Goal: Task Accomplishment & Management: Manage account settings

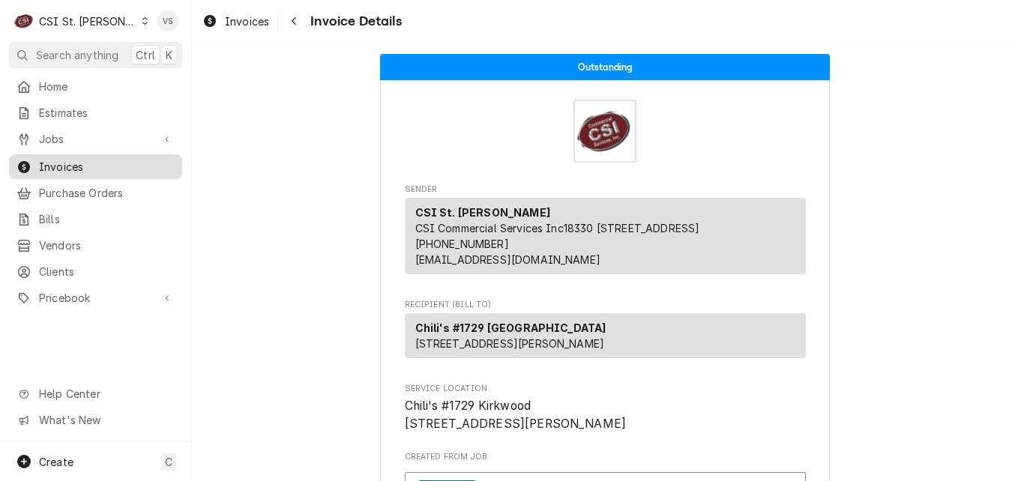
scroll to position [375, 0]
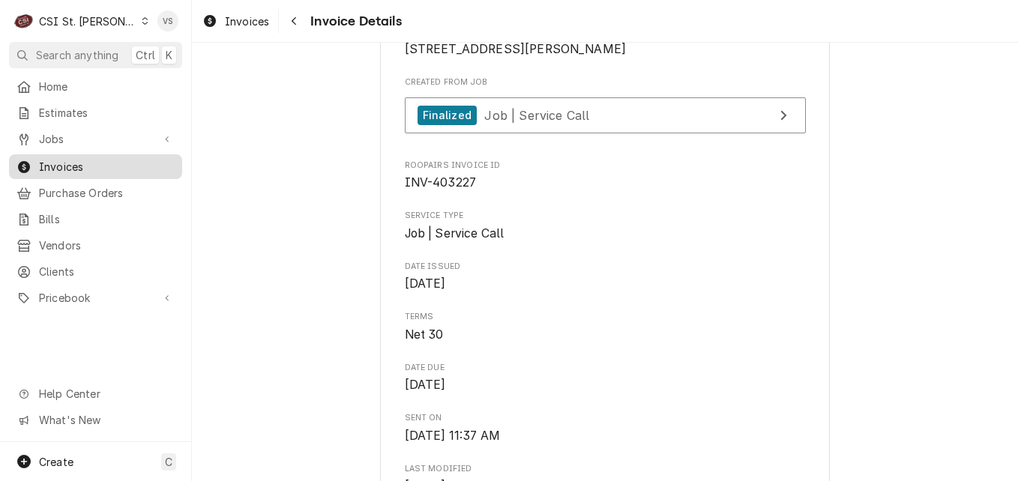
click at [86, 160] on span "Invoices" at bounding box center [107, 167] width 136 height 16
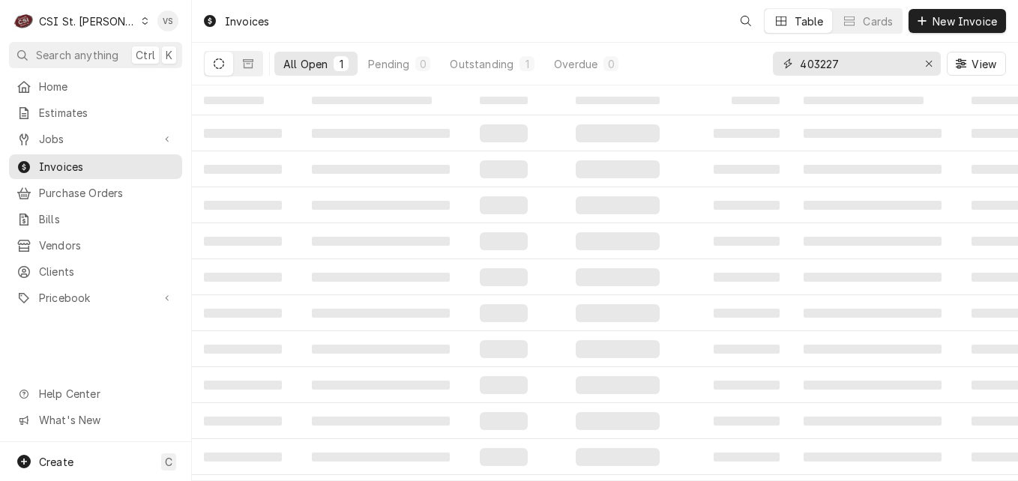
click at [787, 64] on div "403227" at bounding box center [857, 64] width 168 height 24
type input "E"
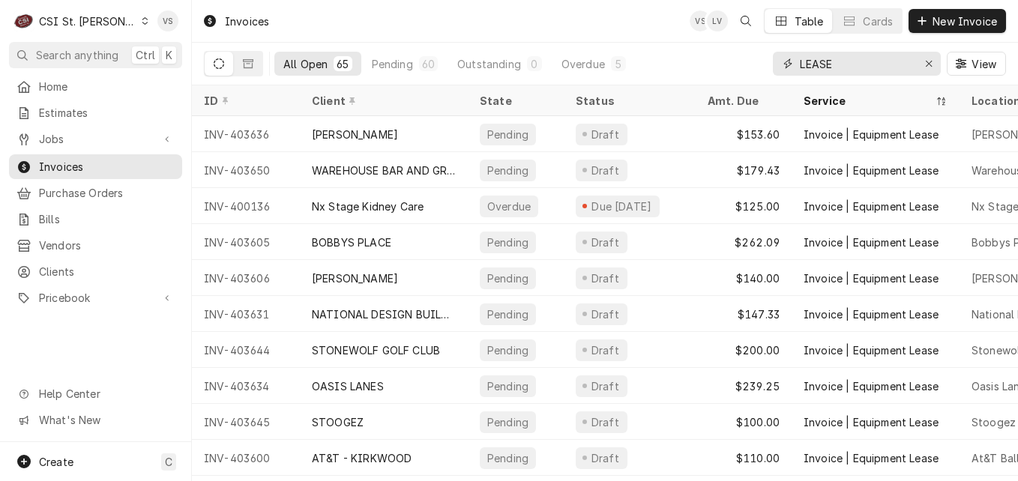
type input "LEASE"
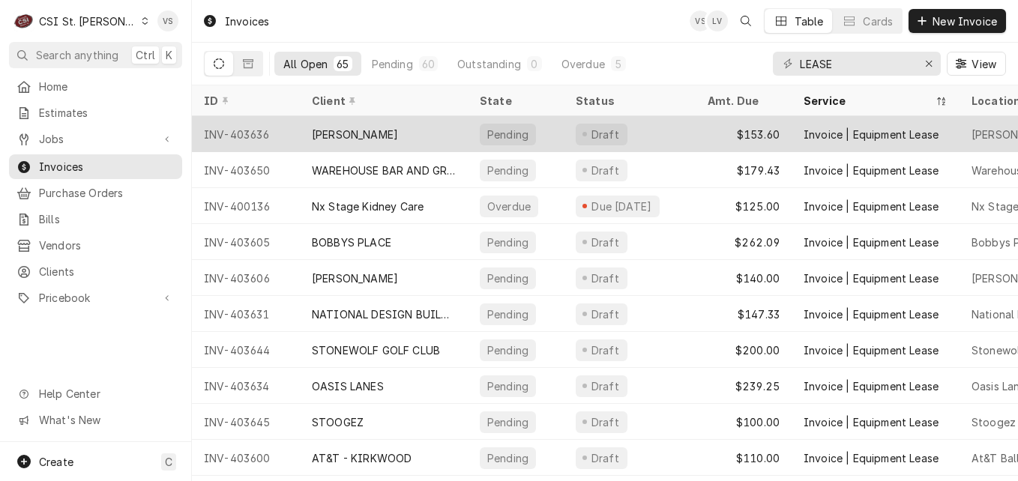
click at [430, 139] on div "[PERSON_NAME]" at bounding box center [384, 134] width 168 height 36
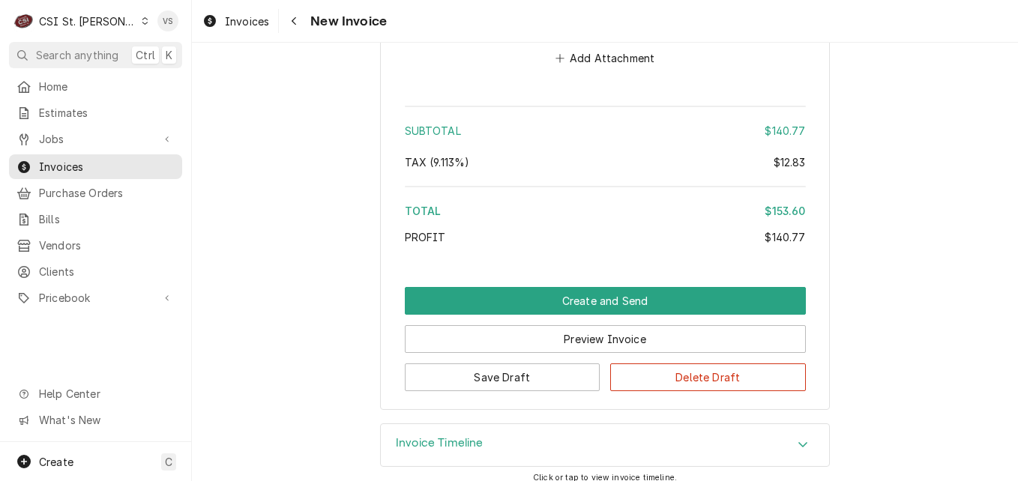
scroll to position [2146, 0]
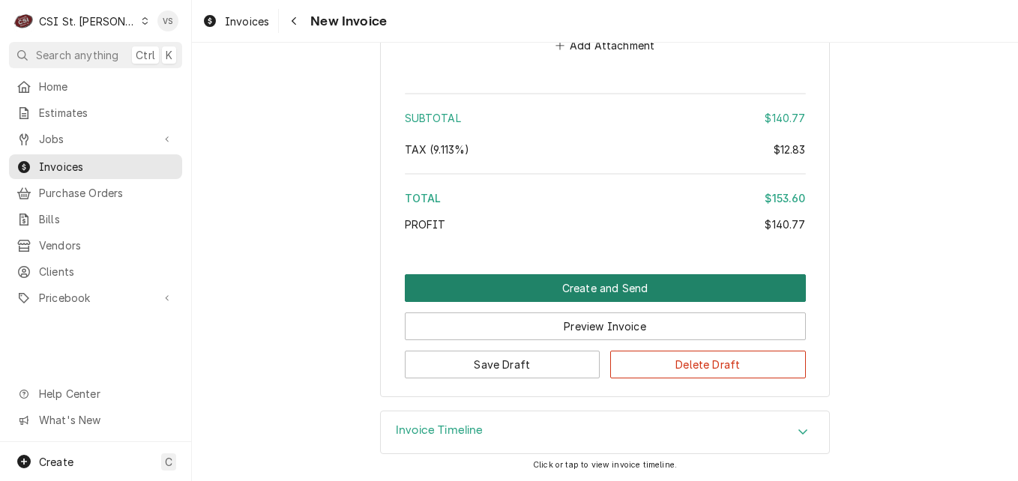
click at [634, 283] on button "Create and Send" at bounding box center [605, 288] width 401 height 28
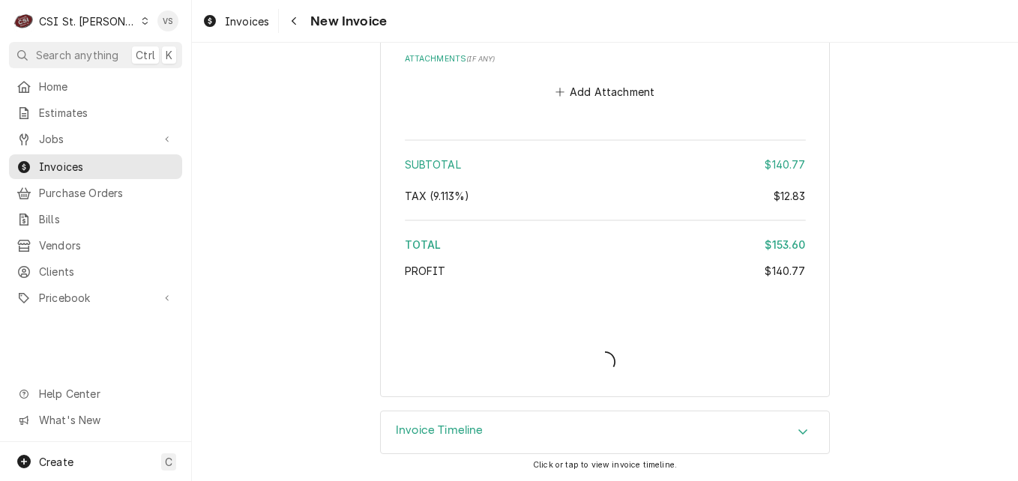
type textarea "x"
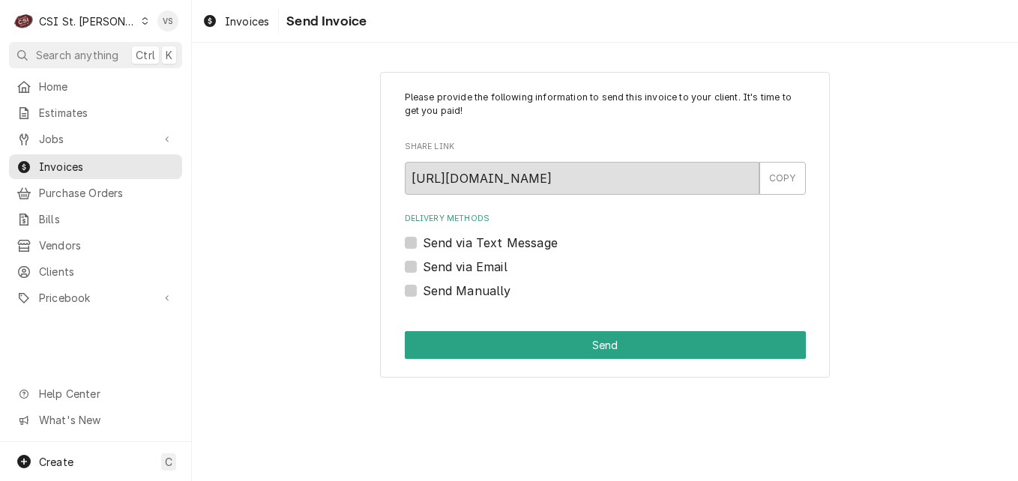
click at [423, 292] on label "Send Manually" at bounding box center [467, 291] width 88 height 18
click at [423, 292] on input "Send Manually" at bounding box center [623, 298] width 401 height 33
checkbox input "true"
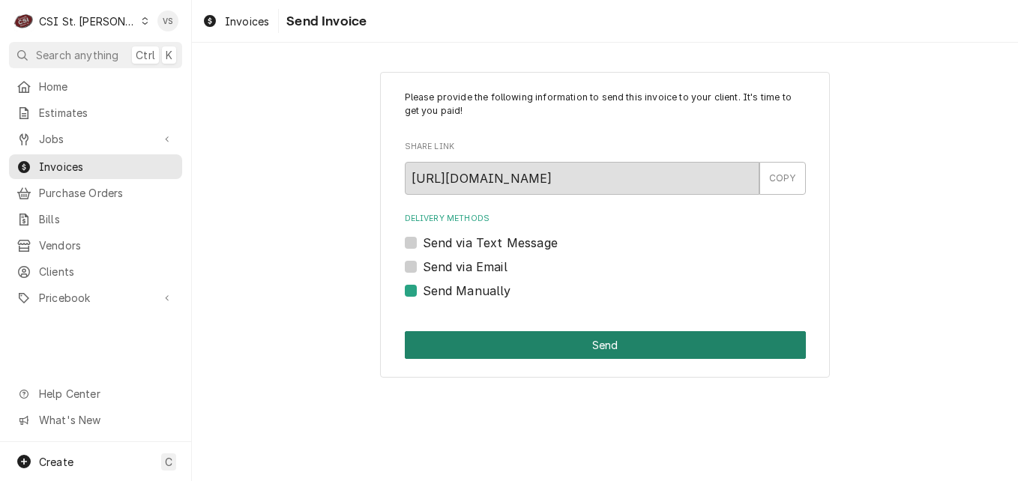
click at [543, 355] on button "Send" at bounding box center [605, 345] width 401 height 28
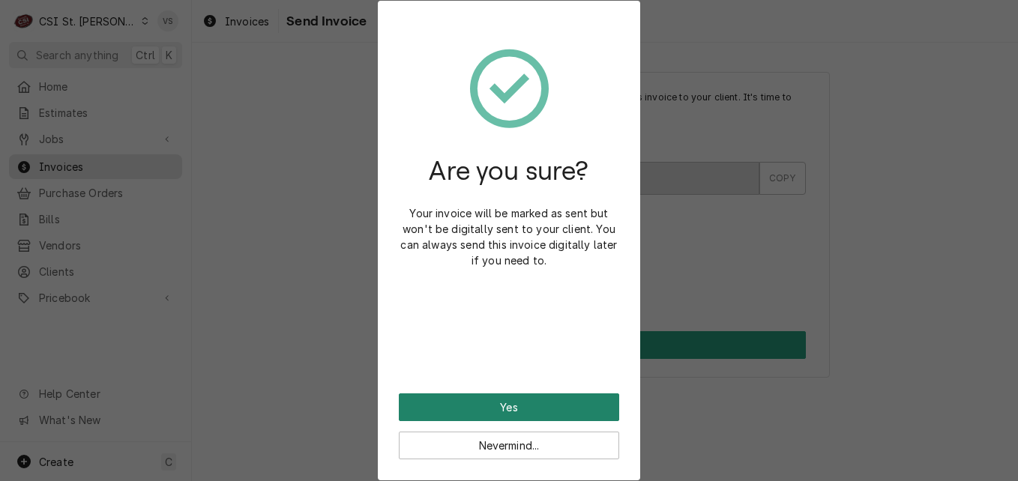
click at [459, 404] on button "Yes" at bounding box center [509, 408] width 220 height 28
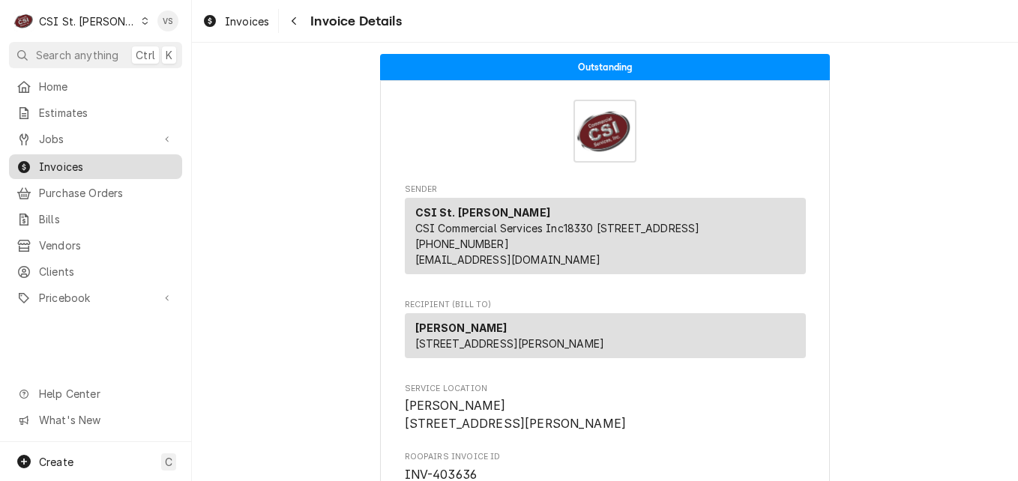
click at [69, 160] on span "Invoices" at bounding box center [107, 167] width 136 height 16
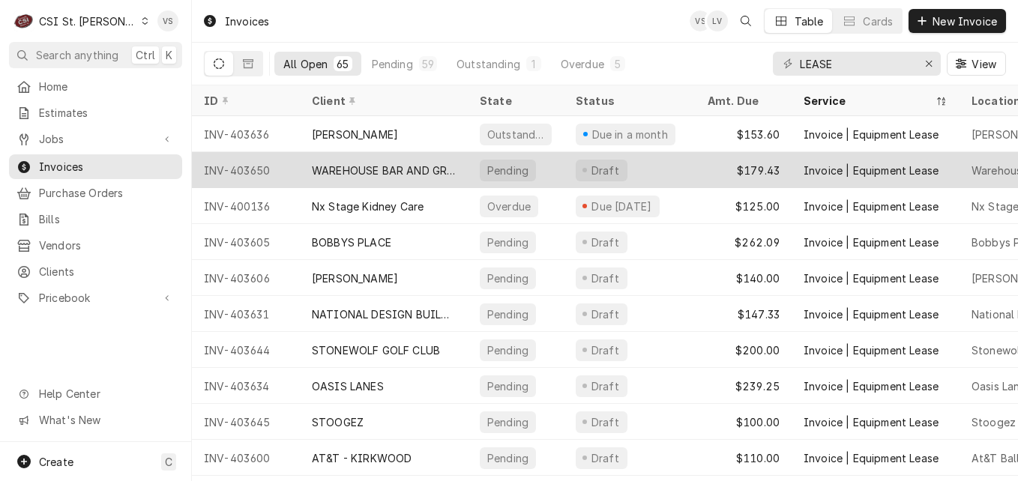
click at [391, 174] on div "WAREHOUSE BAR AND GRILL" at bounding box center [384, 171] width 144 height 16
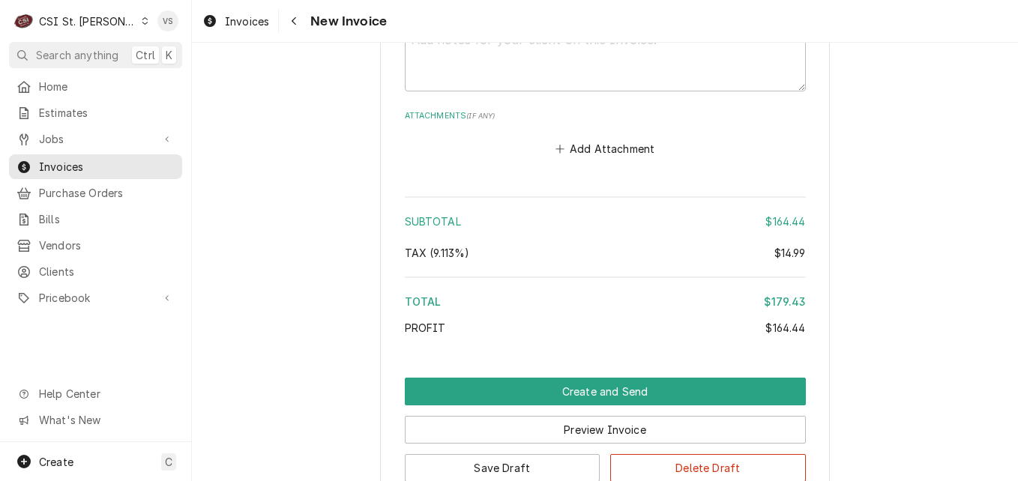
scroll to position [2099, 0]
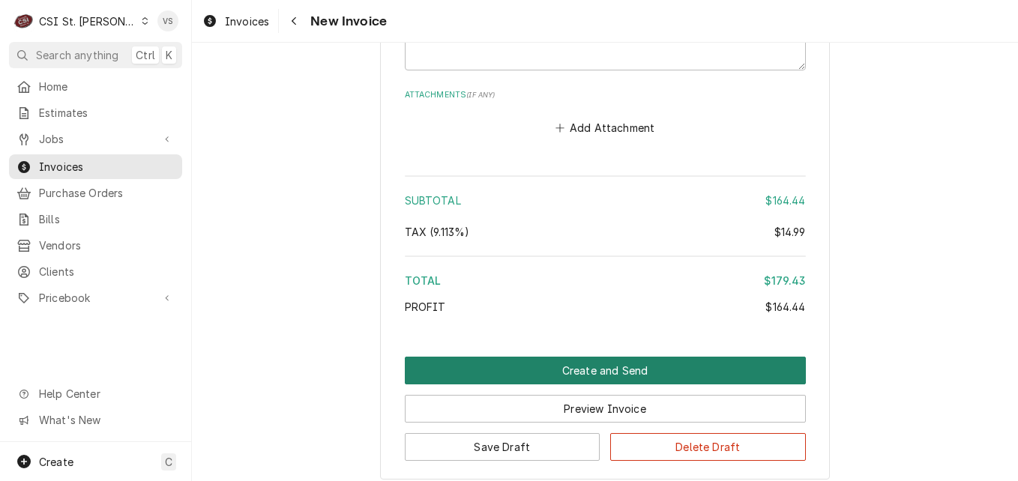
click at [501, 369] on button "Create and Send" at bounding box center [605, 371] width 401 height 28
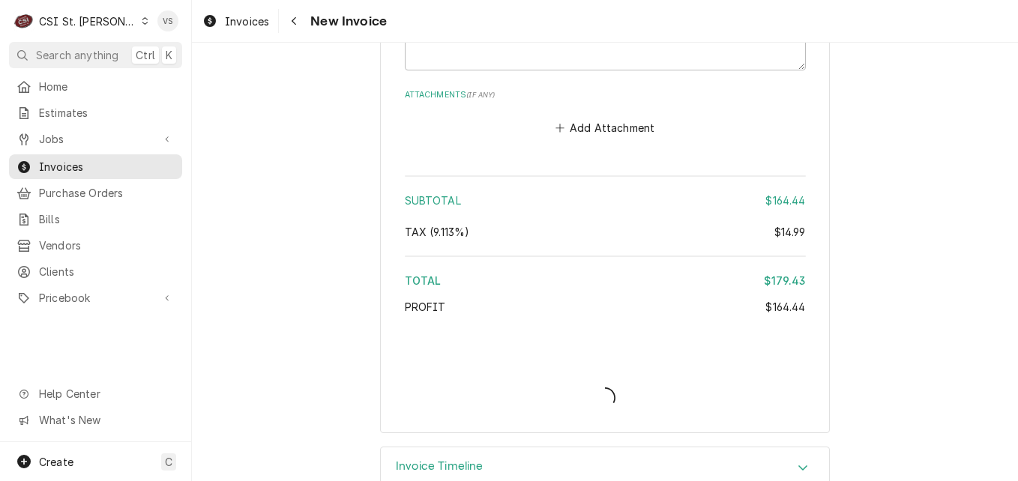
type textarea "x"
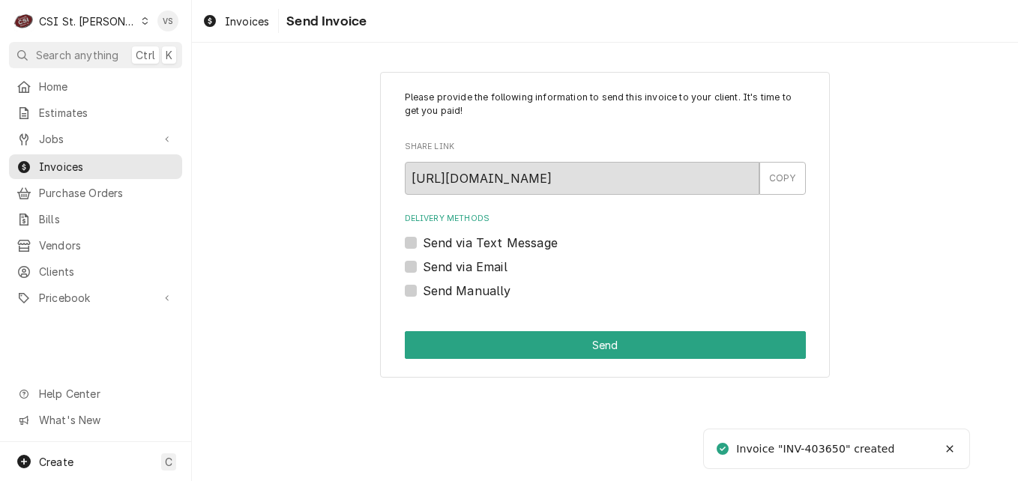
click at [423, 290] on label "Send Manually" at bounding box center [467, 291] width 88 height 18
click at [423, 290] on input "Send Manually" at bounding box center [623, 298] width 401 height 33
checkbox input "true"
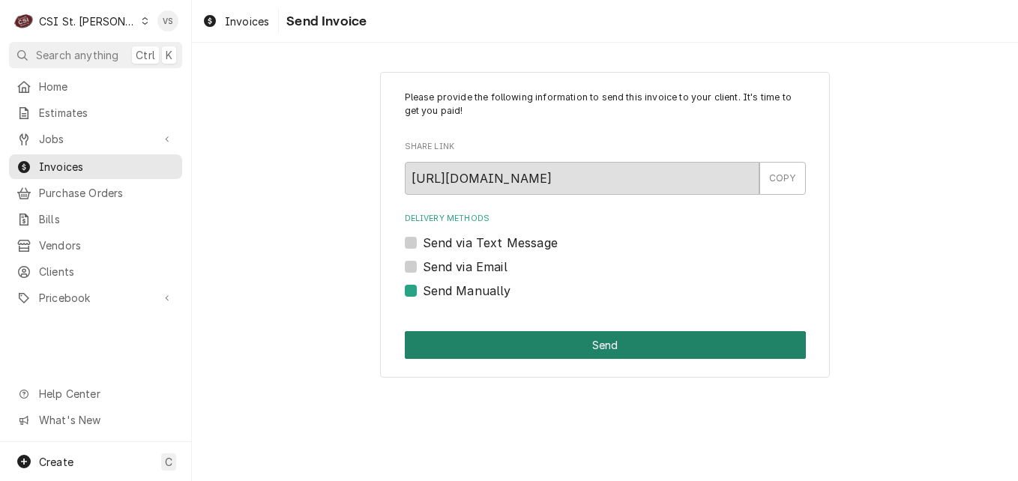
click at [506, 346] on button "Send" at bounding box center [605, 345] width 401 height 28
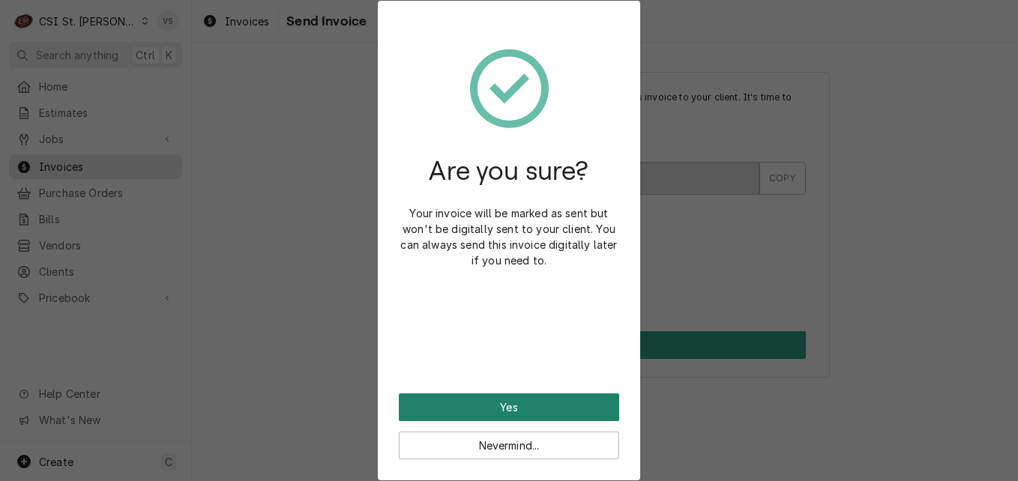
click at [503, 400] on button "Yes" at bounding box center [509, 408] width 220 height 28
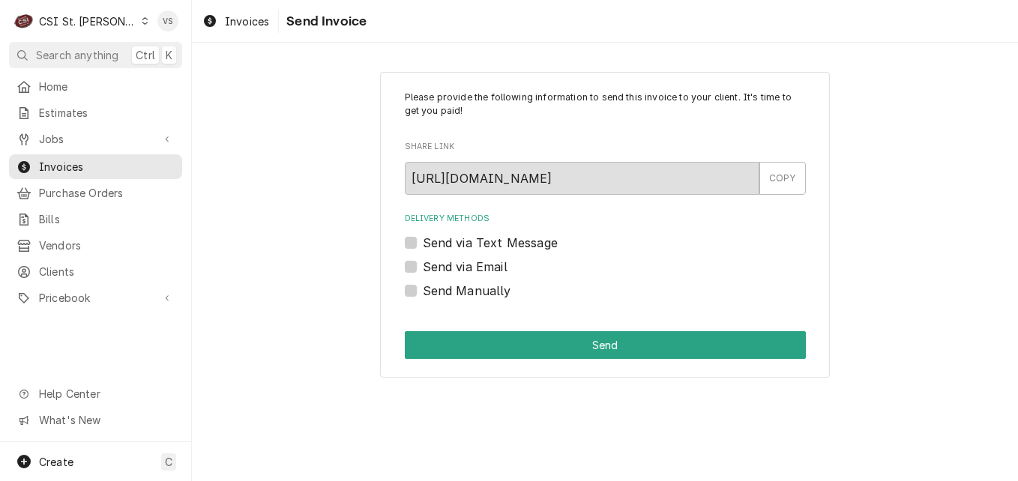
click at [423, 287] on label "Send Manually" at bounding box center [467, 291] width 88 height 18
click at [423, 287] on input "Send Manually" at bounding box center [623, 298] width 401 height 33
checkbox input "true"
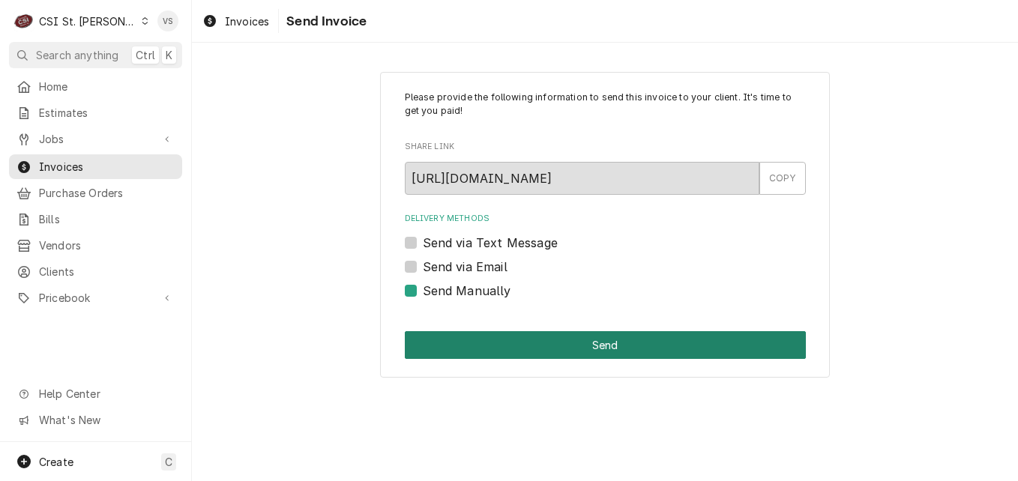
click at [516, 340] on button "Send" at bounding box center [605, 345] width 401 height 28
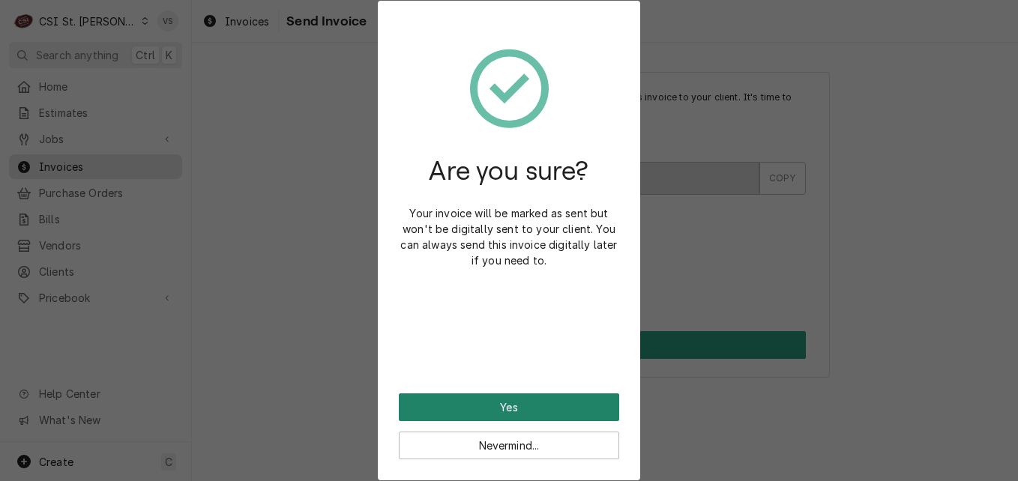
click at [481, 401] on button "Yes" at bounding box center [509, 408] width 220 height 28
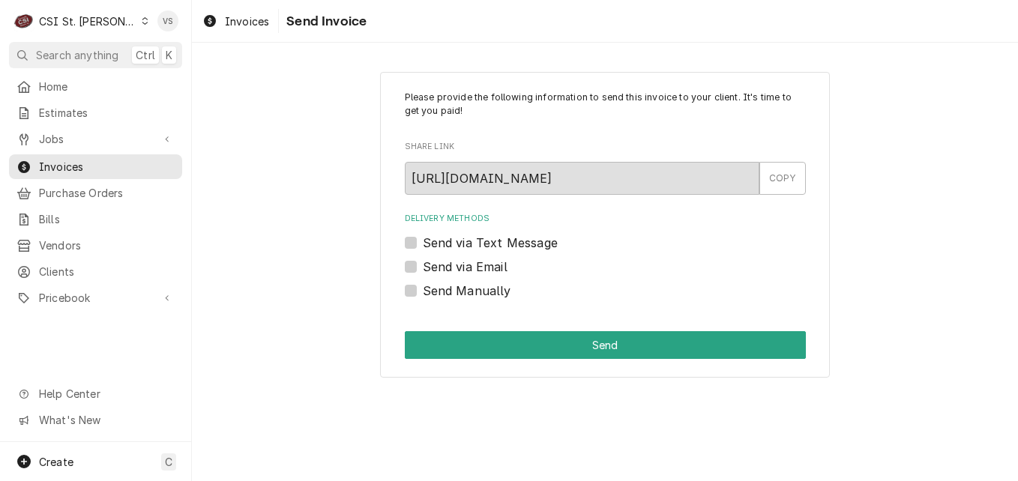
click at [80, 159] on span "Invoices" at bounding box center [107, 167] width 136 height 16
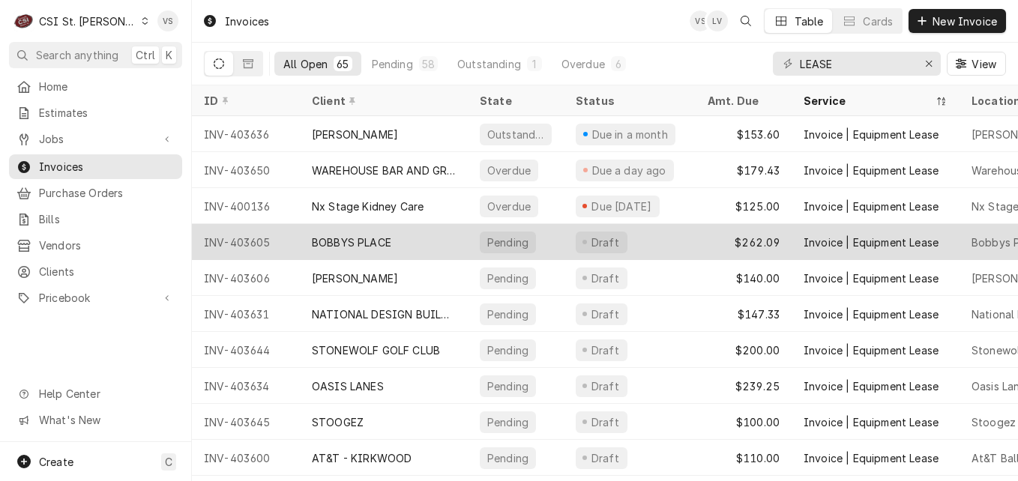
click at [378, 241] on div "BOBBYS PLACE" at bounding box center [351, 243] width 79 height 16
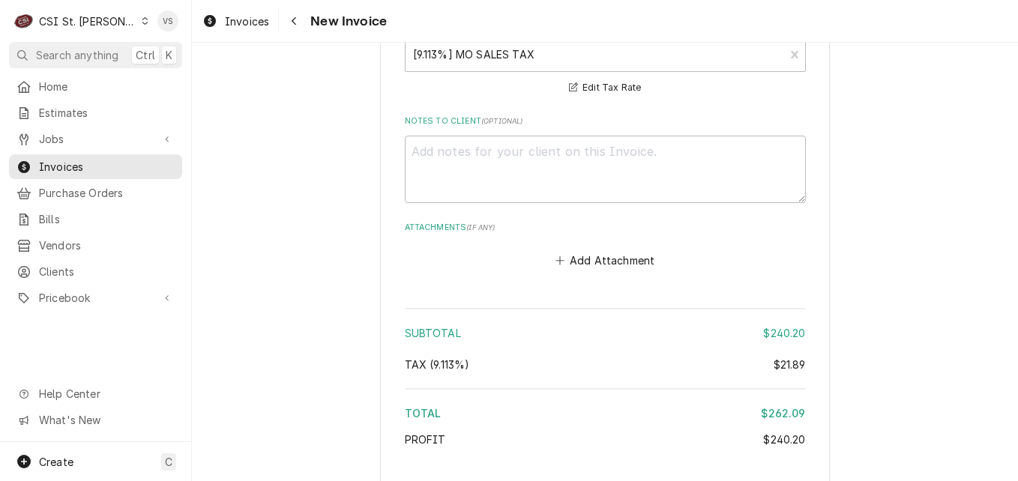
scroll to position [2249, 0]
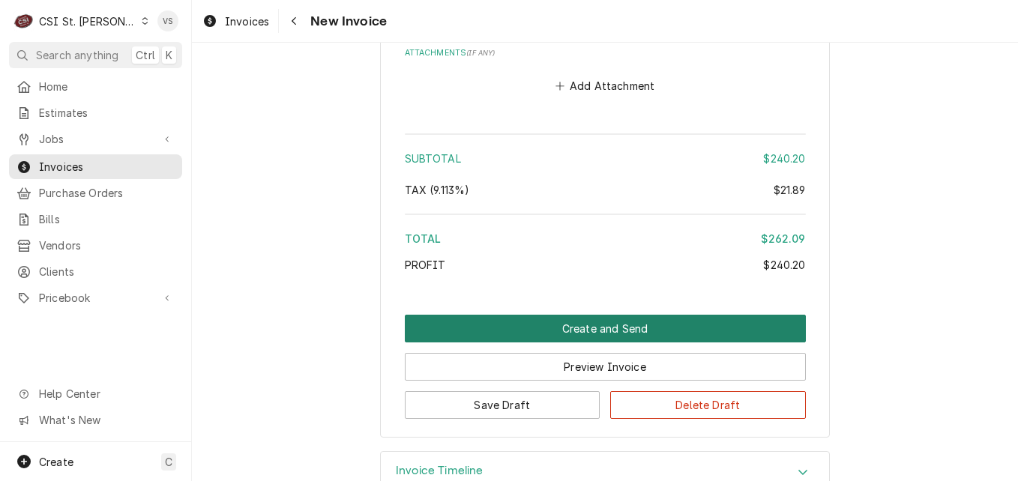
click at [592, 315] on button "Create and Send" at bounding box center [605, 329] width 401 height 28
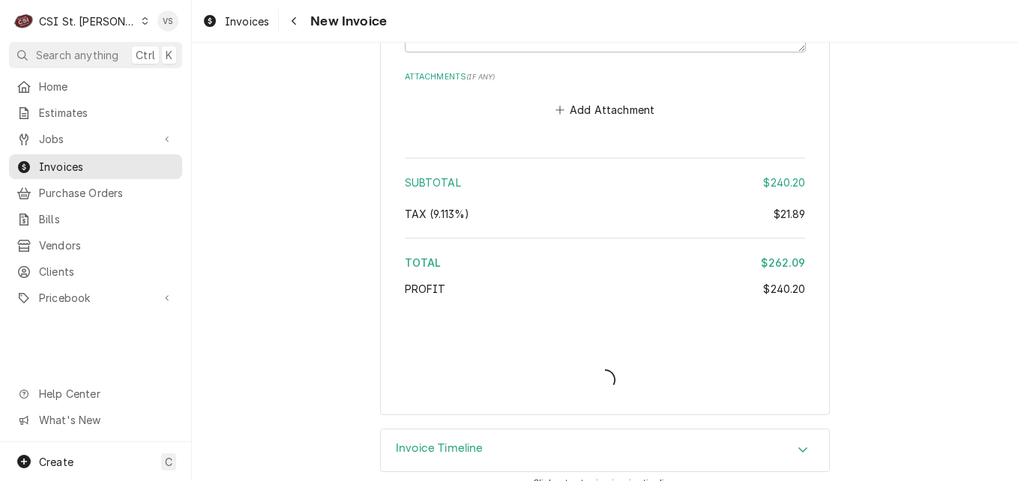
type textarea "x"
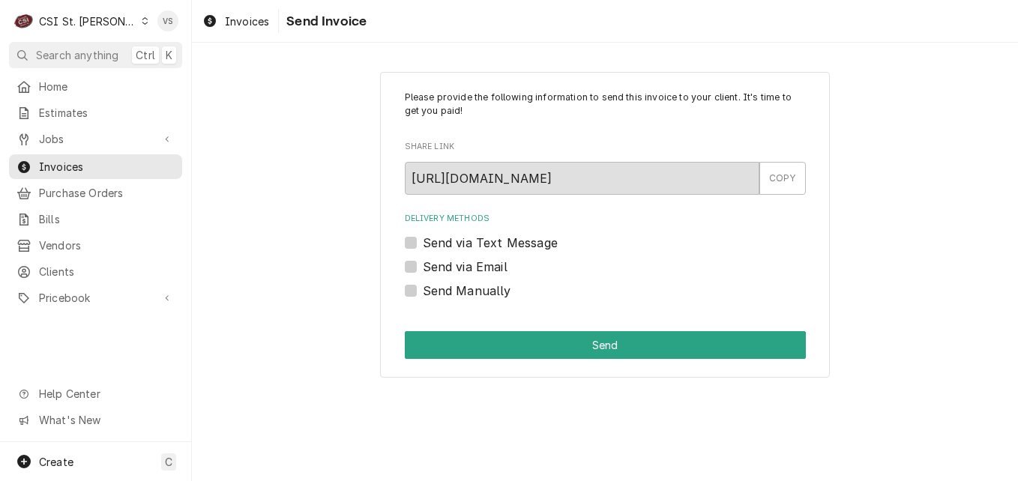
click at [466, 292] on label "Send Manually" at bounding box center [467, 291] width 88 height 18
click at [466, 292] on input "Send Manually" at bounding box center [623, 298] width 401 height 33
checkbox input "true"
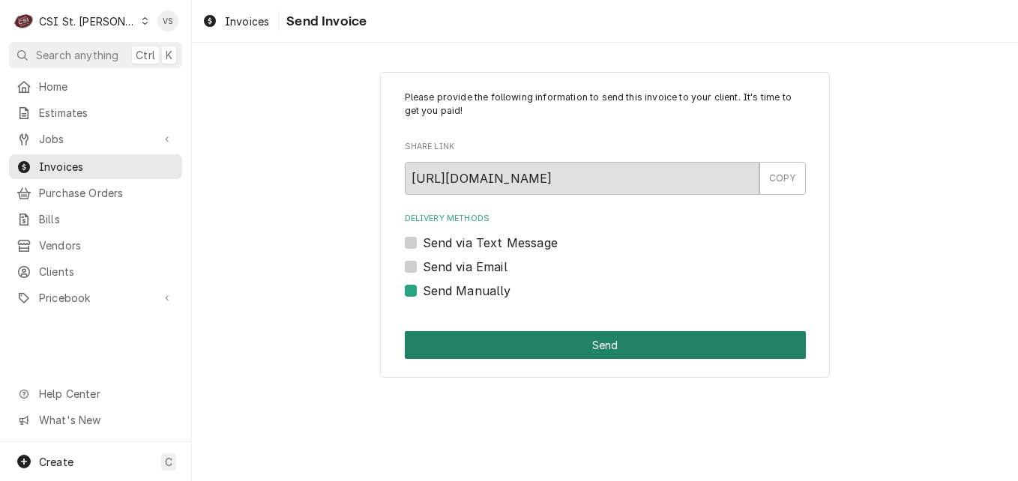
click at [563, 342] on button "Send" at bounding box center [605, 345] width 401 height 28
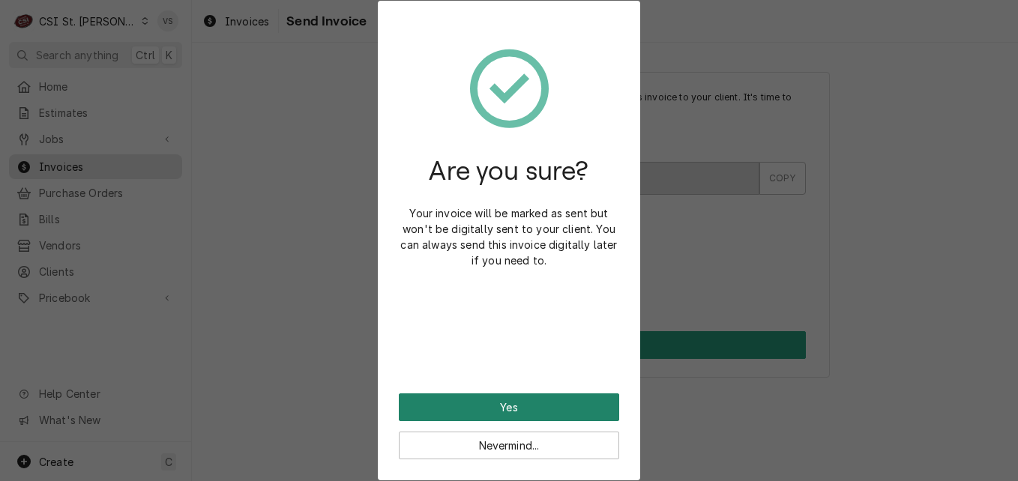
click at [479, 398] on button "Yes" at bounding box center [509, 408] width 220 height 28
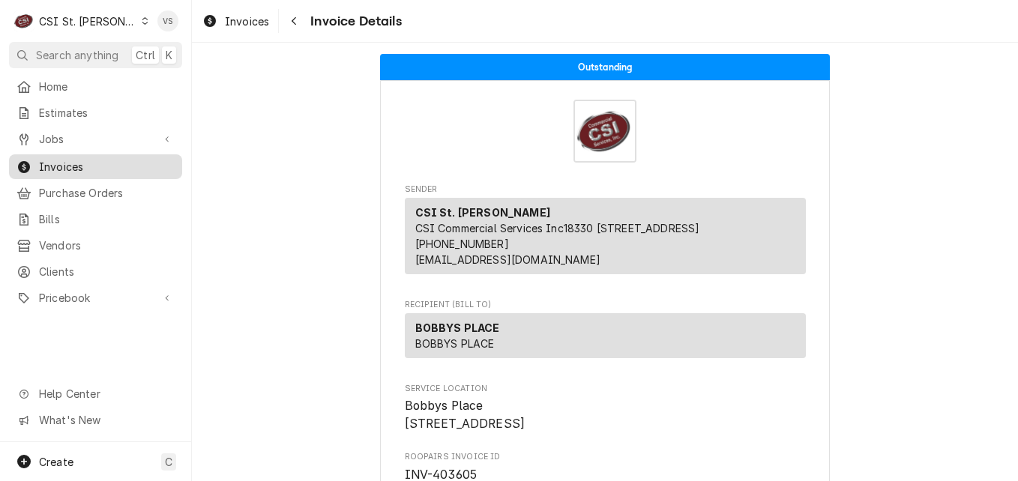
click at [93, 162] on span "Invoices" at bounding box center [107, 167] width 136 height 16
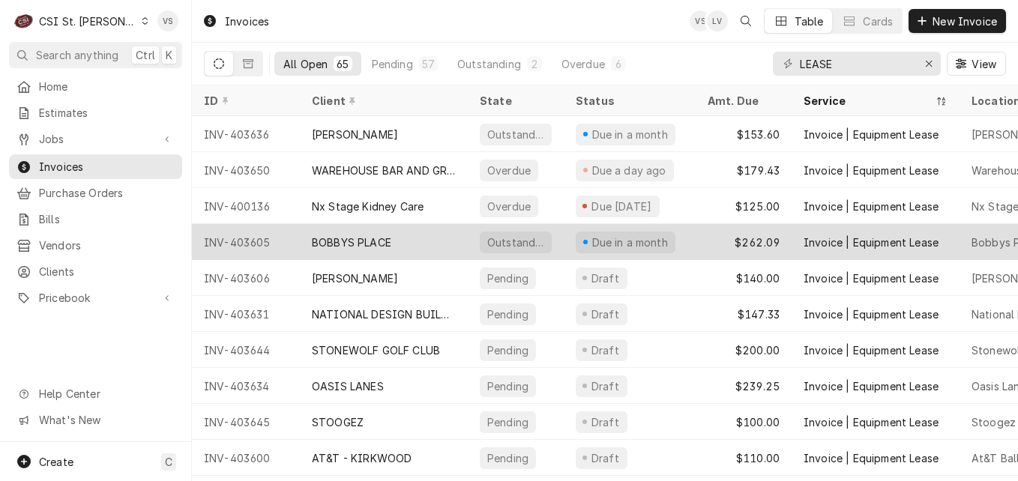
click at [399, 240] on div "BOBBYS PLACE" at bounding box center [384, 242] width 168 height 36
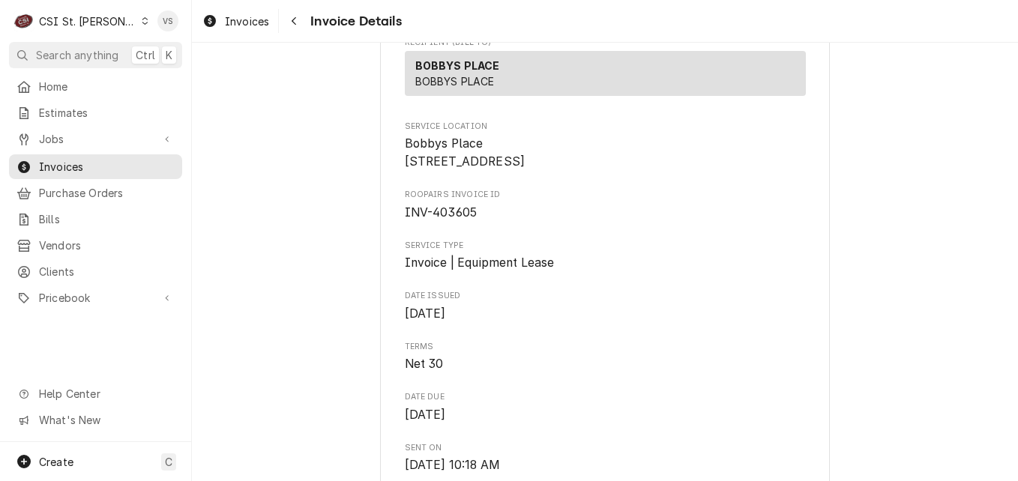
scroll to position [261, 0]
click at [88, 159] on span "Invoices" at bounding box center [107, 167] width 136 height 16
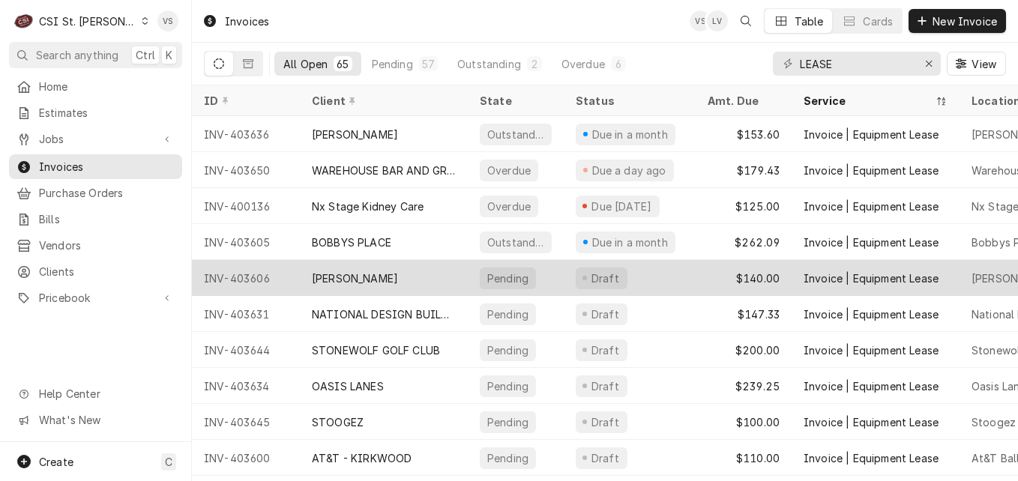
click at [400, 272] on div "BP HAMPTON" at bounding box center [384, 278] width 168 height 36
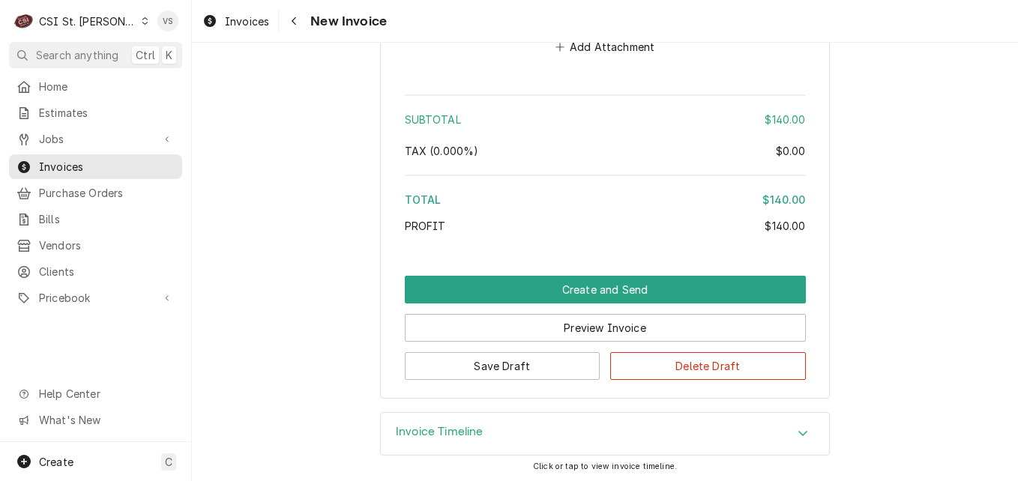
scroll to position [2218, 0]
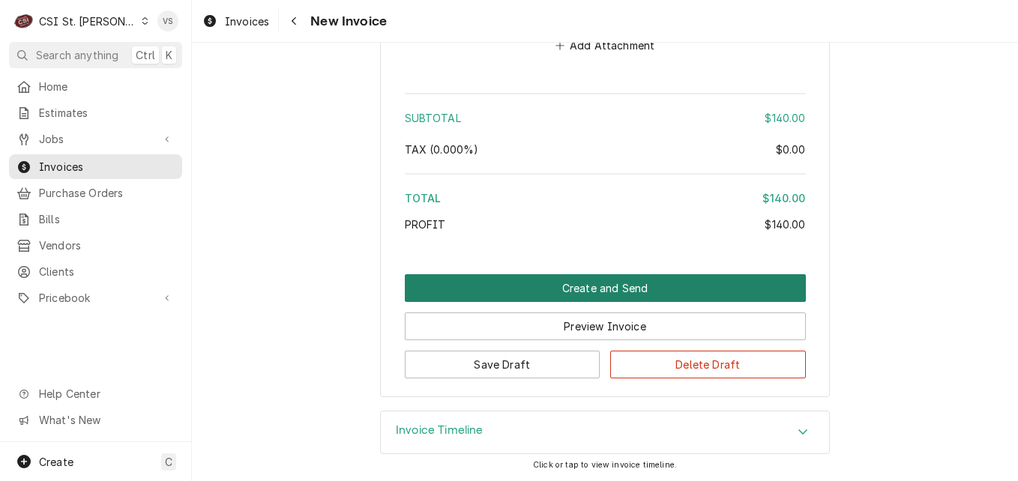
click at [568, 286] on button "Create and Send" at bounding box center [605, 288] width 401 height 28
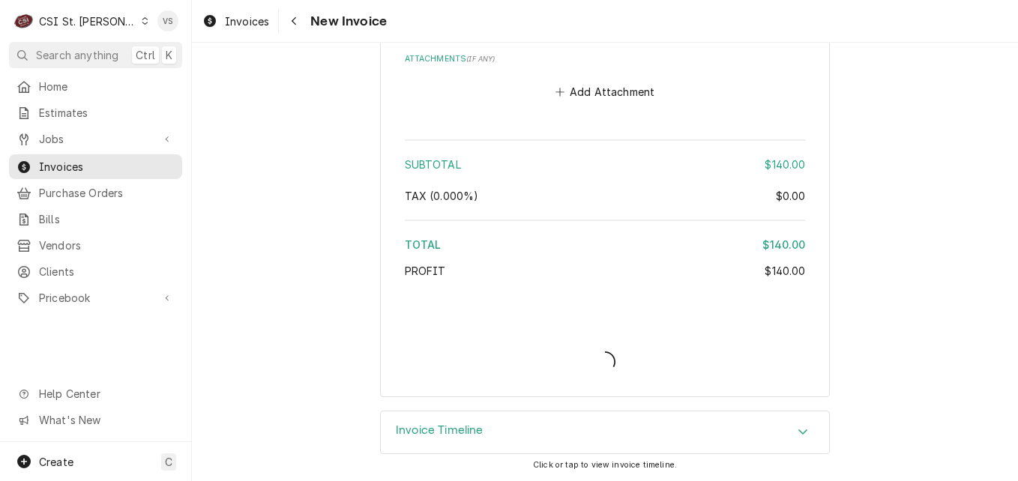
scroll to position [2171, 0]
type textarea "x"
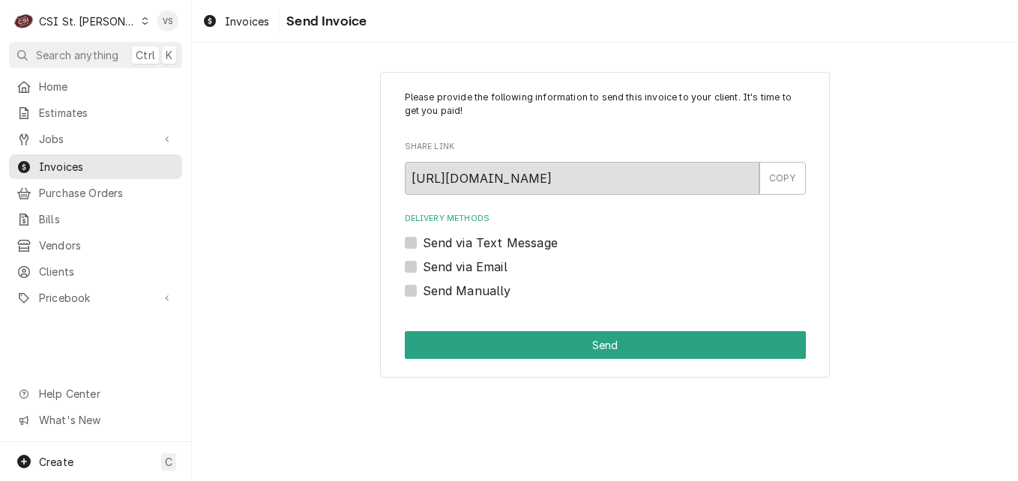
click at [423, 289] on label "Send Manually" at bounding box center [467, 291] width 88 height 18
click at [423, 289] on input "Send Manually" at bounding box center [623, 298] width 401 height 33
checkbox input "true"
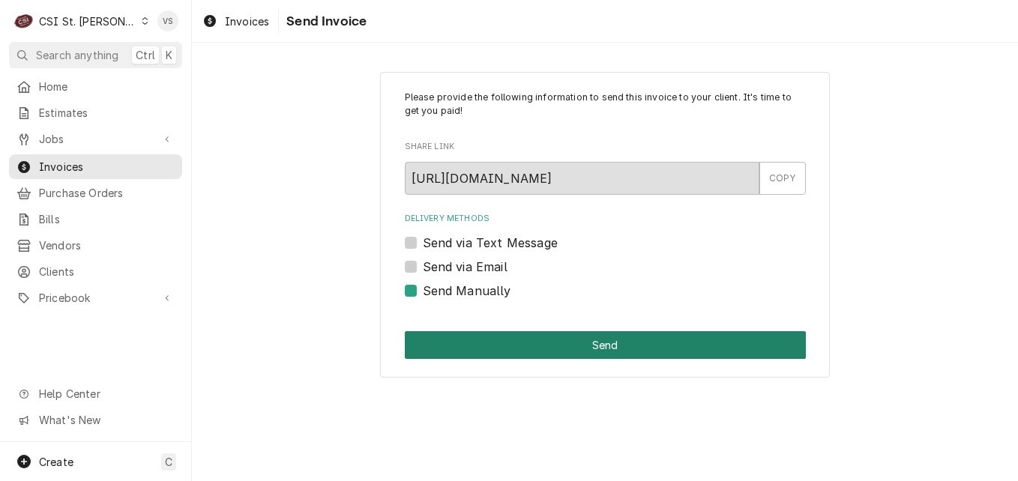
click at [510, 347] on button "Send" at bounding box center [605, 345] width 401 height 28
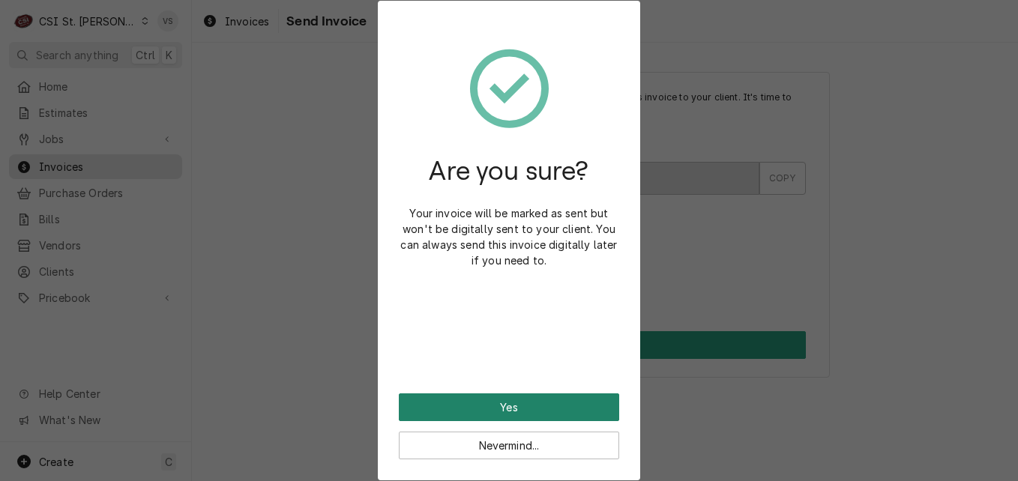
click at [508, 408] on button "Yes" at bounding box center [509, 408] width 220 height 28
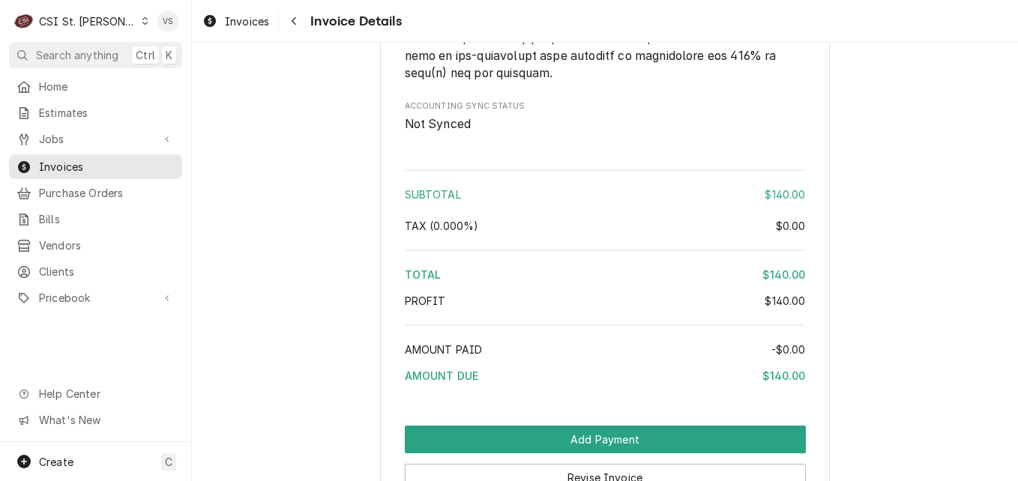
scroll to position [2167, 0]
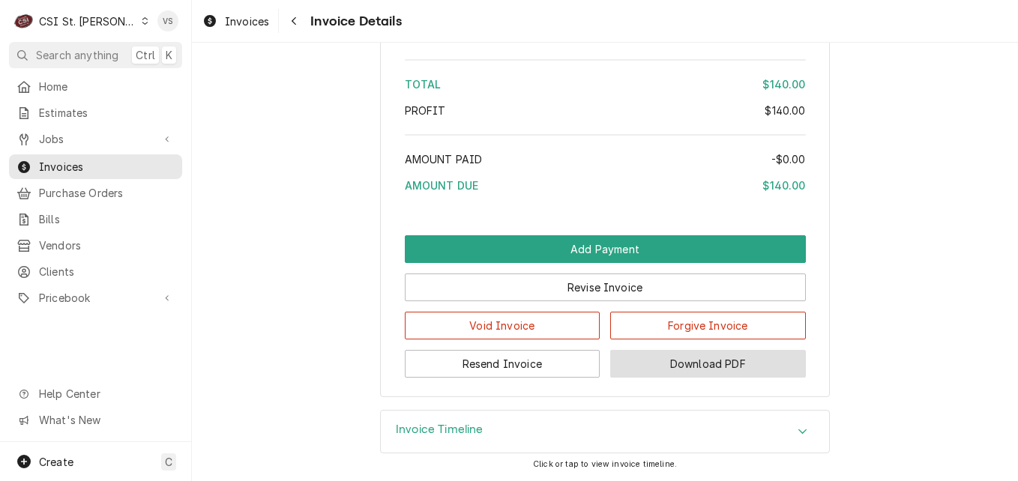
click at [730, 362] on button "Download PDF" at bounding box center [708, 364] width 196 height 28
click at [77, 161] on span "Invoices" at bounding box center [107, 167] width 136 height 16
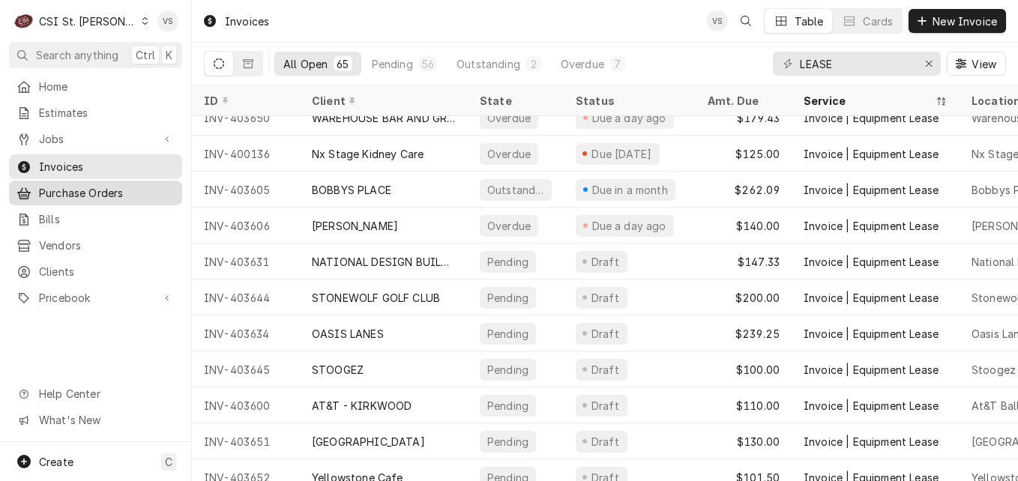
scroll to position [76, 0]
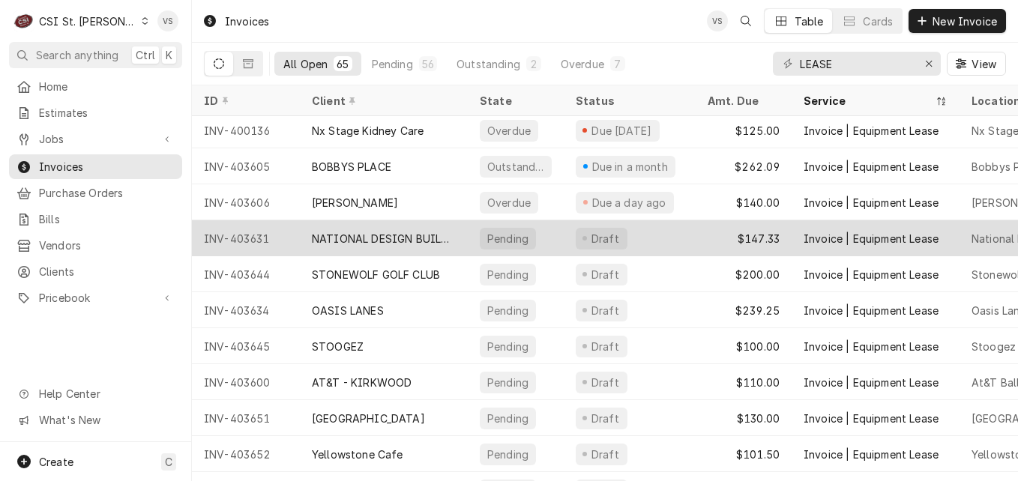
click at [406, 237] on div "NATIONAL DESIGN BUILD SERVICES" at bounding box center [384, 239] width 144 height 16
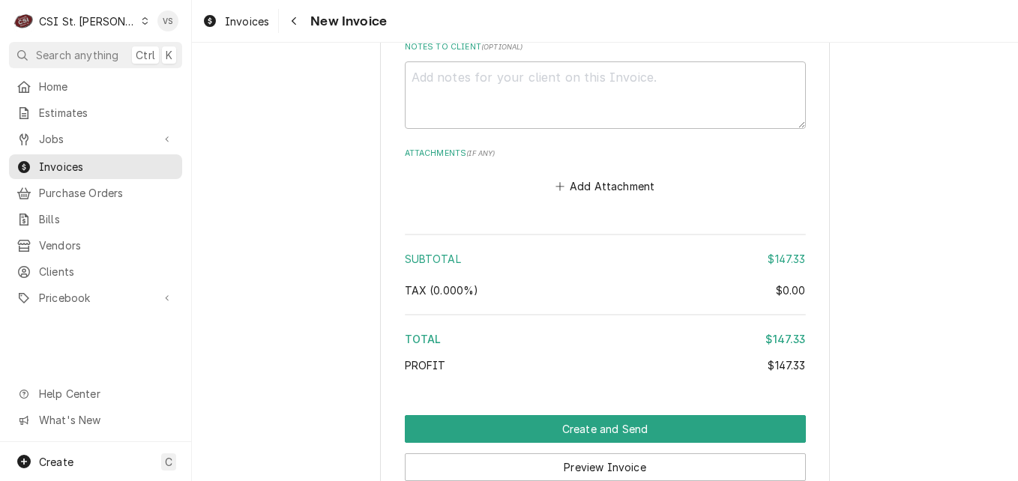
scroll to position [2174, 0]
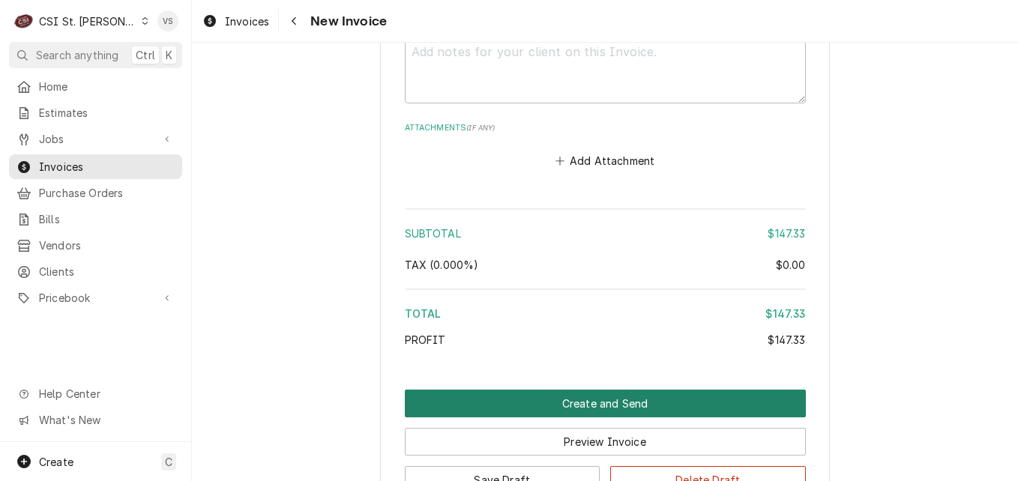
click at [487, 390] on button "Create and Send" at bounding box center [605, 404] width 401 height 28
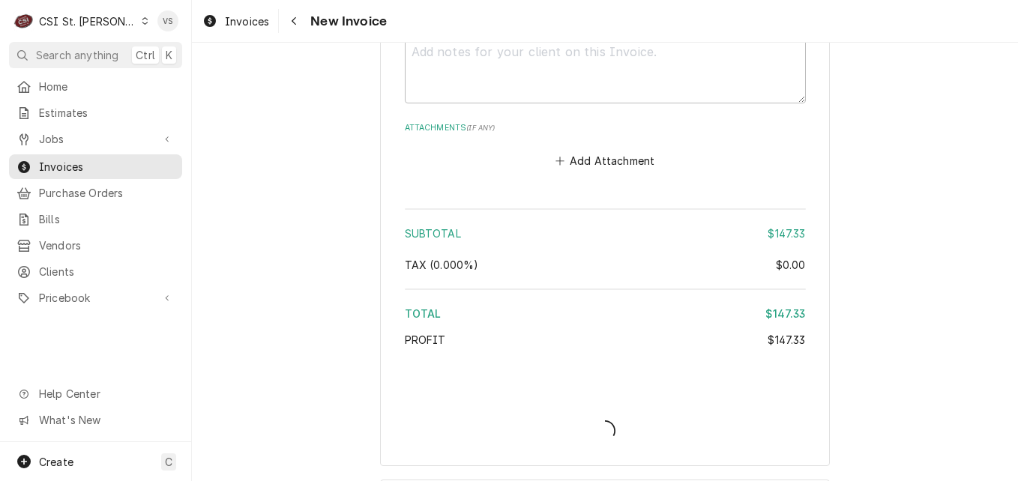
type textarea "x"
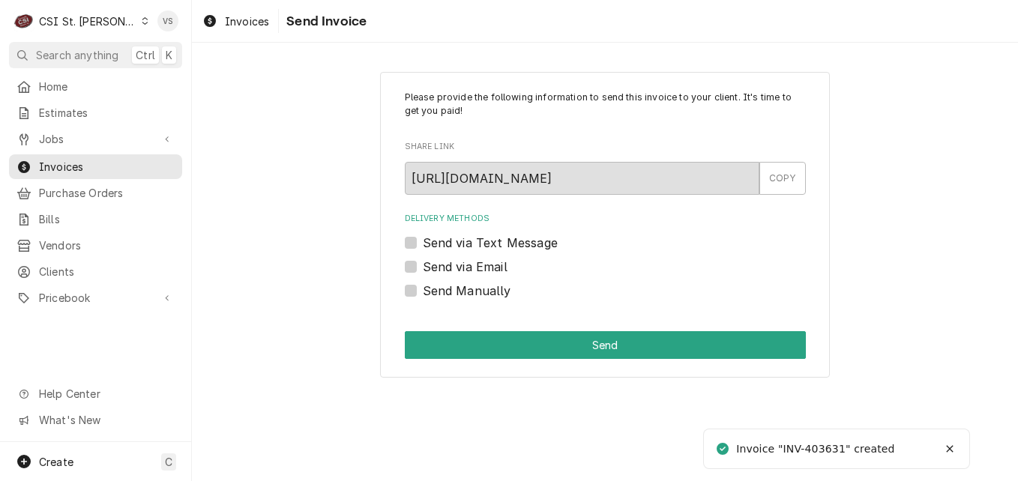
click at [427, 291] on label "Send Manually" at bounding box center [467, 291] width 88 height 18
click at [427, 291] on input "Send Manually" at bounding box center [623, 298] width 401 height 33
checkbox input "true"
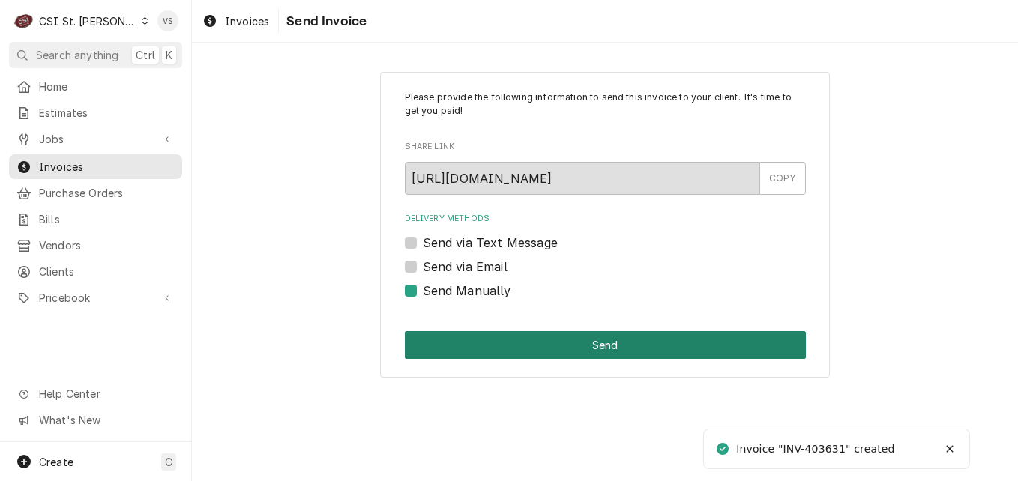
click at [497, 347] on button "Send" at bounding box center [605, 345] width 401 height 28
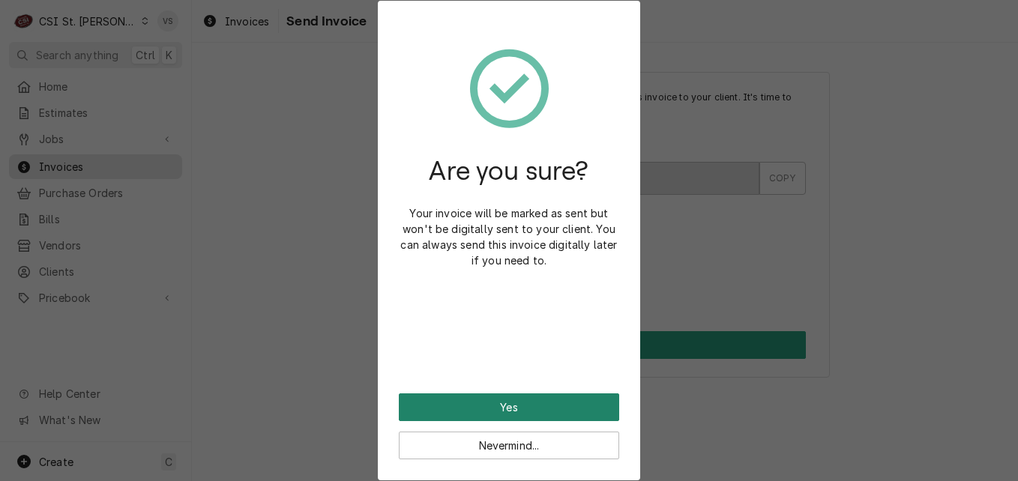
click at [499, 404] on button "Yes" at bounding box center [509, 408] width 220 height 28
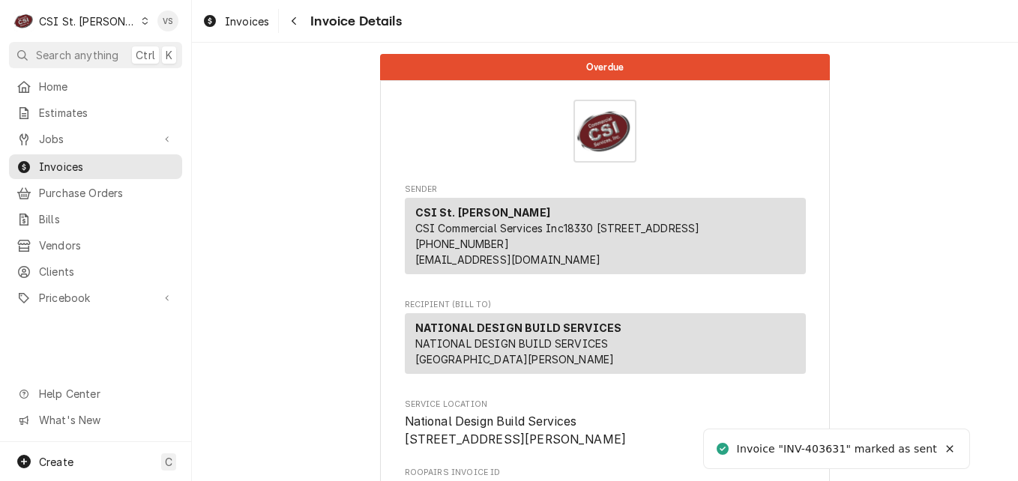
scroll to position [375, 0]
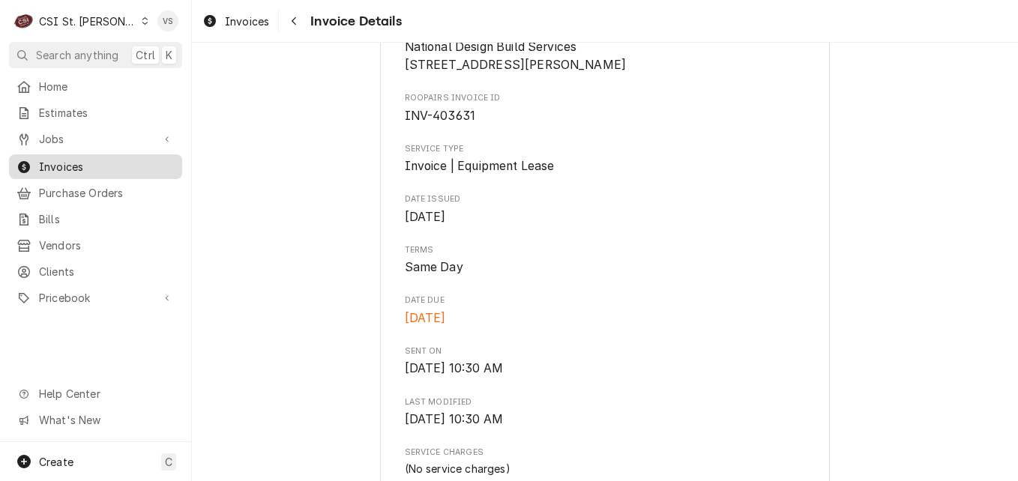
click at [90, 164] on span "Invoices" at bounding box center [107, 167] width 136 height 16
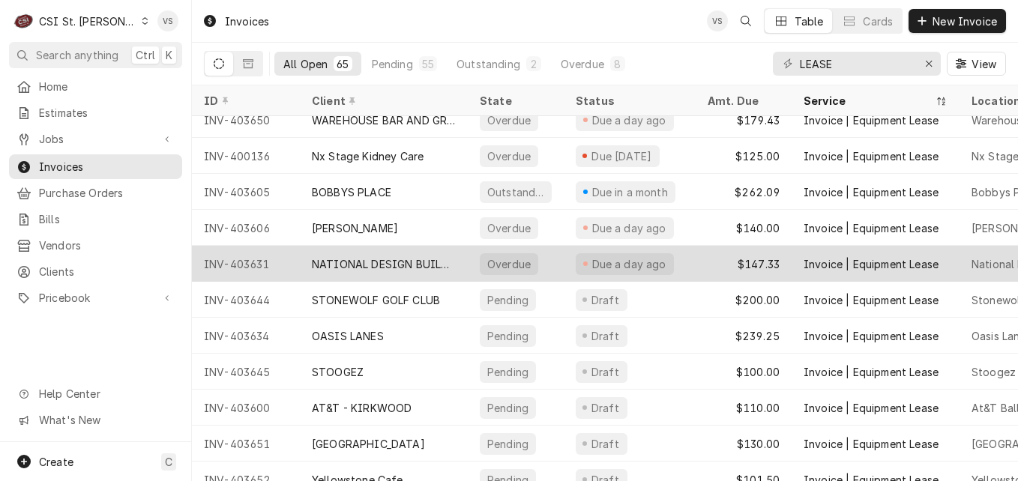
scroll to position [76, 0]
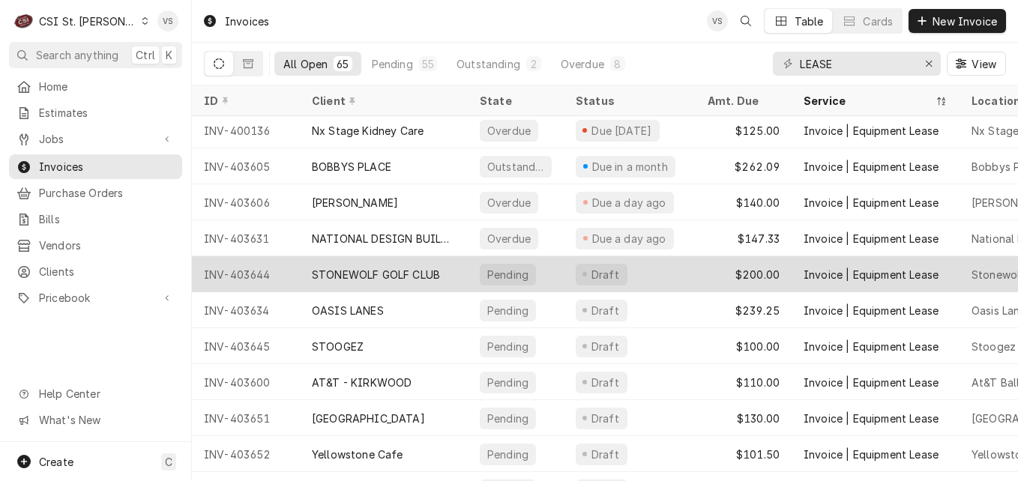
click at [345, 274] on div "STONEWOLF GOLF CLUB" at bounding box center [376, 275] width 128 height 16
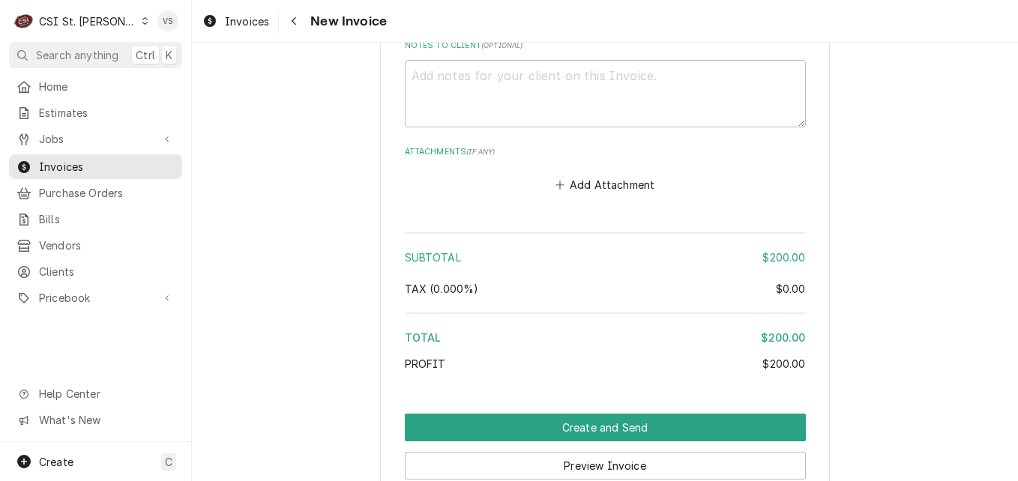
scroll to position [2099, 0]
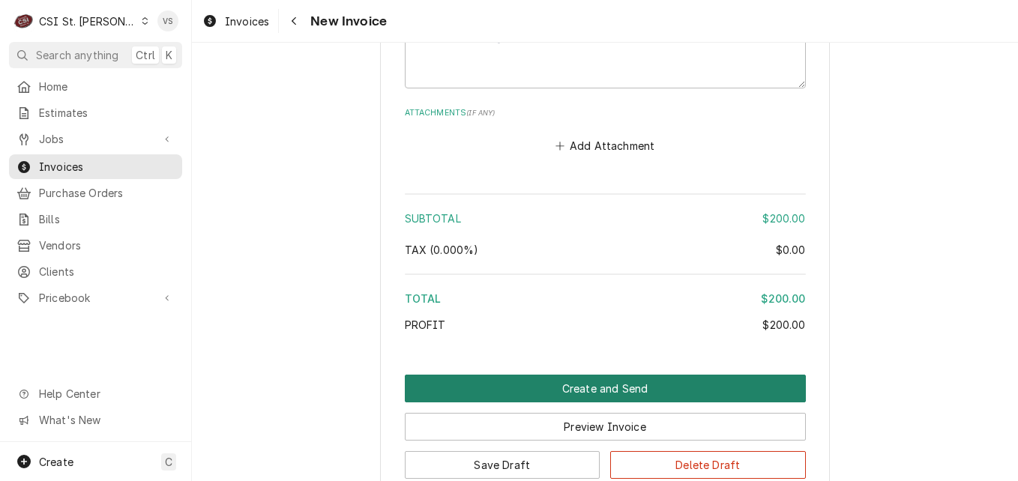
click at [560, 387] on button "Create and Send" at bounding box center [605, 389] width 401 height 28
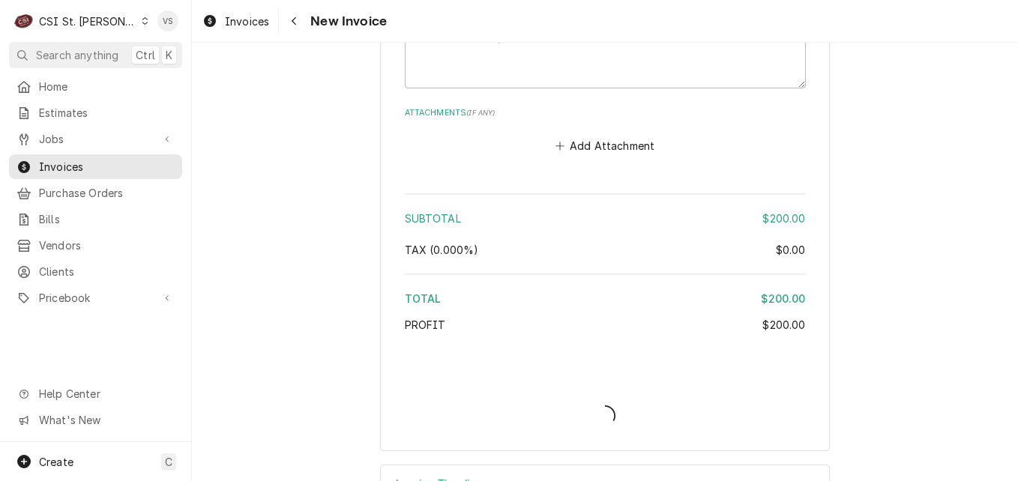
type textarea "x"
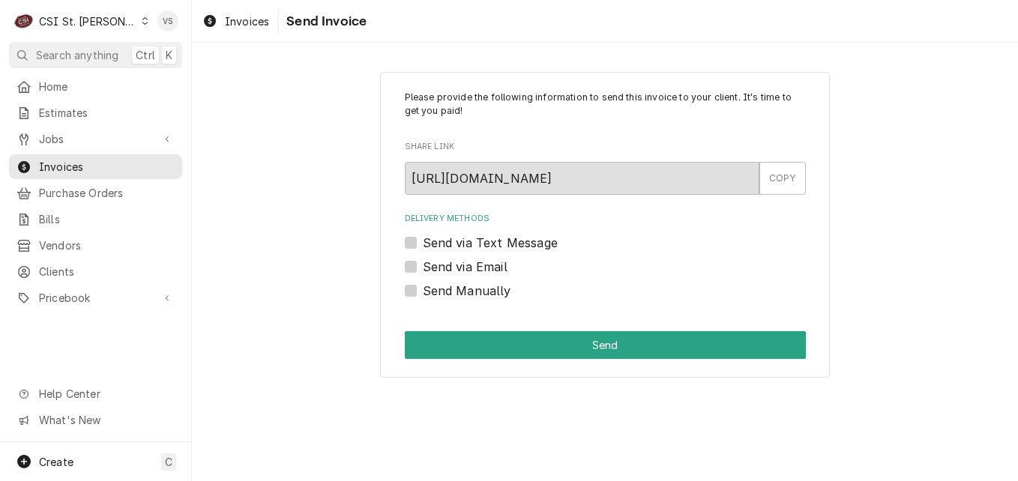
click at [423, 265] on label "Send via Email" at bounding box center [465, 267] width 85 height 18
click at [423, 265] on input "Send via Email" at bounding box center [623, 274] width 401 height 33
checkbox input "true"
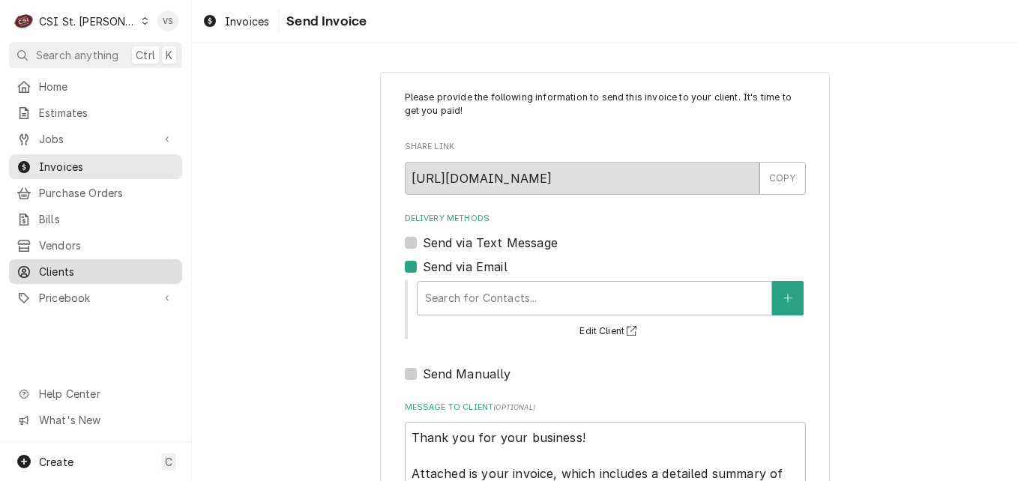
click at [70, 264] on span "Clients" at bounding box center [107, 272] width 136 height 16
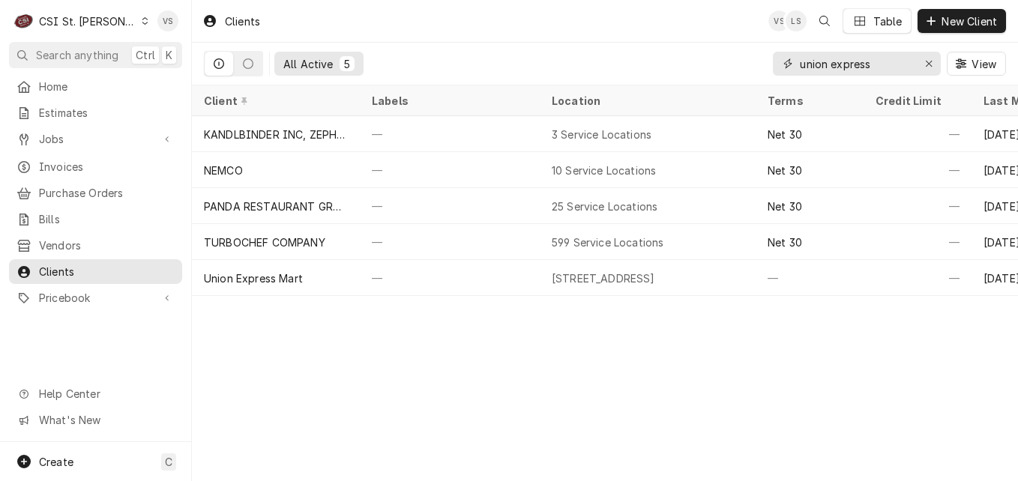
drag, startPoint x: 876, startPoint y: 64, endPoint x: 787, endPoint y: 67, distance: 89.3
click at [787, 67] on div "union express" at bounding box center [857, 64] width 168 height 24
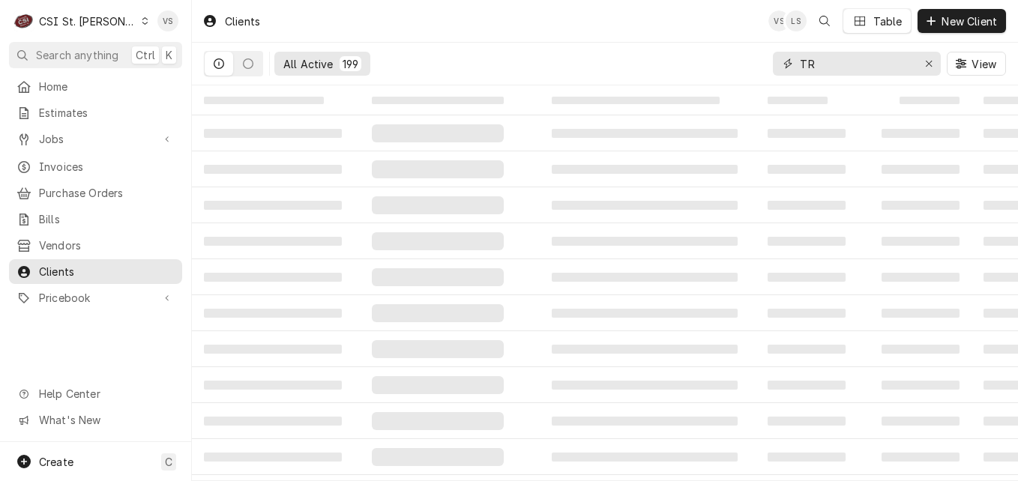
type input "T"
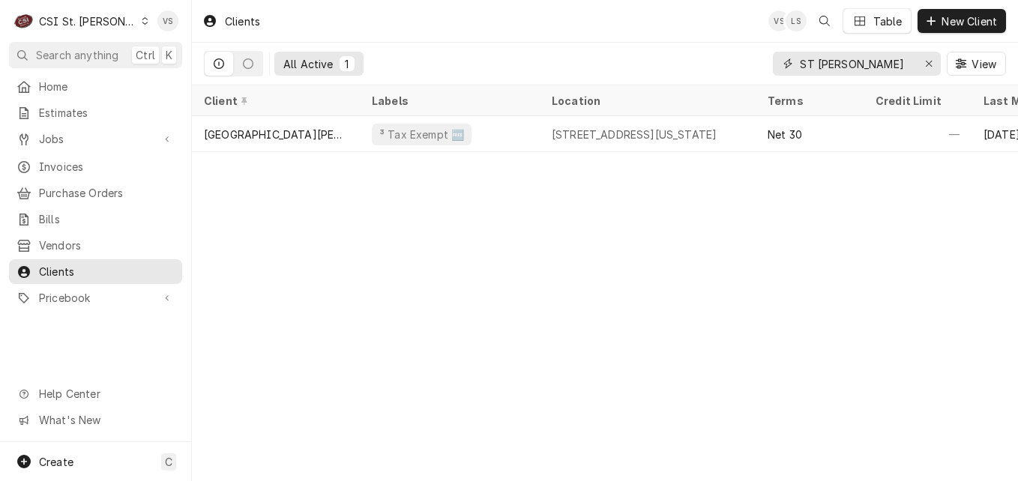
drag, startPoint x: 874, startPoint y: 62, endPoint x: 815, endPoint y: 65, distance: 59.3
click at [815, 65] on input "ST GERTRUD" at bounding box center [856, 64] width 112 height 24
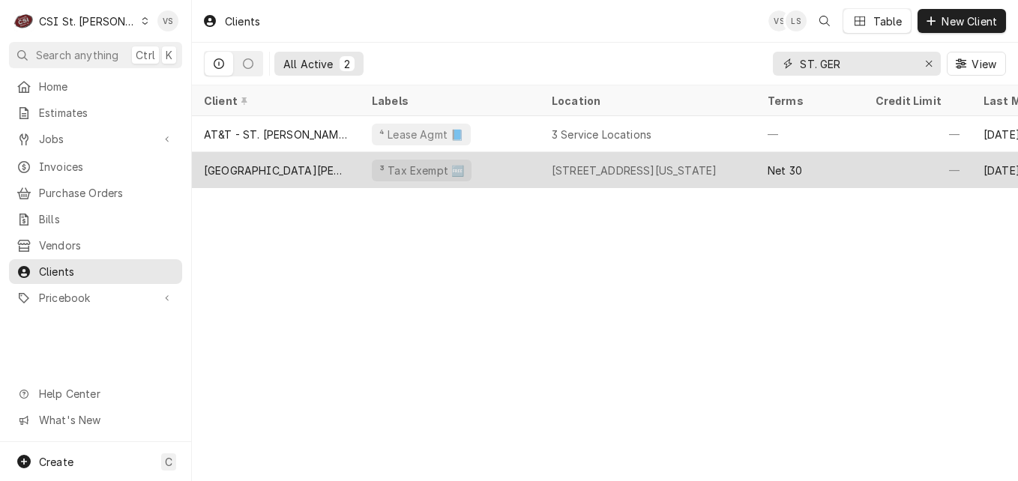
type input "ST. GER"
click at [334, 171] on div "St. Gertrude Parish" at bounding box center [276, 170] width 168 height 36
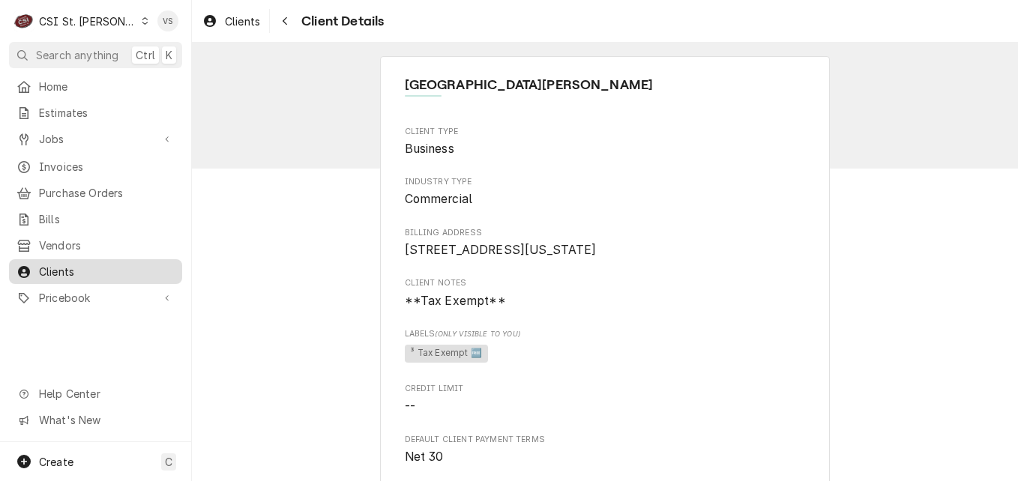
click at [52, 265] on span "Clients" at bounding box center [107, 272] width 136 height 16
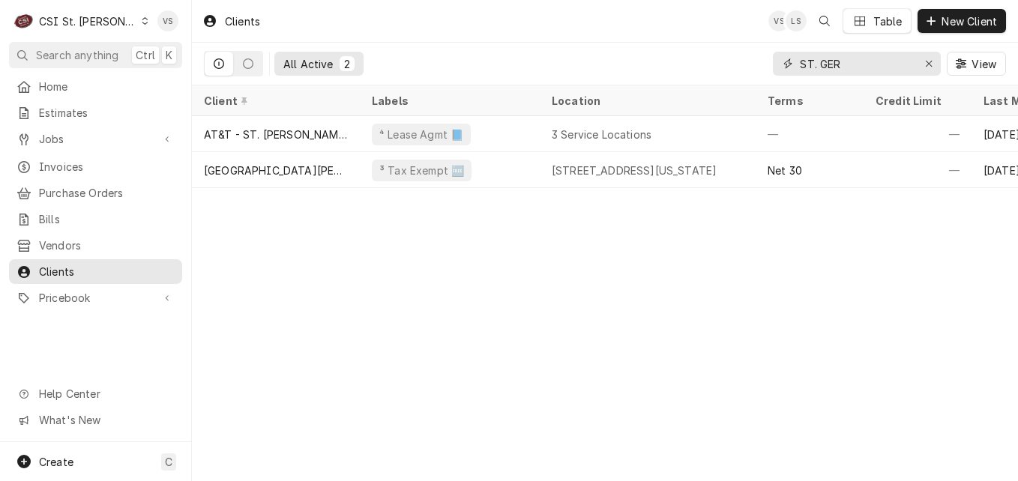
click at [777, 64] on div "ST. GER" at bounding box center [857, 64] width 168 height 24
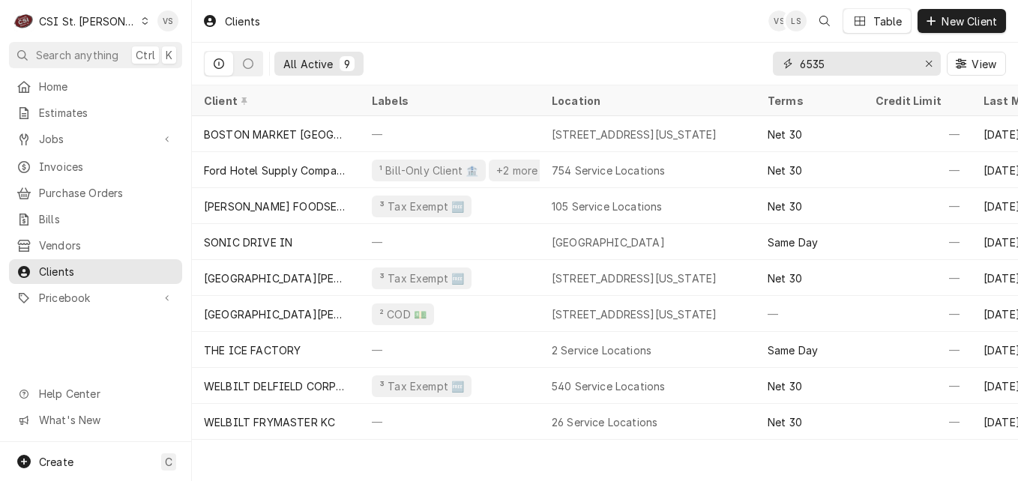
type input "6535"
click at [142, 22] on icon "Dynamic Content Wrapper" at bounding box center [145, 20] width 7 height 7
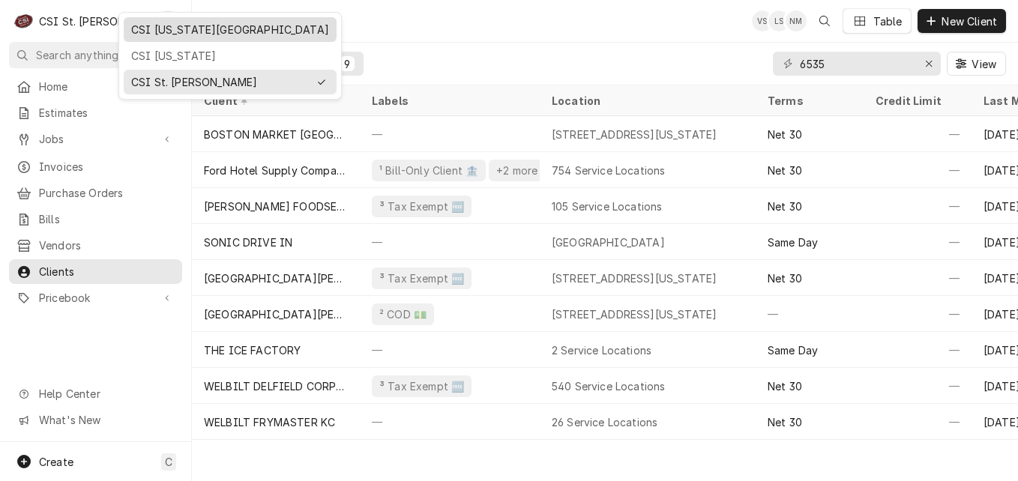
click at [155, 35] on div "CSI [US_STATE][GEOGRAPHIC_DATA]" at bounding box center [230, 30] width 198 height 16
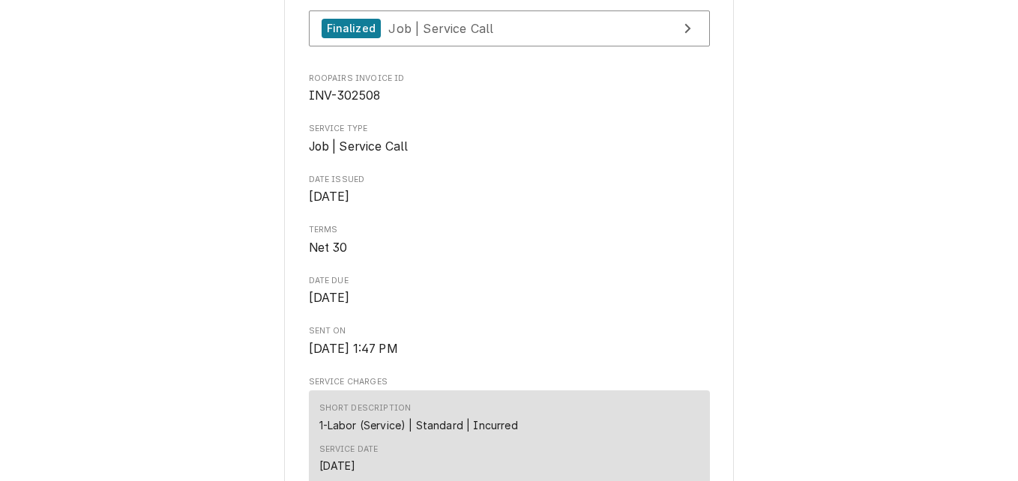
scroll to position [450, 0]
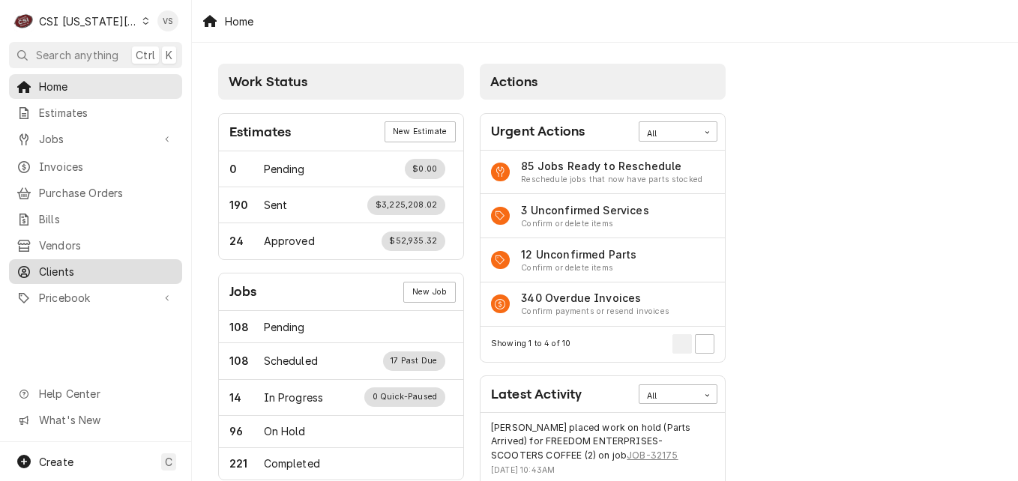
click at [77, 271] on span "Clients" at bounding box center [107, 272] width 136 height 16
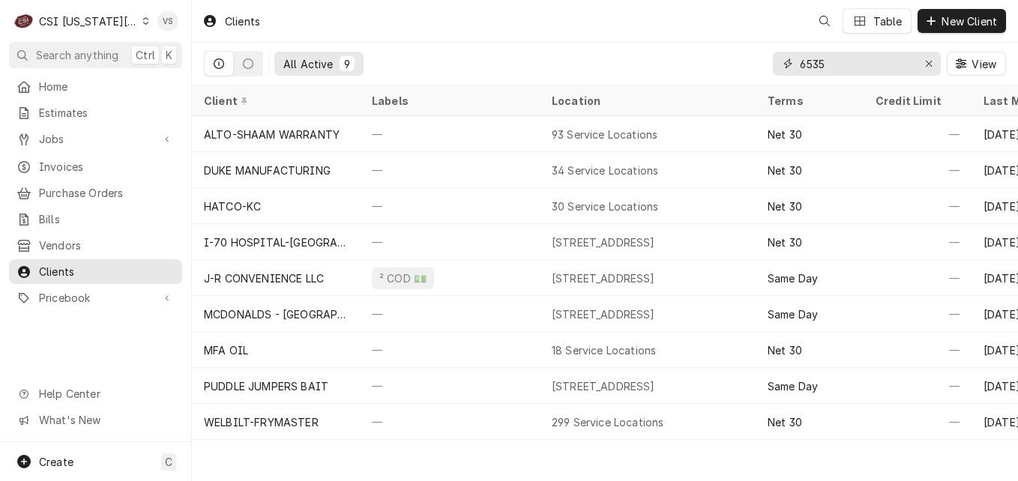
click at [844, 64] on input "6535" at bounding box center [856, 64] width 112 height 24
drag, startPoint x: 843, startPoint y: 64, endPoint x: 781, endPoint y: 62, distance: 62.3
click at [781, 62] on div "6535" at bounding box center [857, 64] width 168 height 24
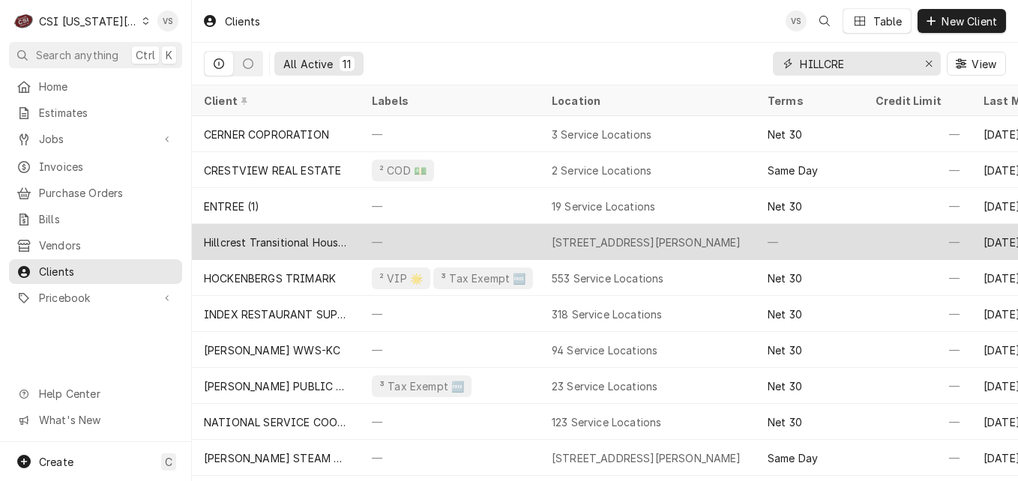
type input "HILLCRE"
click at [301, 243] on div "Hillcrest Transitional Housing" at bounding box center [276, 243] width 144 height 16
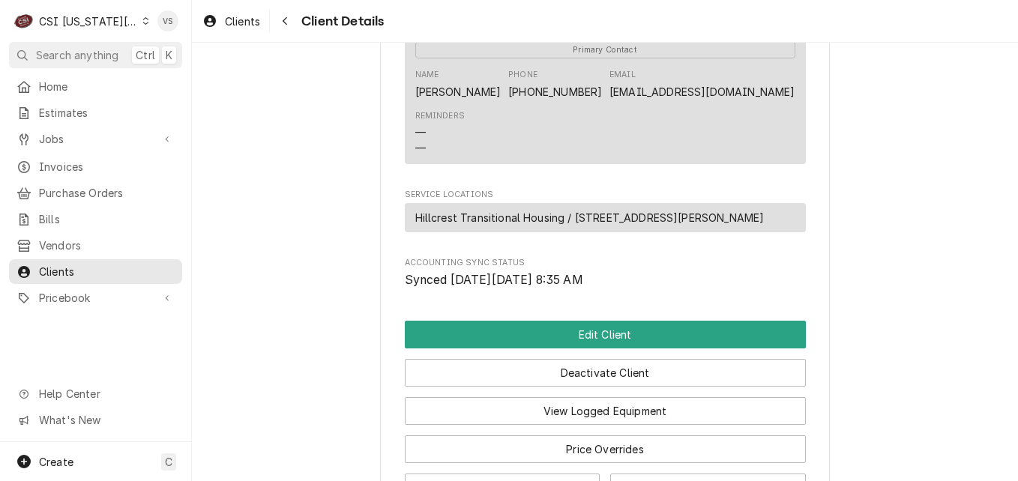
scroll to position [525, 0]
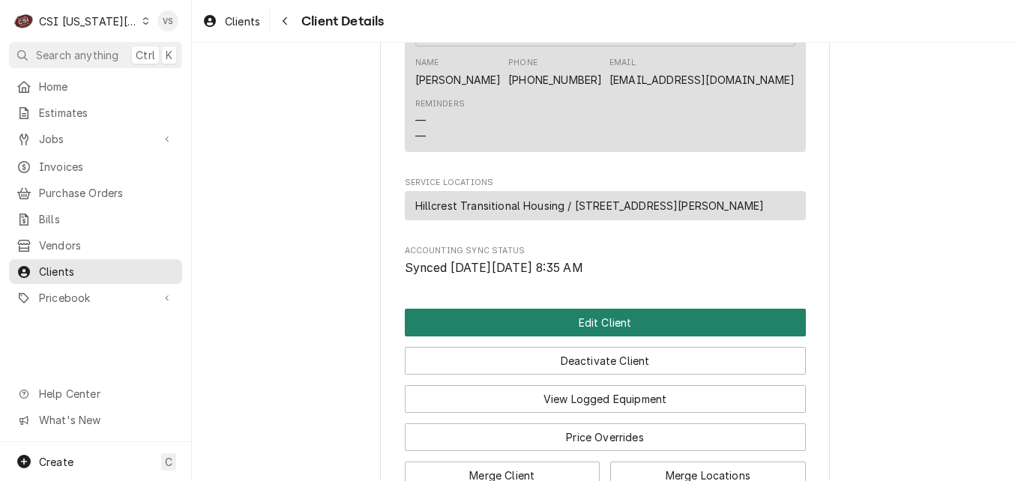
click at [587, 337] on button "Edit Client" at bounding box center [605, 323] width 401 height 28
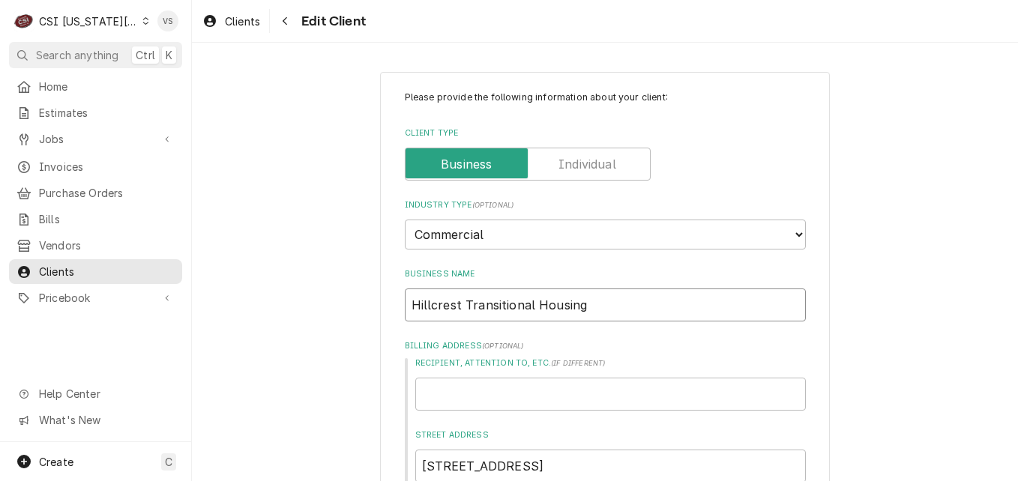
click at [589, 305] on input "Hillcrest Transitional Housing" at bounding box center [605, 305] width 401 height 33
click at [588, 301] on input "Hillcrest Transitional Housing" at bounding box center [605, 305] width 401 height 33
drag, startPoint x: 587, startPoint y: 296, endPoint x: 577, endPoint y: 303, distance: 11.9
click at [412, 304] on input "Hillcrest Transitional Housing" at bounding box center [605, 305] width 401 height 33
click at [577, 303] on input "Hillcrest Transitional Housing" at bounding box center [605, 305] width 401 height 33
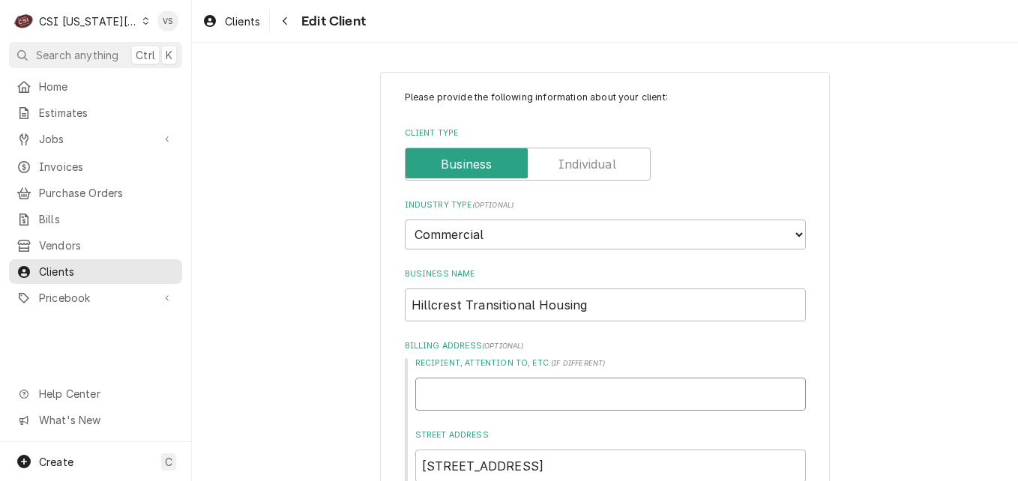
click at [493, 400] on input "Recipient, Attention To, etc. ( if different )" at bounding box center [610, 394] width 391 height 33
type textarea "x"
type input "H"
type textarea "x"
type input "HI"
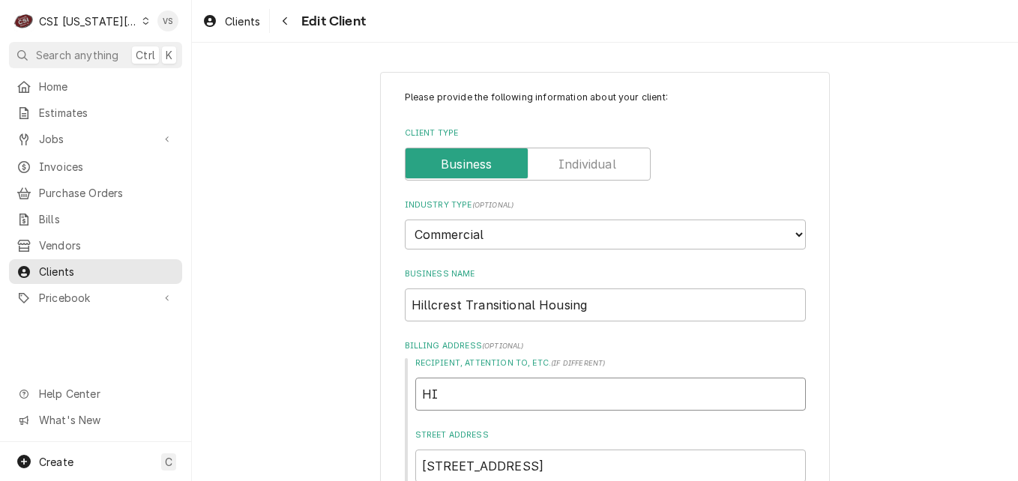
type textarea "x"
type input "HIL"
type textarea "x"
type input "HILL"
type textarea "x"
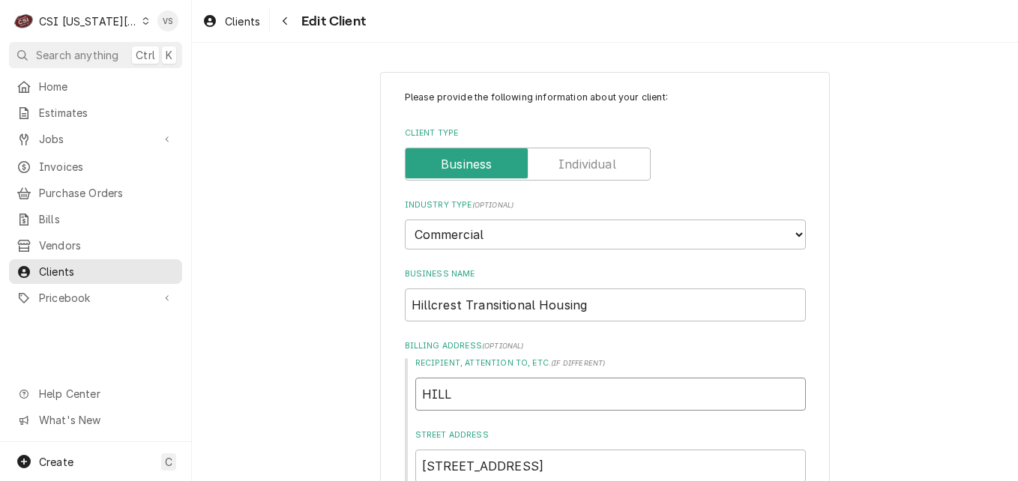
type input "HILLC"
type textarea "x"
type input "HILLCR"
type textarea "x"
type input "HILLCRE"
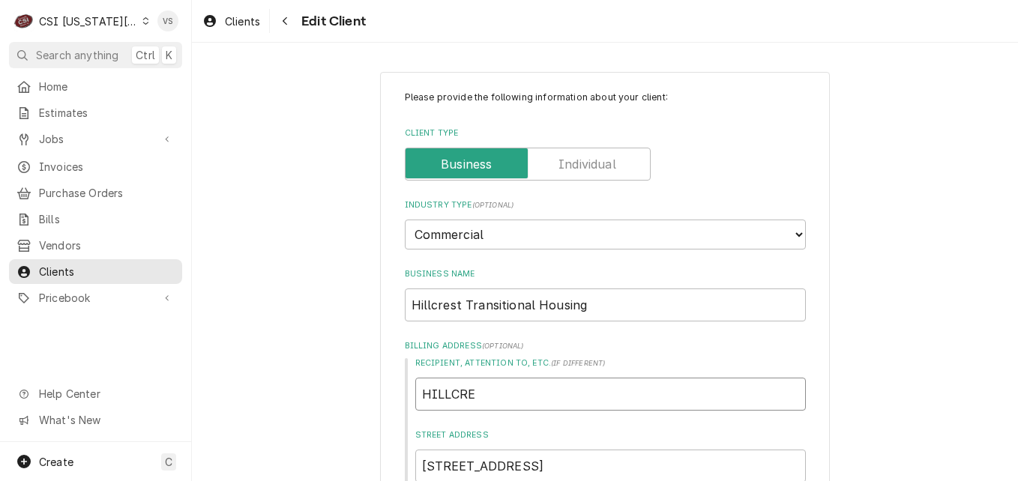
type textarea "x"
type input "HILLCRED"
type textarea "x"
type input "HILLCRE"
type textarea "x"
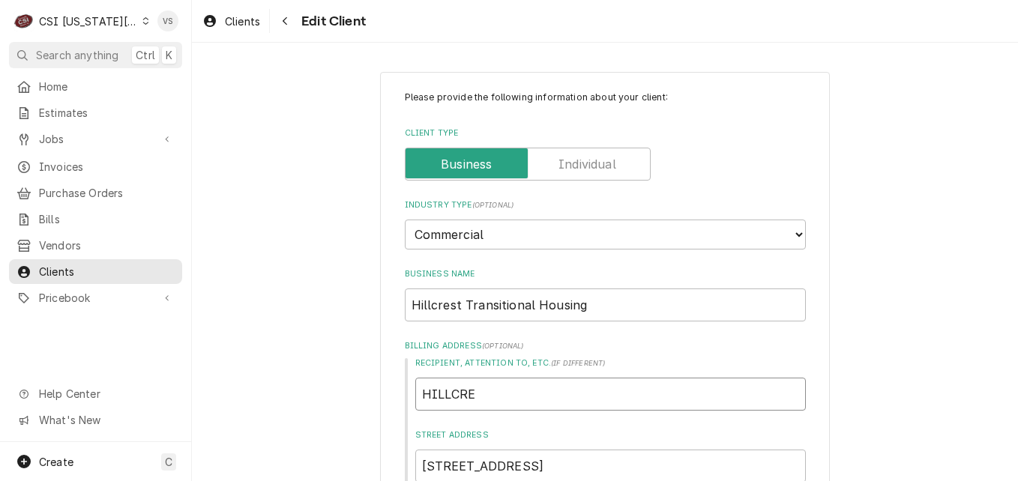
type input "HILLCR"
type textarea "x"
type input "HILLC"
type textarea "x"
type input "HILL"
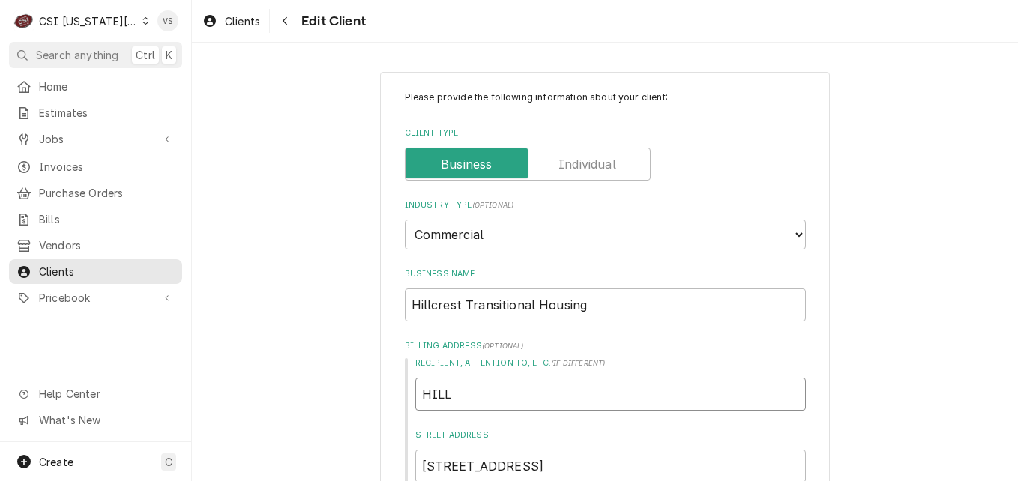
type textarea "x"
type input "HIL"
type textarea "x"
type input "HI"
type textarea "x"
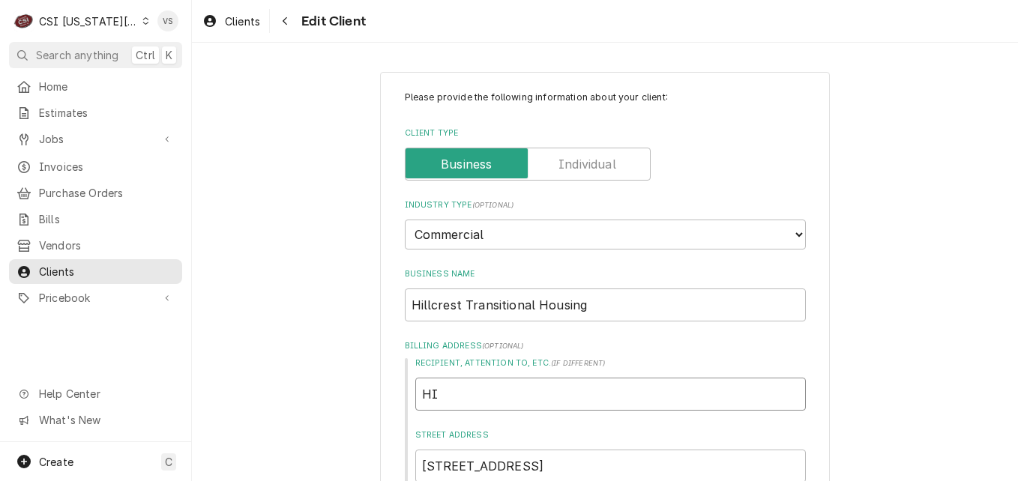
type input "H"
type textarea "x"
type input "H"
type textarea "x"
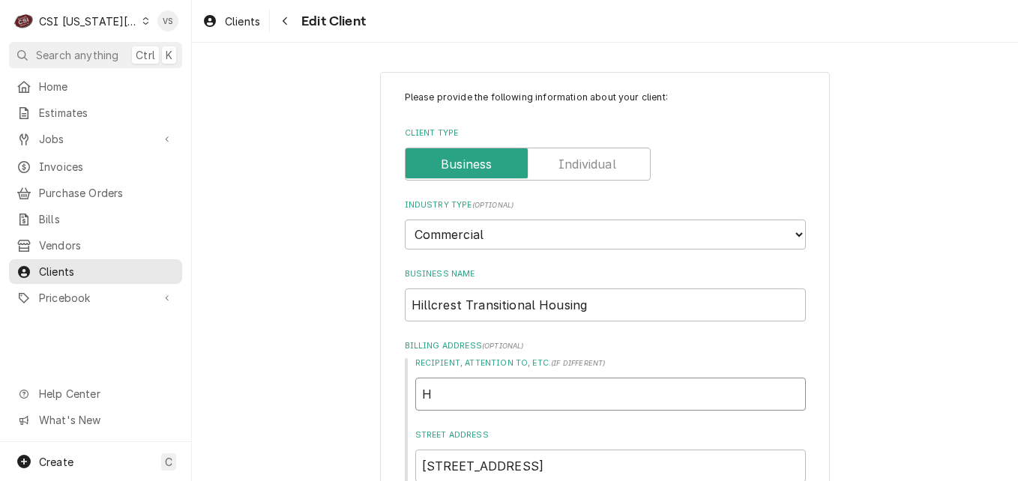
type input "Hi"
type textarea "x"
type input "Hil"
type textarea "x"
type input "Hill"
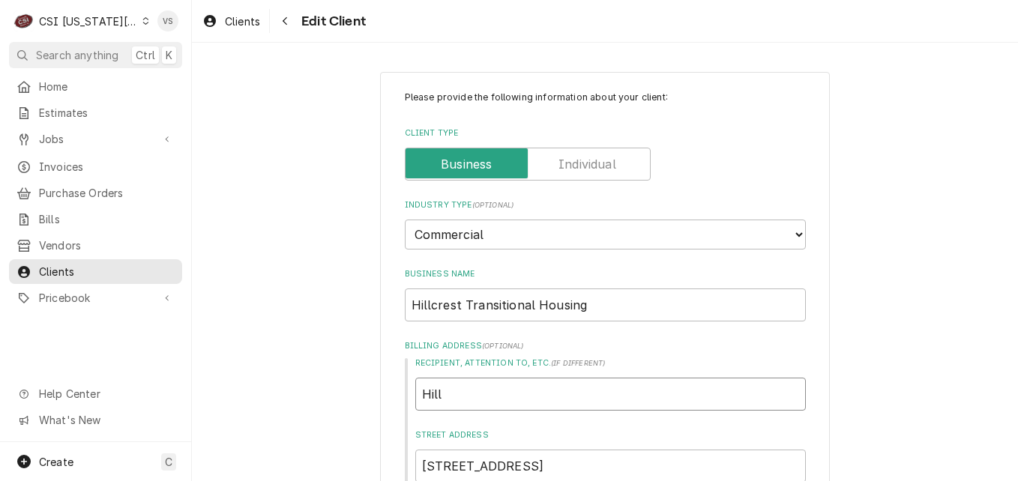
type textarea "x"
type input "Hillc"
type textarea "x"
type input "Hillcre"
type textarea "x"
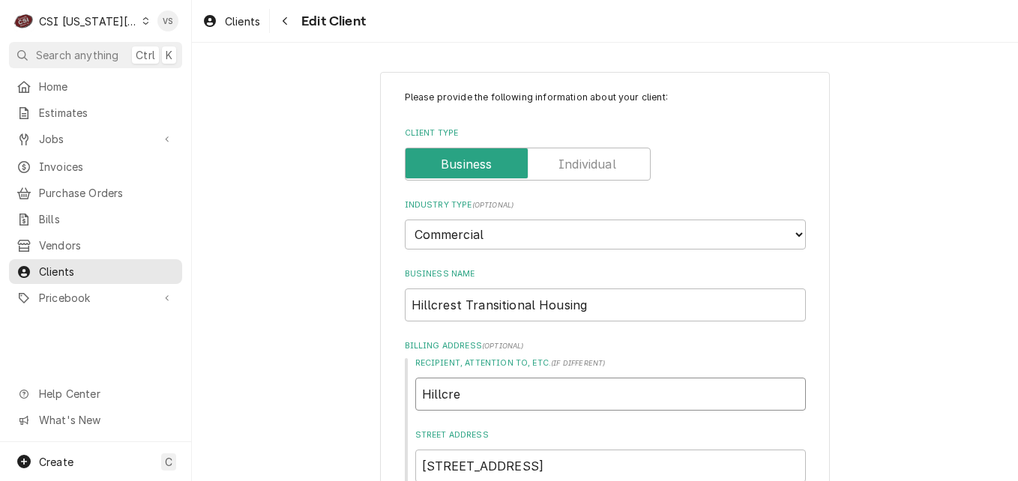
type input "Hillcred"
type textarea "x"
type input "Hillcre"
type textarea "x"
type input "Hillcres"
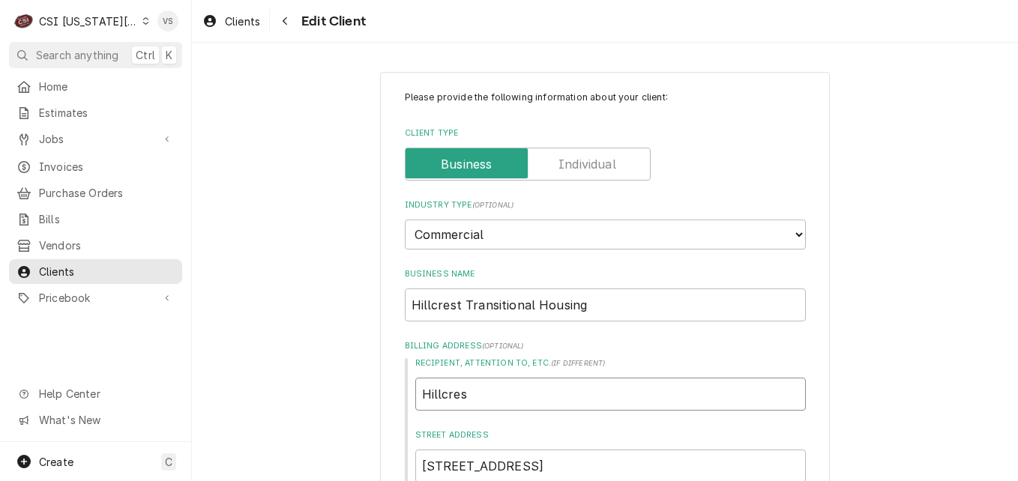
type textarea "x"
type input "Hillcrest"
type textarea "x"
type input "Hillcrest"
type textarea "x"
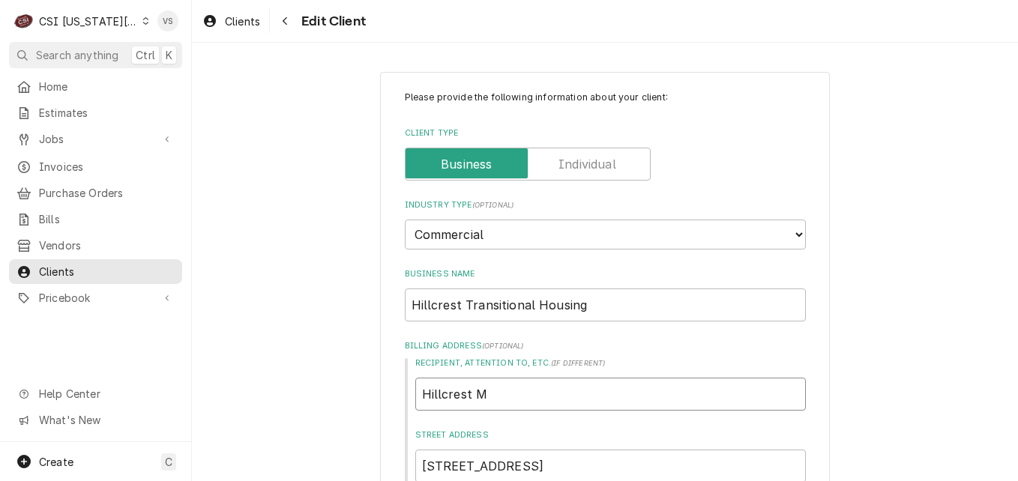
type input "Hillcrest Mi"
type textarea "x"
type input "Hillcrest Misi"
type textarea "x"
type input "Hillcrest Mis"
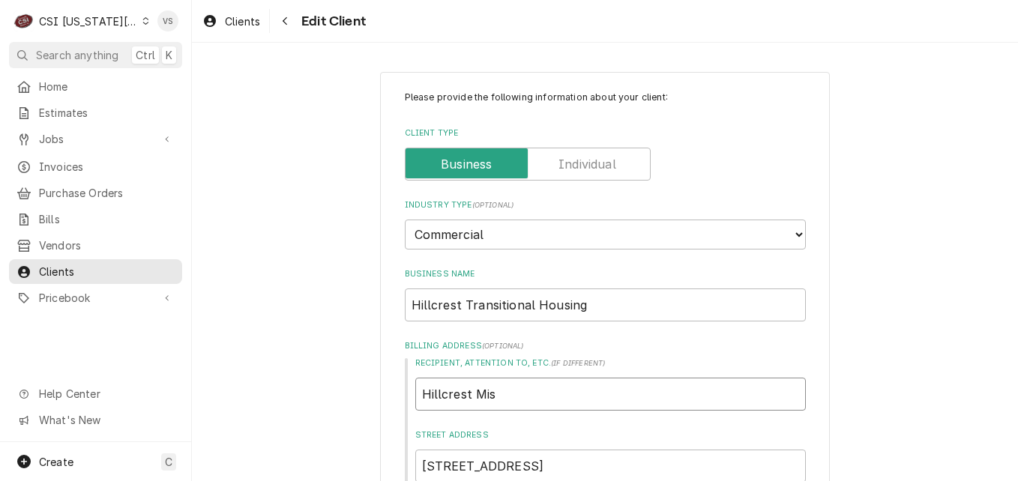
type textarea "x"
type input "Hillcrest Mi"
type textarea "x"
type input "Hillcrest Min"
type textarea "x"
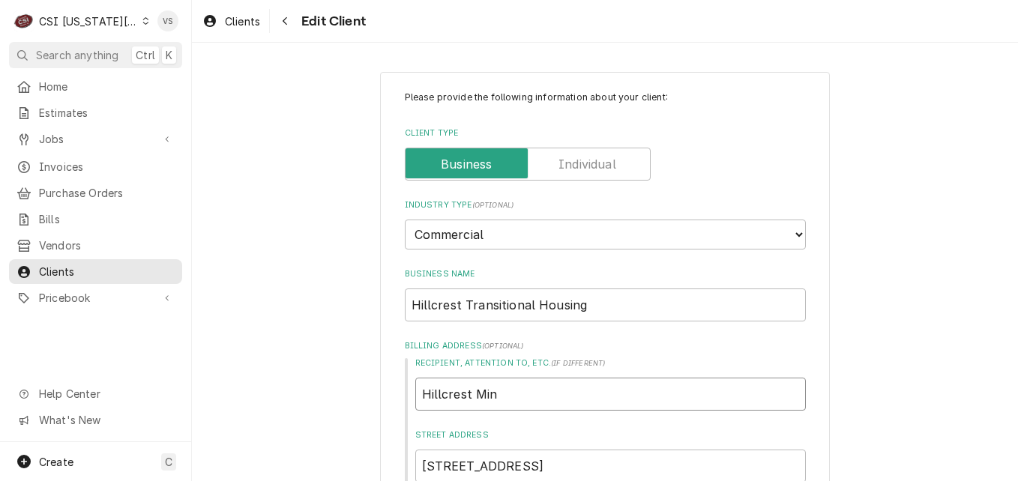
type input "Hillcrest Mini"
type textarea "x"
type input "Hillcrest Minit"
type textarea "x"
type input "Hillcrest Mini"
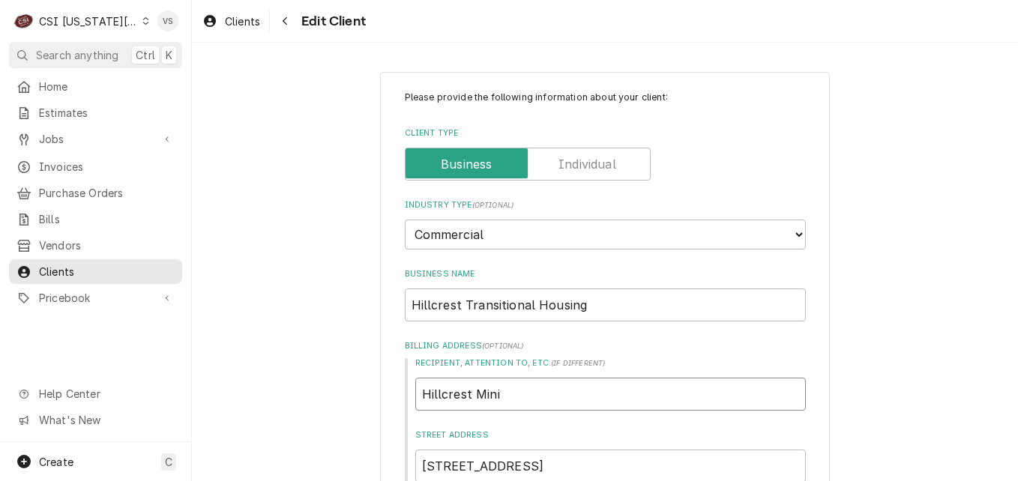
type textarea "x"
type input "Hillcrest Min"
type textarea "x"
type input "Hillcrest Mini"
type textarea "x"
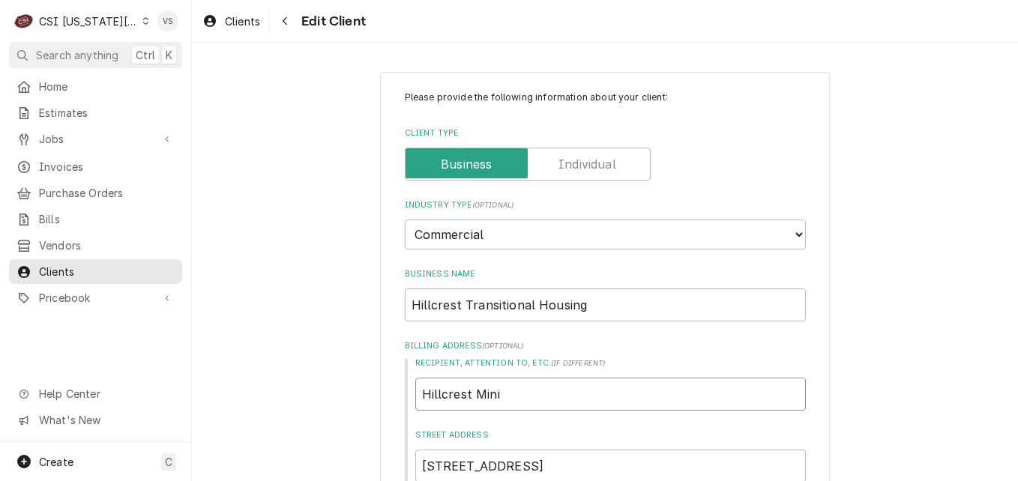
type input "Hillcrest Minis"
type textarea "x"
type input "Hillcrest Minist"
type textarea "x"
type input "Hillcrest Ministi"
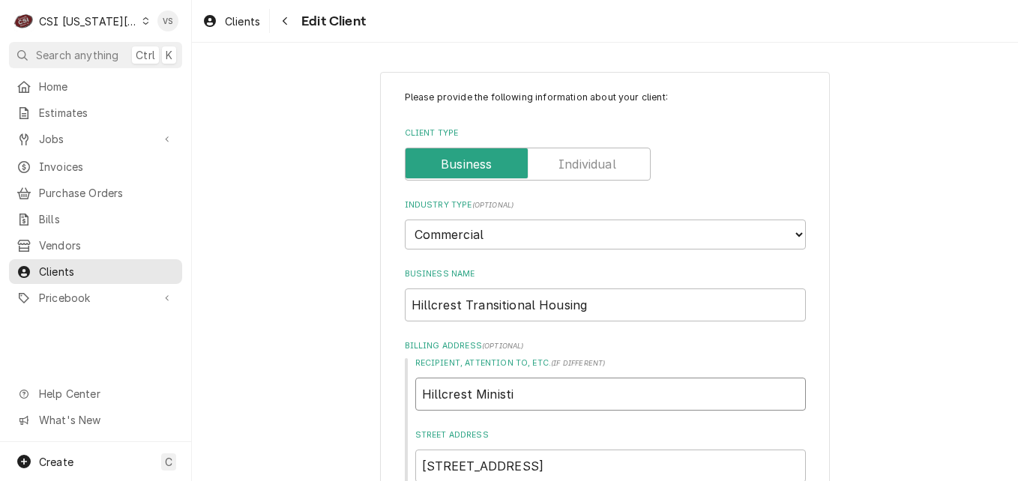
type textarea "x"
type input "Hillcrest Ministie"
type textarea "x"
type input "Hillcrest Ministies"
type textarea "x"
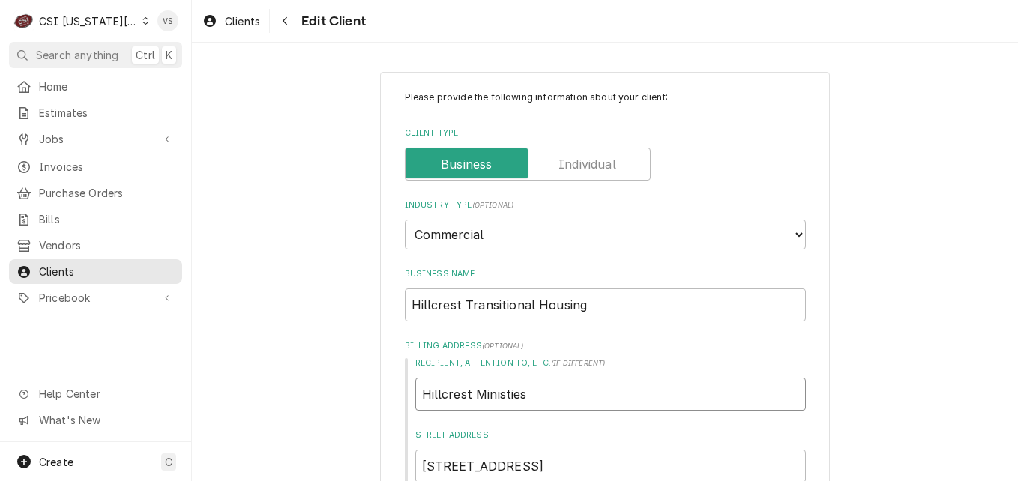
type input "Hillcrest Ministies"
type textarea "x"
type input "Hillcrest Ministies o"
type textarea "x"
type input "Hillcrest Ministies of"
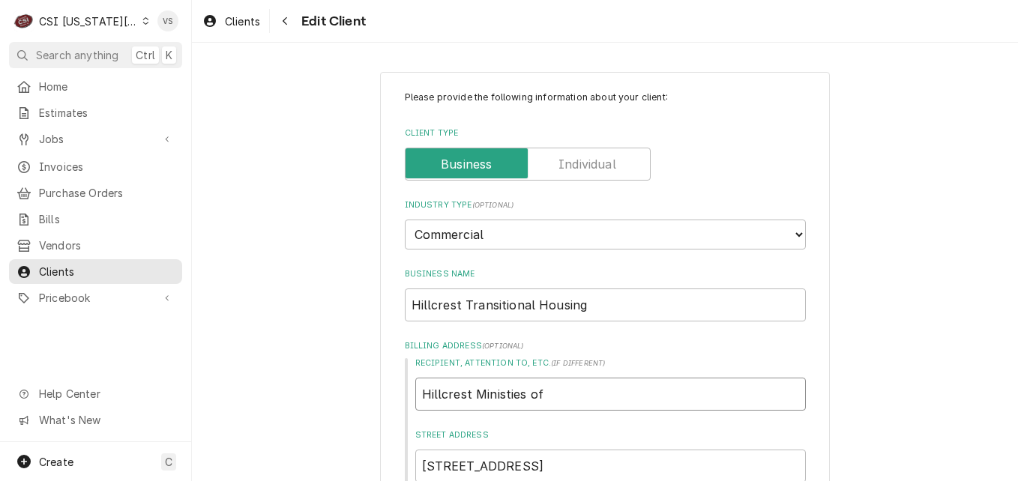
type textarea "x"
type input "Hillcrest Ministies of"
type textarea "x"
type input "Hillcrest Ministies of M"
type textarea "x"
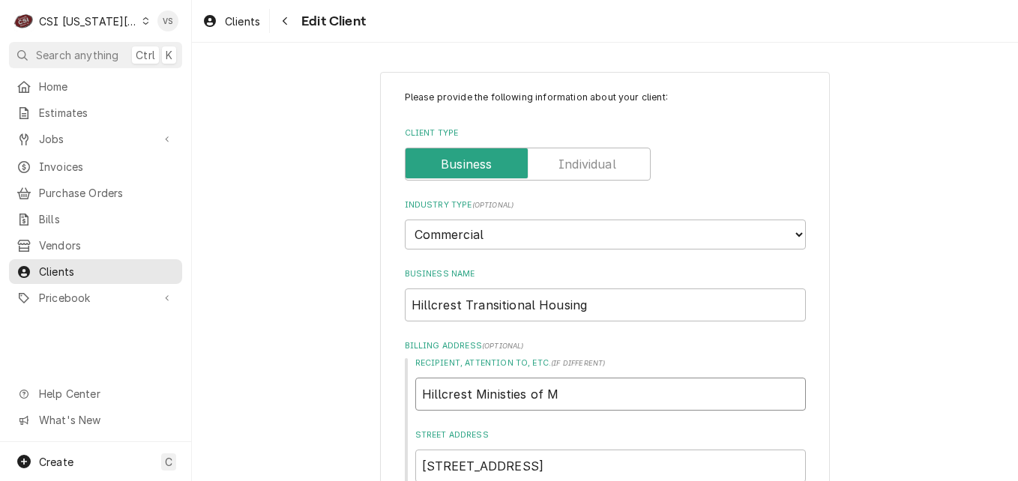
type input "Hillcrest Ministies of Mi"
type textarea "x"
type input "Hillcrest Ministies of Mid"
type textarea "x"
type input "Hillcrest Ministies of Mid"
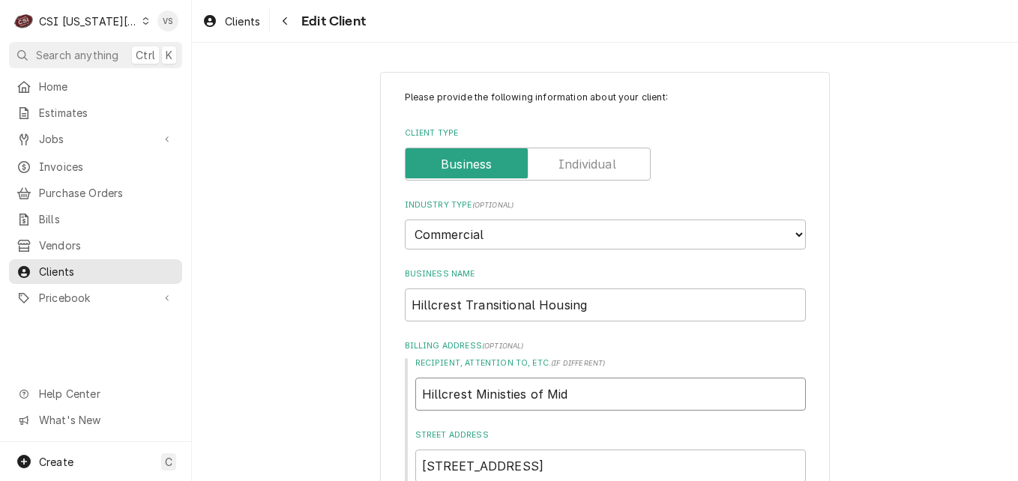
drag, startPoint x: 593, startPoint y: 394, endPoint x: 396, endPoint y: 392, distance: 197.2
type textarea "x"
drag, startPoint x: 595, startPoint y: 305, endPoint x: 458, endPoint y: 298, distance: 136.7
click at [458, 298] on input "Hillcrest Transitional Housing" at bounding box center [605, 305] width 401 height 33
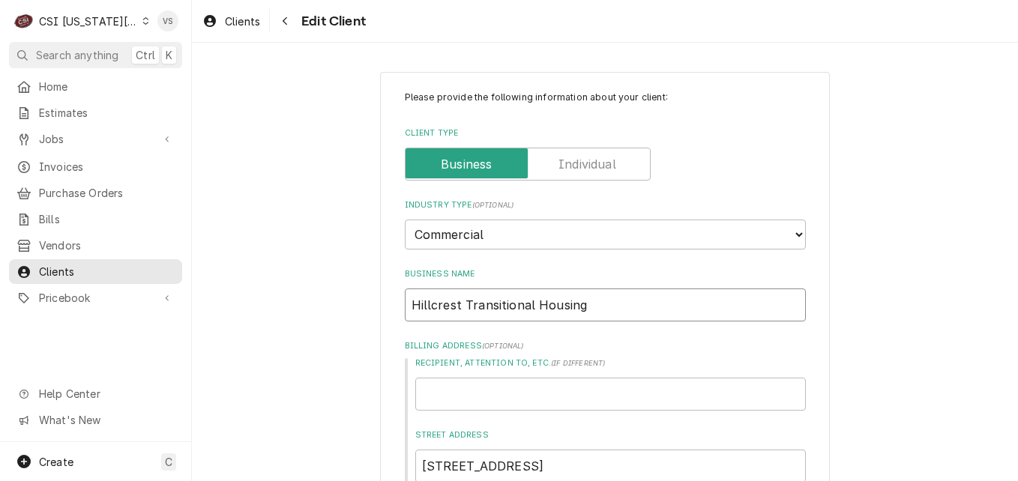
type textarea "x"
type input "Hillcrest M"
type textarea "x"
type input "Hillcrest Mi"
type textarea "x"
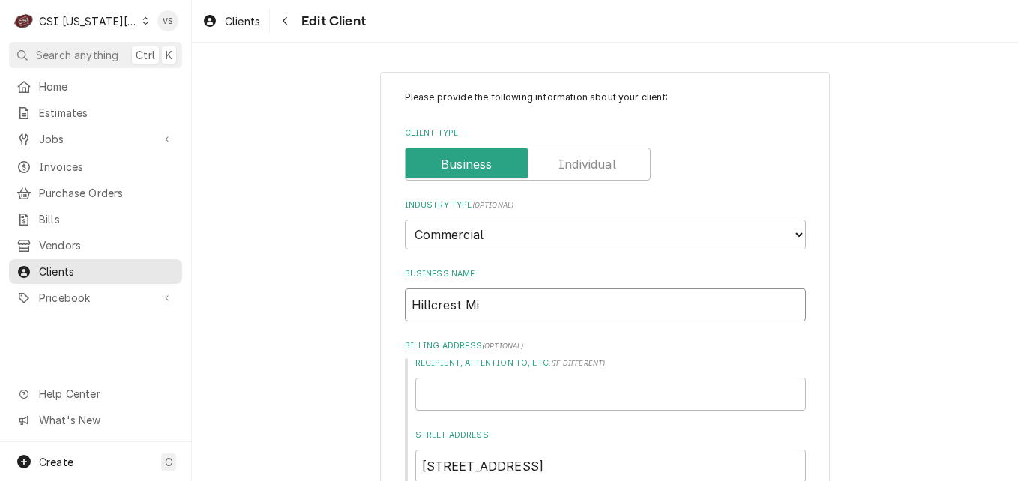
type input "Hillcrest Min"
type textarea "x"
type input "Hillcrest Mini"
type textarea "x"
type input "Hillcrest Minis"
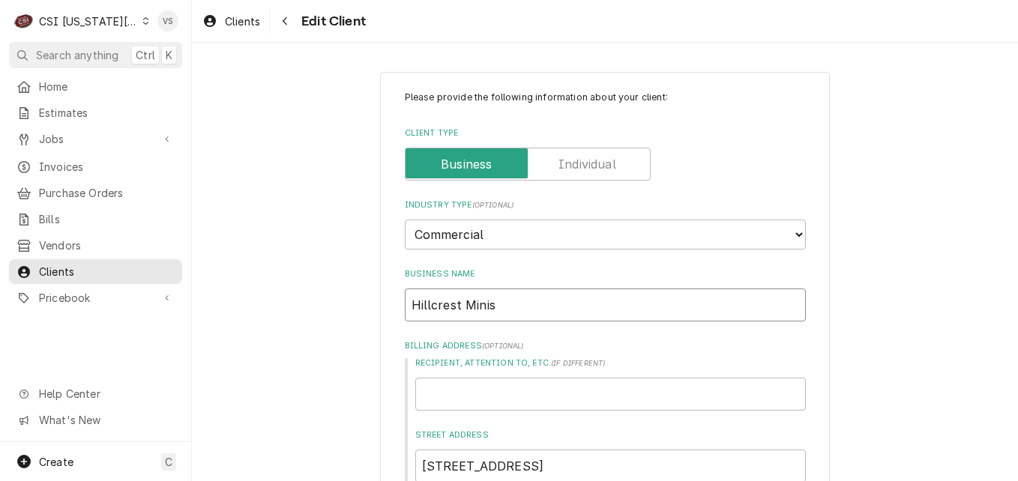
type textarea "x"
type input "Hillcrest Minisi"
type textarea "x"
type input "Hillcrest Minis"
type textarea "x"
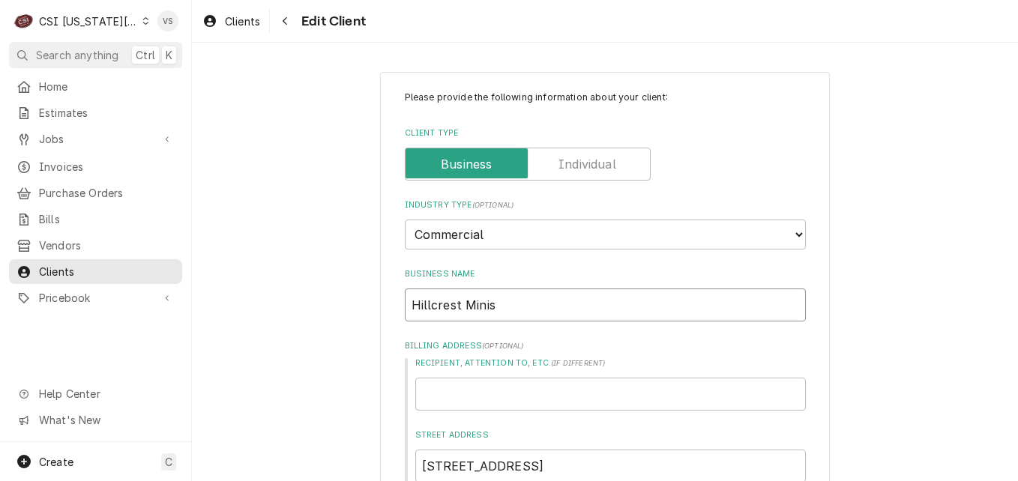
type input "Hillcrest Minist"
type textarea "x"
type input "Hillcrest Ministi"
type textarea "x"
type input "Hillcrest Ministir"
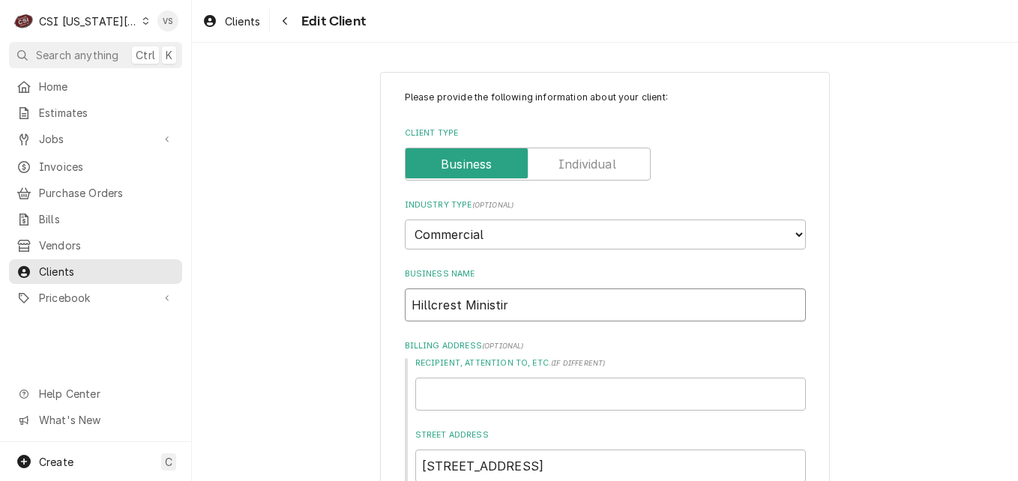
type textarea "x"
type input "Hillcrest Ministi"
type textarea "x"
type input "Hillcrest Minist"
type textarea "x"
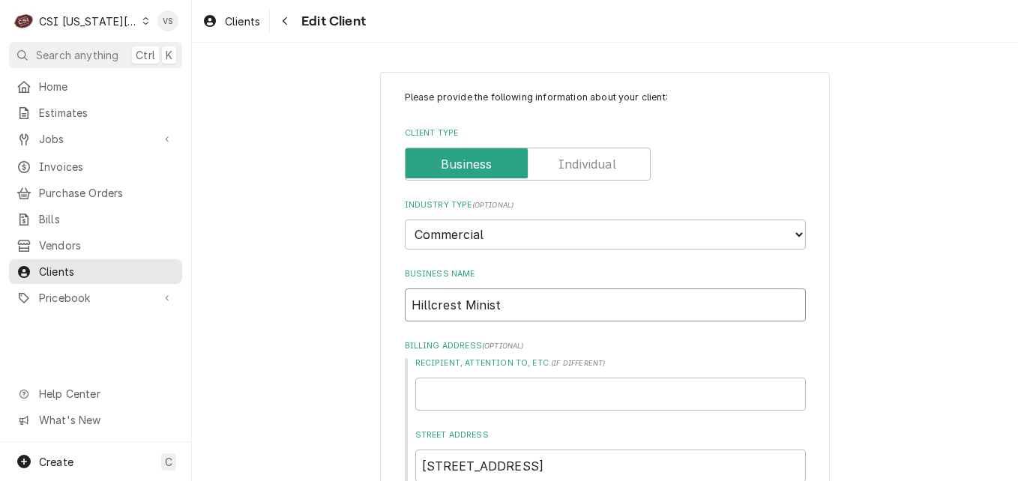
type input "Hillcrest Ministr"
type textarea "x"
type input "Hillcrest Ministri"
type textarea "x"
type input "Hillcrest Ministrie"
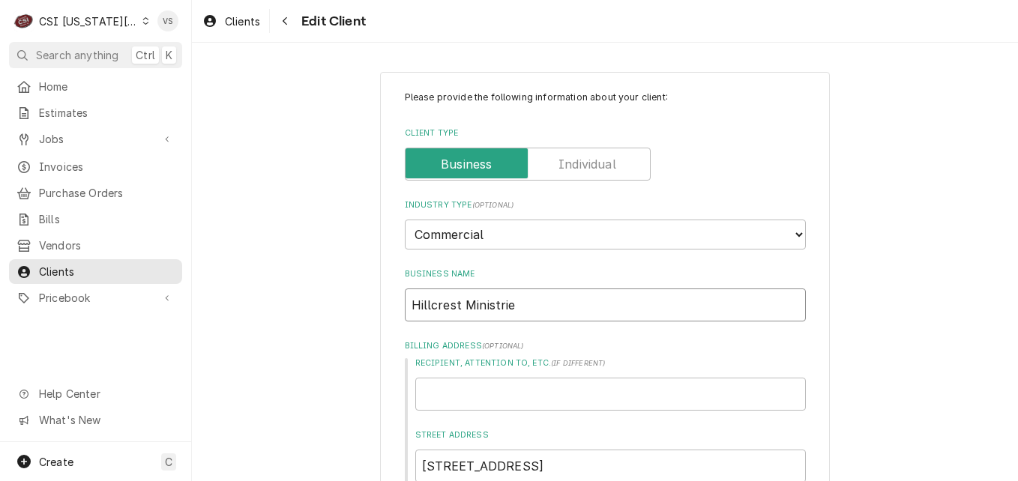
type textarea "x"
type input "Hillcrest Ministries"
type textarea "x"
type input "Hillcrest Ministries"
type textarea "x"
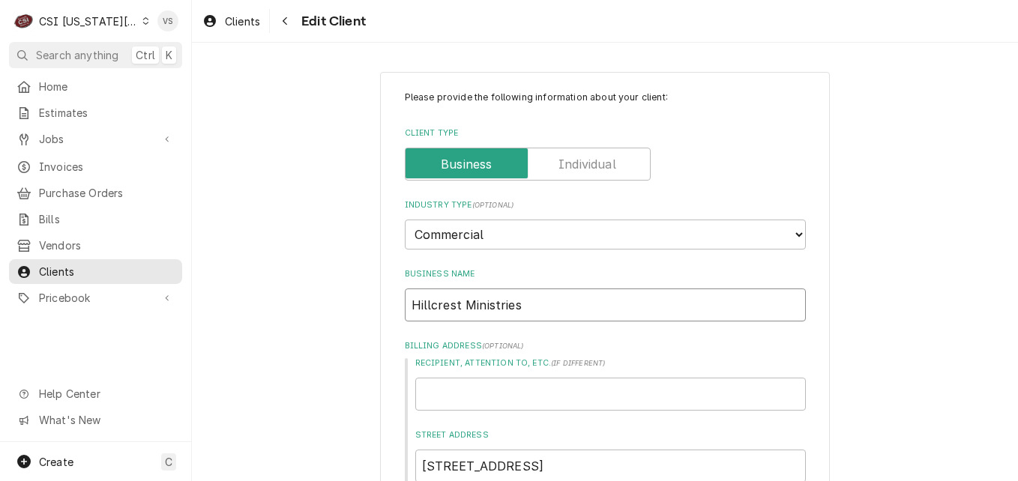
type input "Hillcrest Ministries o"
type textarea "x"
type input "Hillcrest Ministries of"
type textarea "x"
type input "Hillcrest Ministries of"
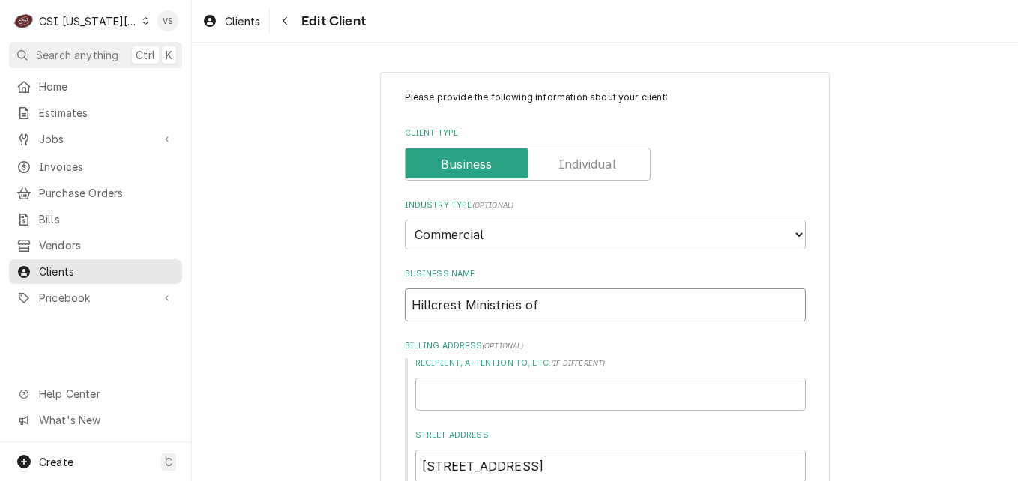
type textarea "x"
type input "Hillcrest Ministries of M"
type textarea "x"
type input "Hillcrest Ministries of Mi"
type textarea "x"
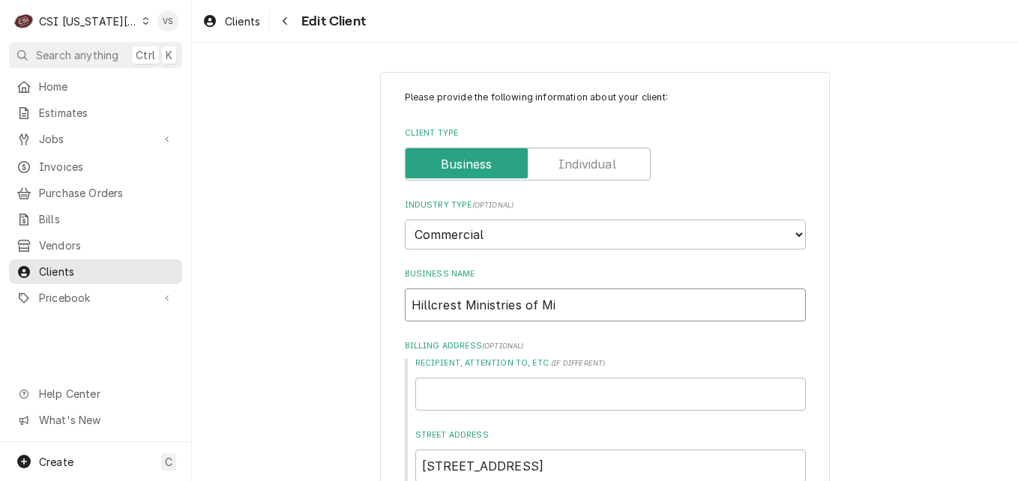
type input "Hillcrest Ministries of Mid"
type textarea "x"
type input "Hillcrest Ministries of Mids"
type textarea "x"
type input "Hillcrest Ministries of Mid"
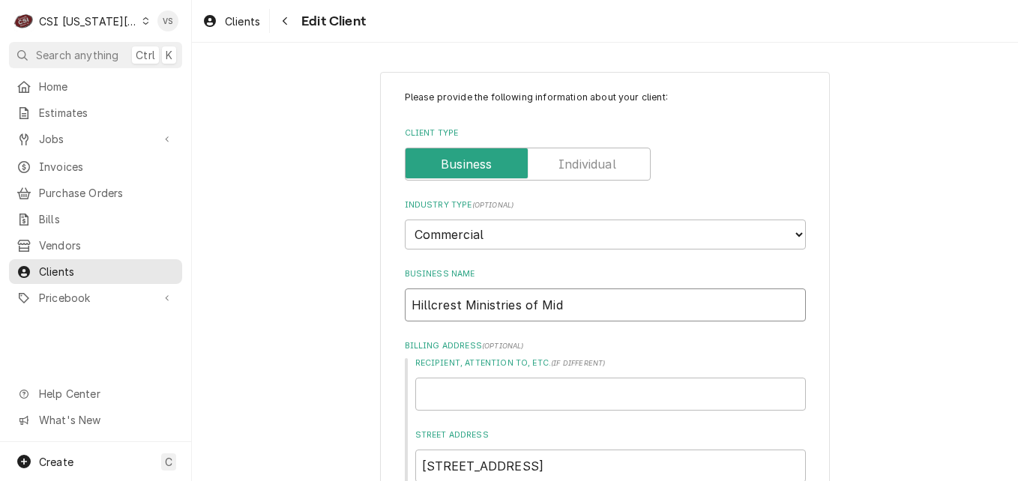
type textarea "x"
type input "Hillcrest Ministries of Mid"
type textarea "x"
type input "Hillcrest Ministries of Mid A"
type textarea "x"
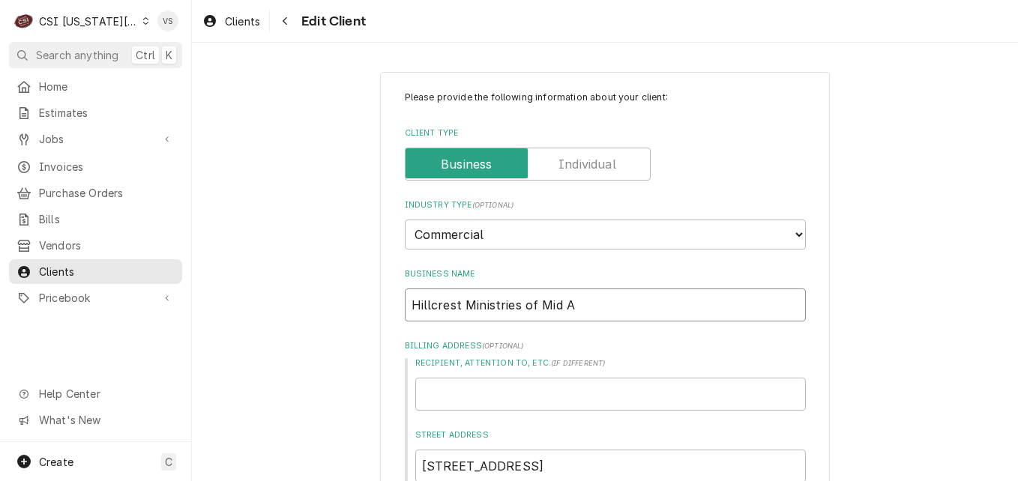
type input "Hillcrest Ministries of Mid Am"
type textarea "x"
type input "Hillcrest Ministries of Mid Ame"
type textarea "x"
type input "Hillcrest Ministries of Mid Amer"
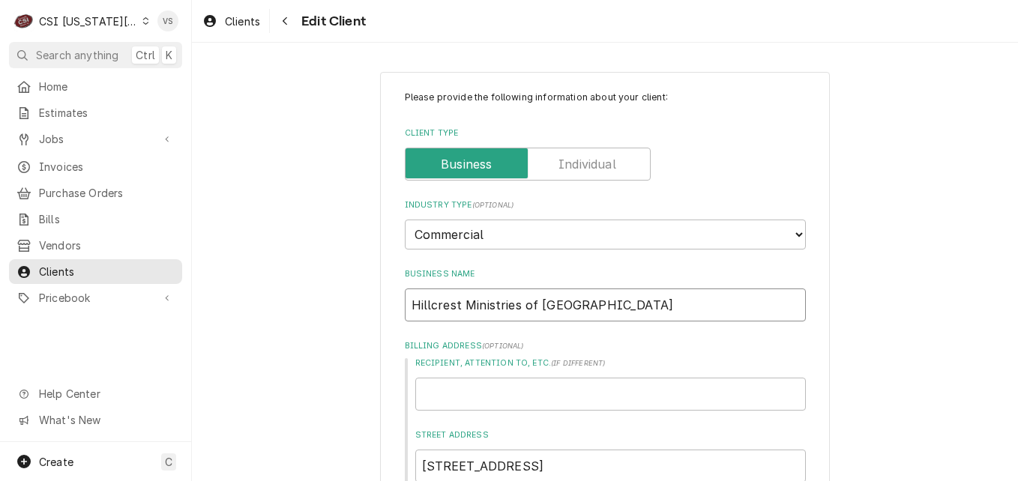
type textarea "x"
type input "Hillcrest Ministries of Mid Ameri"
type textarea "x"
type input "Hillcrest Ministries of Mid Americ"
type textarea "x"
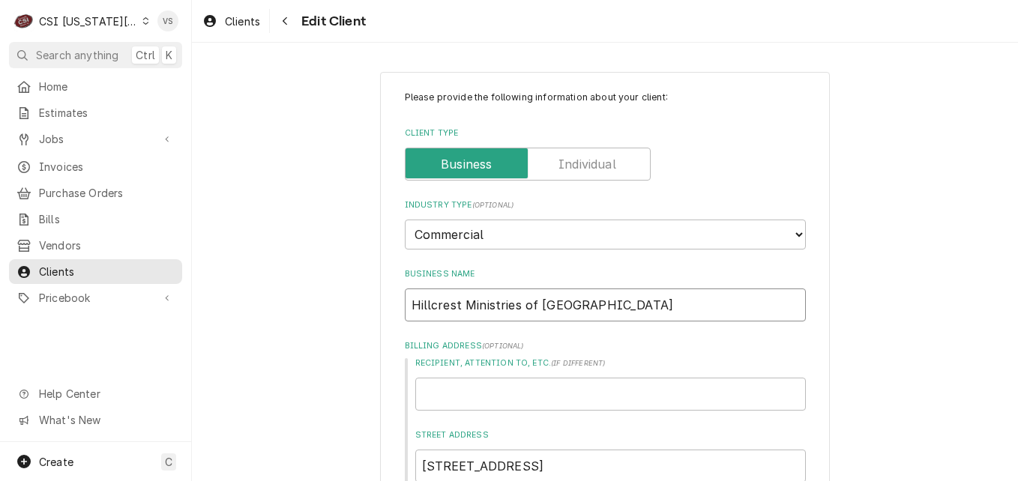
type input "Hillcrest Ministries of Mid America"
type textarea "x"
type input "H"
type textarea "x"
type input "Hi"
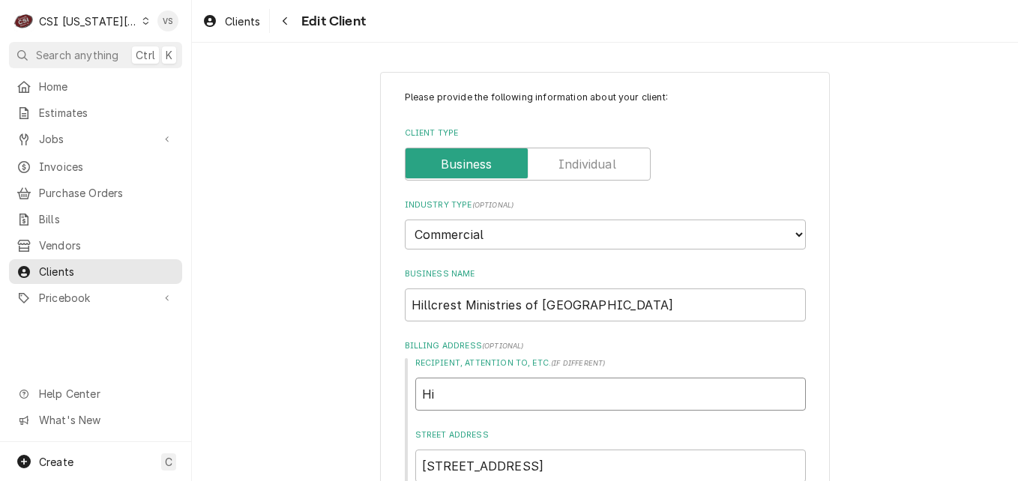
type textarea "x"
type input "Hil"
type textarea "x"
type input "Hill"
type textarea "x"
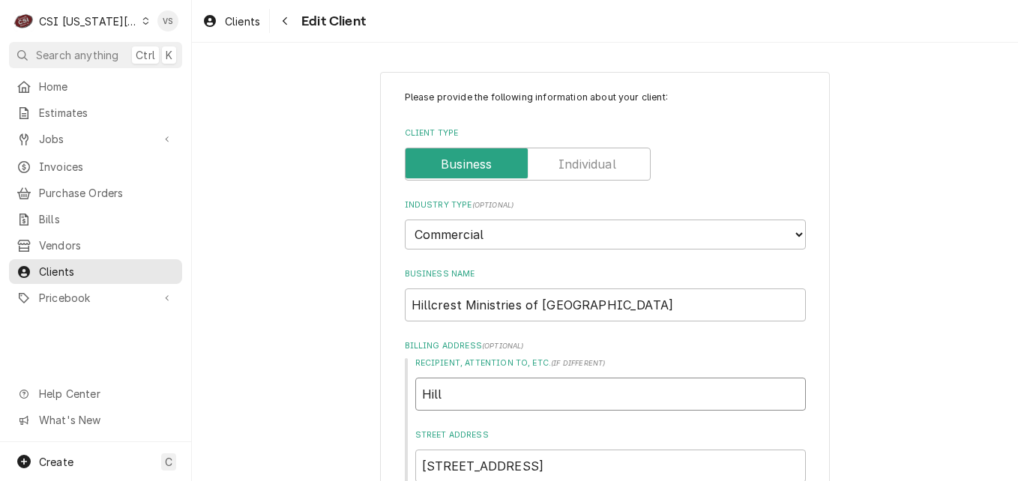
type input "Hillc"
type textarea "x"
type input "Hillcr"
type textarea "x"
type input "Hillcre"
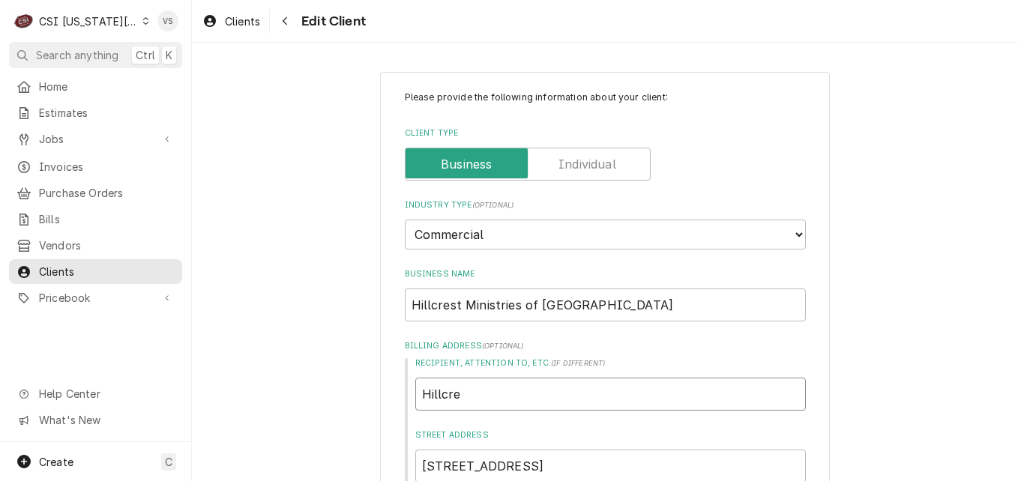
type textarea "x"
type input "Hillcres"
type textarea "x"
type input "Hillcrest"
type textarea "x"
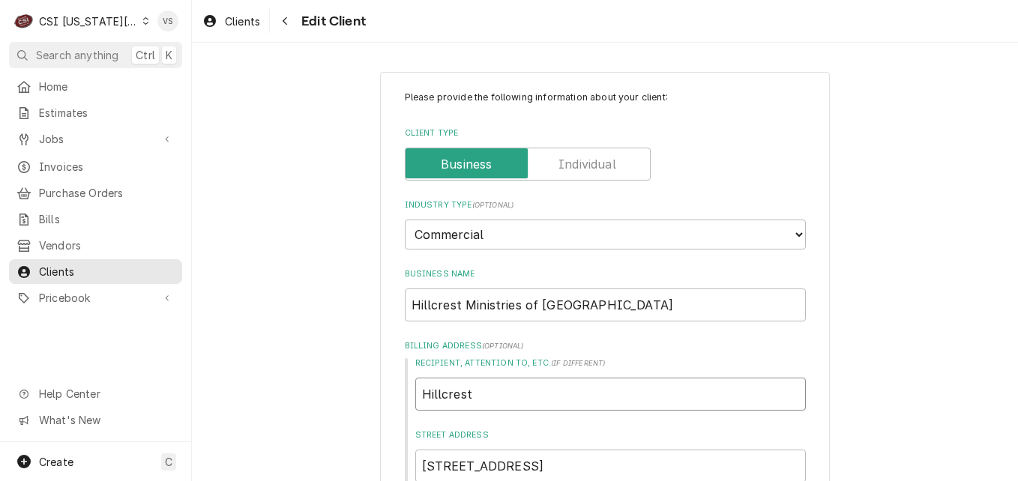
type input "Hillcrest"
type textarea "x"
type input "Hillcrest T"
type textarea "x"
type input "Hillcrest Tr"
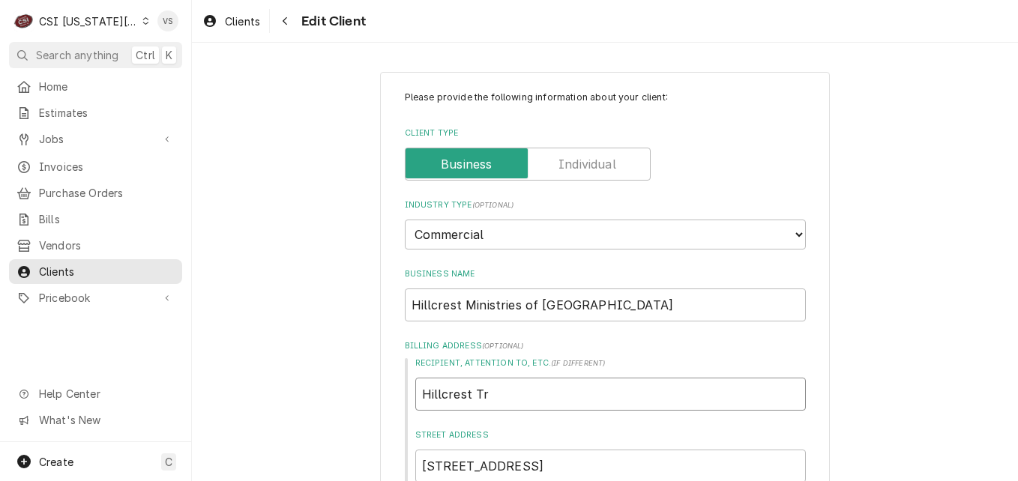
type textarea "x"
type input "Hillcrest Tra"
type textarea "x"
type input "Hillcrest Tran"
type textarea "x"
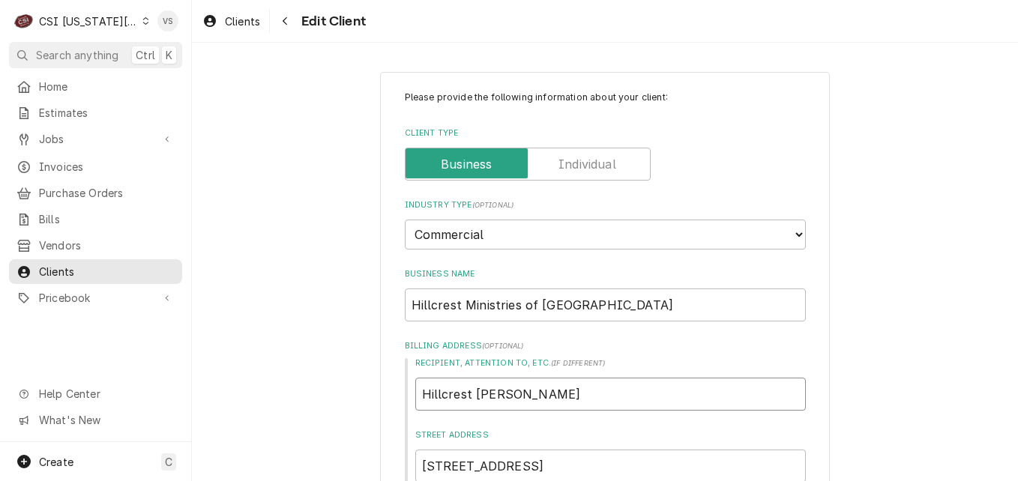
type input "Hillcrest Trans"
type textarea "x"
type input "Hillcrest Transi"
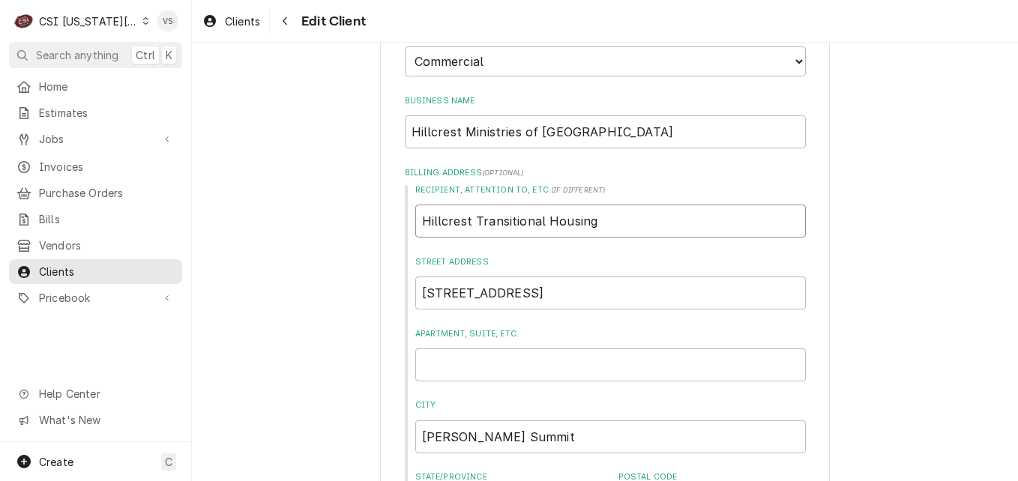
scroll to position [225, 0]
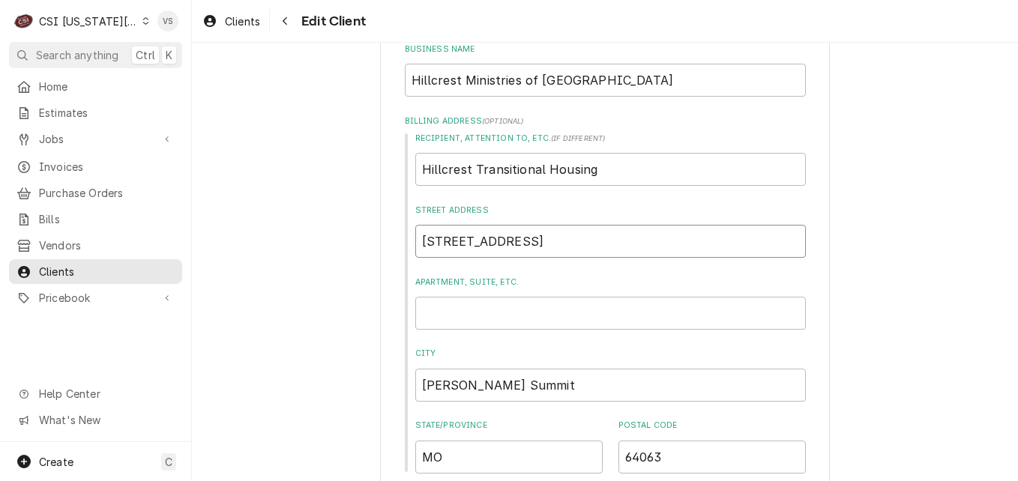
drag, startPoint x: 564, startPoint y: 236, endPoint x: 413, endPoint y: 238, distance: 150.7
click at [415, 238] on input "501 SW Mission Rd" at bounding box center [610, 241] width 391 height 33
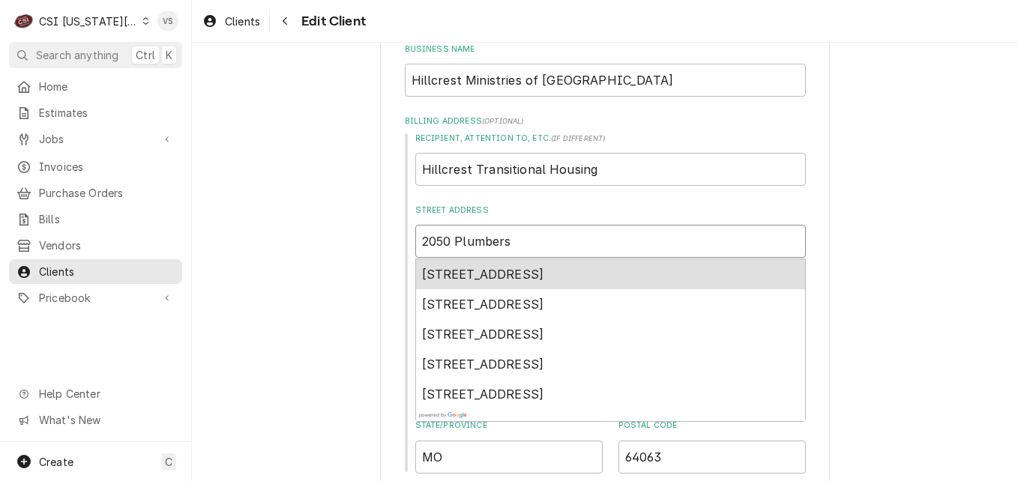
click at [544, 278] on span "2050 Plumbers Way, Liberty, MO, USA" at bounding box center [483, 274] width 122 height 15
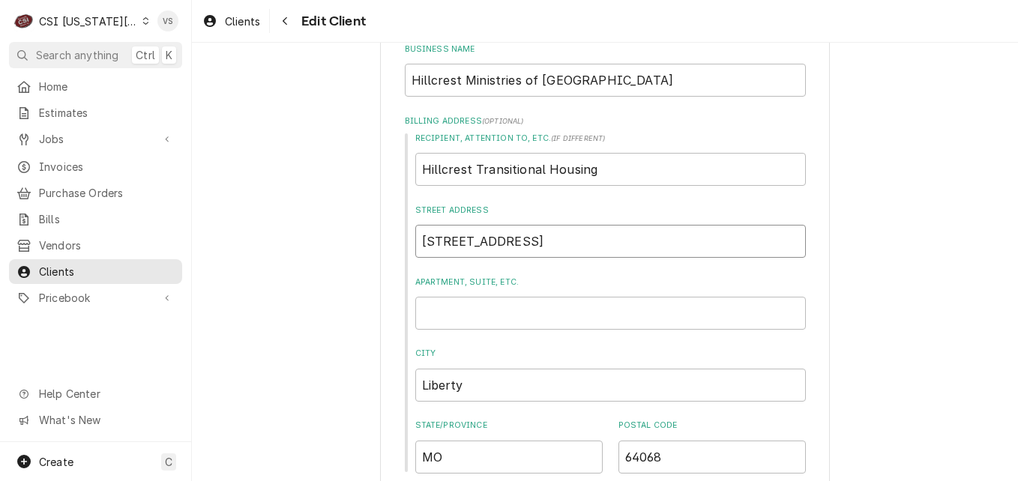
click at [571, 237] on input "2050 Plumbers Way" at bounding box center [610, 241] width 391 height 33
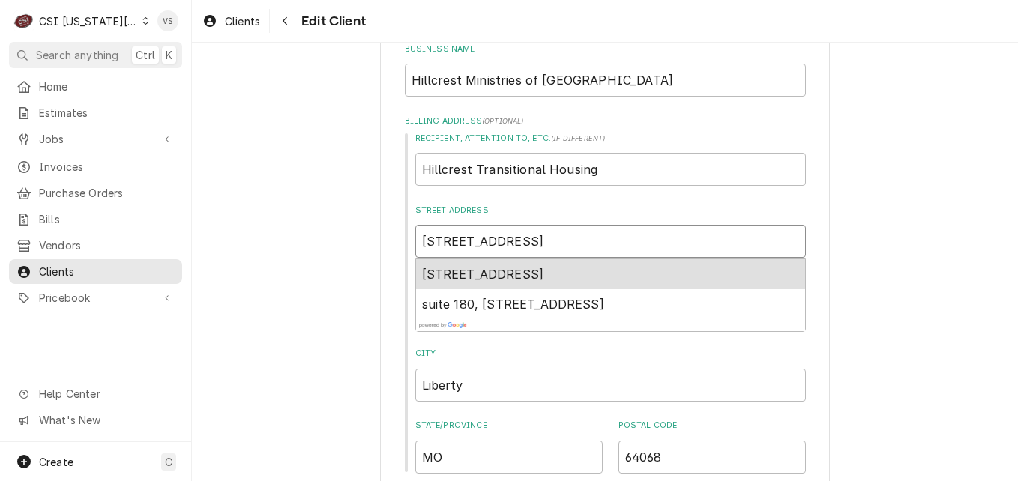
click at [544, 280] on span "2050 Plumbers Way suite 180, Liberty, MO, USA" at bounding box center [483, 274] width 122 height 15
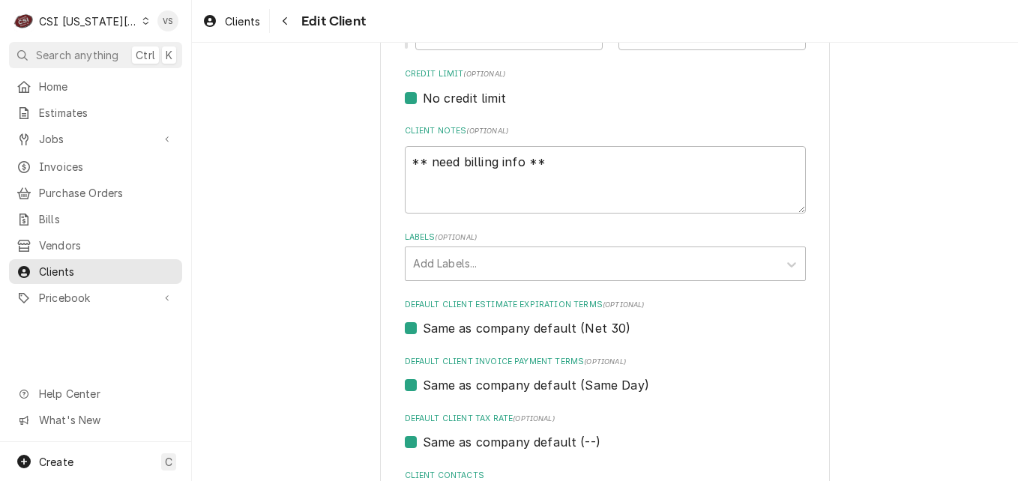
scroll to position [675, 0]
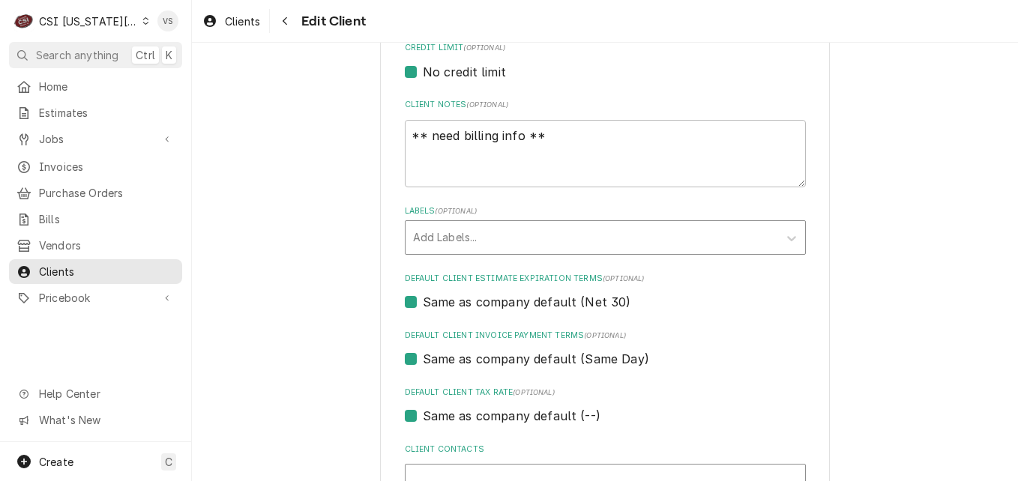
click at [431, 241] on div "Labels" at bounding box center [592, 237] width 358 height 27
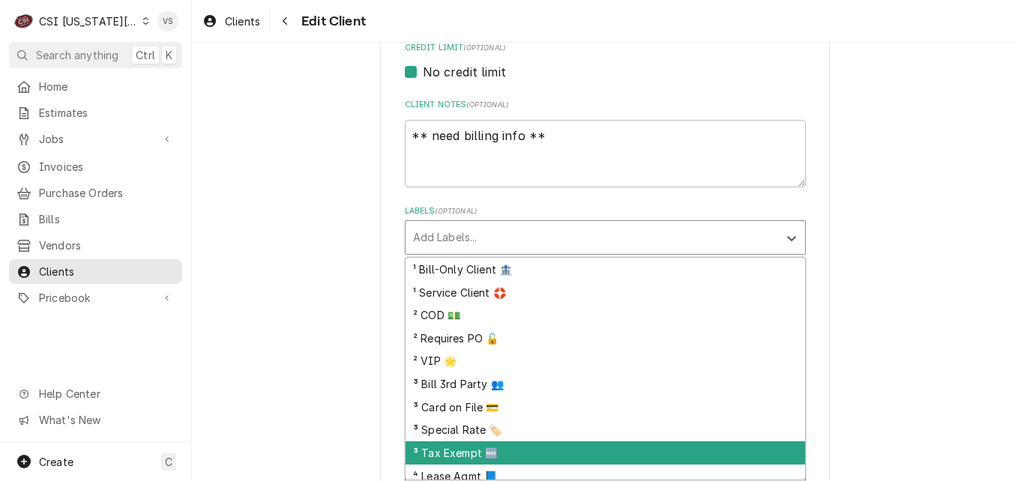
click at [448, 453] on div "³ Tax Exempt 🆓" at bounding box center [606, 453] width 400 height 23
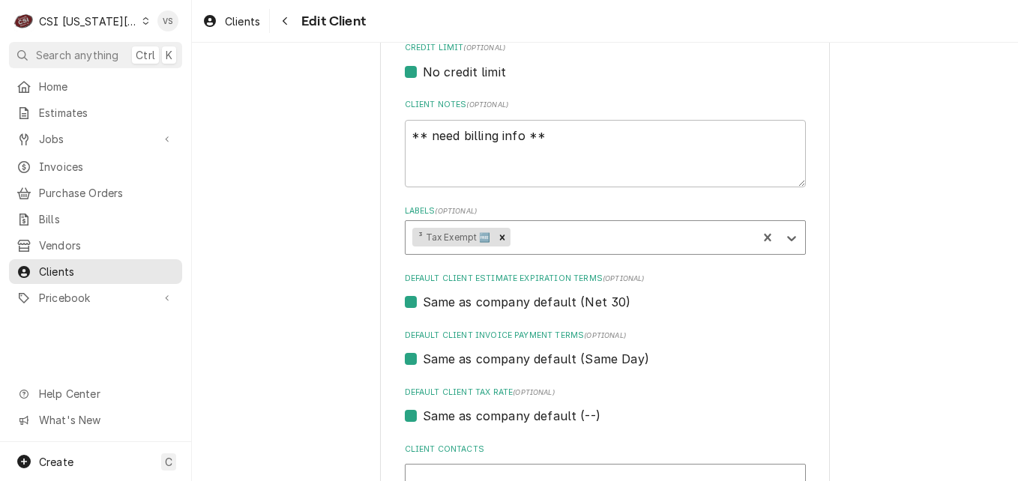
scroll to position [750, 0]
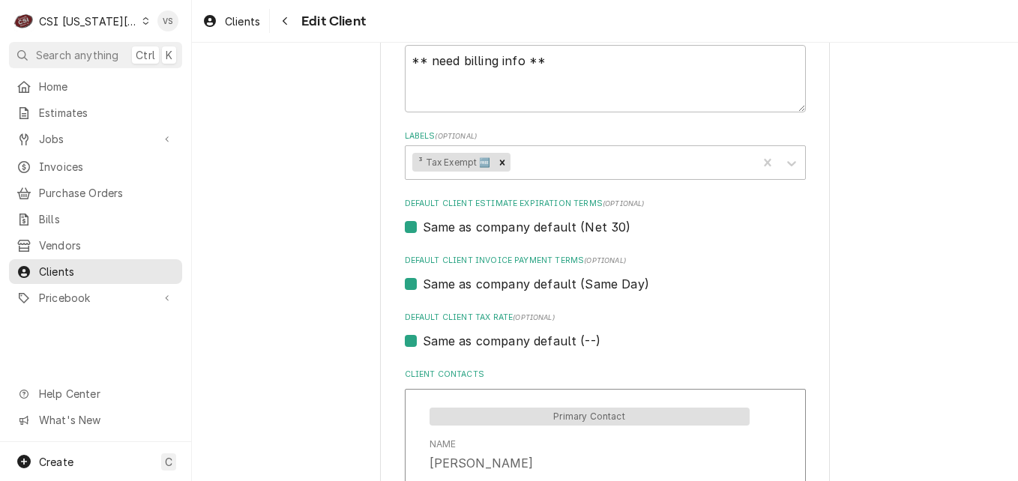
click at [423, 286] on label "Same as company default (Same Day)" at bounding box center [536, 284] width 226 height 18
click at [423, 286] on input "Same as company default (Same Day)" at bounding box center [623, 291] width 401 height 33
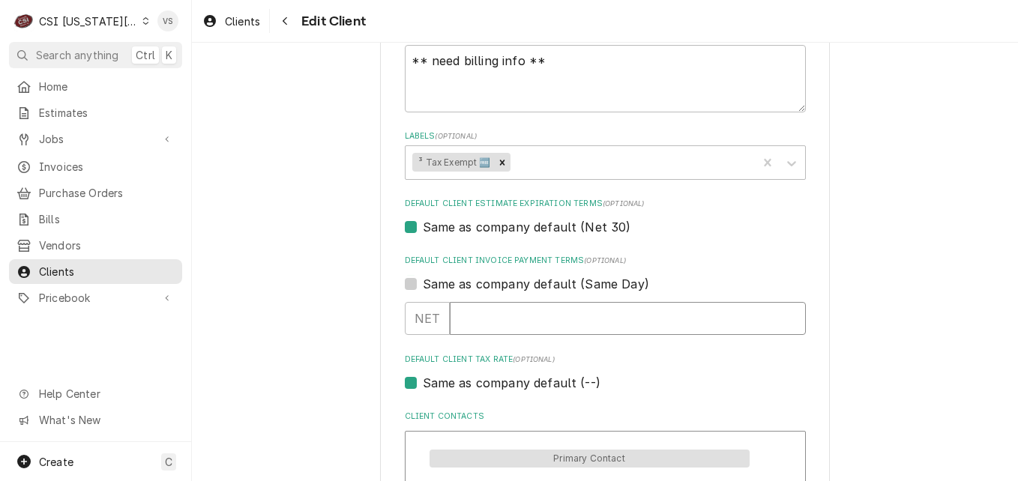
click at [469, 316] on input "Default Client Invoice Payment Terms" at bounding box center [628, 318] width 356 height 33
click at [423, 387] on label "Same as company default (--)" at bounding box center [512, 383] width 178 height 18
click at [423, 387] on input "Same as company default (--)" at bounding box center [623, 390] width 401 height 33
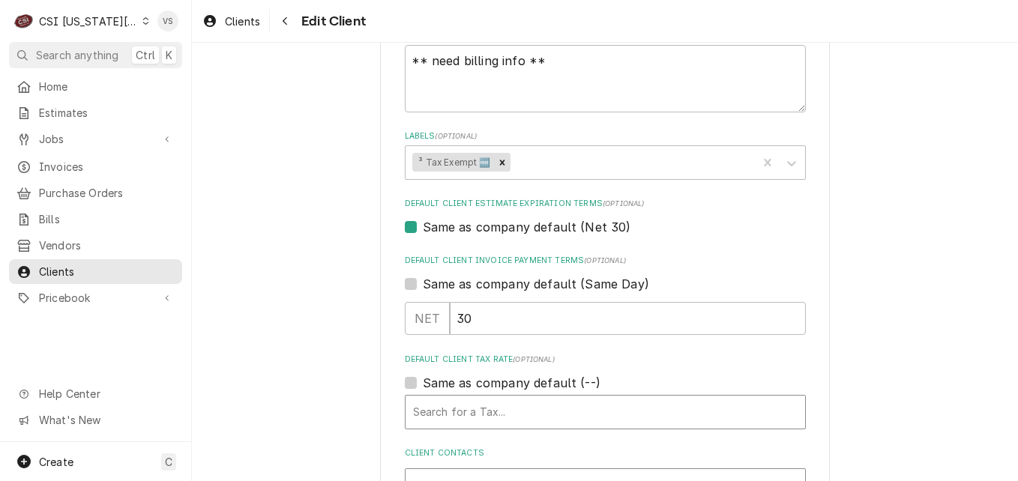
click at [445, 415] on div "Default Client Tax Rate" at bounding box center [605, 412] width 385 height 27
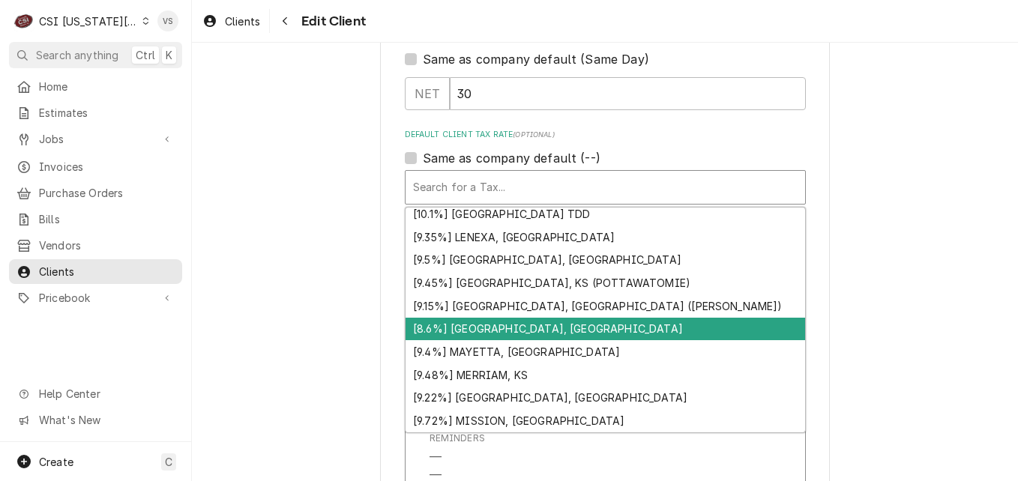
scroll to position [1228, 0]
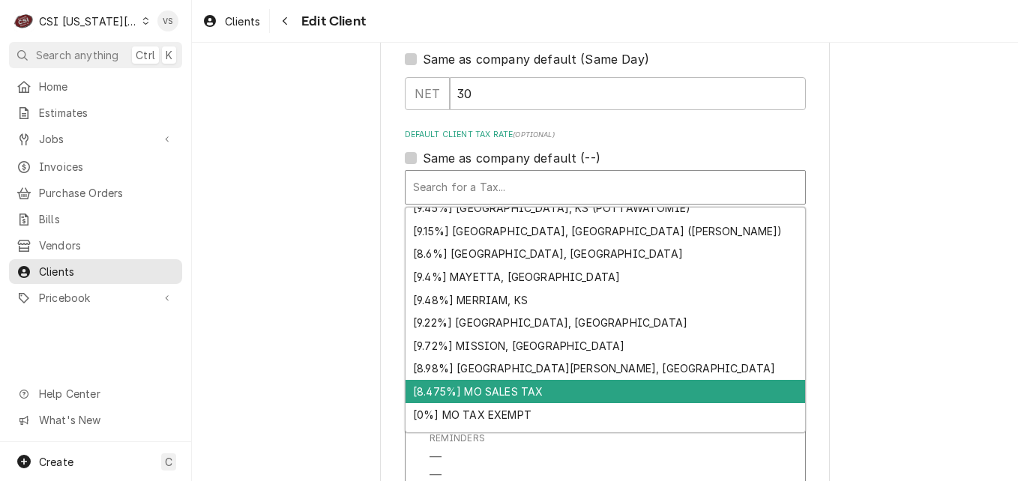
click at [477, 395] on div "[8.475%] MO SALES TAX" at bounding box center [606, 391] width 400 height 23
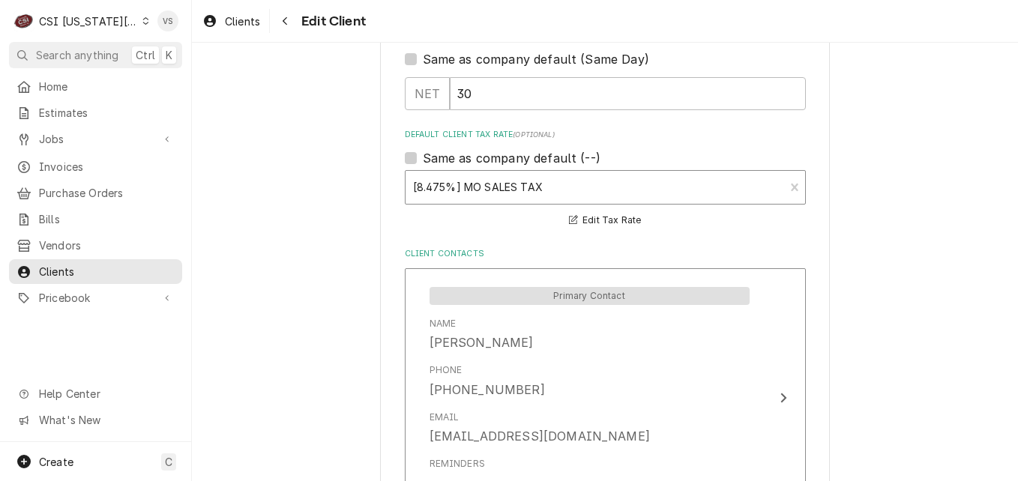
click at [518, 190] on div "Default Client Tax Rate" at bounding box center [595, 187] width 364 height 27
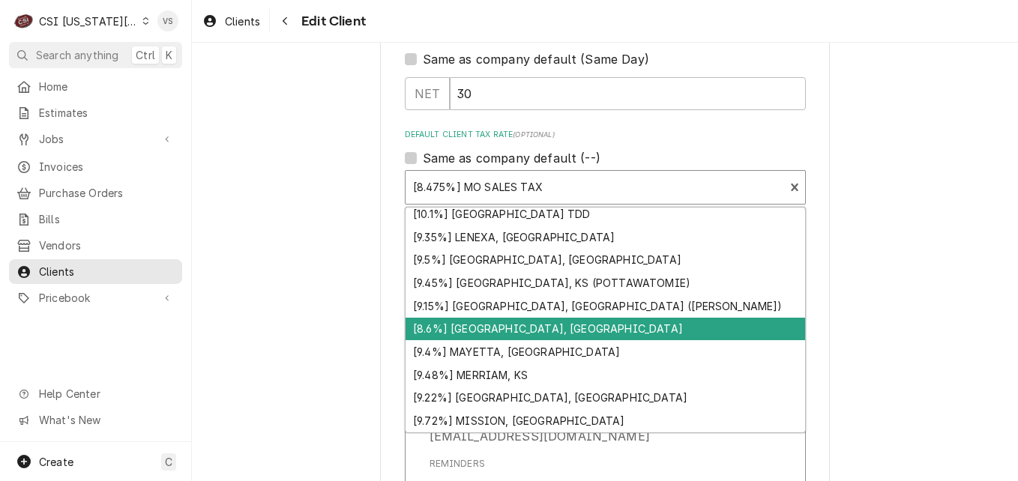
scroll to position [1383, 0]
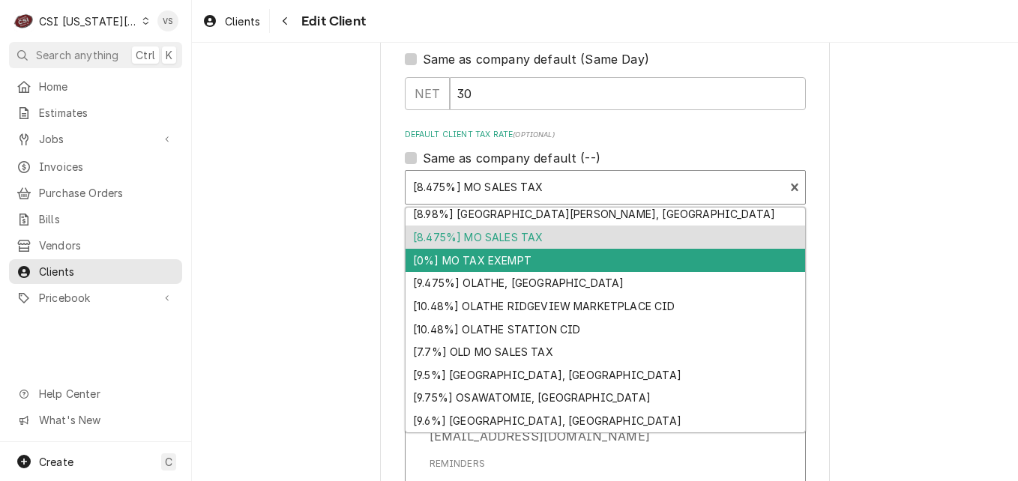
click at [456, 255] on div "[0%] MO TAX EXEMPT" at bounding box center [606, 260] width 400 height 23
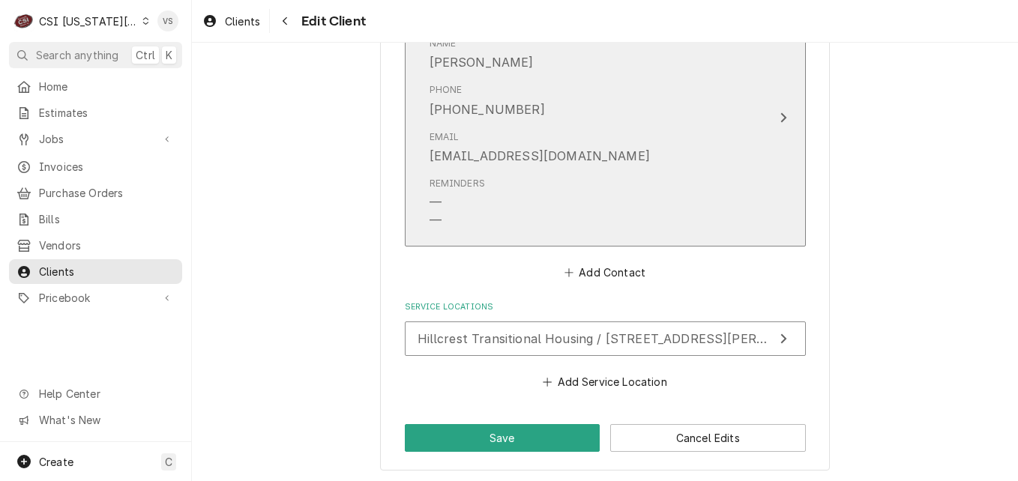
scroll to position [1258, 0]
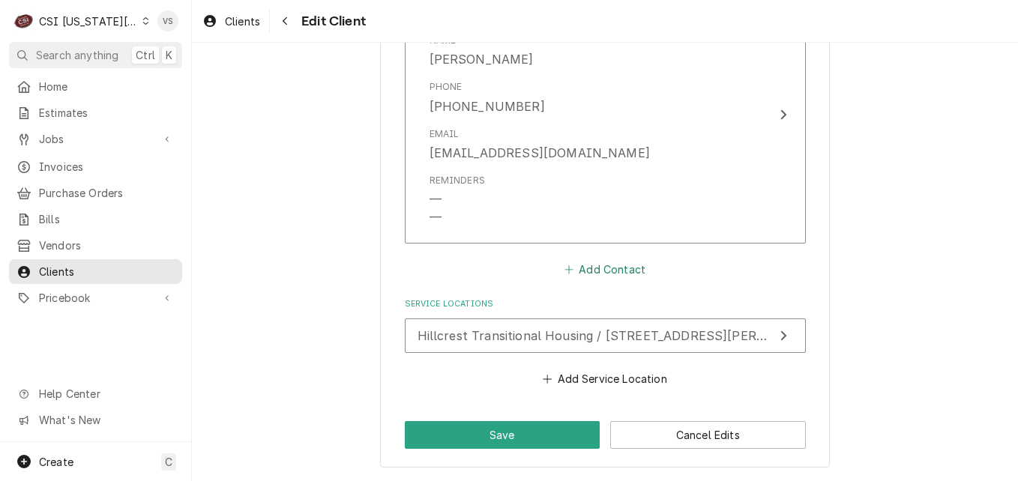
click at [585, 273] on button "Add Contact" at bounding box center [605, 269] width 86 height 21
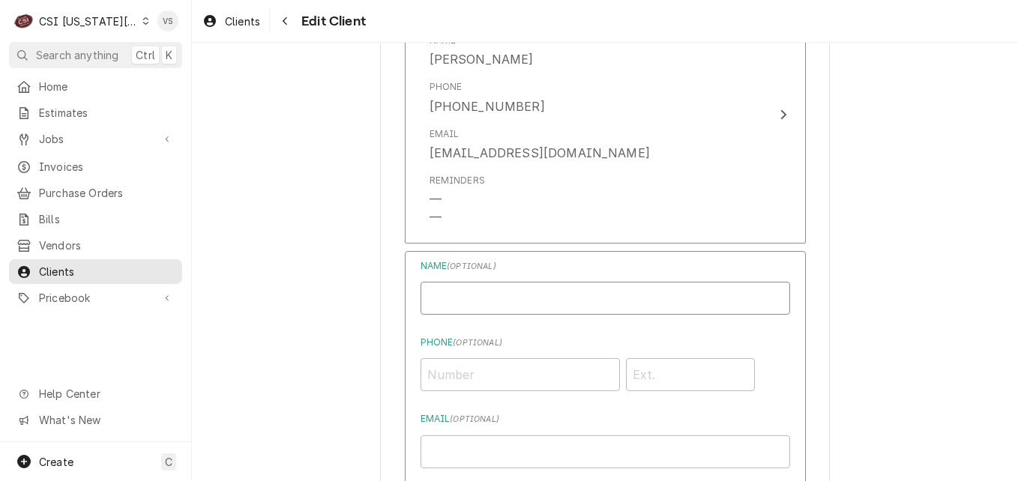
click at [442, 301] on input "Business Name" at bounding box center [606, 298] width 370 height 33
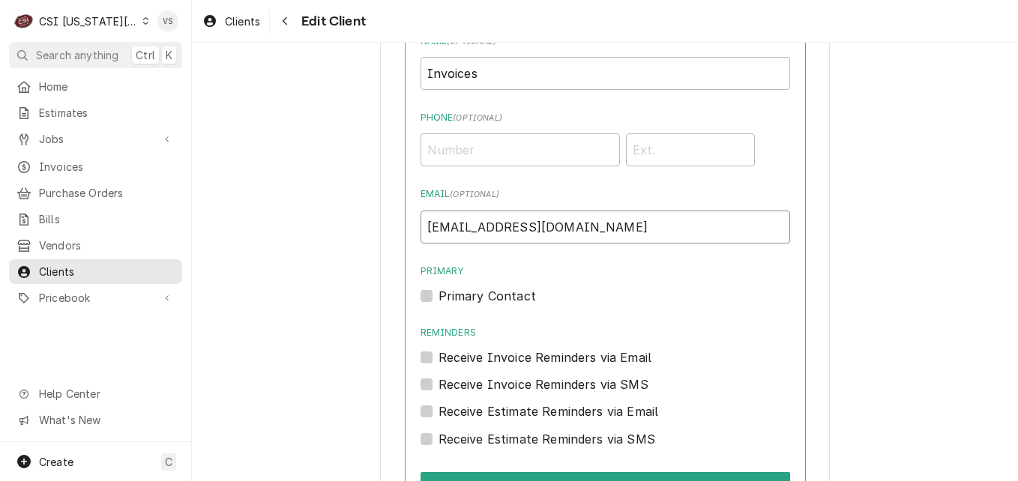
scroll to position [1558, 0]
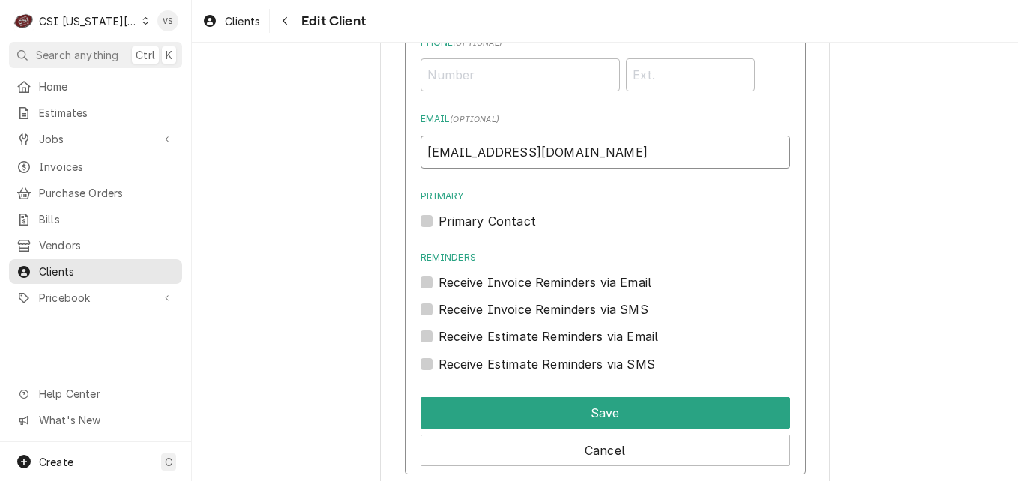
click at [518, 151] on input "finance@hillcreskc.org" at bounding box center [606, 152] width 370 height 33
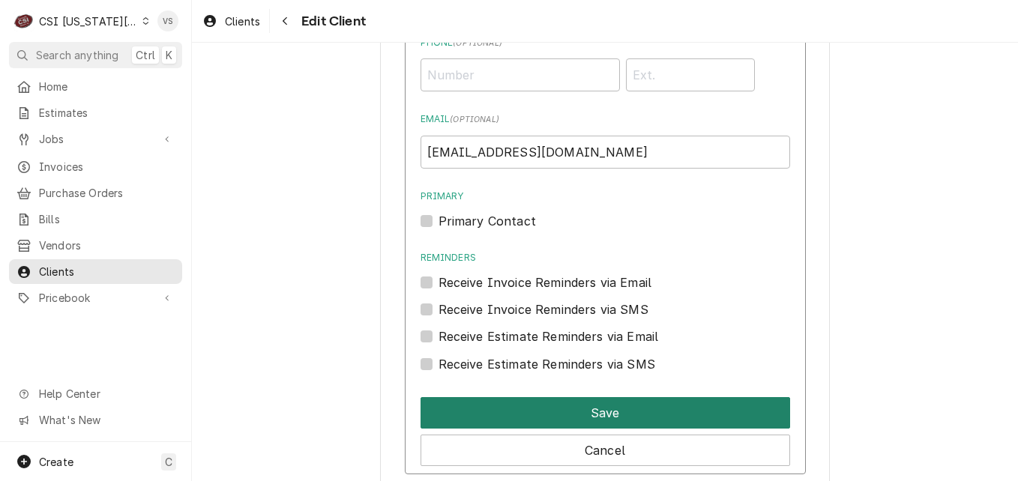
click at [582, 418] on button "Save" at bounding box center [606, 412] width 370 height 31
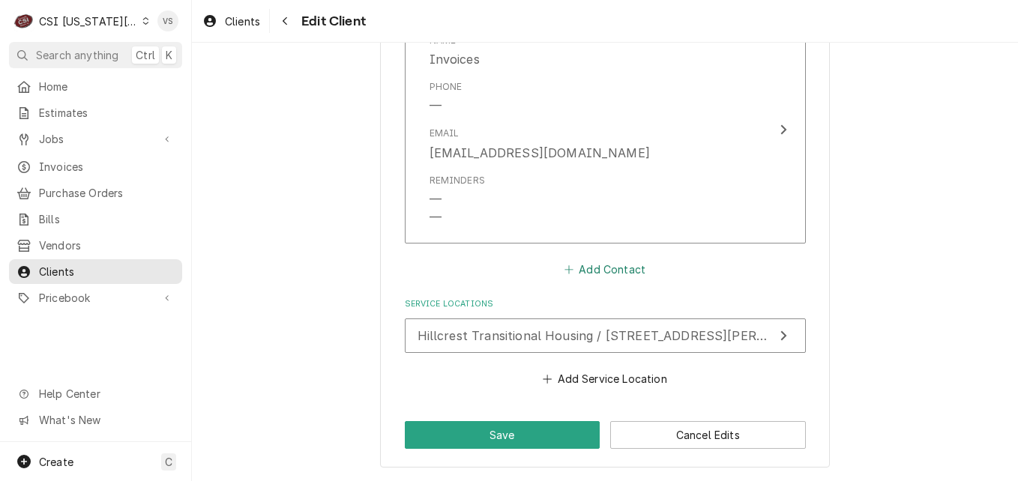
click at [592, 271] on button "Add Contact" at bounding box center [605, 269] width 86 height 21
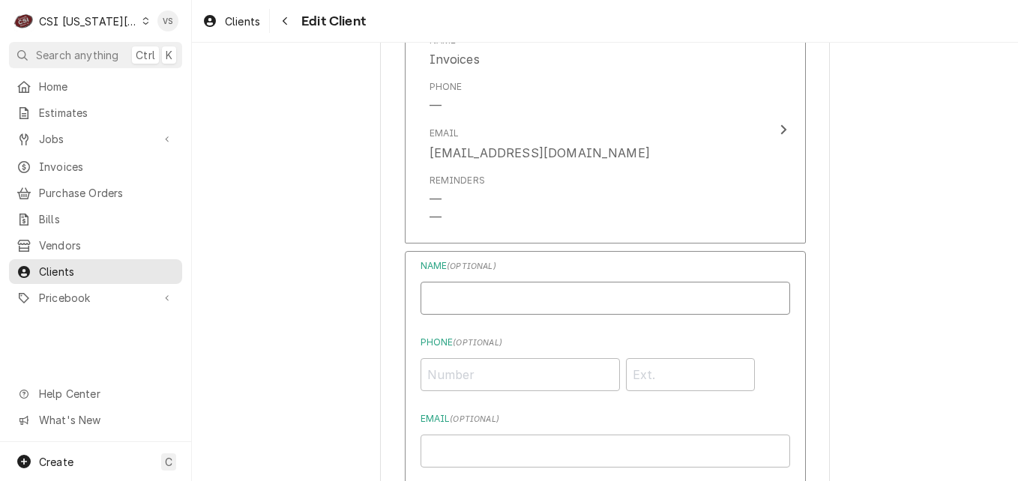
click at [467, 289] on input "Business Name" at bounding box center [606, 298] width 370 height 33
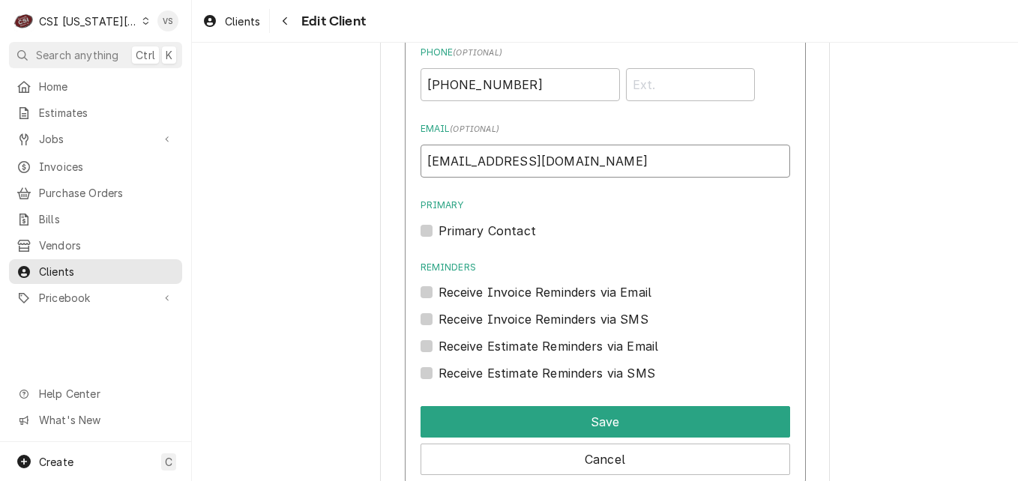
scroll to position [1793, 0]
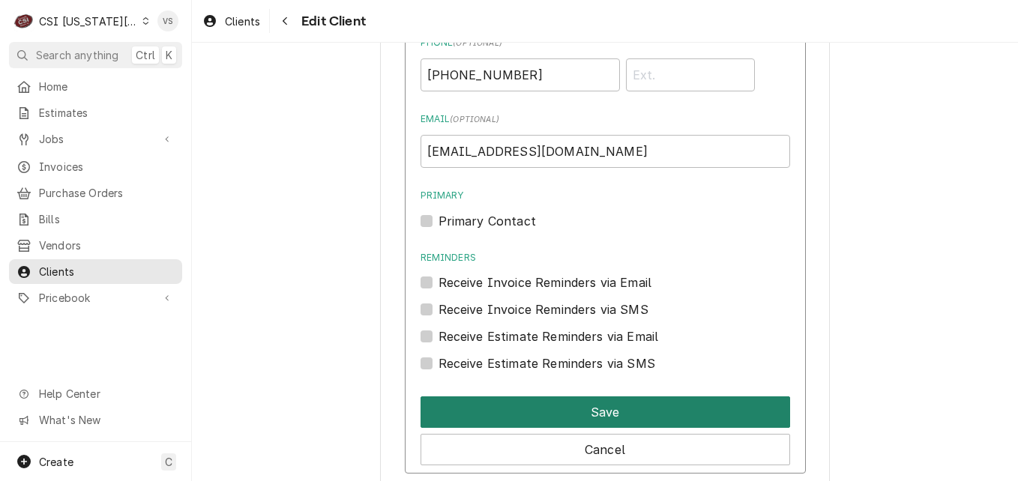
click at [593, 407] on button "Save" at bounding box center [606, 412] width 370 height 31
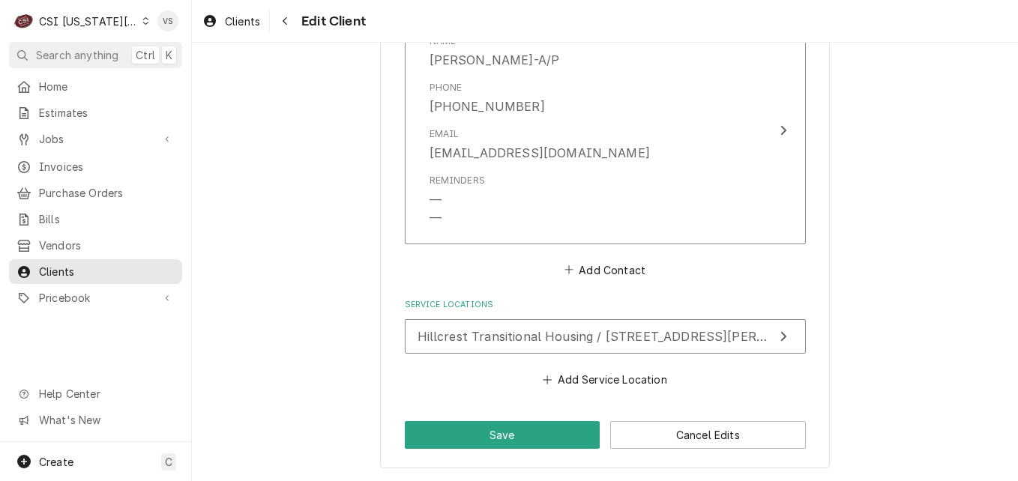
scroll to position [1727, 0]
click at [575, 381] on button "Add Service Location" at bounding box center [605, 379] width 129 height 21
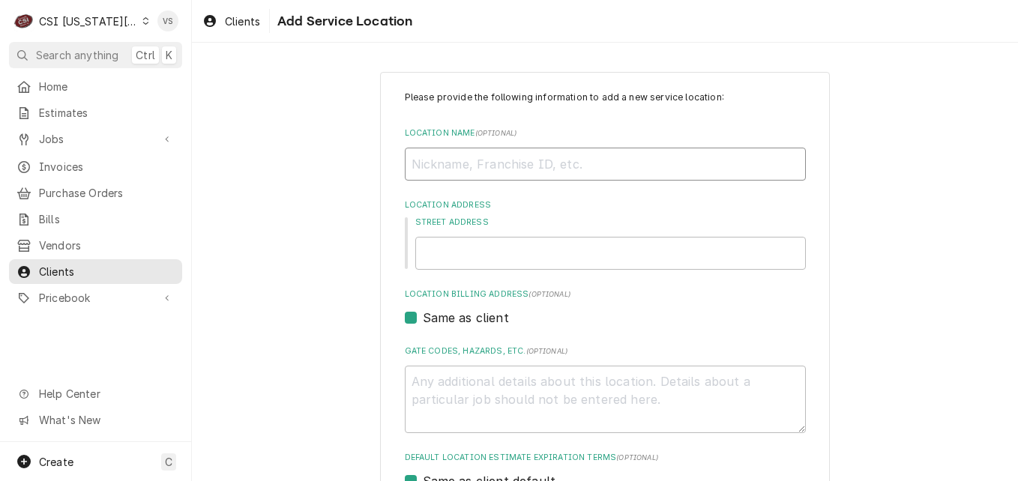
click at [440, 152] on input "Location Name ( optional )" at bounding box center [605, 164] width 401 height 33
click at [459, 166] on input "Location Name ( optional )" at bounding box center [605, 164] width 401 height 33
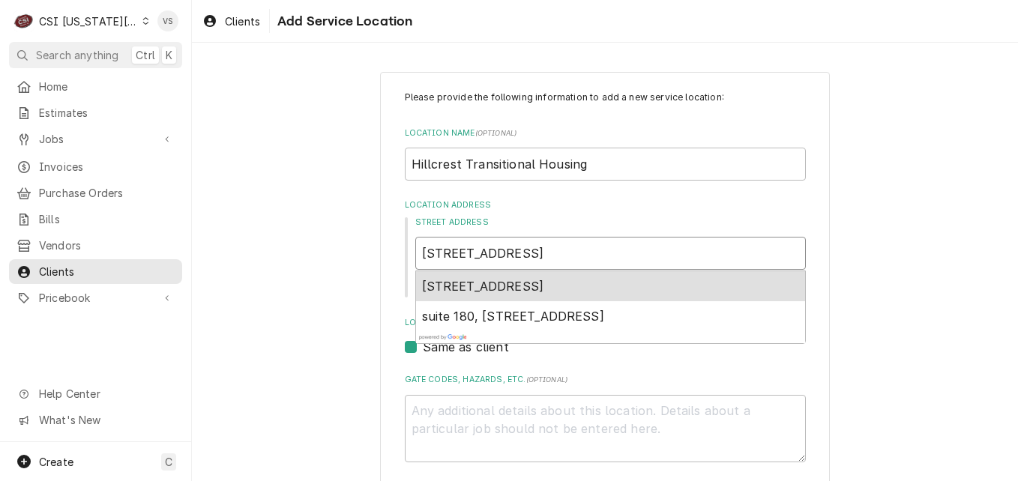
click at [595, 277] on div "2050 Plumbers Way suite 180, Liberty, MO, USA" at bounding box center [610, 286] width 389 height 30
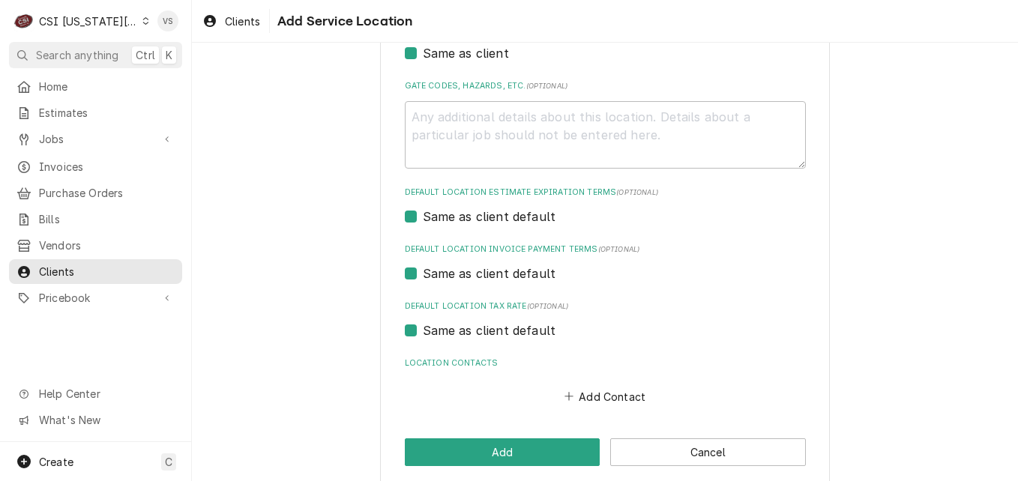
scroll to position [498, 0]
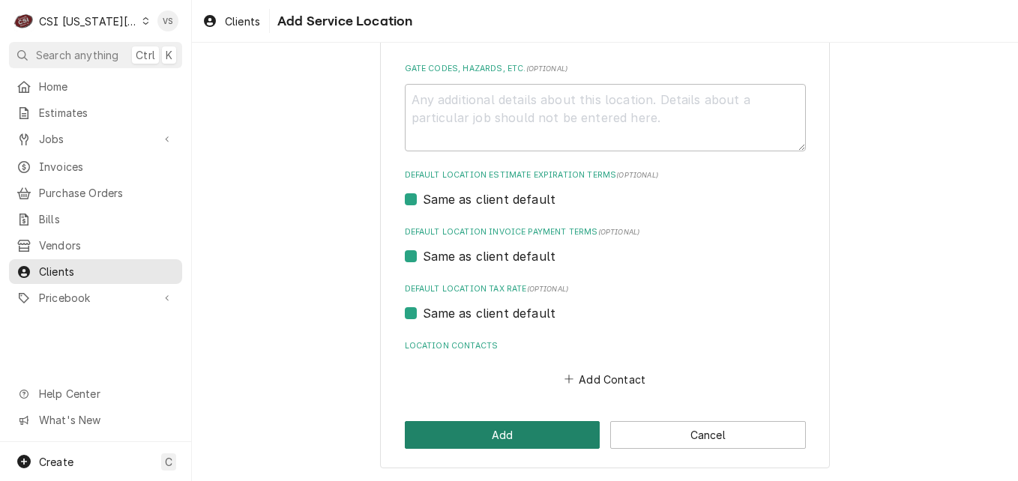
click at [477, 437] on button "Add" at bounding box center [503, 435] width 196 height 28
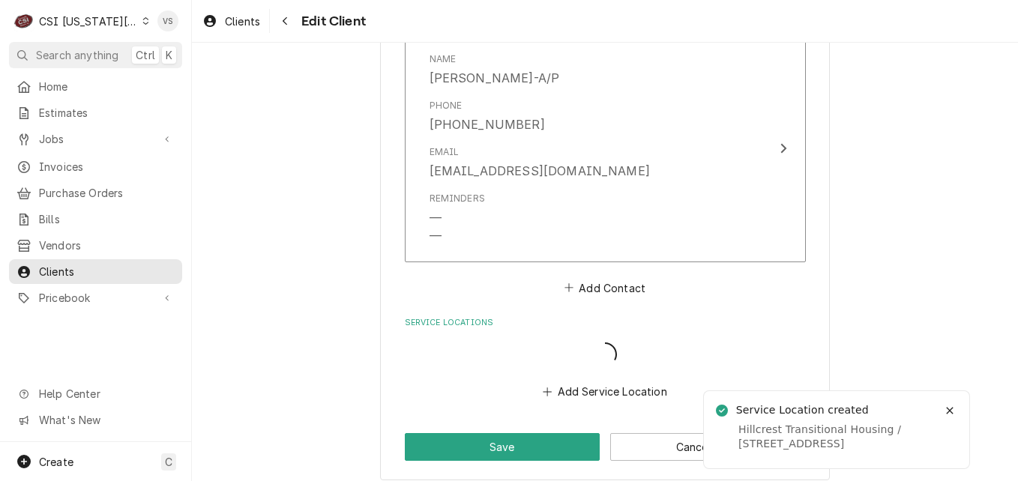
scroll to position [1709, 0]
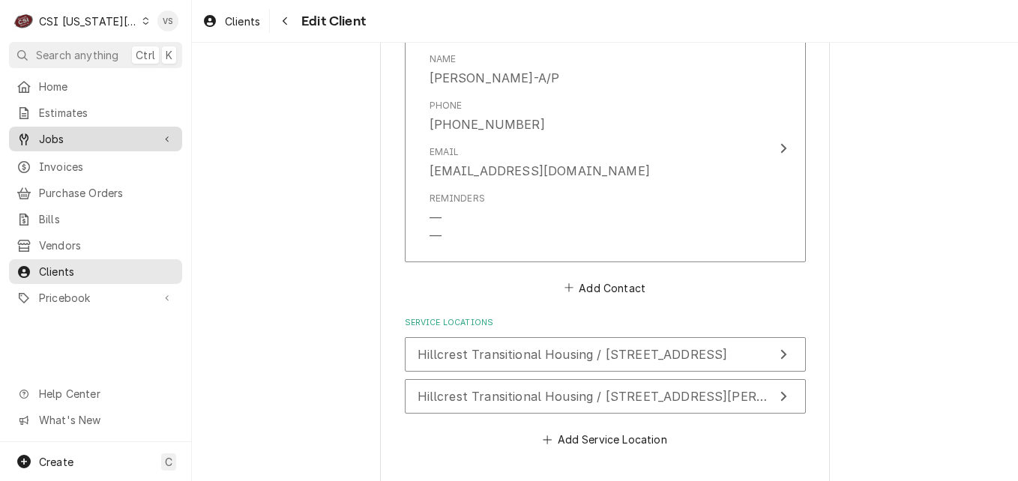
click at [58, 137] on span "Jobs" at bounding box center [95, 139] width 113 height 16
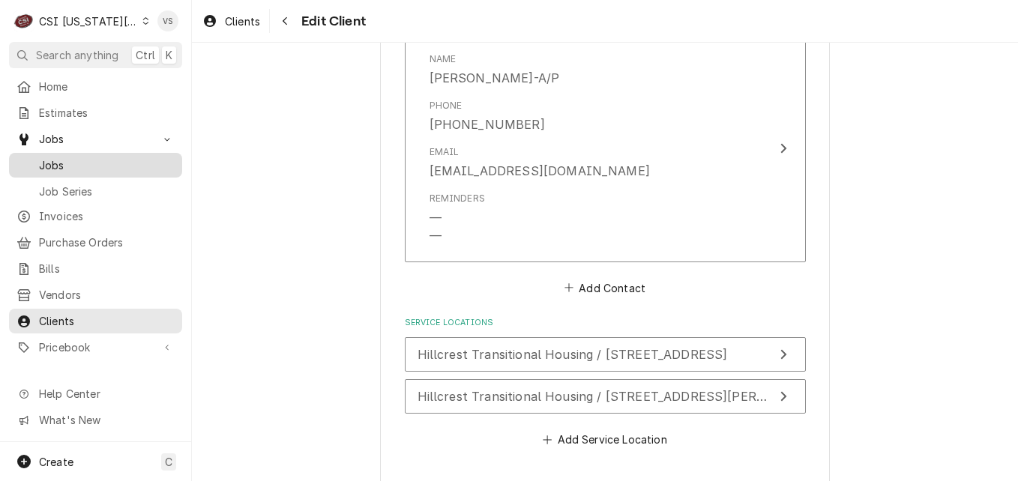
click at [61, 163] on span "Jobs" at bounding box center [107, 165] width 136 height 16
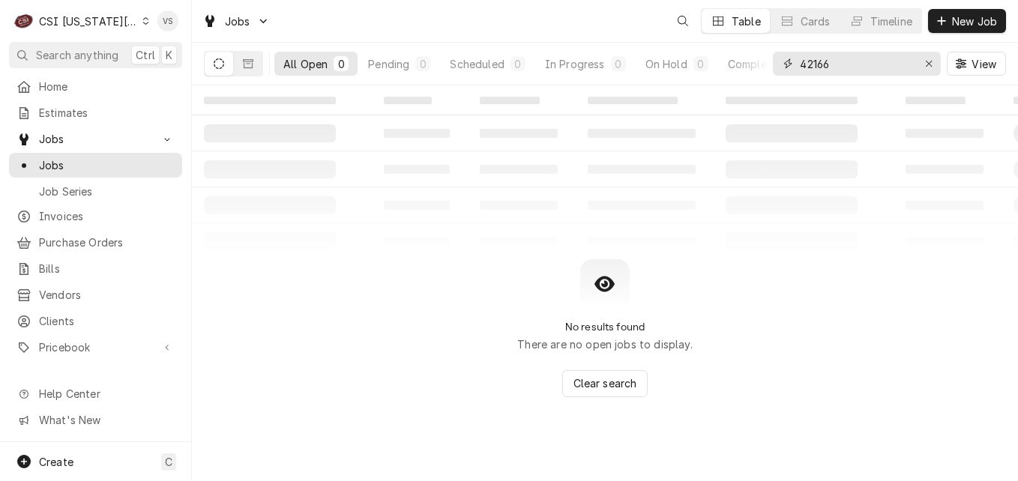
drag, startPoint x: 833, startPoint y: 62, endPoint x: 790, endPoint y: 64, distance: 42.8
click at [790, 64] on div "42166" at bounding box center [857, 64] width 168 height 24
type input "h"
type input "i"
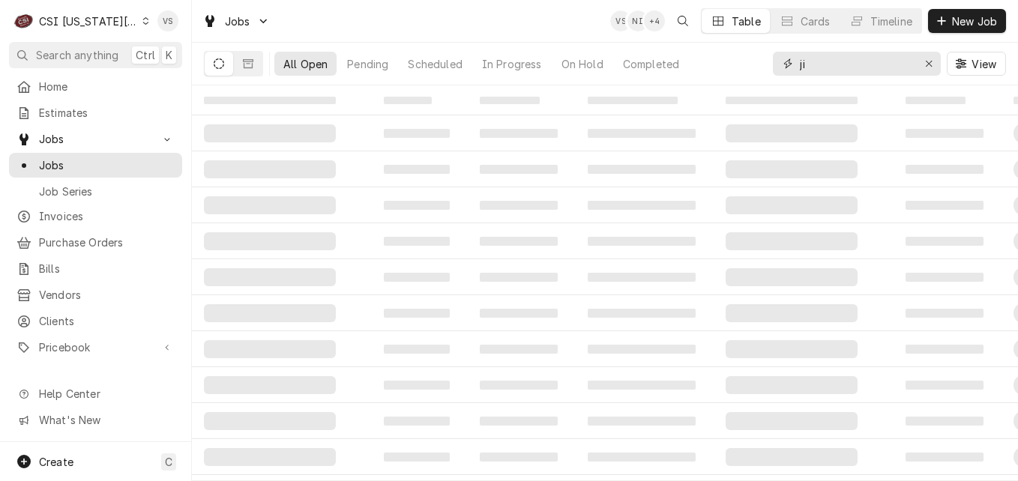
type input "j"
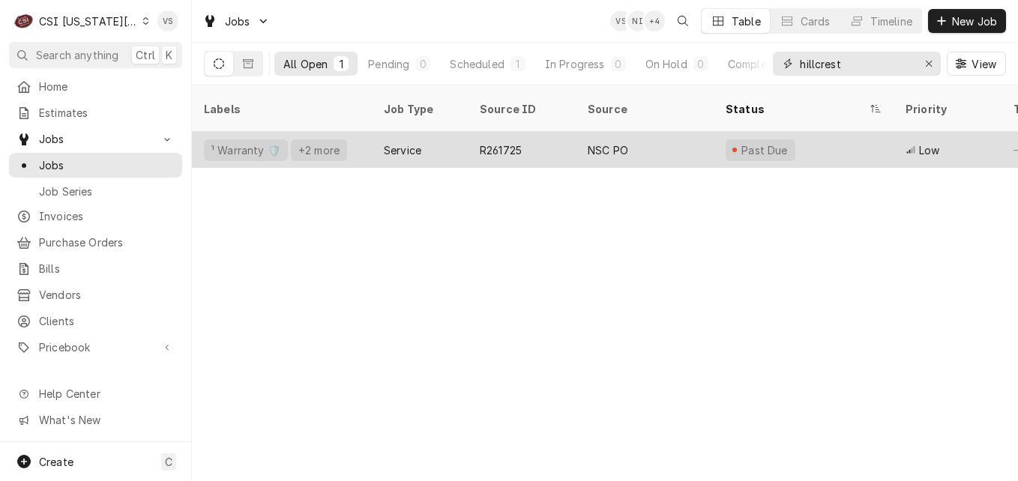
type input "hillcrest"
click at [367, 133] on div "¹ Warranty 🛡️ +2 more" at bounding box center [282, 150] width 180 height 36
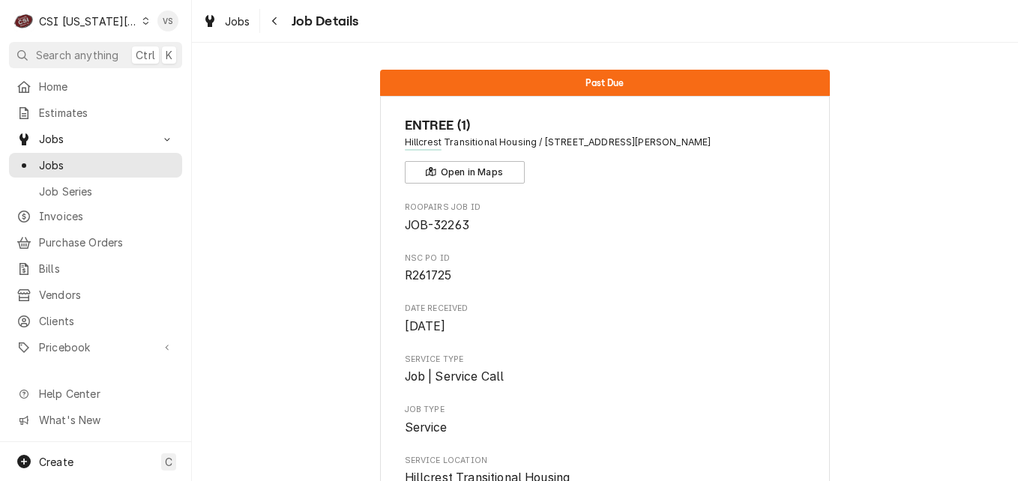
click at [142, 21] on icon "Dynamic Content Wrapper" at bounding box center [145, 20] width 7 height 7
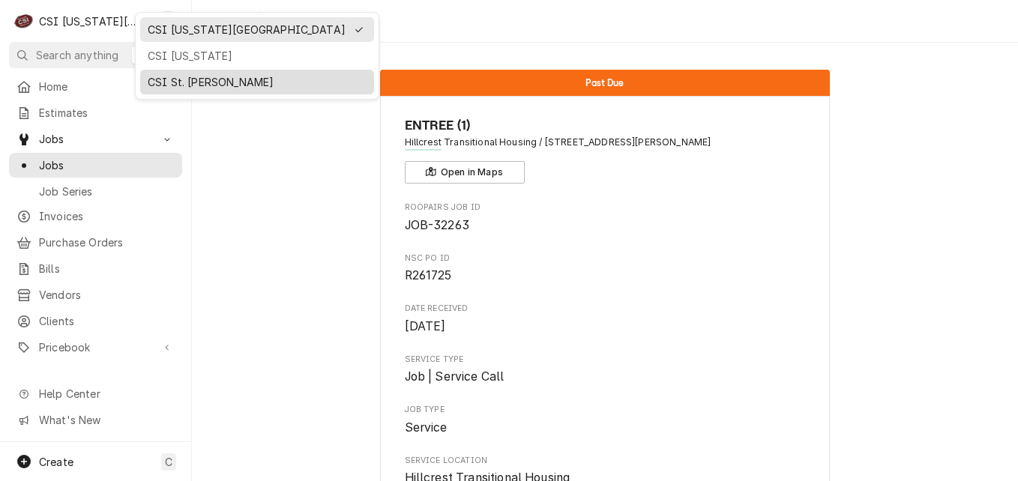
click at [175, 82] on div "CSI St. [PERSON_NAME]" at bounding box center [257, 82] width 219 height 16
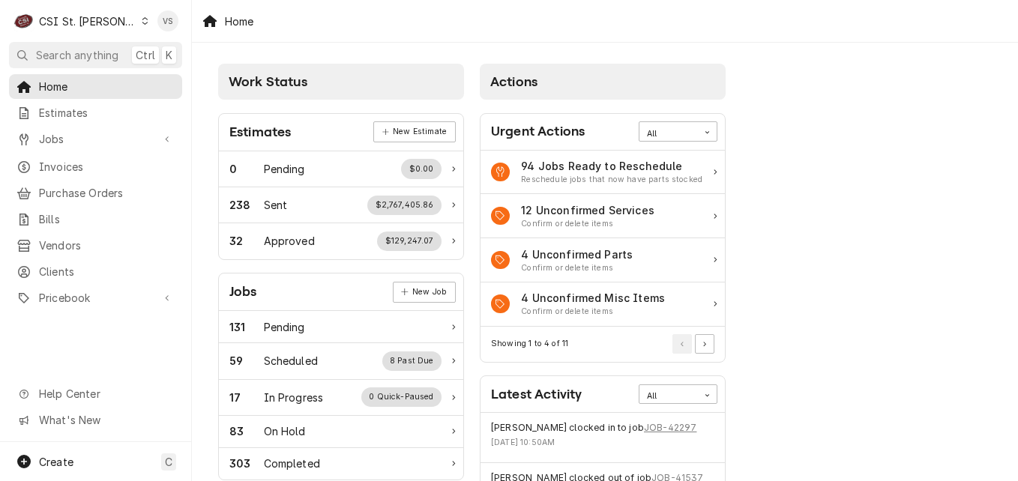
click at [142, 19] on icon "Dynamic Content Wrapper" at bounding box center [145, 20] width 6 height 7
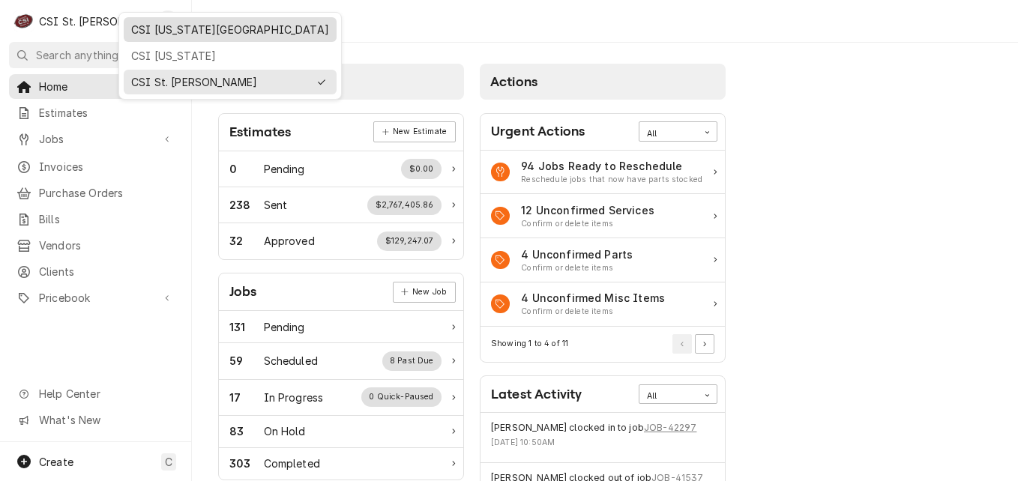
click at [167, 27] on div "CSI [US_STATE][GEOGRAPHIC_DATA]" at bounding box center [230, 30] width 198 height 16
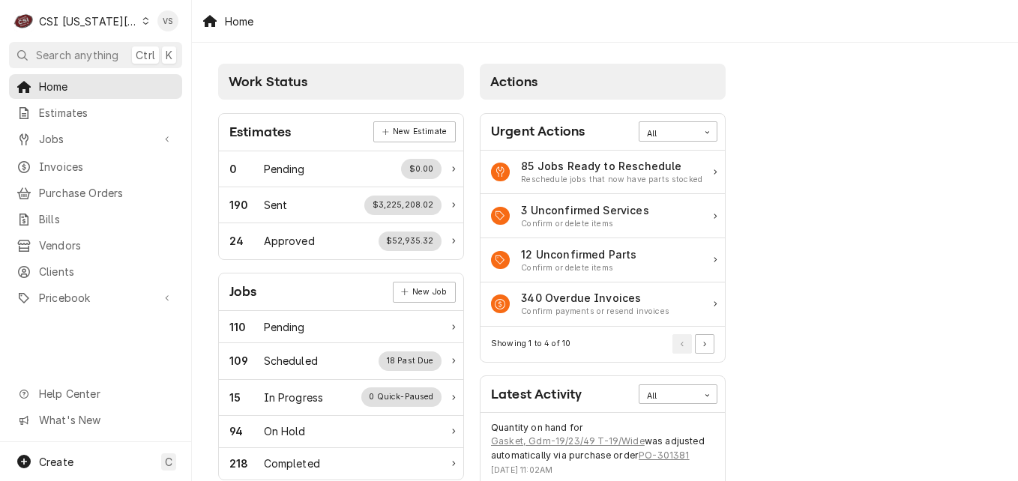
click at [73, 162] on span "Invoices" at bounding box center [107, 167] width 136 height 16
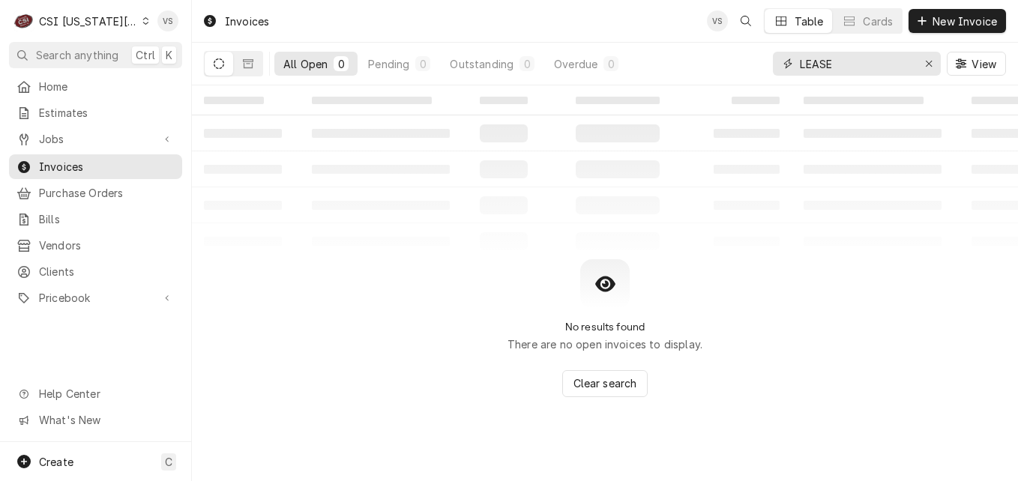
drag, startPoint x: 837, startPoint y: 61, endPoint x: 721, endPoint y: 64, distance: 117.0
click at [721, 64] on div "All Open 0 Pending 0 Outstanding 0 Overdue 0 LEASE View" at bounding box center [605, 64] width 802 height 42
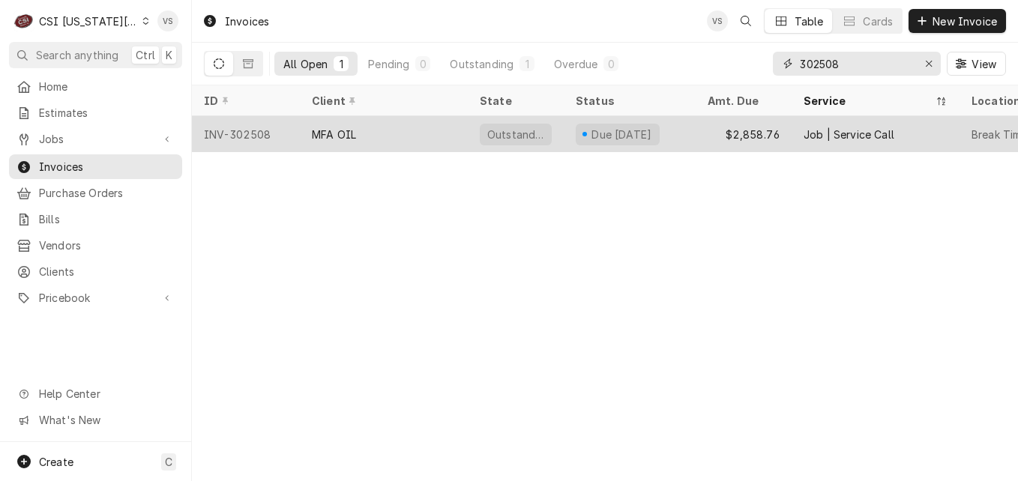
type input "302508"
click at [285, 131] on div "INV-302508" at bounding box center [246, 134] width 108 height 36
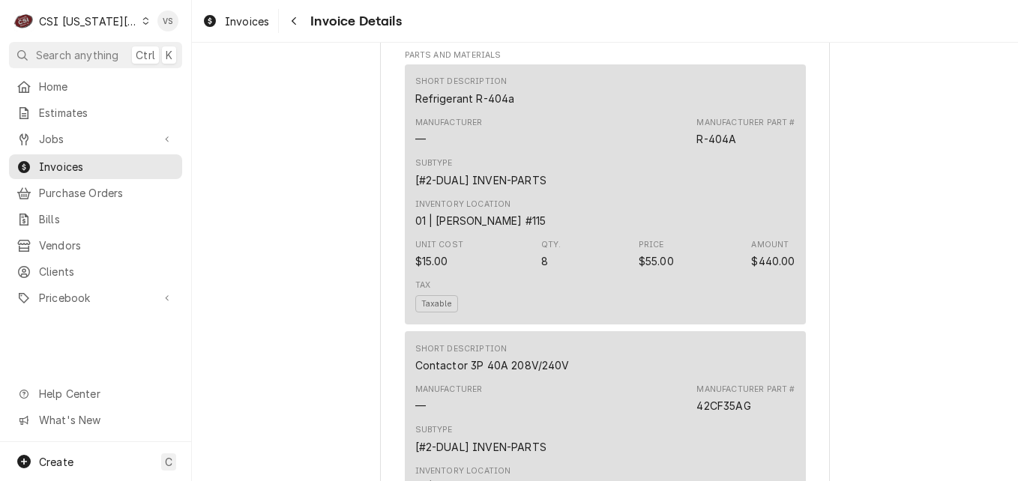
scroll to position [1200, 0]
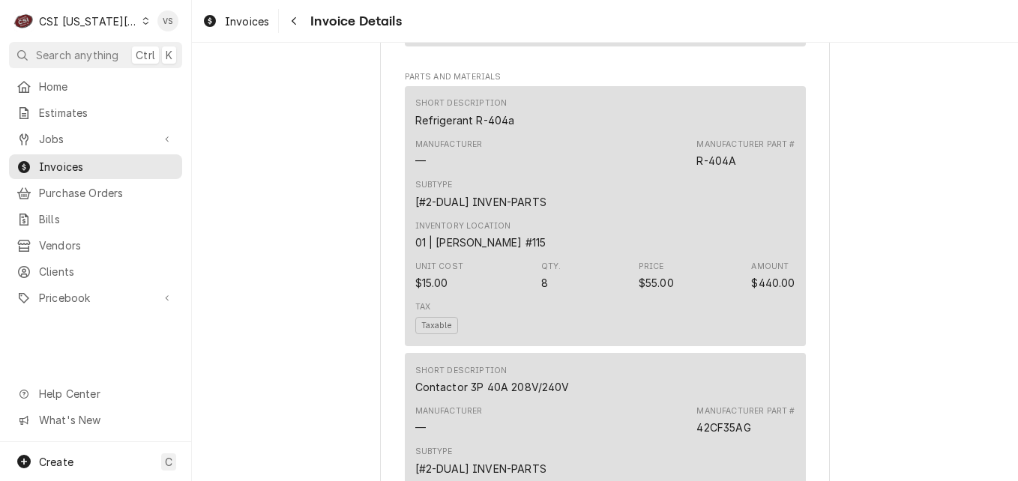
click at [613, 174] on div "Manufacturer — Manufacturer Part # R-404A" at bounding box center [605, 153] width 380 height 40
click at [634, 252] on div "Inventory Location 01 | CHRISTIAN SIMMONS #115" at bounding box center [605, 235] width 380 height 40
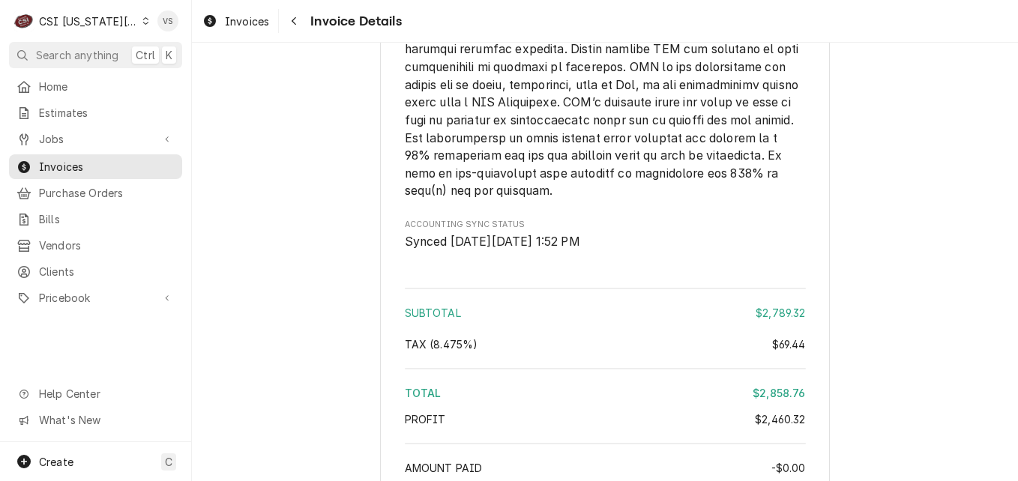
scroll to position [3866, 0]
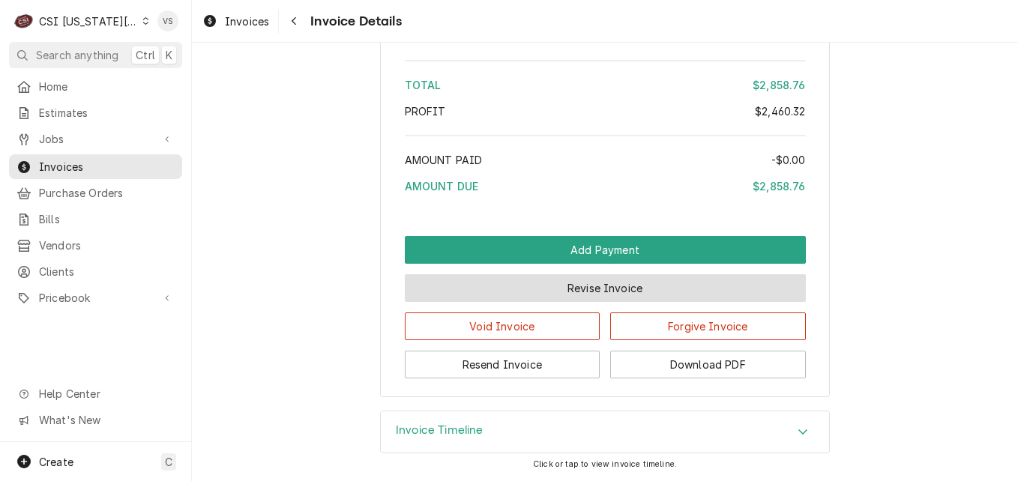
click at [582, 286] on button "Revise Invoice" at bounding box center [605, 288] width 401 height 28
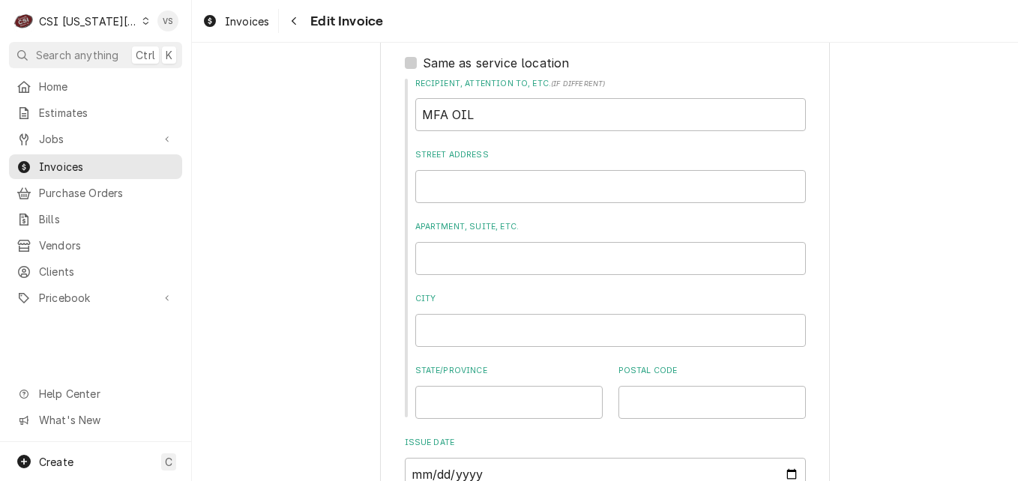
scroll to position [1125, 0]
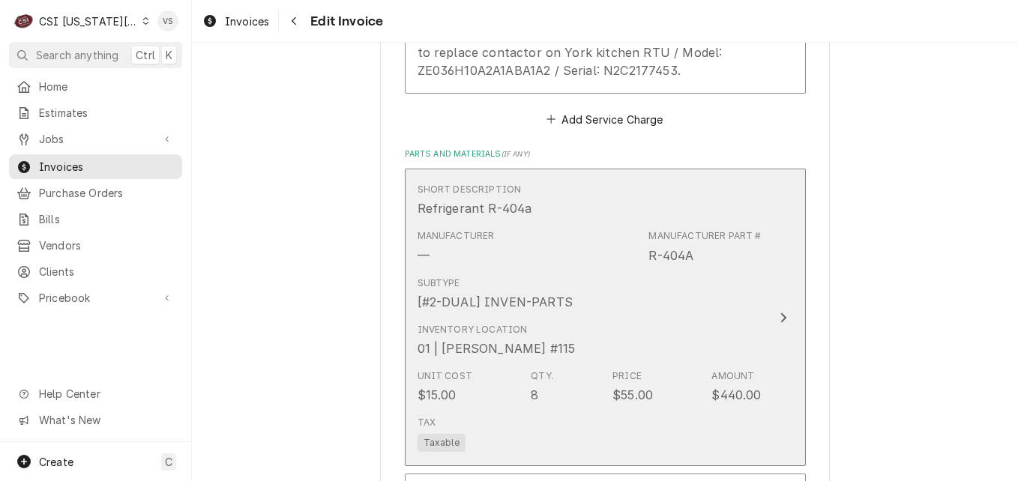
click at [576, 271] on div "Subtype [#2-DUAL] INVEN-PARTS" at bounding box center [590, 294] width 344 height 46
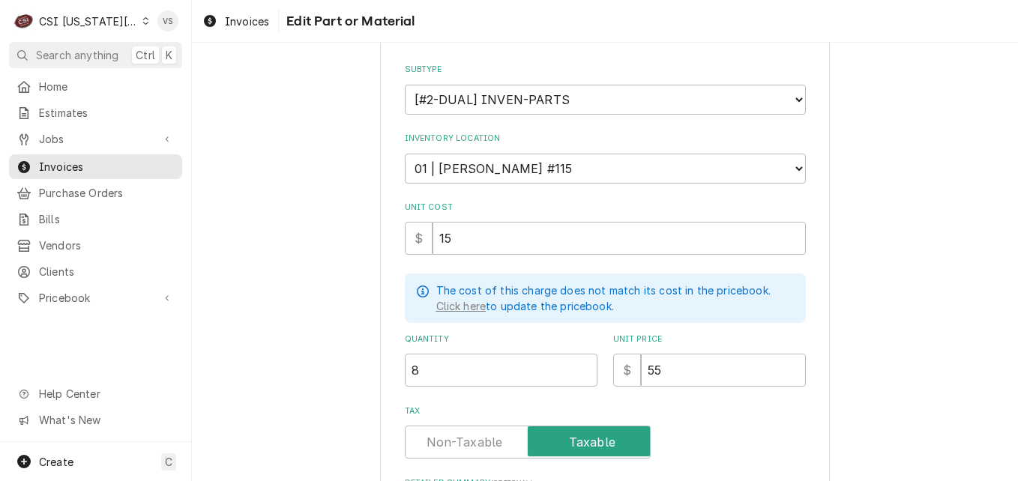
scroll to position [225, 0]
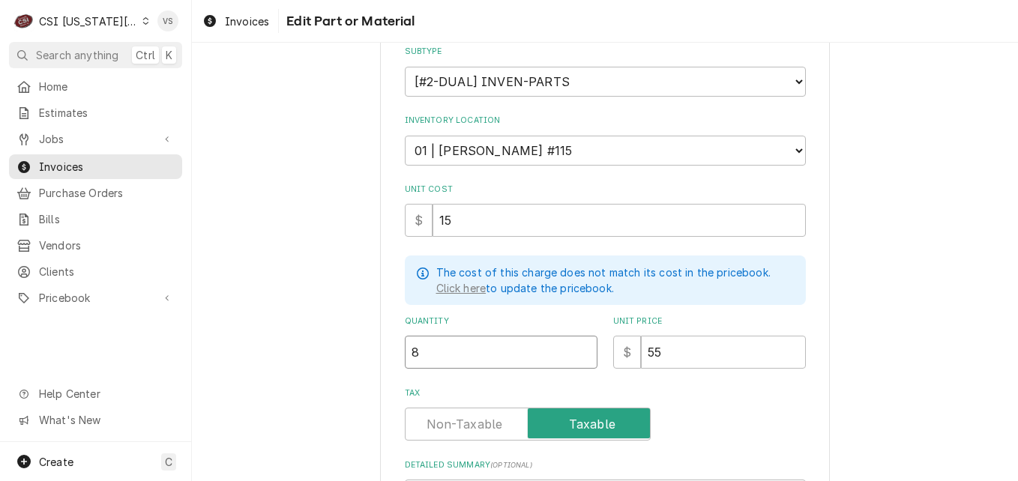
drag, startPoint x: 417, startPoint y: 355, endPoint x: 407, endPoint y: 353, distance: 10.0
click at [394, 351] on div "Use the fields below to edit this part or material: Short Description Refrigera…" at bounding box center [605, 255] width 450 height 817
type textarea "x"
type input "7"
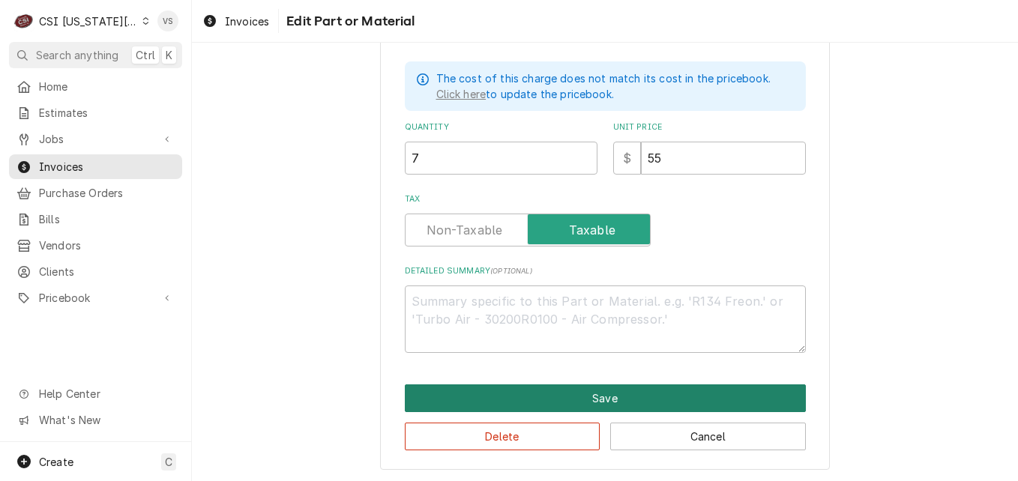
click at [550, 385] on button "Save" at bounding box center [605, 399] width 401 height 28
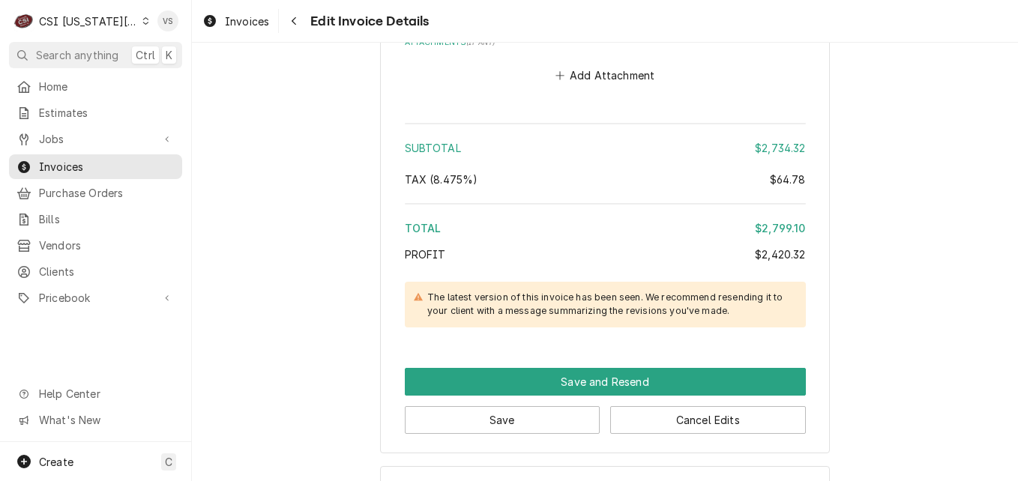
scroll to position [4014, 0]
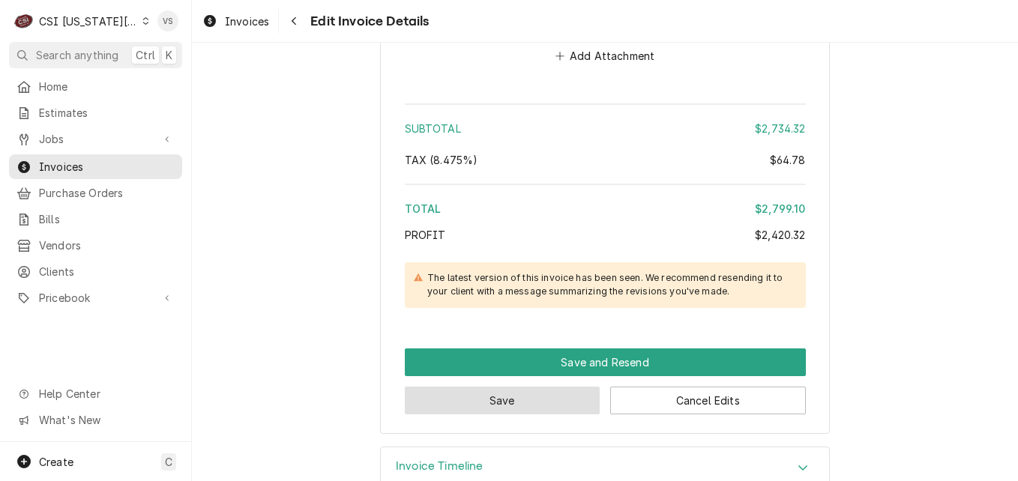
click at [529, 387] on button "Save" at bounding box center [503, 401] width 196 height 28
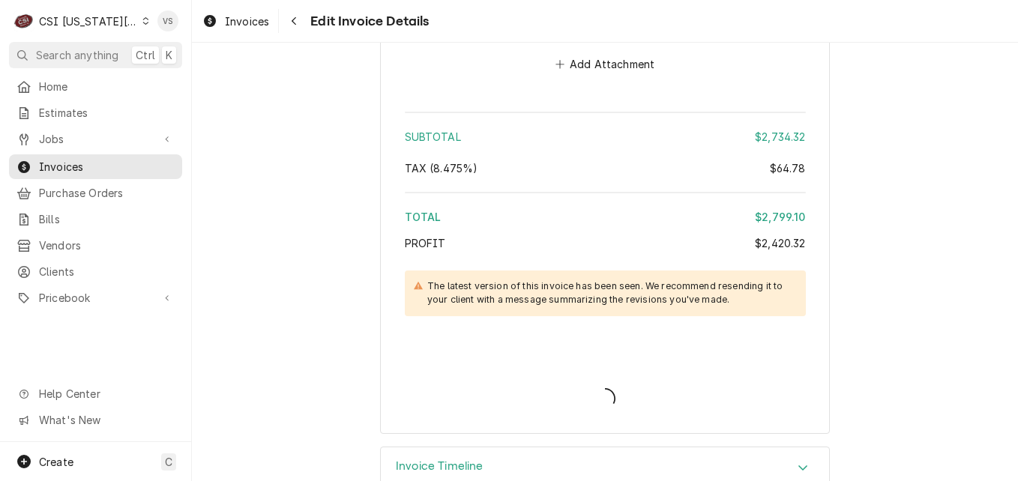
type textarea "x"
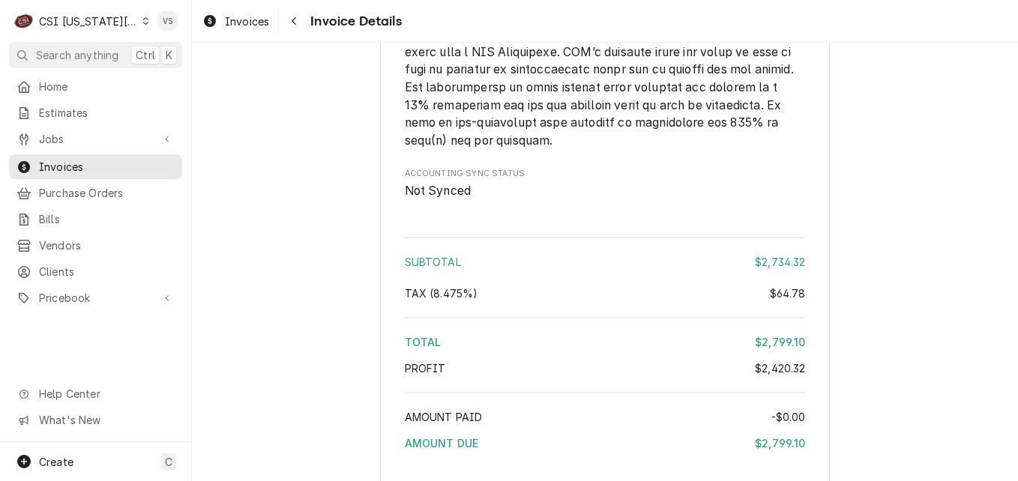
scroll to position [3815, 0]
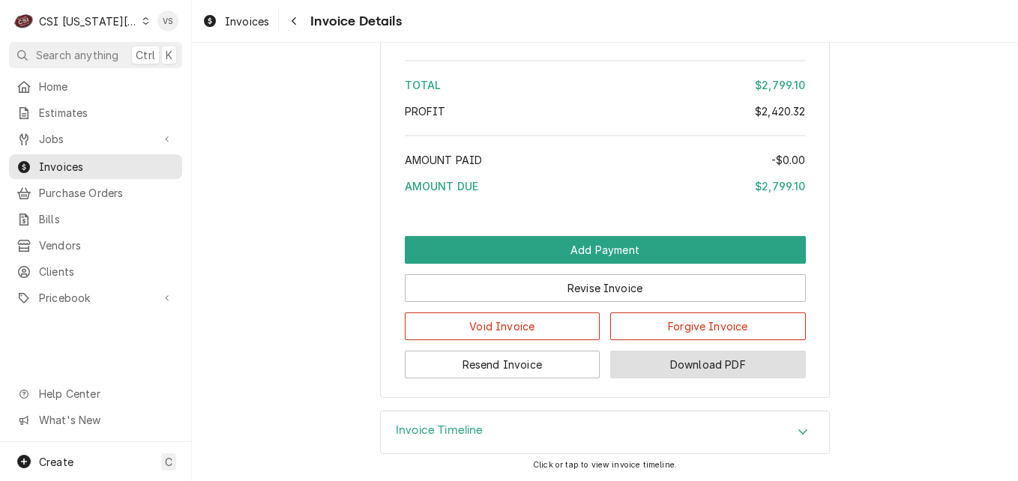
click at [708, 366] on button "Download PDF" at bounding box center [708, 365] width 196 height 28
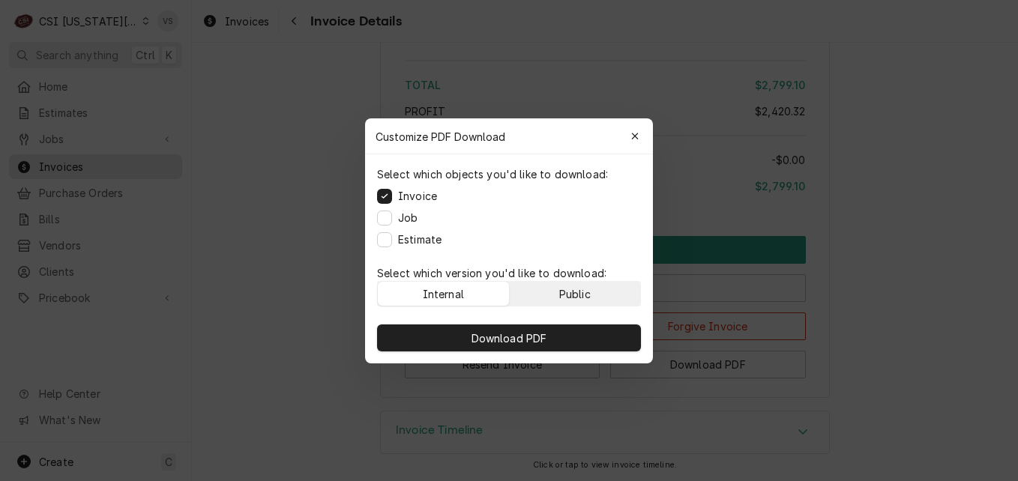
click at [565, 292] on div "Public" at bounding box center [574, 294] width 31 height 16
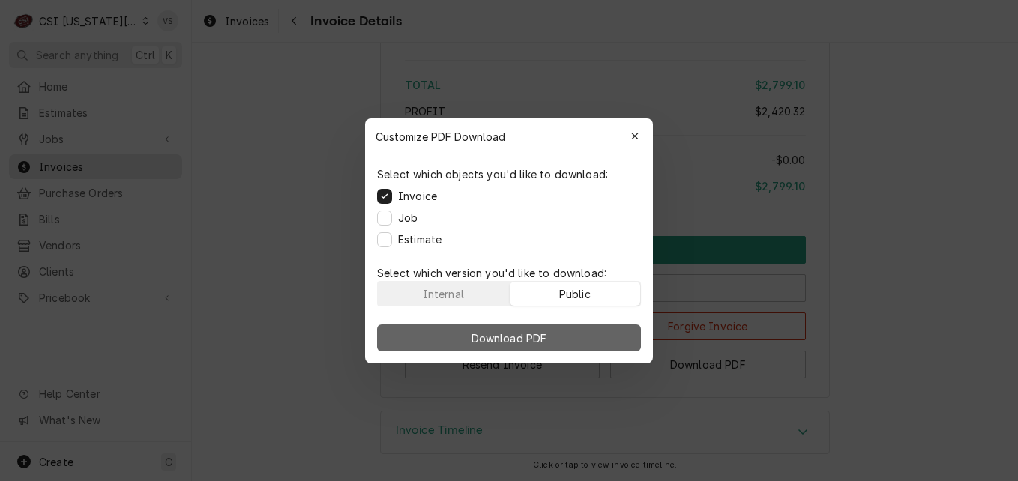
click at [571, 328] on button "Download PDF" at bounding box center [509, 338] width 264 height 27
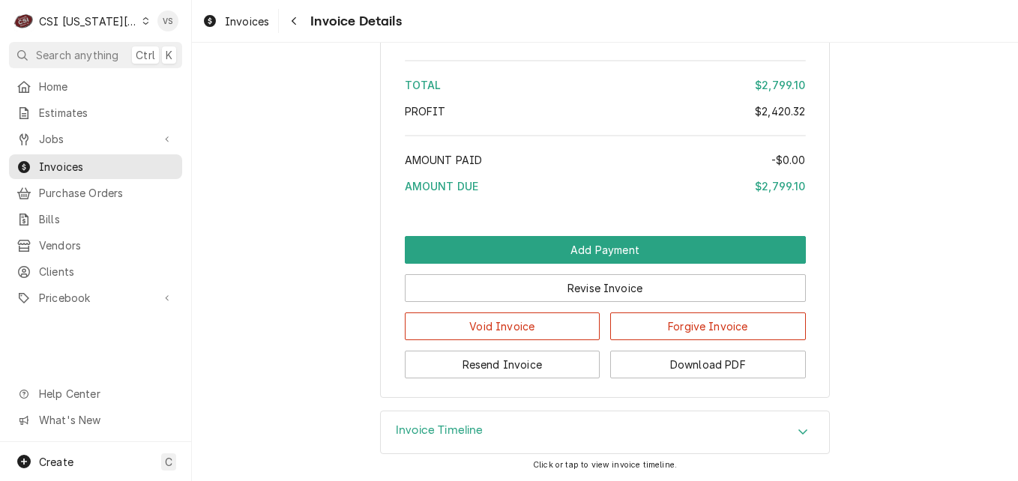
drag, startPoint x: 299, startPoint y: 154, endPoint x: 282, endPoint y: 160, distance: 18.5
click at [142, 18] on icon "Dynamic Content Wrapper" at bounding box center [145, 20] width 7 height 7
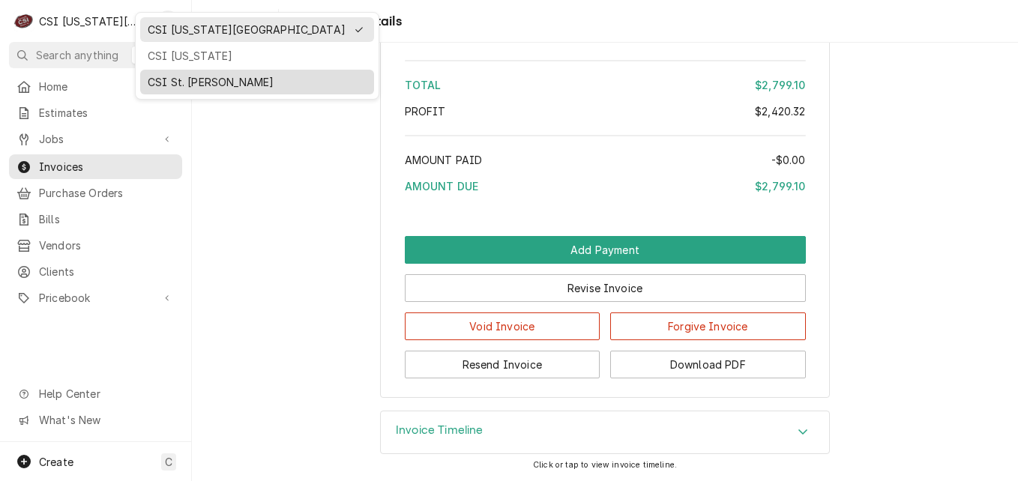
click at [192, 77] on div "CSI St. [PERSON_NAME]" at bounding box center [257, 82] width 219 height 16
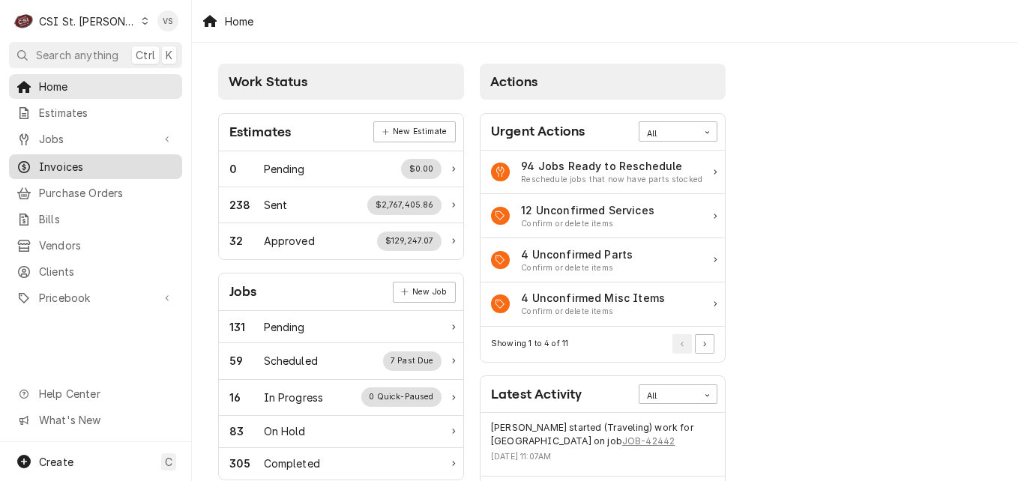
click at [82, 160] on span "Invoices" at bounding box center [107, 167] width 136 height 16
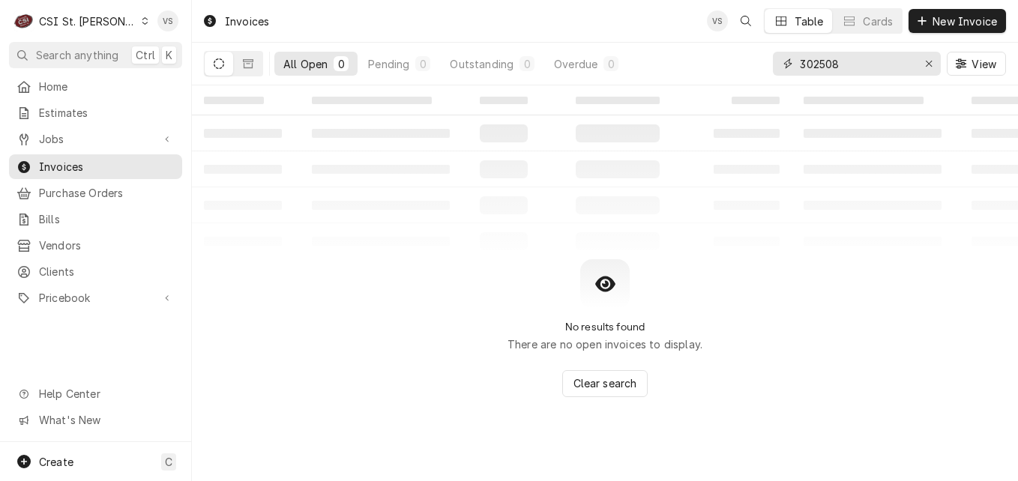
drag, startPoint x: 849, startPoint y: 67, endPoint x: 790, endPoint y: 66, distance: 59.2
click at [790, 66] on div "302508" at bounding box center [857, 64] width 168 height 24
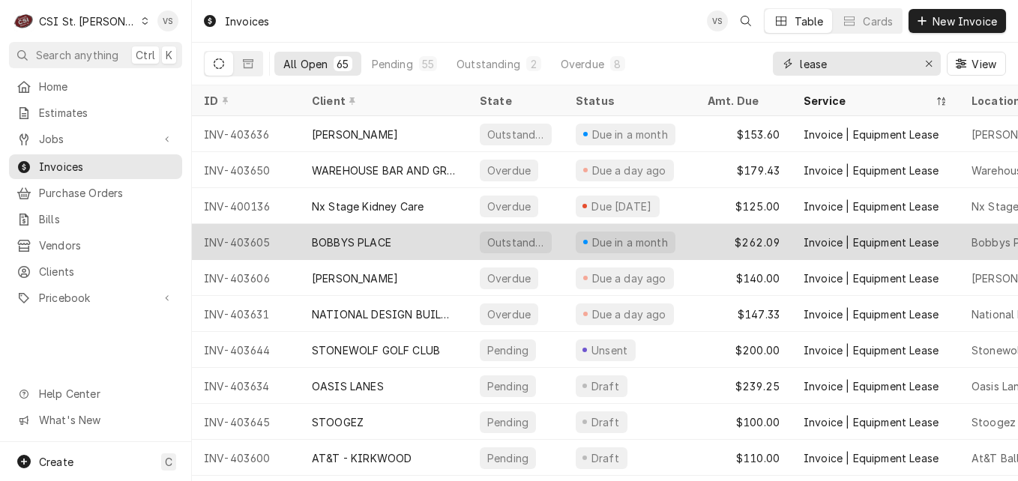
scroll to position [75, 0]
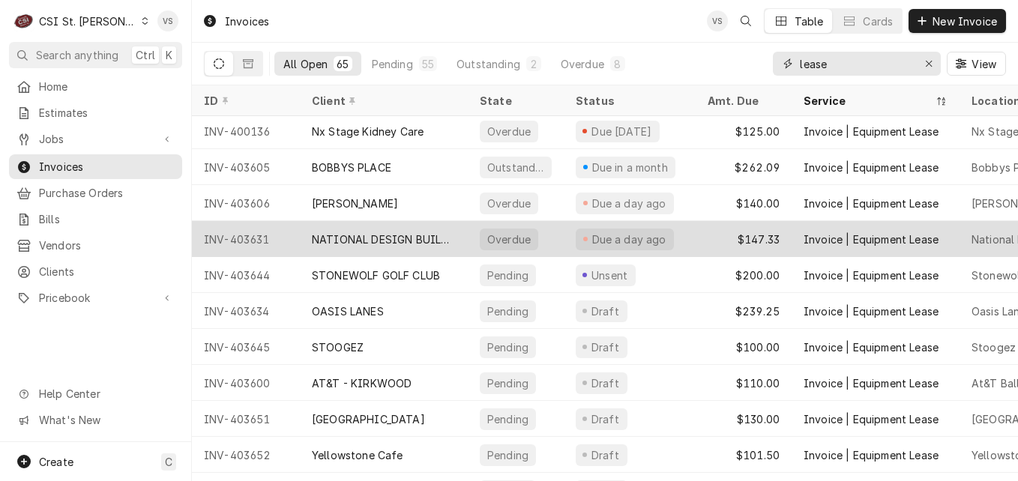
type input "lease"
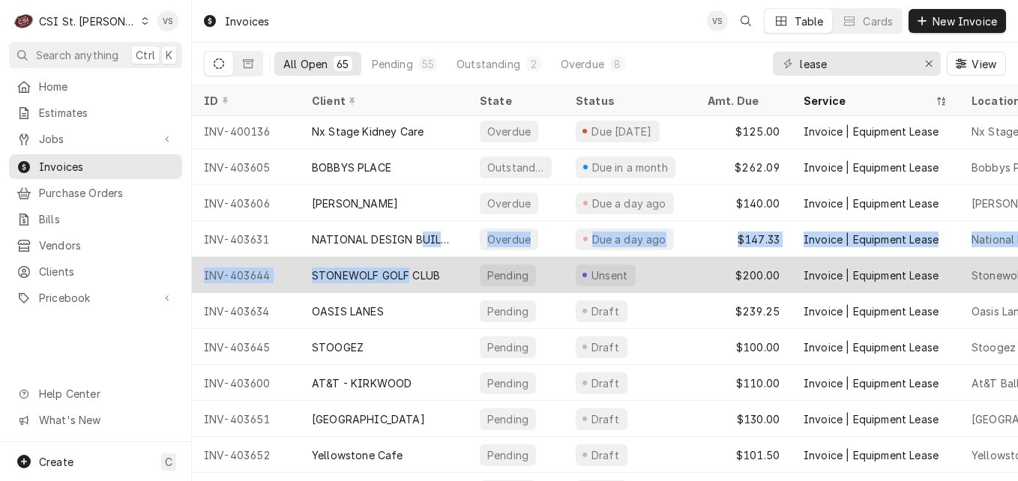
drag, startPoint x: 421, startPoint y: 232, endPoint x: 412, endPoint y: 281, distance: 49.7
click at [412, 281] on tbody "INV-403650 WAREHOUSE BAR AND GRILL Overdue Due a day ago $179.43 Invoice | Equi…" at bounding box center [605, 223] width 826 height 365
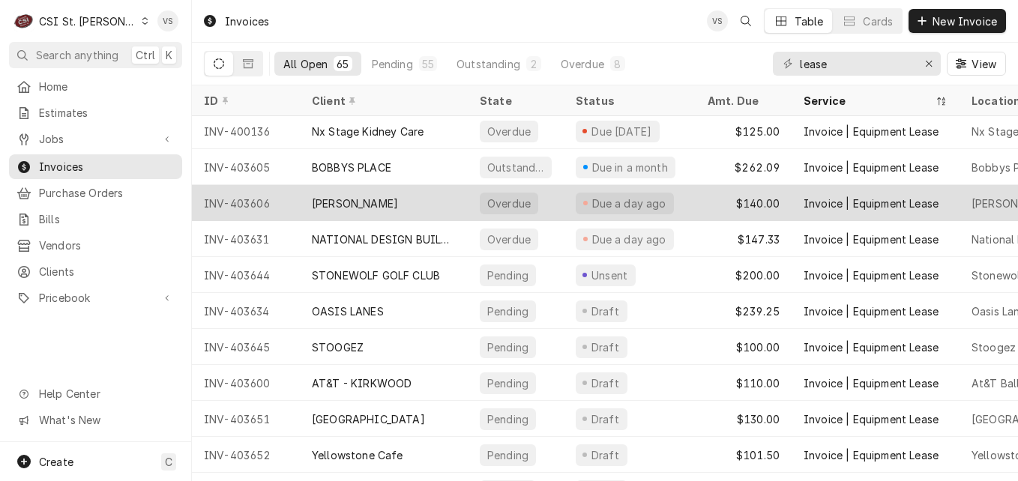
drag, startPoint x: 412, startPoint y: 281, endPoint x: 396, endPoint y: 207, distance: 75.9
click at [396, 207] on div "BP HAMPTON" at bounding box center [384, 203] width 168 height 36
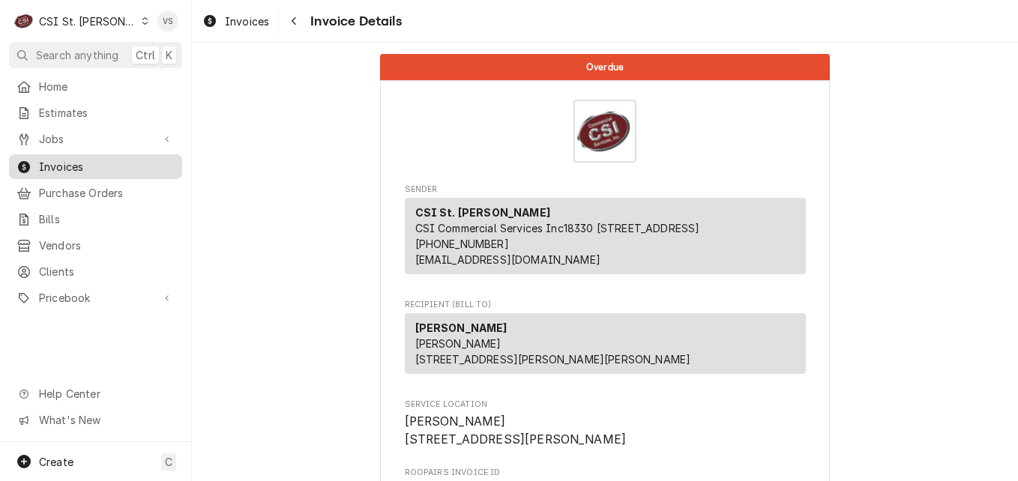
click at [103, 164] on span "Invoices" at bounding box center [107, 167] width 136 height 16
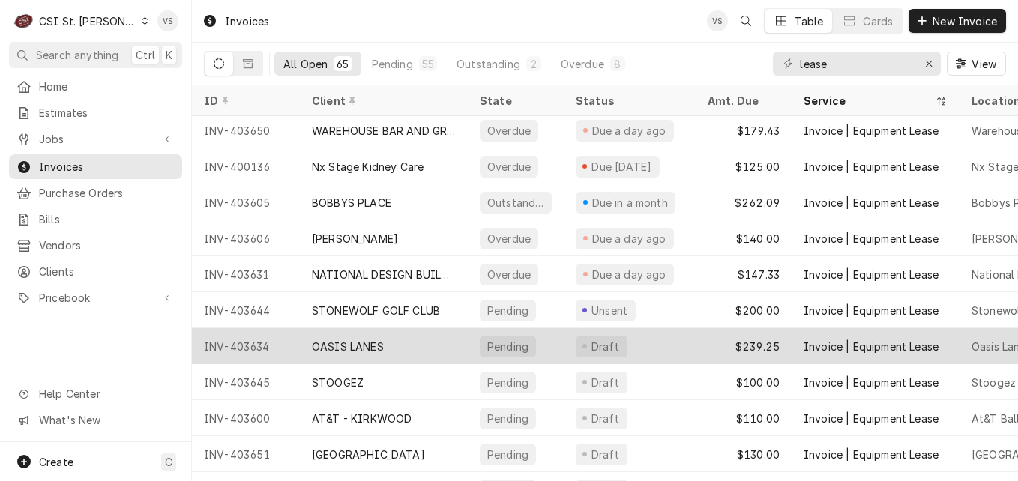
scroll to position [76, 0]
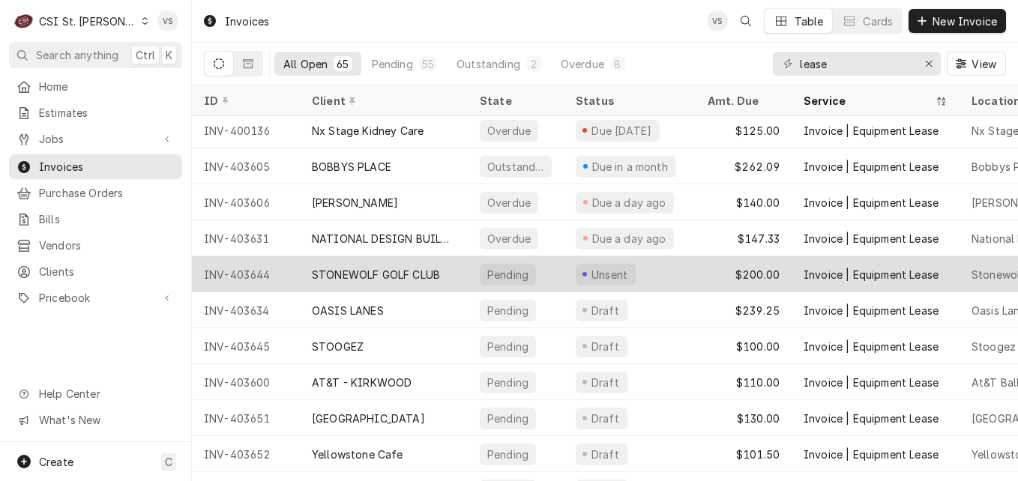
click at [391, 275] on div "STONEWOLF GOLF CLUB" at bounding box center [376, 275] width 128 height 16
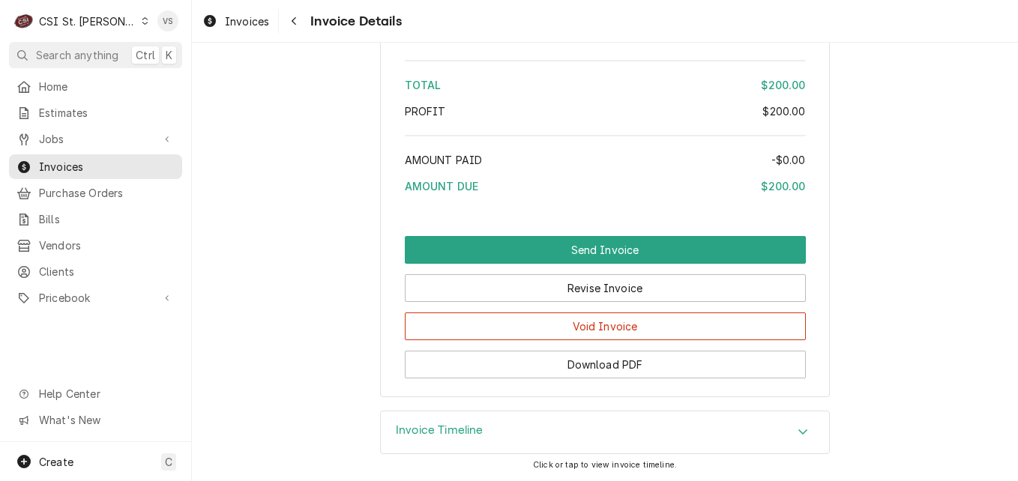
scroll to position [2085, 0]
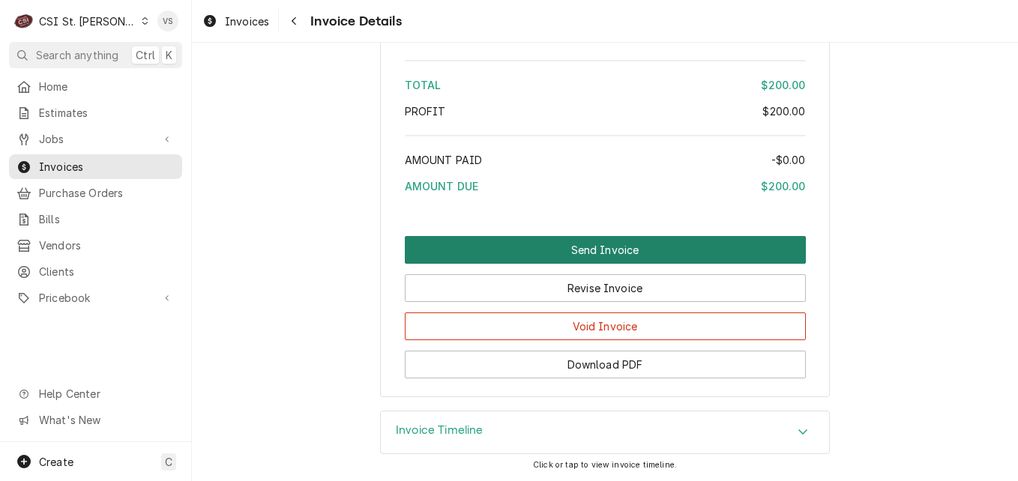
click at [523, 248] on button "Send Invoice" at bounding box center [605, 250] width 401 height 28
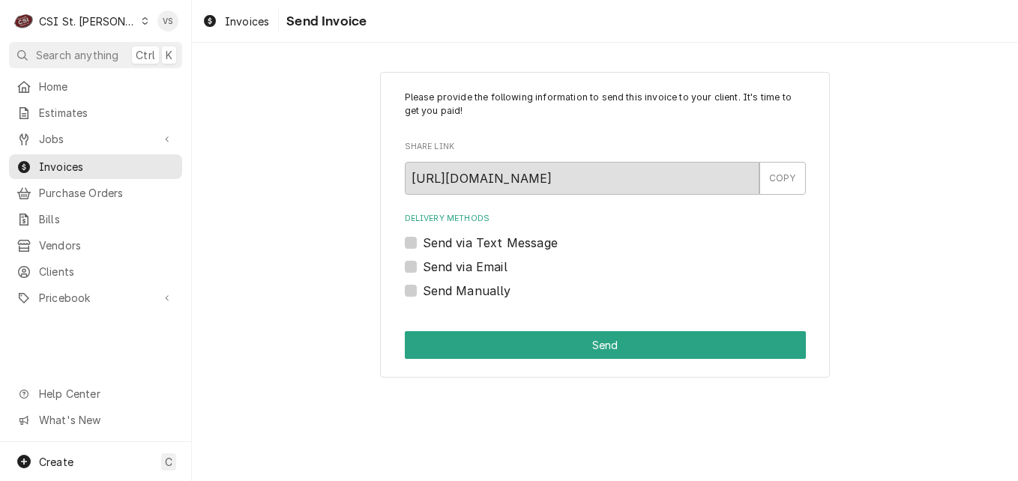
click at [417, 268] on div "Send via Email" at bounding box center [605, 267] width 401 height 18
click at [423, 269] on label "Send via Email" at bounding box center [465, 267] width 85 height 18
click at [423, 269] on input "Send via Email" at bounding box center [623, 274] width 401 height 33
checkbox input "true"
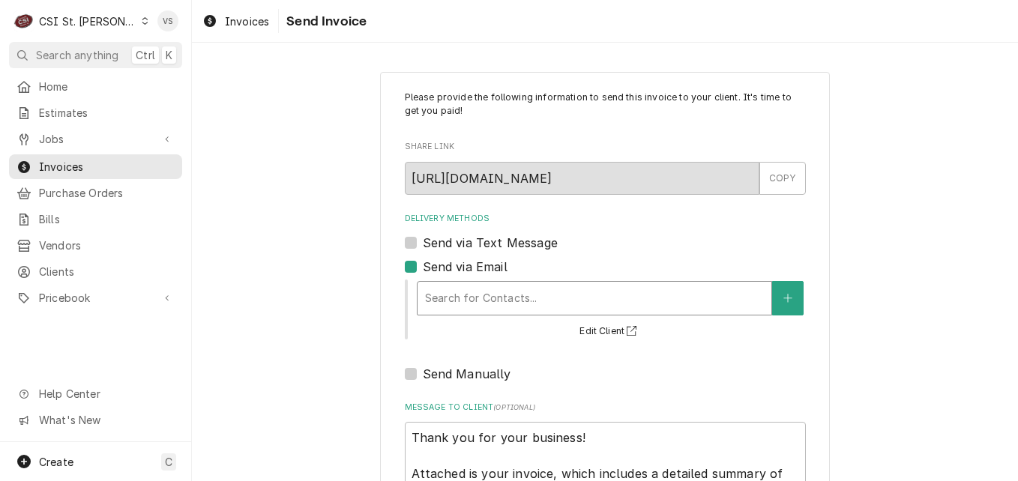
click at [464, 300] on div "Delivery Methods" at bounding box center [594, 298] width 339 height 27
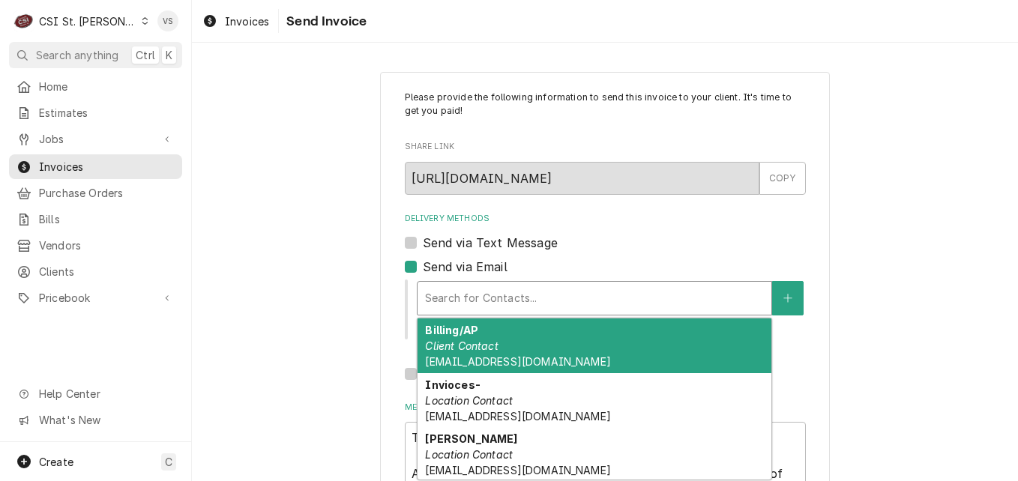
click at [479, 352] on em "Client Contact" at bounding box center [461, 346] width 73 height 13
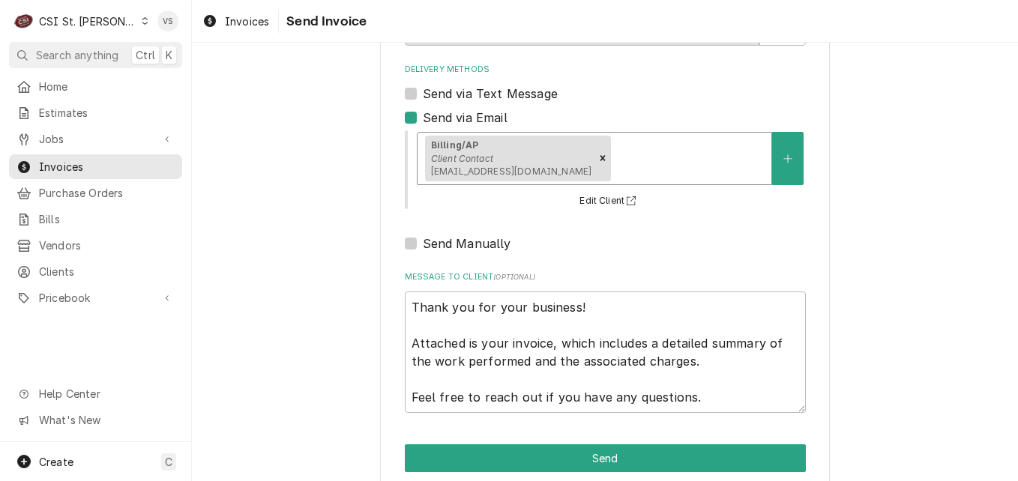
scroll to position [172, 0]
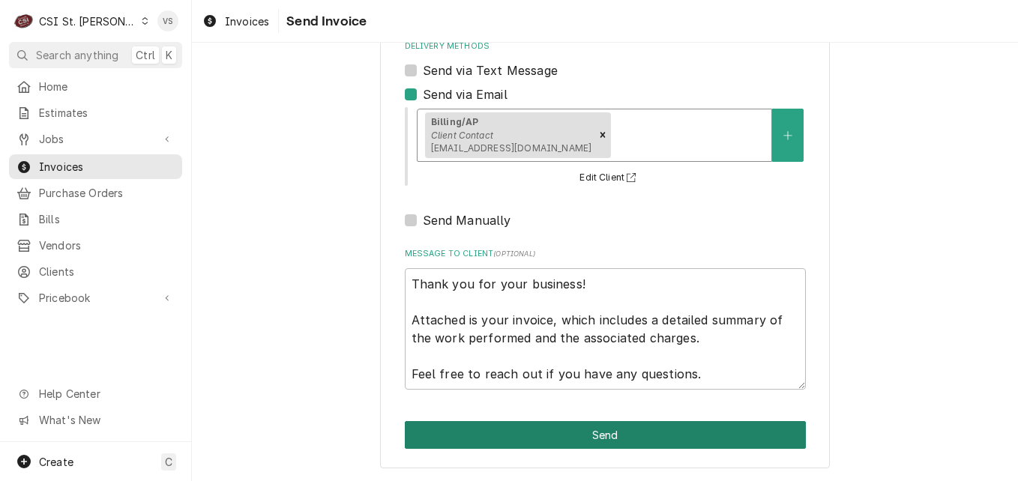
click at [507, 435] on button "Send" at bounding box center [605, 435] width 401 height 28
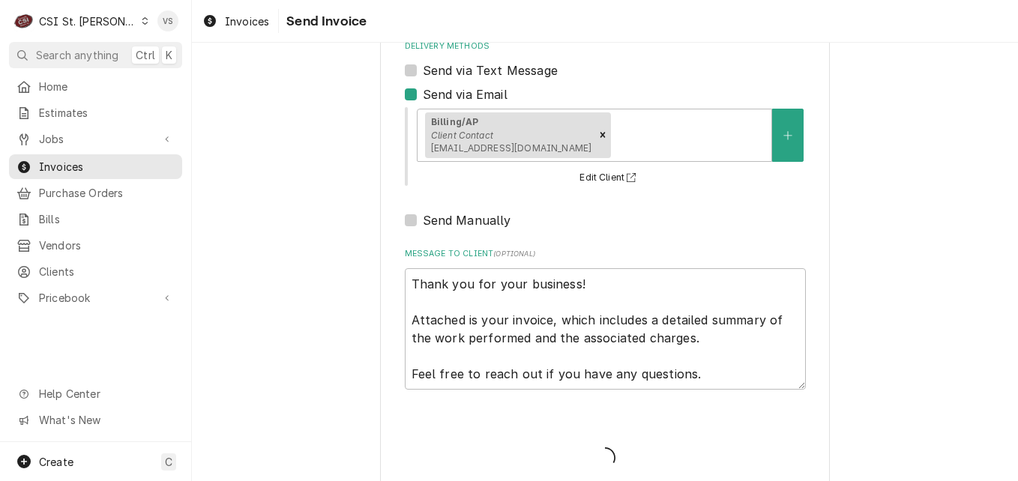
type textarea "x"
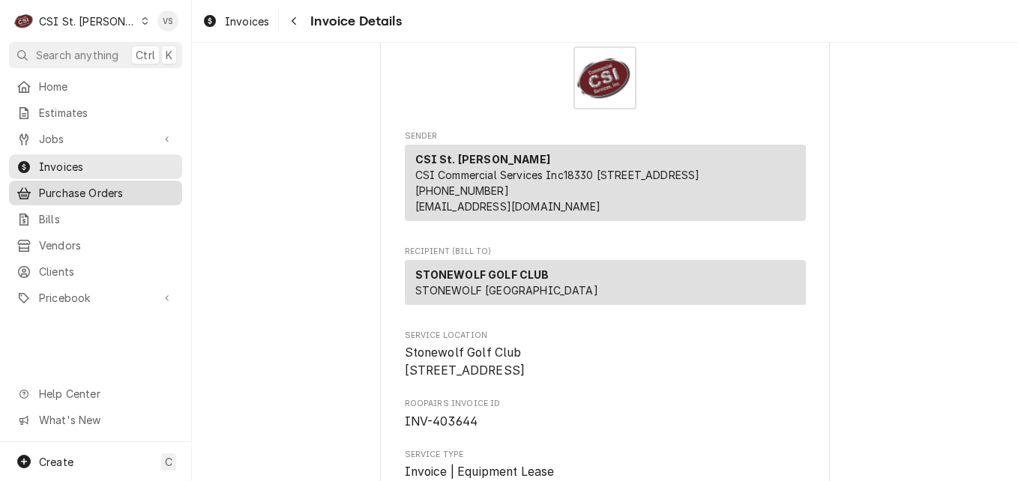
scroll to position [75, 0]
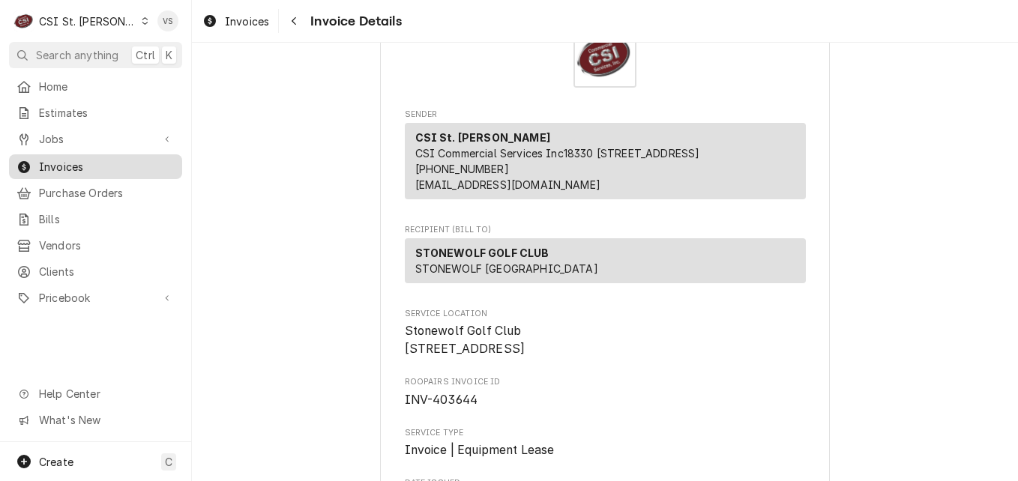
click at [108, 163] on span "Invoices" at bounding box center [107, 167] width 136 height 16
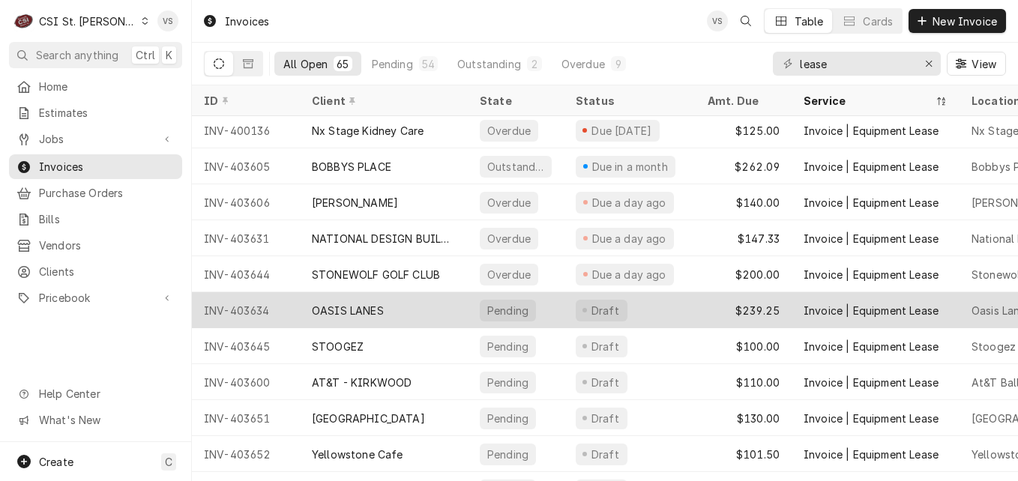
scroll to position [184, 0]
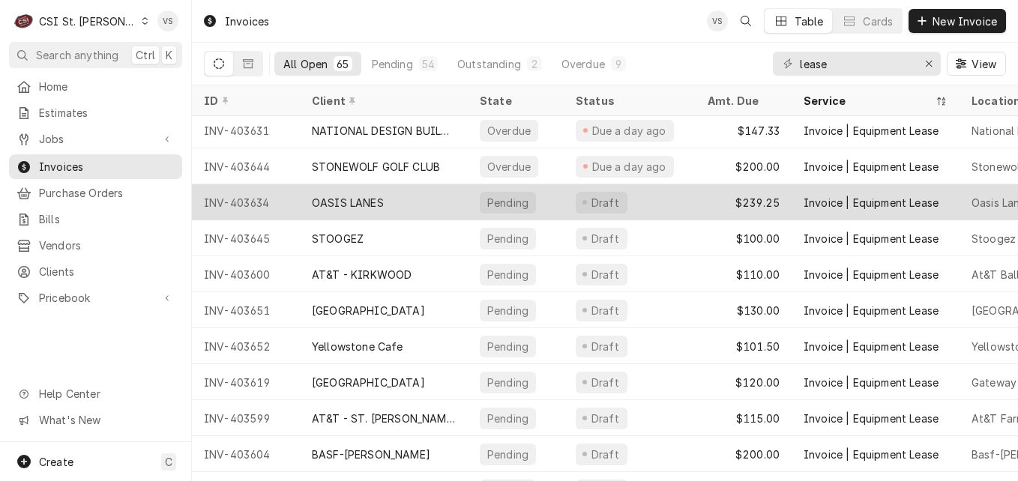
click at [434, 308] on div "[GEOGRAPHIC_DATA]" at bounding box center [384, 310] width 168 height 36
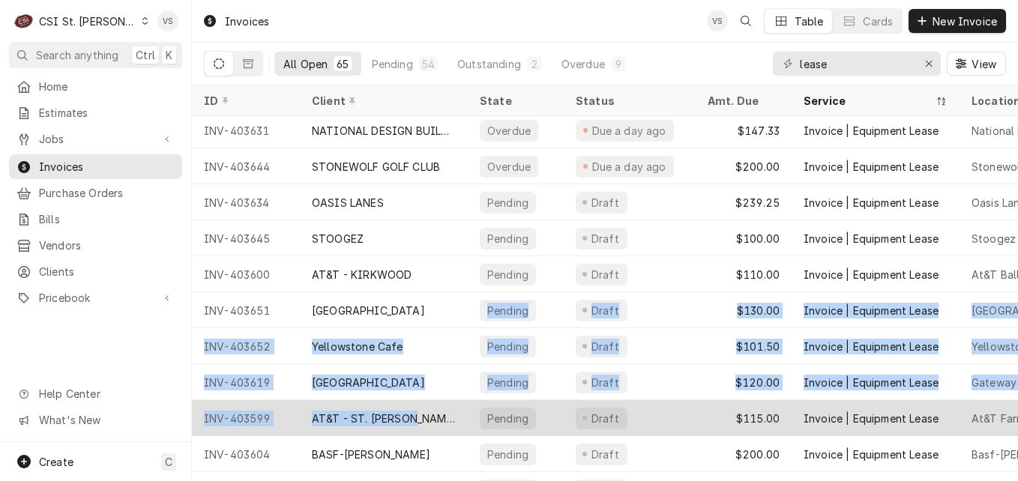
scroll to position [190, 0]
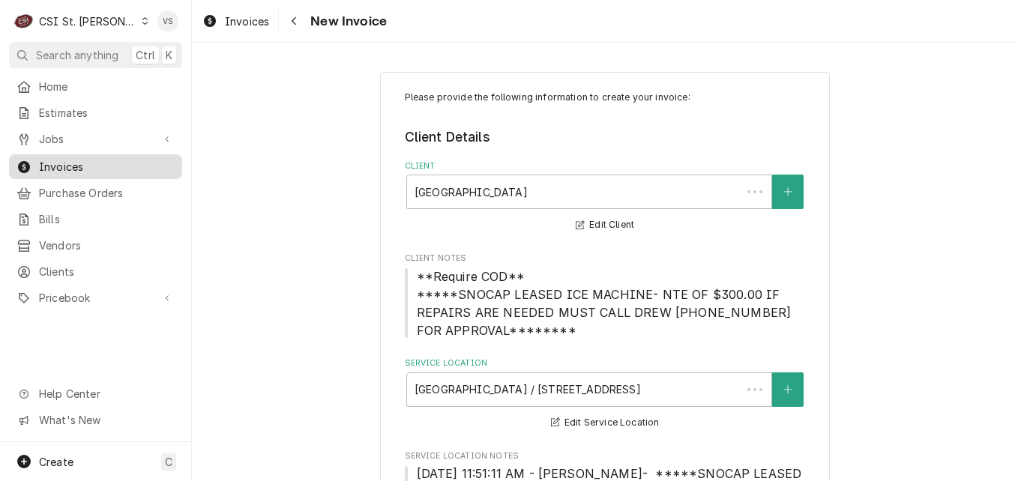
click at [119, 301] on link "Pricebook" at bounding box center [95, 298] width 173 height 25
click at [76, 162] on span "Invoices" at bounding box center [107, 167] width 136 height 16
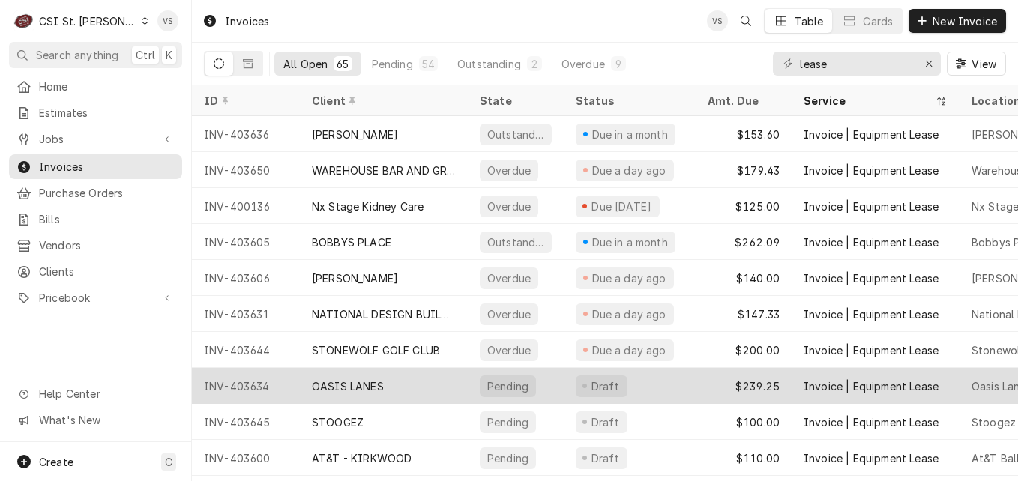
click at [362, 381] on div "OASIS LANES" at bounding box center [348, 387] width 72 height 16
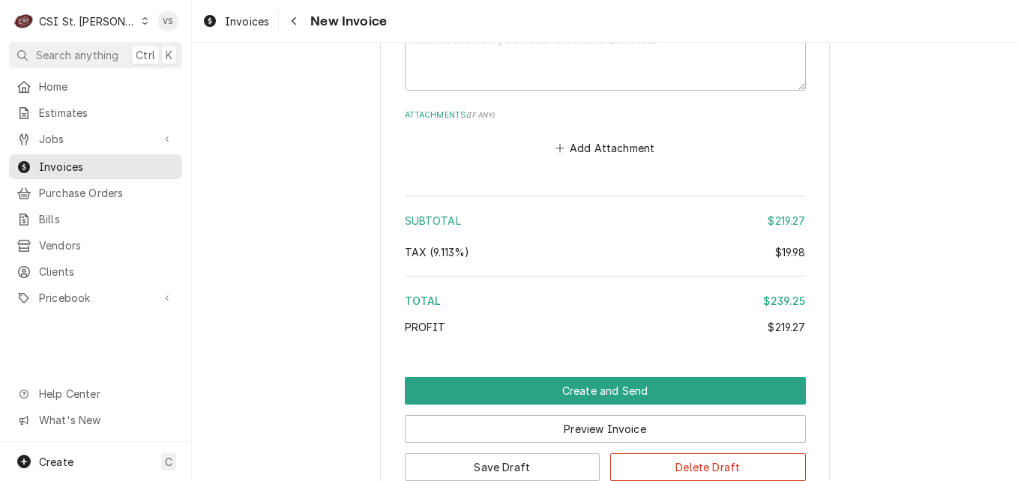
scroll to position [2174, 0]
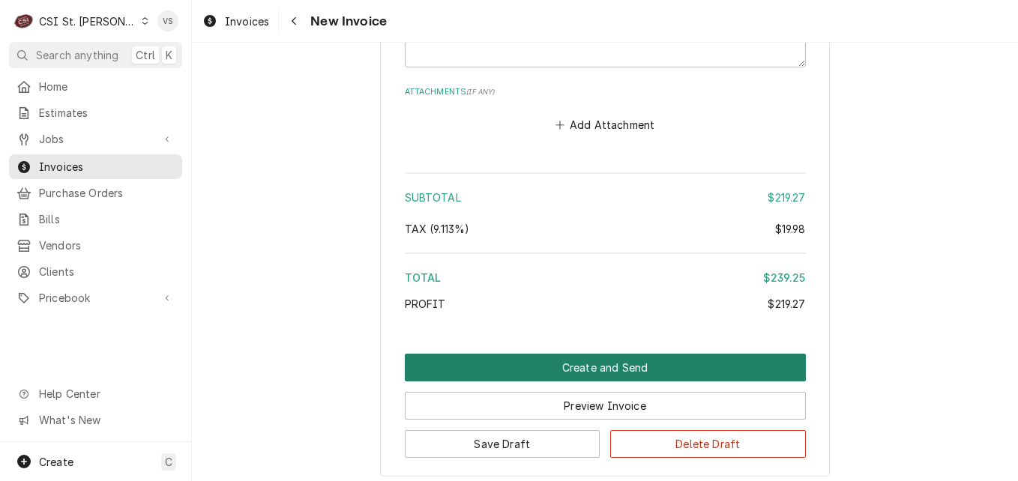
click at [506, 355] on button "Create and Send" at bounding box center [605, 368] width 401 height 28
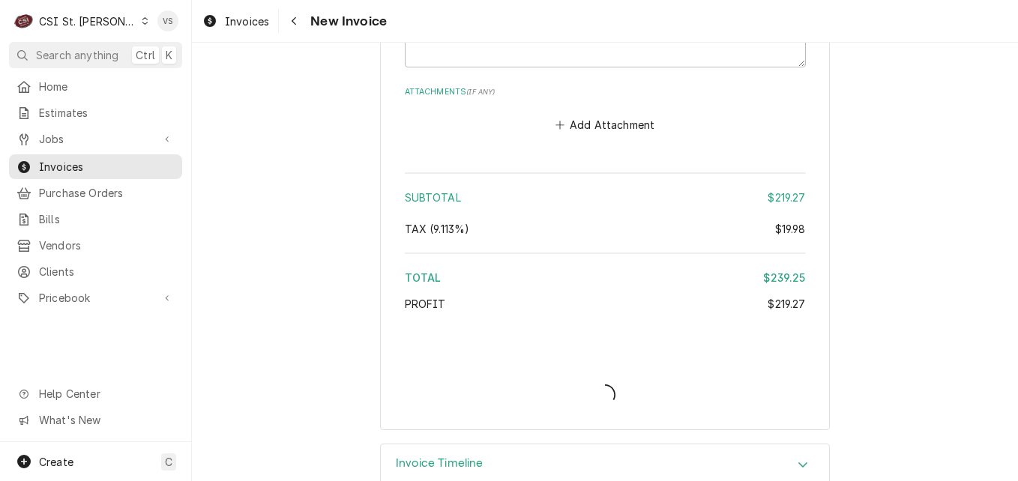
type textarea "x"
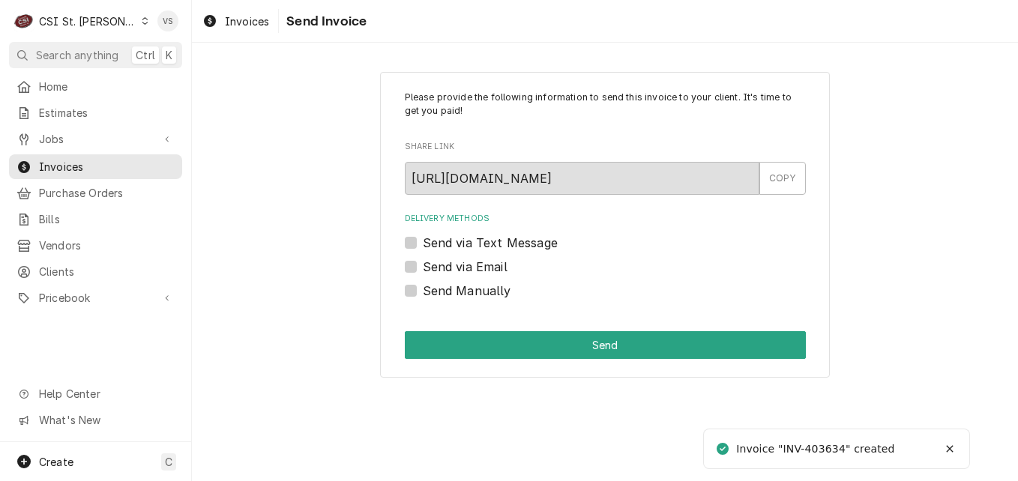
click at [423, 292] on label "Send Manually" at bounding box center [467, 291] width 88 height 18
click at [423, 292] on input "Send Manually" at bounding box center [623, 298] width 401 height 33
checkbox input "true"
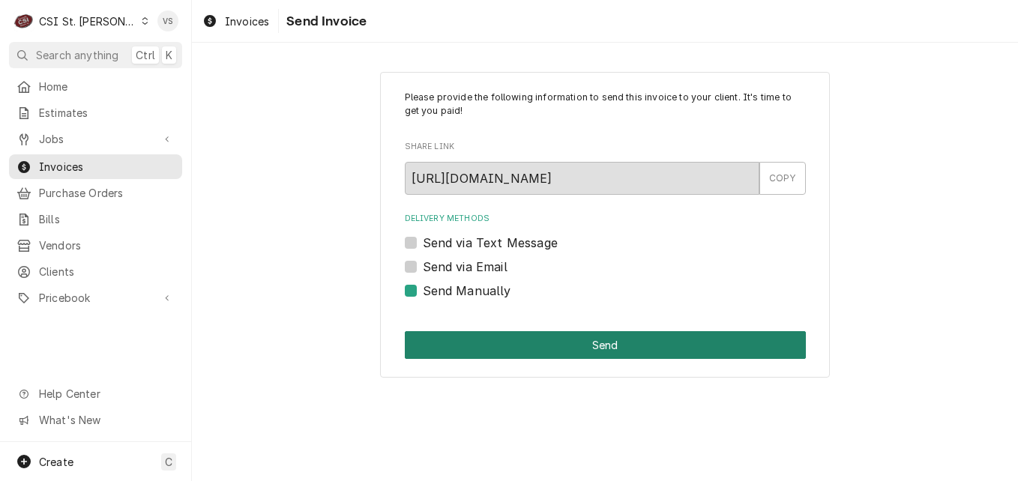
click at [463, 345] on button "Send" at bounding box center [605, 345] width 401 height 28
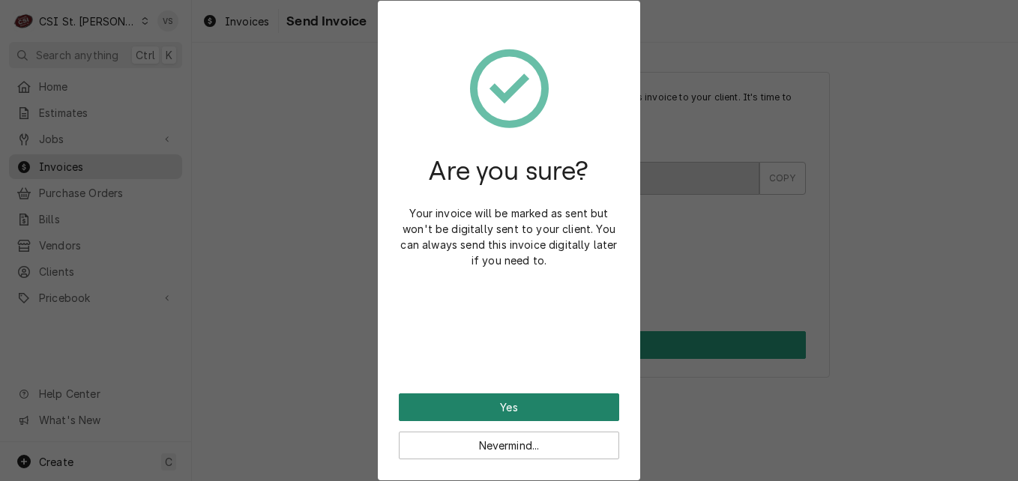
click at [476, 408] on button "Yes" at bounding box center [509, 408] width 220 height 28
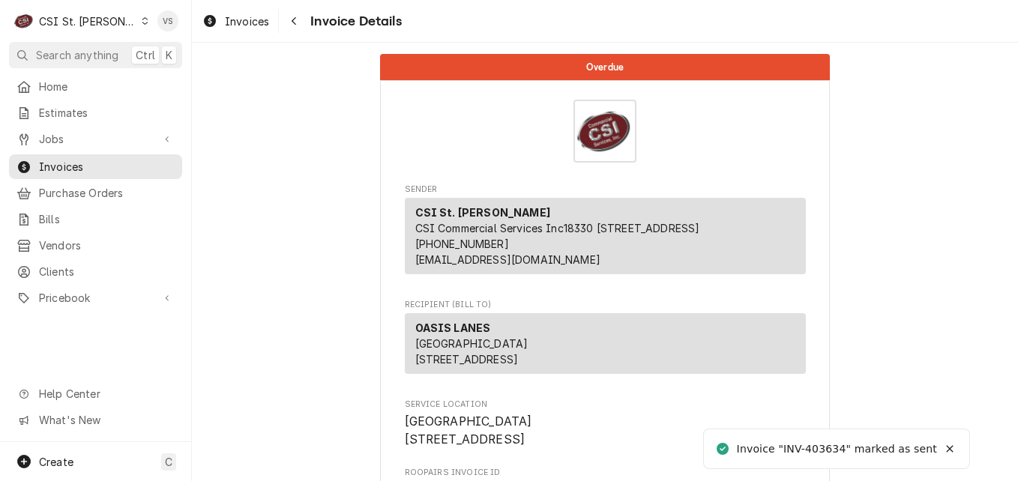
click at [99, 168] on span "Invoices" at bounding box center [107, 167] width 136 height 16
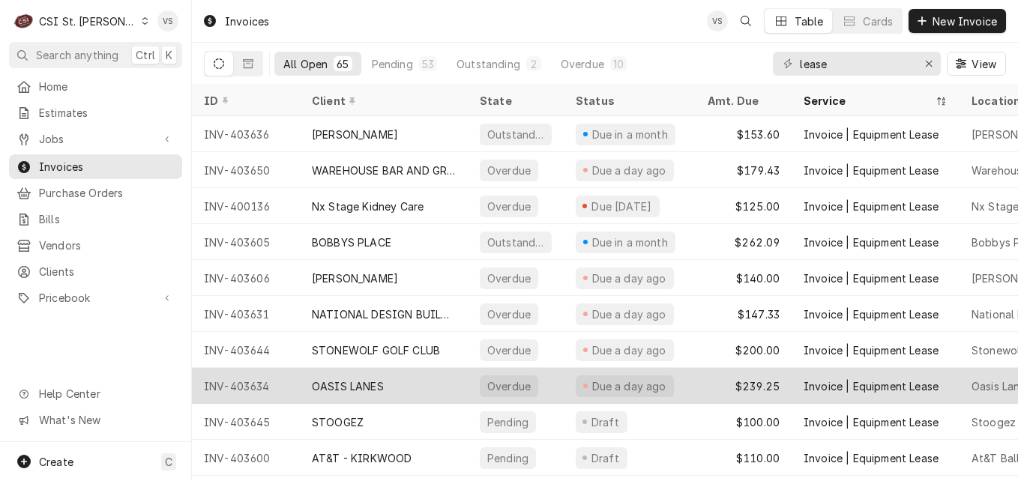
scroll to position [75, 0]
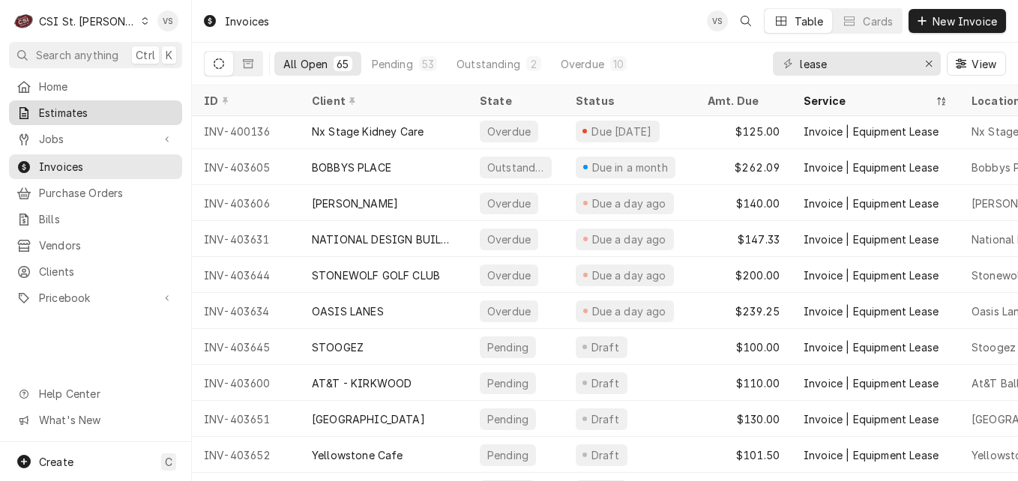
click at [68, 114] on span "Estimates" at bounding box center [107, 113] width 136 height 16
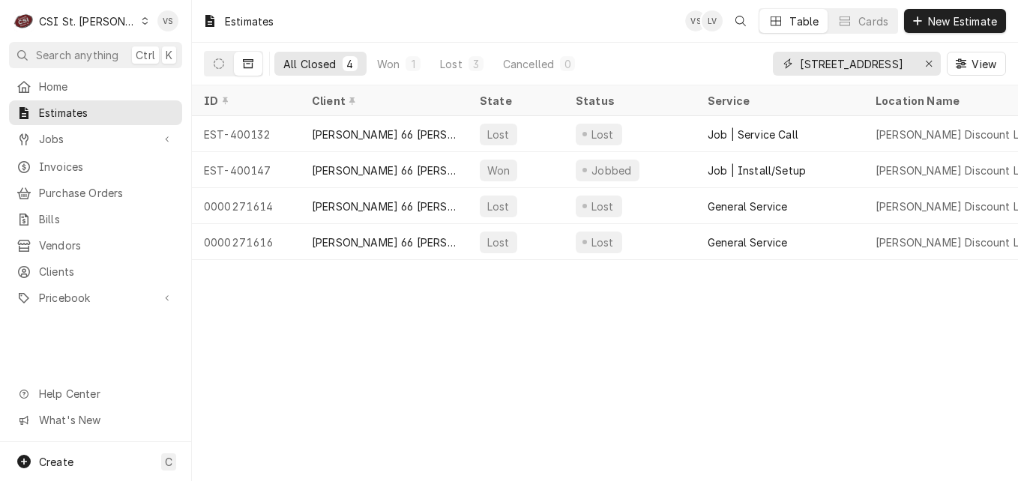
click at [888, 67] on input "[STREET_ADDRESS]" at bounding box center [856, 64] width 112 height 24
click at [774, 58] on div "[STREET_ADDRESS]" at bounding box center [857, 64] width 168 height 24
click at [142, 20] on icon "Dynamic Content Wrapper" at bounding box center [145, 20] width 7 height 7
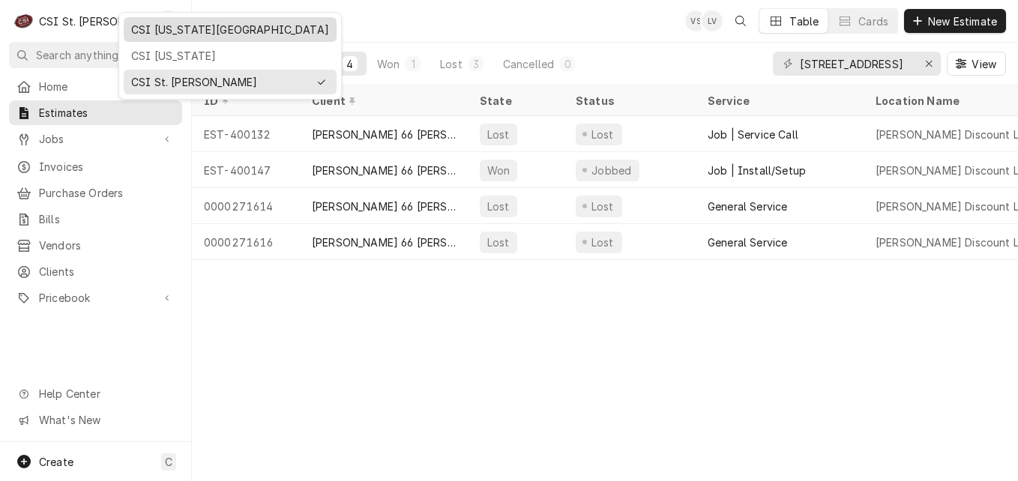
click at [150, 33] on div "CSI [US_STATE][GEOGRAPHIC_DATA]" at bounding box center [230, 30] width 198 height 16
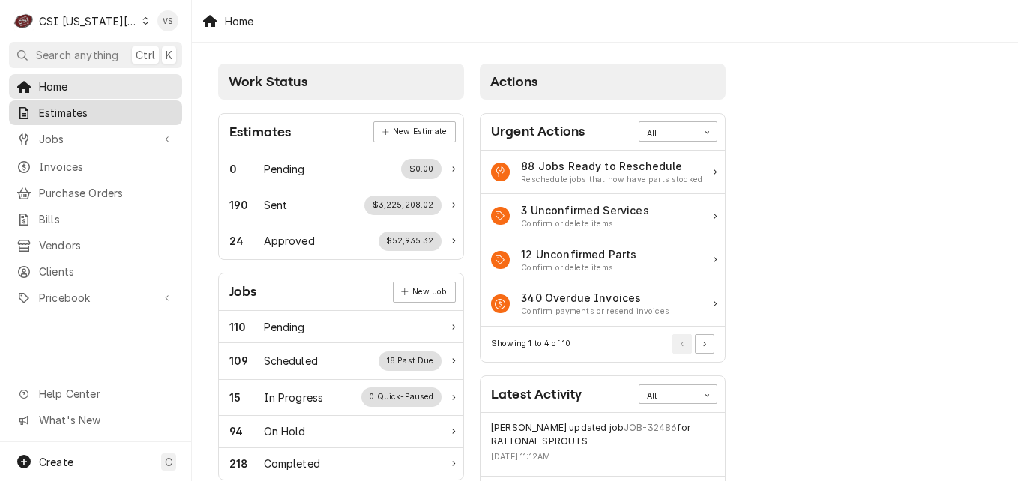
click at [98, 107] on span "Estimates" at bounding box center [107, 113] width 136 height 16
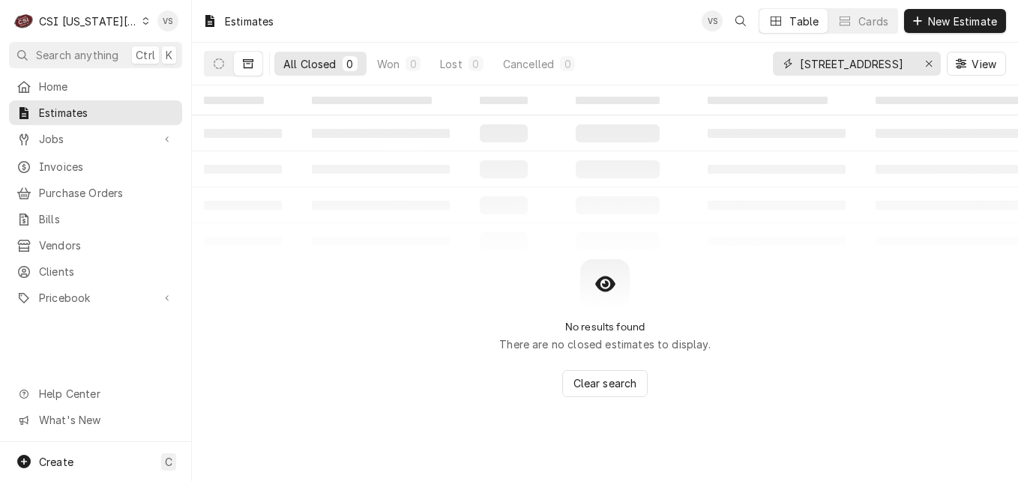
drag, startPoint x: 882, startPoint y: 68, endPoint x: 873, endPoint y: 63, distance: 10.4
click at [753, 66] on div "All Closed 0 Won 0 Lost 0 Cancelled 0 406 Elm Grove View" at bounding box center [605, 64] width 802 height 42
click at [870, 65] on input "406 Elm Grove" at bounding box center [856, 64] width 112 height 24
click at [873, 63] on input "406 Elm Grove" at bounding box center [856, 64] width 112 height 24
drag, startPoint x: 879, startPoint y: 66, endPoint x: 788, endPoint y: 61, distance: 90.9
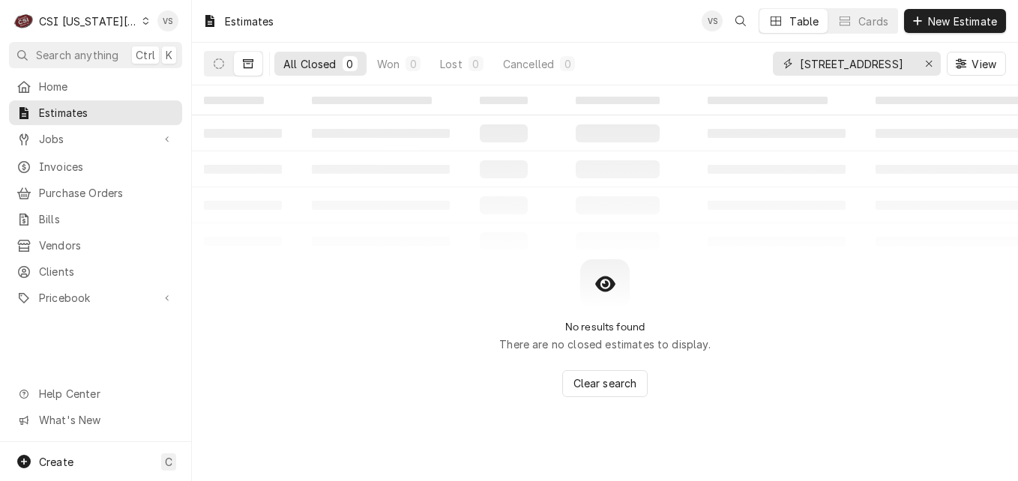
click at [788, 61] on div "406 Elm Grove" at bounding box center [857, 64] width 168 height 24
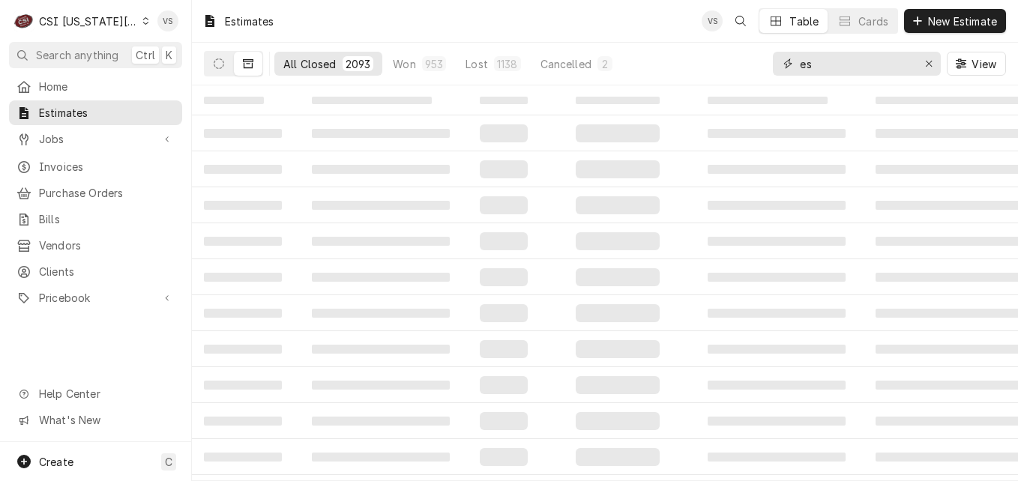
type input "e"
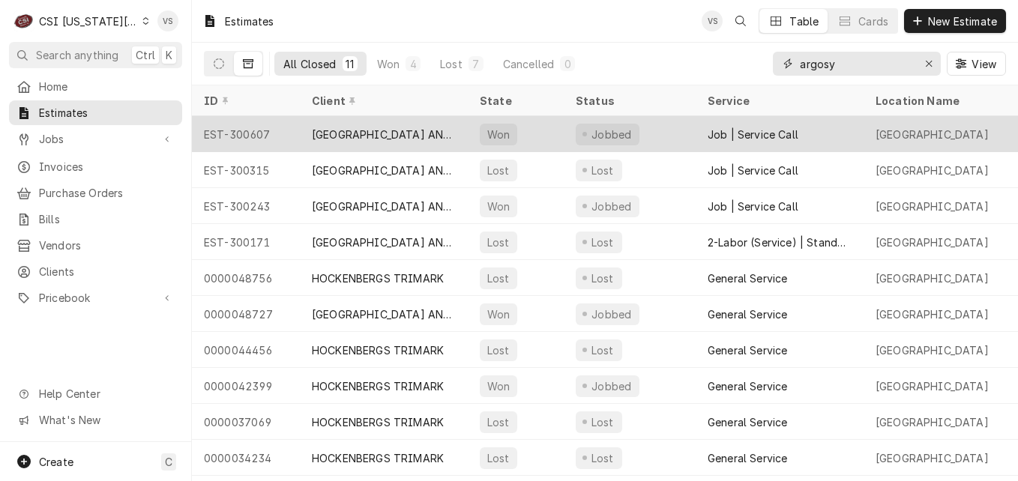
type input "argosy"
click at [433, 132] on div "ARGOSY CASINO HOTEL AND SPA" at bounding box center [384, 135] width 144 height 16
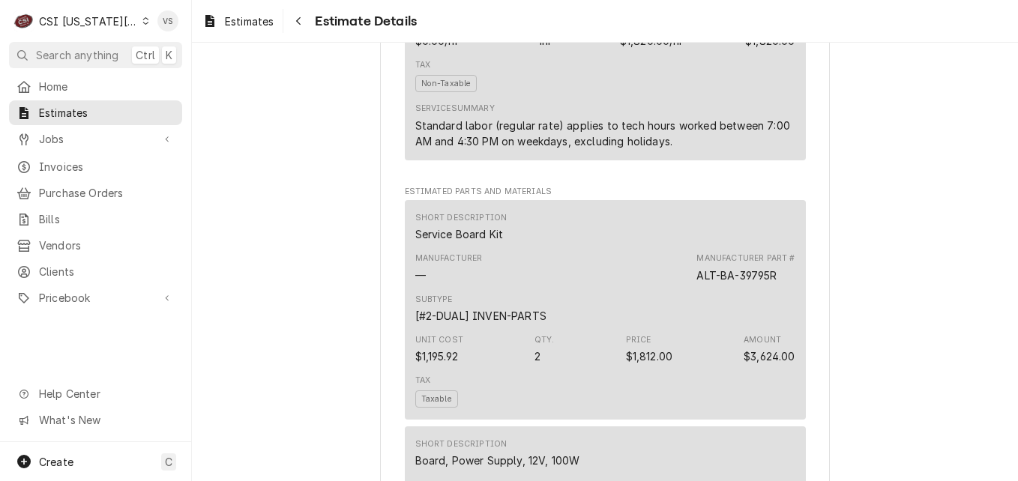
scroll to position [1425, 0]
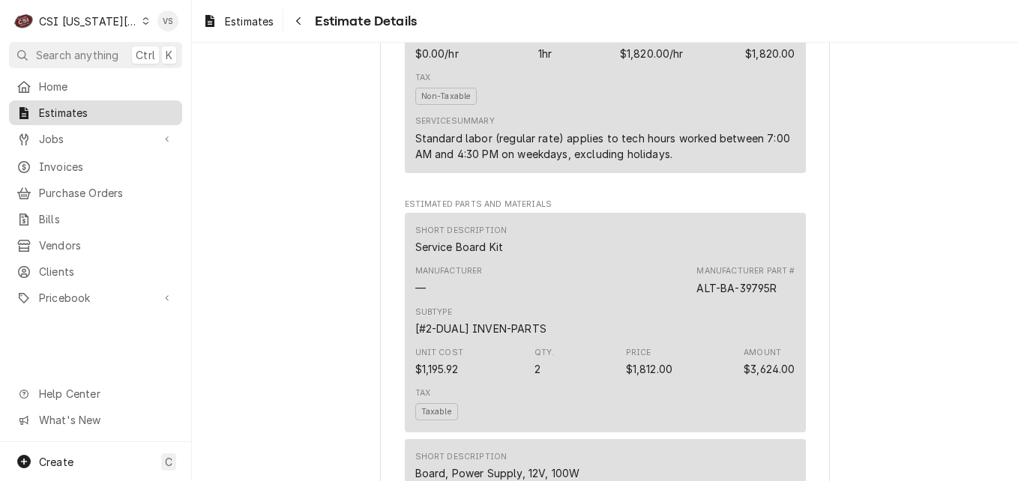
click at [67, 112] on span "Estimates" at bounding box center [107, 113] width 136 height 16
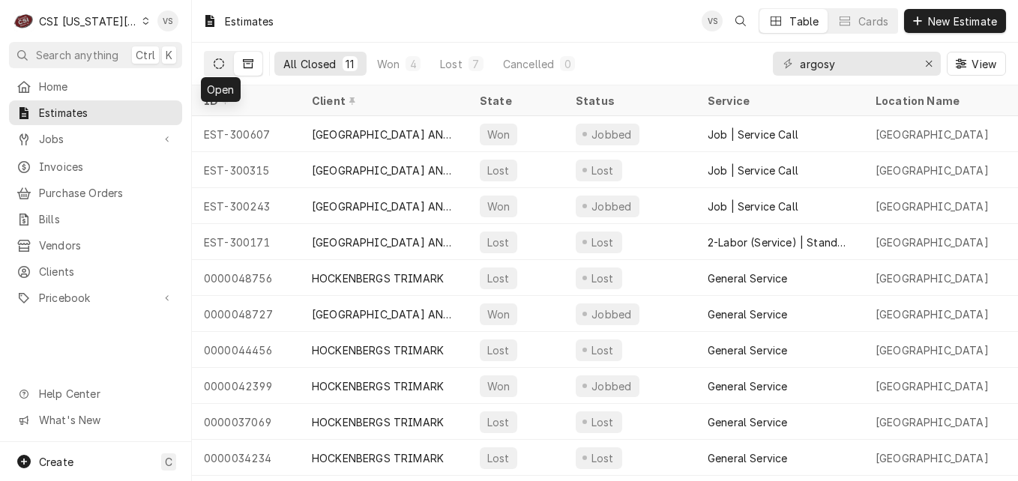
click at [217, 63] on icon "Dynamic Content Wrapper" at bounding box center [219, 63] width 10 height 10
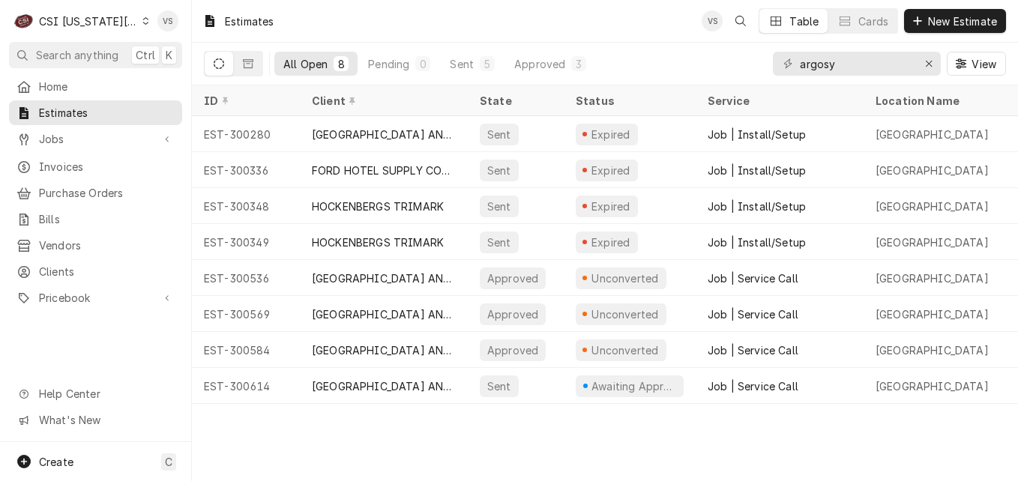
scroll to position [0, 723]
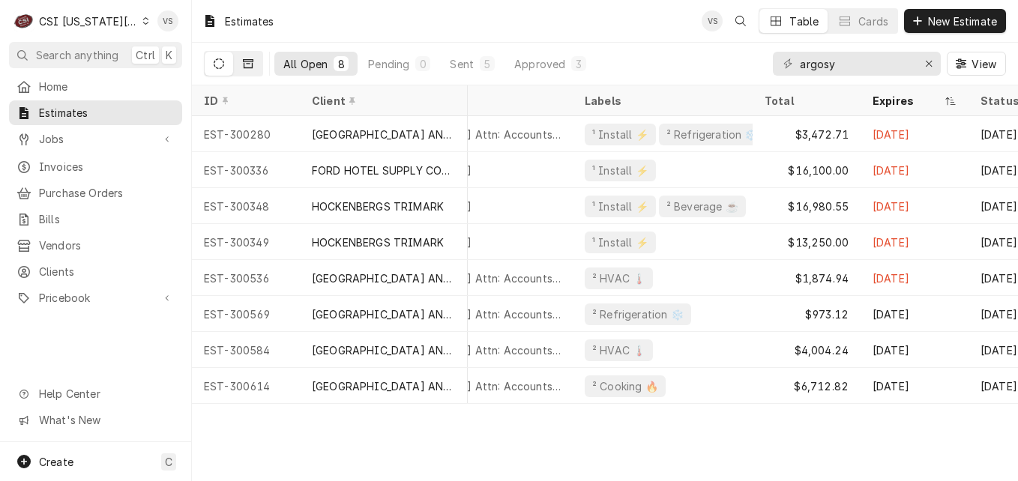
click at [248, 65] on icon "Dynamic Content Wrapper" at bounding box center [248, 63] width 10 height 10
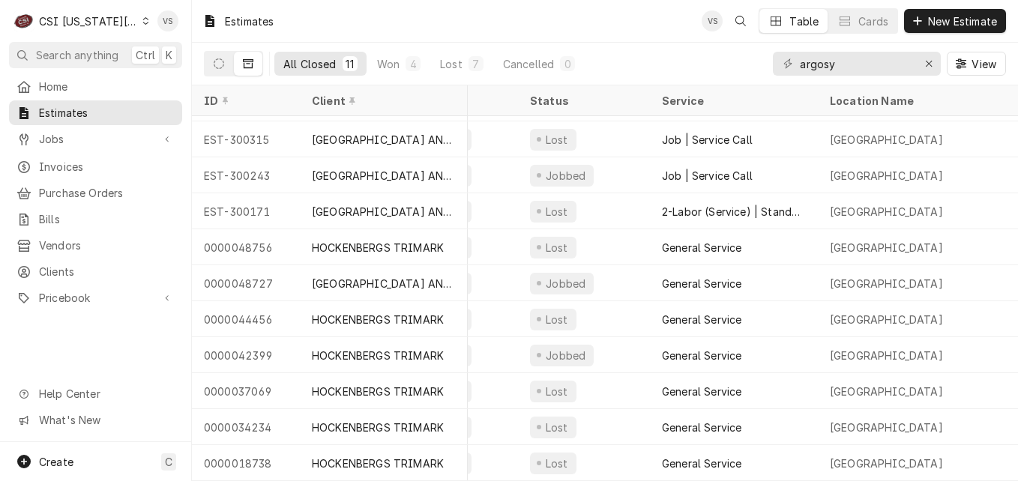
scroll to position [38, 0]
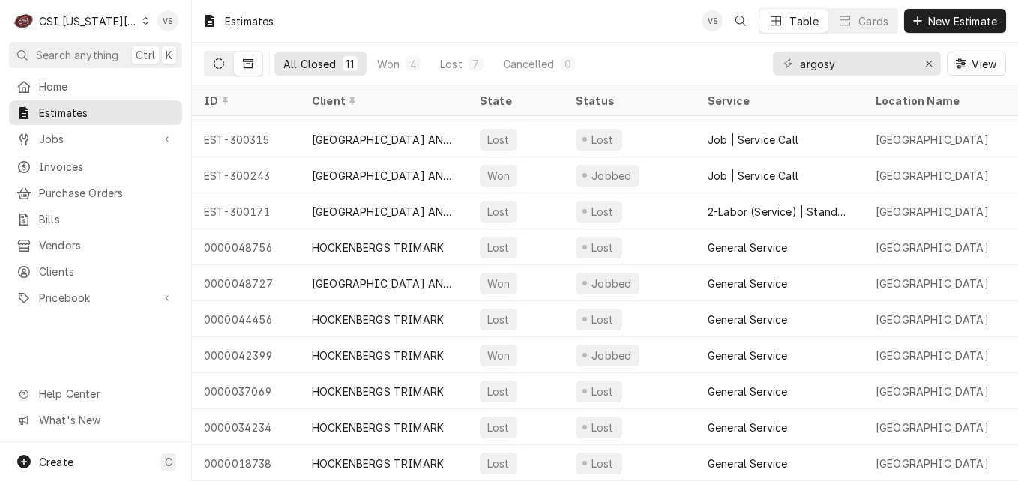
click at [220, 67] on icon "Dynamic Content Wrapper" at bounding box center [219, 63] width 10 height 10
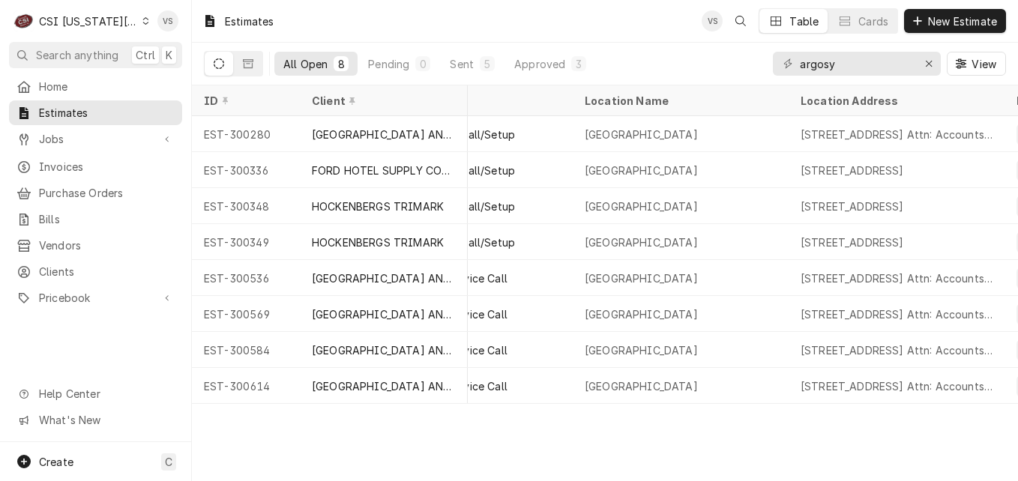
scroll to position [0, 300]
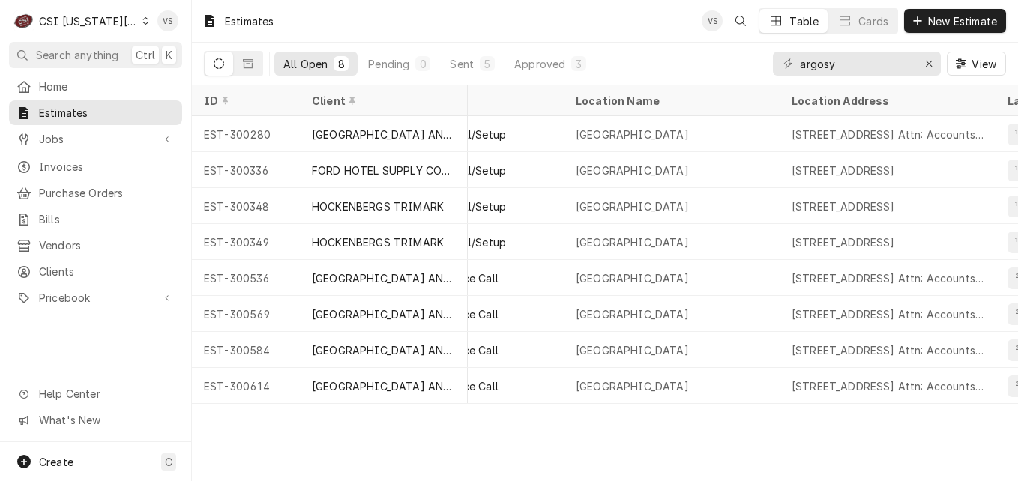
click at [255, 413] on div "Estimates VS Table Cards New Estimate All Open 8 Pending 0 Sent 5 Approved 3 ar…" at bounding box center [605, 240] width 826 height 481
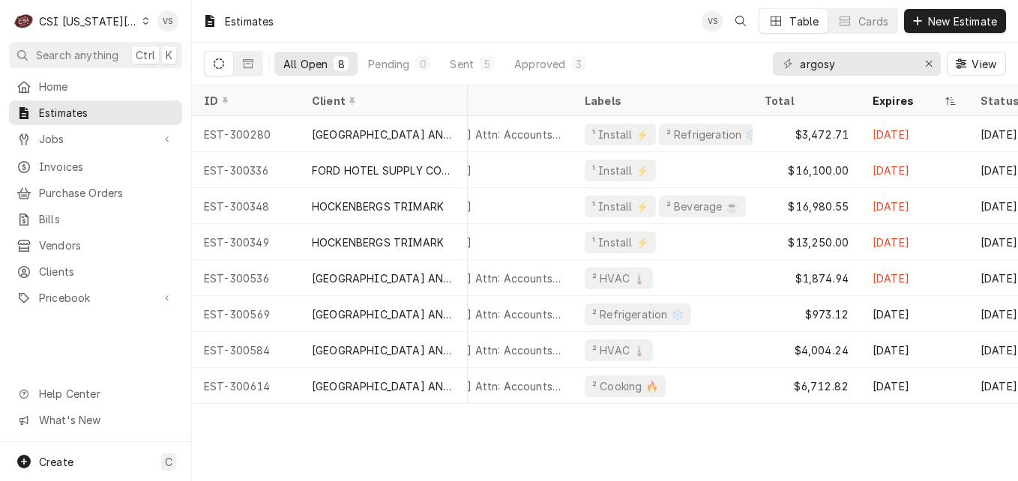
scroll to position [0, 0]
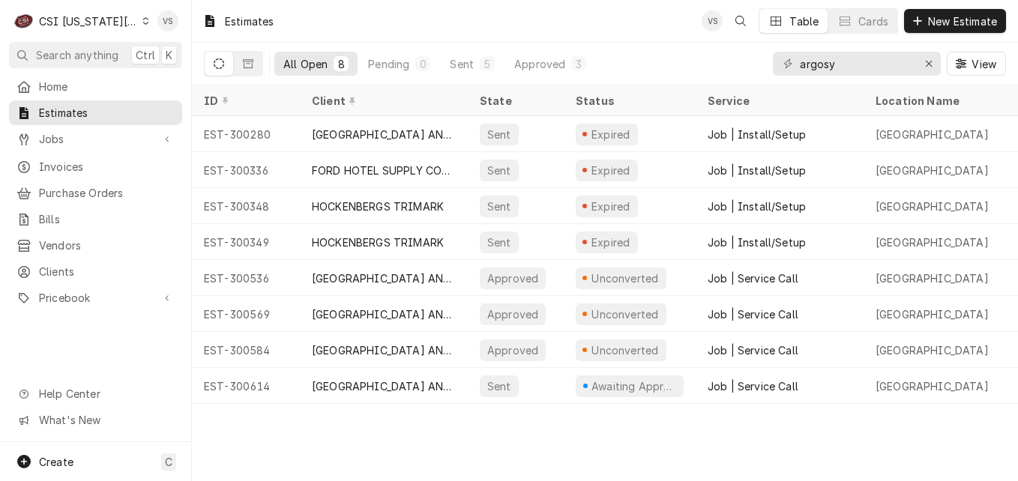
click at [142, 25] on div "Dynamic Content Wrapper" at bounding box center [145, 21] width 7 height 10
click at [61, 136] on html "C CSI Kansas City VS Search anything Ctrl K Home Estimates Jobs Jobs Job Series…" at bounding box center [509, 240] width 1018 height 481
click at [142, 22] on icon "Dynamic Content Wrapper" at bounding box center [145, 20] width 7 height 7
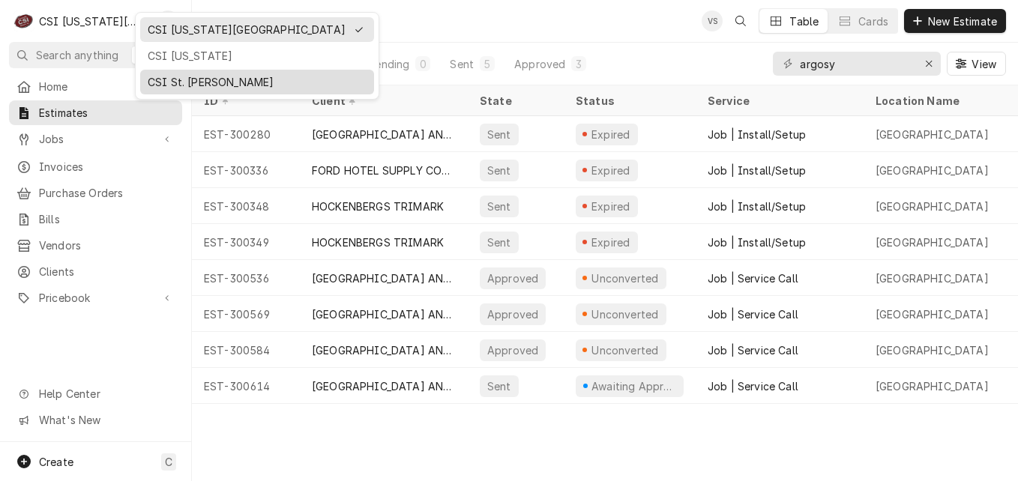
click at [175, 85] on div "CSI St. [PERSON_NAME]" at bounding box center [257, 82] width 219 height 16
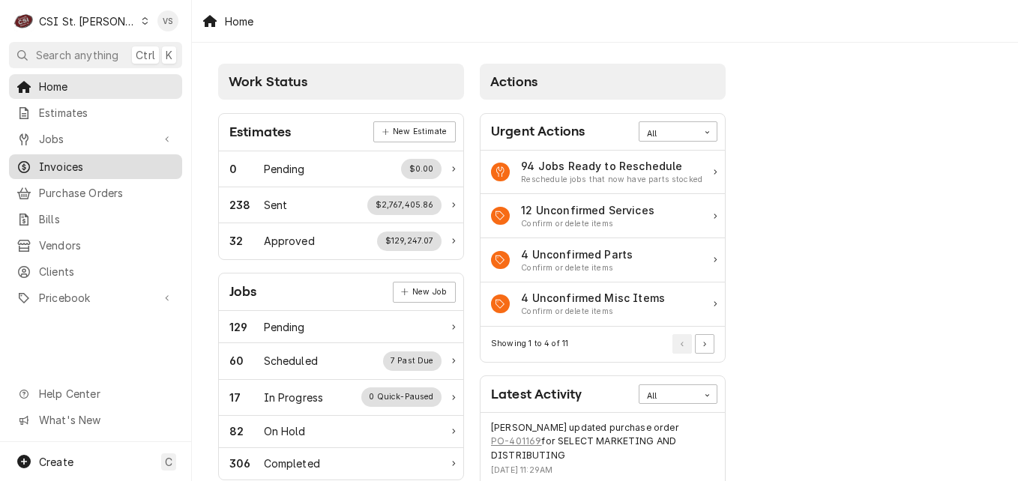
click at [79, 166] on span "Invoices" at bounding box center [107, 167] width 136 height 16
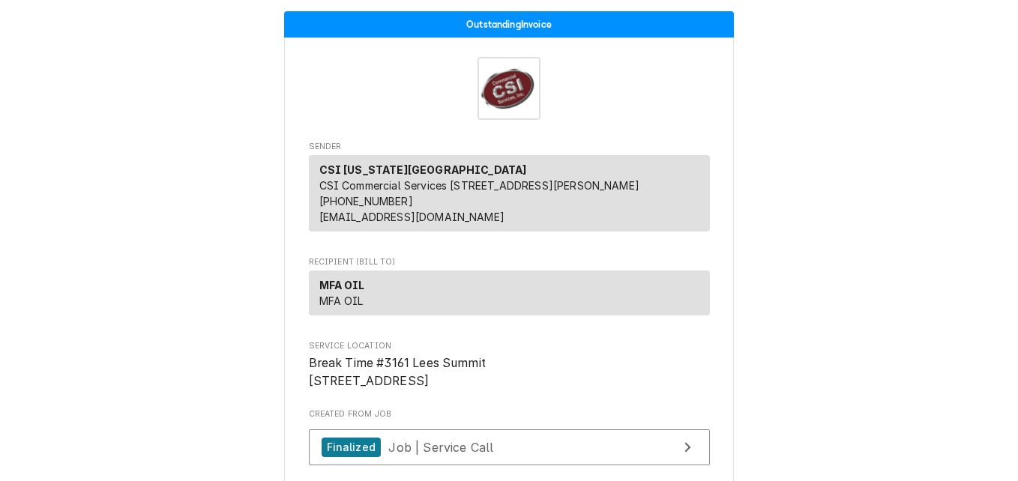
scroll to position [450, 0]
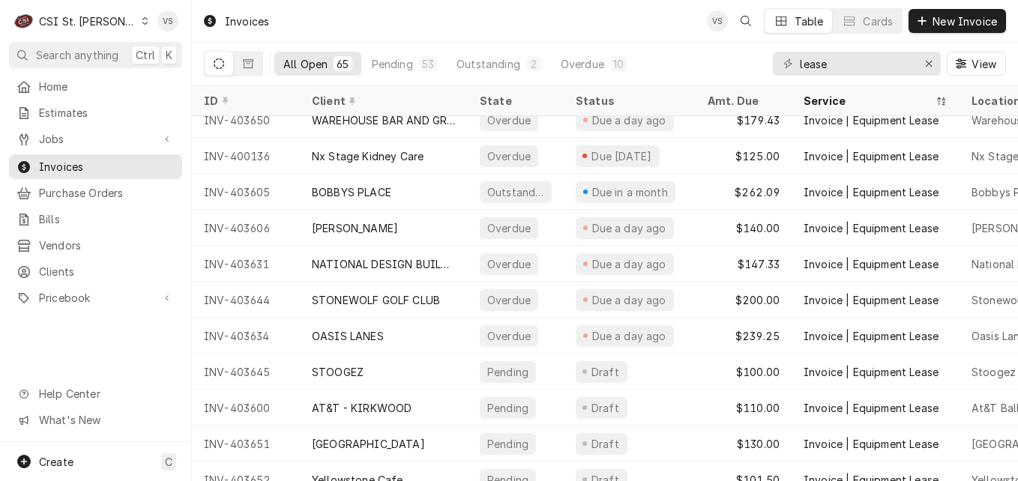
scroll to position [76, 0]
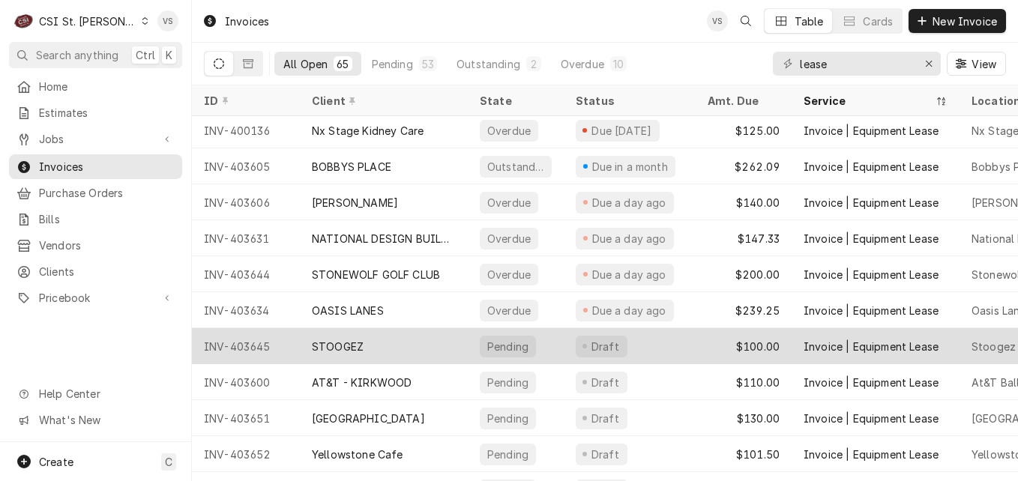
click at [356, 343] on div "STOOGEZ" at bounding box center [338, 347] width 52 height 16
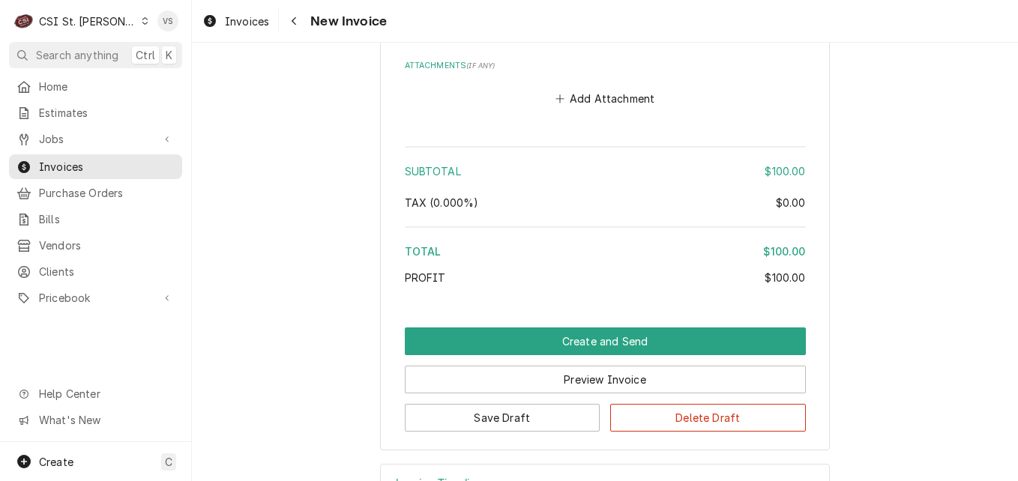
scroll to position [2146, 0]
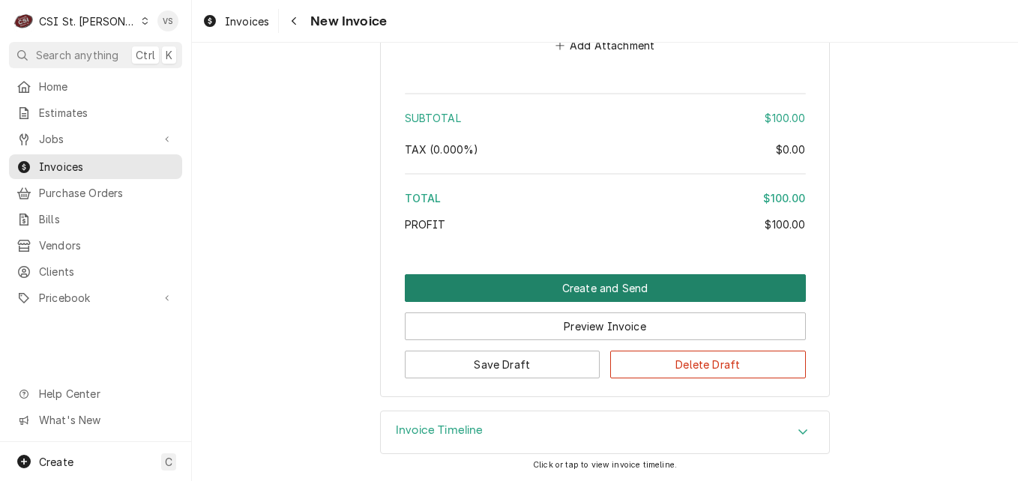
click at [580, 289] on button "Create and Send" at bounding box center [605, 288] width 401 height 28
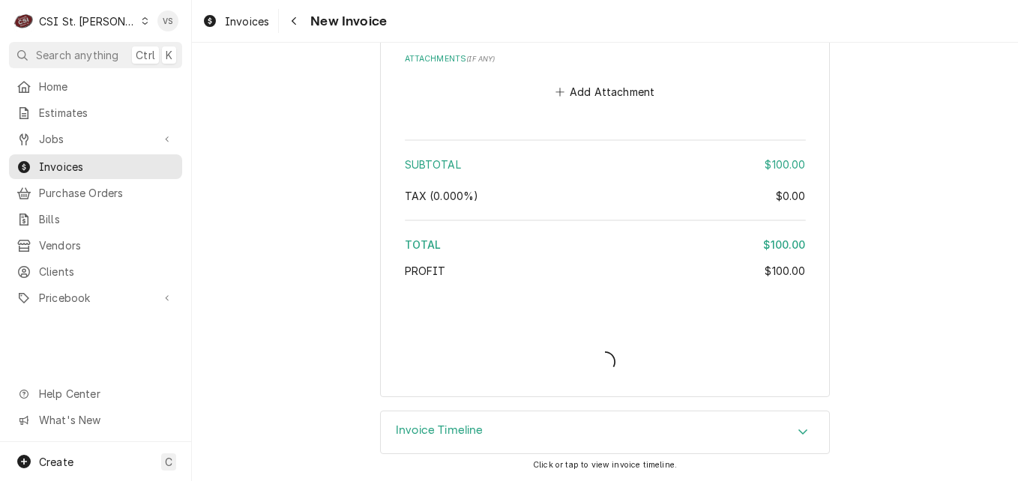
scroll to position [2099, 0]
type textarea "x"
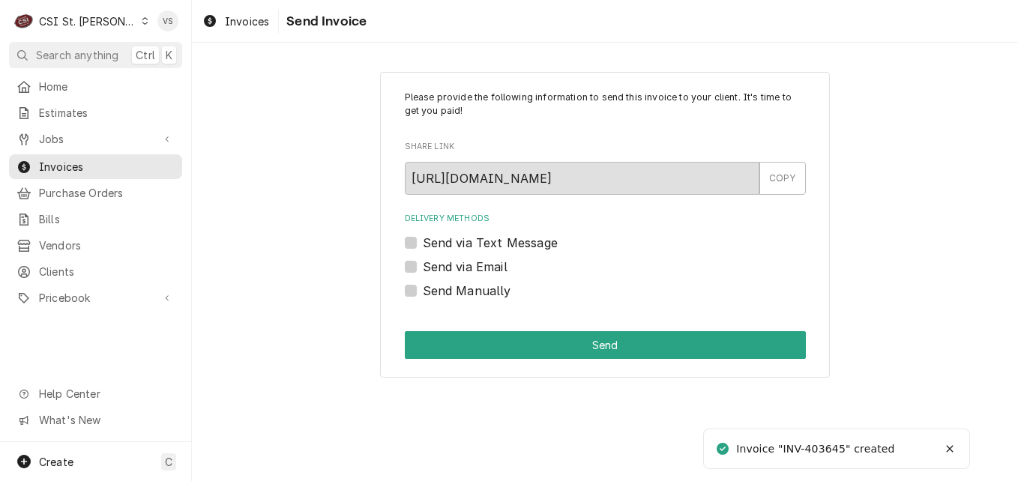
click at [423, 289] on label "Send Manually" at bounding box center [467, 291] width 88 height 18
click at [423, 289] on input "Send Manually" at bounding box center [623, 298] width 401 height 33
checkbox input "true"
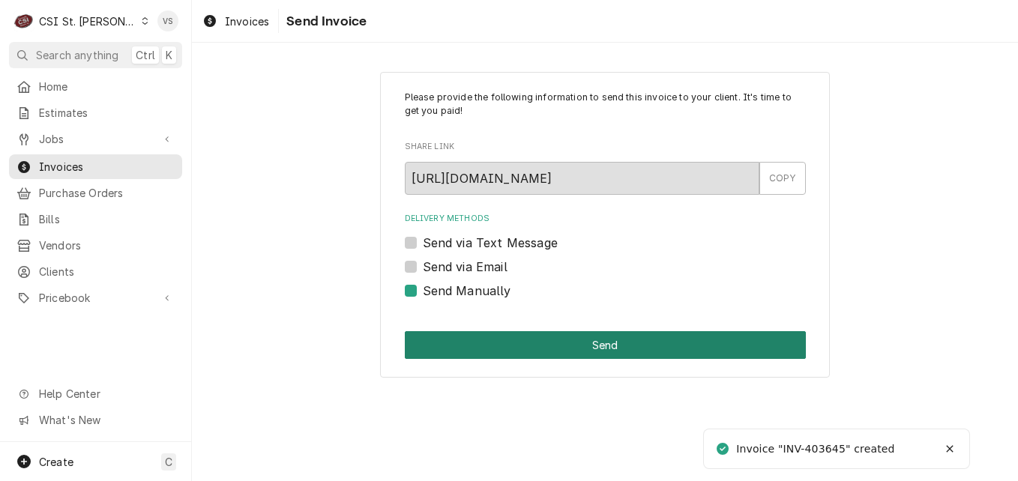
click at [541, 349] on button "Send" at bounding box center [605, 345] width 401 height 28
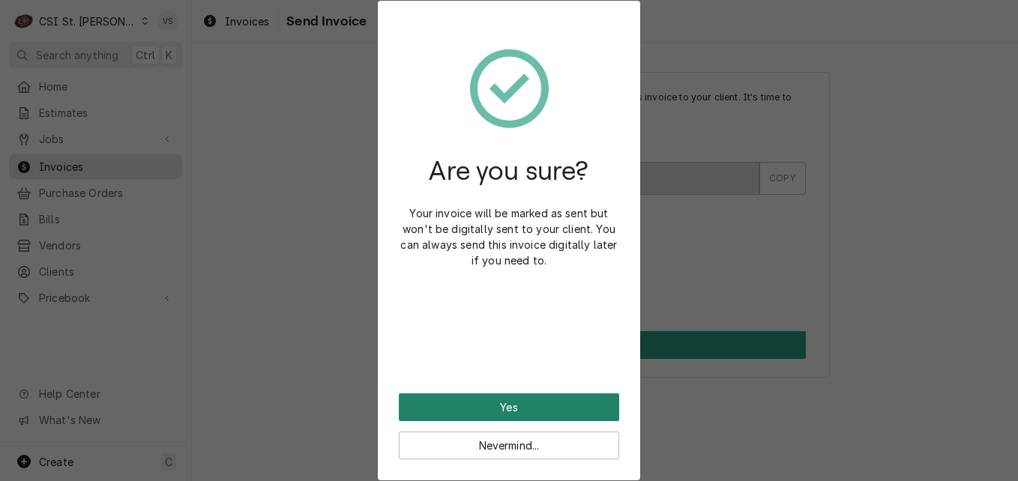
click at [483, 400] on button "Yes" at bounding box center [509, 408] width 220 height 28
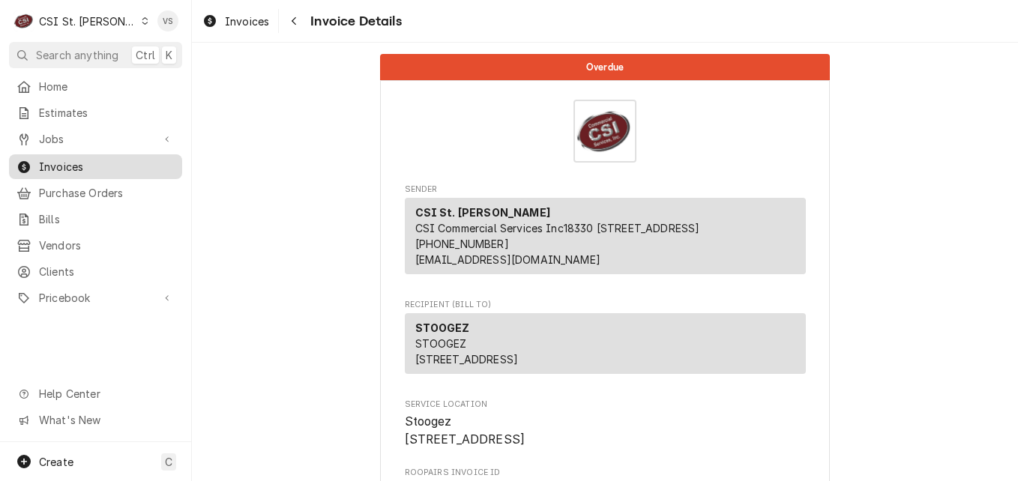
click at [88, 161] on span "Invoices" at bounding box center [107, 167] width 136 height 16
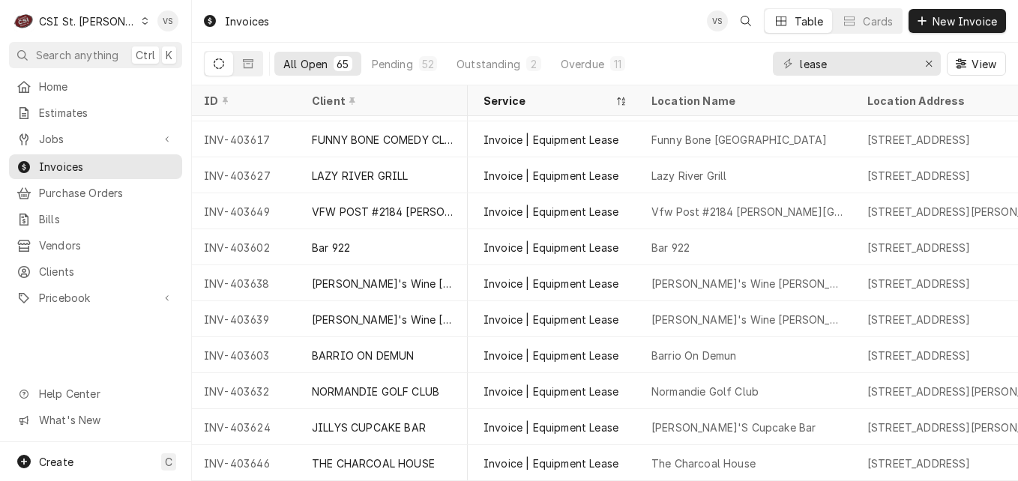
scroll to position [1983, 320]
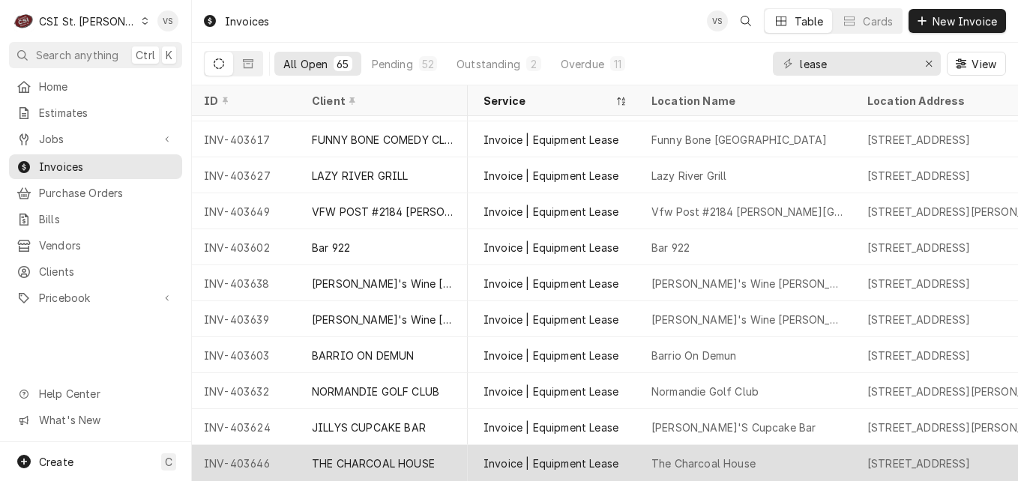
click at [284, 450] on div "INV-403646" at bounding box center [246, 463] width 108 height 36
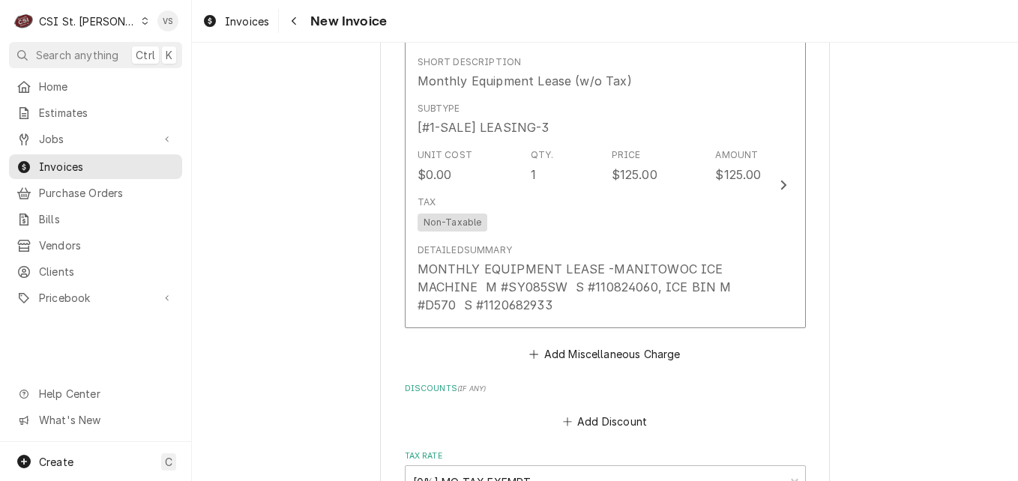
scroll to position [2174, 0]
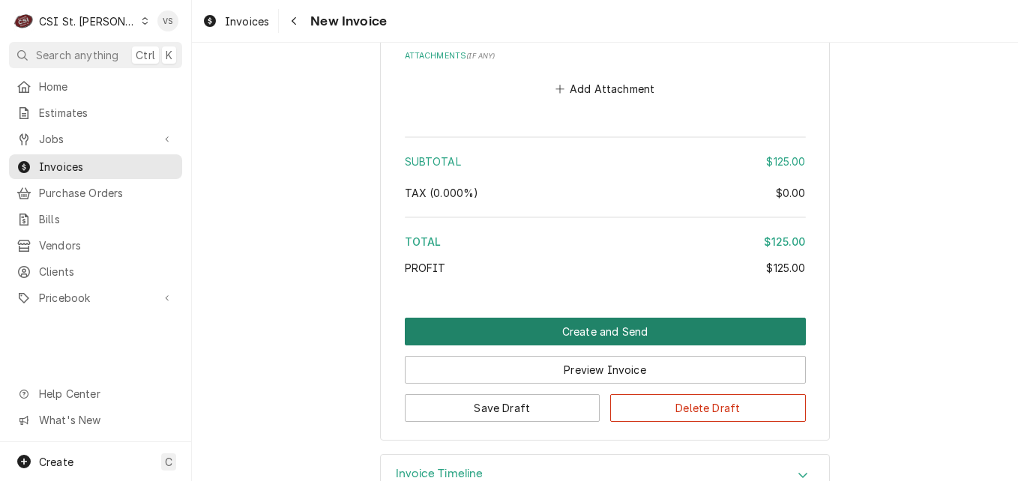
click at [516, 318] on button "Create and Send" at bounding box center [605, 332] width 401 height 28
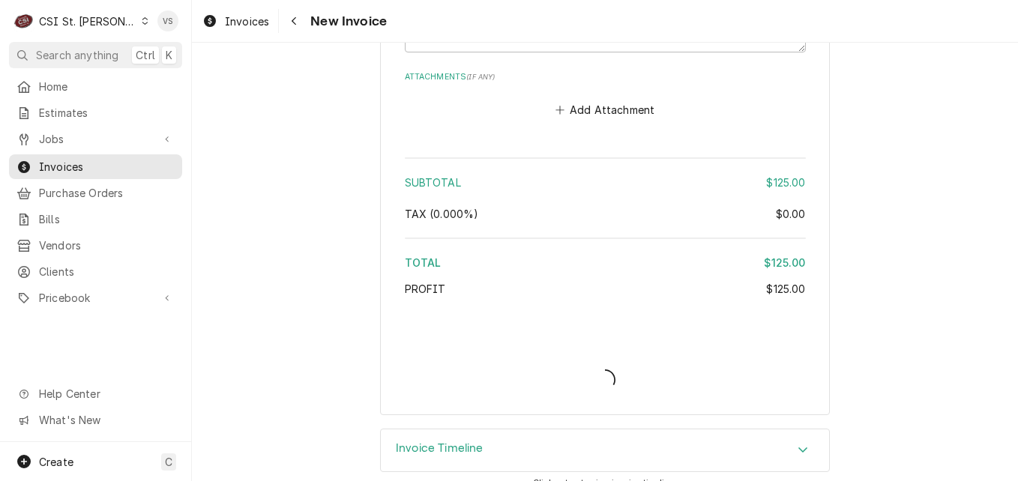
type textarea "x"
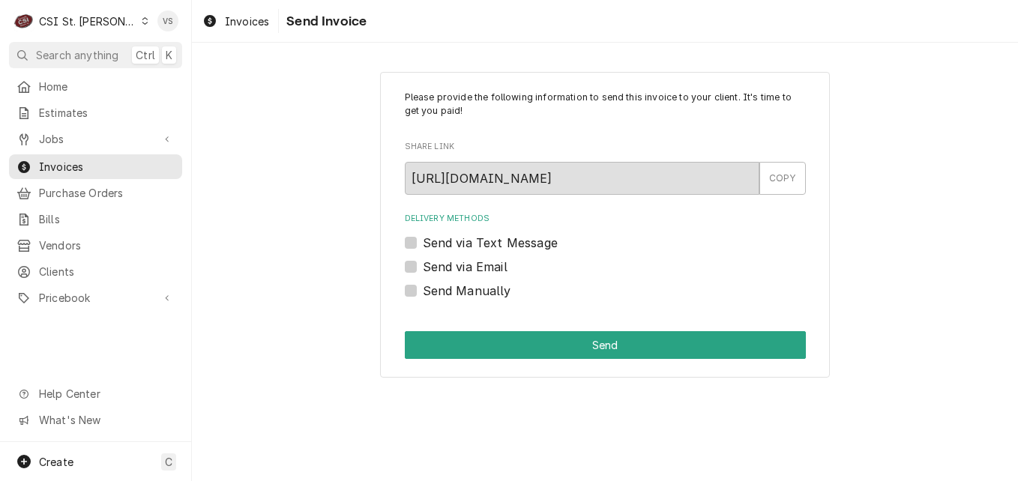
click at [423, 292] on label "Send Manually" at bounding box center [467, 291] width 88 height 18
click at [423, 292] on input "Send Manually" at bounding box center [623, 298] width 401 height 33
checkbox input "true"
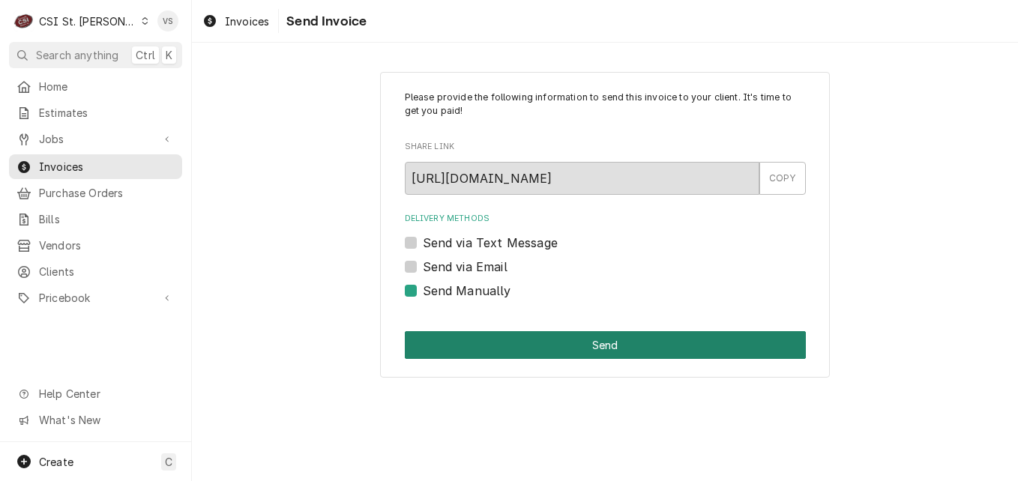
click at [469, 343] on button "Send" at bounding box center [605, 345] width 401 height 28
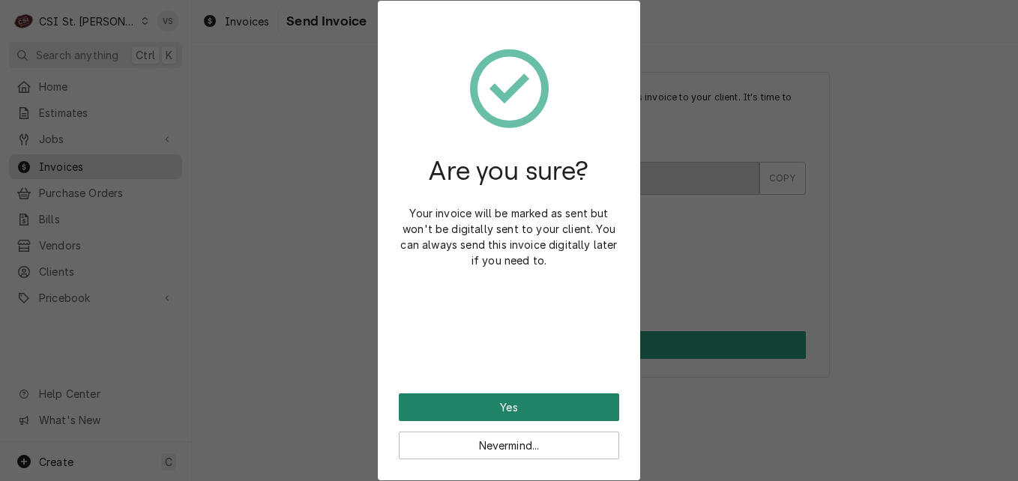
click at [487, 397] on button "Yes" at bounding box center [509, 408] width 220 height 28
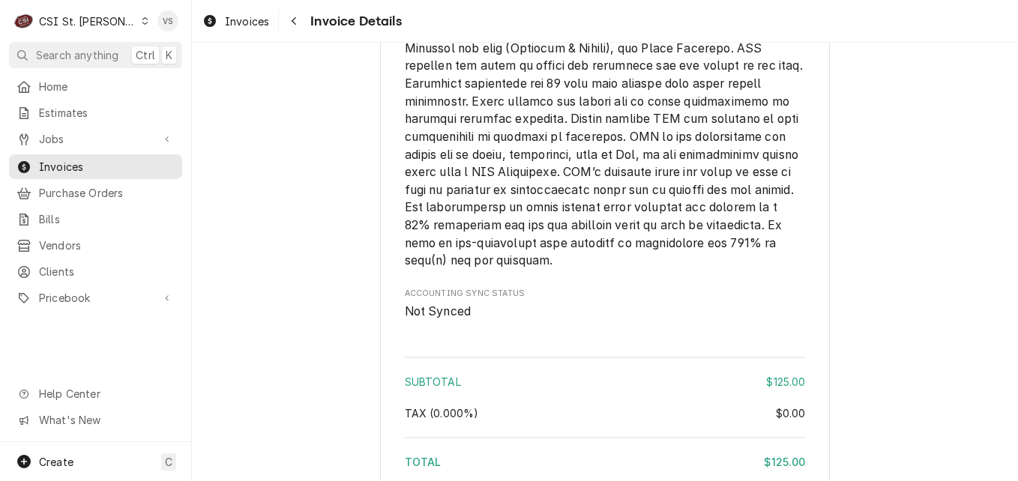
scroll to position [2151, 0]
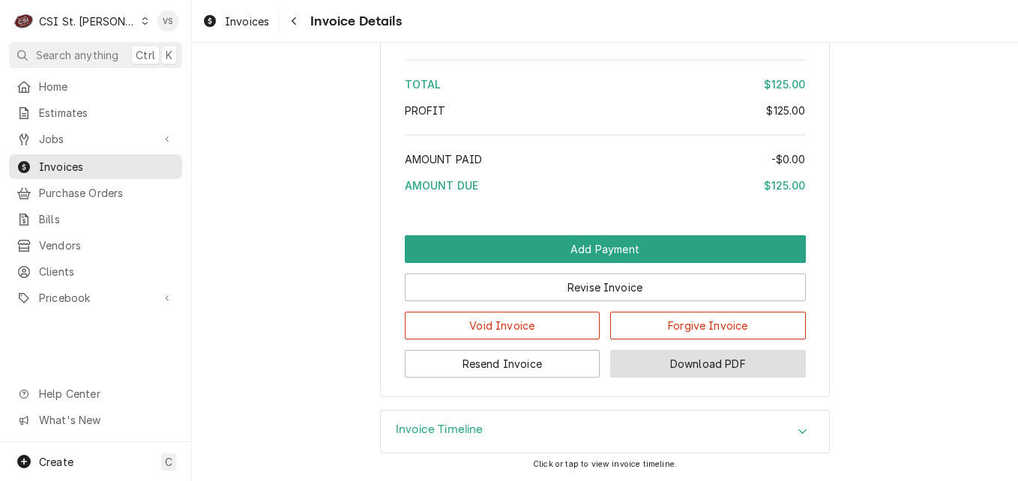
click at [700, 361] on button "Download PDF" at bounding box center [708, 364] width 196 height 28
click at [65, 159] on span "Invoices" at bounding box center [107, 167] width 136 height 16
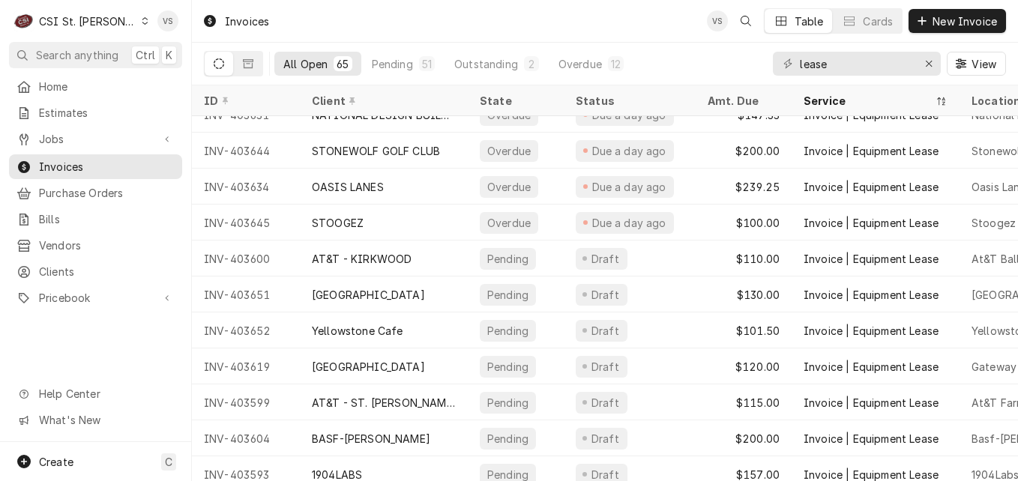
scroll to position [225, 0]
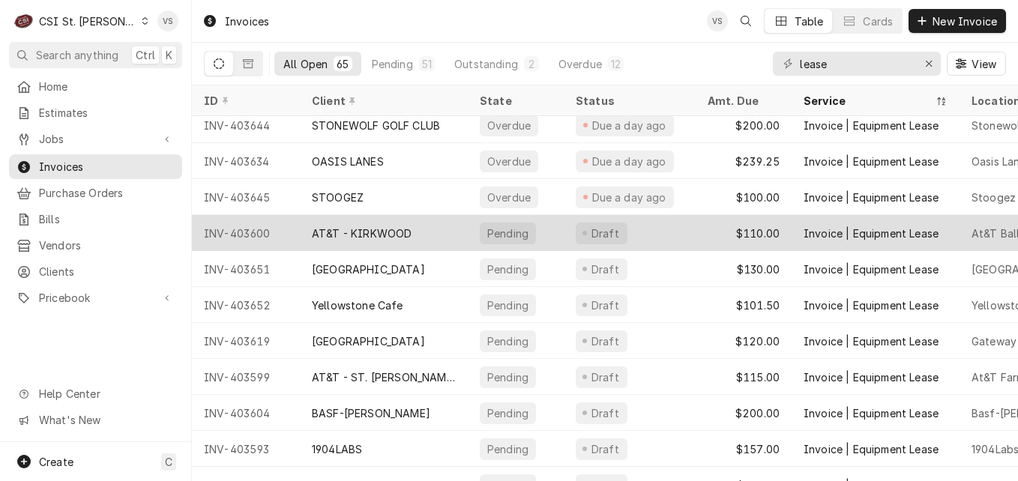
click at [337, 232] on div "AT&T - KIRKWOOD" at bounding box center [362, 234] width 100 height 16
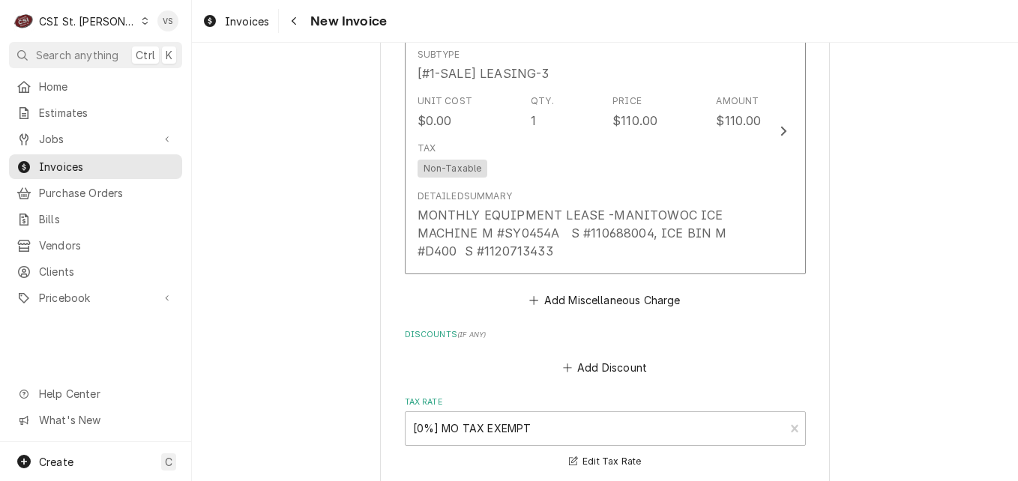
scroll to position [2164, 0]
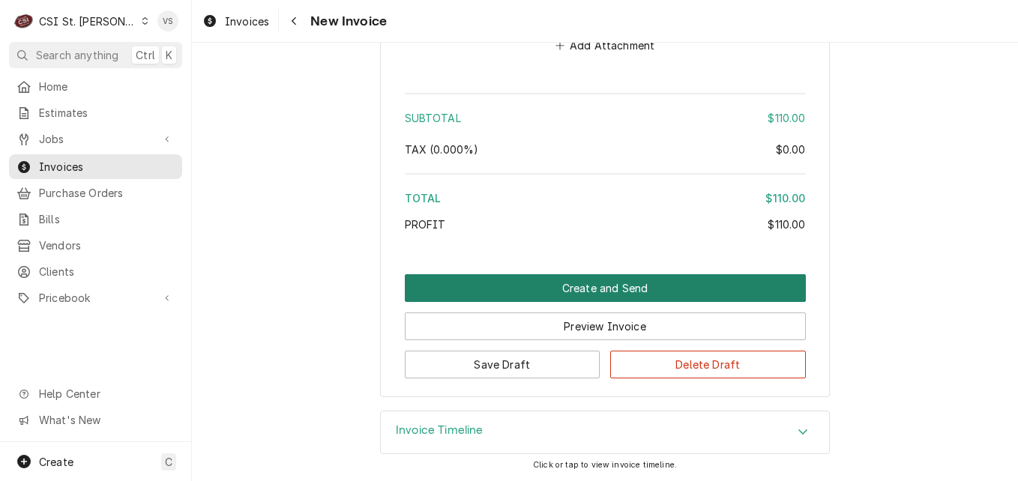
click at [490, 291] on button "Create and Send" at bounding box center [605, 288] width 401 height 28
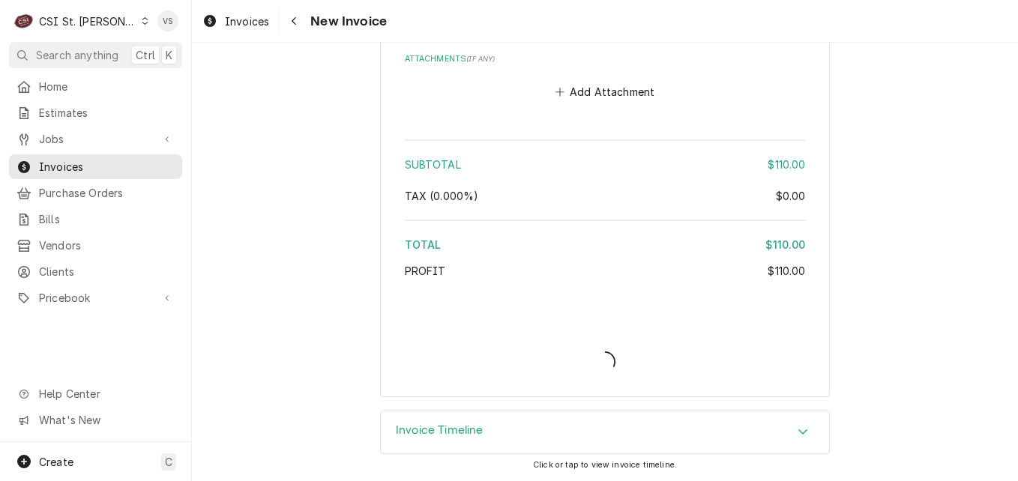
scroll to position [2117, 0]
type textarea "x"
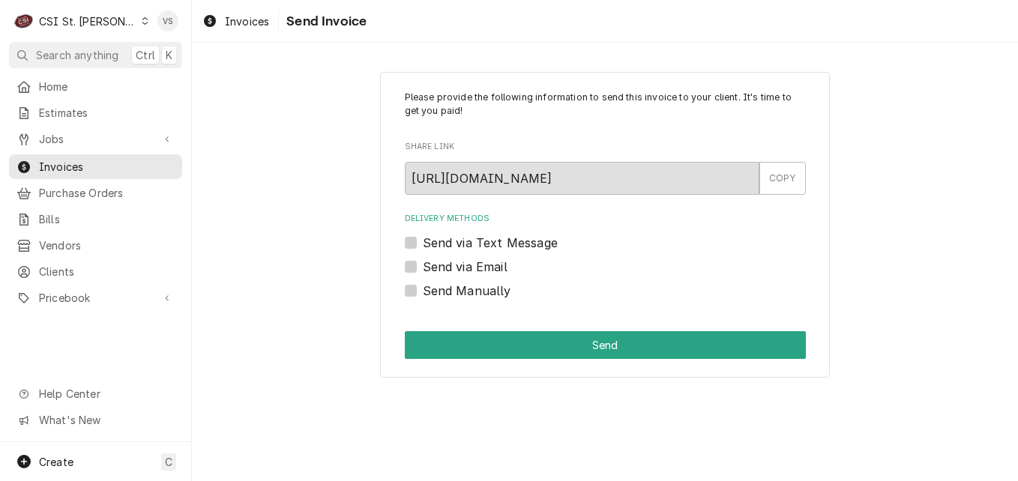
click at [423, 292] on label "Send Manually" at bounding box center [467, 291] width 88 height 18
click at [423, 292] on input "Send Manually" at bounding box center [623, 298] width 401 height 33
checkbox input "true"
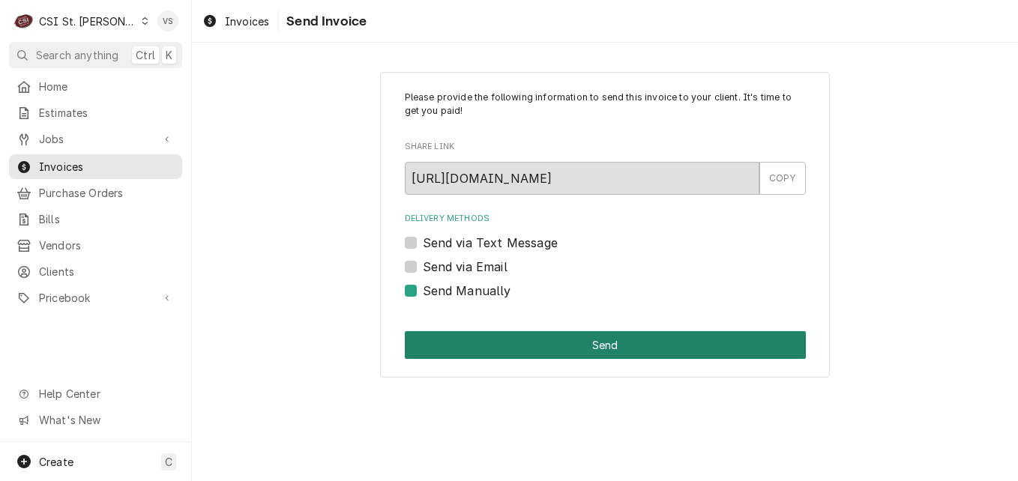
click at [448, 344] on button "Send" at bounding box center [605, 345] width 401 height 28
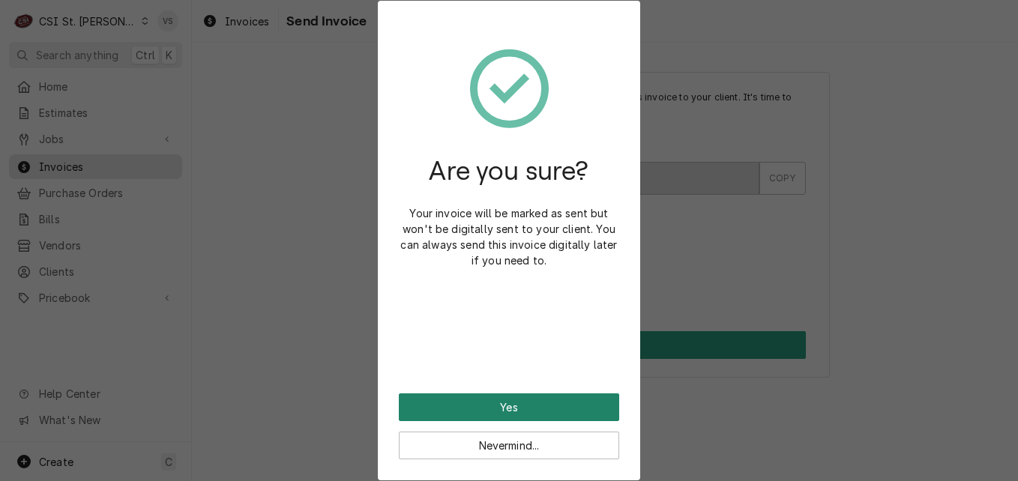
click at [457, 408] on button "Yes" at bounding box center [509, 408] width 220 height 28
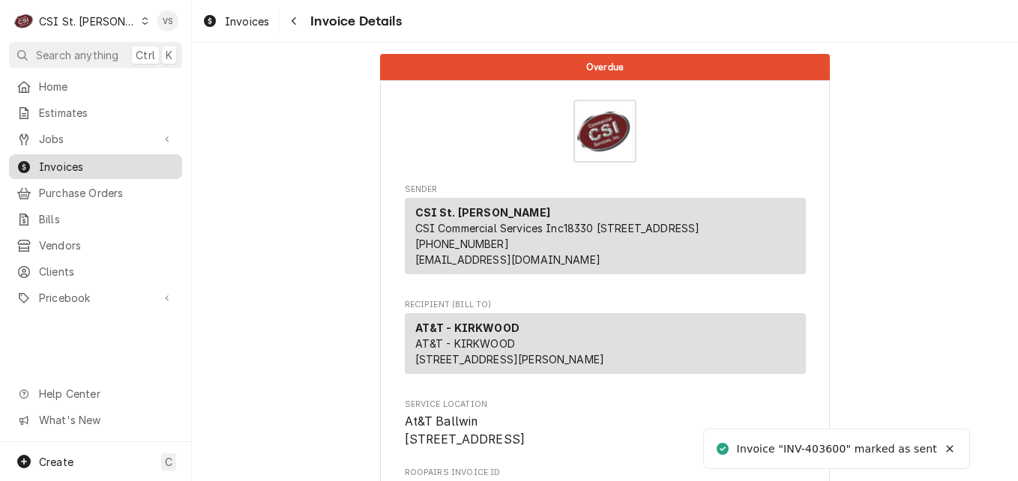
click at [83, 160] on span "Invoices" at bounding box center [107, 167] width 136 height 16
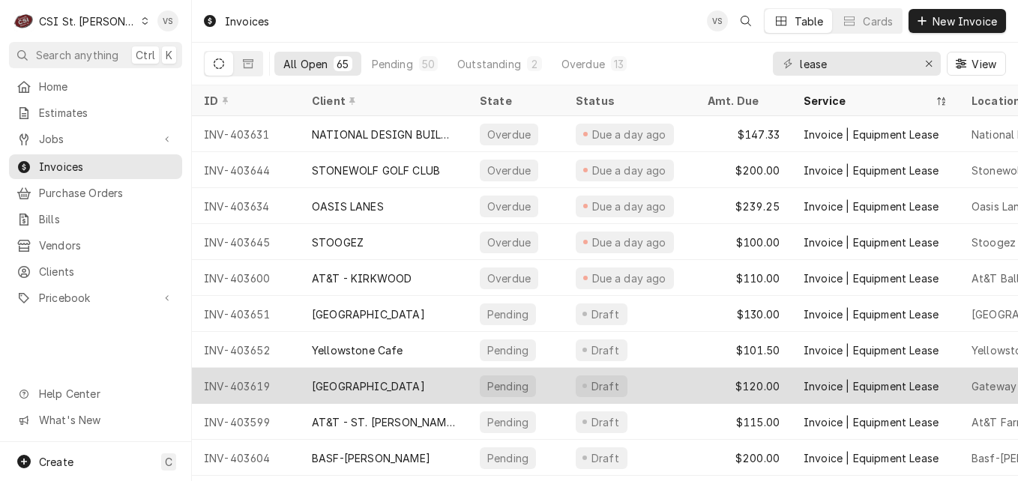
scroll to position [184, 0]
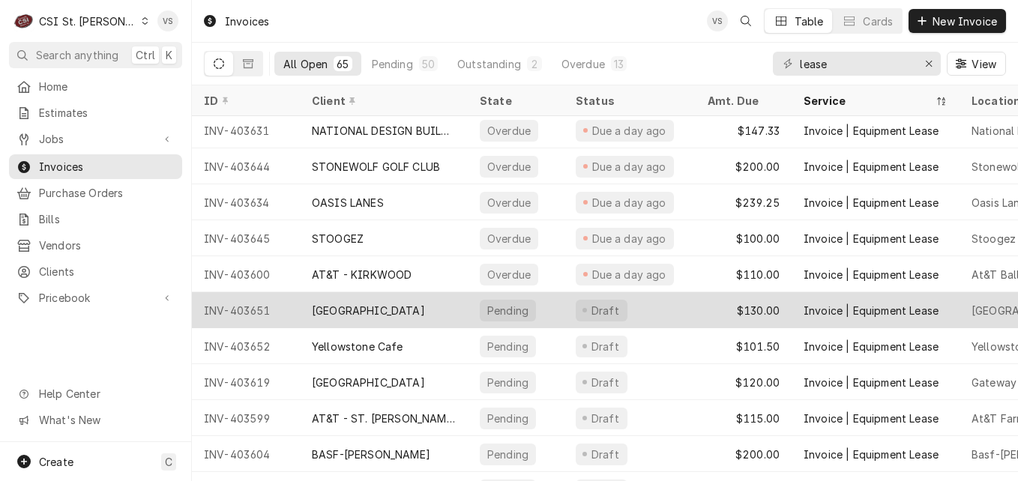
click at [370, 309] on div "[GEOGRAPHIC_DATA]" at bounding box center [368, 311] width 113 height 16
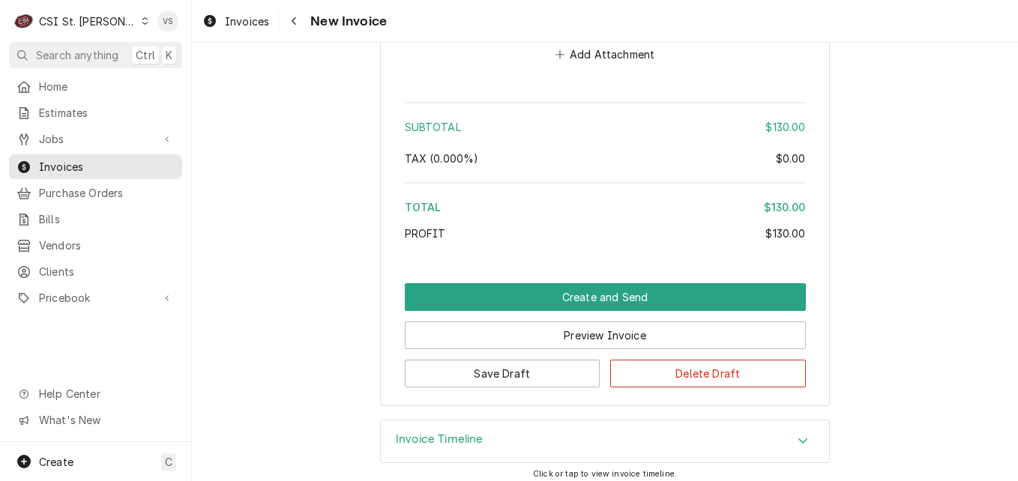
scroll to position [2146, 0]
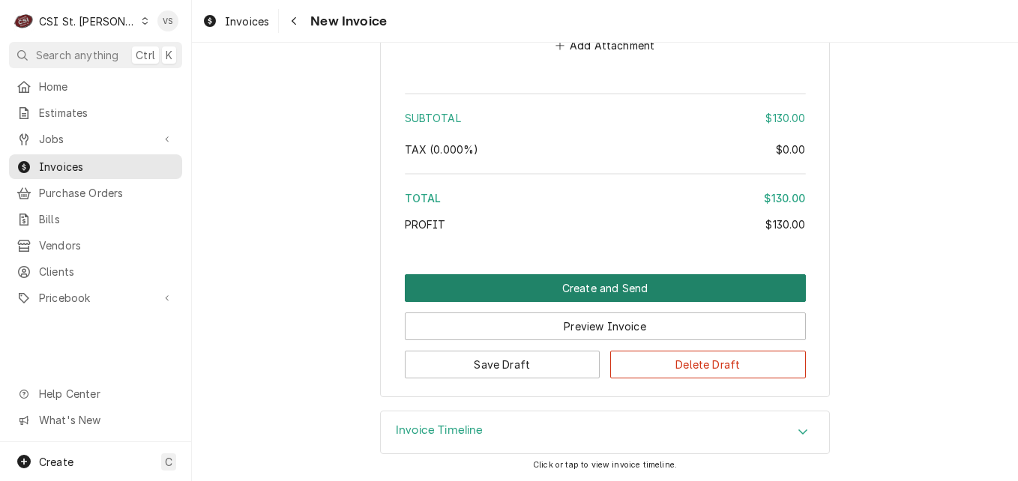
click at [550, 290] on button "Create and Send" at bounding box center [605, 288] width 401 height 28
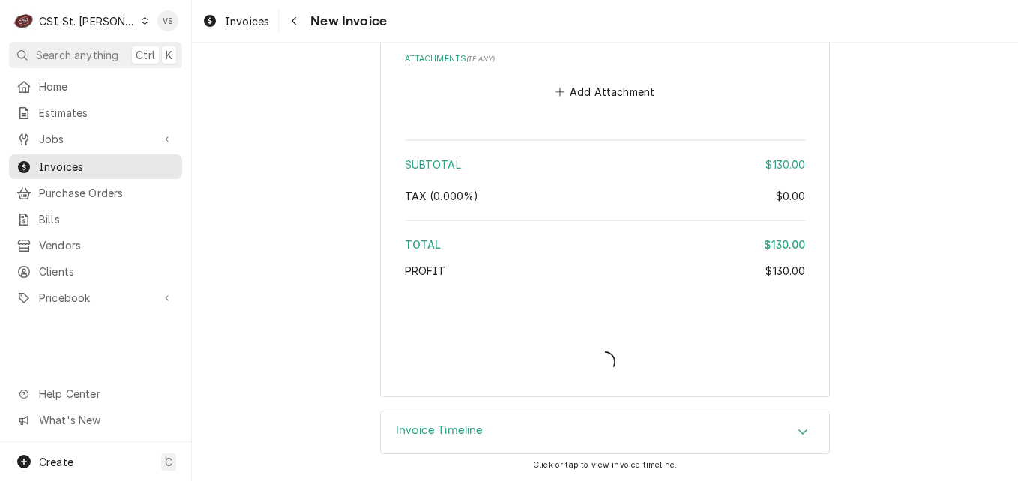
type textarea "x"
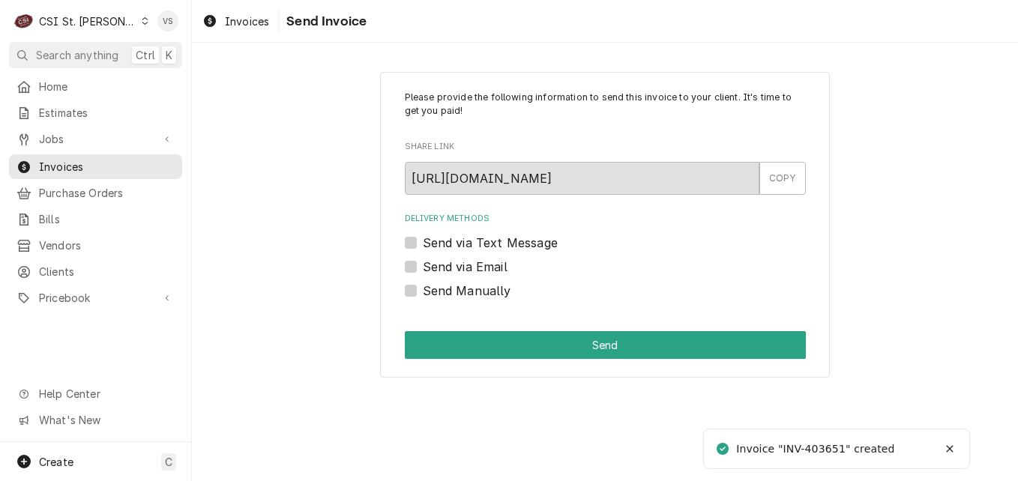
click at [423, 291] on label "Send Manually" at bounding box center [467, 291] width 88 height 18
click at [423, 291] on input "Send Manually" at bounding box center [623, 298] width 401 height 33
checkbox input "true"
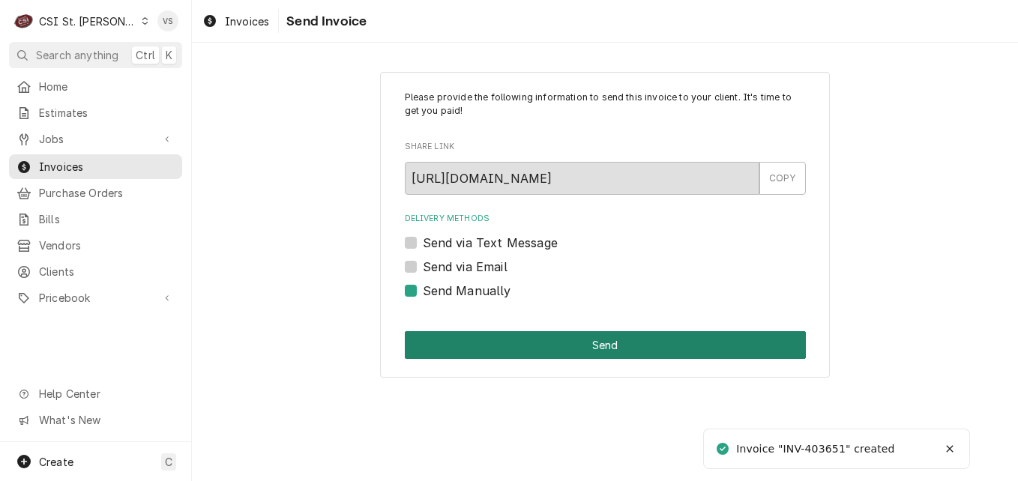
click at [498, 340] on button "Send" at bounding box center [605, 345] width 401 height 28
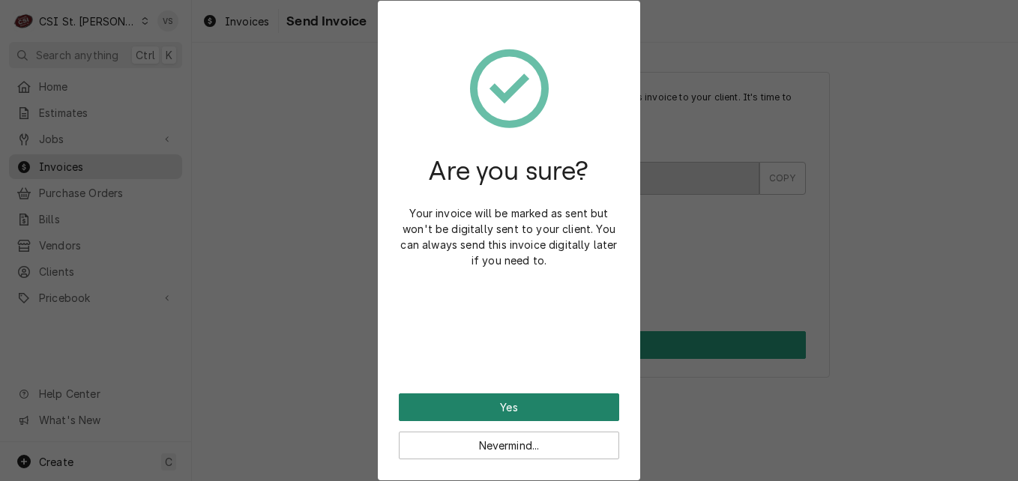
click at [524, 397] on button "Yes" at bounding box center [509, 408] width 220 height 28
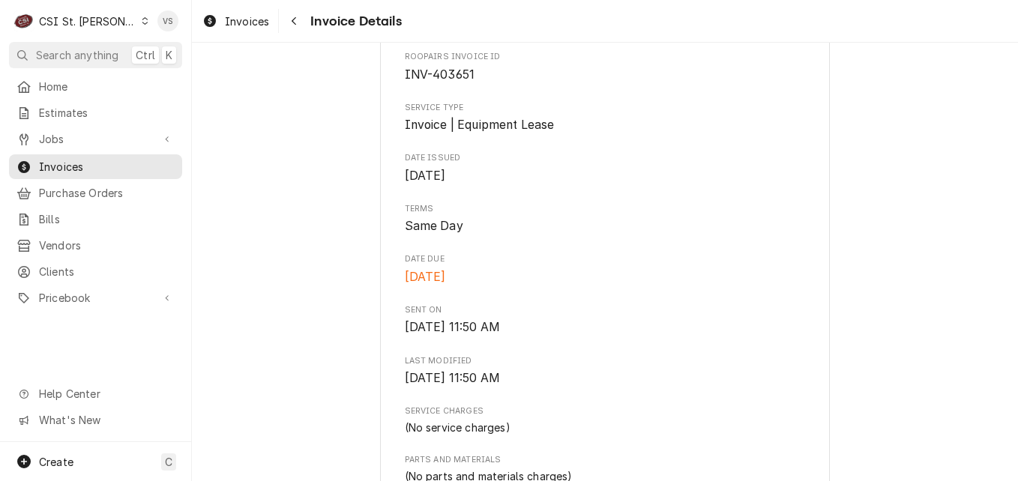
scroll to position [375, 0]
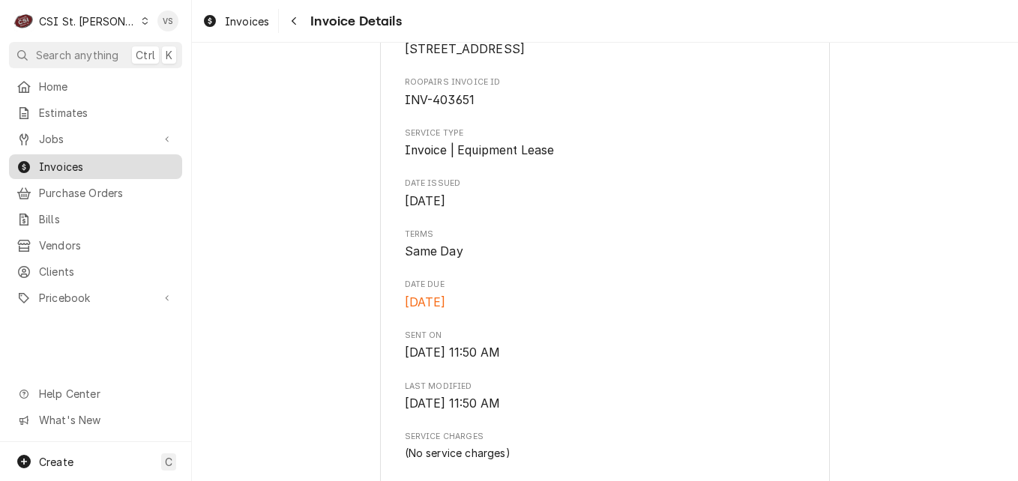
click at [107, 165] on span "Invoices" at bounding box center [107, 167] width 136 height 16
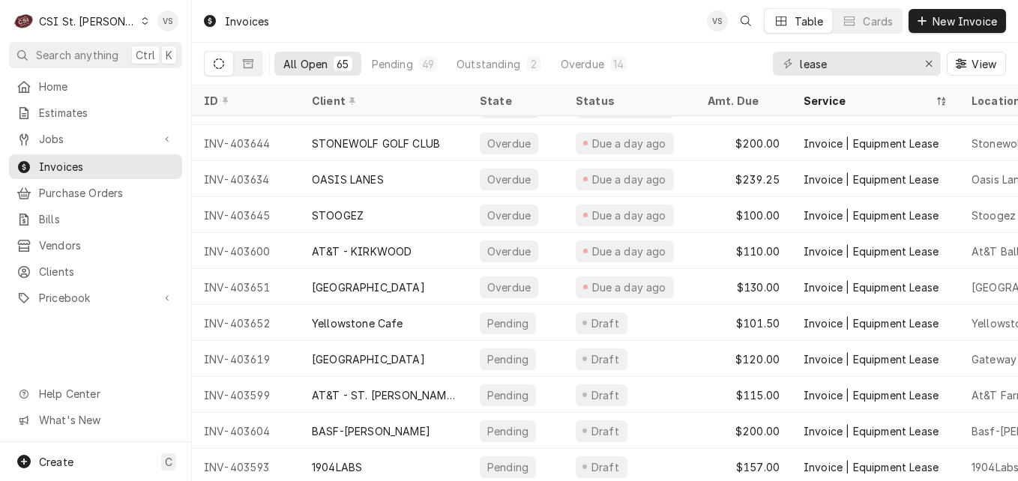
scroll to position [220, 0]
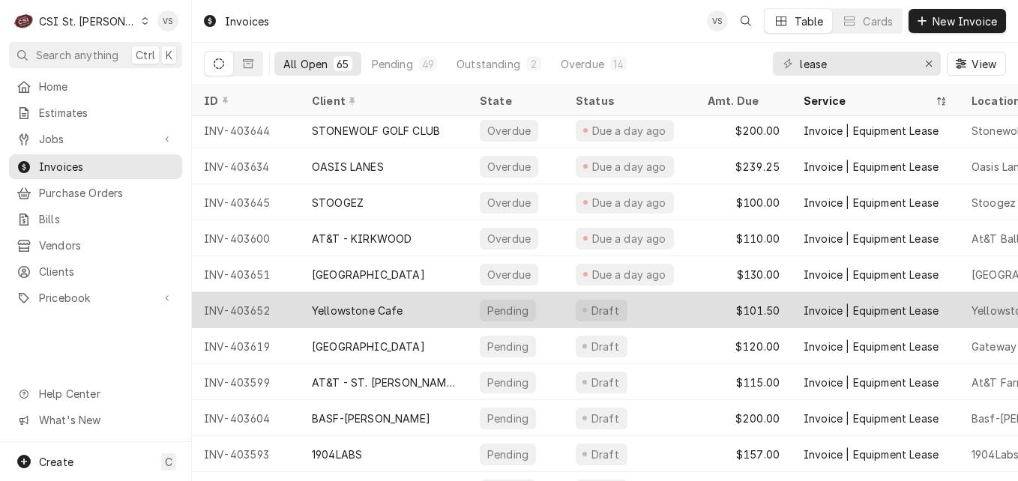
click at [352, 310] on div "Yellowstone Cafe" at bounding box center [357, 311] width 91 height 16
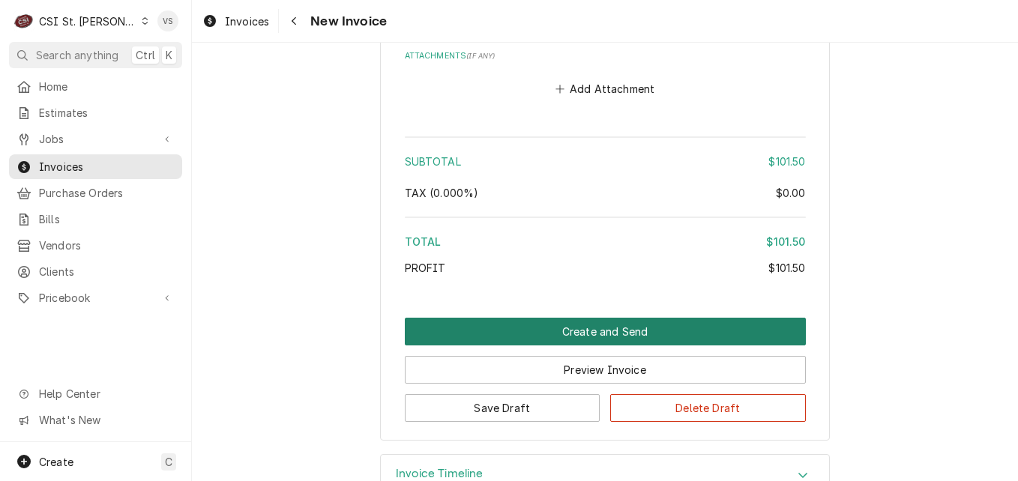
click at [619, 318] on button "Create and Send" at bounding box center [605, 332] width 401 height 28
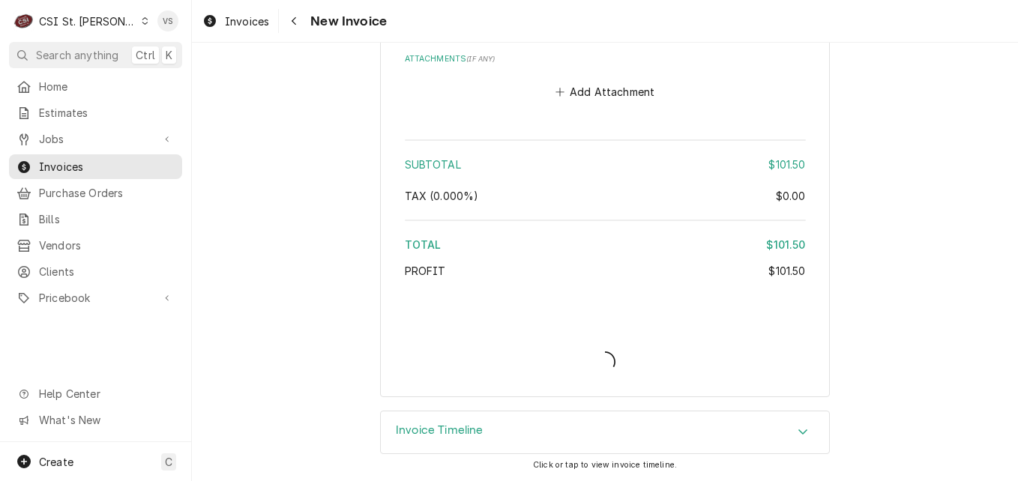
scroll to position [2153, 0]
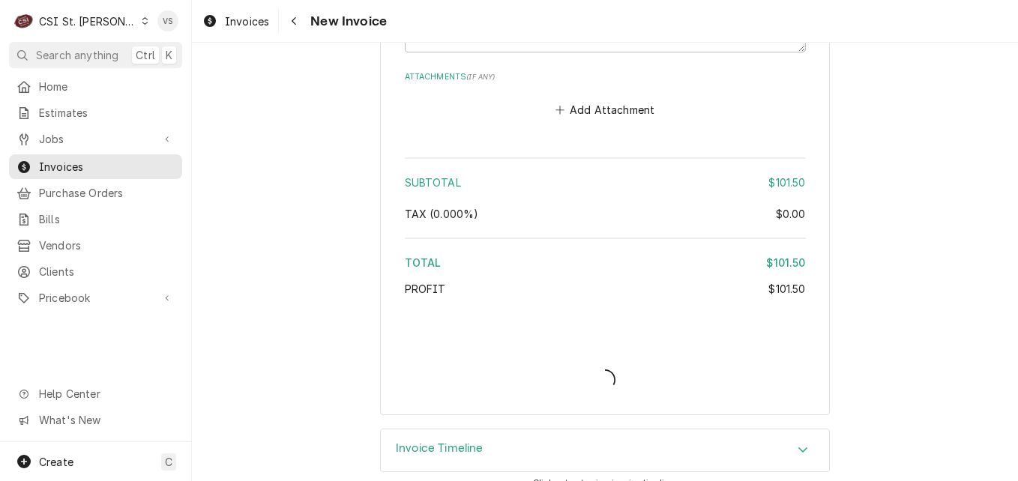
type textarea "x"
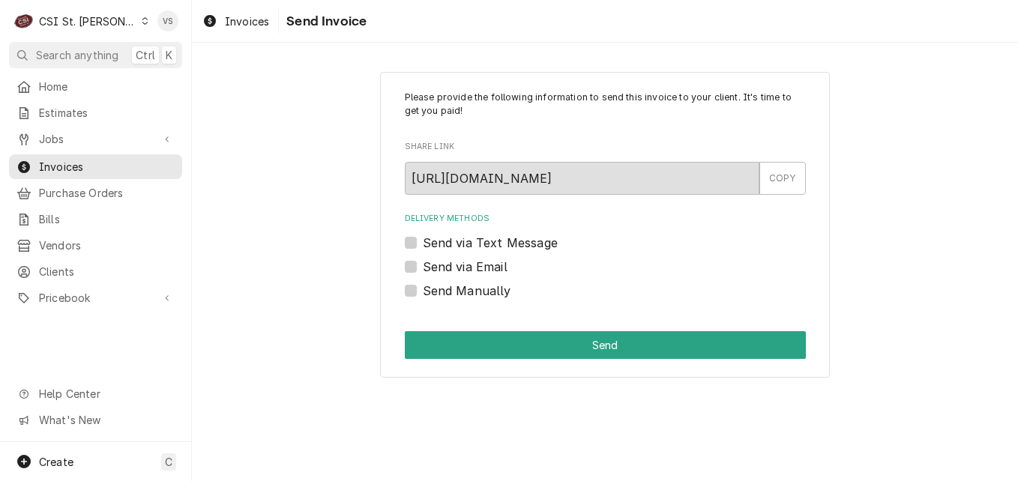
click at [423, 292] on label "Send Manually" at bounding box center [467, 291] width 88 height 18
click at [423, 292] on input "Send Manually" at bounding box center [623, 298] width 401 height 33
checkbox input "true"
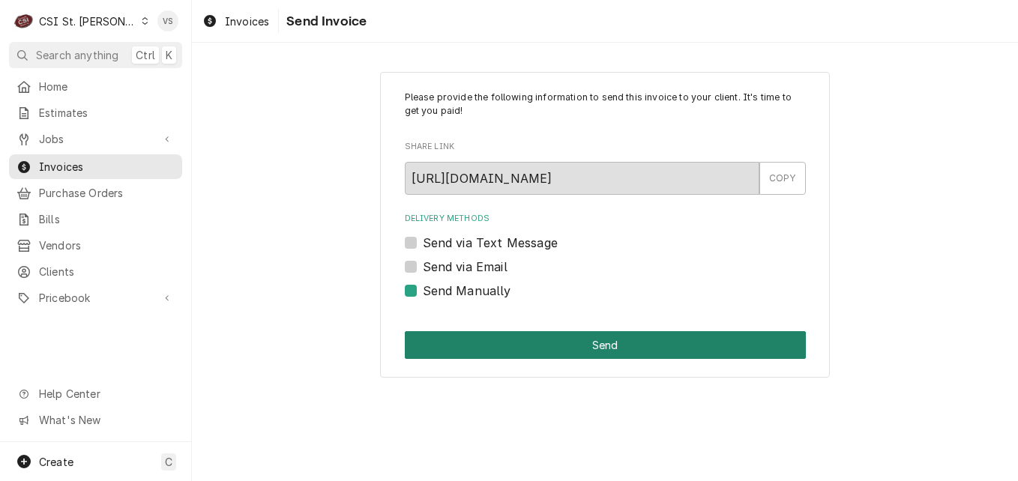
click at [487, 349] on button "Send" at bounding box center [605, 345] width 401 height 28
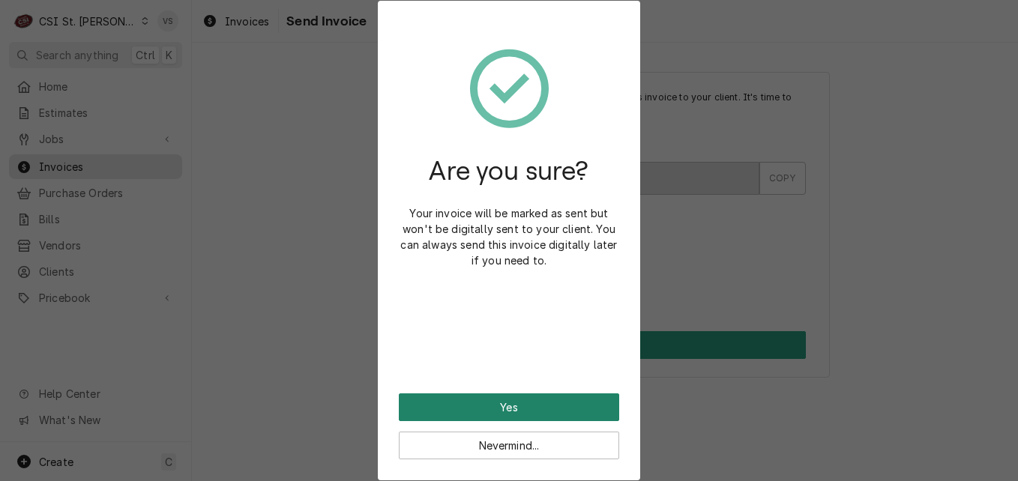
click at [464, 410] on button "Yes" at bounding box center [509, 408] width 220 height 28
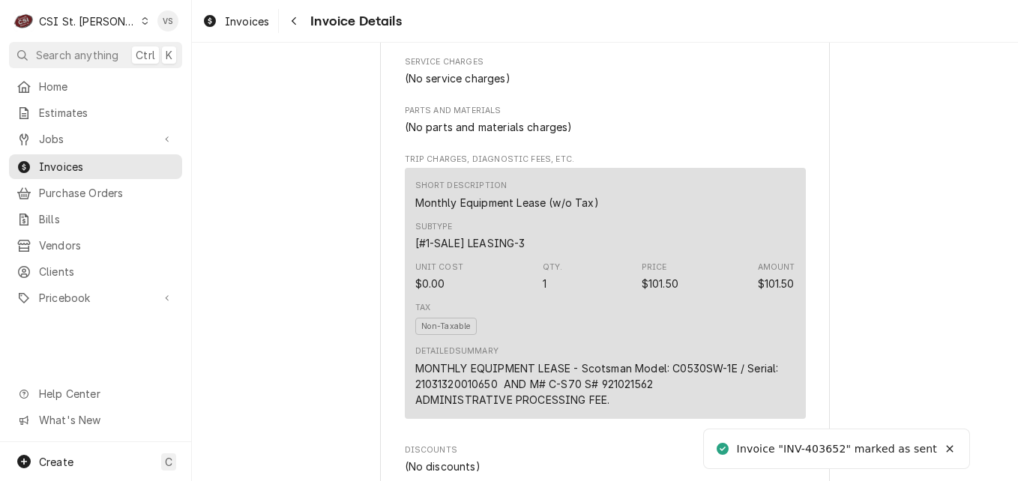
scroll to position [2151, 0]
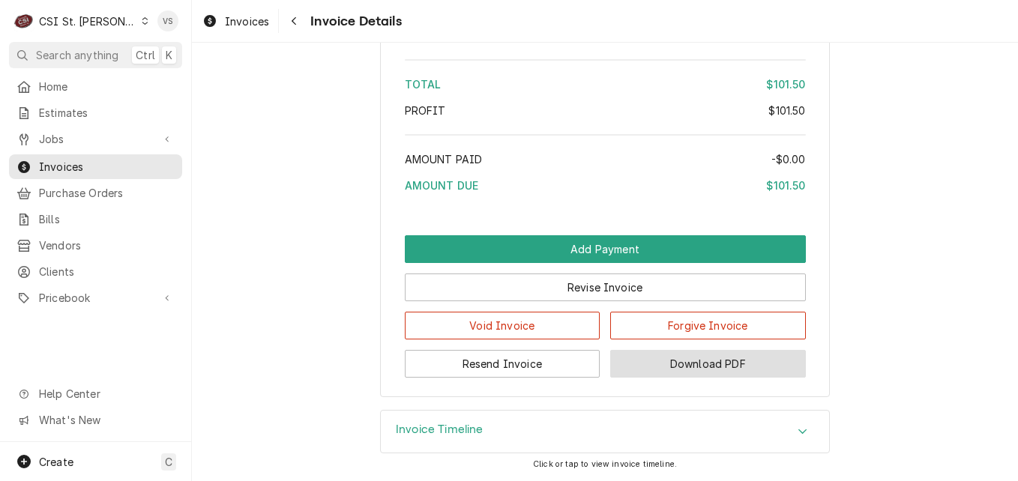
click at [683, 361] on button "Download PDF" at bounding box center [708, 364] width 196 height 28
click at [116, 160] on span "Invoices" at bounding box center [107, 167] width 136 height 16
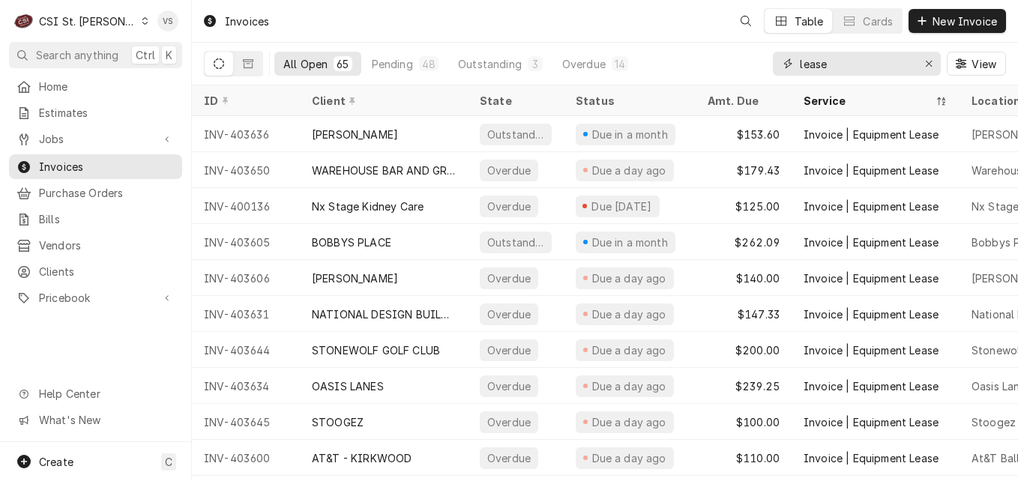
click at [838, 67] on input "lease" at bounding box center [856, 64] width 112 height 24
click at [773, 64] on div "lease" at bounding box center [857, 64] width 168 height 24
type input "4"
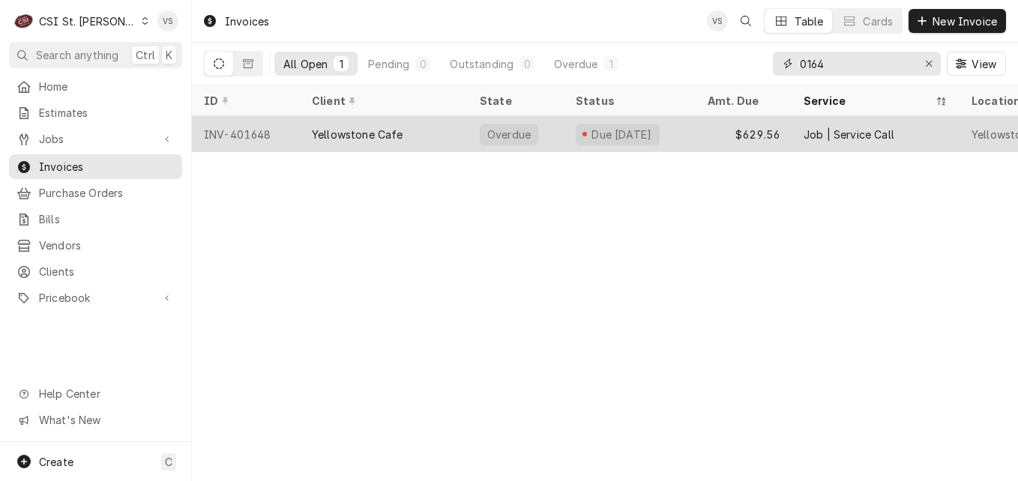
type input "0164"
click at [444, 135] on div "Yellowstone Cafe" at bounding box center [384, 134] width 168 height 36
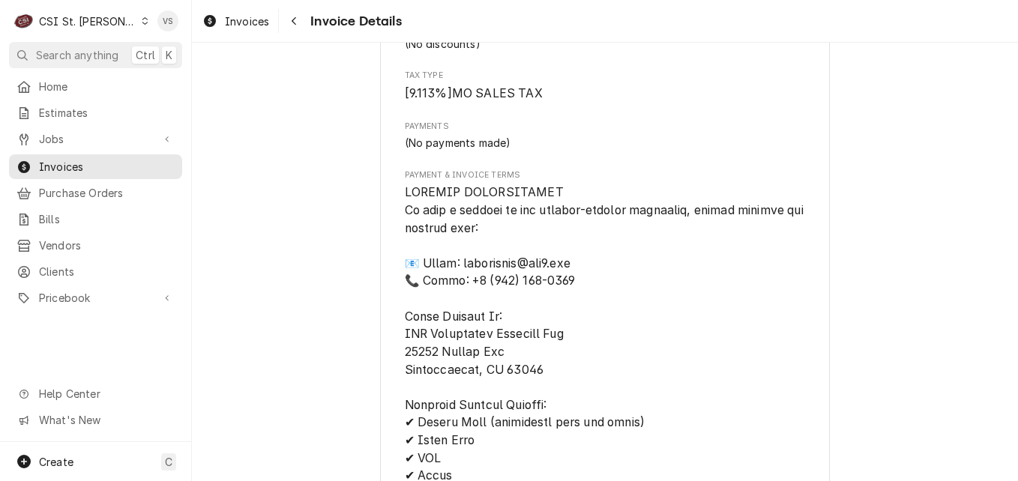
scroll to position [2778, 0]
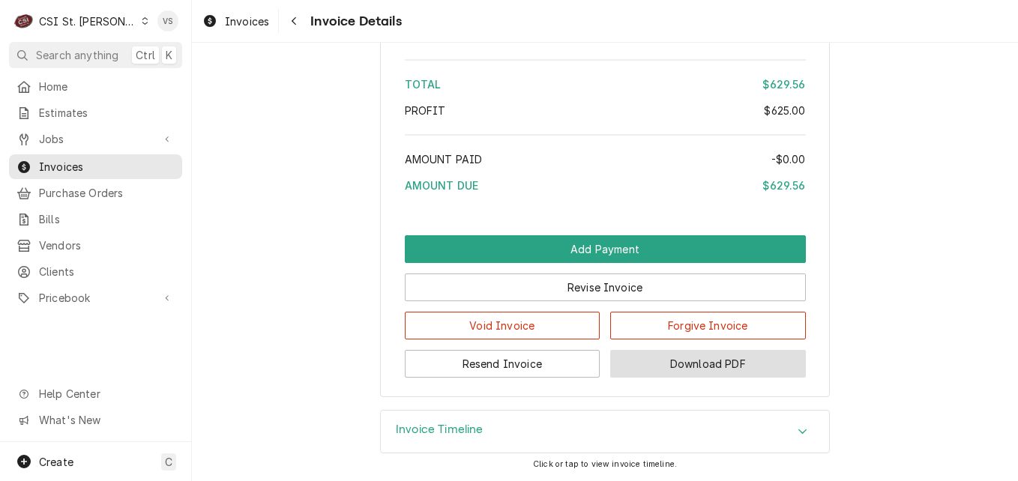
click at [709, 367] on button "Download PDF" at bounding box center [708, 364] width 196 height 28
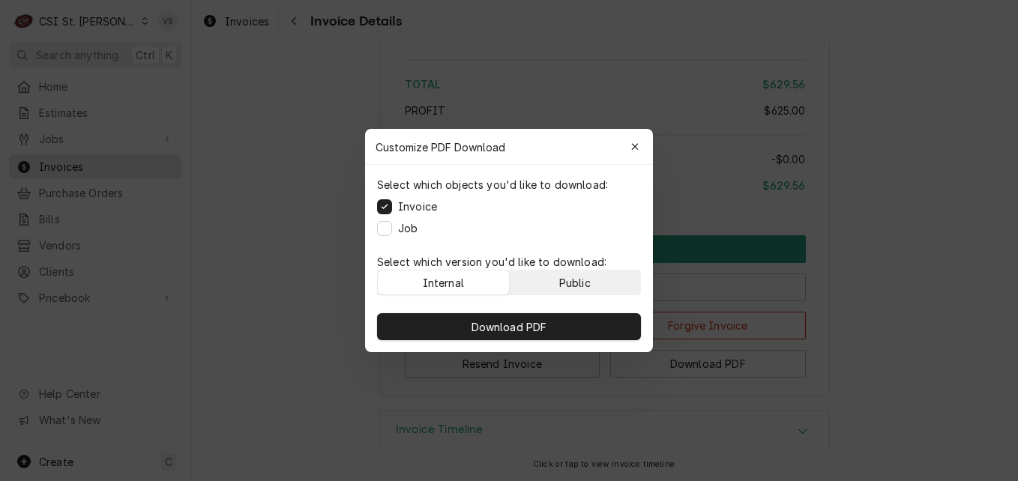
click at [573, 280] on div "Public" at bounding box center [574, 283] width 31 height 16
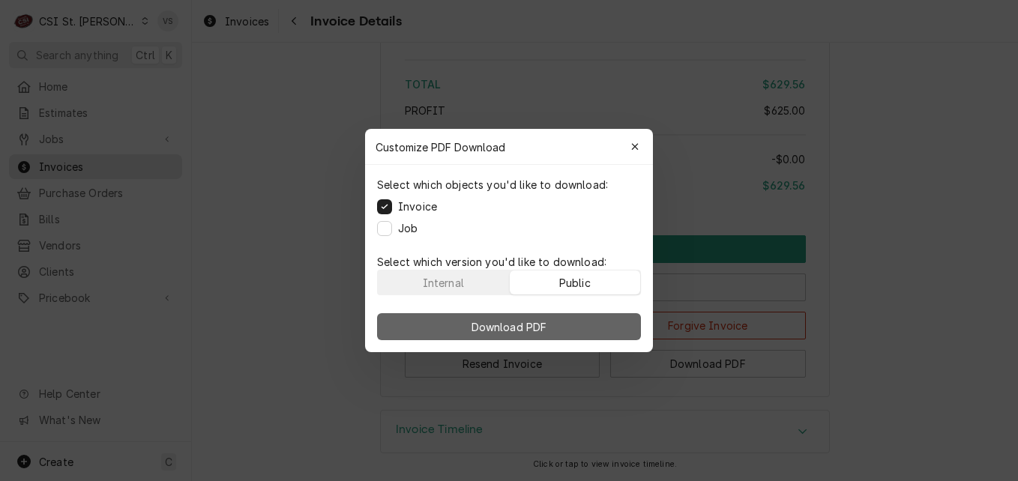
click at [563, 321] on button "Download PDF" at bounding box center [509, 326] width 264 height 27
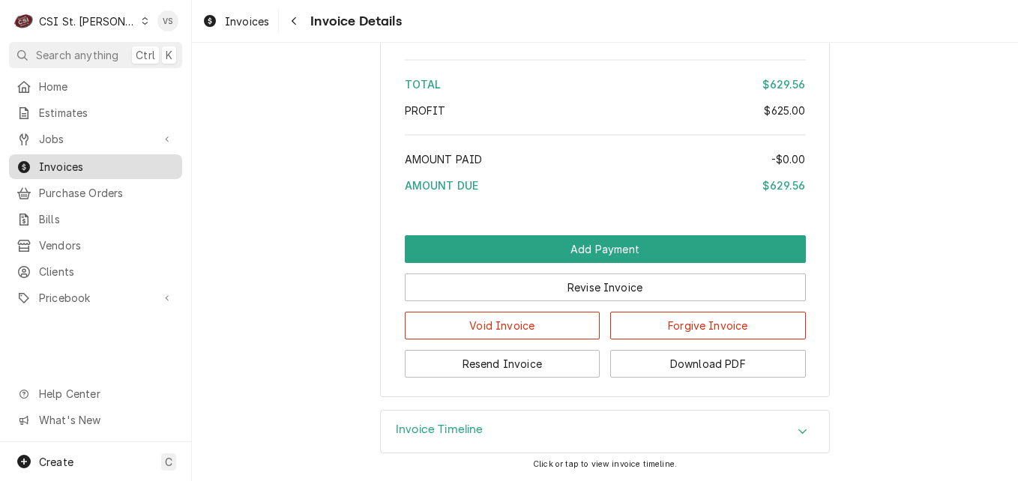
click at [97, 160] on span "Invoices" at bounding box center [107, 167] width 136 height 16
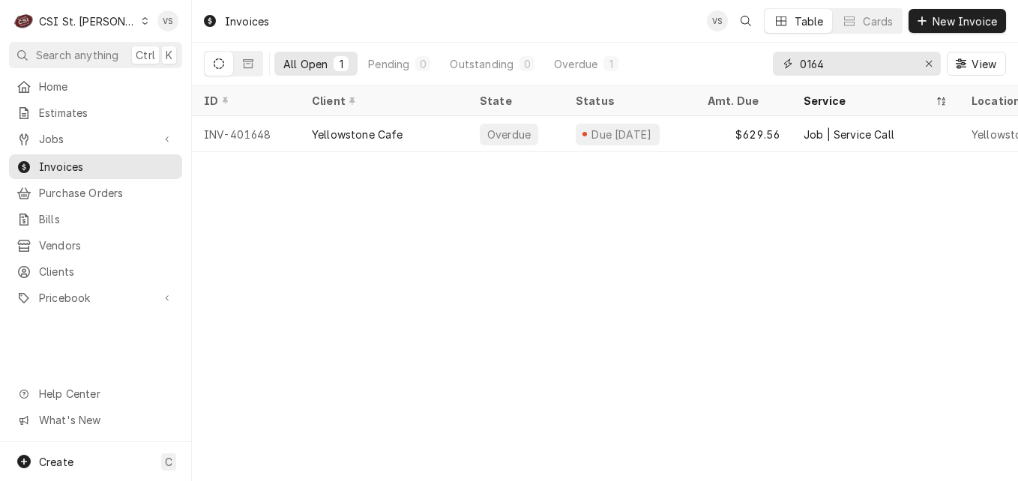
drag, startPoint x: 830, startPoint y: 62, endPoint x: 753, endPoint y: 60, distance: 77.3
click at [753, 60] on div "All Open 1 Pending 0 Outstanding 0 Overdue 1 0164 View" at bounding box center [605, 64] width 802 height 42
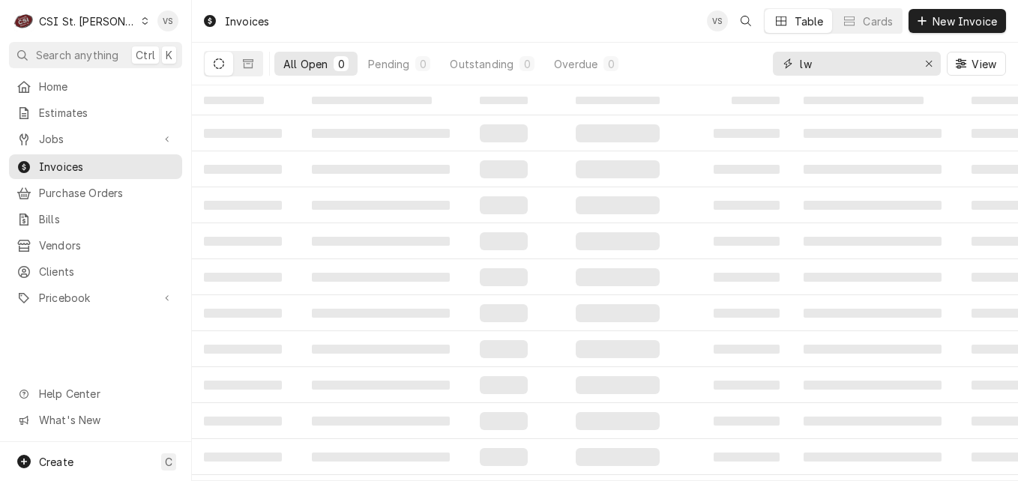
type input "l"
type input ";"
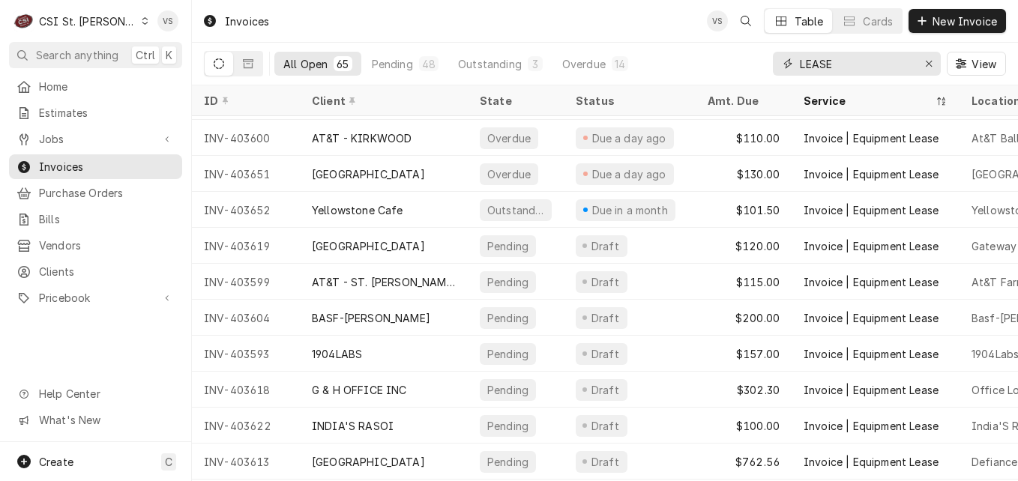
scroll to position [334, 0]
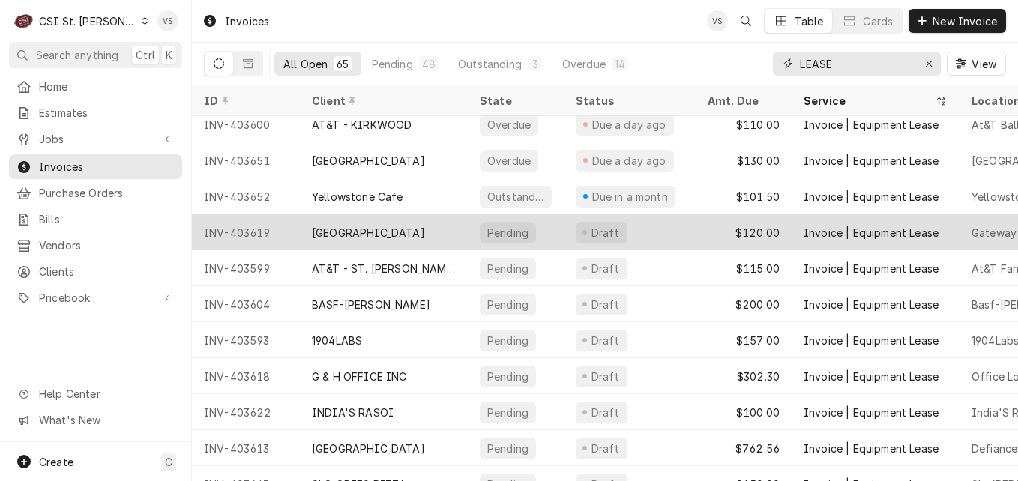
type input "LEASE"
click at [348, 230] on div "GATEWAY NATIONAL GOLF LINKS" at bounding box center [368, 233] width 113 height 16
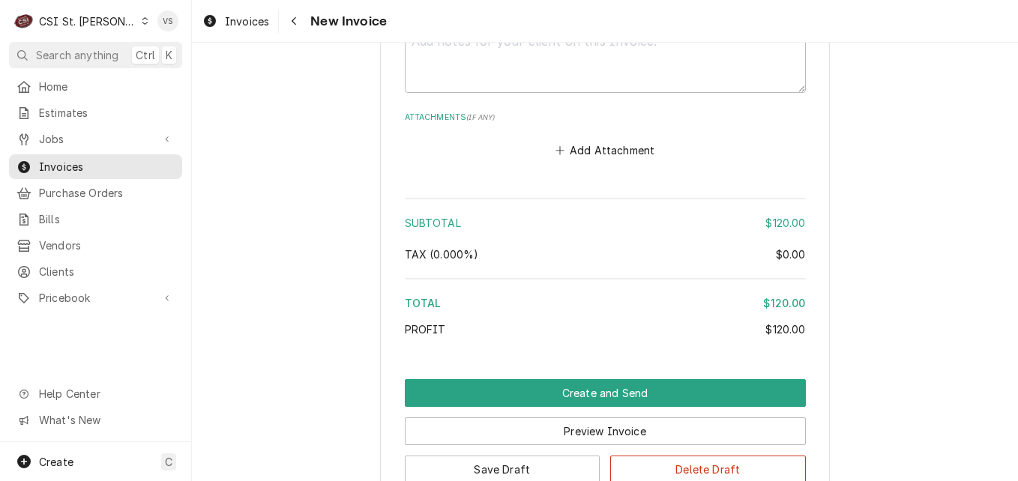
scroll to position [2099, 0]
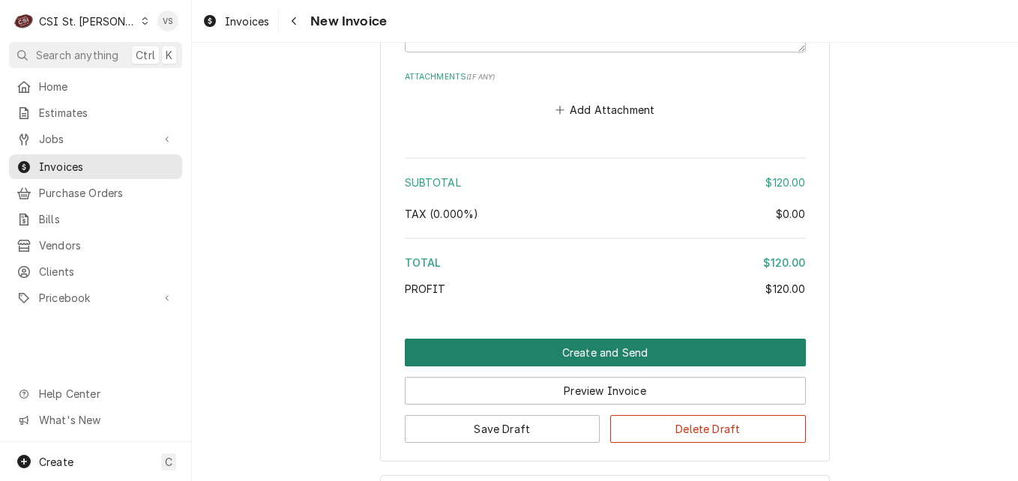
click at [547, 339] on button "Create and Send" at bounding box center [605, 353] width 401 height 28
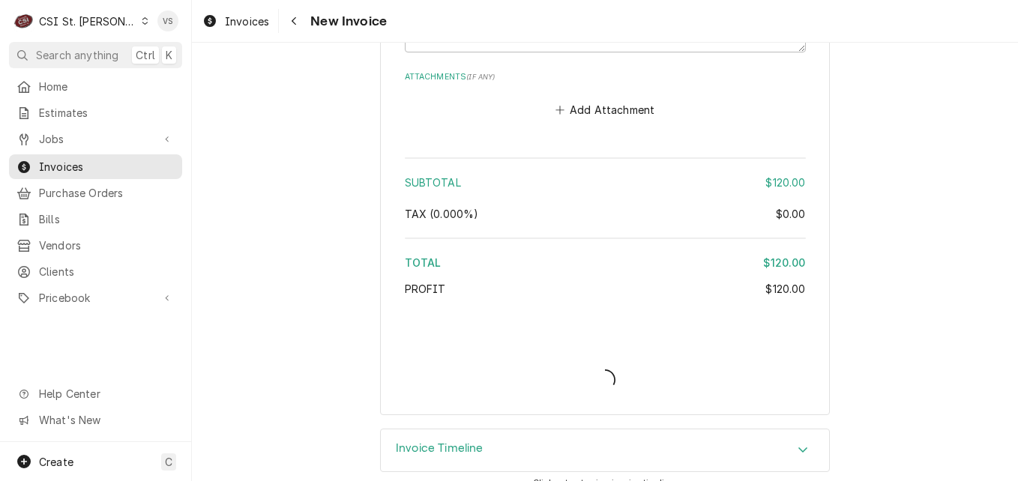
type textarea "x"
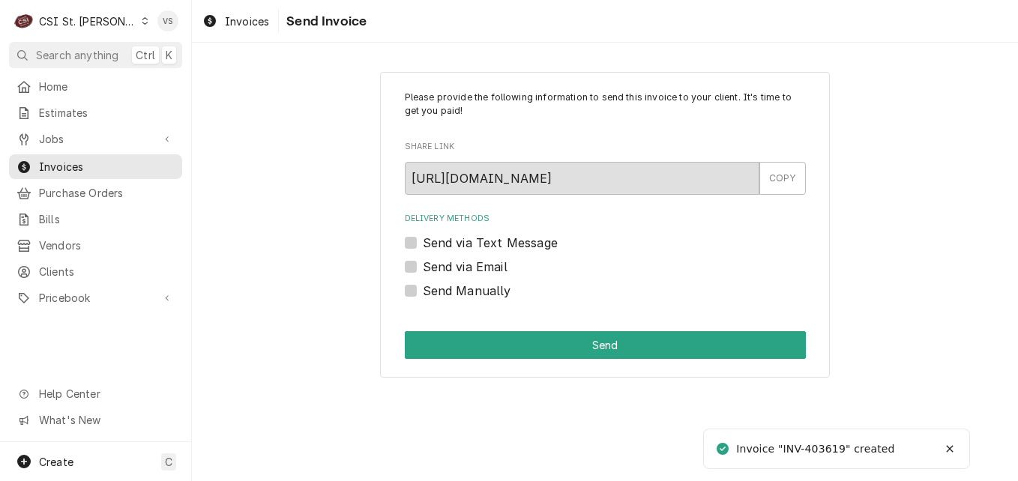
click at [423, 292] on label "Send Manually" at bounding box center [467, 291] width 88 height 18
click at [423, 292] on input "Send Manually" at bounding box center [623, 298] width 401 height 33
checkbox input "true"
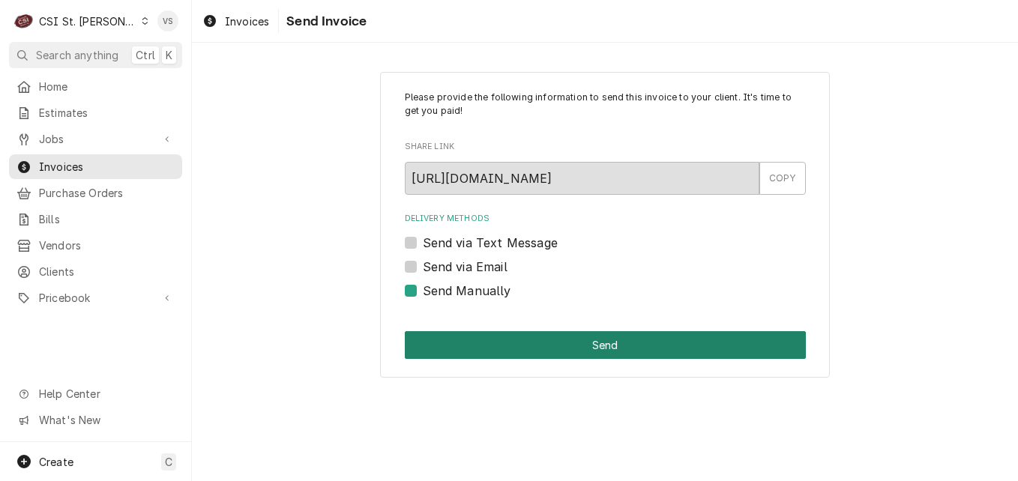
click at [529, 345] on button "Send" at bounding box center [605, 345] width 401 height 28
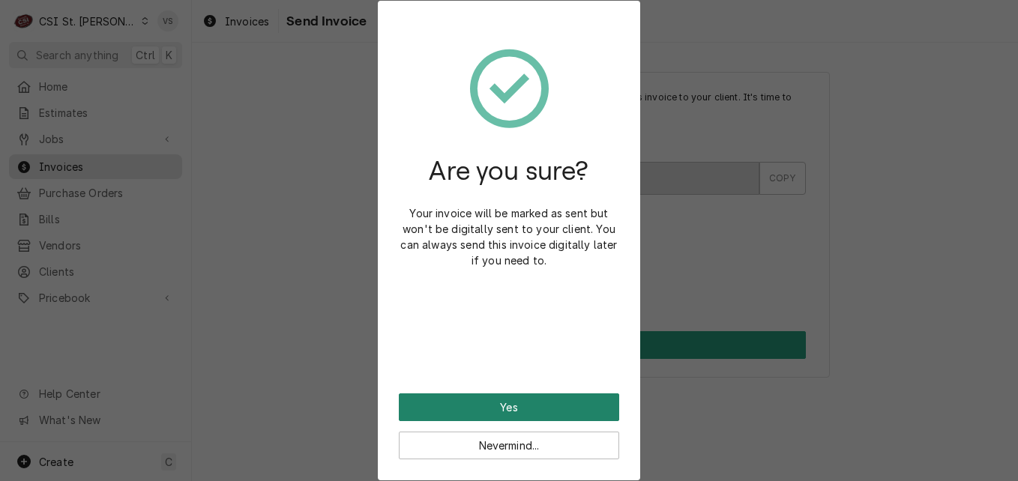
click at [507, 403] on button "Yes" at bounding box center [509, 408] width 220 height 28
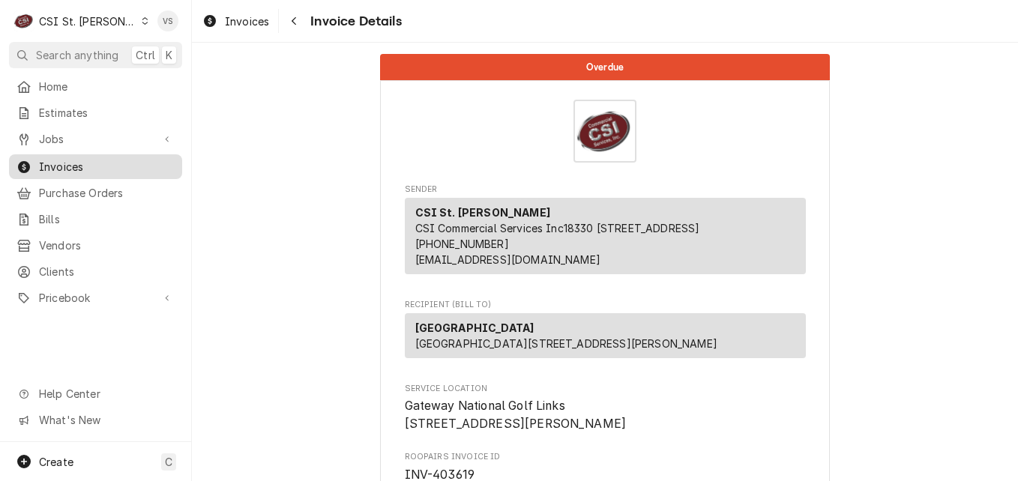
click at [122, 167] on span "Invoices" at bounding box center [107, 167] width 136 height 16
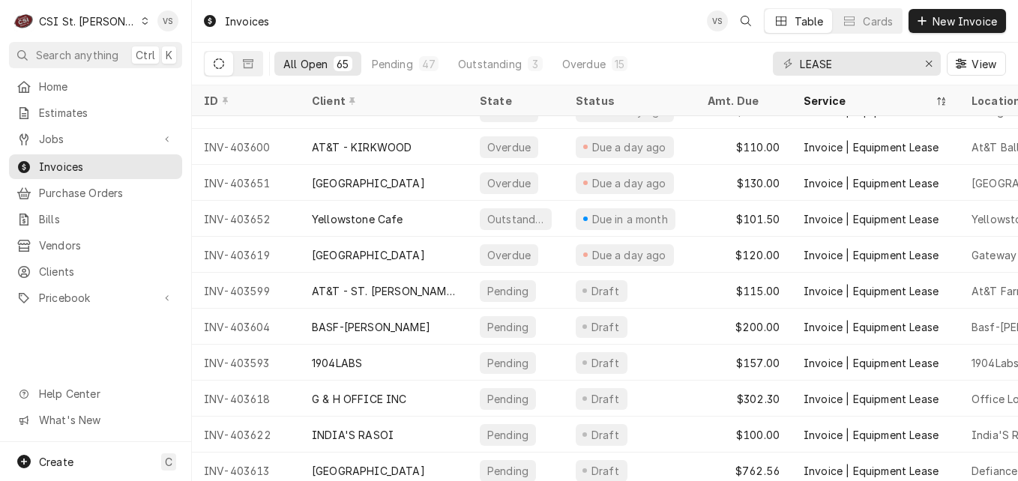
scroll to position [334, 0]
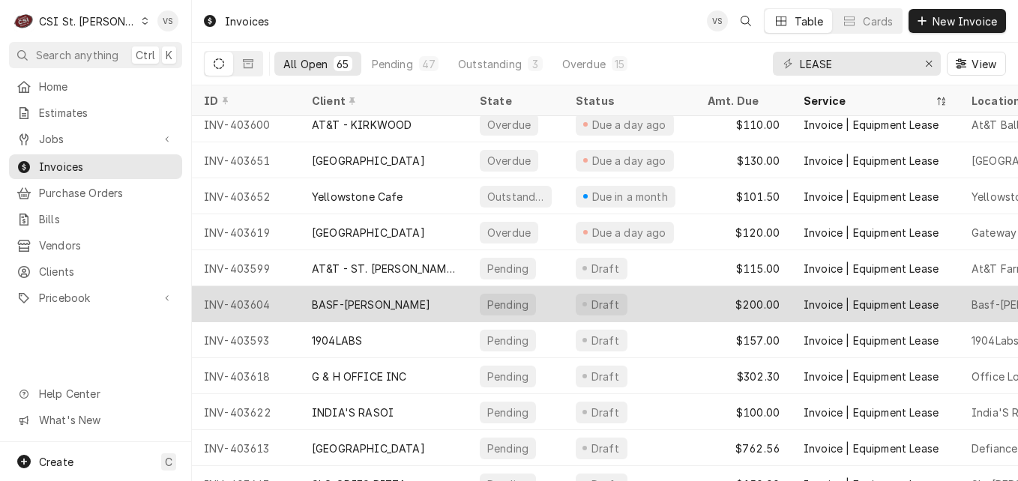
click at [374, 300] on div "BASF-[PERSON_NAME]" at bounding box center [371, 305] width 118 height 16
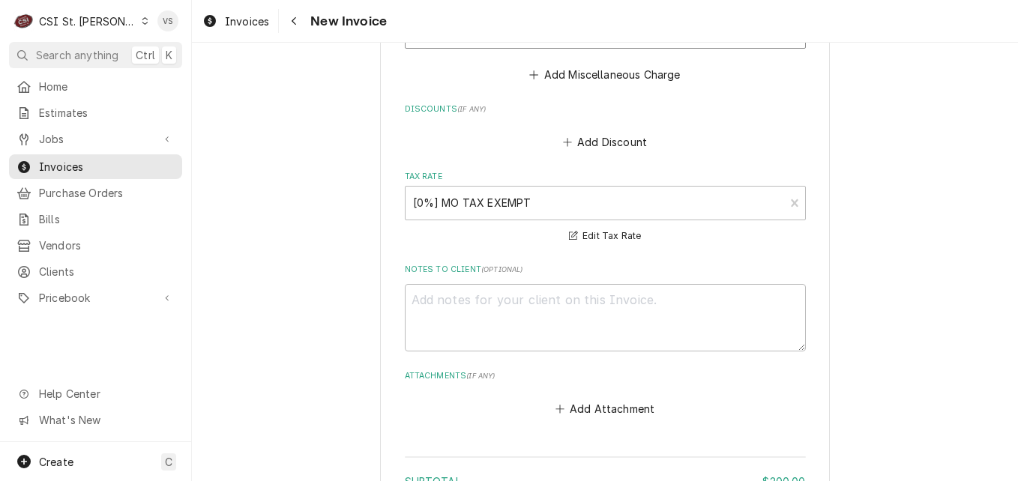
scroll to position [2024, 0]
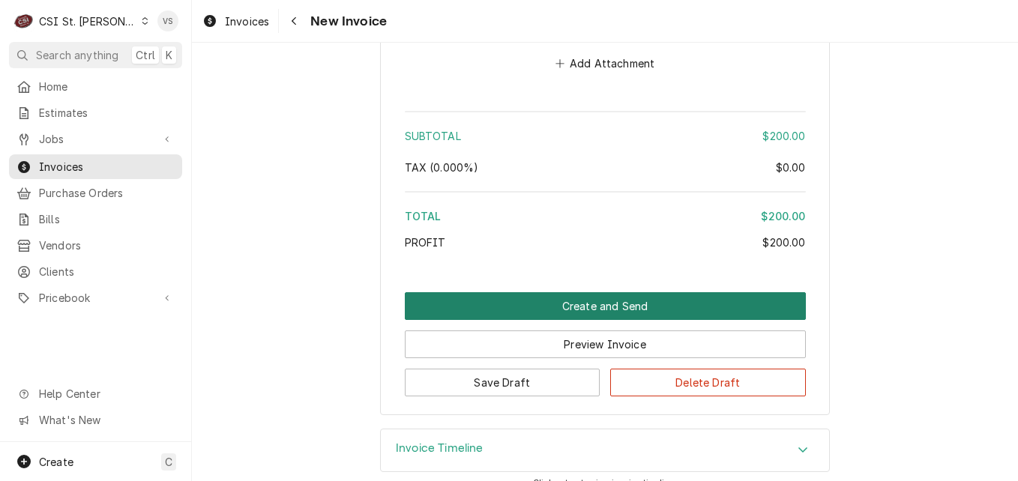
click at [580, 292] on button "Create and Send" at bounding box center [605, 306] width 401 height 28
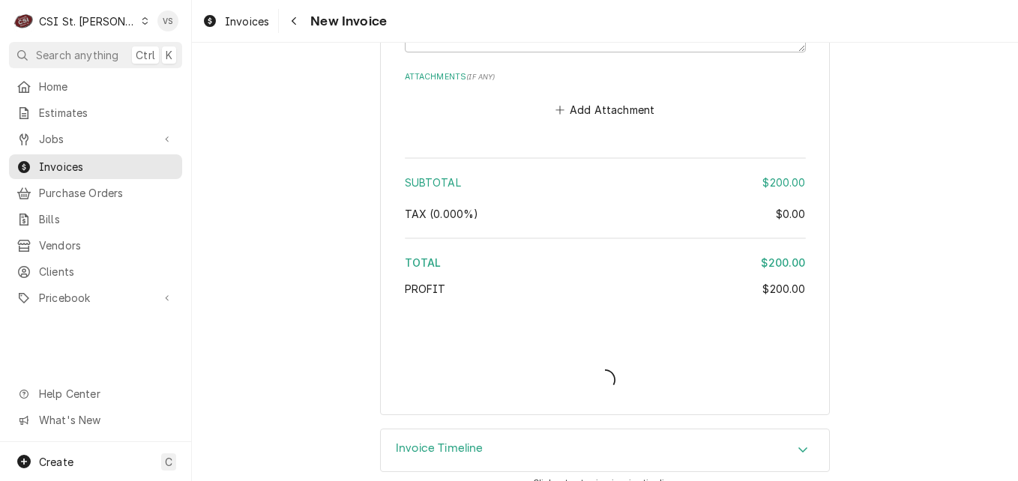
type textarea "x"
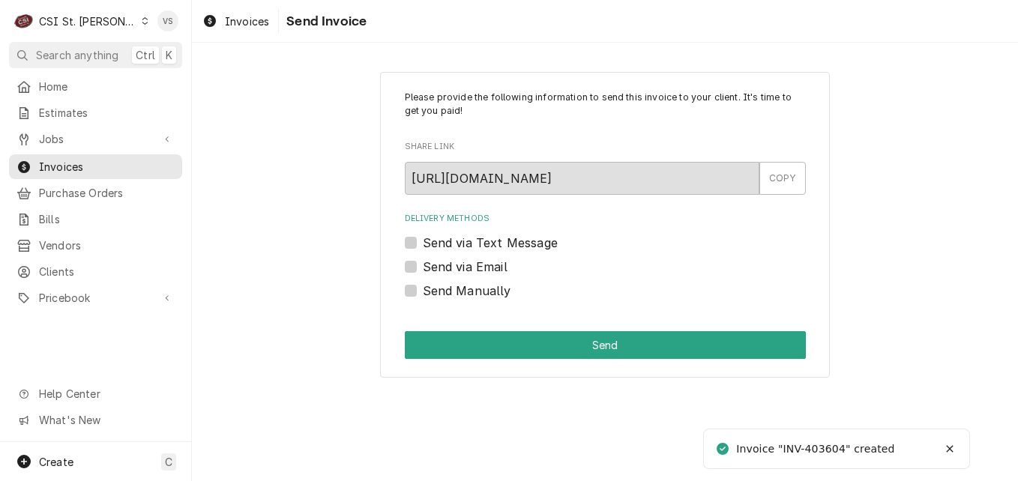
click at [423, 290] on label "Send Manually" at bounding box center [467, 291] width 88 height 18
click at [423, 290] on input "Send Manually" at bounding box center [623, 298] width 401 height 33
checkbox input "true"
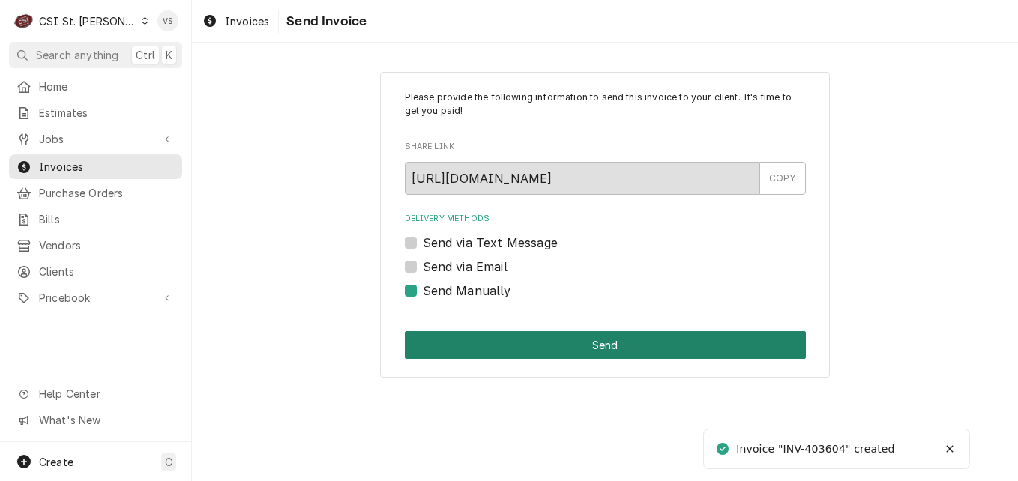
click at [460, 340] on button "Send" at bounding box center [605, 345] width 401 height 28
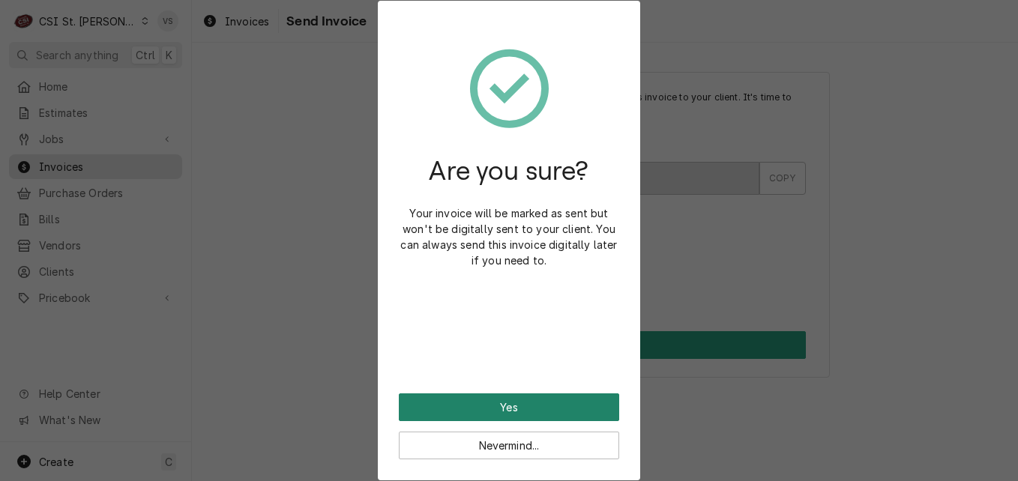
click at [481, 405] on button "Yes" at bounding box center [509, 408] width 220 height 28
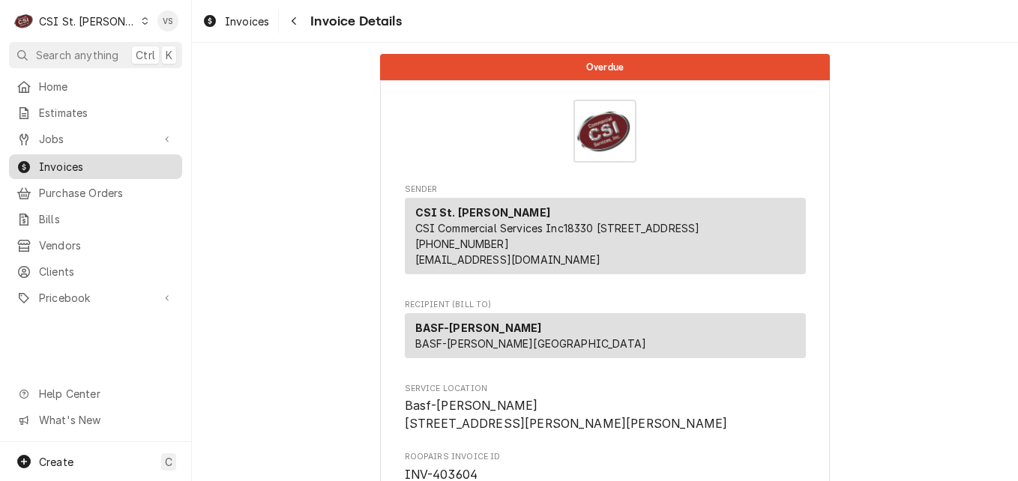
click at [115, 161] on span "Invoices" at bounding box center [107, 167] width 136 height 16
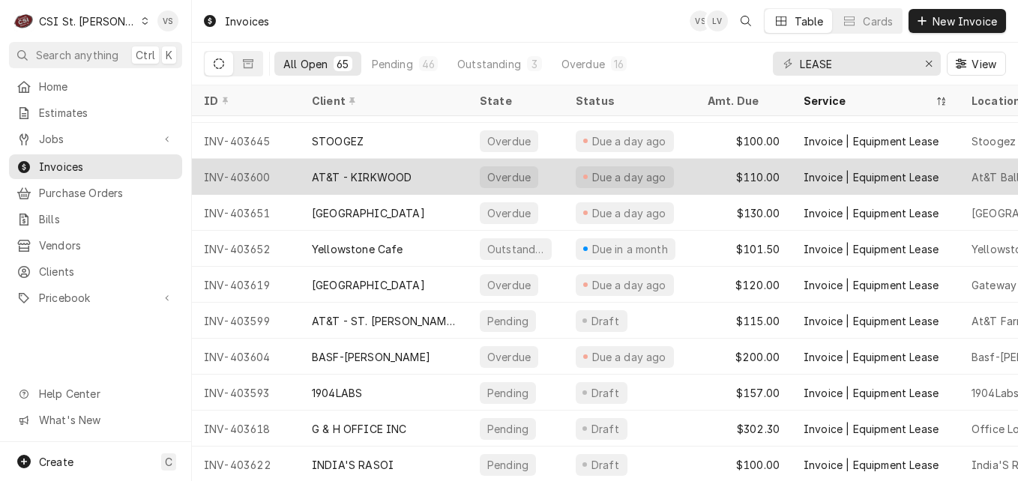
scroll to position [292, 0]
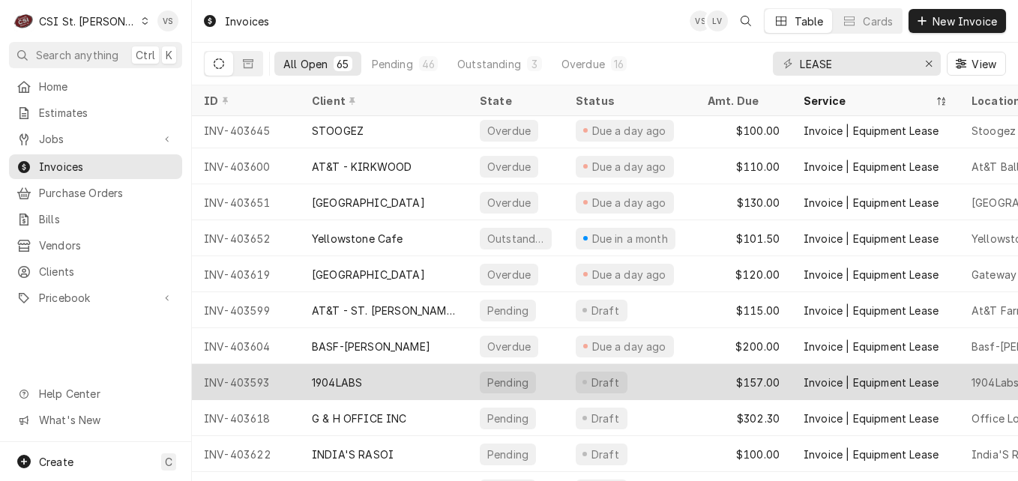
click at [382, 374] on div "1904LABS" at bounding box center [384, 382] width 168 height 36
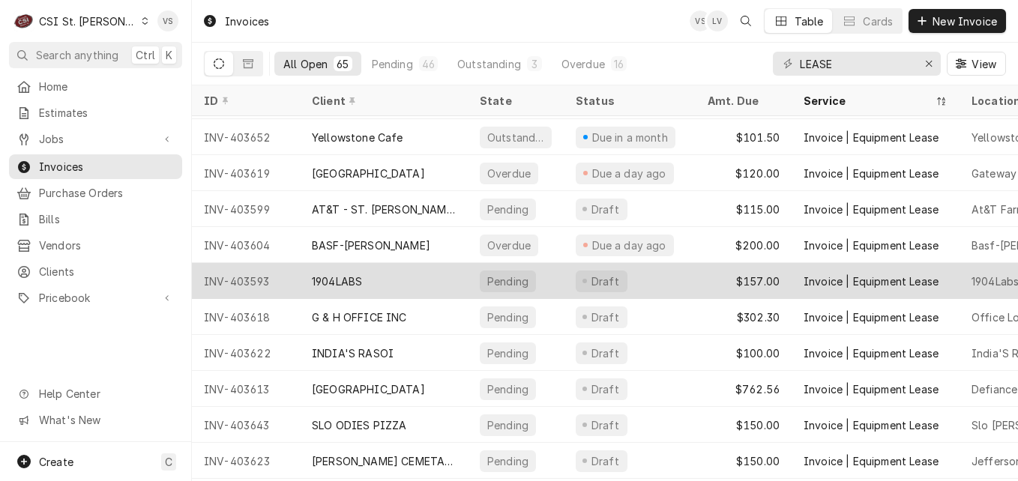
scroll to position [400, 0]
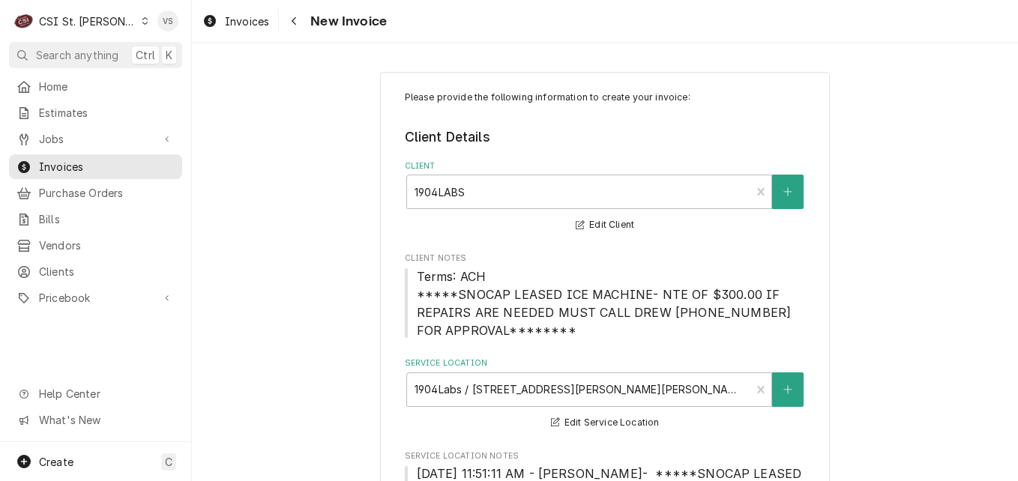
scroll to position [525, 0]
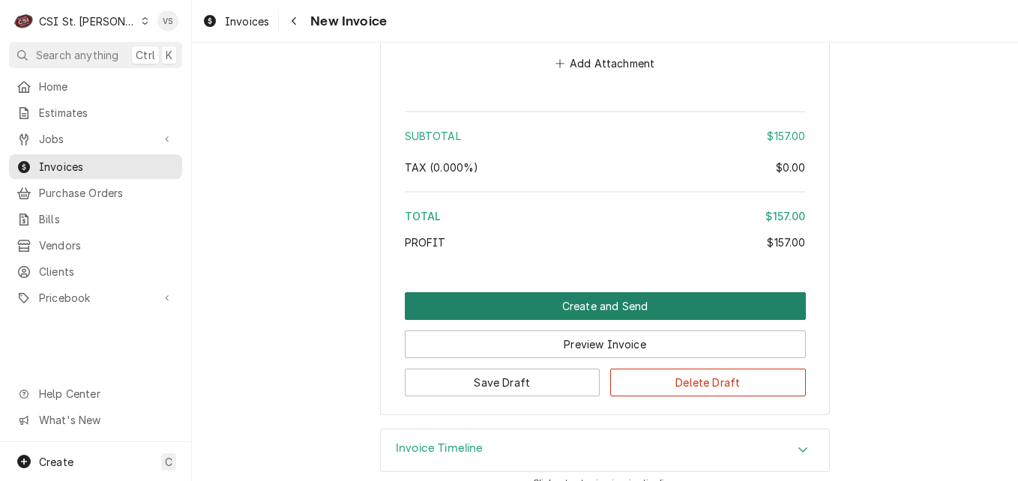
click at [496, 298] on button "Create and Send" at bounding box center [605, 306] width 401 height 28
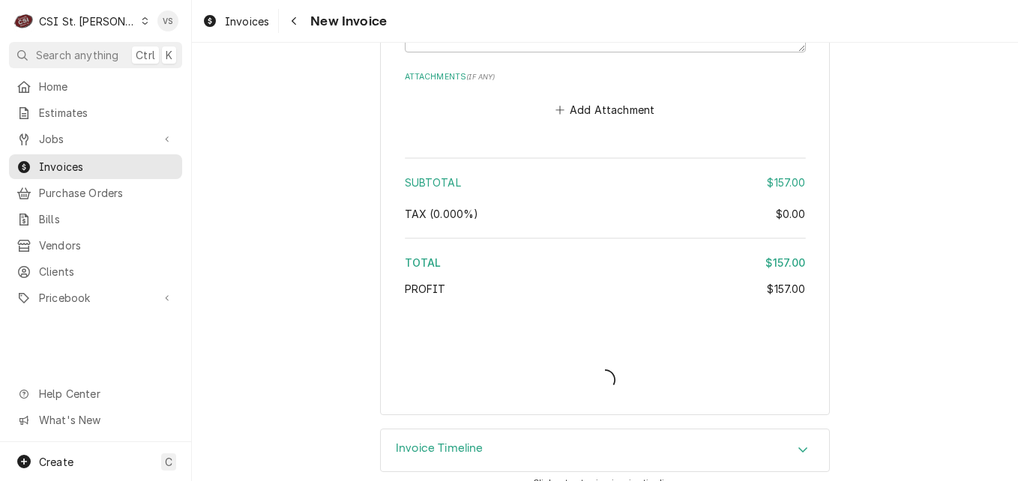
type textarea "x"
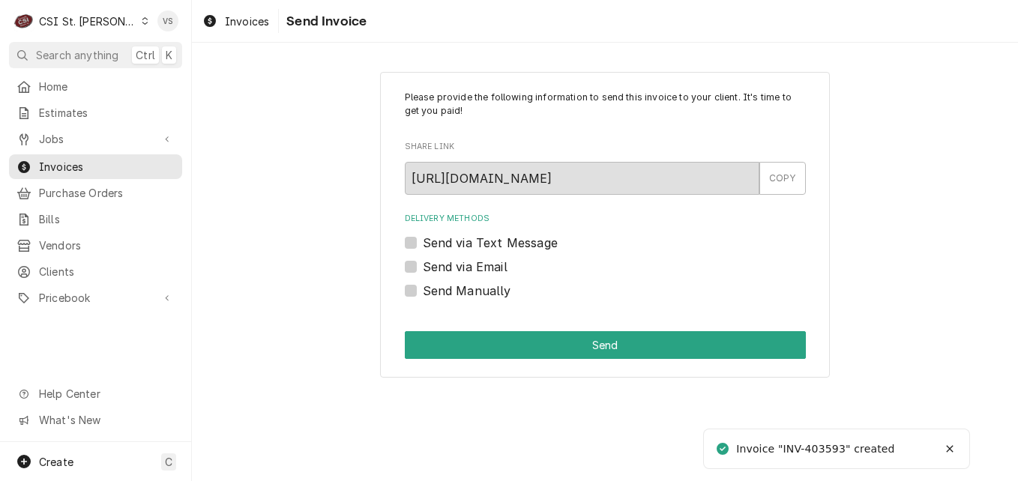
click at [423, 288] on label "Send Manually" at bounding box center [467, 291] width 88 height 18
click at [423, 288] on input "Send Manually" at bounding box center [623, 298] width 401 height 33
checkbox input "true"
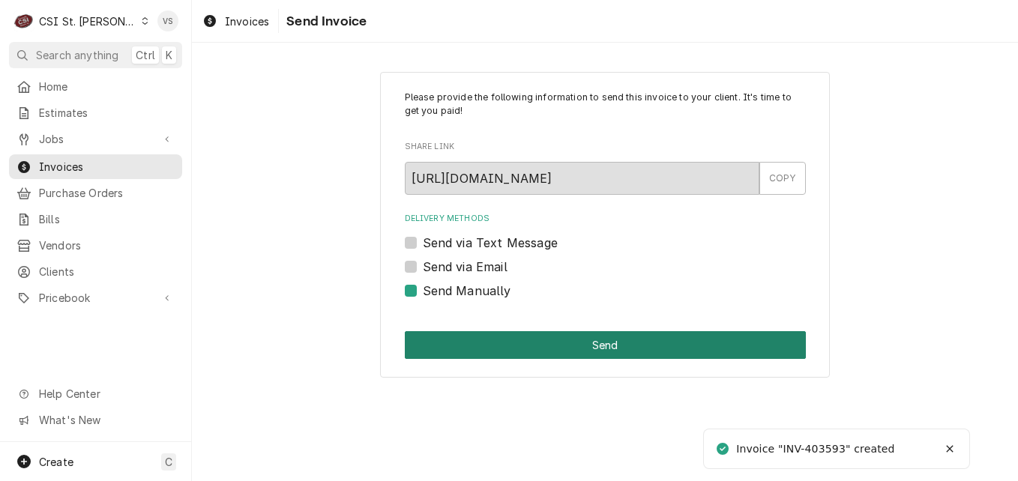
click at [490, 337] on button "Send" at bounding box center [605, 345] width 401 height 28
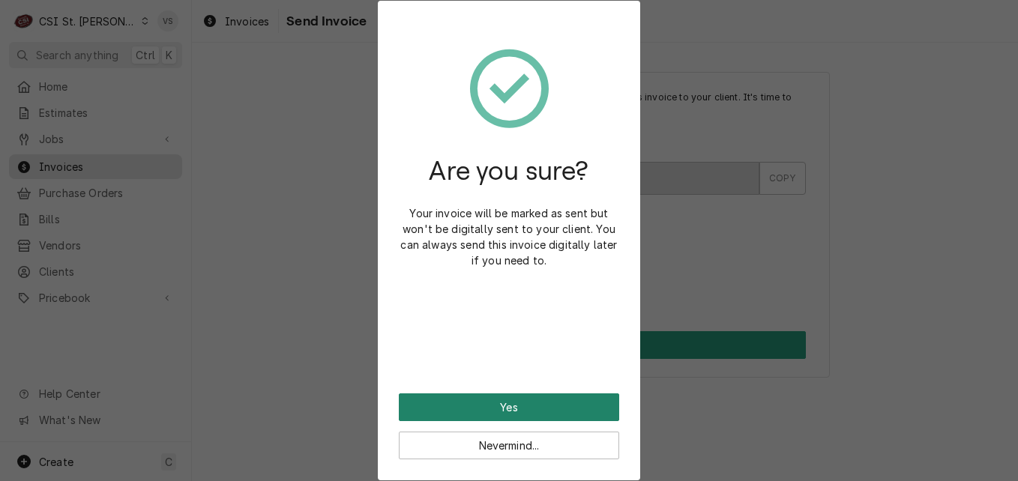
click at [462, 397] on button "Yes" at bounding box center [509, 408] width 220 height 28
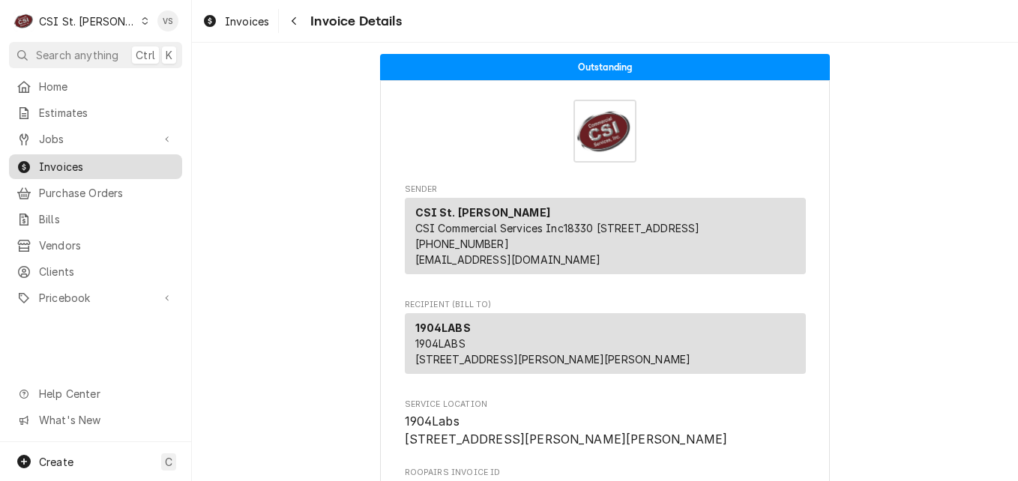
click at [85, 159] on span "Invoices" at bounding box center [107, 167] width 136 height 16
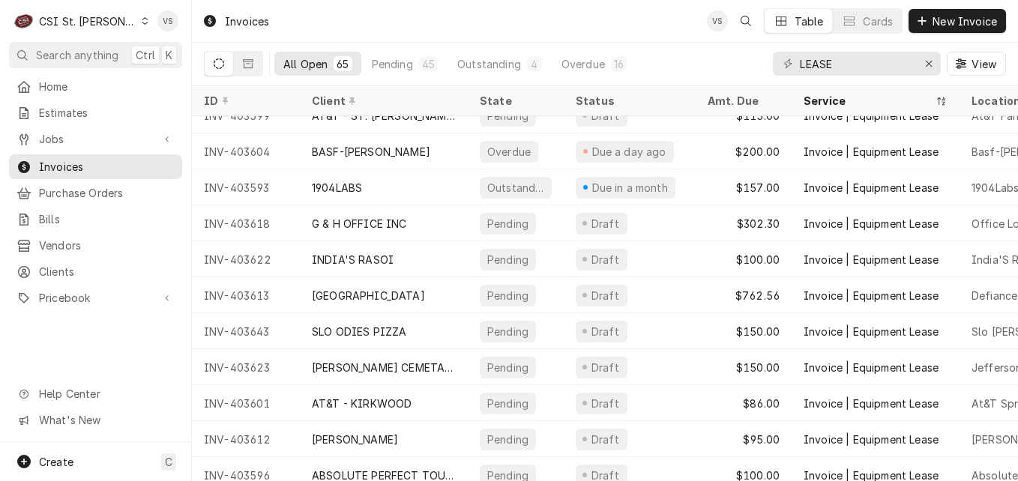
scroll to position [511, 0]
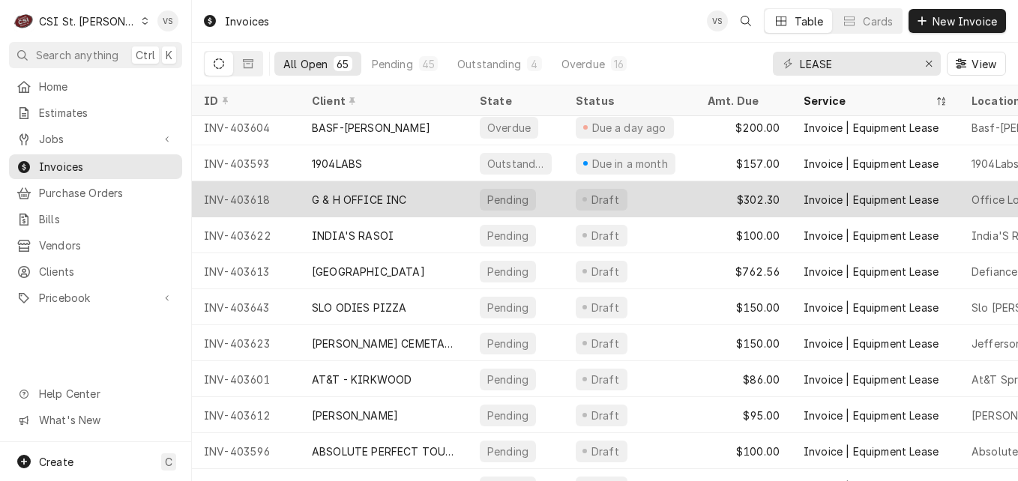
click at [385, 194] on div "G & H OFFICE INC" at bounding box center [359, 200] width 95 height 16
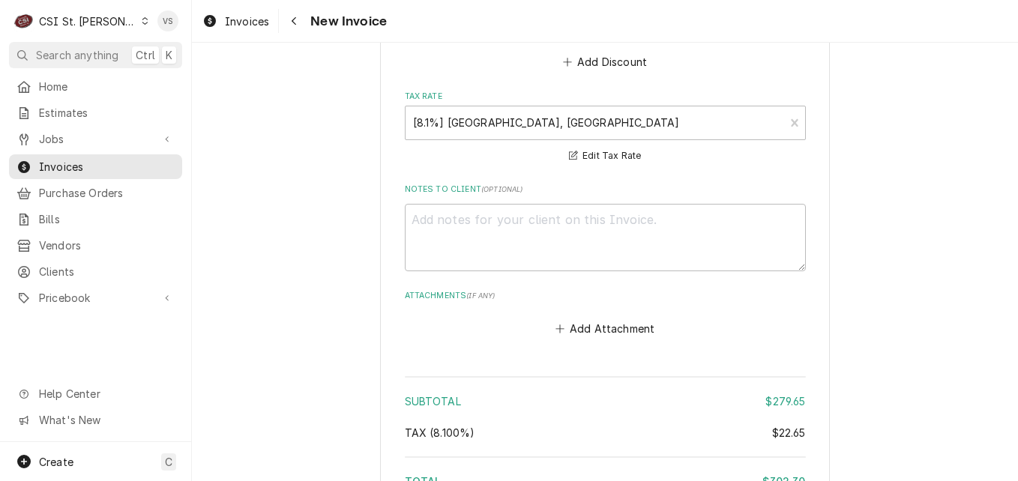
scroll to position [2308, 0]
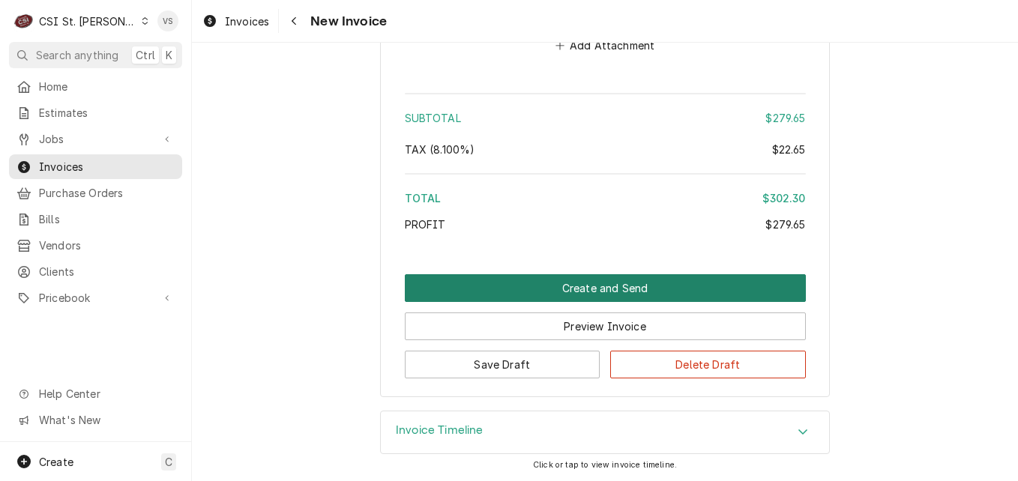
click at [495, 274] on button "Create and Send" at bounding box center [605, 288] width 401 height 28
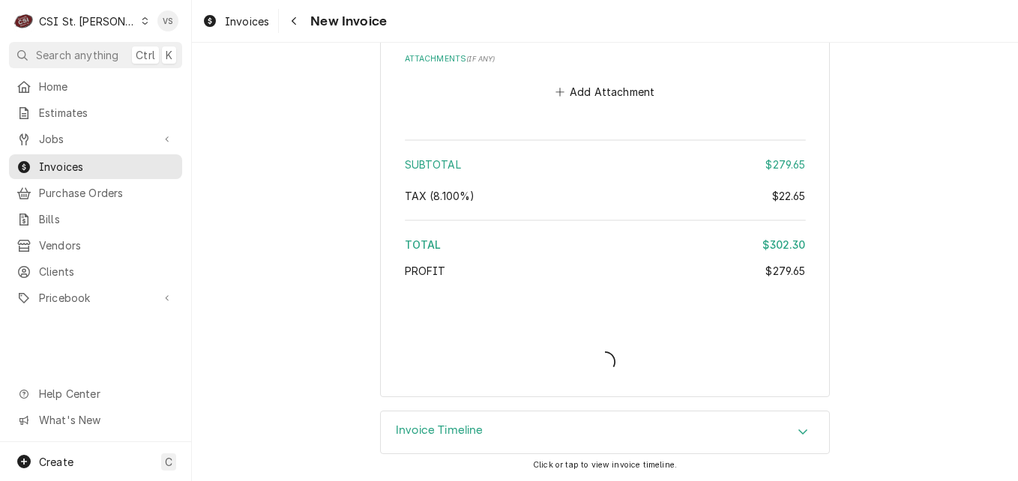
scroll to position [2261, 0]
type textarea "x"
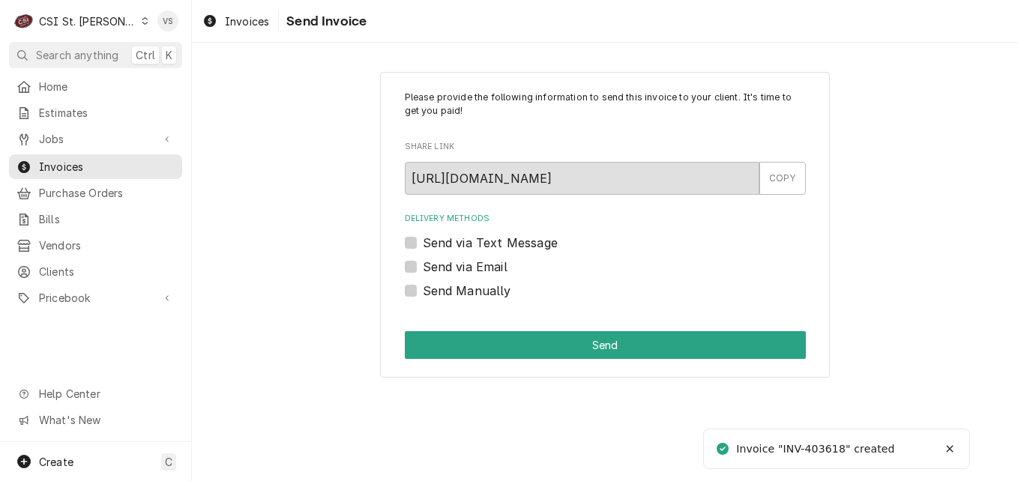
click at [423, 287] on label "Send Manually" at bounding box center [467, 291] width 88 height 18
click at [423, 287] on input "Send Manually" at bounding box center [623, 298] width 401 height 33
checkbox input "true"
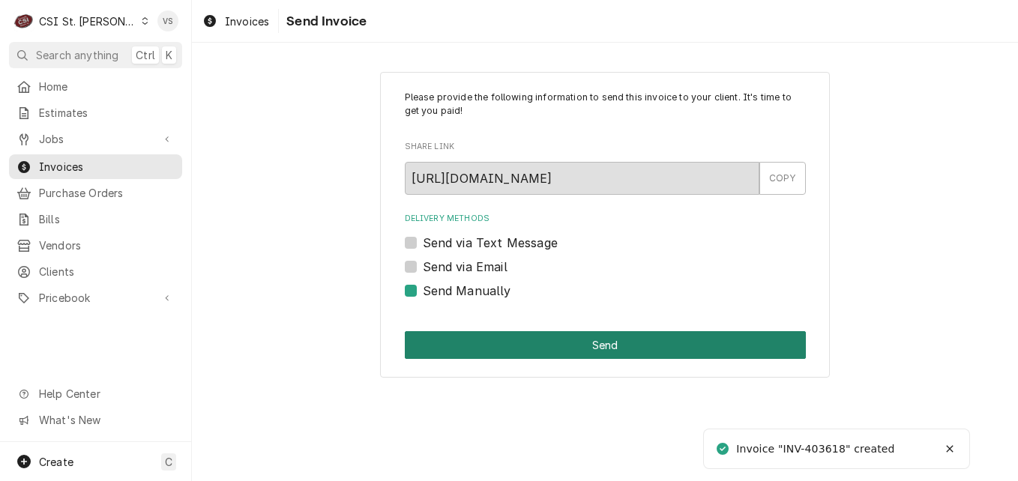
click at [503, 343] on button "Send" at bounding box center [605, 345] width 401 height 28
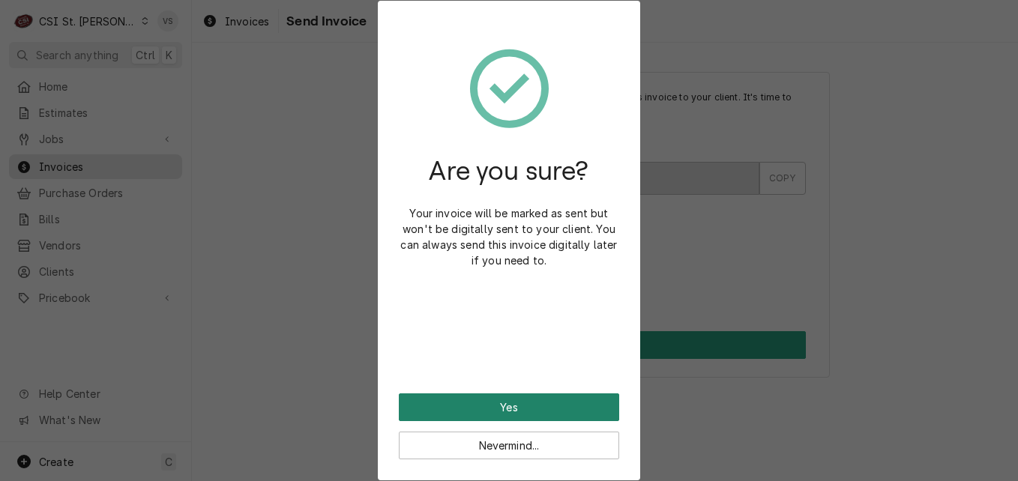
click at [496, 404] on button "Yes" at bounding box center [509, 408] width 220 height 28
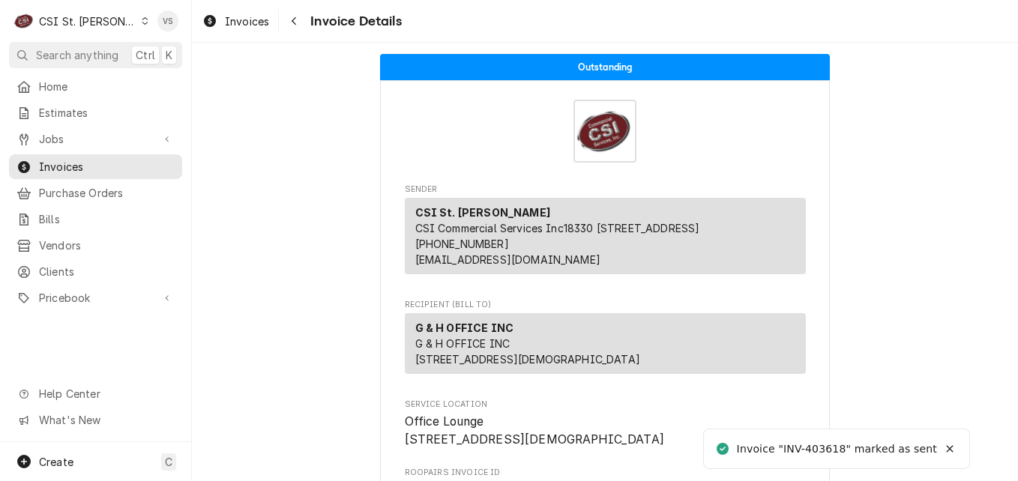
click at [79, 162] on span "Invoices" at bounding box center [107, 167] width 136 height 16
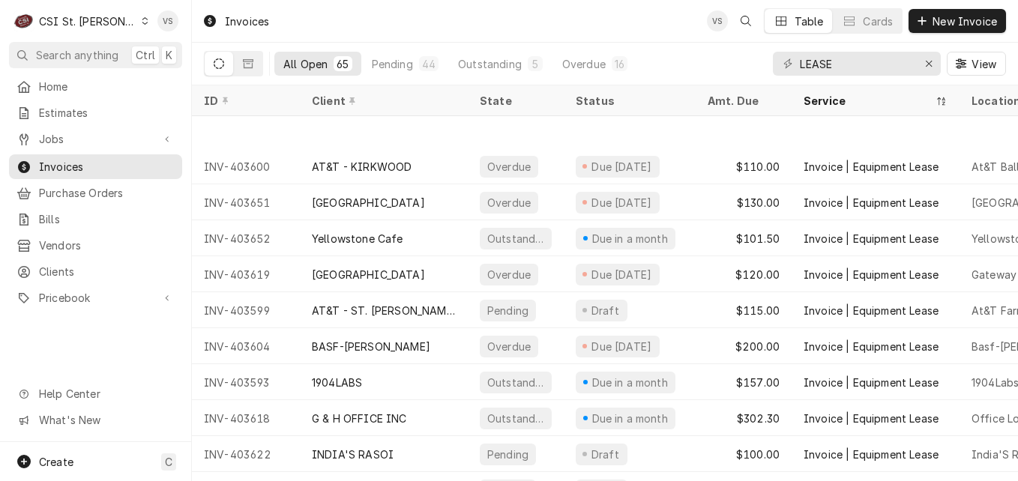
scroll to position [400, 0]
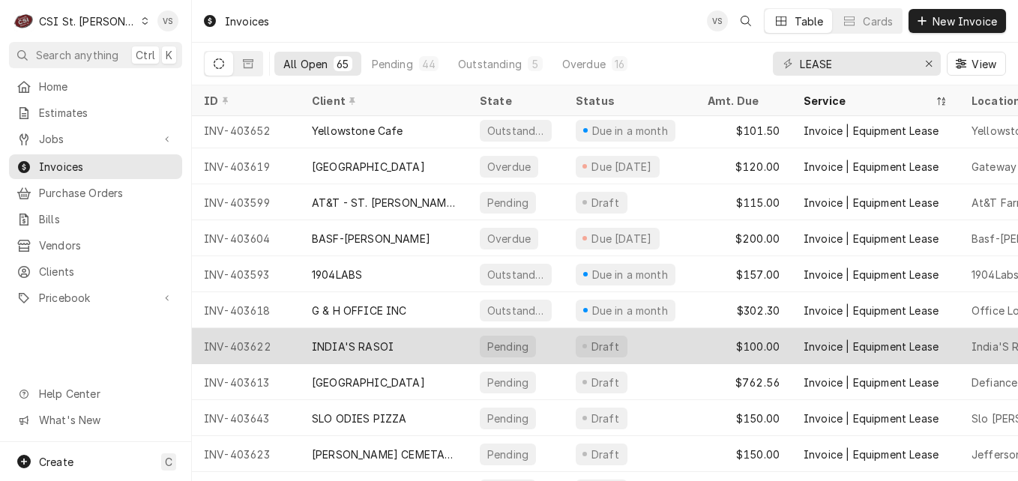
click at [362, 340] on div "INDIA'S RASOI" at bounding box center [353, 347] width 82 height 16
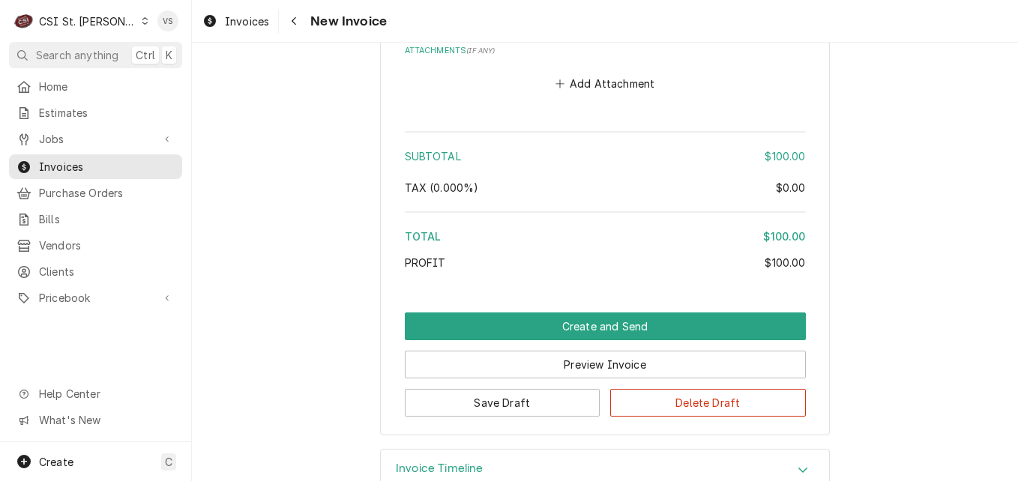
scroll to position [2146, 0]
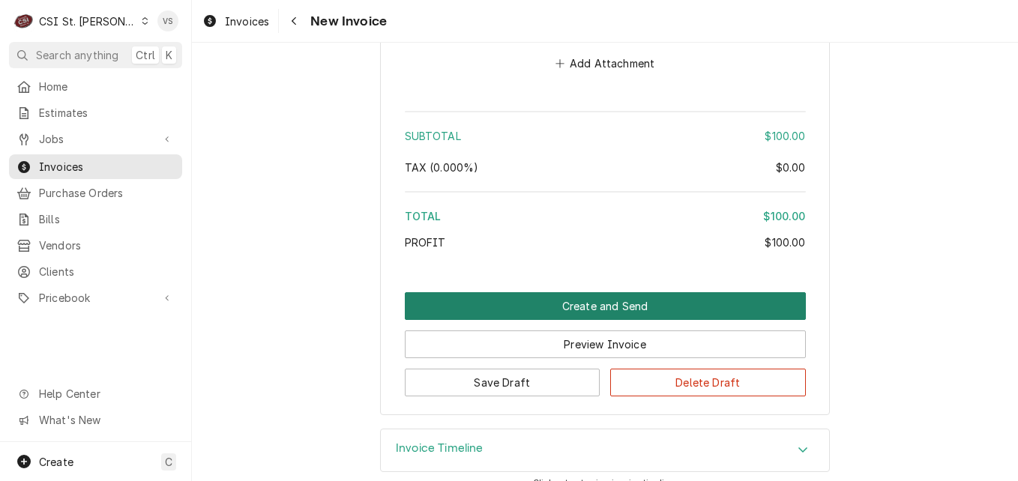
click at [543, 292] on button "Create and Send" at bounding box center [605, 306] width 401 height 28
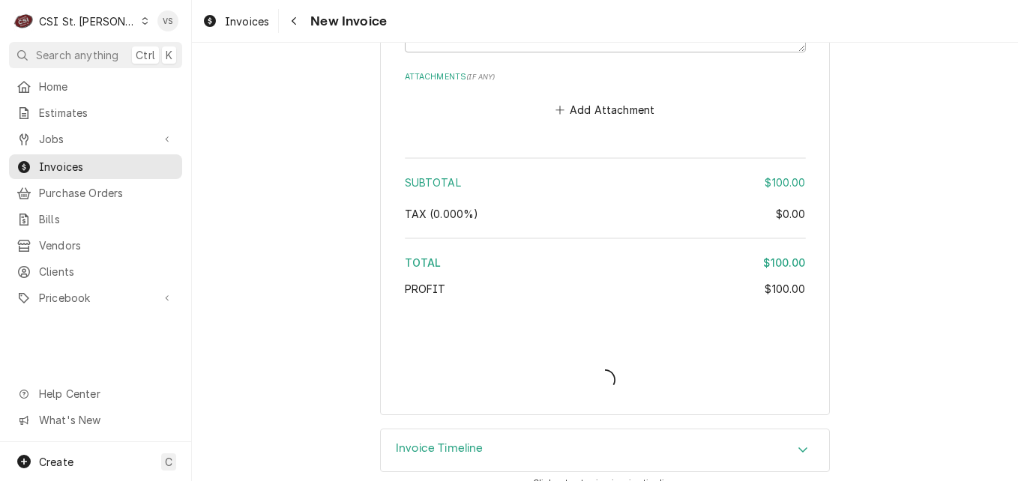
type textarea "x"
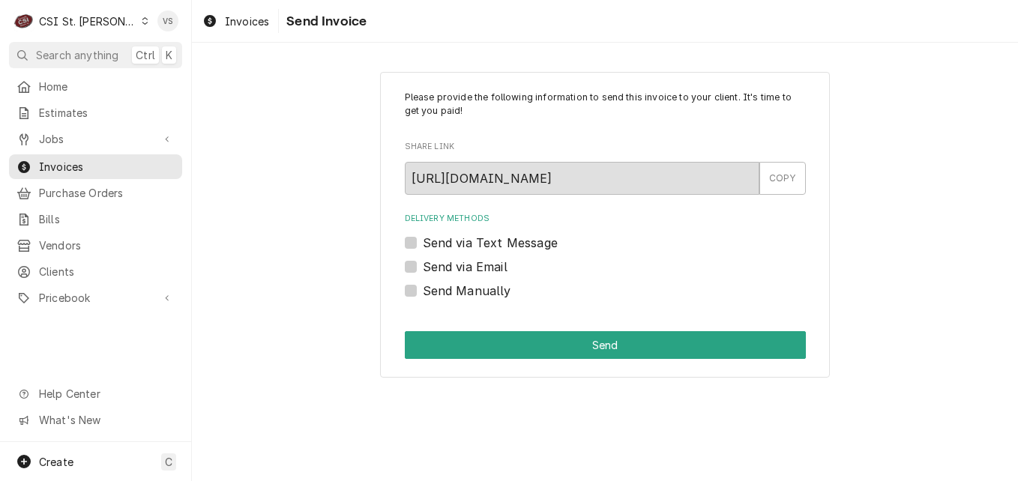
click at [423, 292] on label "Send Manually" at bounding box center [467, 291] width 88 height 18
click at [423, 292] on input "Send Manually" at bounding box center [623, 298] width 401 height 33
checkbox input "true"
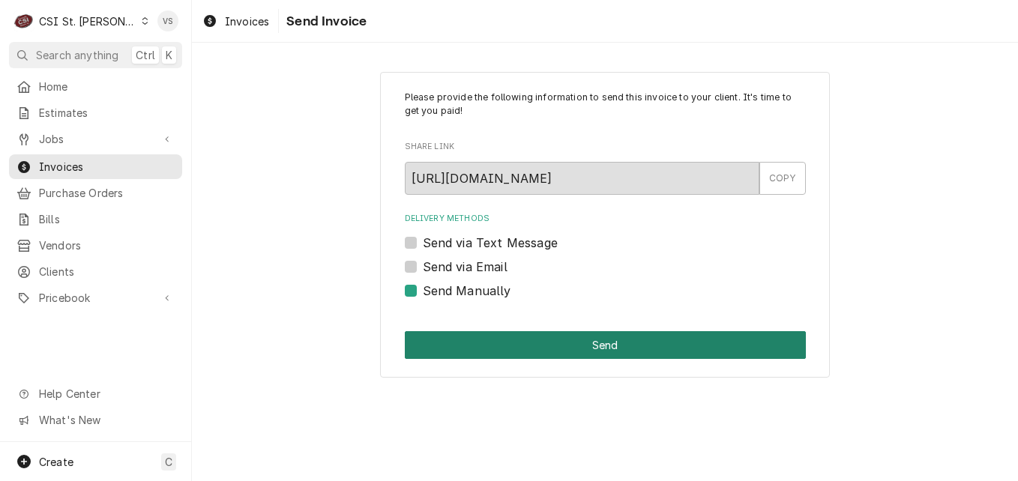
click at [479, 343] on button "Send" at bounding box center [605, 345] width 401 height 28
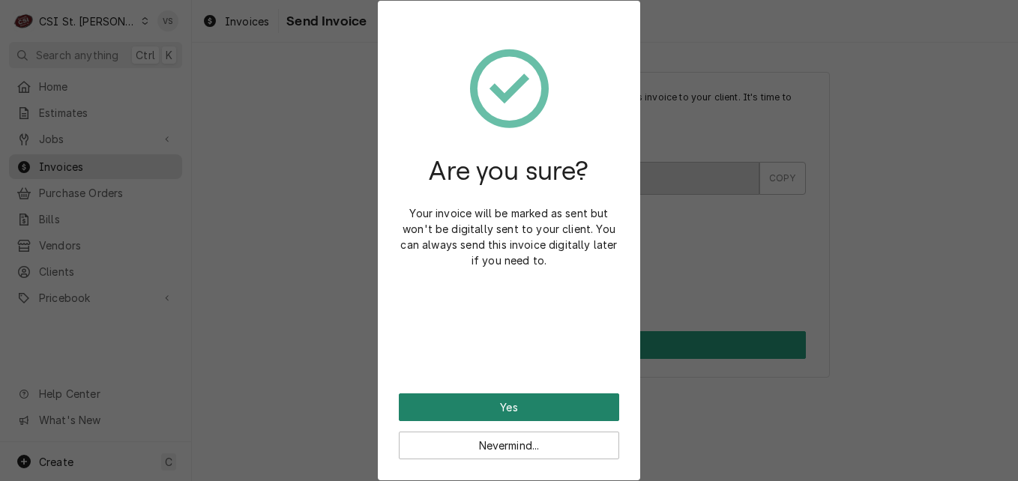
click at [505, 405] on button "Yes" at bounding box center [509, 408] width 220 height 28
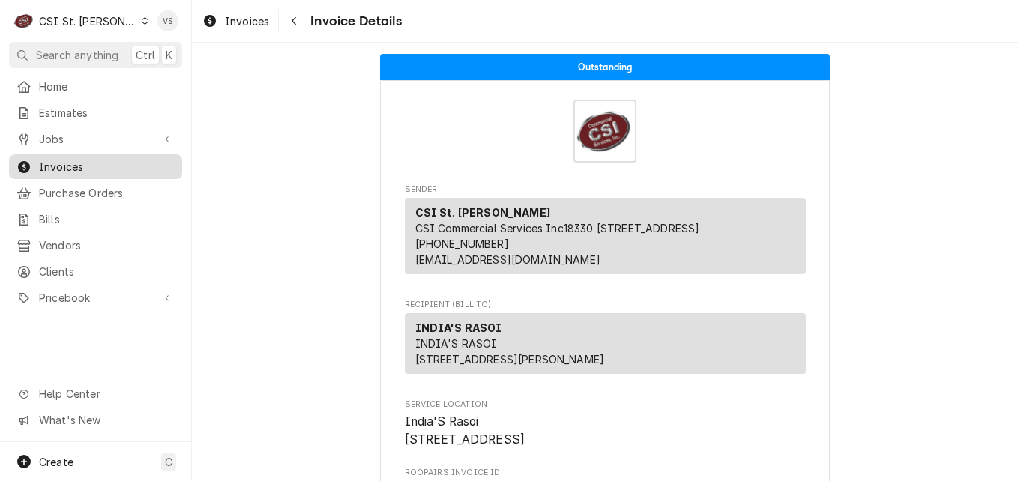
click at [81, 162] on span "Invoices" at bounding box center [107, 167] width 136 height 16
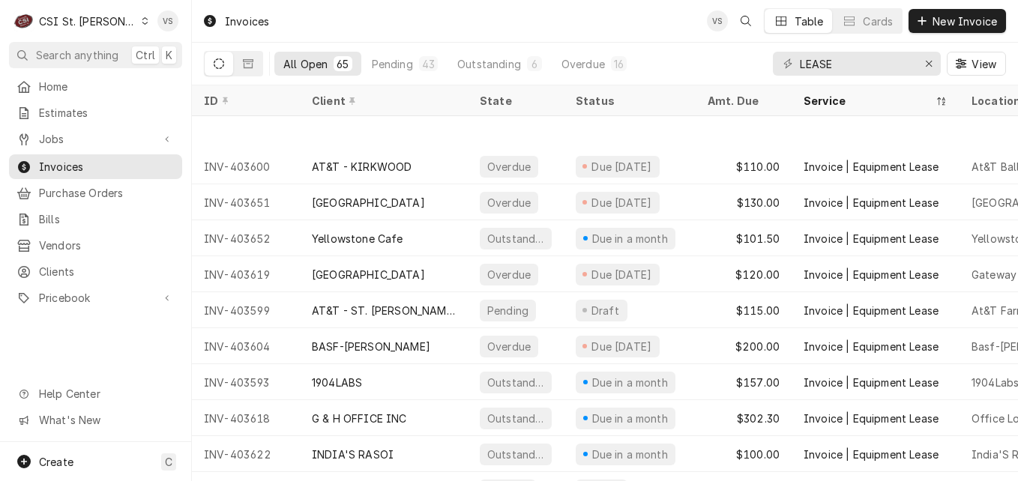
scroll to position [400, 0]
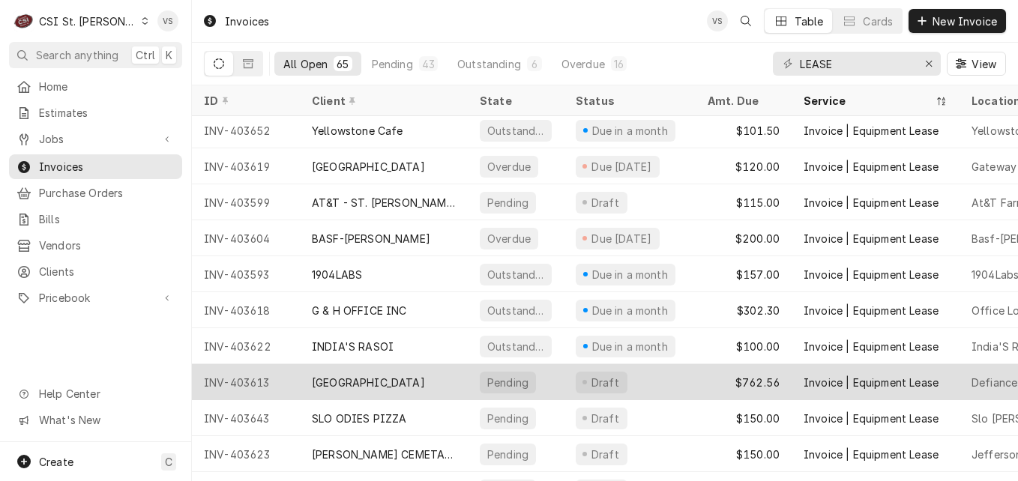
click at [383, 375] on div "DEFIANCE RIDGE VINEYARDS" at bounding box center [368, 383] width 113 height 16
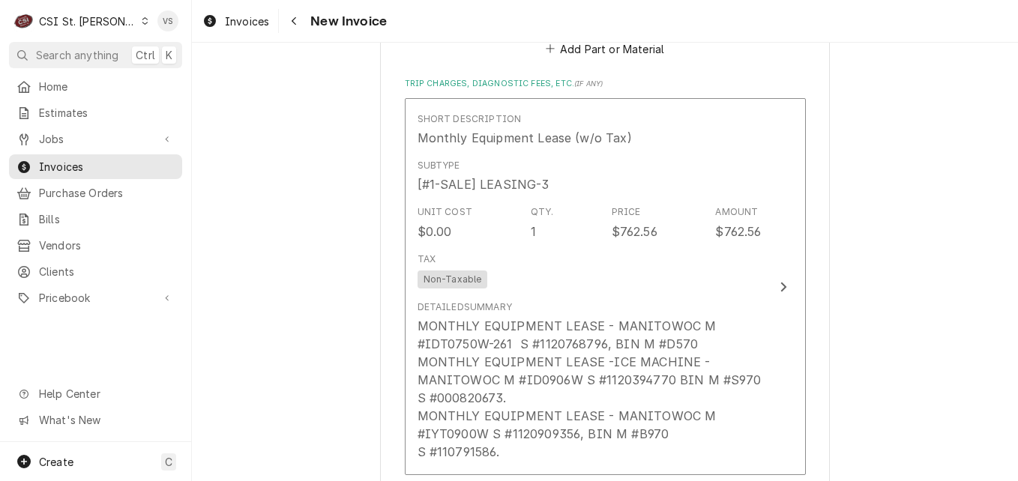
scroll to position [2174, 0]
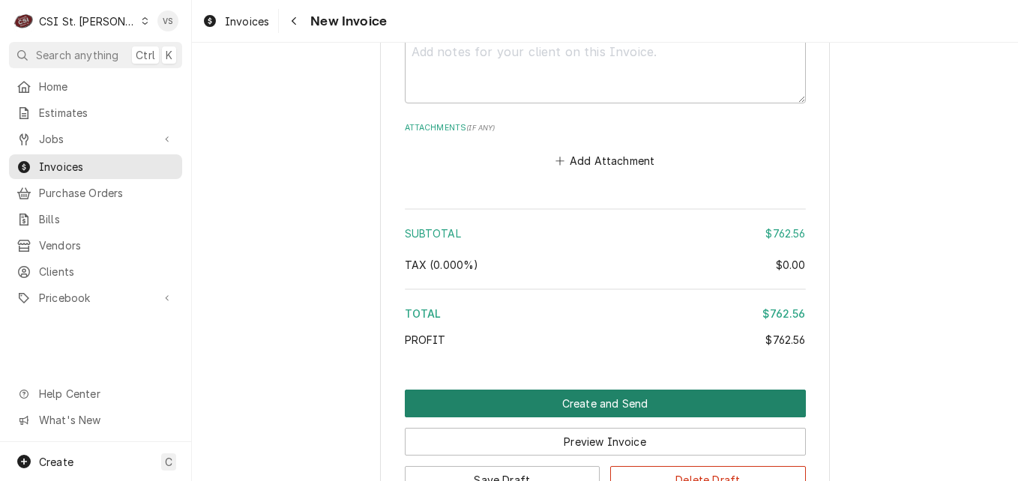
click at [490, 390] on button "Create and Send" at bounding box center [605, 404] width 401 height 28
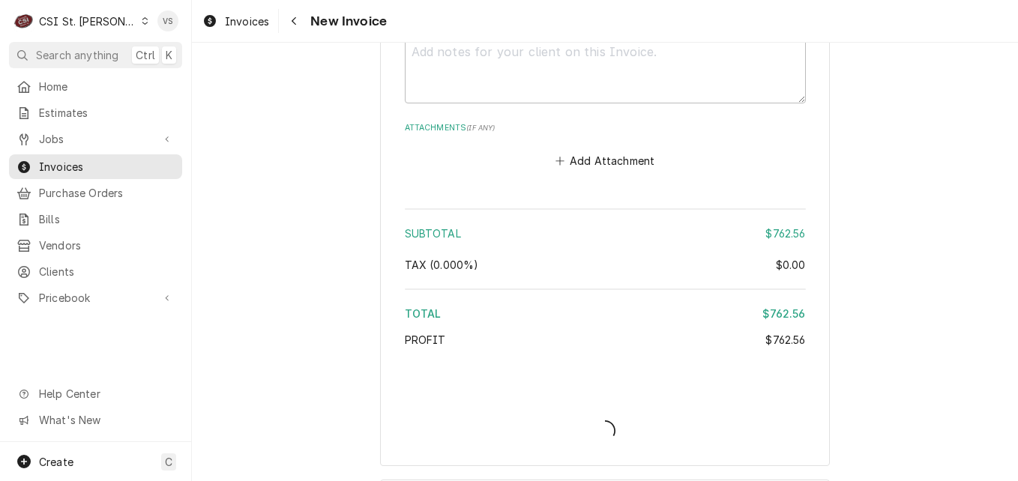
type textarea "x"
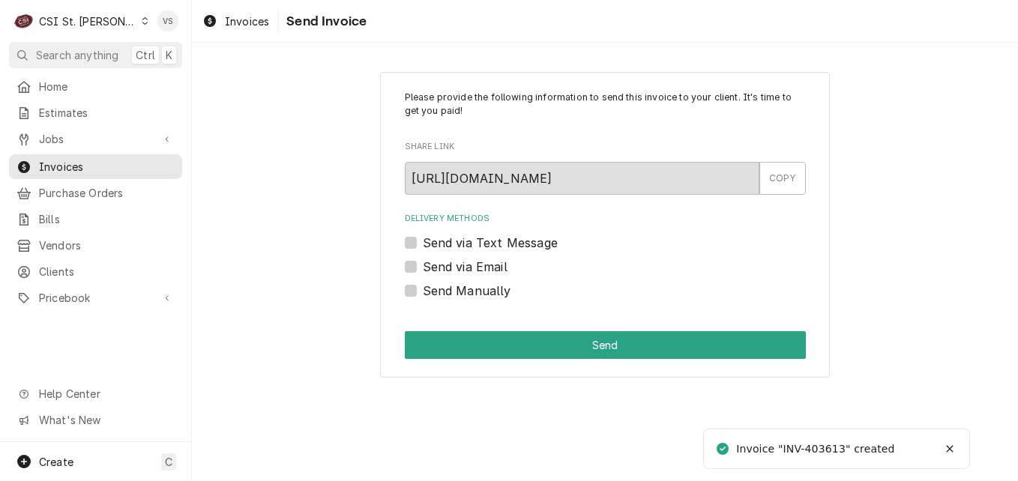
click at [423, 289] on label "Send Manually" at bounding box center [467, 291] width 88 height 18
click at [423, 289] on input "Send Manually" at bounding box center [623, 298] width 401 height 33
checkbox input "true"
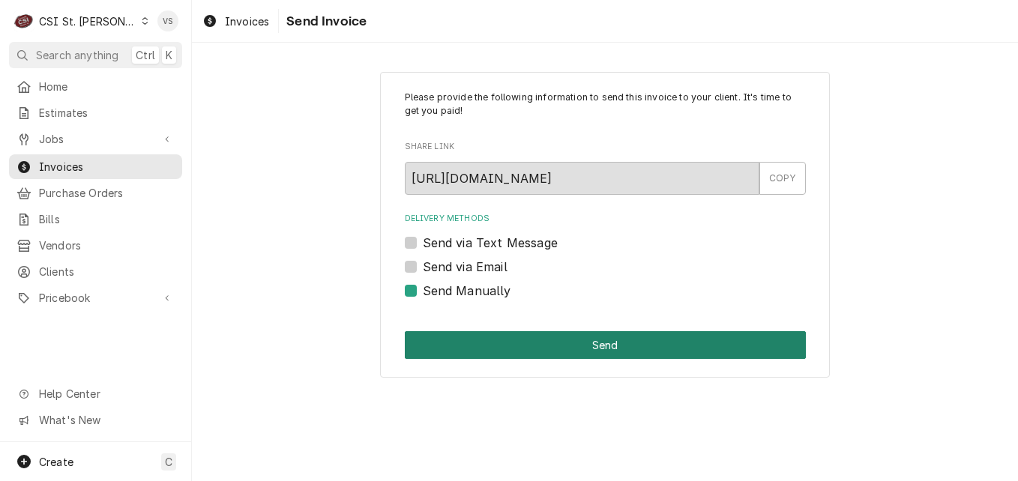
click at [475, 340] on button "Send" at bounding box center [605, 345] width 401 height 28
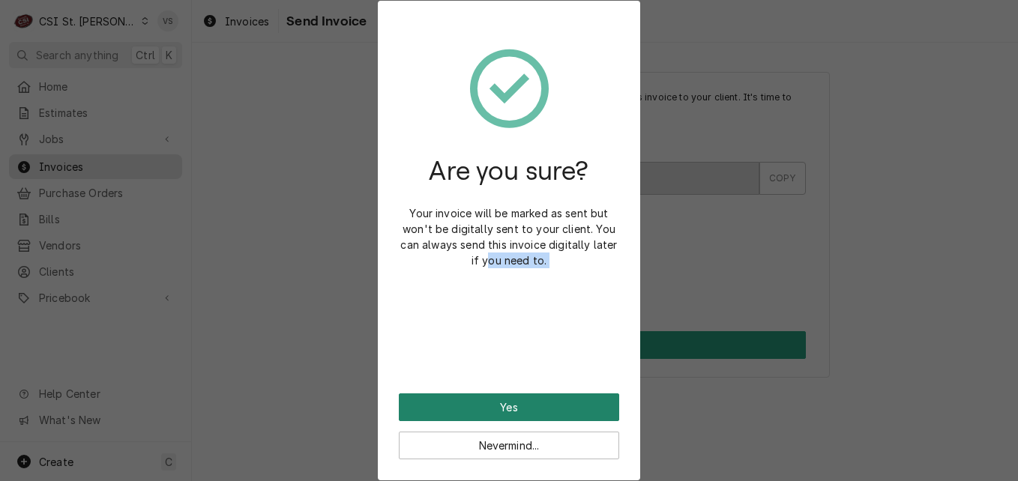
click at [492, 399] on div "Are you sure? Your invoice will be marked as sent but won't be digitally sent t…" at bounding box center [509, 241] width 262 height 480
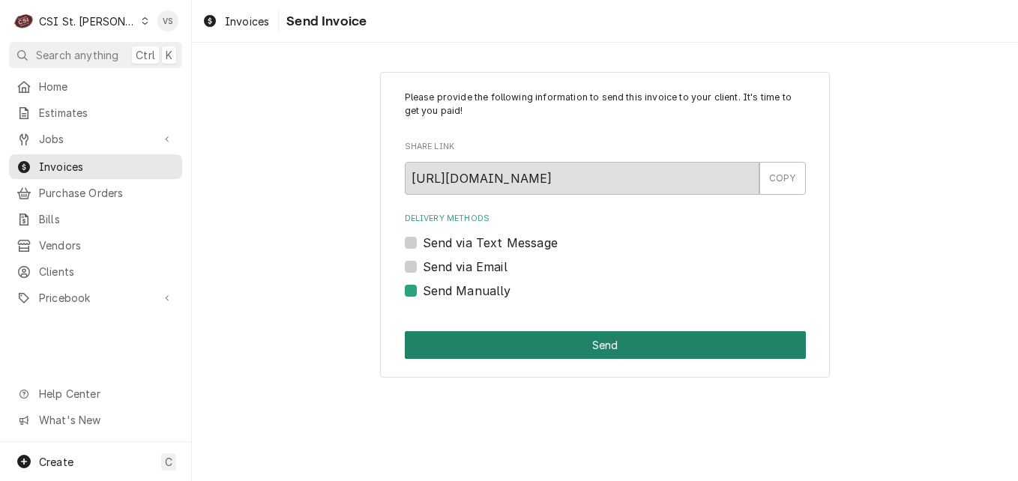
click at [460, 342] on button "Send" at bounding box center [605, 345] width 401 height 28
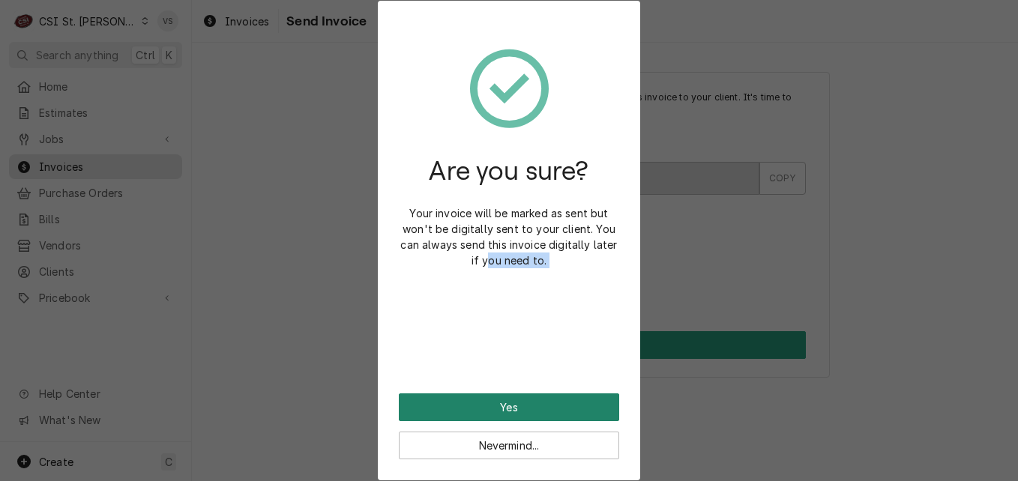
click at [484, 406] on button "Yes" at bounding box center [509, 408] width 220 height 28
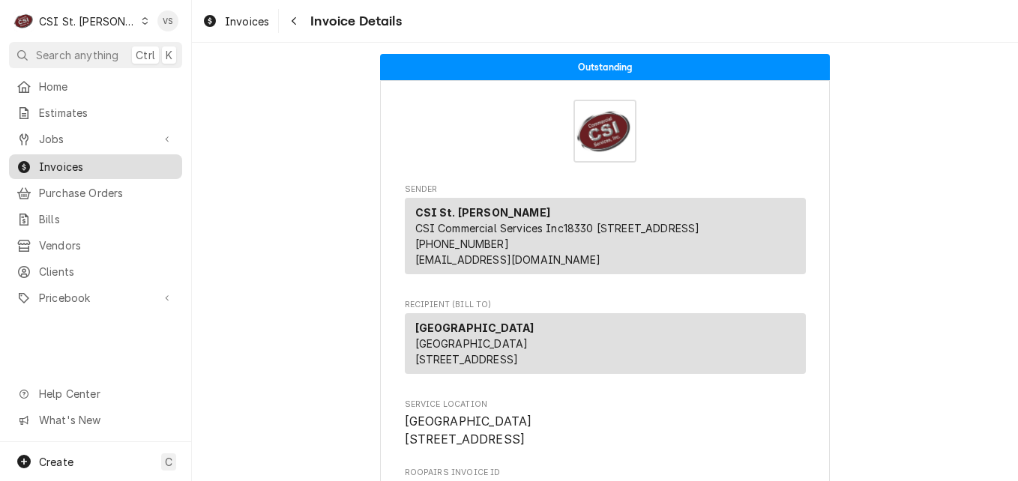
click at [94, 166] on span "Invoices" at bounding box center [107, 167] width 136 height 16
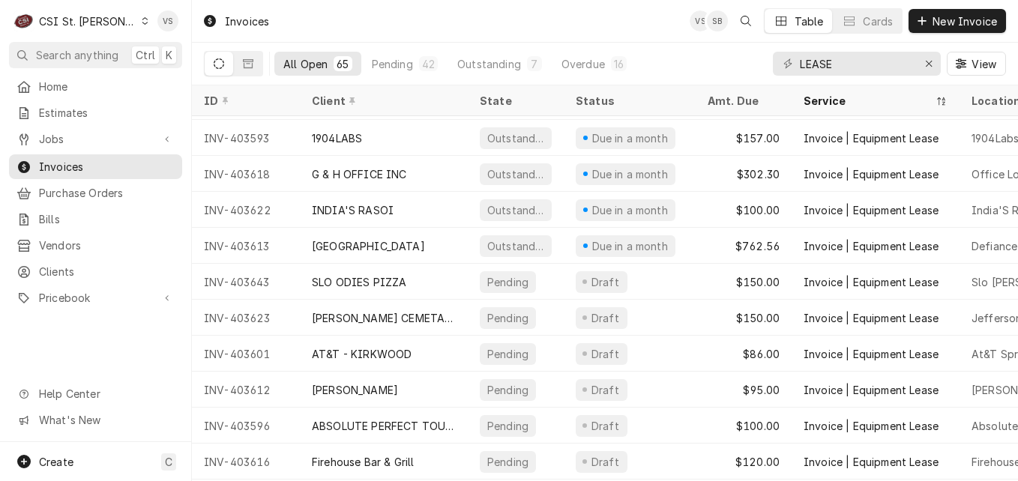
scroll to position [544, 0]
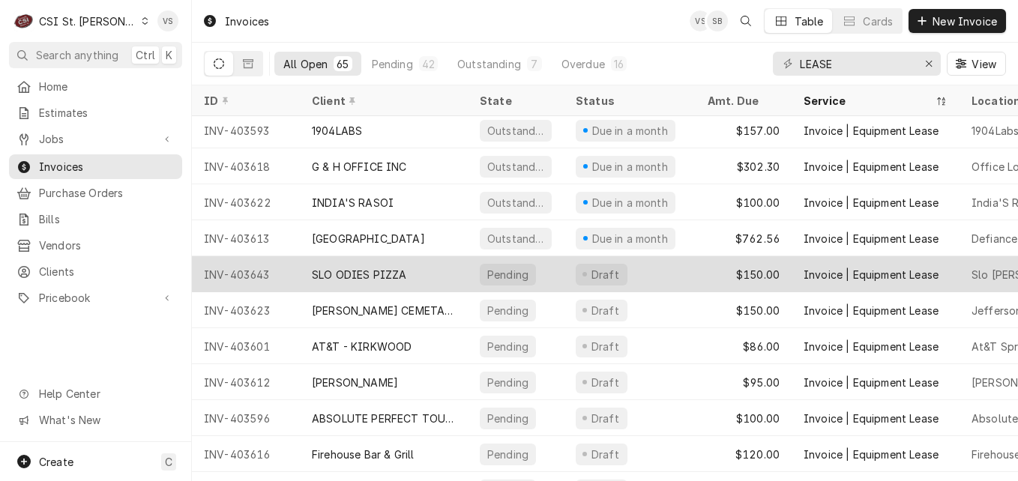
click at [336, 273] on div "SLO ODIES PIZZA" at bounding box center [359, 275] width 94 height 16
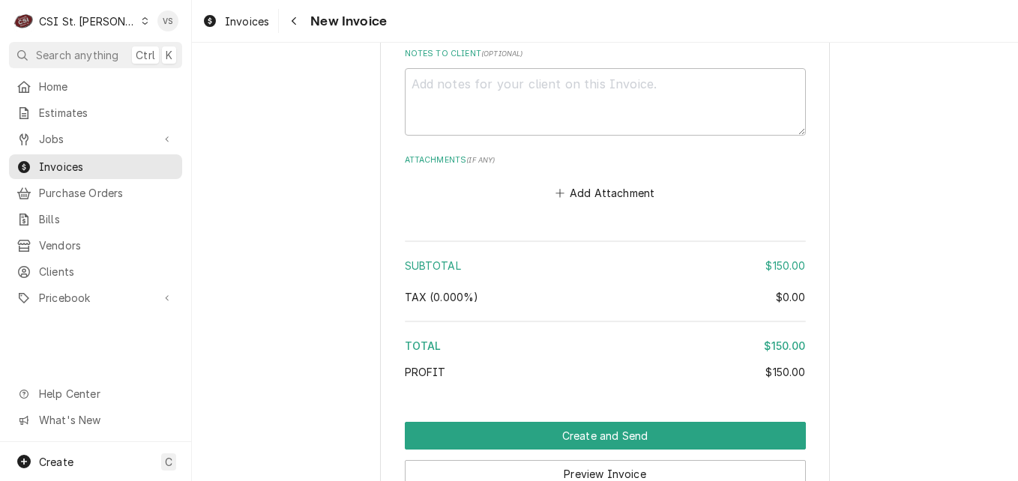
scroll to position [2218, 0]
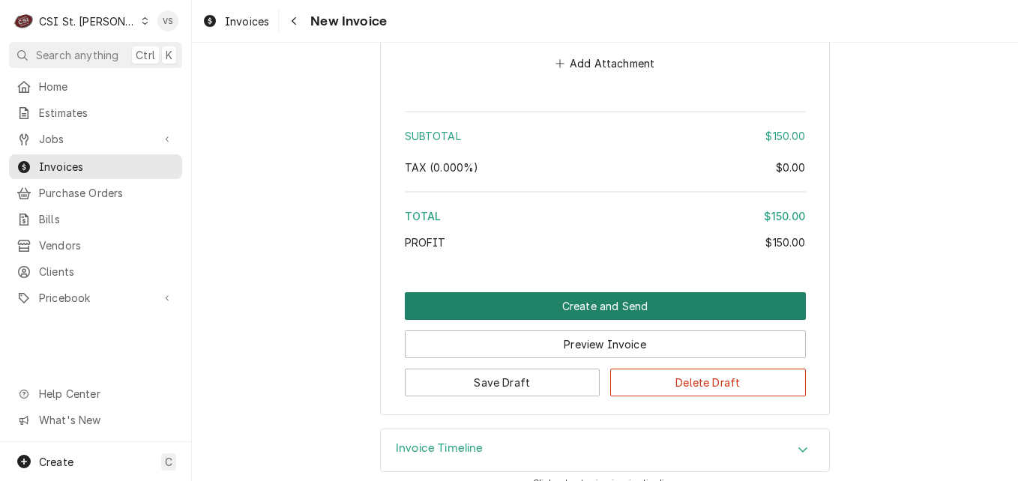
click at [544, 294] on button "Create and Send" at bounding box center [605, 306] width 401 height 28
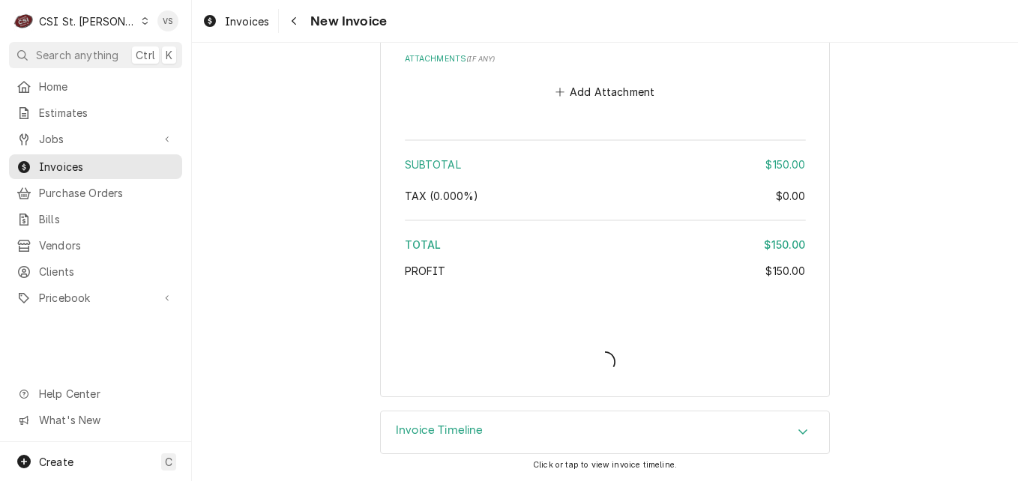
scroll to position [2171, 0]
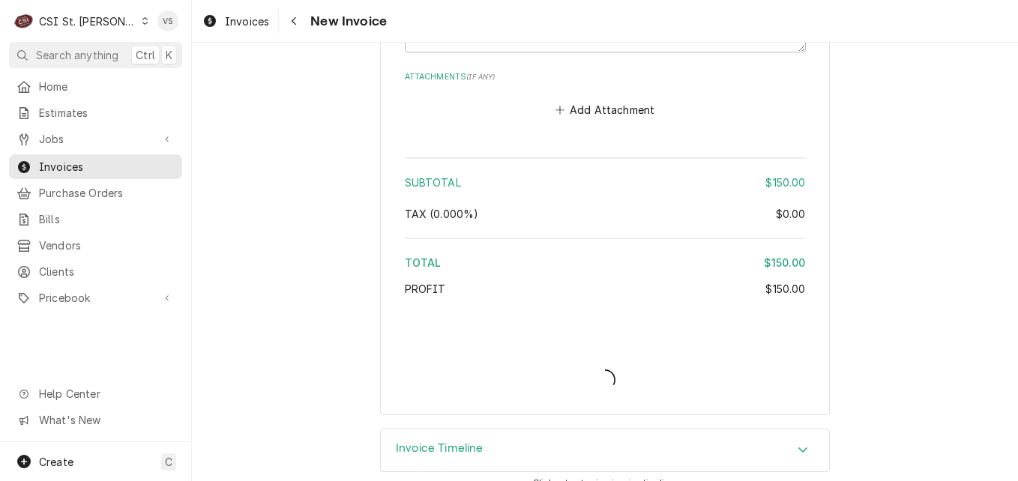
type textarea "x"
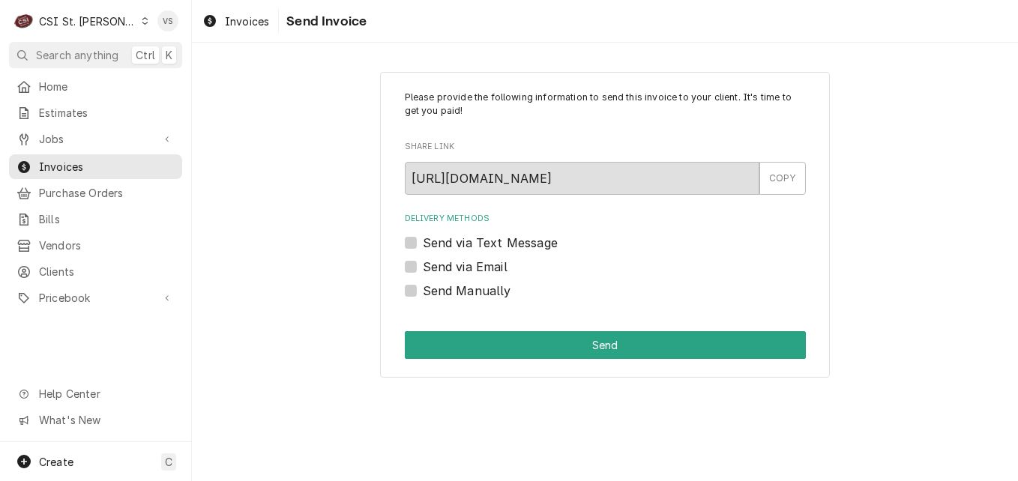
click at [423, 292] on label "Send Manually" at bounding box center [467, 291] width 88 height 18
click at [423, 292] on input "Send Manually" at bounding box center [623, 298] width 401 height 33
click at [423, 292] on label "Send Manually" at bounding box center [467, 291] width 88 height 18
click at [423, 292] on input "Send Manually" at bounding box center [623, 298] width 401 height 33
click at [423, 292] on label "Send Manually" at bounding box center [467, 291] width 88 height 18
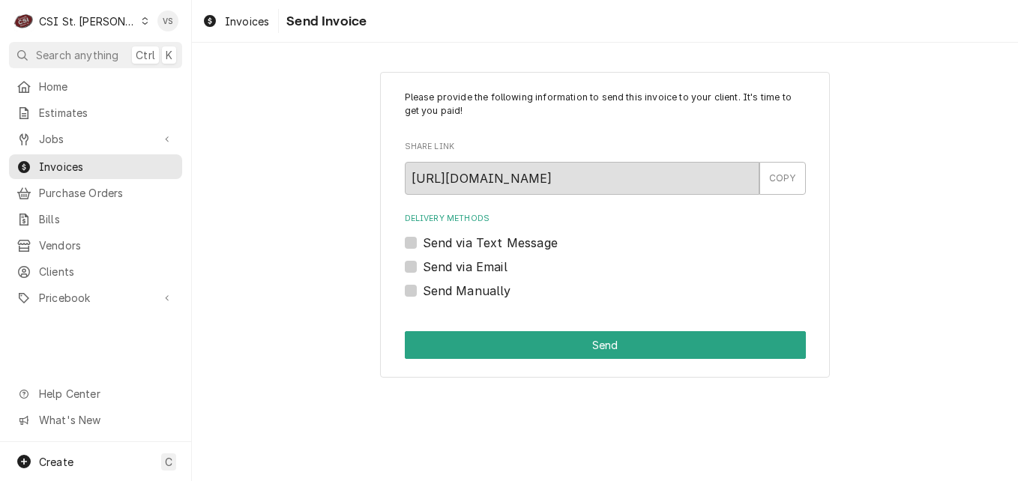
click at [423, 292] on input "Send Manually" at bounding box center [623, 298] width 401 height 33
checkbox input "true"
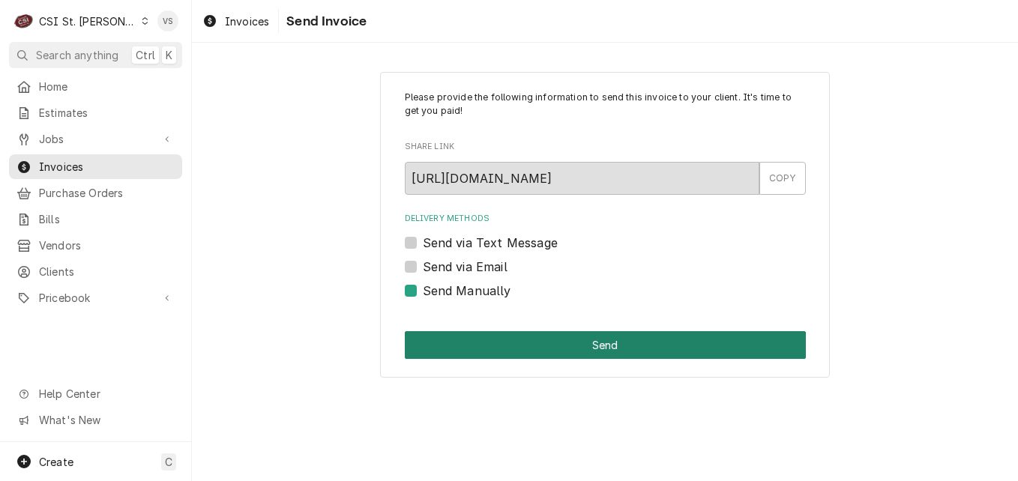
click at [472, 346] on button "Send" at bounding box center [605, 345] width 401 height 28
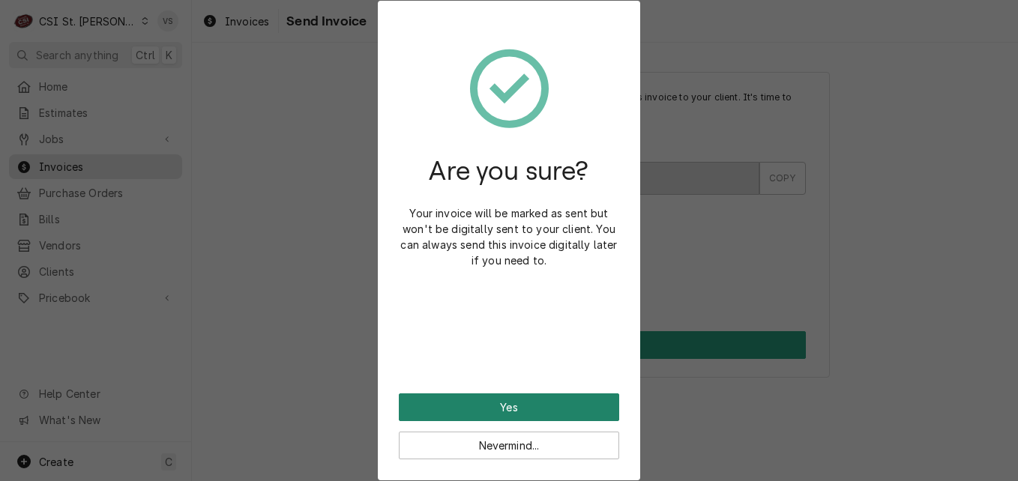
click at [478, 406] on button "Yes" at bounding box center [509, 408] width 220 height 28
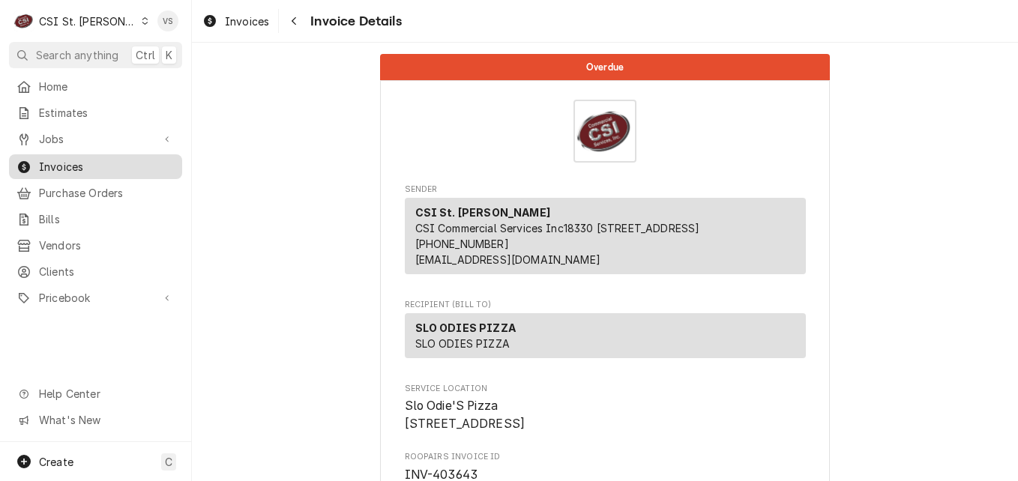
click at [119, 159] on span "Invoices" at bounding box center [107, 167] width 136 height 16
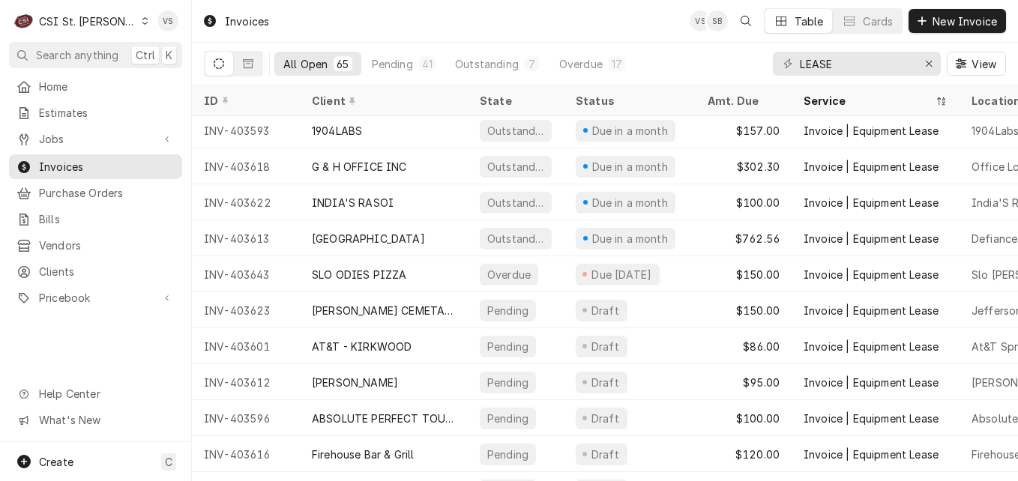
scroll to position [619, 0]
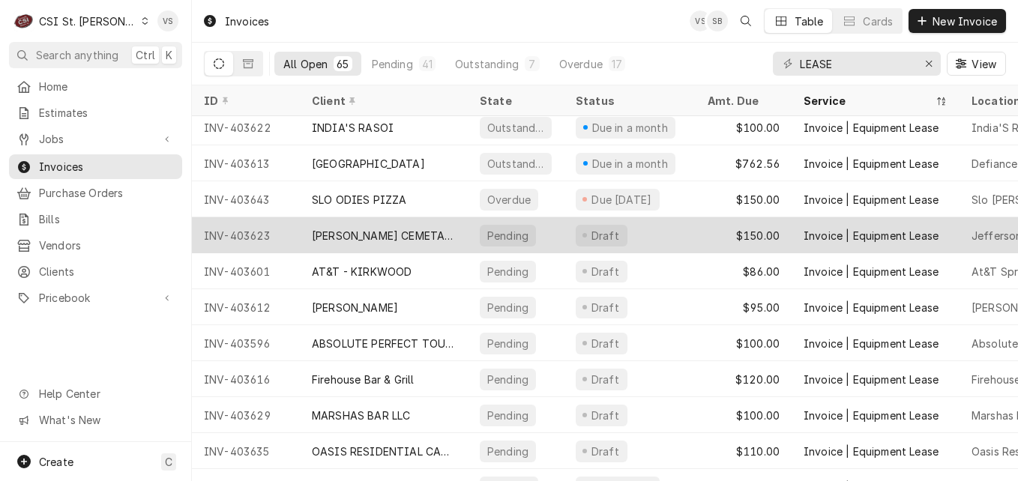
click at [383, 231] on div "[PERSON_NAME] CEMETARY" at bounding box center [384, 236] width 144 height 16
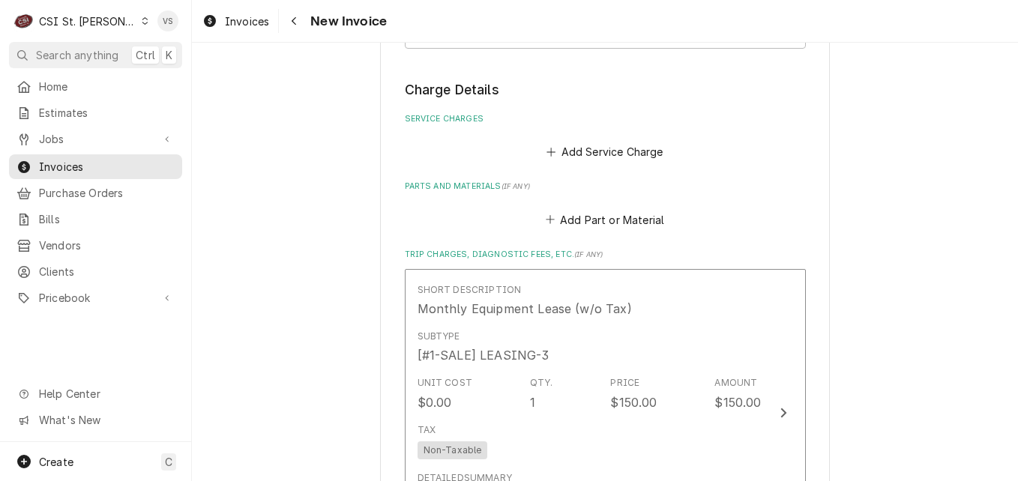
scroll to position [2146, 0]
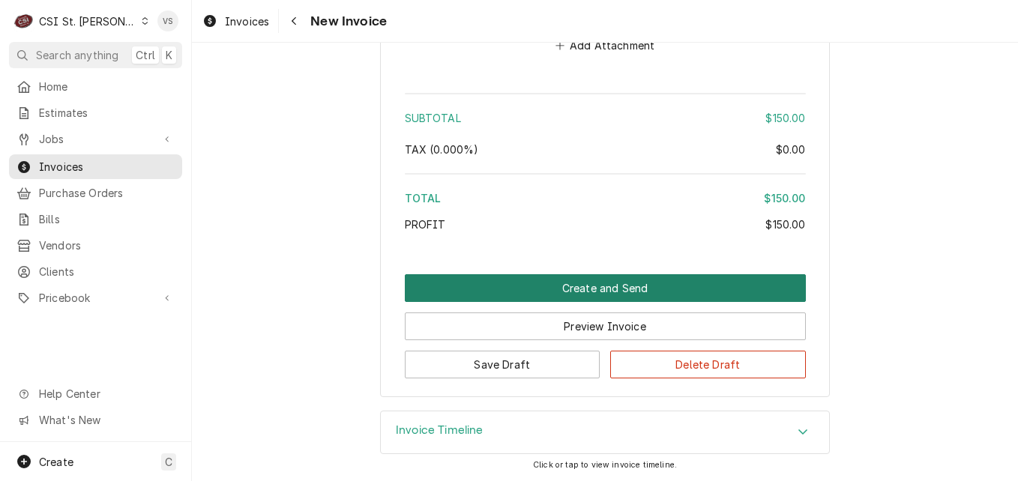
click at [513, 292] on button "Create and Send" at bounding box center [605, 288] width 401 height 28
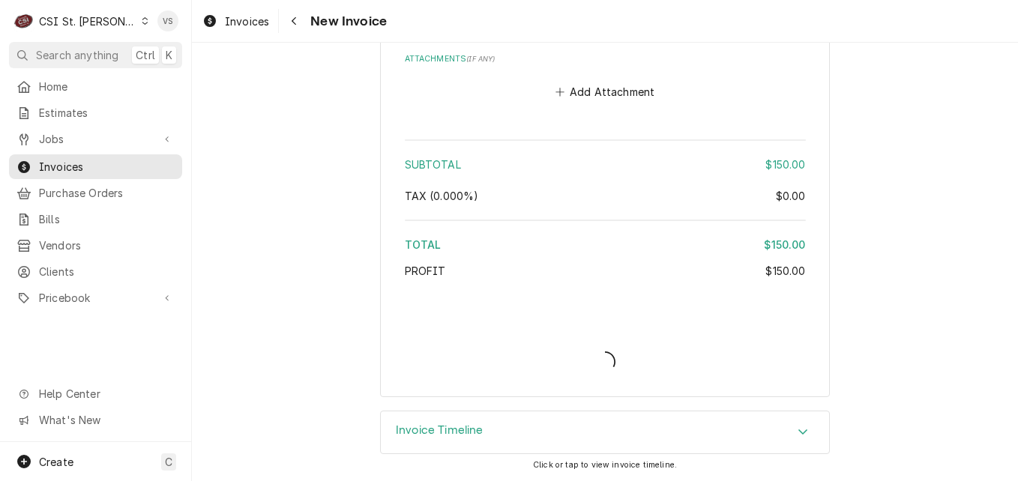
scroll to position [2099, 0]
type textarea "x"
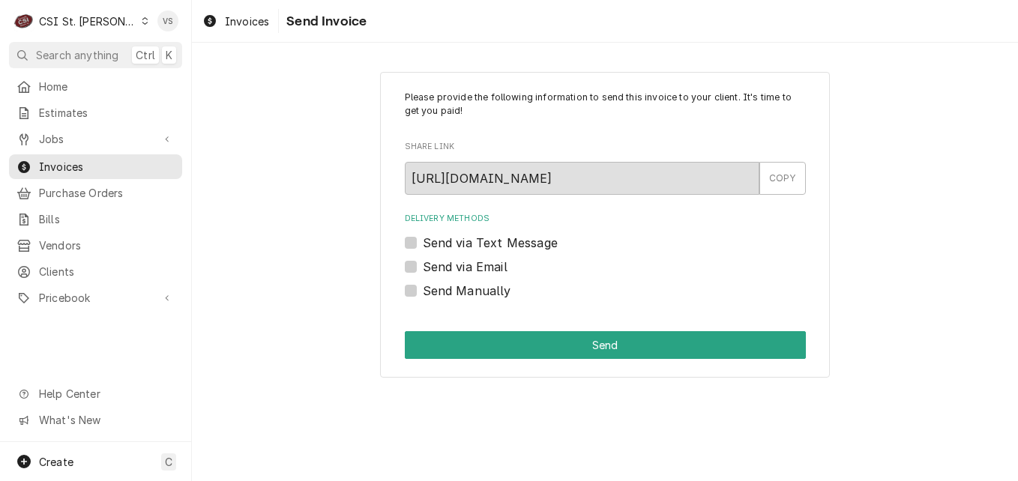
click at [418, 292] on div "Send Manually" at bounding box center [605, 291] width 401 height 18
click at [423, 293] on label "Send Manually" at bounding box center [467, 291] width 88 height 18
click at [423, 293] on input "Send Manually" at bounding box center [623, 298] width 401 height 33
checkbox input "true"
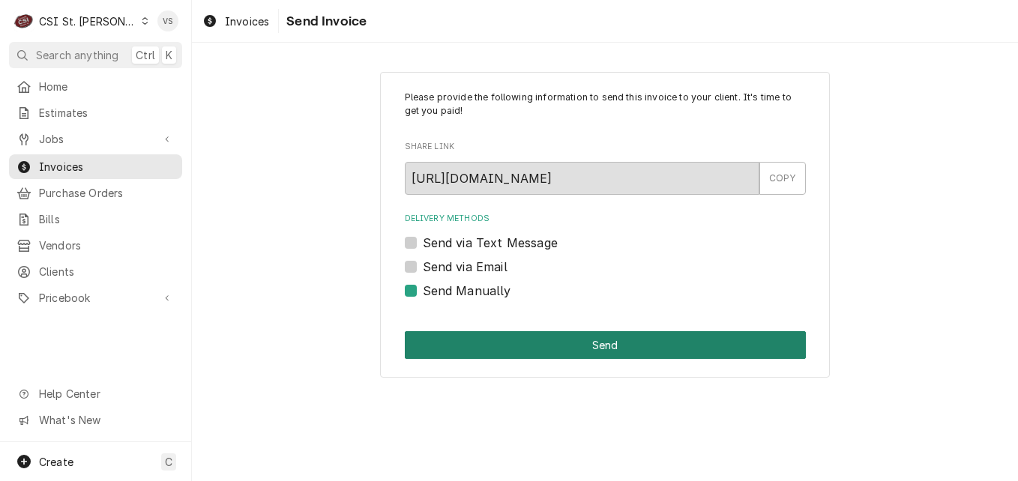
click at [468, 344] on button "Send" at bounding box center [605, 345] width 401 height 28
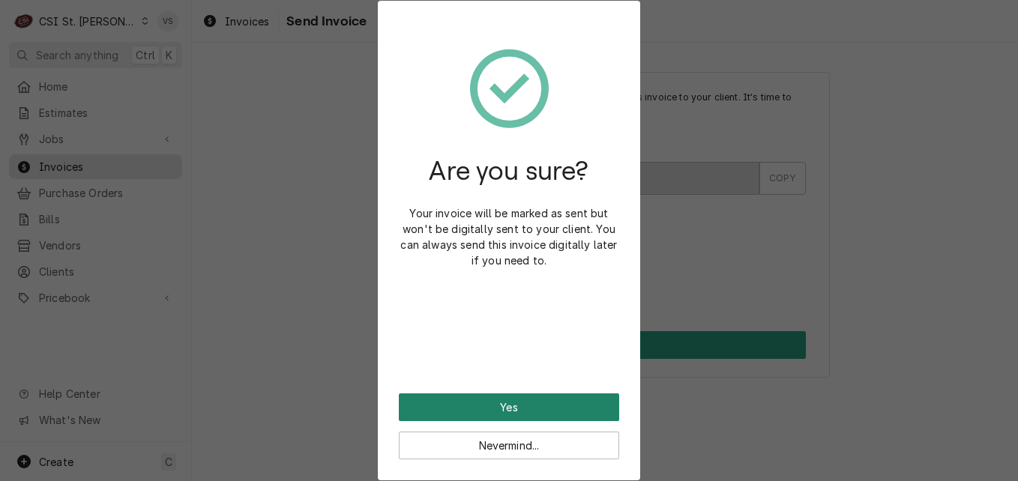
click at [482, 400] on button "Yes" at bounding box center [509, 408] width 220 height 28
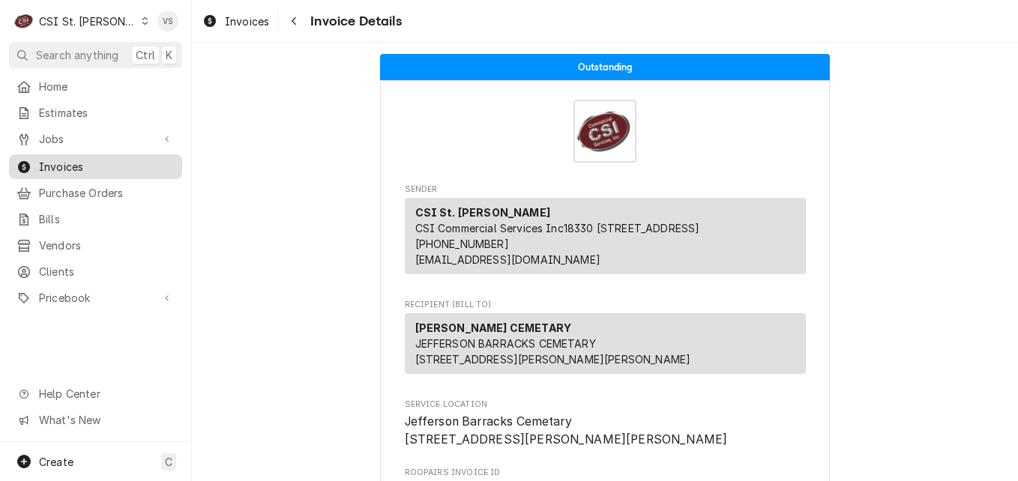
click at [124, 165] on span "Invoices" at bounding box center [107, 167] width 136 height 16
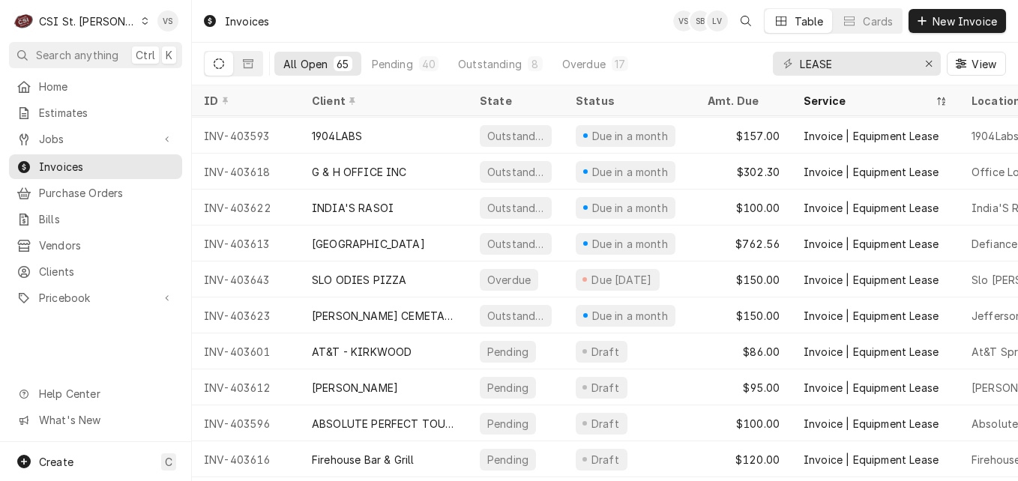
scroll to position [544, 0]
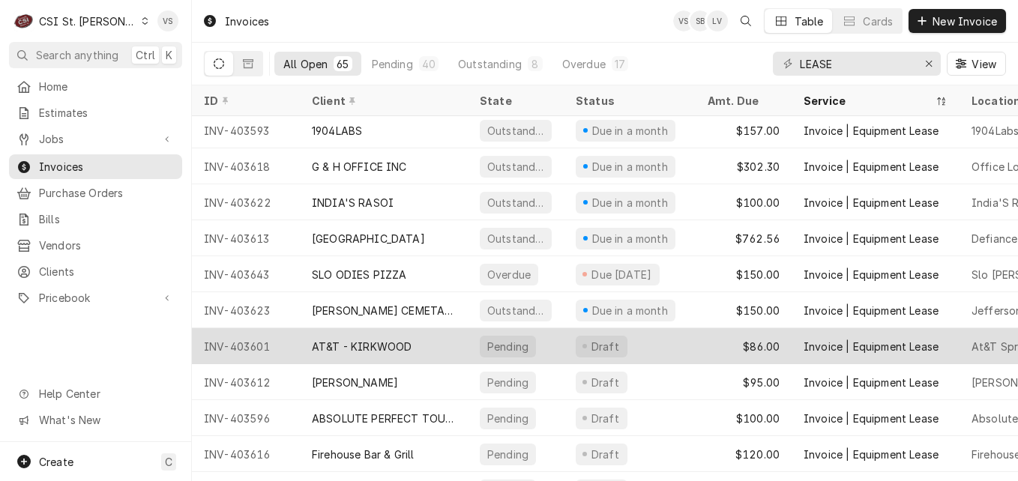
click at [366, 345] on div "AT&T - KIRKWOOD" at bounding box center [362, 347] width 100 height 16
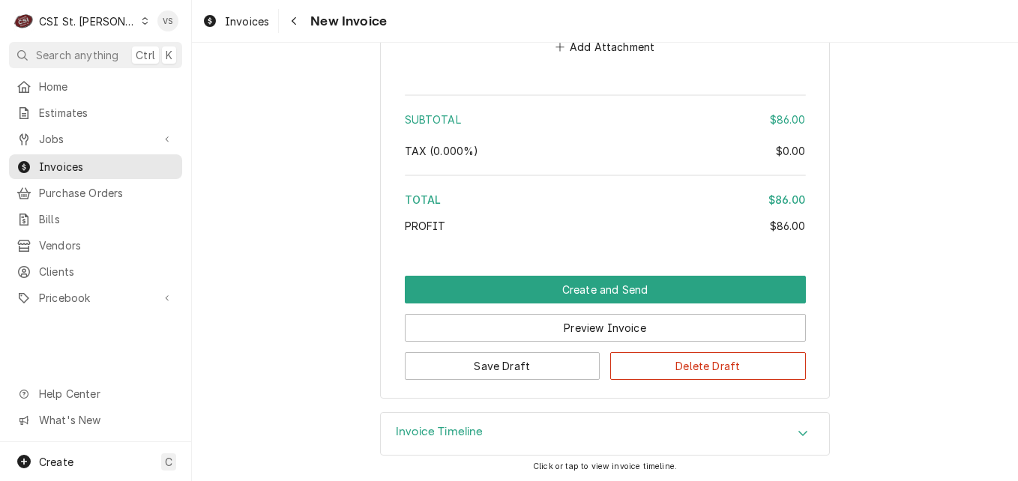
scroll to position [2164, 0]
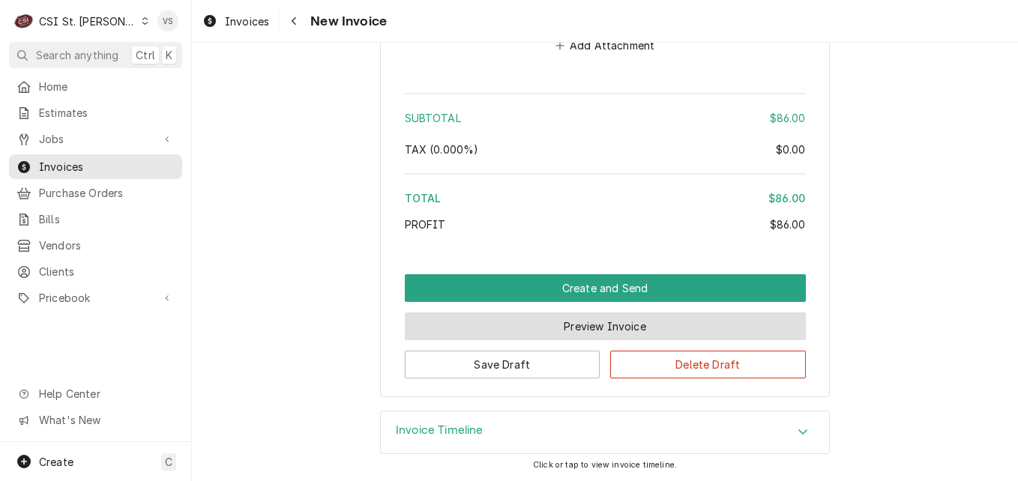
click at [620, 328] on button "Preview Invoice" at bounding box center [605, 327] width 401 height 28
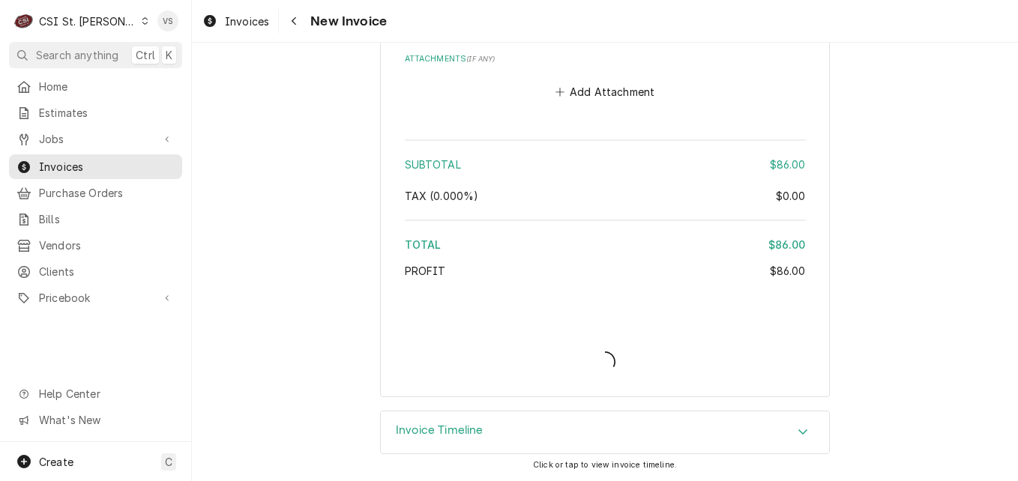
type textarea "x"
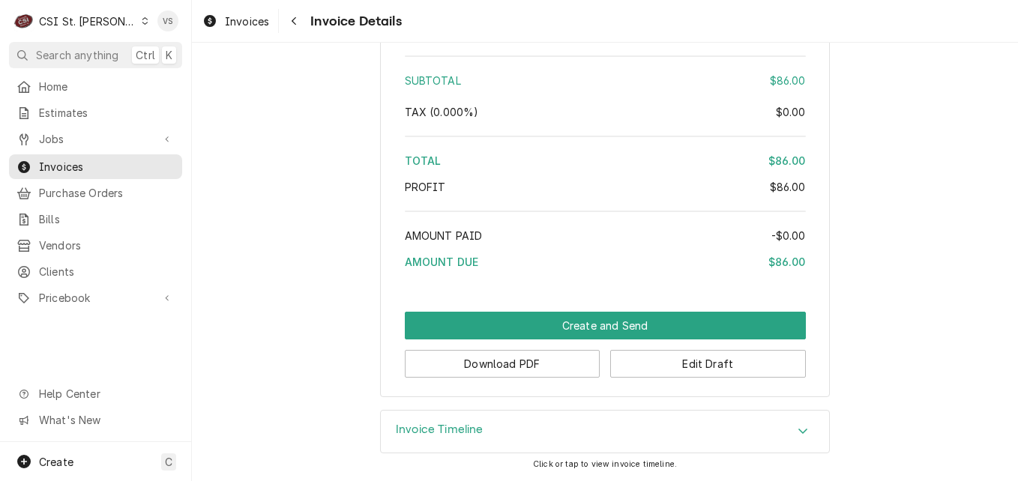
scroll to position [2024, 0]
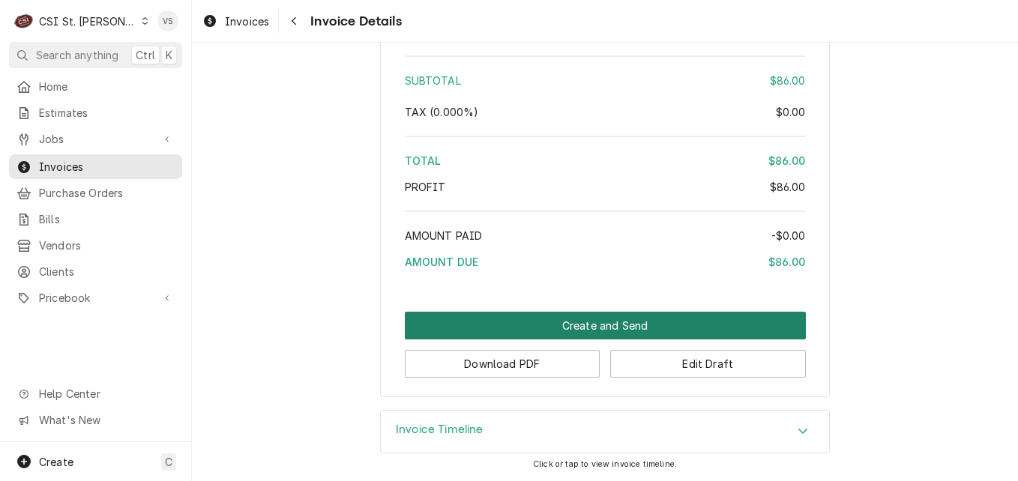
click at [556, 324] on button "Create and Send" at bounding box center [605, 326] width 401 height 28
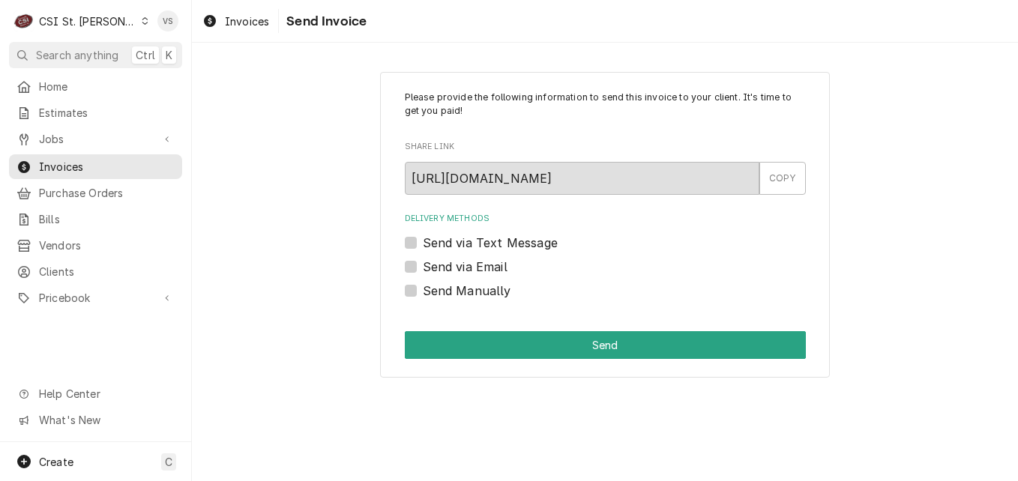
click at [423, 292] on label "Send Manually" at bounding box center [467, 291] width 88 height 18
click at [423, 292] on input "Send Manually" at bounding box center [623, 298] width 401 height 33
checkbox input "true"
click at [547, 359] on div "Please provide the following information to send this invoice to your client. I…" at bounding box center [605, 225] width 450 height 307
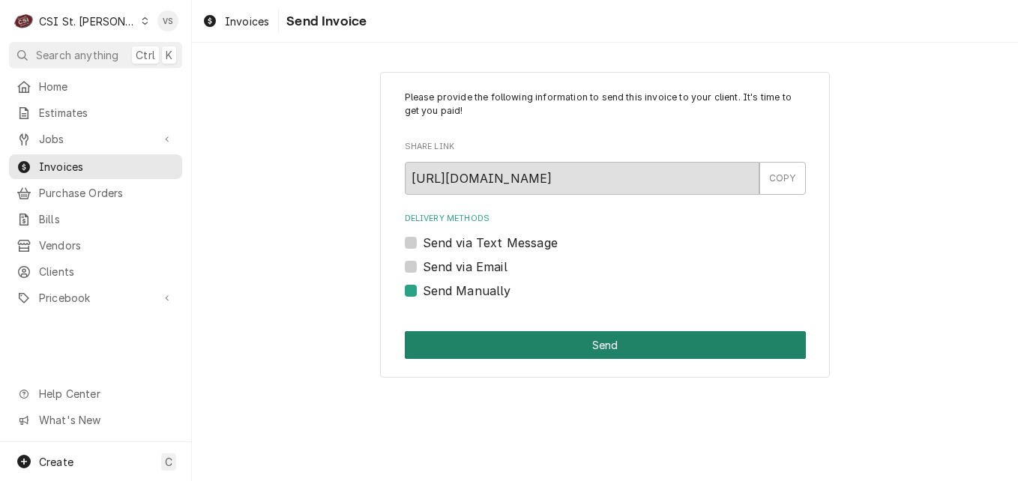
click at [544, 352] on button "Send" at bounding box center [605, 345] width 401 height 28
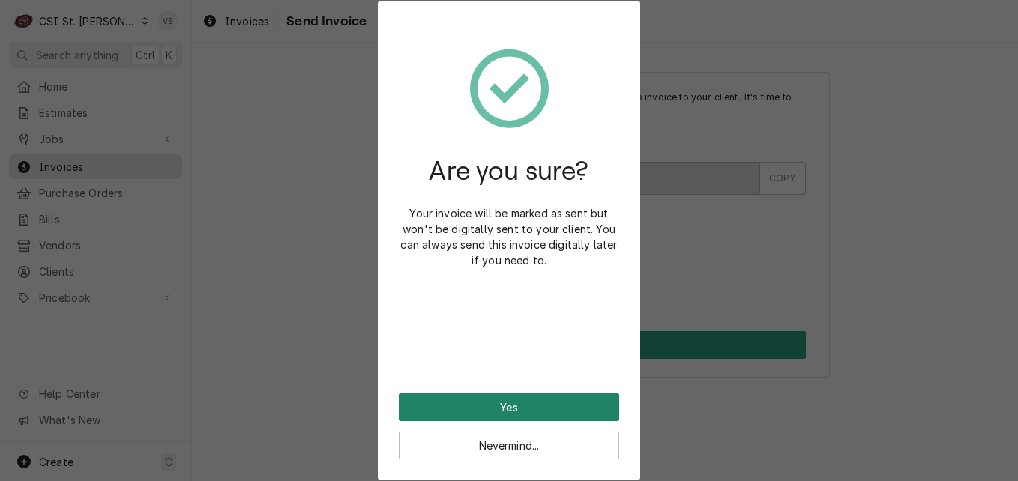
click at [527, 404] on button "Yes" at bounding box center [509, 408] width 220 height 28
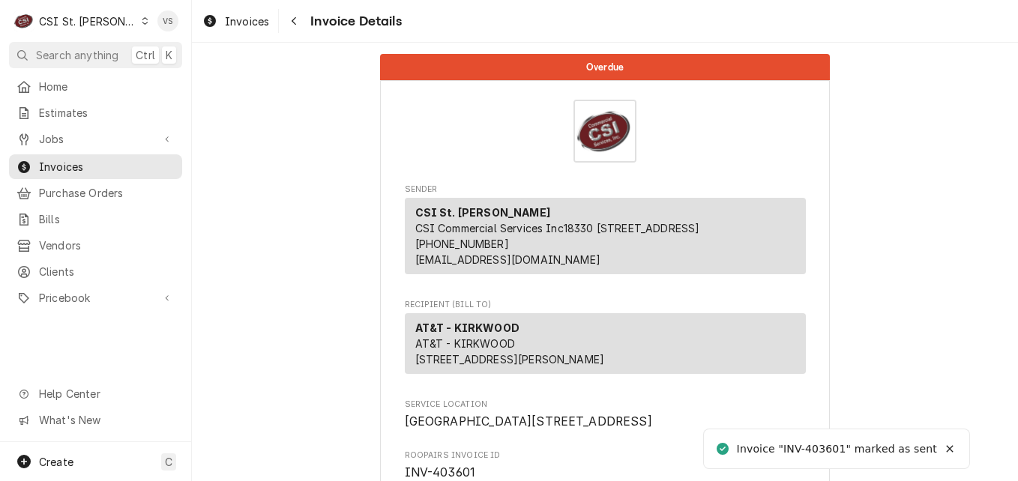
click at [73, 161] on span "Invoices" at bounding box center [107, 167] width 136 height 16
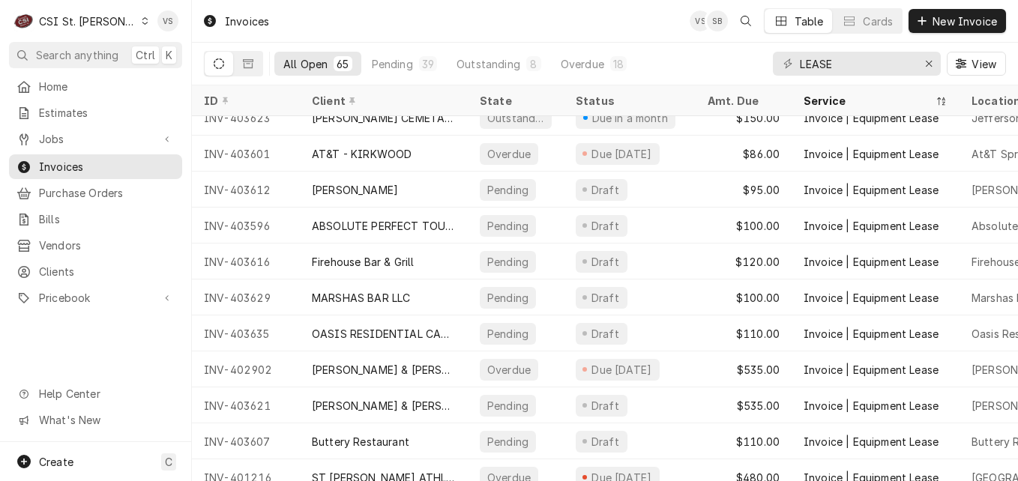
scroll to position [762, 0]
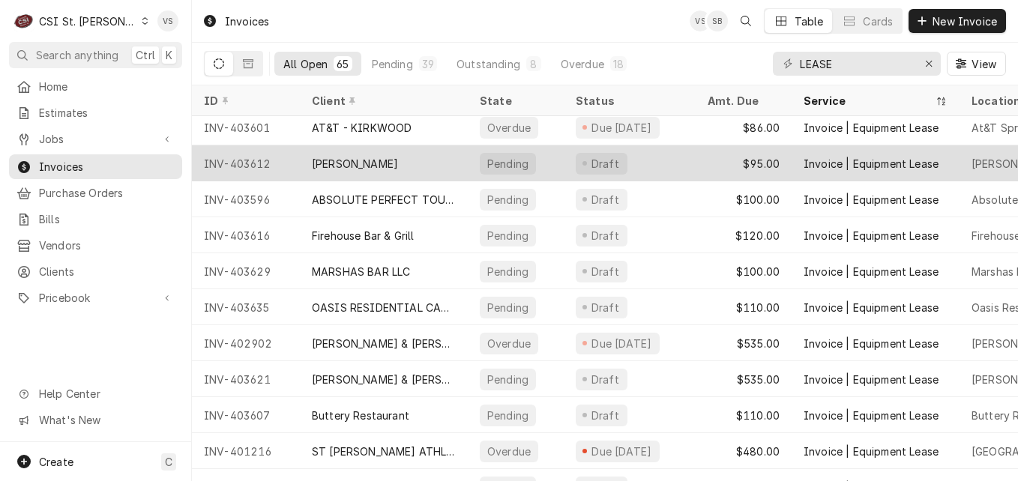
click at [407, 167] on div "Compton BP" at bounding box center [384, 163] width 168 height 36
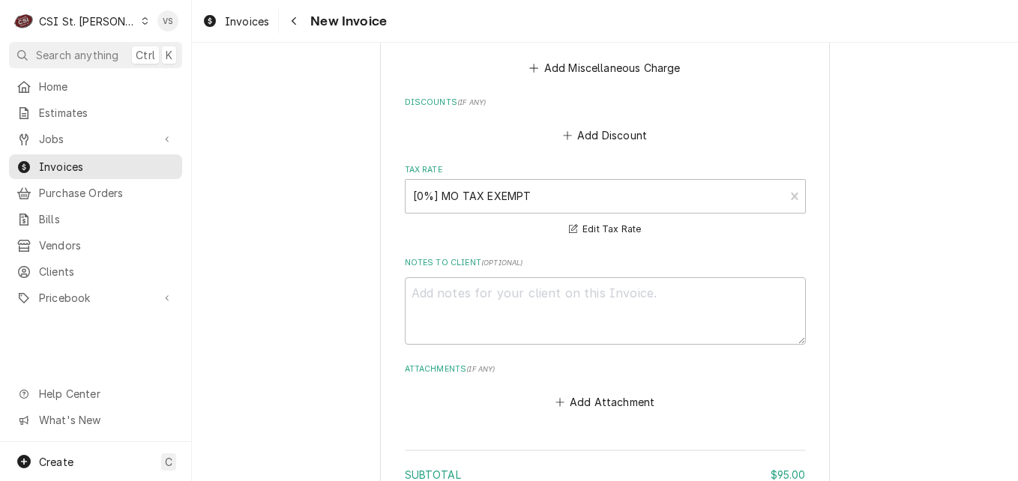
scroll to position [2200, 0]
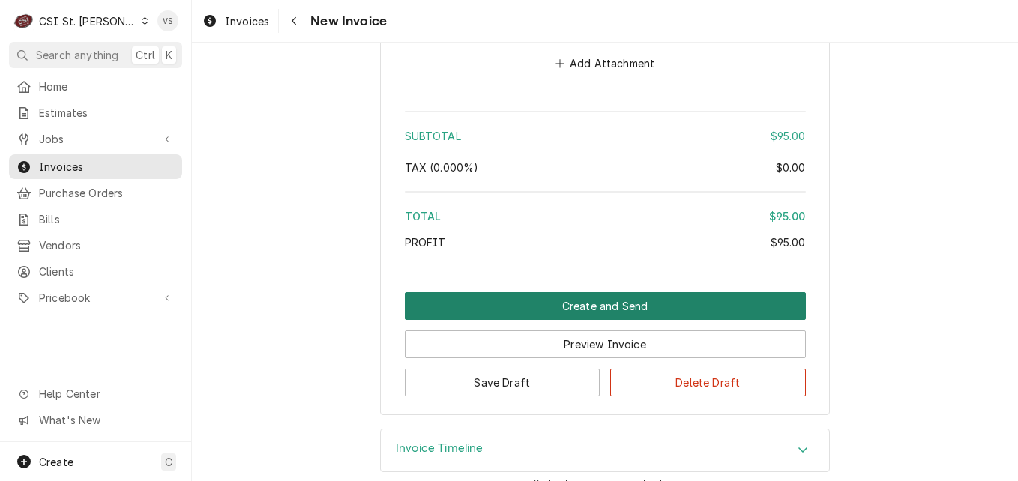
click at [596, 292] on button "Create and Send" at bounding box center [605, 306] width 401 height 28
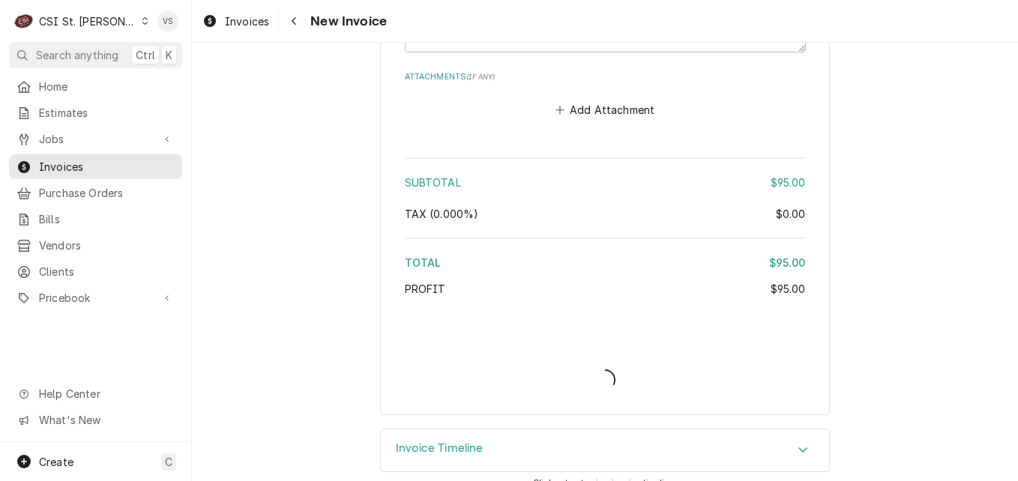
type textarea "x"
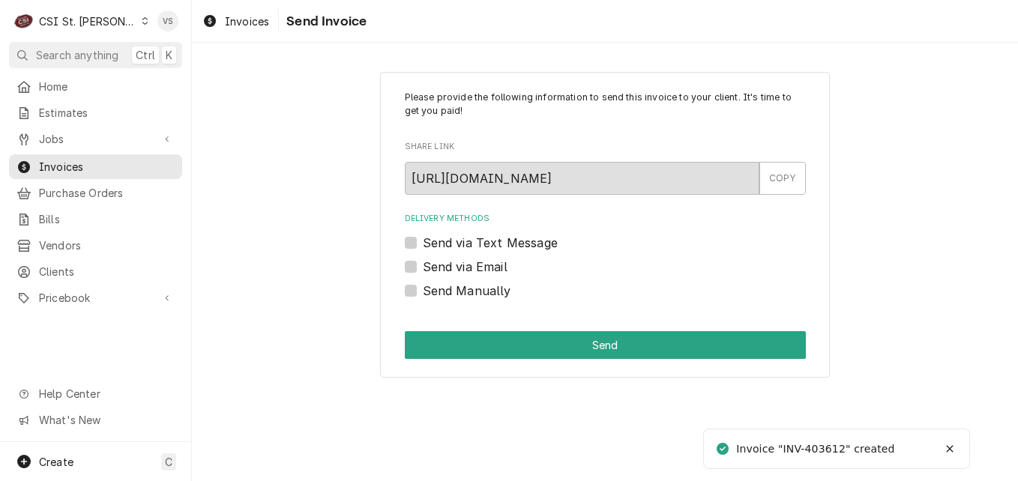
click at [423, 289] on label "Send Manually" at bounding box center [467, 291] width 88 height 18
click at [423, 289] on input "Send Manually" at bounding box center [623, 298] width 401 height 33
checkbox input "true"
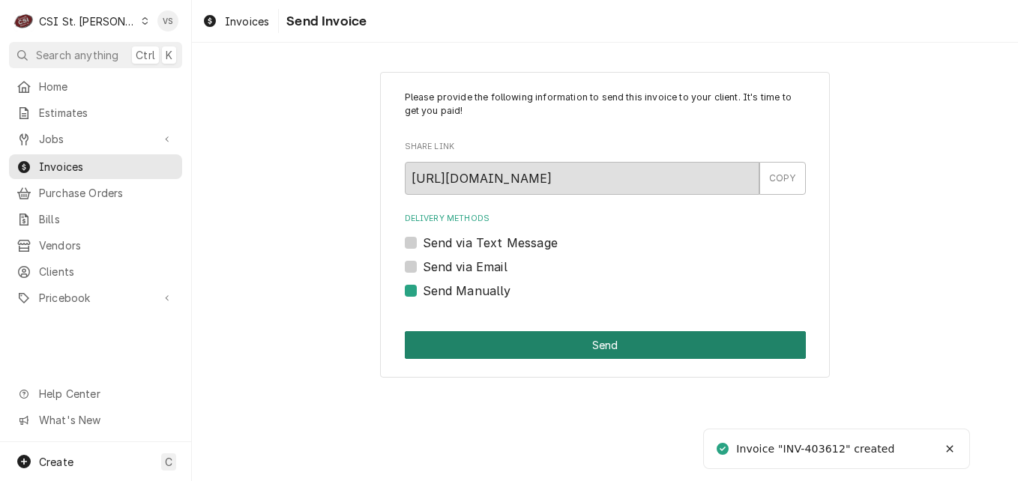
click at [477, 352] on button "Send" at bounding box center [605, 345] width 401 height 28
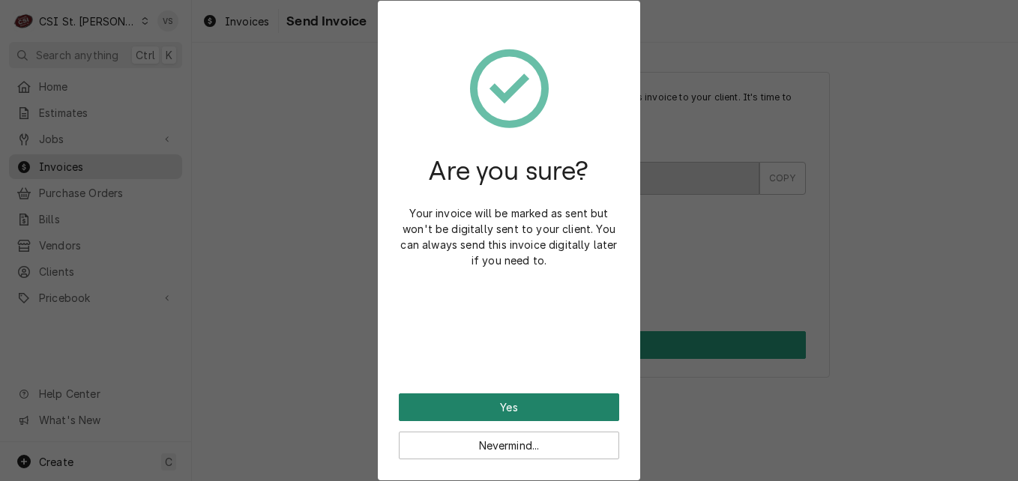
click at [485, 409] on button "Yes" at bounding box center [509, 408] width 220 height 28
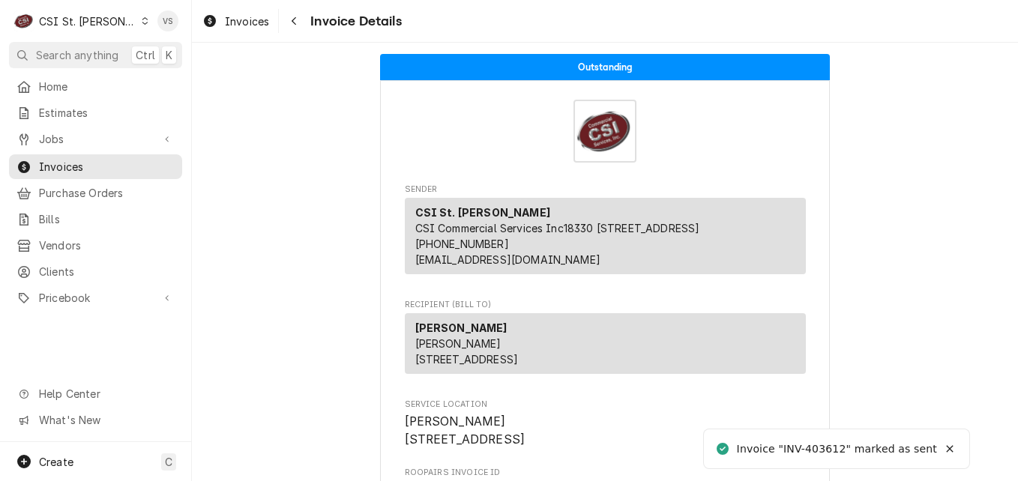
click at [76, 163] on span "Invoices" at bounding box center [107, 167] width 136 height 16
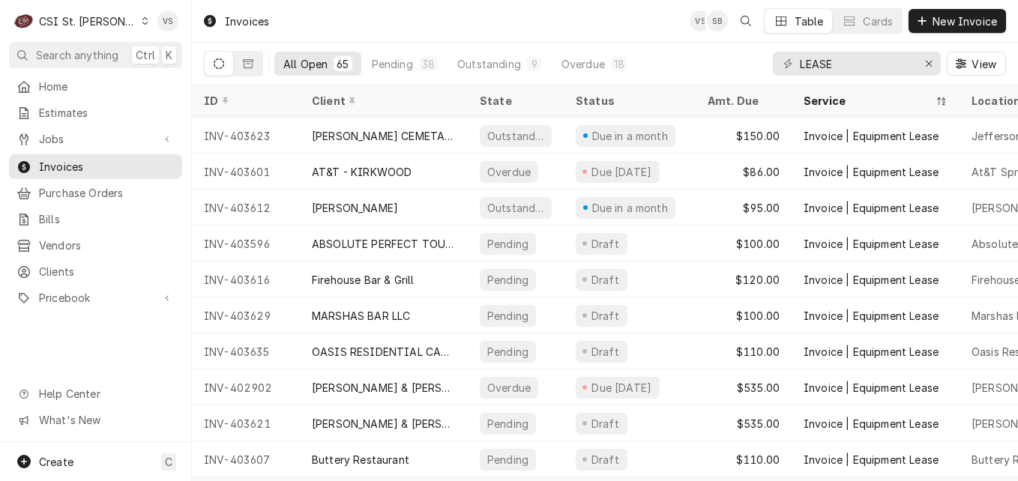
scroll to position [759, 0]
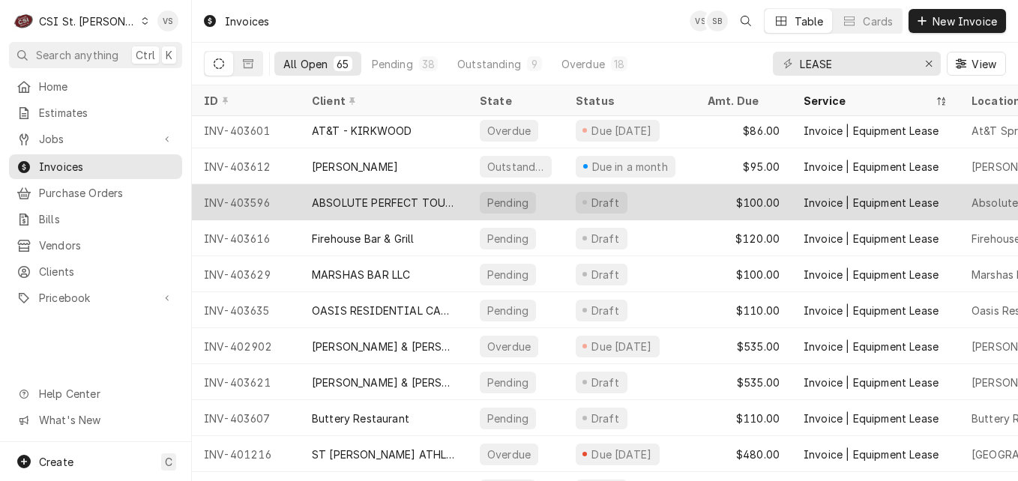
click at [381, 202] on div "ABSOLUTE PERFECT TOUCH LIMO" at bounding box center [384, 203] width 144 height 16
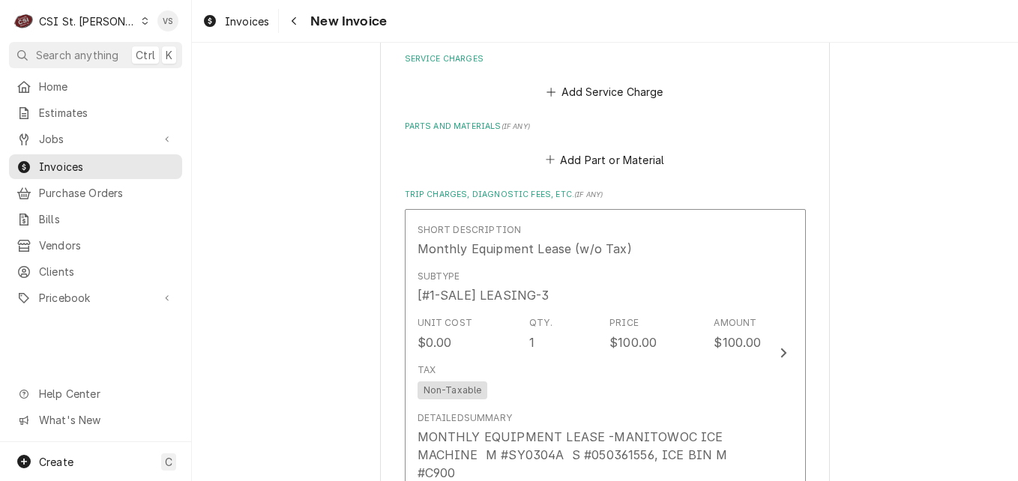
scroll to position [2218, 0]
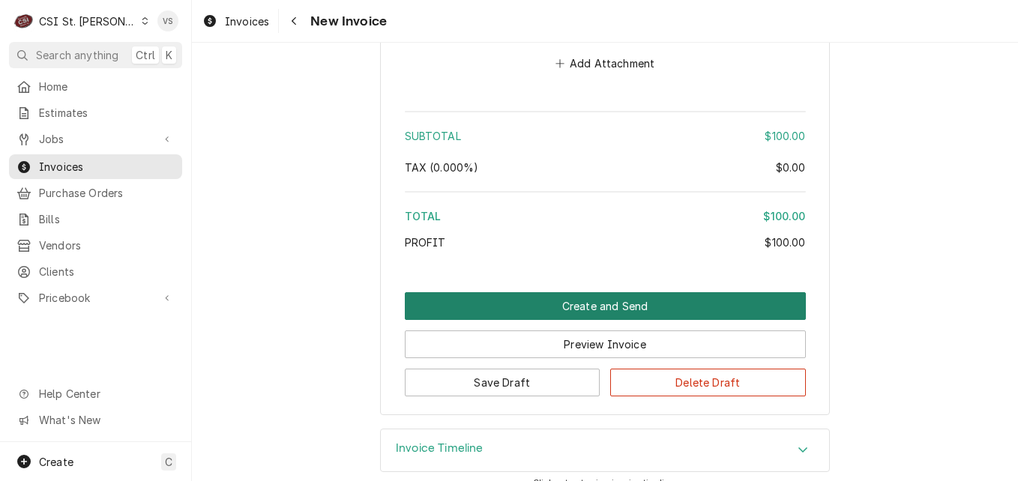
click at [480, 292] on button "Create and Send" at bounding box center [605, 306] width 401 height 28
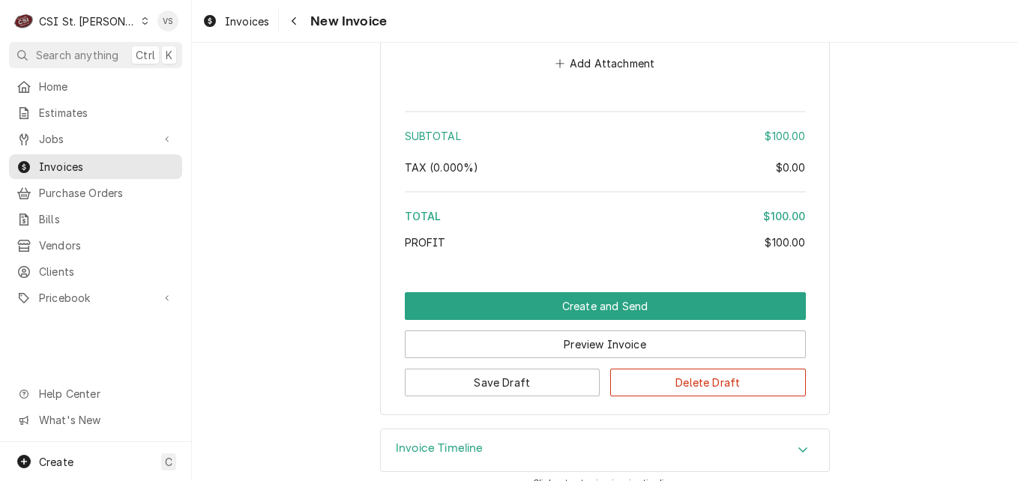
scroll to position [2171, 0]
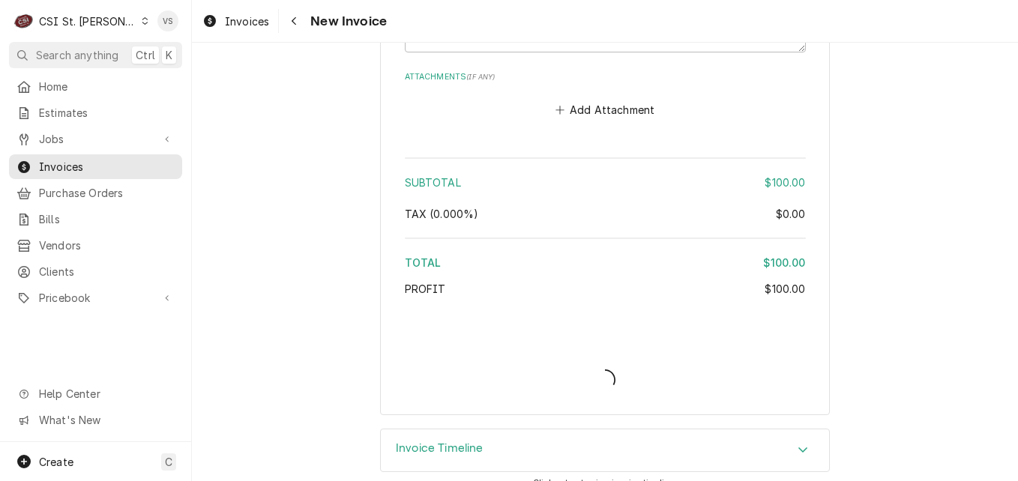
type textarea "x"
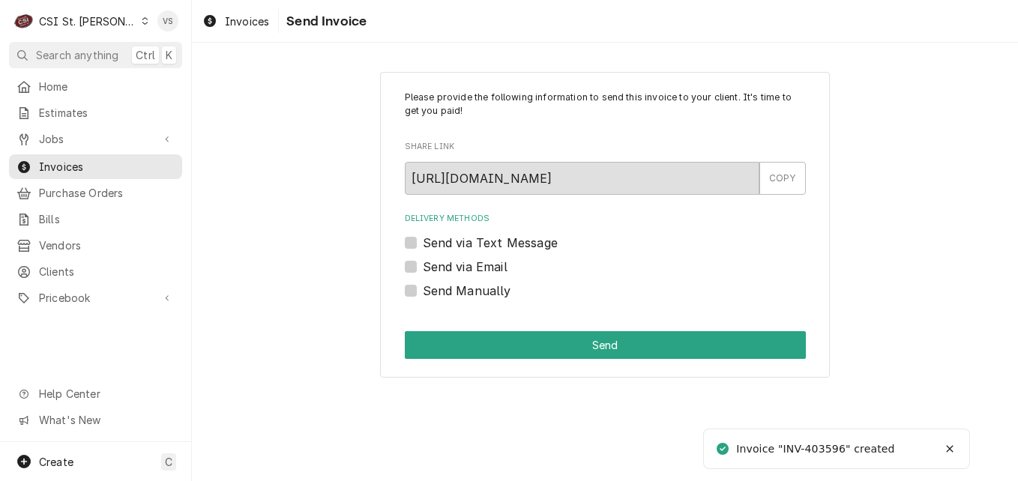
click at [423, 291] on label "Send Manually" at bounding box center [467, 291] width 88 height 18
click at [423, 291] on input "Send Manually" at bounding box center [623, 298] width 401 height 33
checkbox input "true"
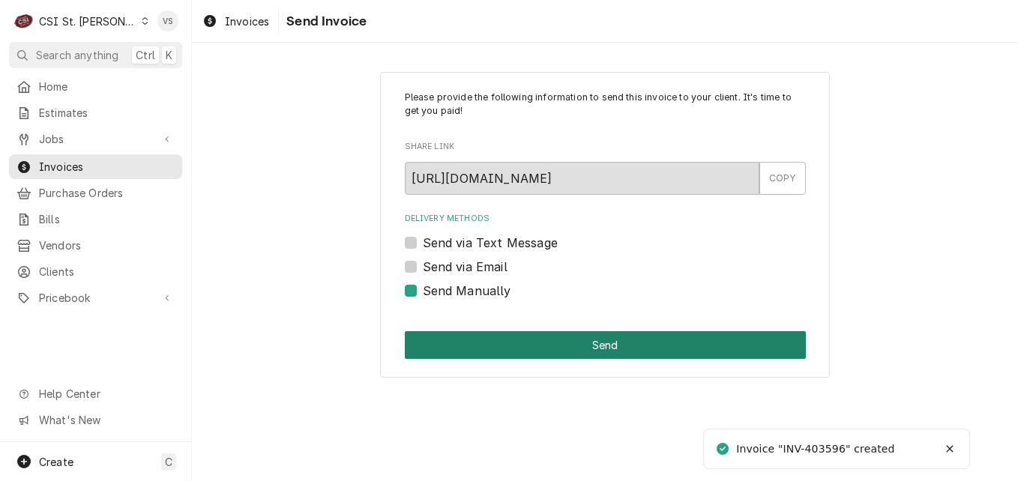
click at [526, 352] on button "Send" at bounding box center [605, 345] width 401 height 28
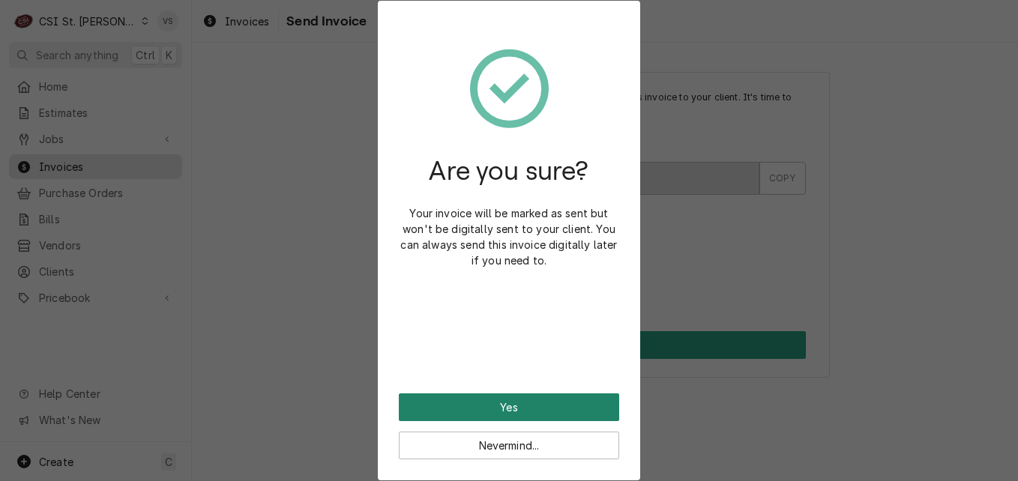
click at [510, 407] on button "Yes" at bounding box center [509, 408] width 220 height 28
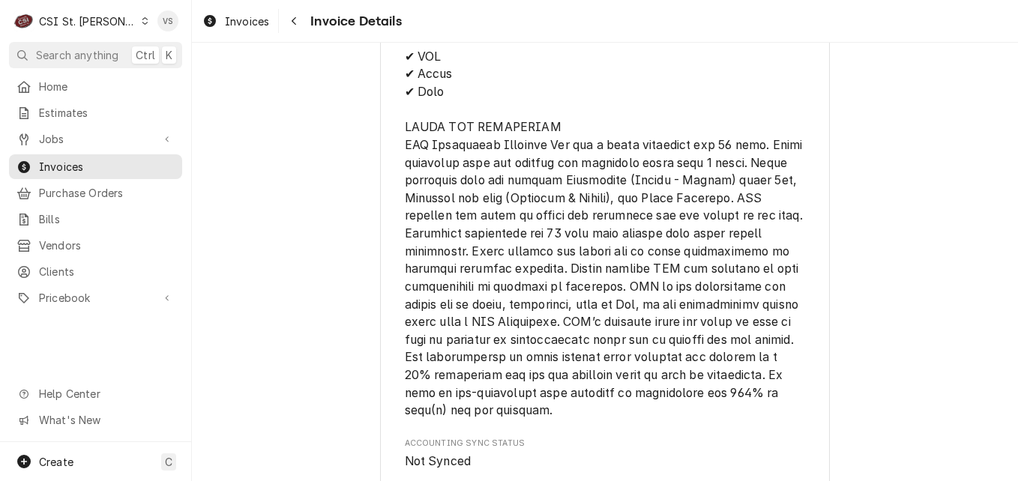
scroll to position [2151, 0]
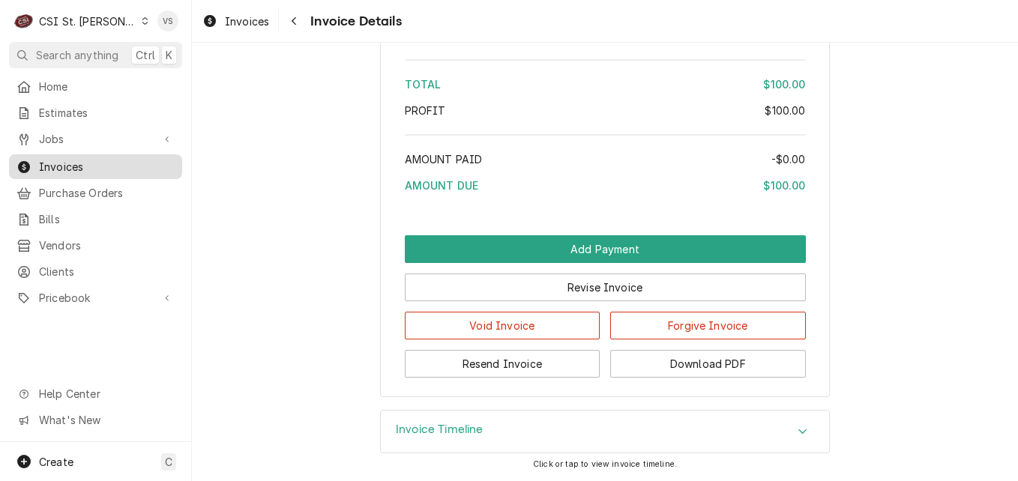
click at [90, 167] on span "Invoices" at bounding box center [107, 167] width 136 height 16
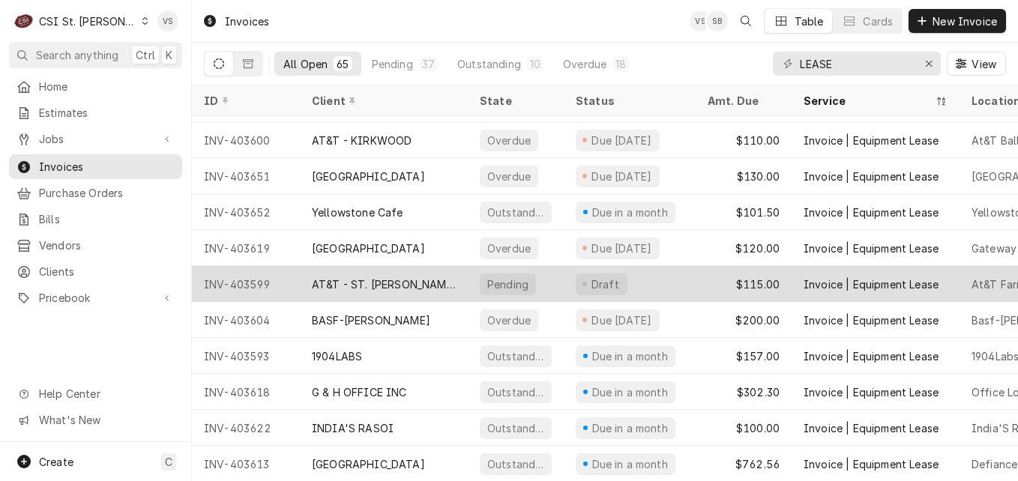
scroll to position [292, 0]
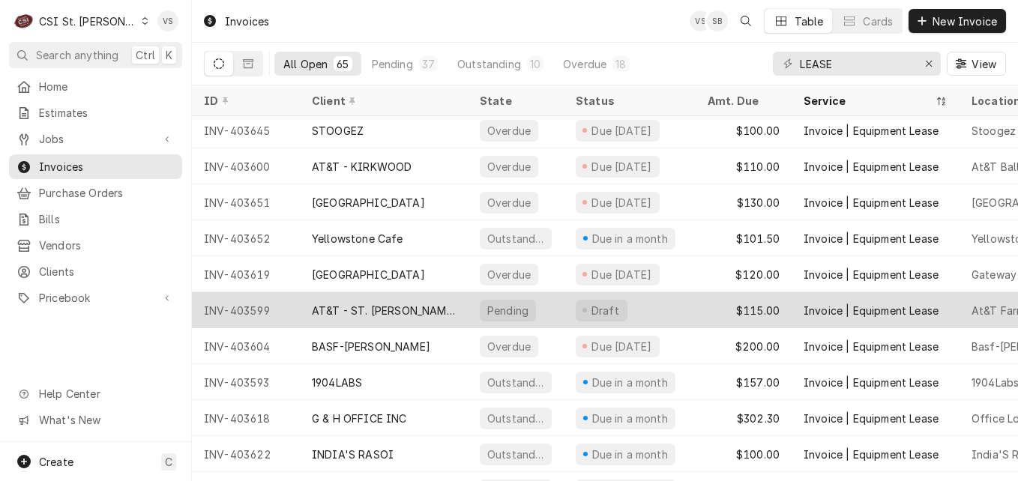
click at [413, 303] on div "AT&T - ST. [PERSON_NAME]" at bounding box center [384, 311] width 144 height 16
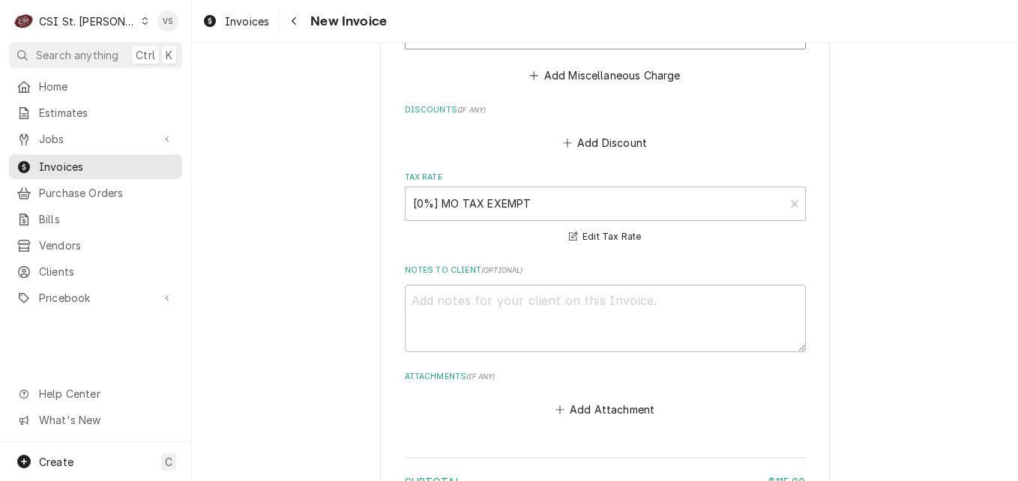
scroll to position [2146, 0]
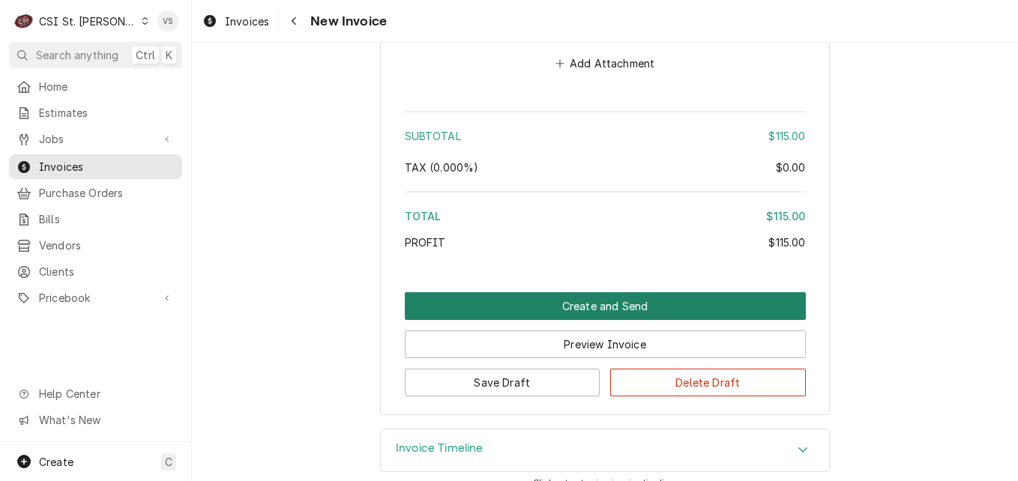
click at [485, 292] on button "Create and Send" at bounding box center [605, 306] width 401 height 28
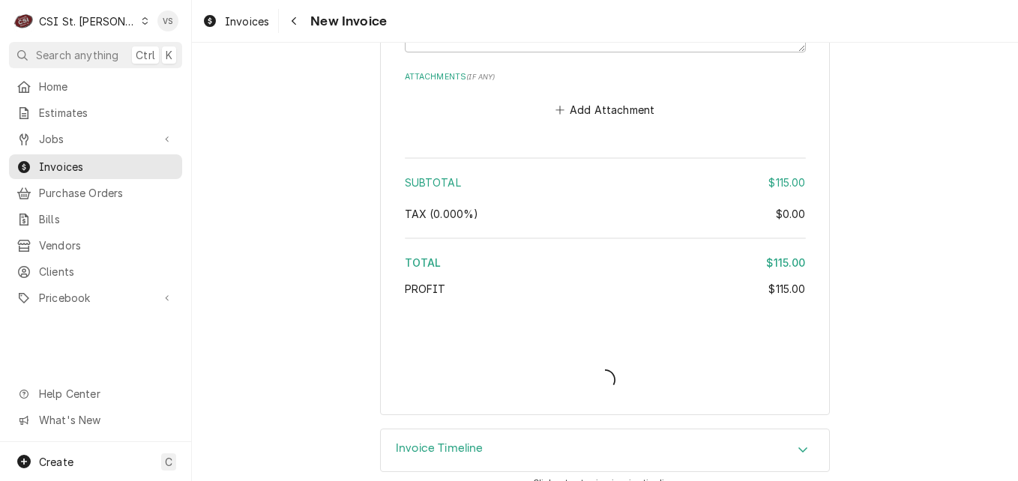
type textarea "x"
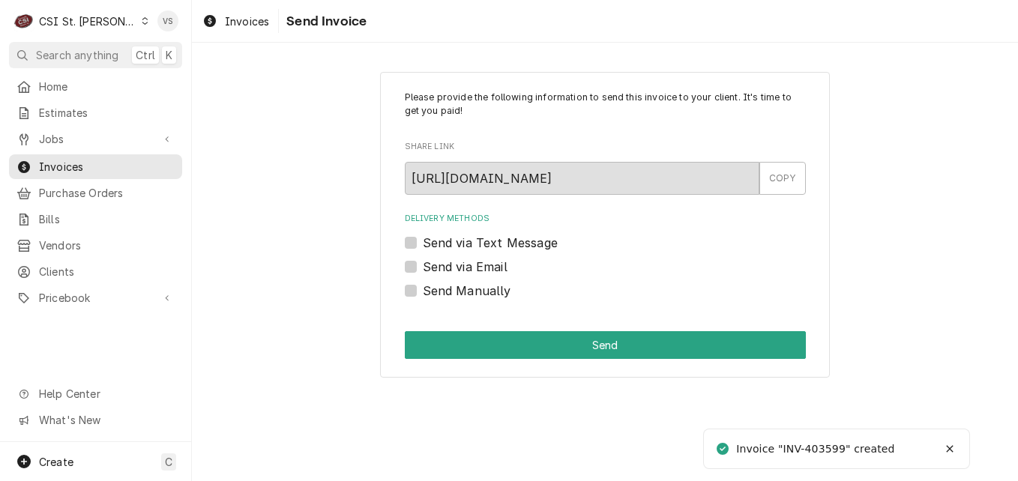
click at [423, 292] on label "Send Manually" at bounding box center [467, 291] width 88 height 18
click at [423, 292] on input "Send Manually" at bounding box center [623, 298] width 401 height 33
checkbox input "true"
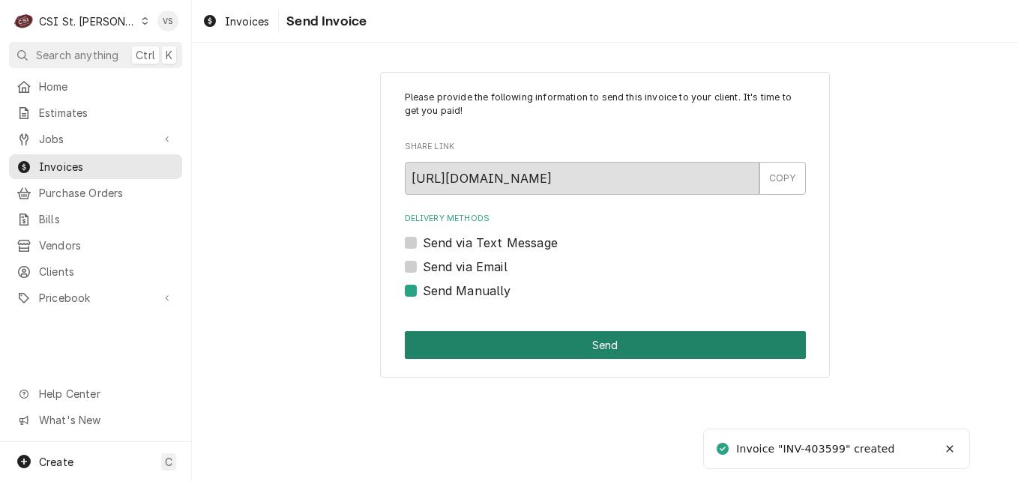
click at [481, 339] on button "Send" at bounding box center [605, 345] width 401 height 28
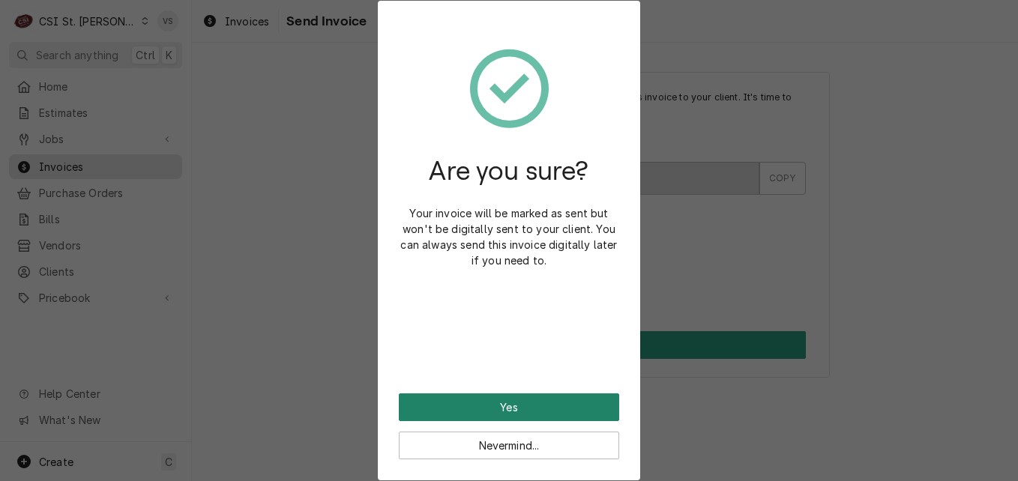
click at [489, 404] on button "Yes" at bounding box center [509, 408] width 220 height 28
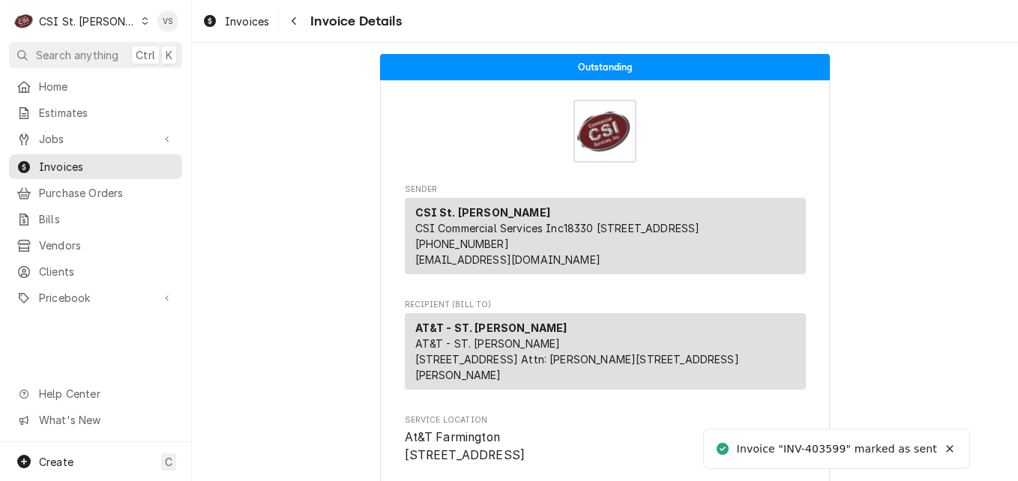
click at [76, 161] on span "Invoices" at bounding box center [107, 167] width 136 height 16
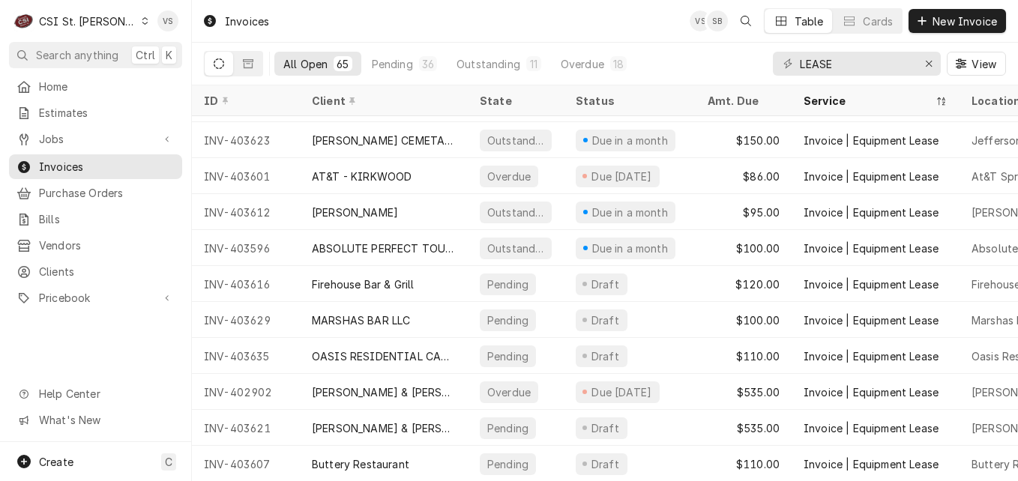
scroll to position [795, 0]
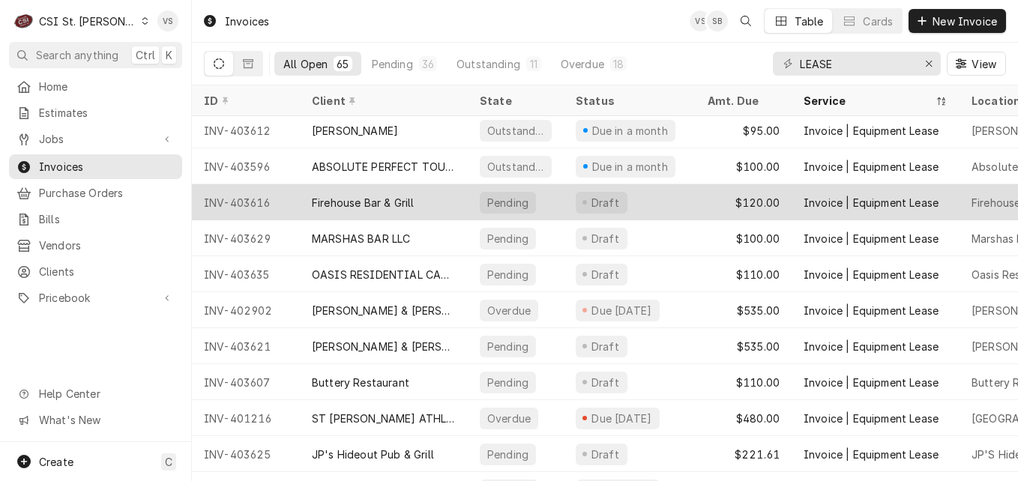
click at [445, 202] on div "Firehouse Bar & Grill" at bounding box center [384, 202] width 168 height 36
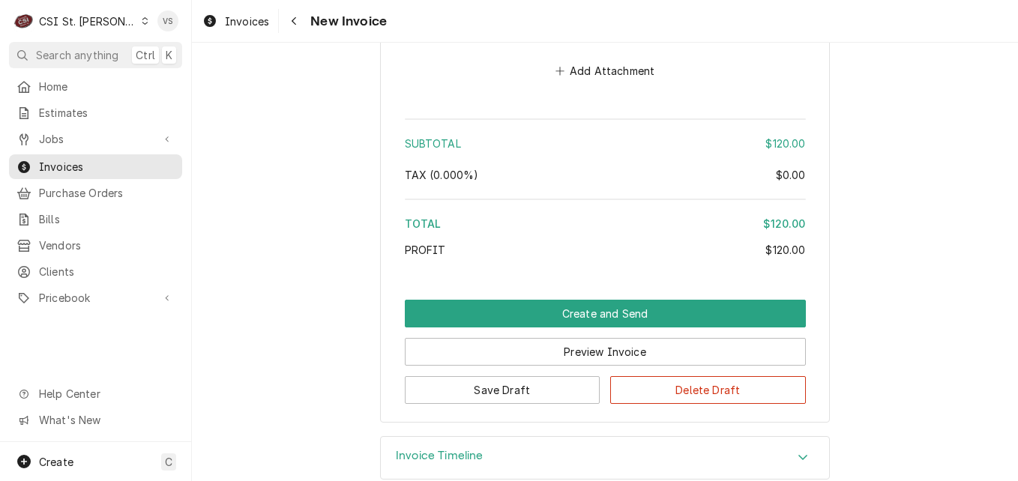
scroll to position [2146, 0]
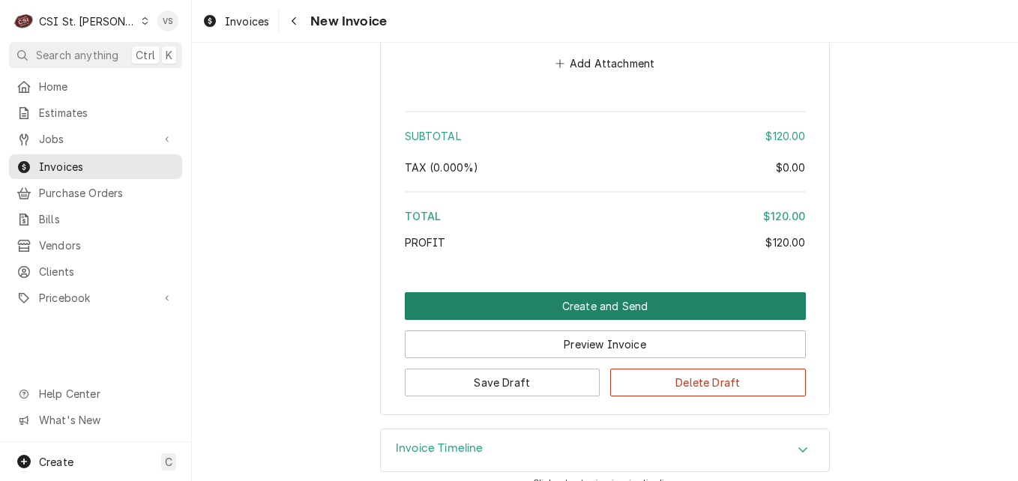
click at [545, 292] on button "Create and Send" at bounding box center [605, 306] width 401 height 28
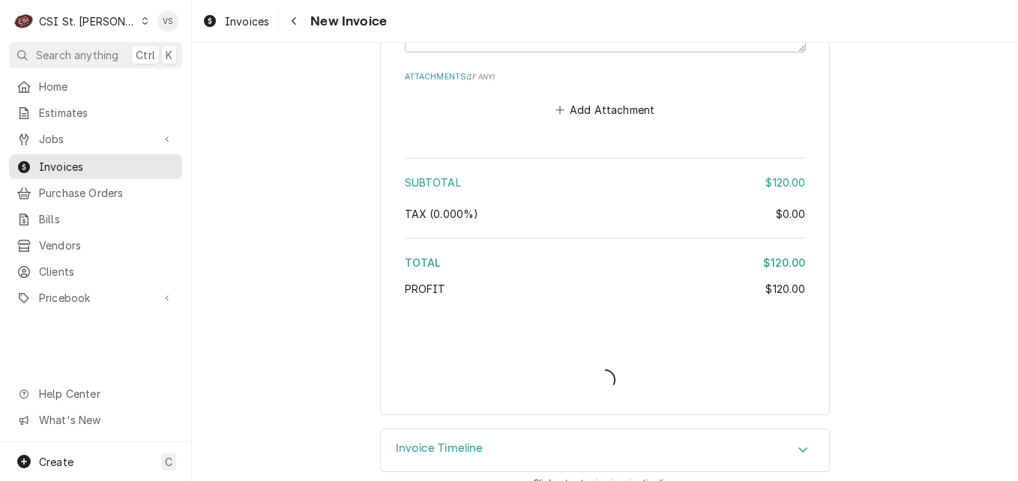
type textarea "x"
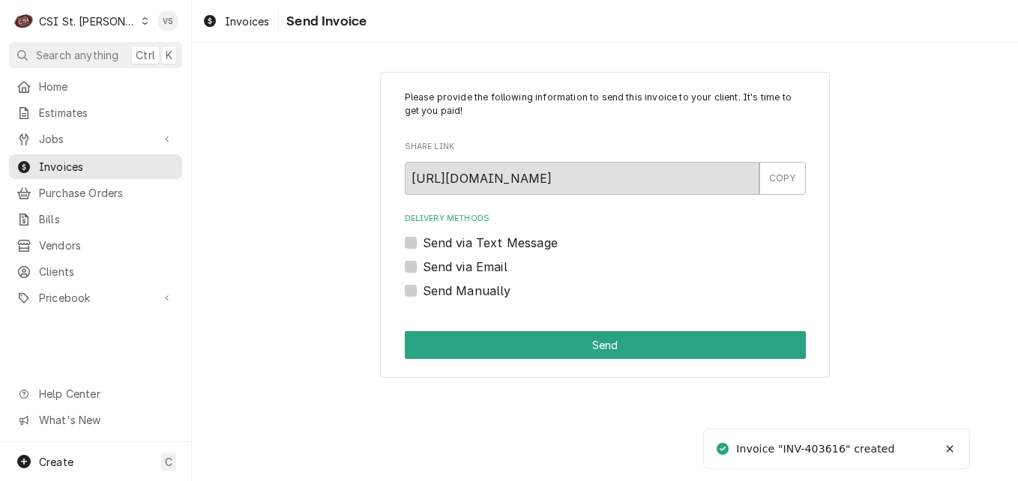
click at [423, 288] on label "Send Manually" at bounding box center [467, 291] width 88 height 18
click at [423, 288] on input "Send Manually" at bounding box center [623, 298] width 401 height 33
checkbox input "true"
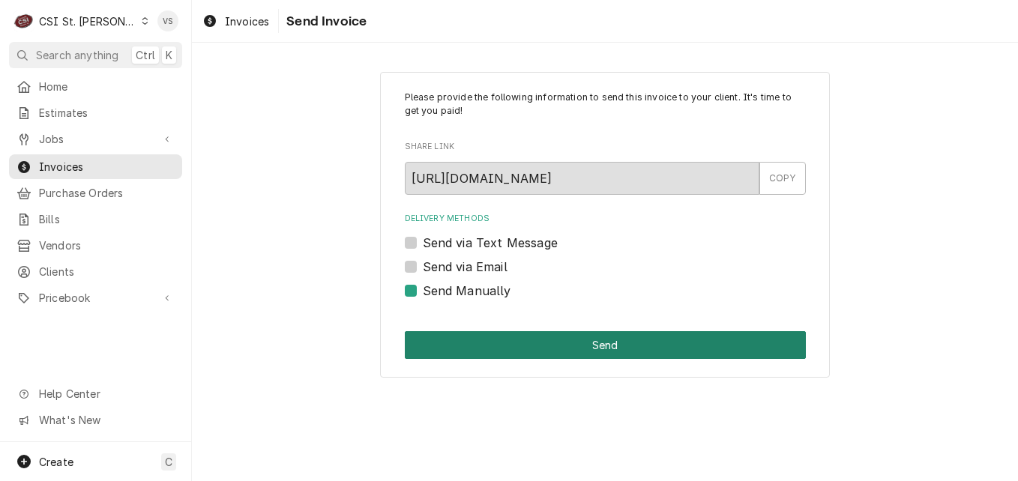
click at [437, 344] on button "Send" at bounding box center [605, 345] width 401 height 28
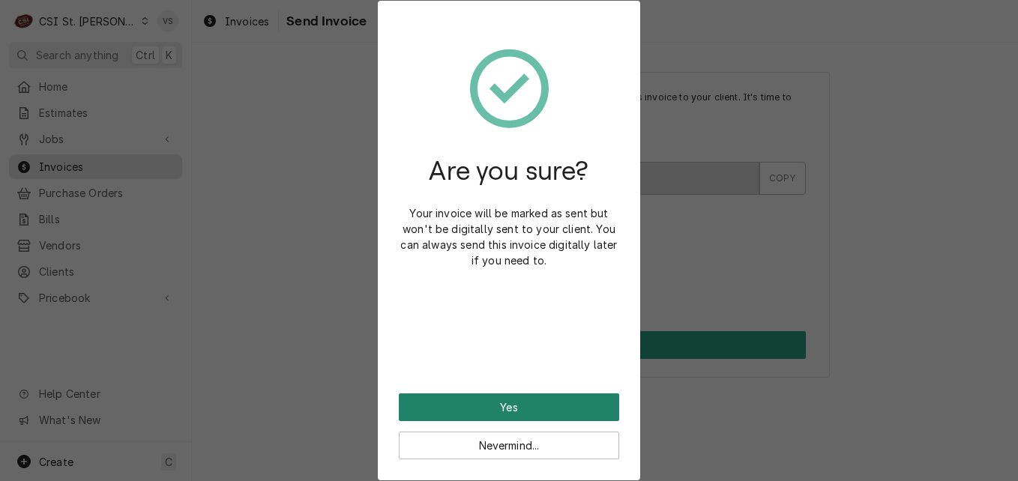
click at [462, 400] on button "Yes" at bounding box center [509, 408] width 220 height 28
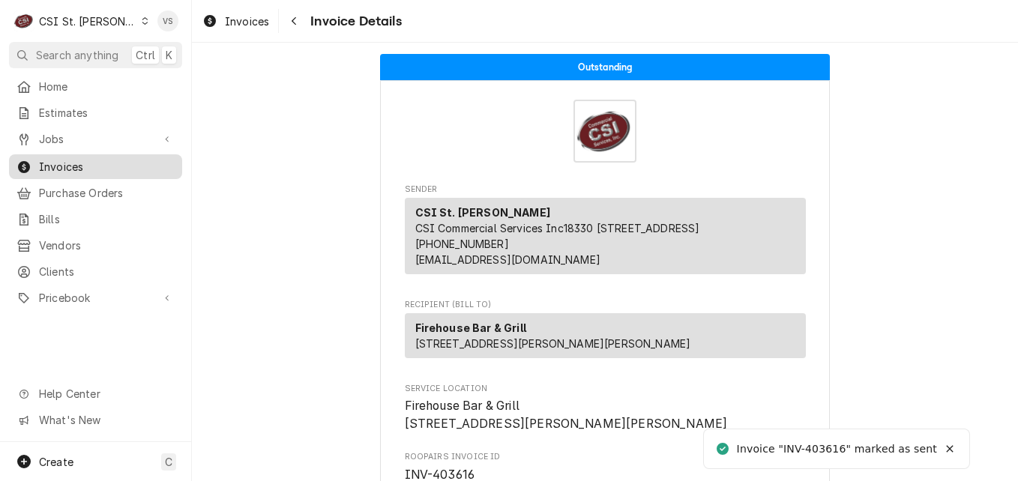
click at [70, 162] on span "Invoices" at bounding box center [107, 167] width 136 height 16
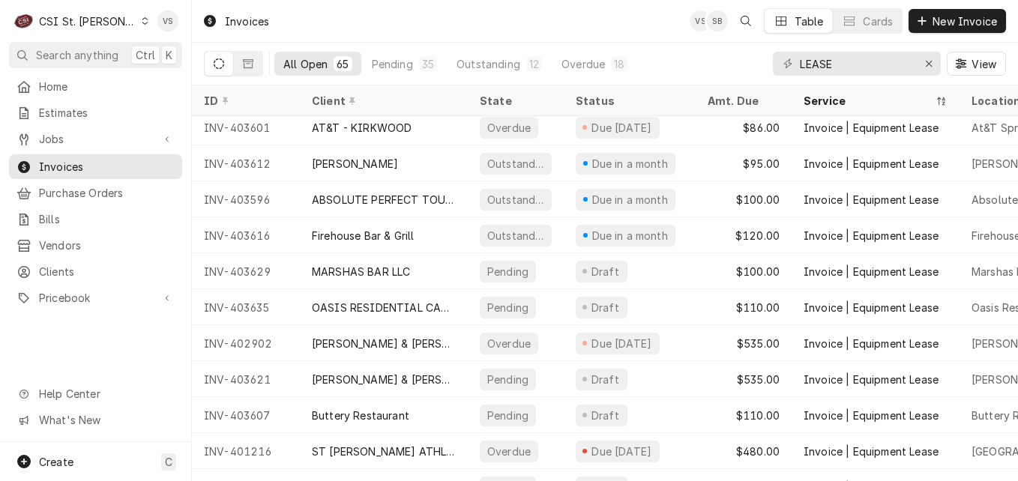
scroll to position [837, 0]
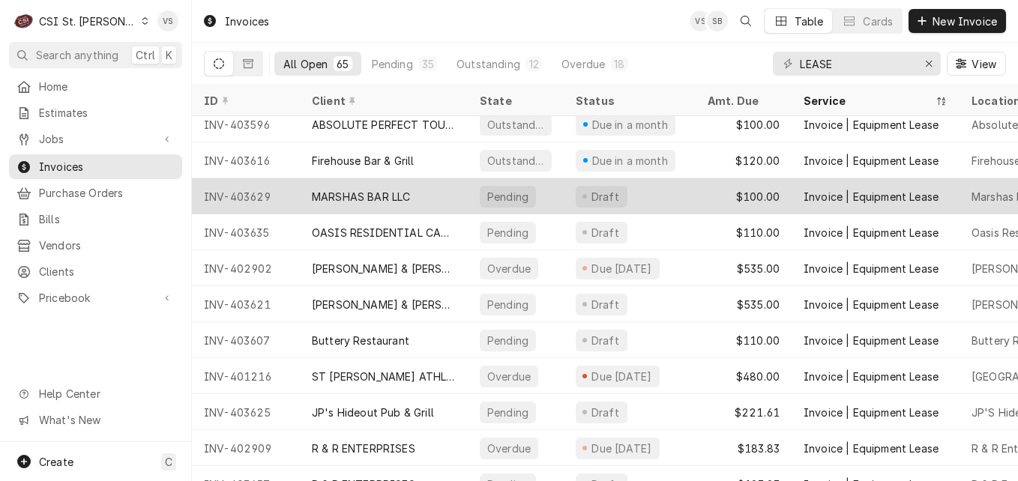
click at [374, 194] on div "MARSHAS BAR LLC" at bounding box center [361, 197] width 98 height 16
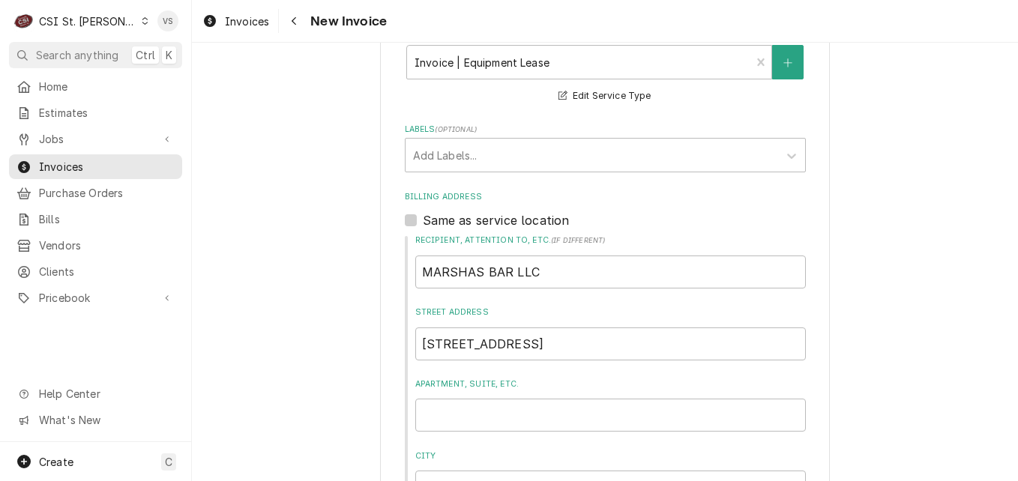
scroll to position [600, 0]
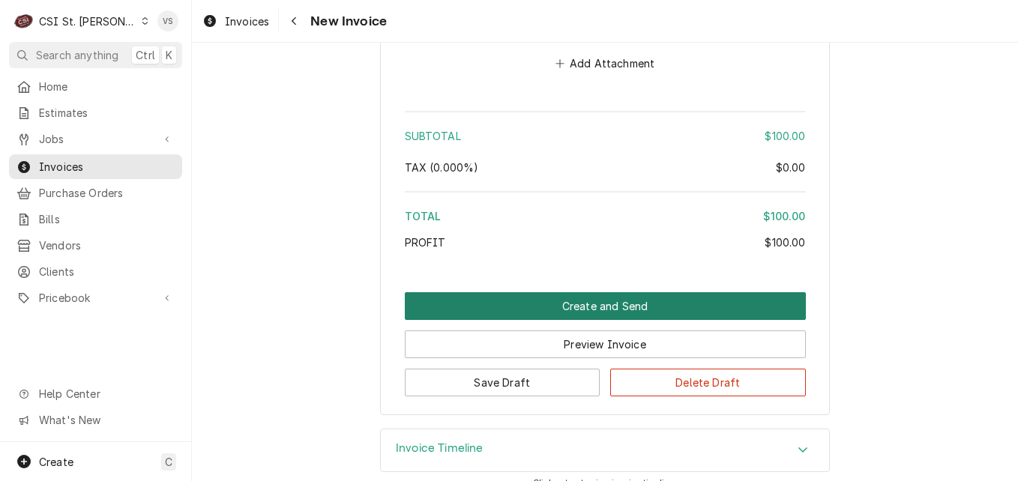
click at [485, 292] on button "Create and Send" at bounding box center [605, 306] width 401 height 28
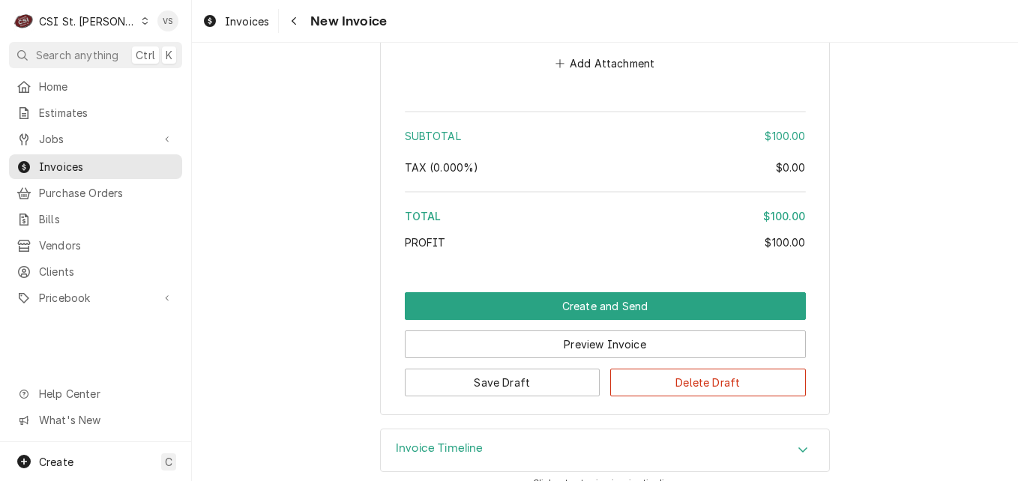
scroll to position [2117, 0]
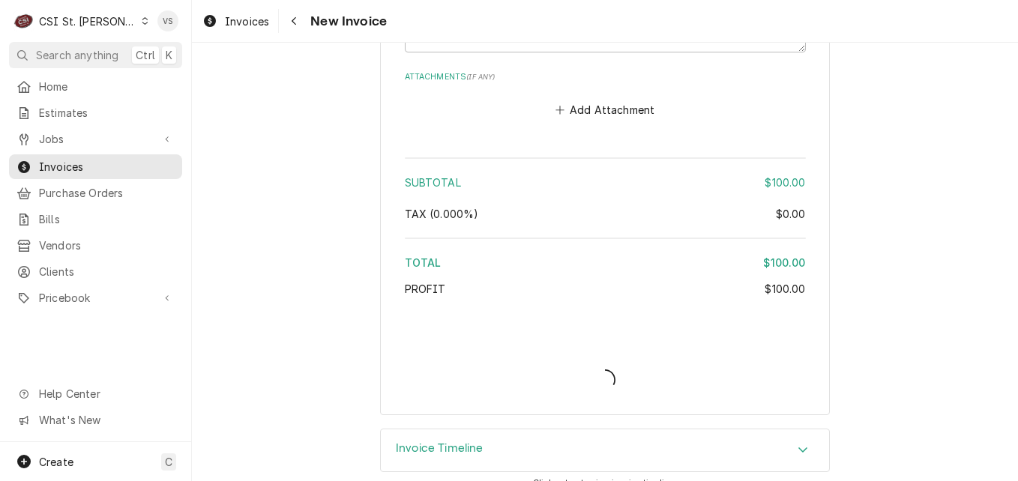
type textarea "x"
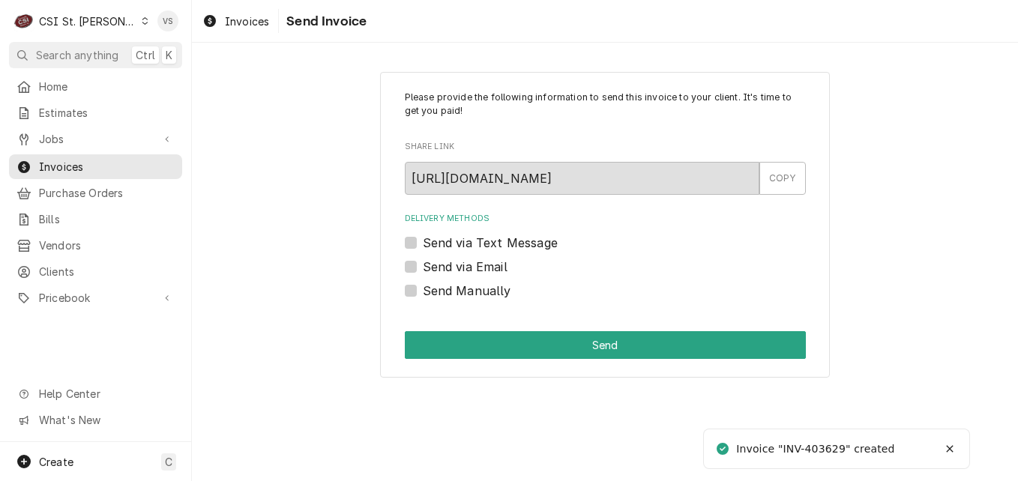
click at [423, 286] on label "Send Manually" at bounding box center [467, 291] width 88 height 18
click at [423, 286] on input "Send Manually" at bounding box center [623, 298] width 401 height 33
checkbox input "true"
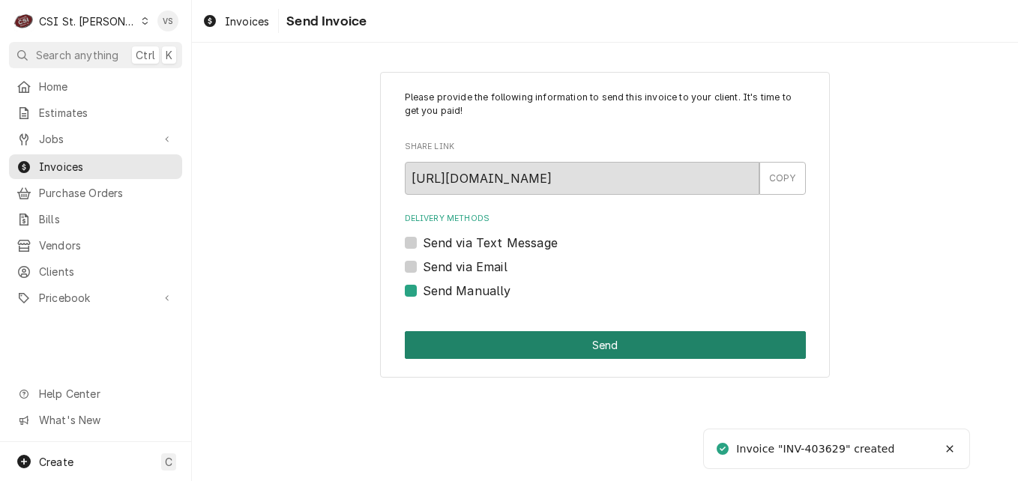
click at [475, 338] on button "Send" at bounding box center [605, 345] width 401 height 28
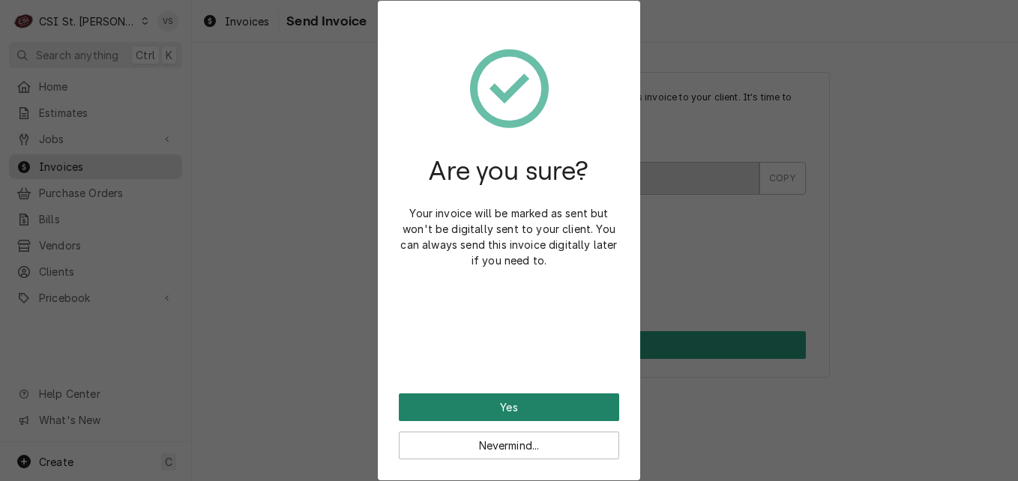
click at [535, 412] on button "Yes" at bounding box center [509, 408] width 220 height 28
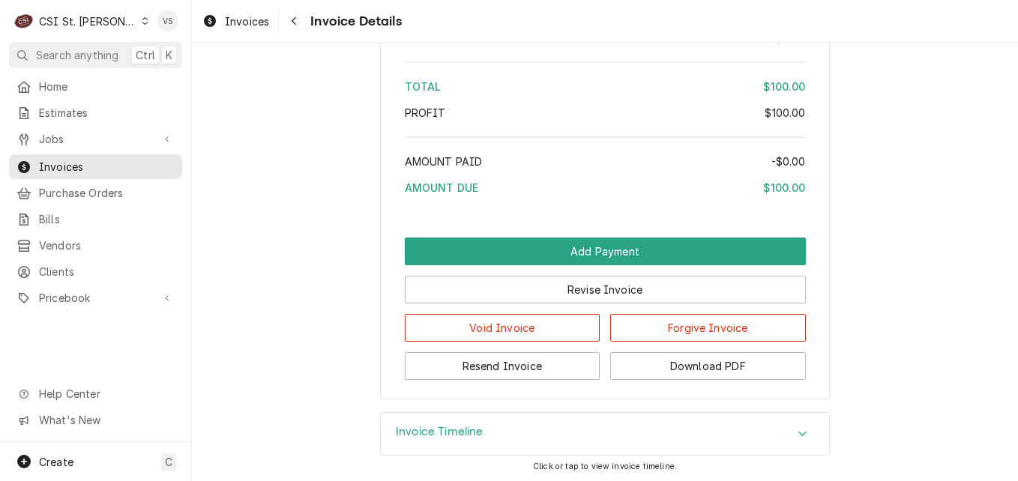
scroll to position [2076, 0]
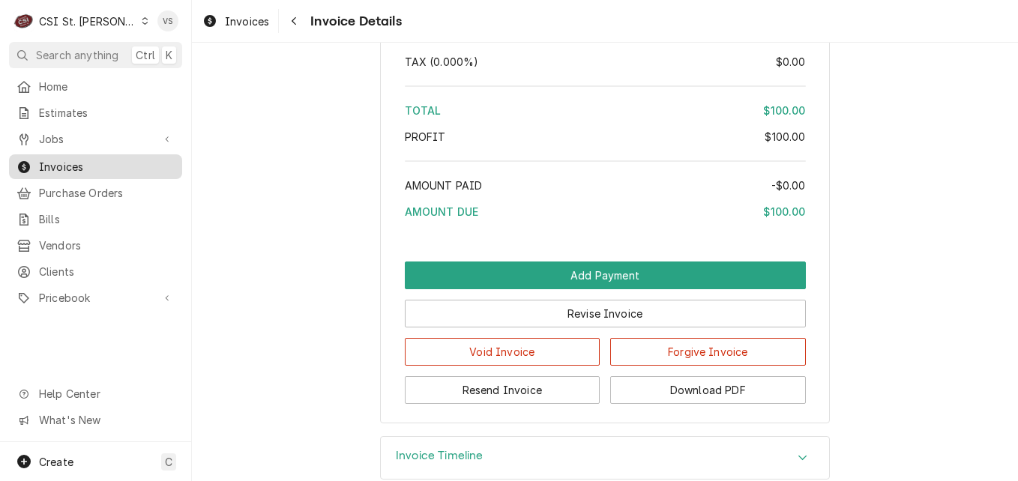
click at [94, 159] on span "Invoices" at bounding box center [107, 167] width 136 height 16
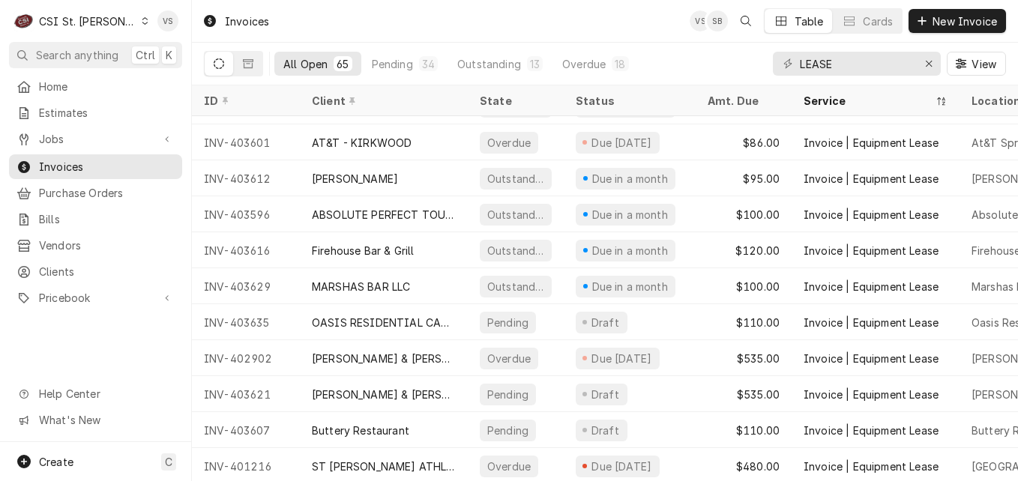
scroll to position [759, 0]
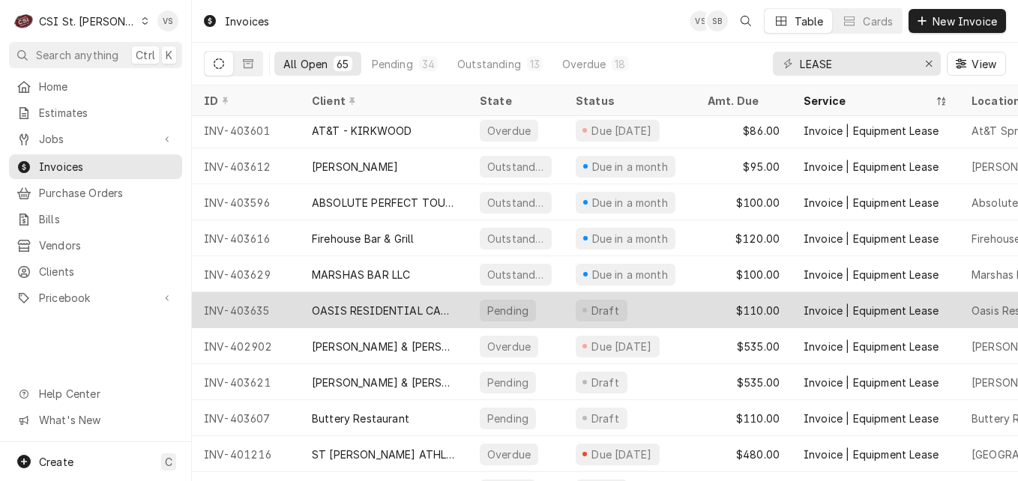
click at [521, 304] on div "Pending" at bounding box center [508, 311] width 44 height 16
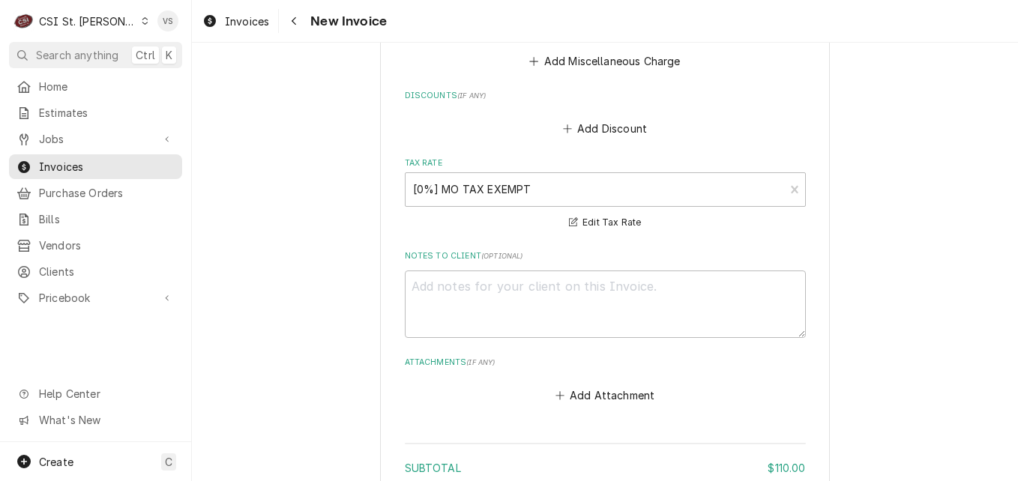
scroll to position [1874, 0]
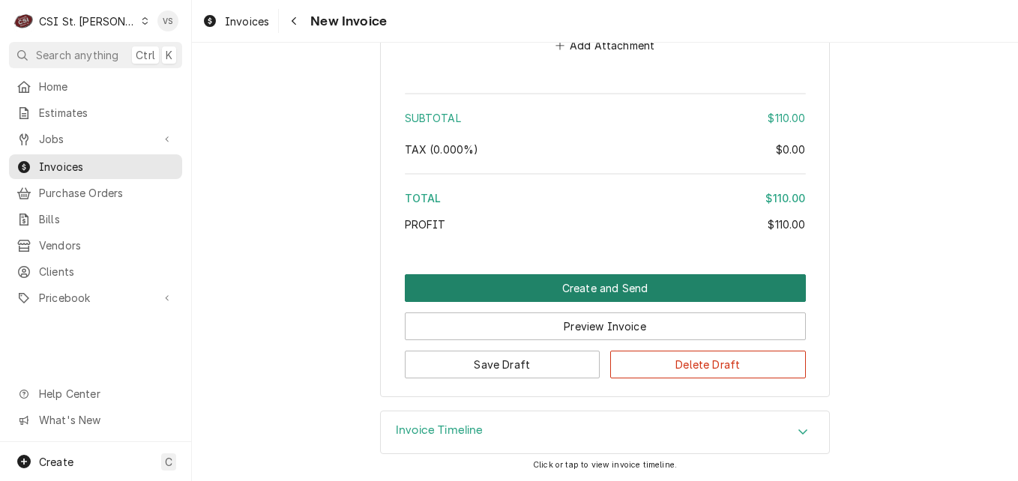
click at [567, 291] on button "Create and Send" at bounding box center [605, 288] width 401 height 28
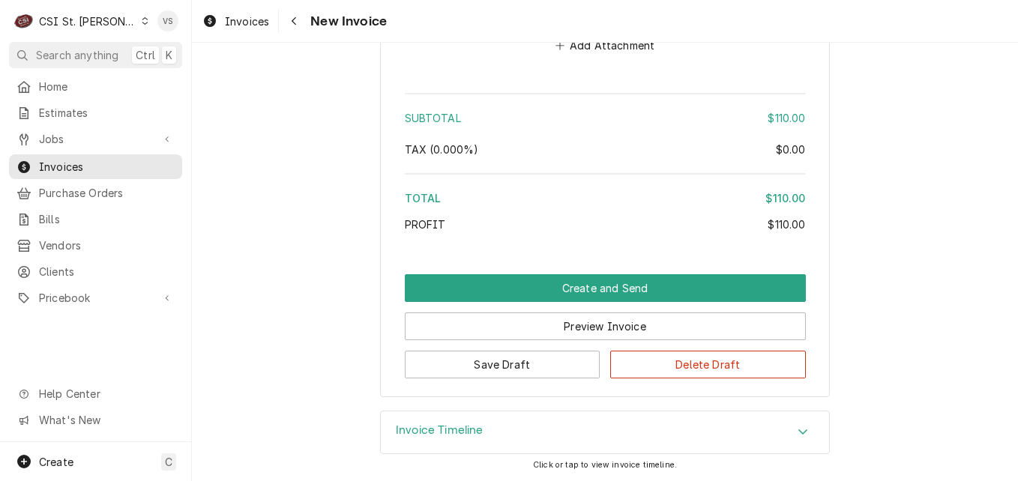
scroll to position [2171, 0]
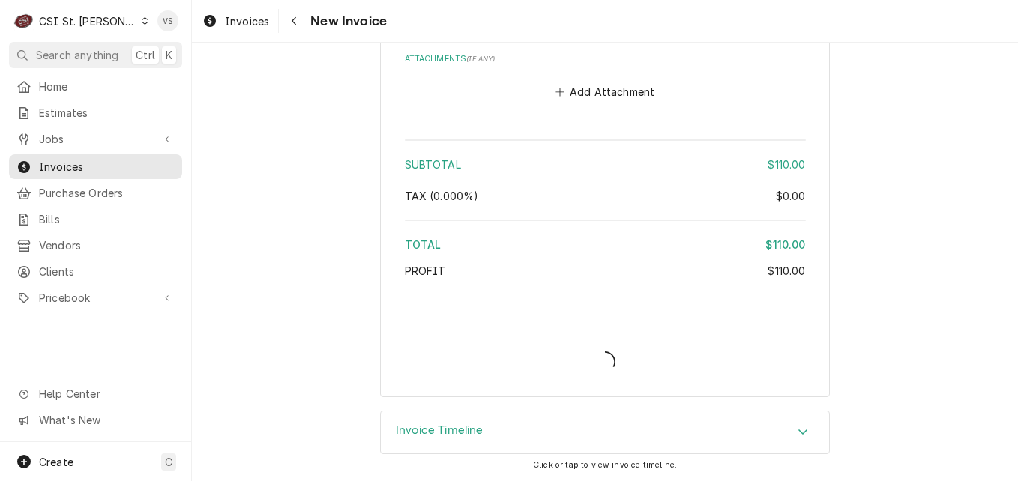
type textarea "x"
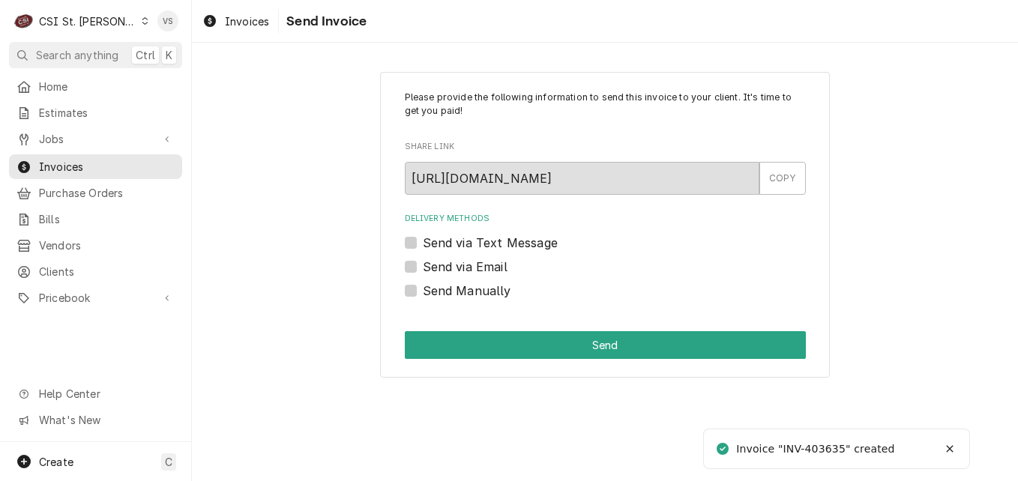
click at [423, 291] on label "Send Manually" at bounding box center [467, 291] width 88 height 18
click at [423, 291] on input "Send Manually" at bounding box center [623, 298] width 401 height 33
checkbox input "true"
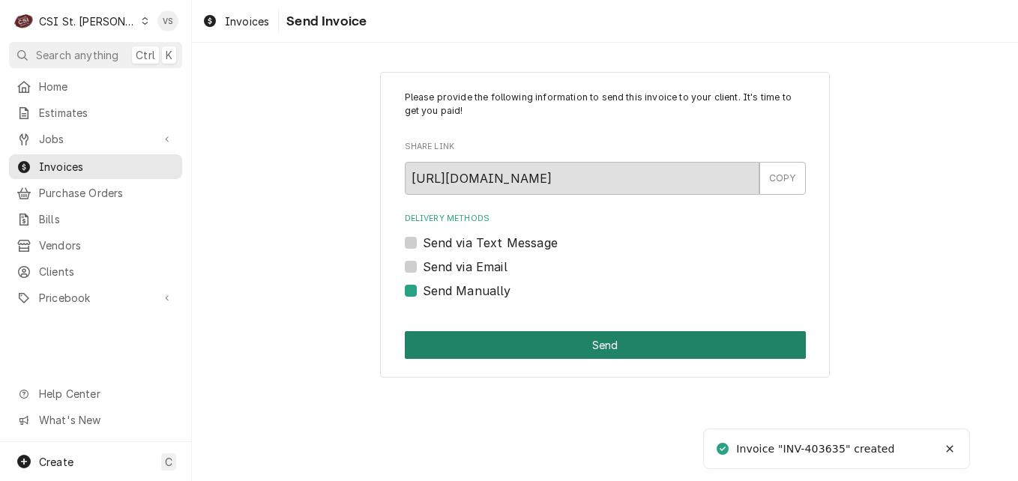
click at [475, 346] on button "Send" at bounding box center [605, 345] width 401 height 28
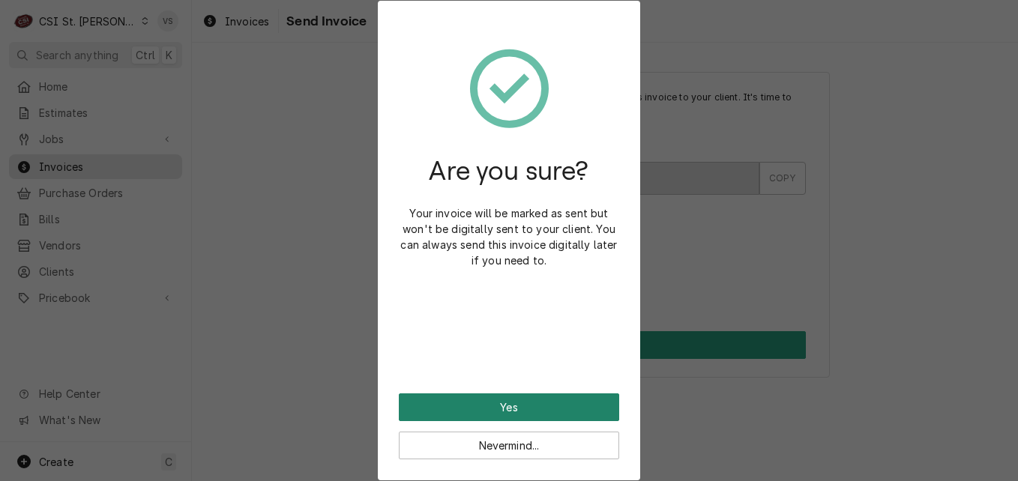
click at [538, 404] on button "Yes" at bounding box center [509, 408] width 220 height 28
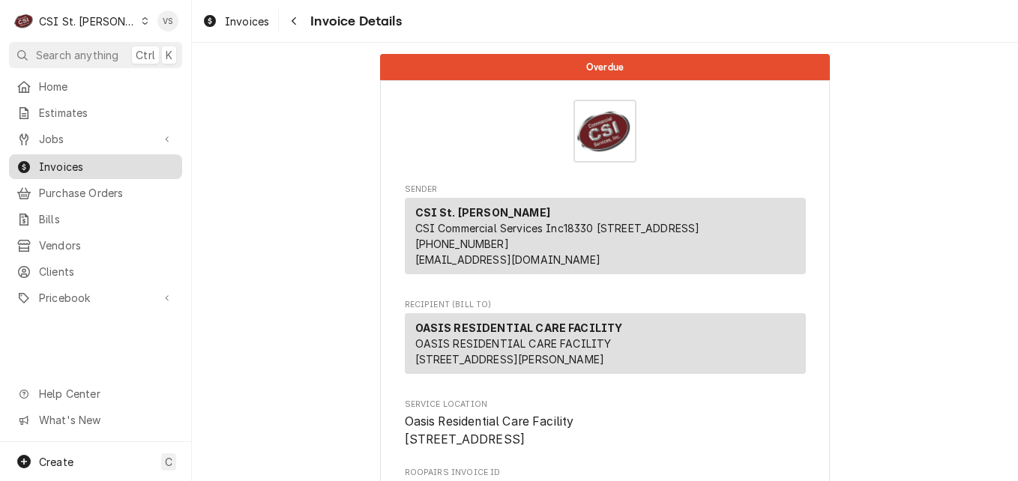
click at [88, 166] on span "Invoices" at bounding box center [107, 167] width 136 height 16
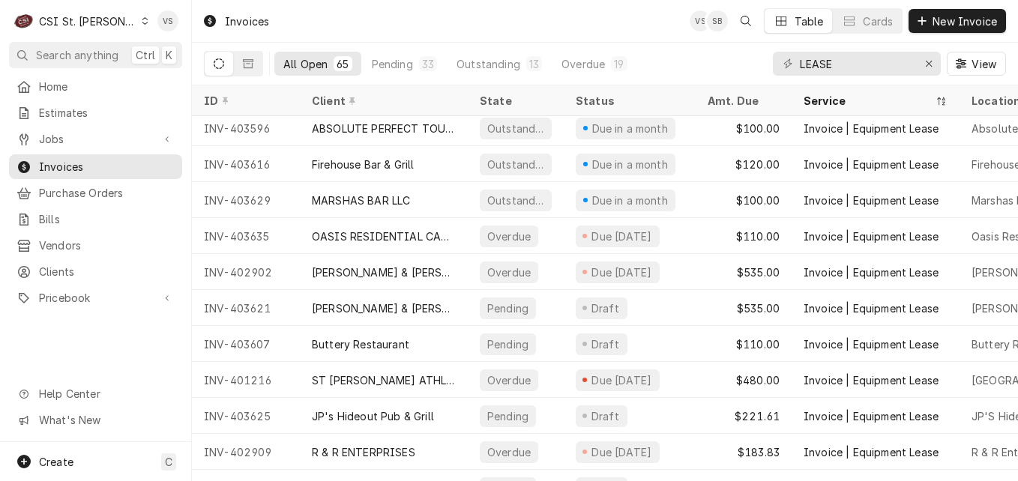
scroll to position [903, 0]
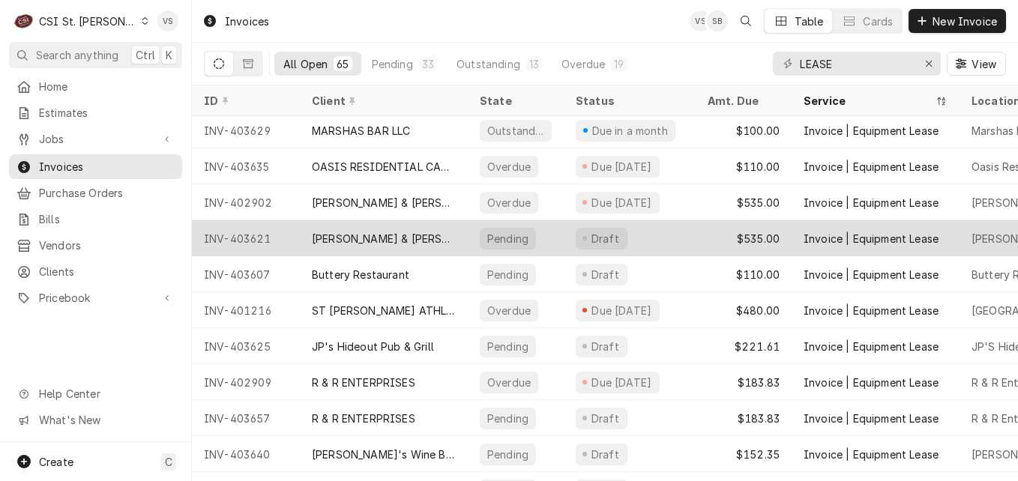
click at [460, 236] on div "[PERSON_NAME] & [PERSON_NAME]" at bounding box center [384, 238] width 168 height 36
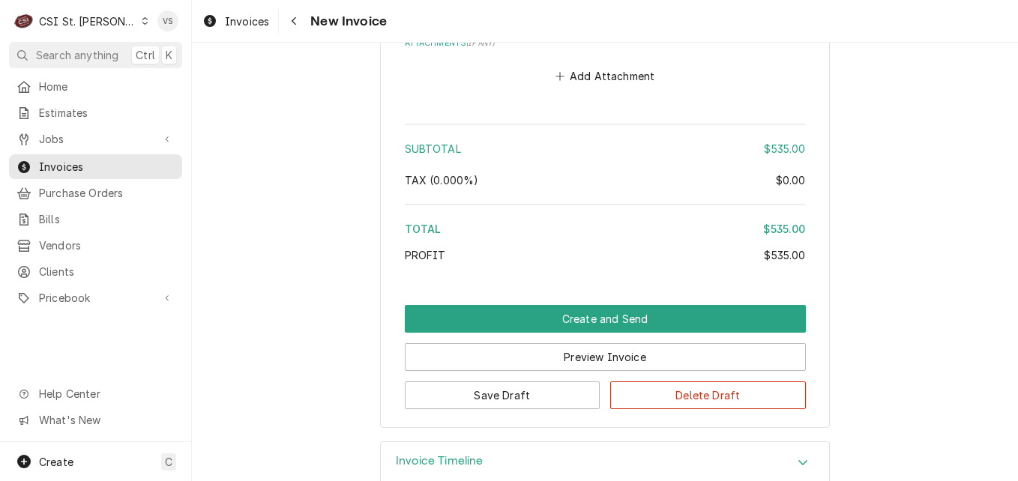
scroll to position [2254, 0]
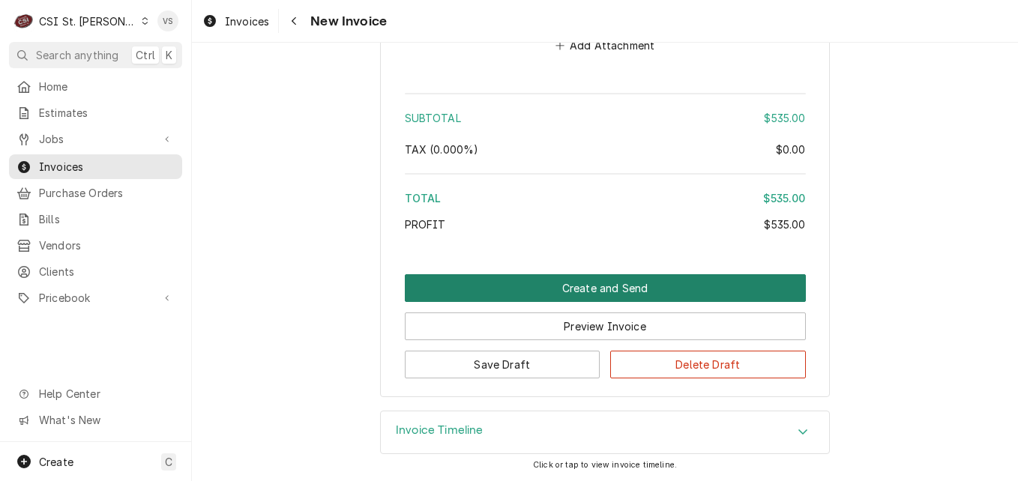
click at [575, 290] on button "Create and Send" at bounding box center [605, 288] width 401 height 28
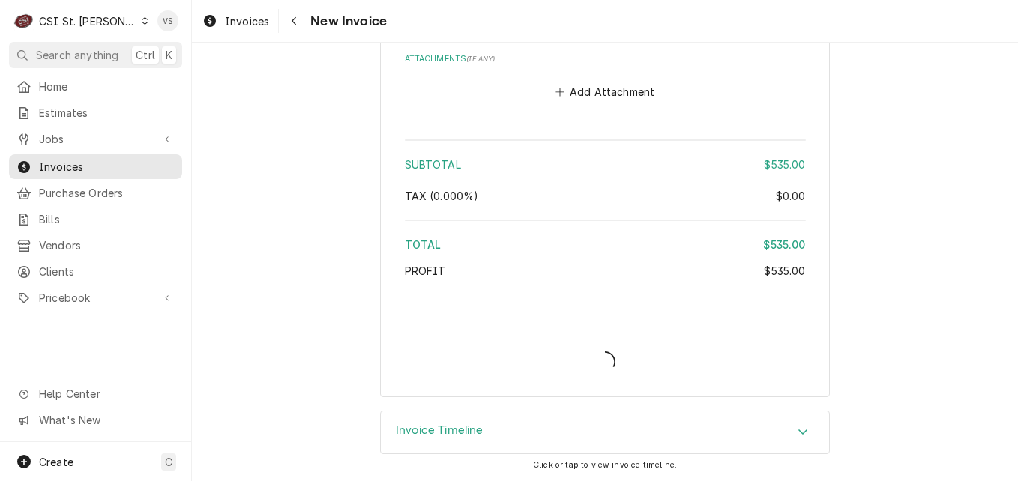
scroll to position [2207, 0]
type textarea "x"
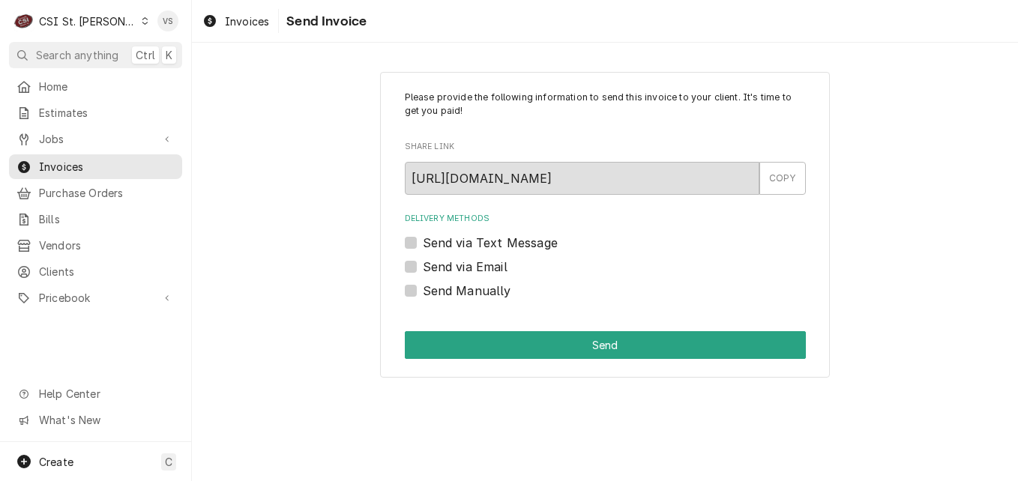
click at [423, 265] on label "Send via Email" at bounding box center [465, 267] width 85 height 18
click at [423, 265] on input "Send via Email" at bounding box center [623, 274] width 401 height 33
checkbox input "true"
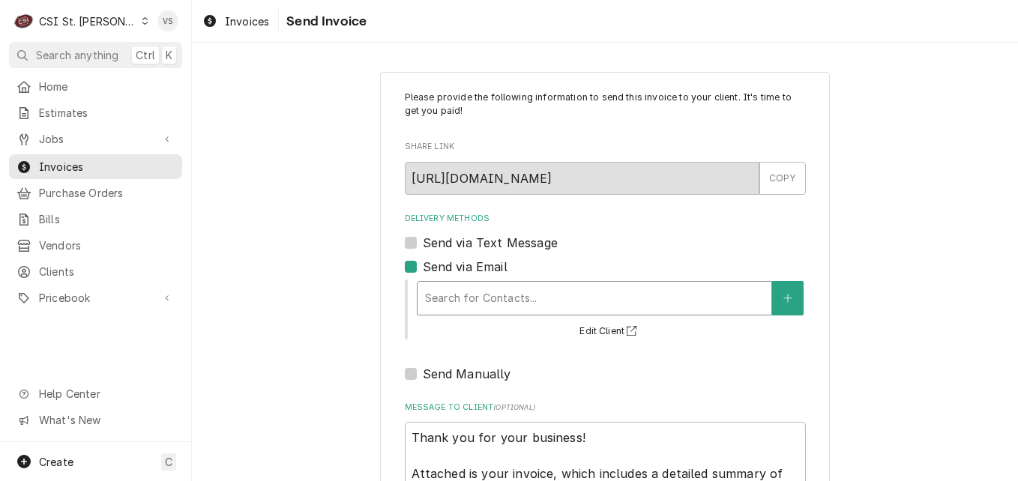
click at [493, 298] on div "Delivery Methods" at bounding box center [594, 298] width 339 height 27
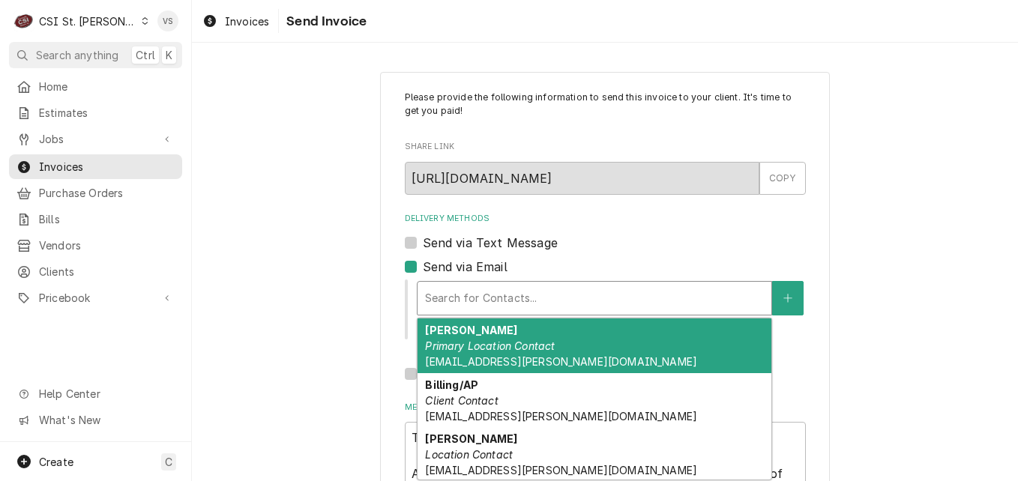
scroll to position [57, 0]
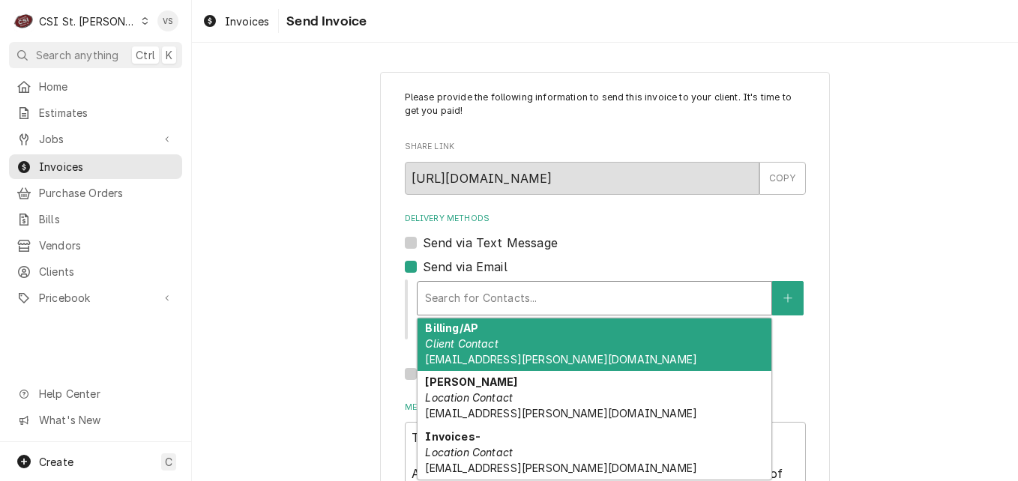
click at [516, 345] on div "Billing/AP Client Contact accountspayable@golterman.com" at bounding box center [595, 343] width 354 height 55
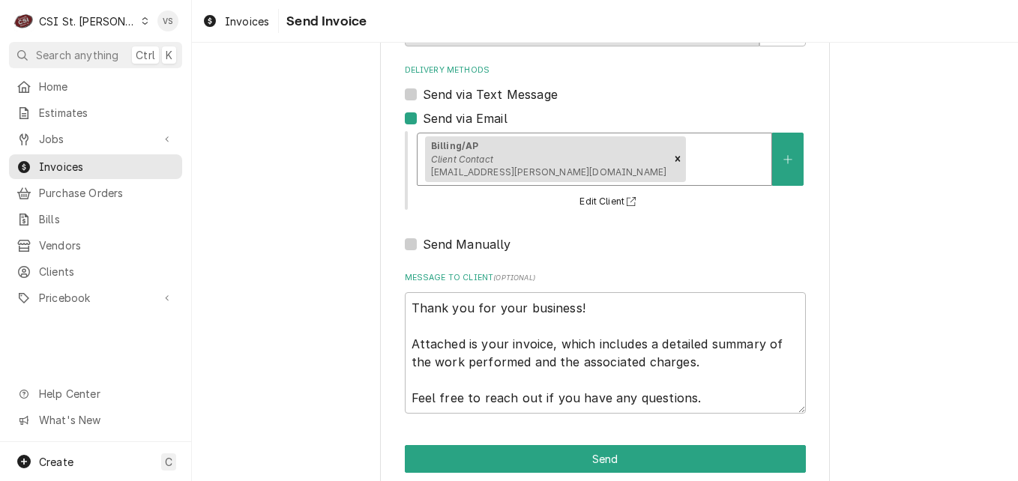
scroll to position [172, 0]
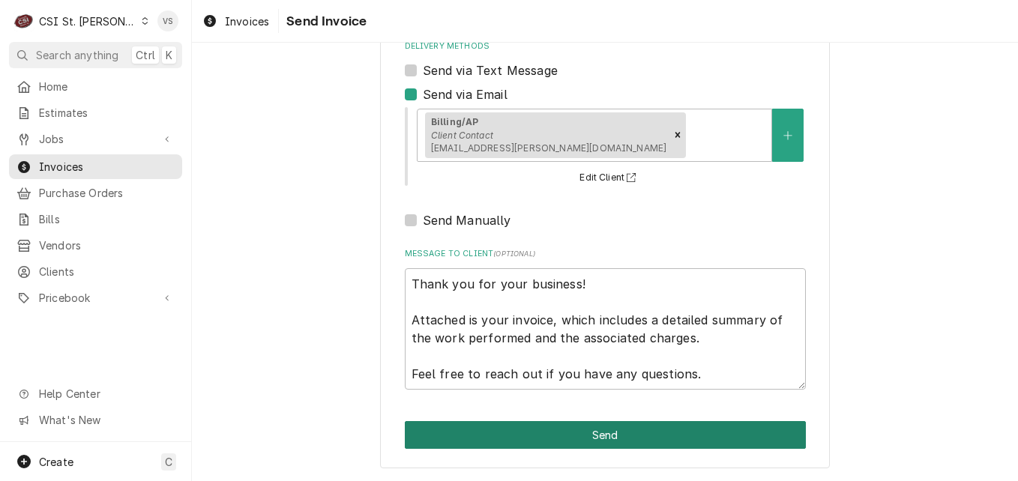
click at [553, 432] on button "Send" at bounding box center [605, 435] width 401 height 28
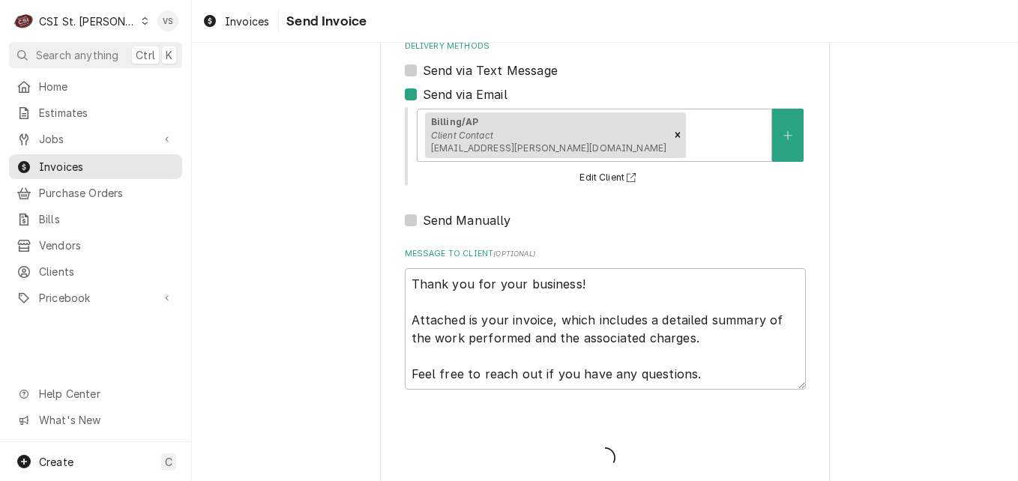
type textarea "x"
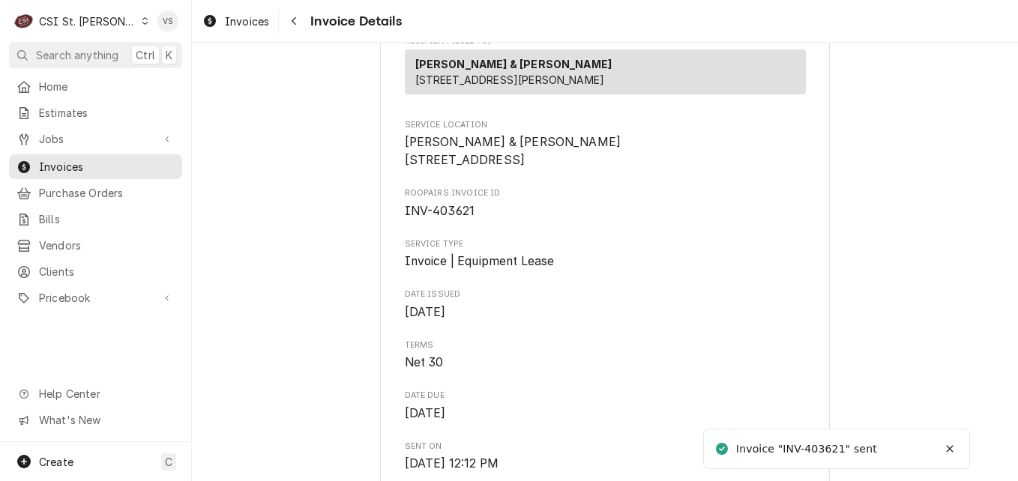
scroll to position [300, 0]
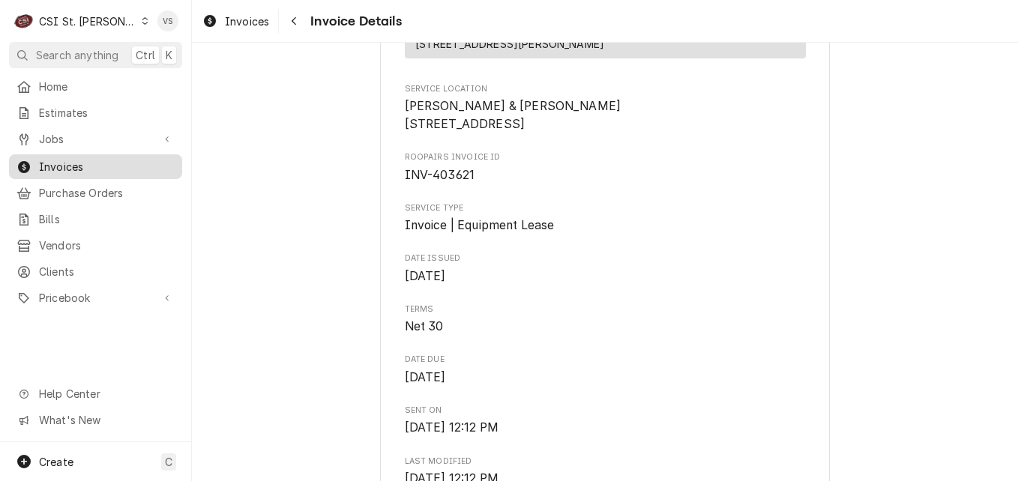
click at [114, 159] on span "Invoices" at bounding box center [107, 167] width 136 height 16
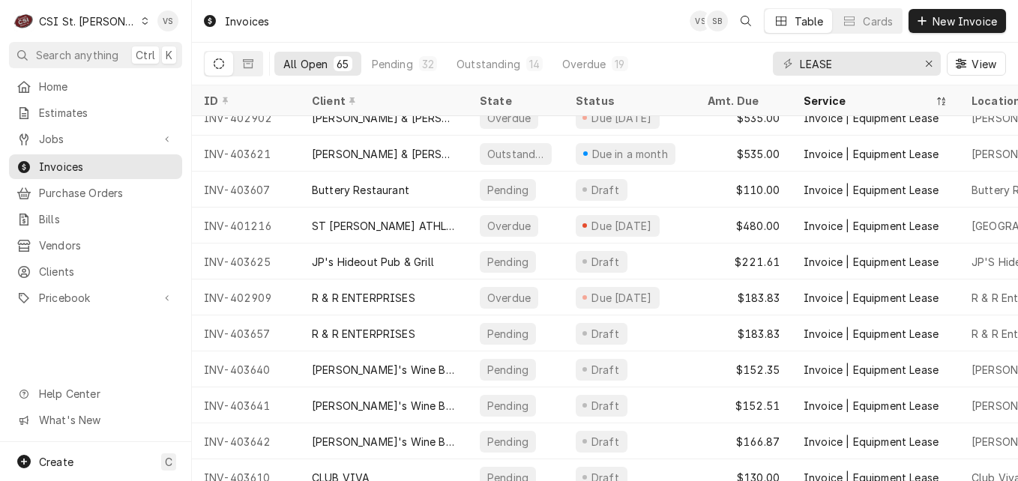
scroll to position [1014, 0]
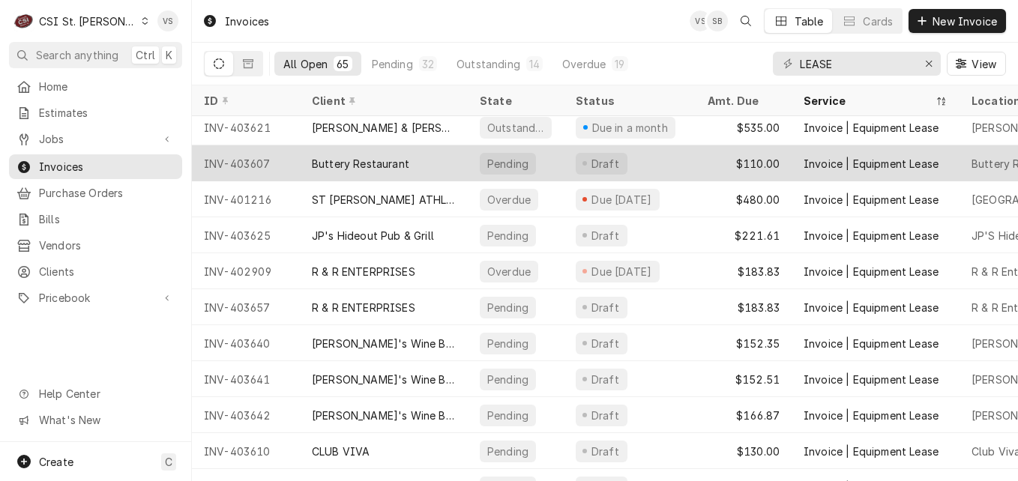
click at [427, 159] on div "Buttery Restaurant" at bounding box center [384, 163] width 168 height 36
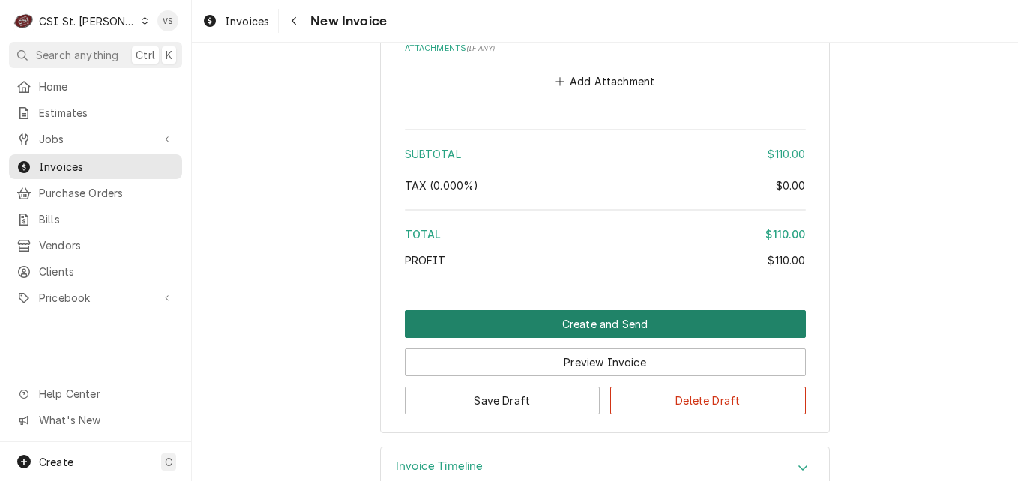
click at [541, 310] on button "Create and Send" at bounding box center [605, 324] width 401 height 28
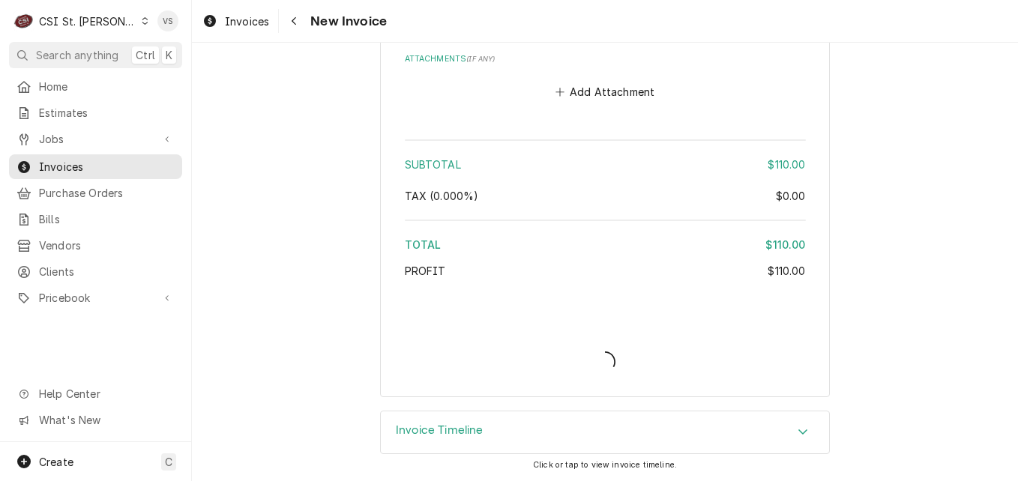
scroll to position [2207, 0]
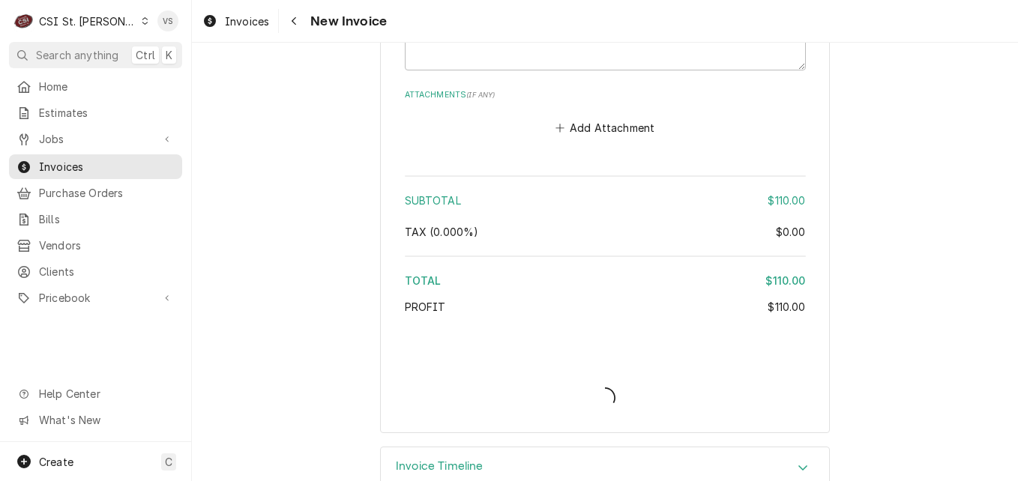
type textarea "x"
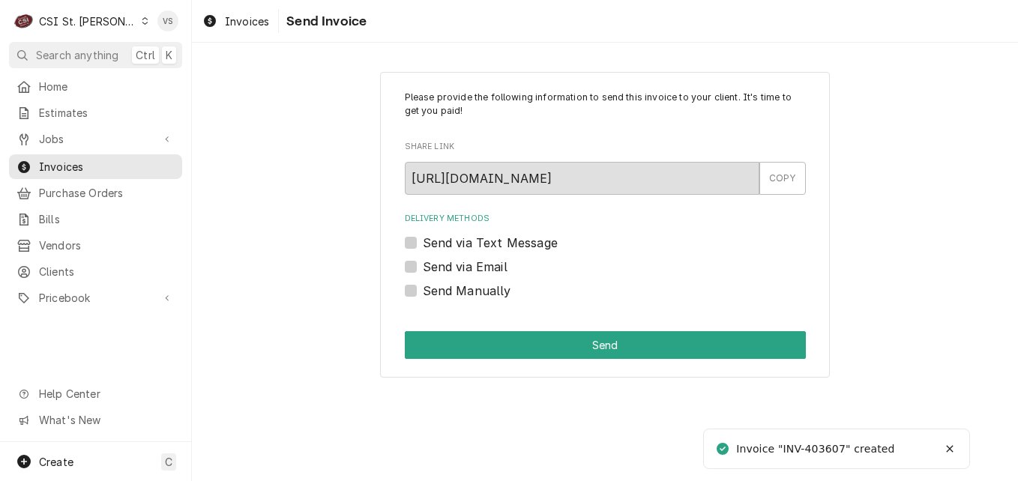
click at [423, 290] on label "Send Manually" at bounding box center [467, 291] width 88 height 18
click at [423, 290] on input "Send Manually" at bounding box center [623, 298] width 401 height 33
checkbox input "true"
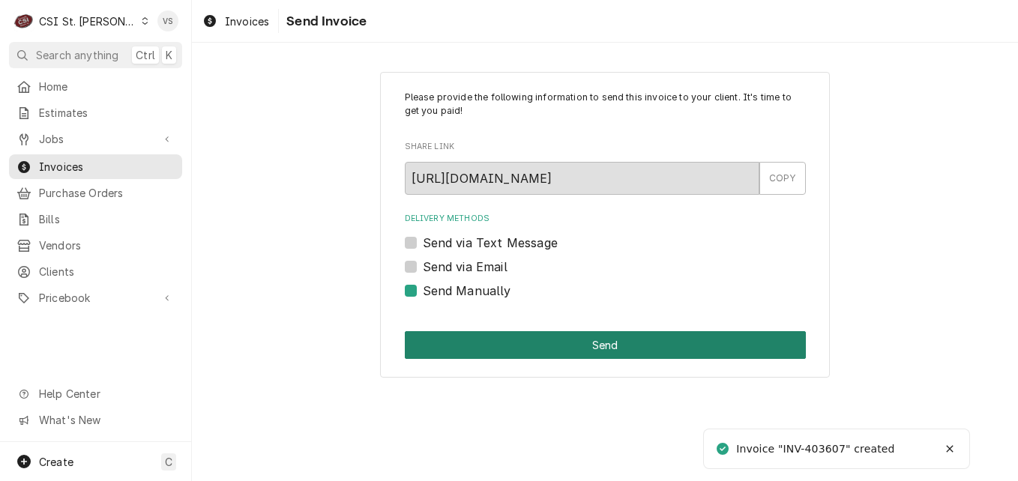
click at [500, 342] on button "Send" at bounding box center [605, 345] width 401 height 28
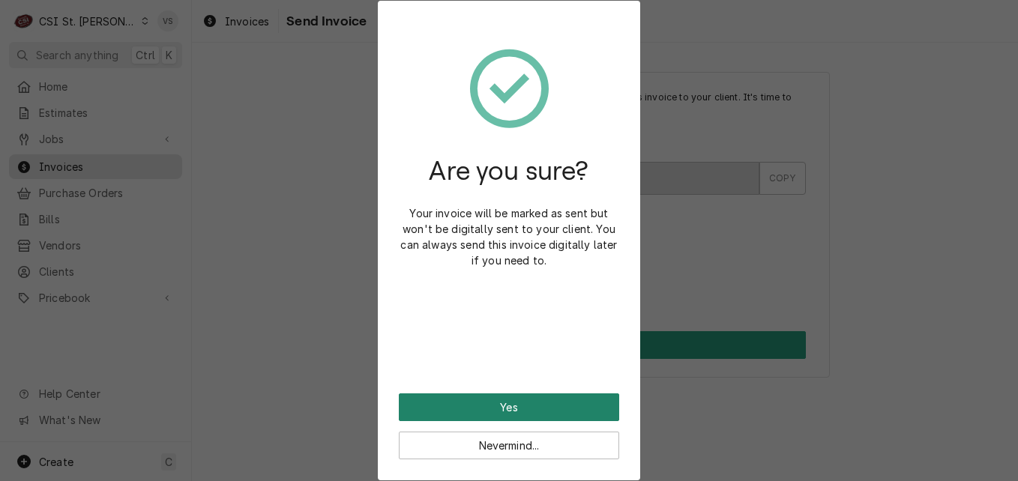
click at [509, 400] on button "Yes" at bounding box center [509, 408] width 220 height 28
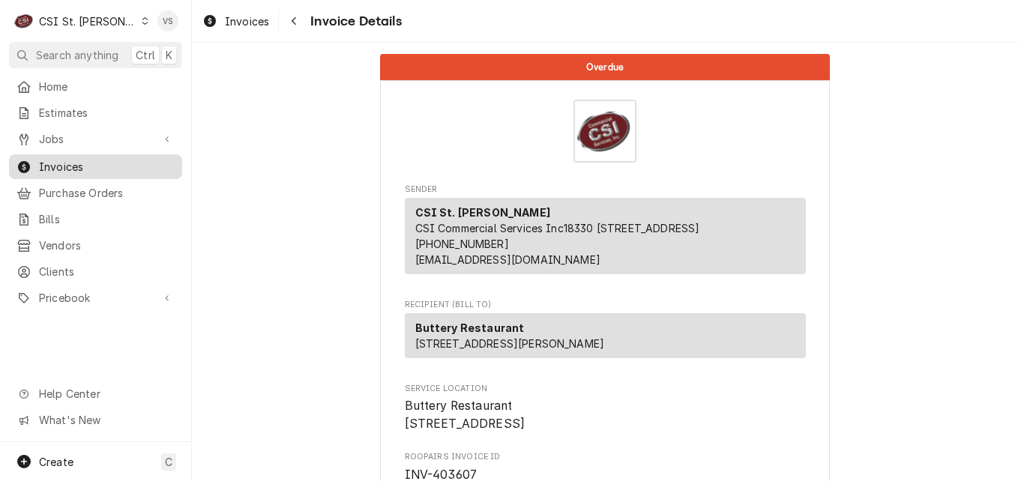
click at [76, 166] on span "Invoices" at bounding box center [107, 167] width 136 height 16
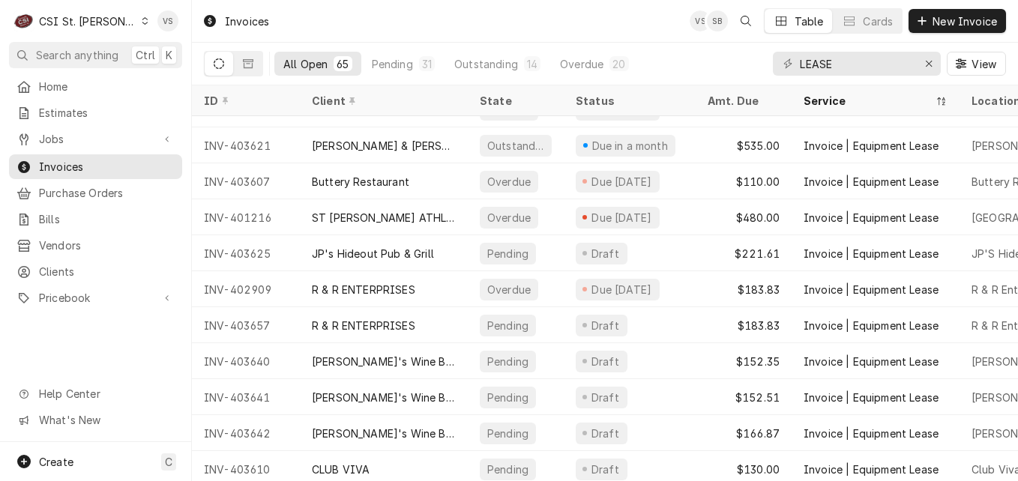
scroll to position [894, 0]
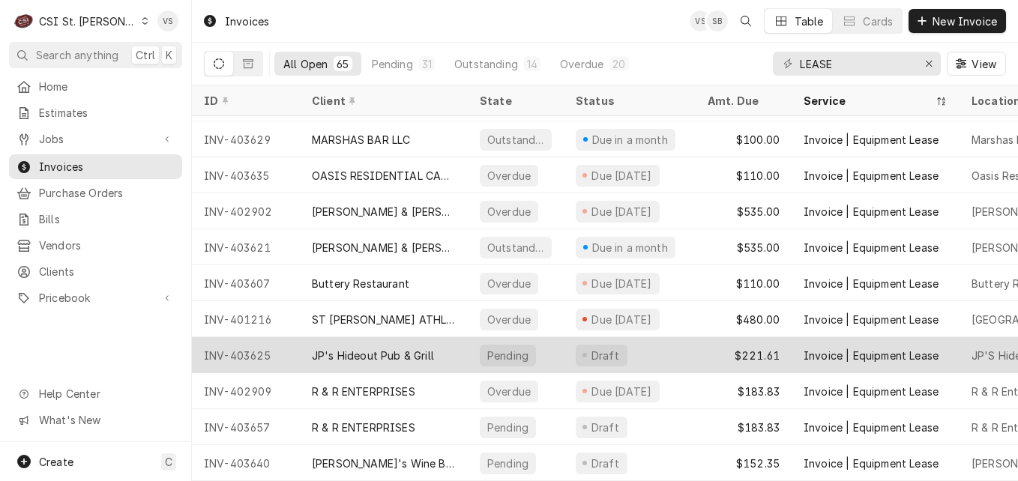
click at [463, 353] on div "JP's Hideout Pub & Grill" at bounding box center [384, 355] width 168 height 36
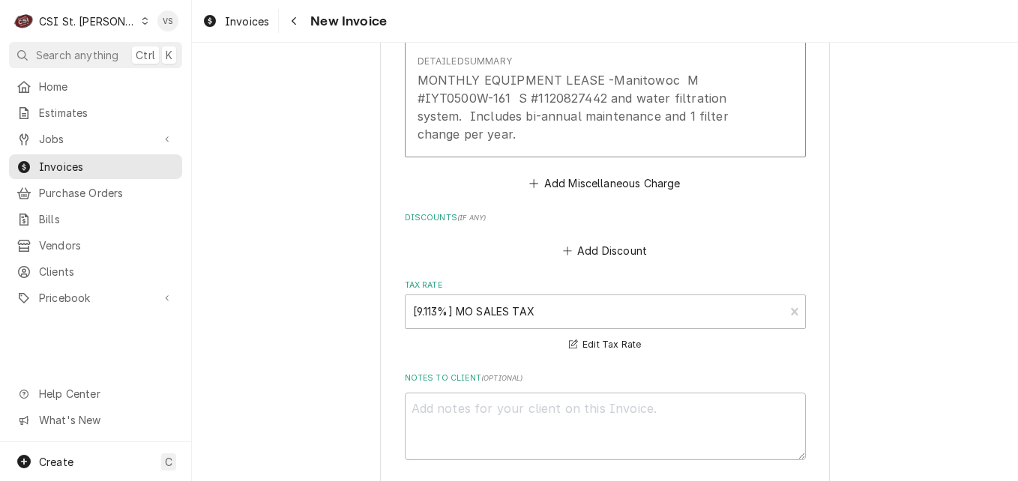
scroll to position [2272, 0]
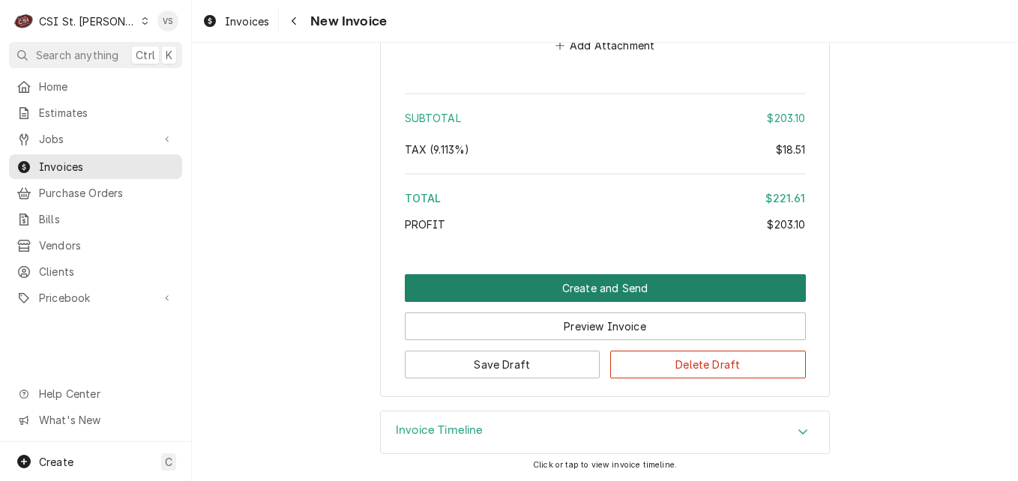
click at [610, 287] on button "Create and Send" at bounding box center [605, 288] width 401 height 28
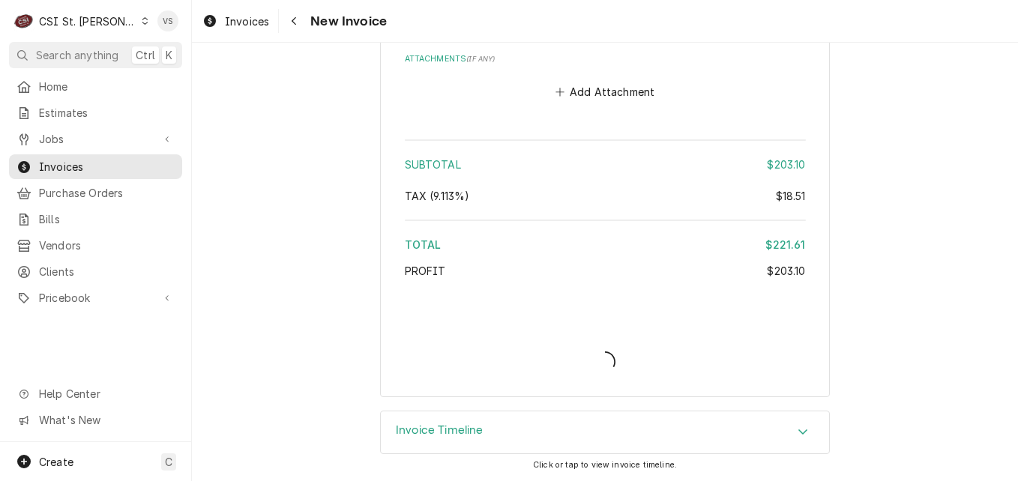
scroll to position [2225, 0]
type textarea "x"
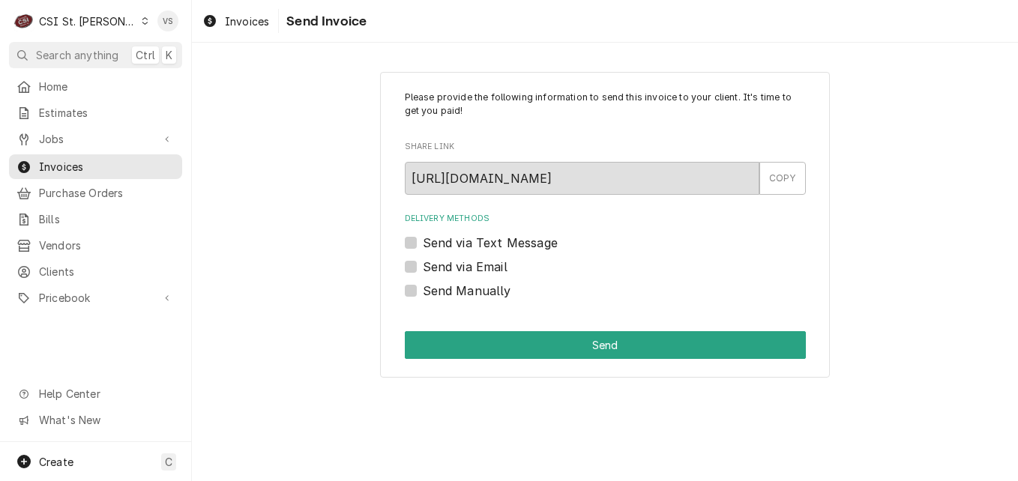
click at [423, 286] on label "Send Manually" at bounding box center [467, 291] width 88 height 18
click at [423, 286] on input "Send Manually" at bounding box center [623, 298] width 401 height 33
checkbox input "true"
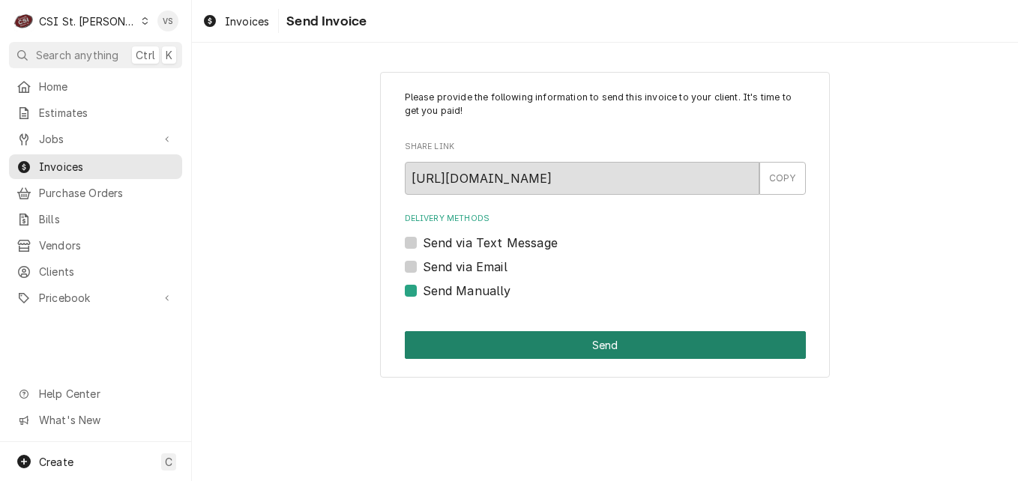
click at [478, 340] on button "Send" at bounding box center [605, 345] width 401 height 28
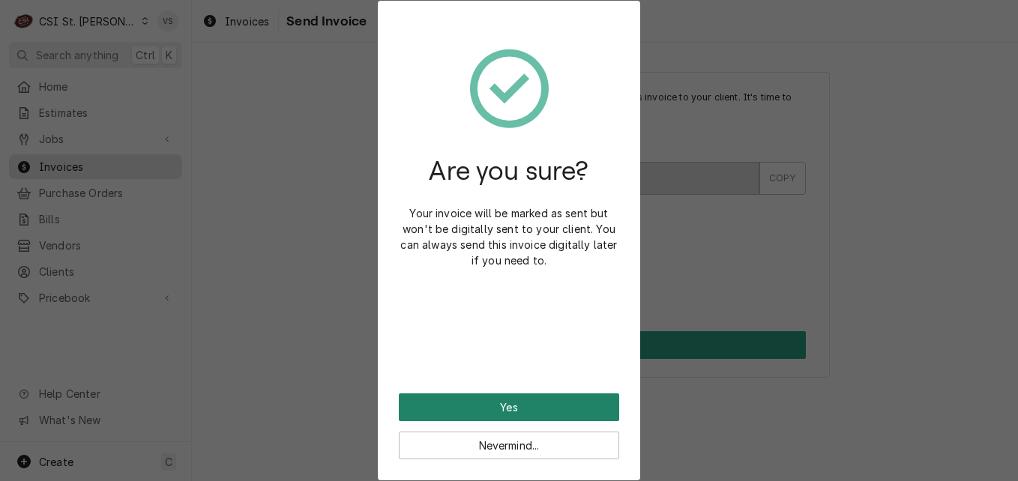
click at [509, 404] on button "Yes" at bounding box center [509, 408] width 220 height 28
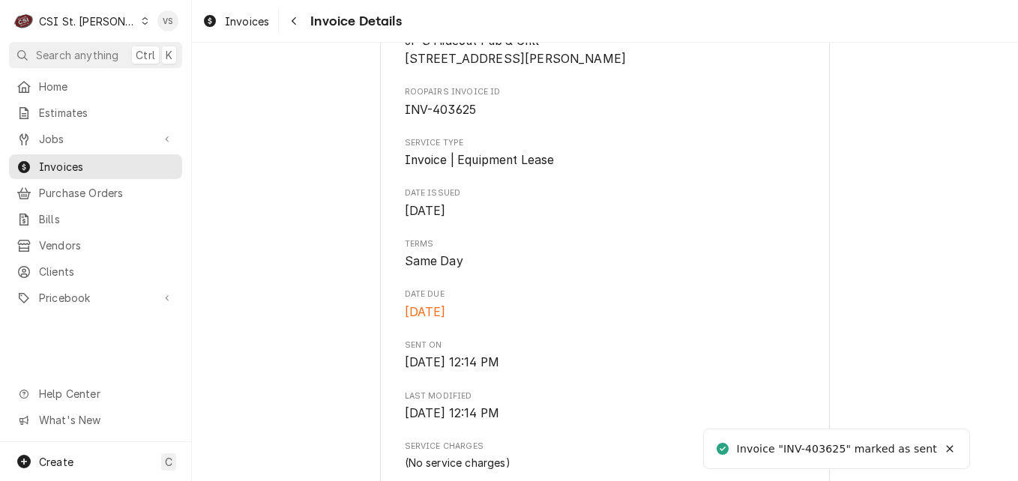
scroll to position [375, 0]
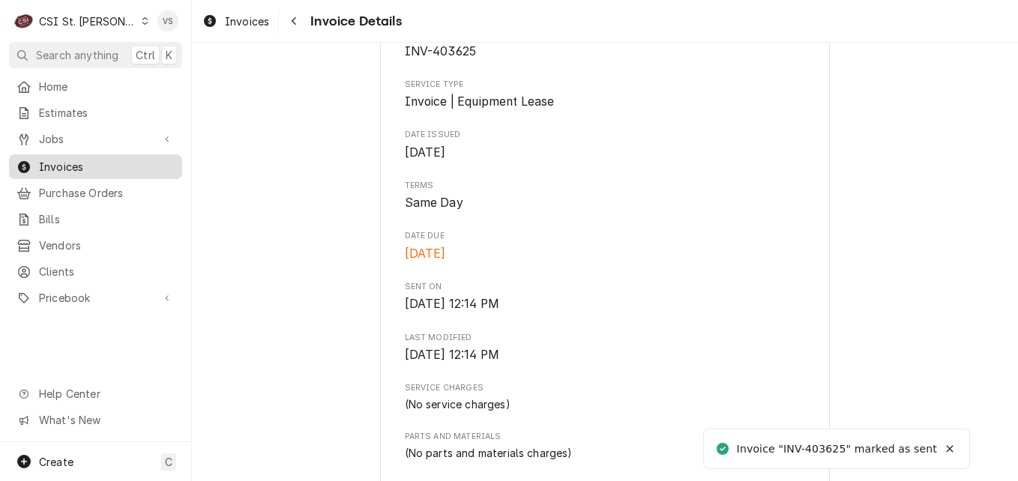
click at [90, 166] on span "Invoices" at bounding box center [107, 167] width 136 height 16
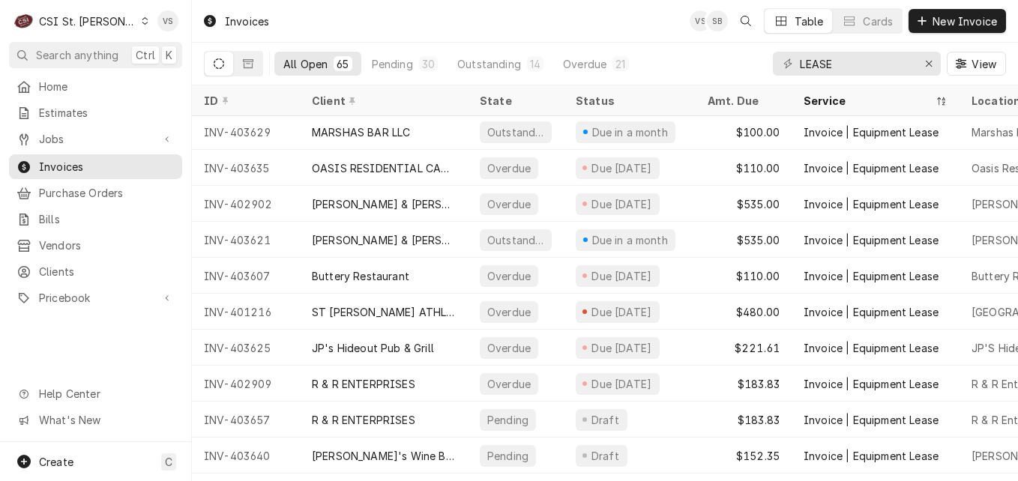
scroll to position [939, 0]
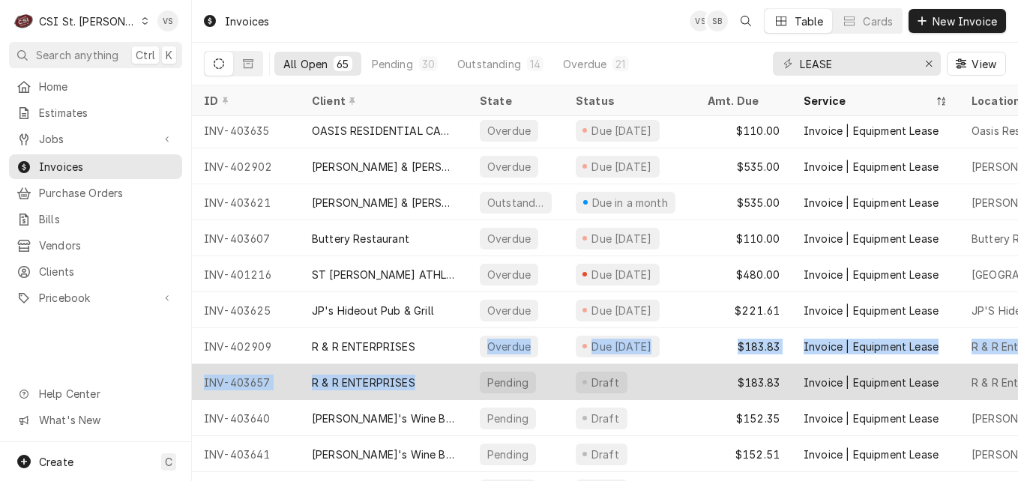
drag, startPoint x: 442, startPoint y: 339, endPoint x: 445, endPoint y: 376, distance: 36.9
click at [445, 376] on div "R & R ENTERPRISES" at bounding box center [384, 382] width 168 height 36
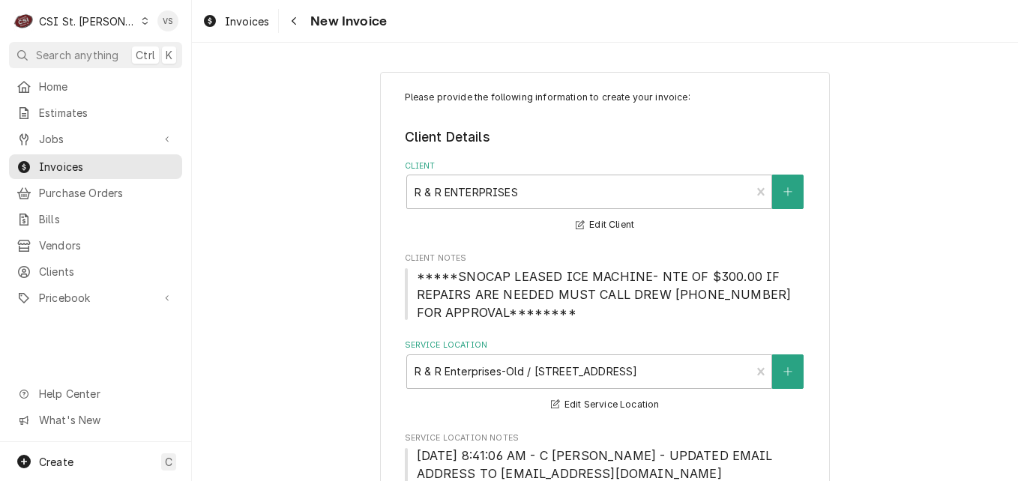
click at [445, 376] on div "C CSI St. Louis VS Search anything Ctrl K Home Estimates Jobs Jobs Job Series I…" at bounding box center [509, 240] width 1018 height 481
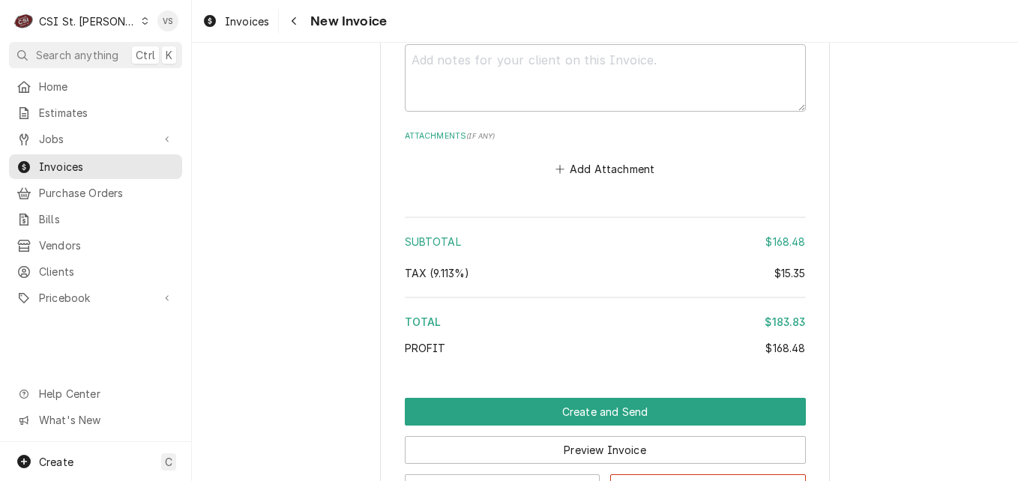
scroll to position [2174, 0]
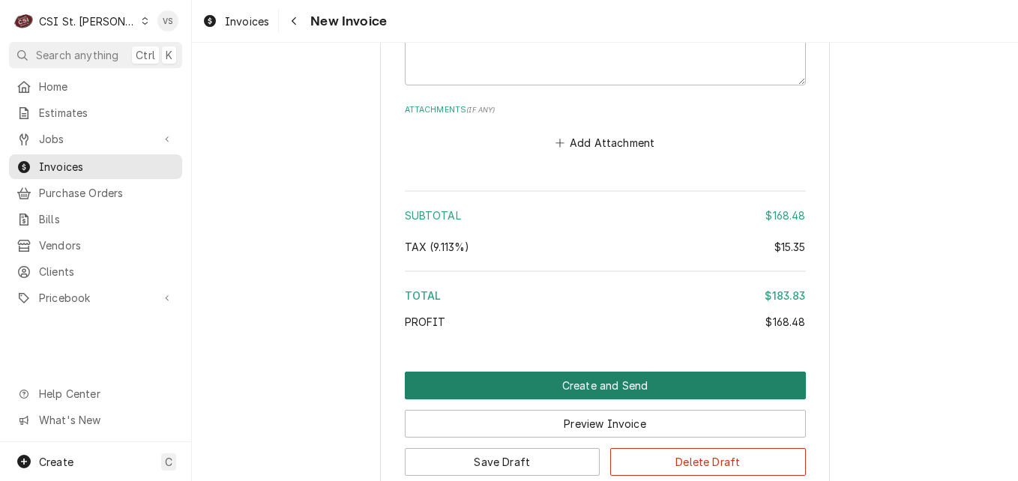
click at [539, 385] on button "Create and Send" at bounding box center [605, 386] width 401 height 28
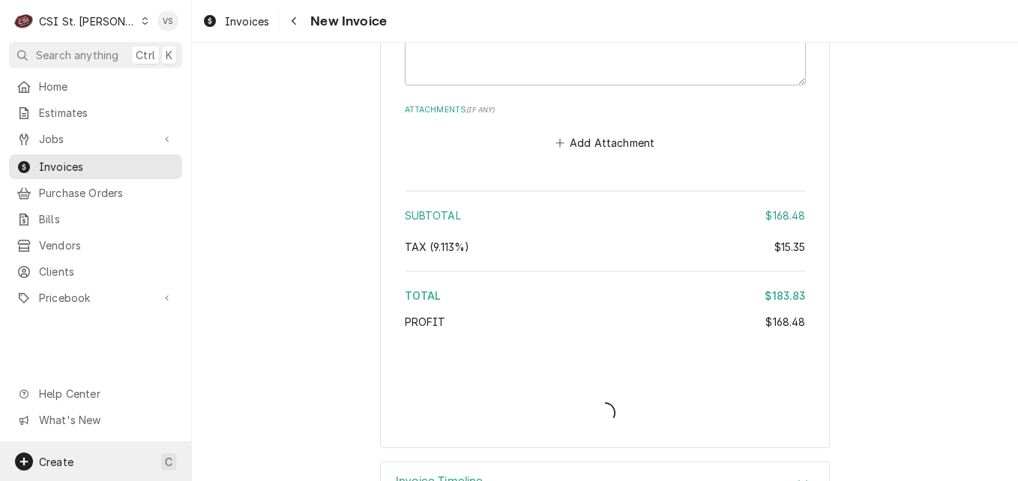
type textarea "x"
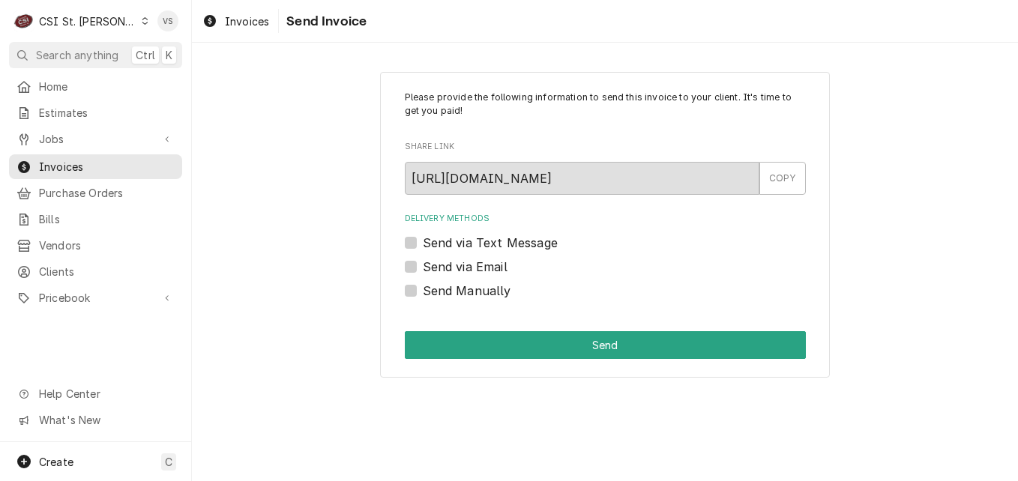
click at [423, 265] on label "Send via Email" at bounding box center [465, 267] width 85 height 18
click at [423, 265] on input "Send via Email" at bounding box center [623, 274] width 401 height 33
checkbox input "true"
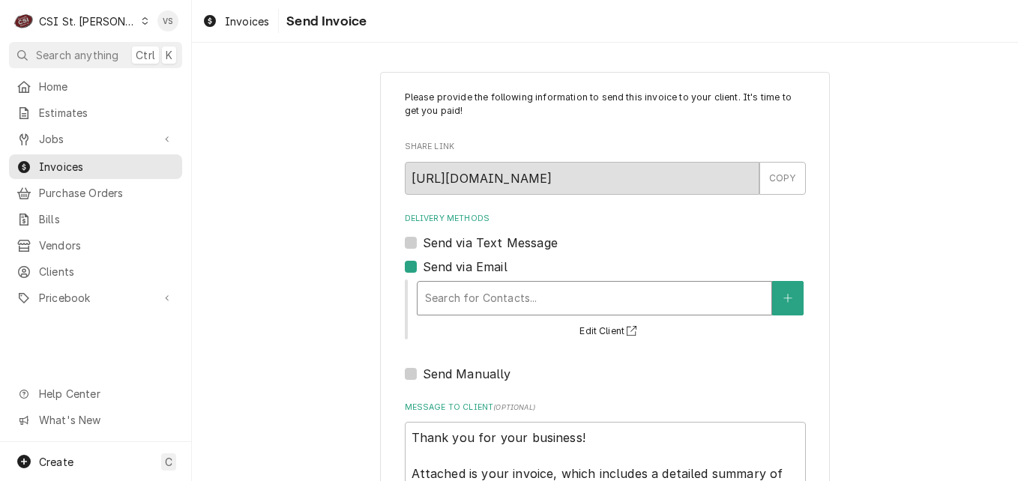
click at [485, 304] on div "Delivery Methods" at bounding box center [594, 298] width 339 height 27
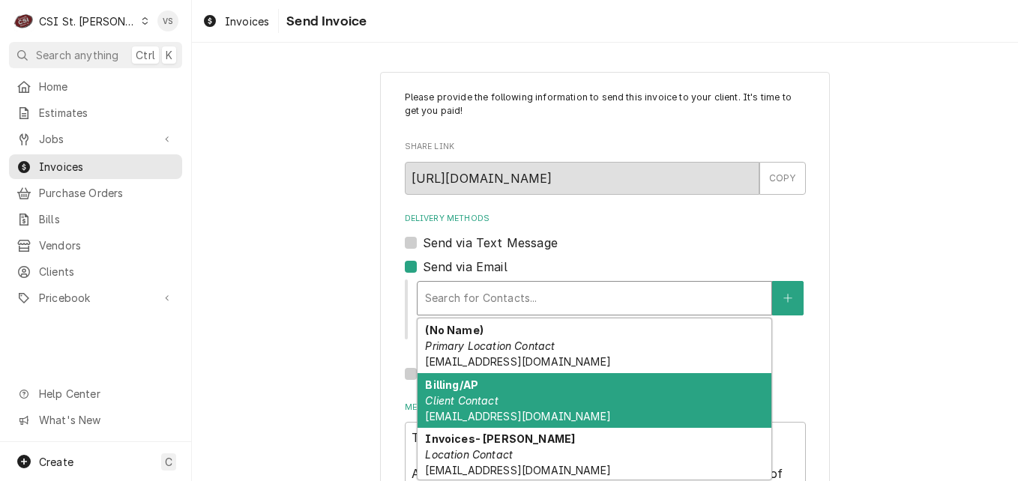
click at [507, 401] on div "Billing/AP Client Contact accounting@r-renterprises.com" at bounding box center [595, 400] width 354 height 55
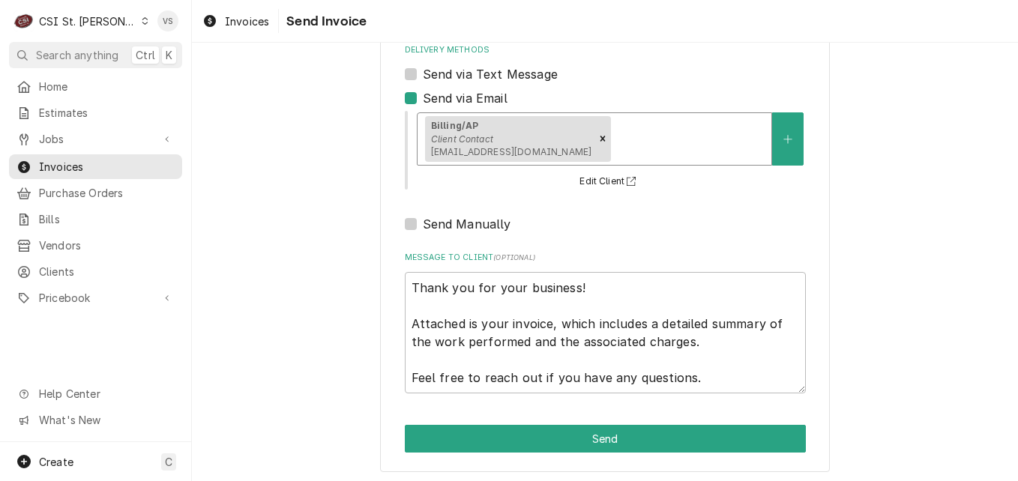
scroll to position [172, 0]
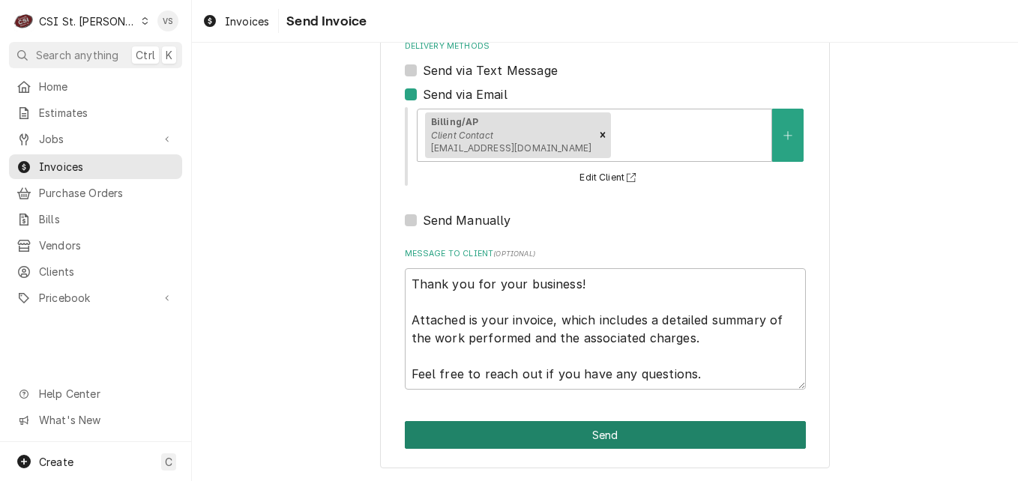
click at [528, 439] on button "Send" at bounding box center [605, 435] width 401 height 28
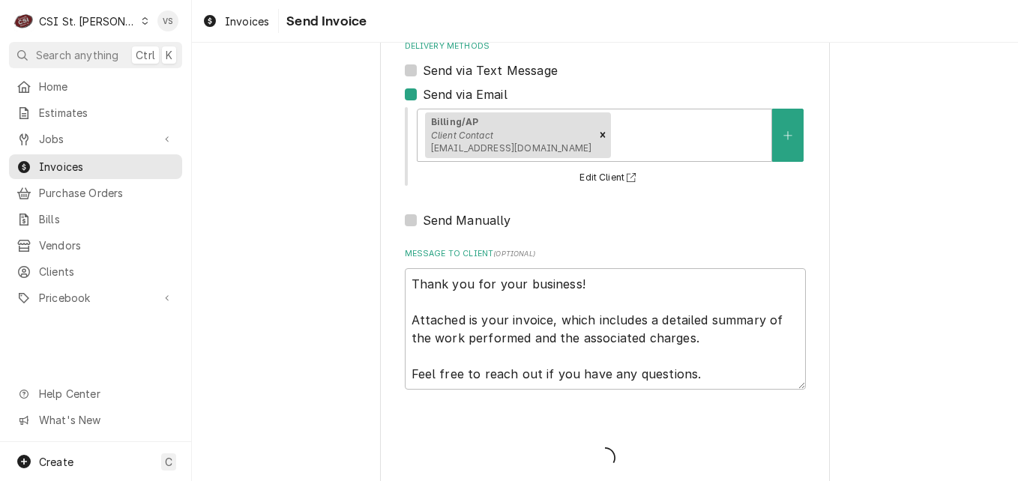
type textarea "x"
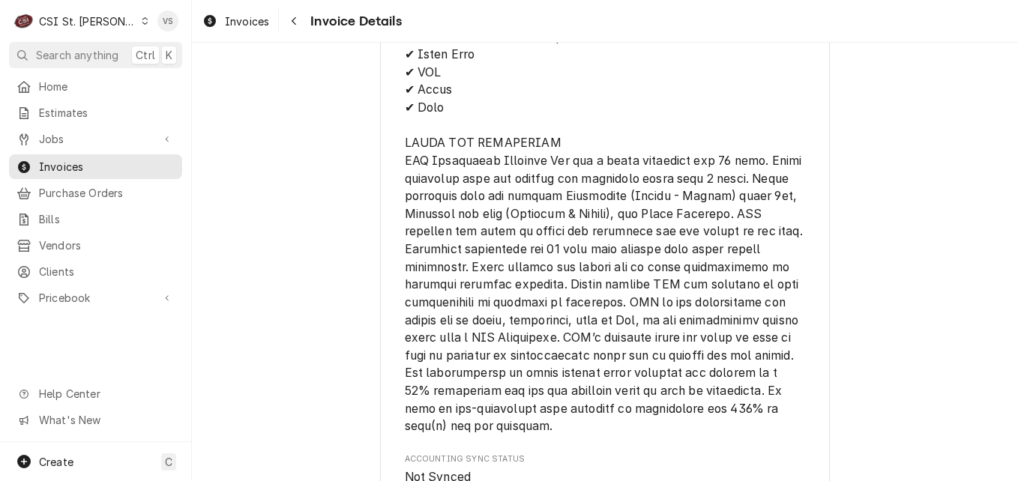
scroll to position [2167, 0]
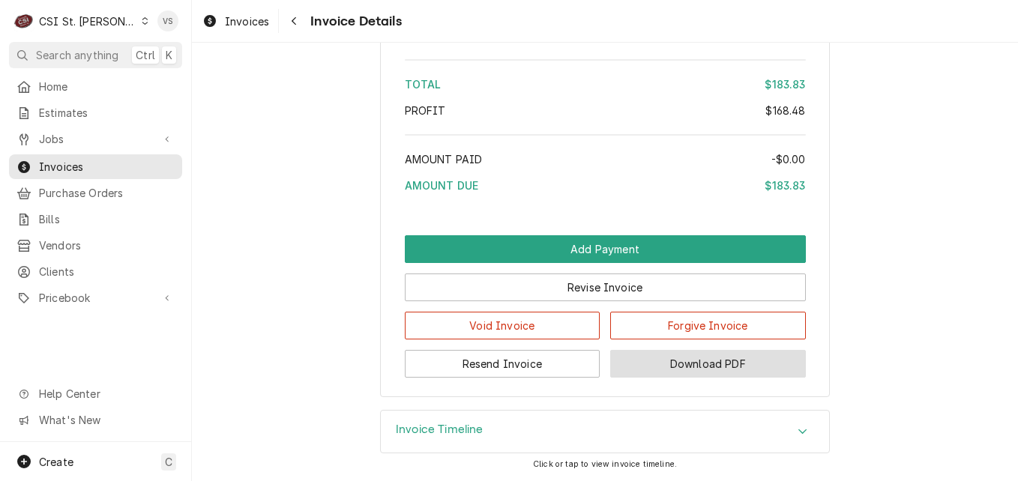
drag, startPoint x: 676, startPoint y: 364, endPoint x: 685, endPoint y: 371, distance: 11.2
click at [685, 371] on button "Download PDF" at bounding box center [708, 364] width 196 height 28
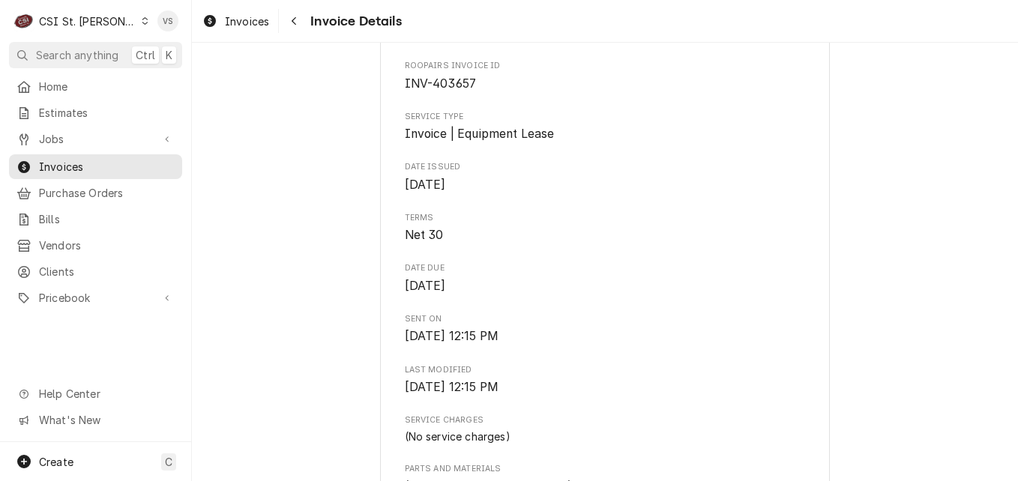
scroll to position [367, 0]
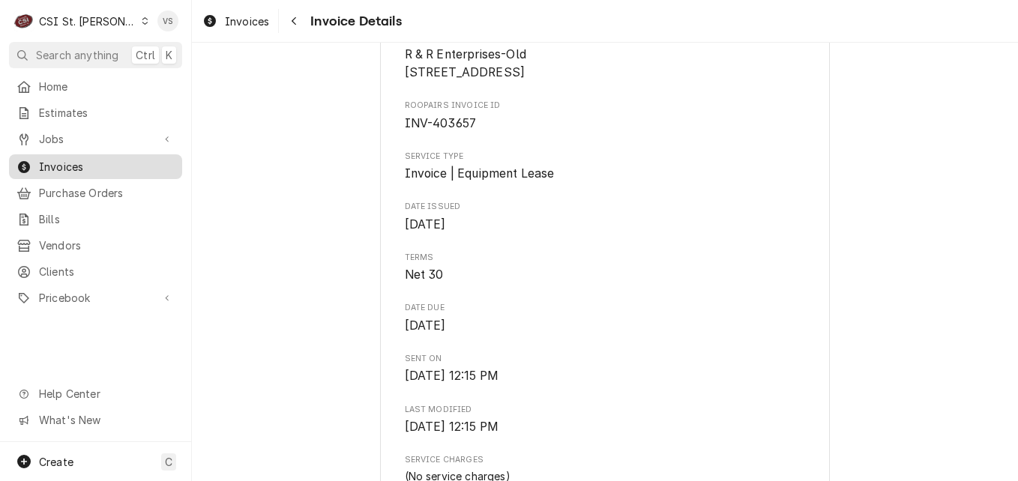
click at [71, 167] on span "Invoices" at bounding box center [107, 167] width 136 height 16
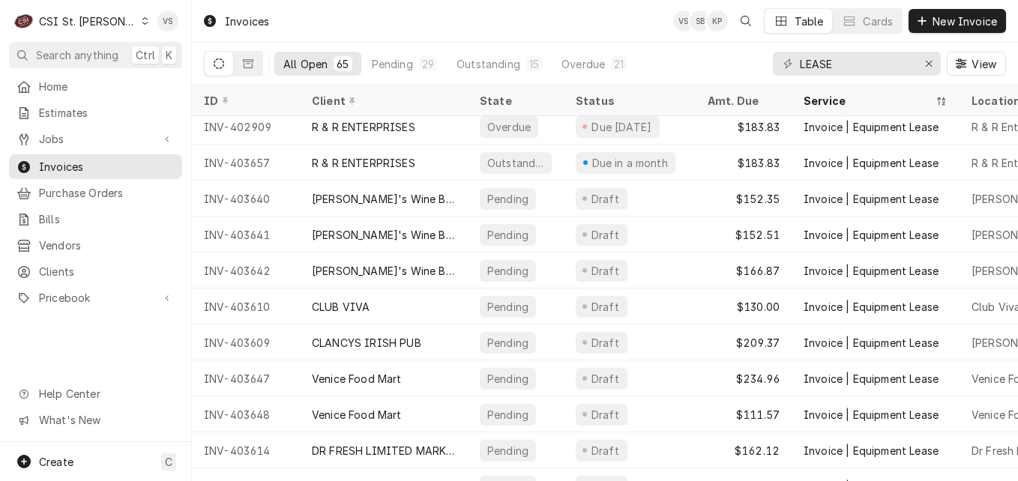
scroll to position [1158, 0]
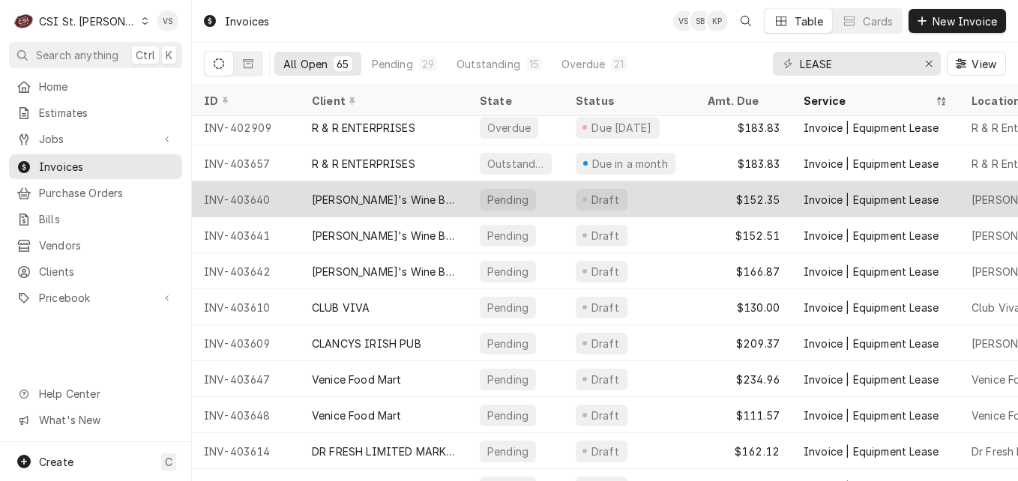
click at [386, 198] on div "[PERSON_NAME]'s Wine Bar STL (ACH)" at bounding box center [384, 200] width 144 height 16
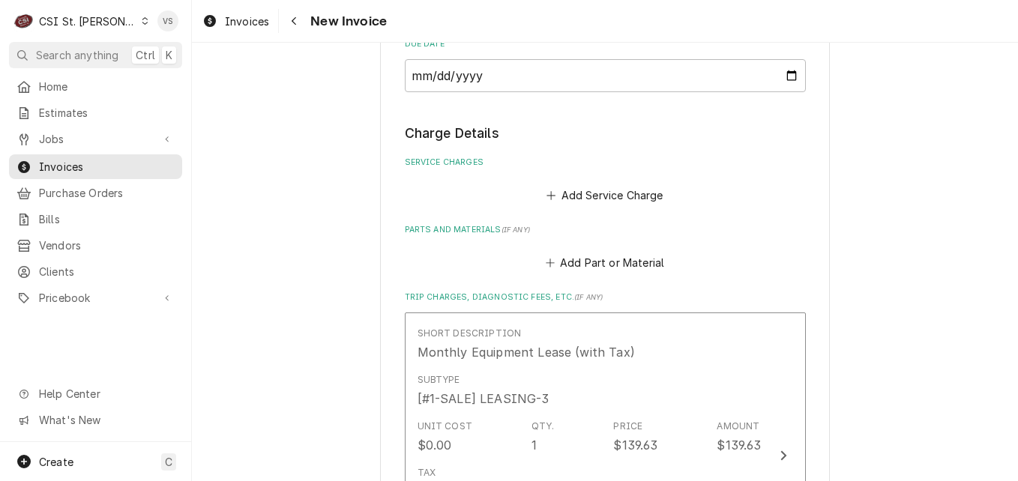
scroll to position [1853, 0]
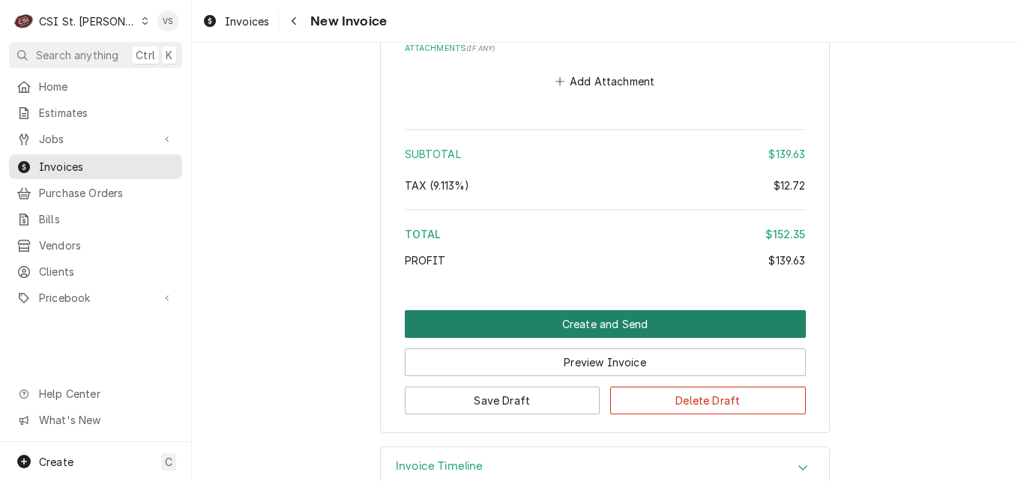
click at [561, 310] on button "Create and Send" at bounding box center [605, 324] width 401 height 28
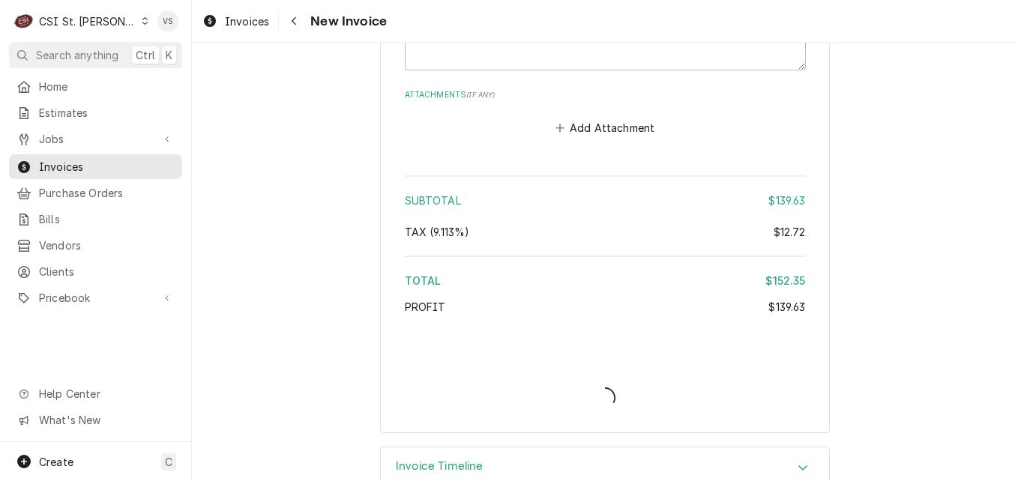
type textarea "x"
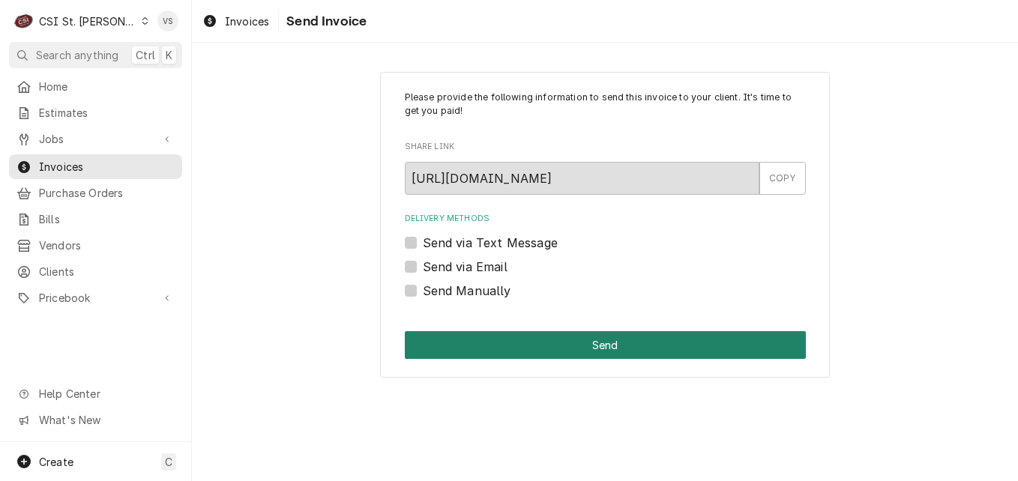
click at [423, 289] on label "Send Manually" at bounding box center [467, 291] width 88 height 18
click at [423, 289] on input "Send Manually" at bounding box center [623, 298] width 401 height 33
checkbox input "true"
click at [532, 341] on button "Send" at bounding box center [605, 345] width 401 height 28
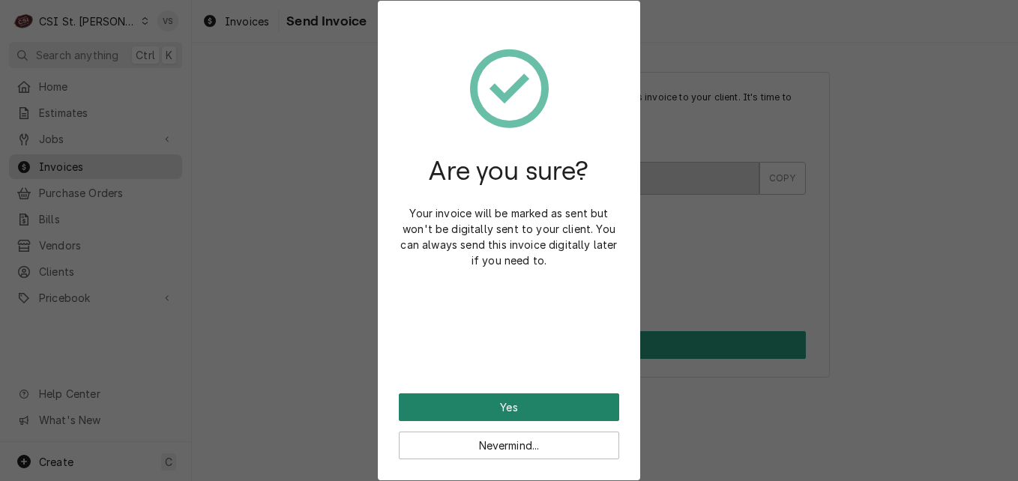
click at [510, 406] on button "Yes" at bounding box center [509, 408] width 220 height 28
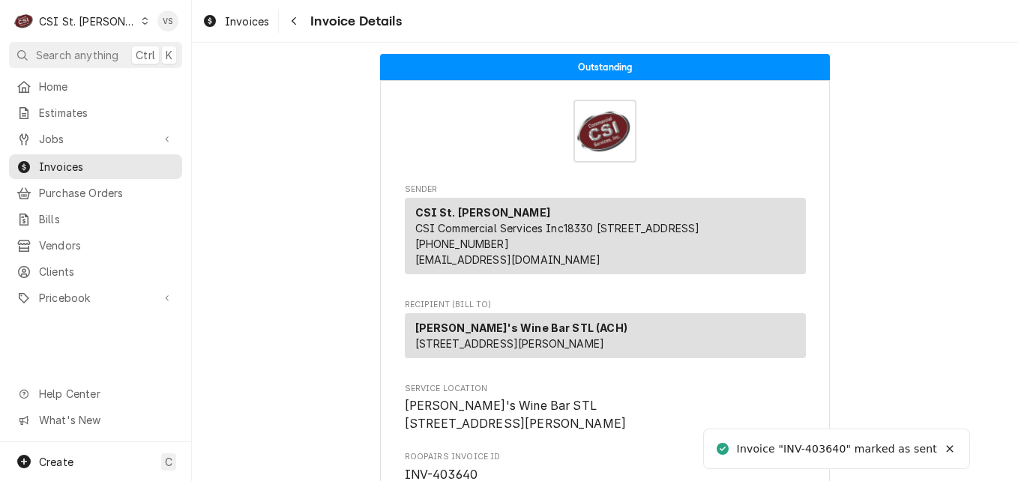
click at [71, 163] on span "Invoices" at bounding box center [107, 167] width 136 height 16
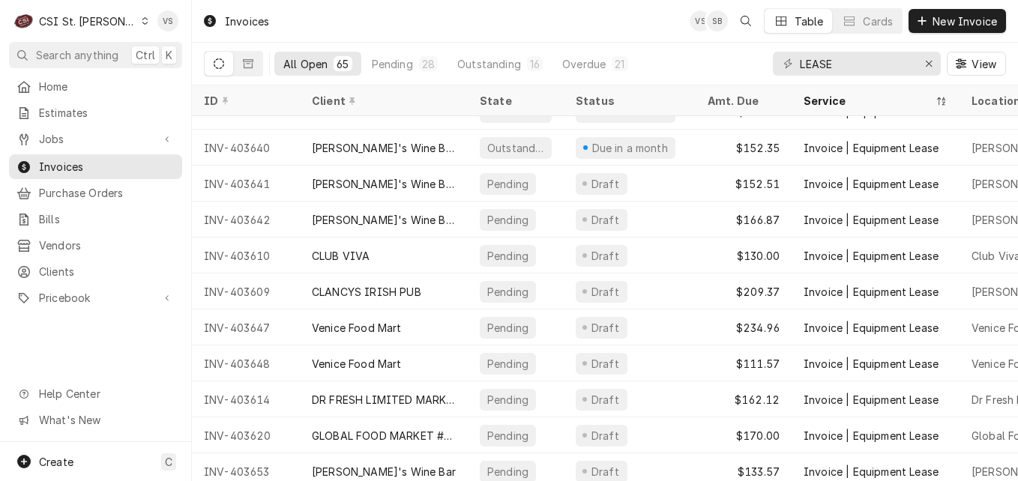
scroll to position [1227, 0]
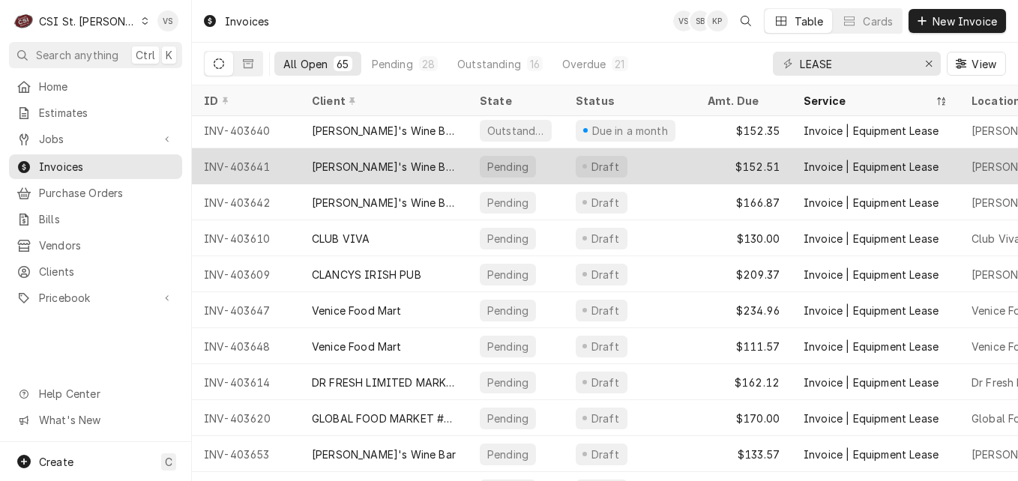
click at [386, 160] on div "[PERSON_NAME]'s Wine Bar STL (ACH)" at bounding box center [384, 167] width 144 height 16
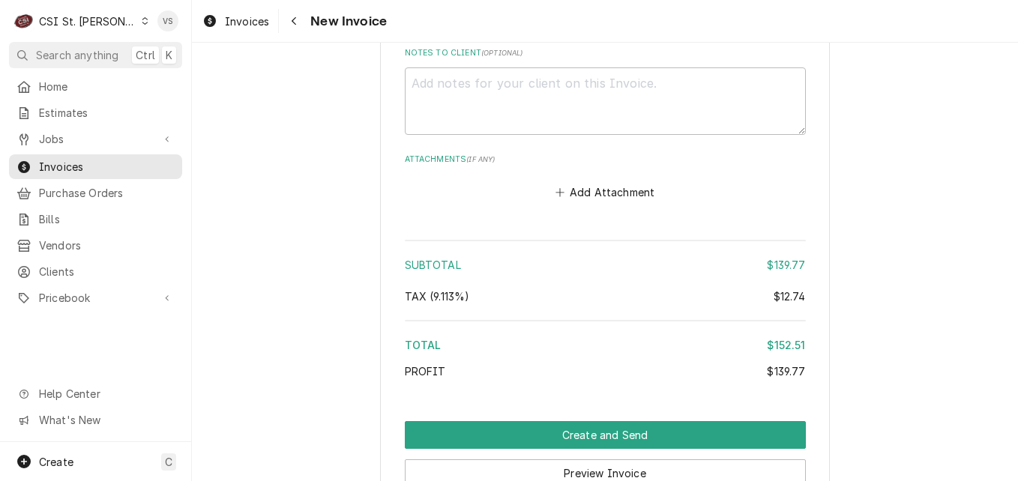
scroll to position [1835, 0]
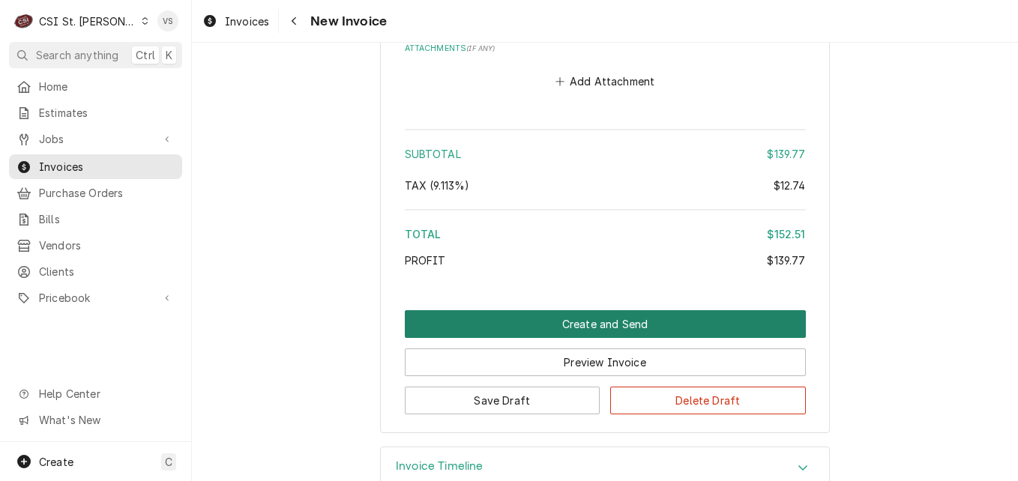
click at [491, 310] on button "Create and Send" at bounding box center [605, 324] width 401 height 28
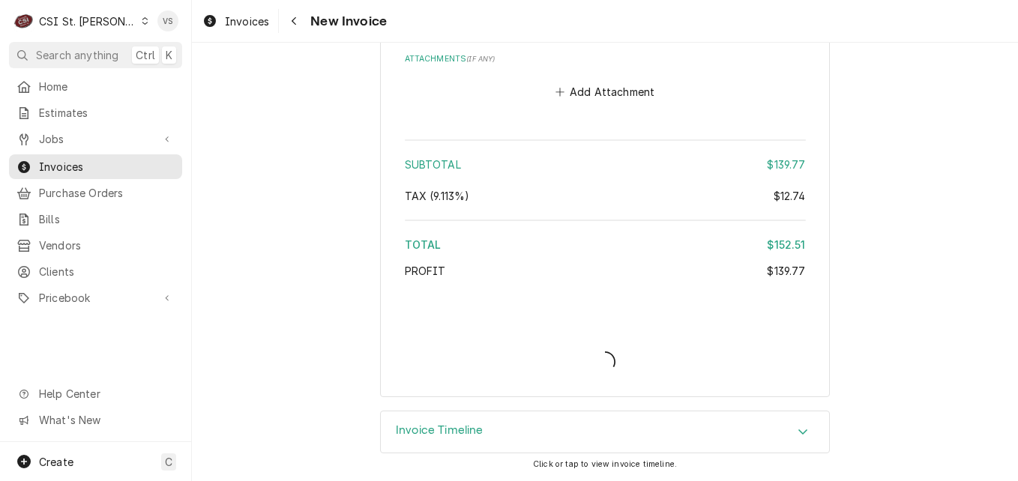
scroll to position [1789, 0]
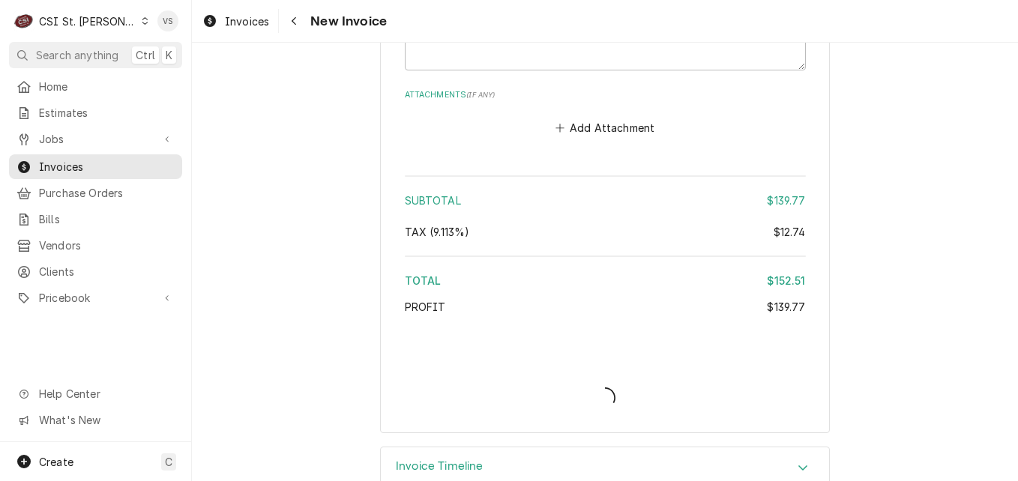
type textarea "x"
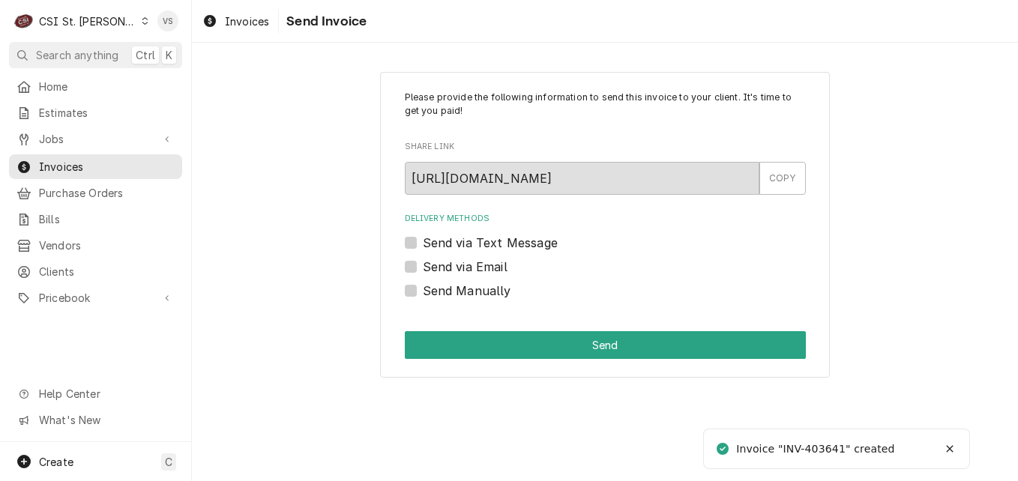
click at [423, 289] on label "Send Manually" at bounding box center [467, 291] width 88 height 18
click at [423, 289] on input "Send Manually" at bounding box center [623, 298] width 401 height 33
checkbox input "true"
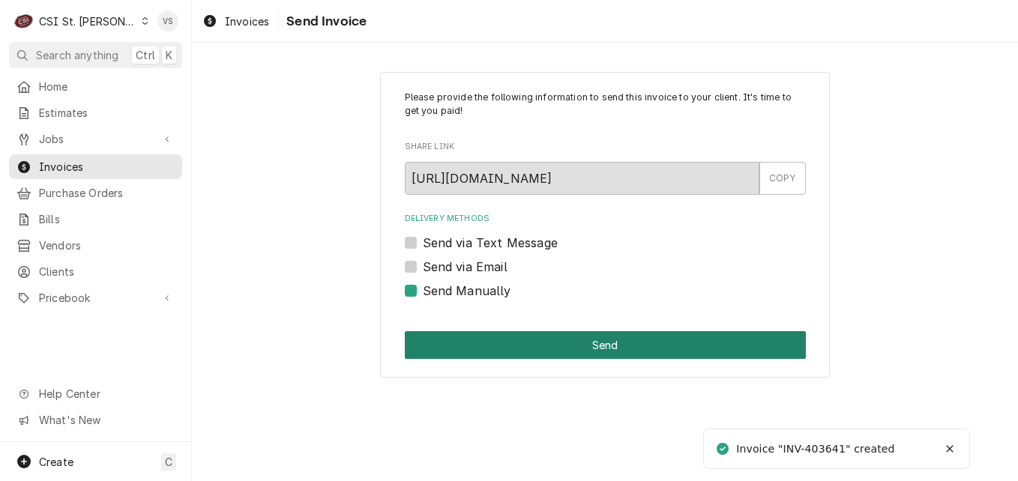
click at [460, 340] on button "Send" at bounding box center [605, 345] width 401 height 28
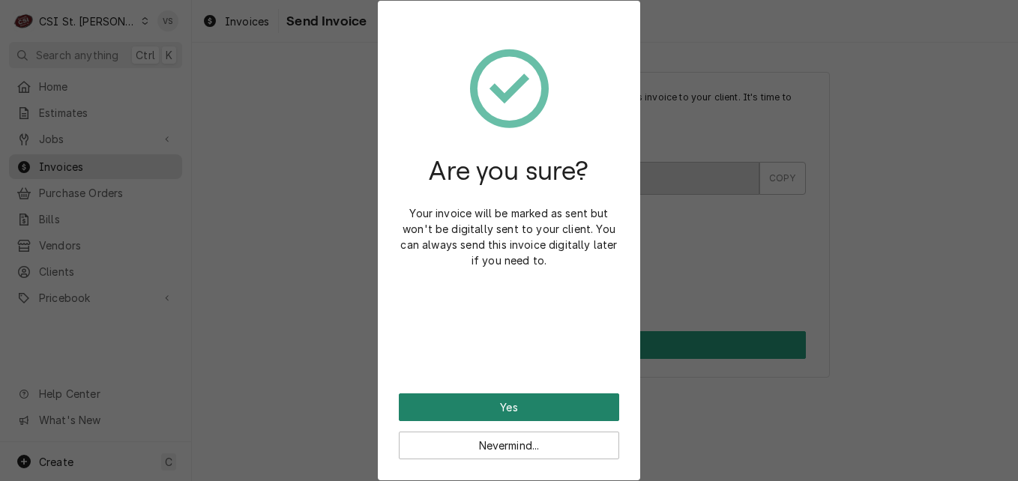
click at [439, 403] on button "Yes" at bounding box center [509, 408] width 220 height 28
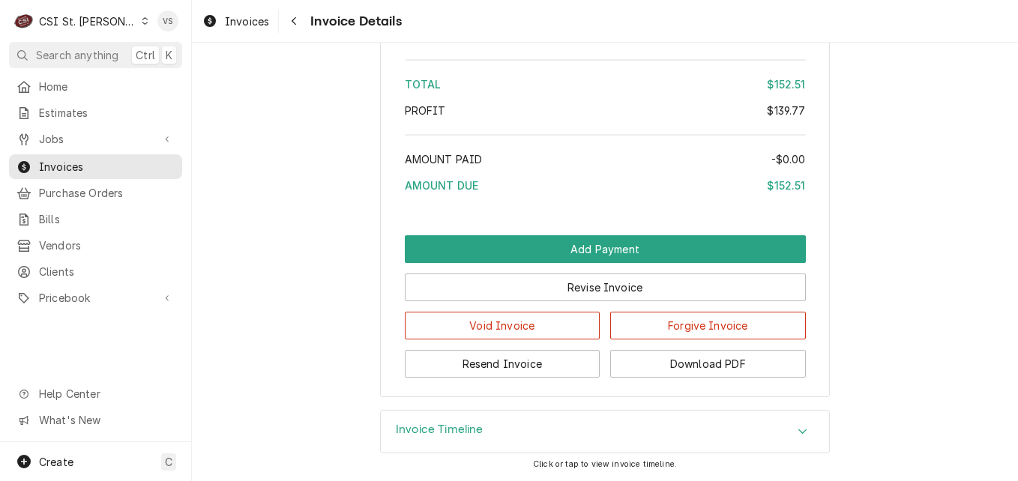
scroll to position [2135, 0]
click at [104, 159] on span "Invoices" at bounding box center [107, 167] width 136 height 16
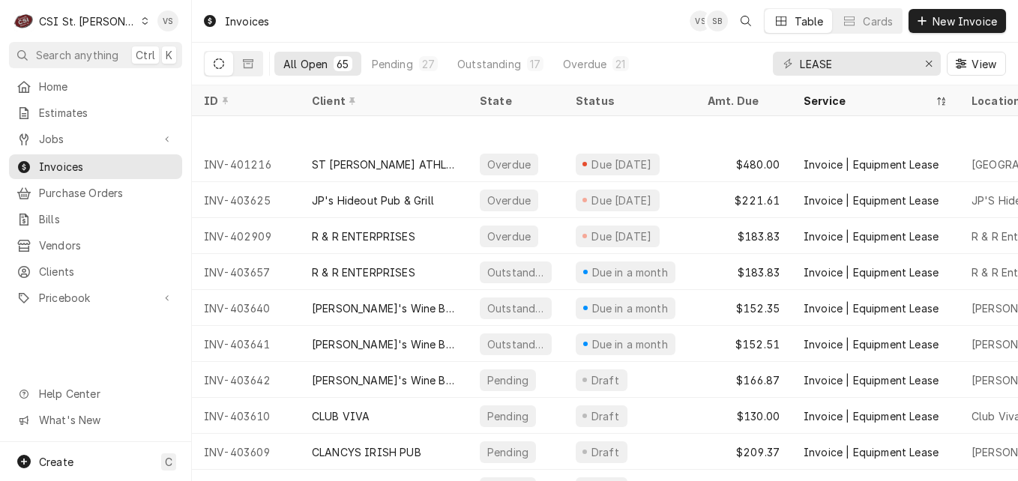
scroll to position [1119, 0]
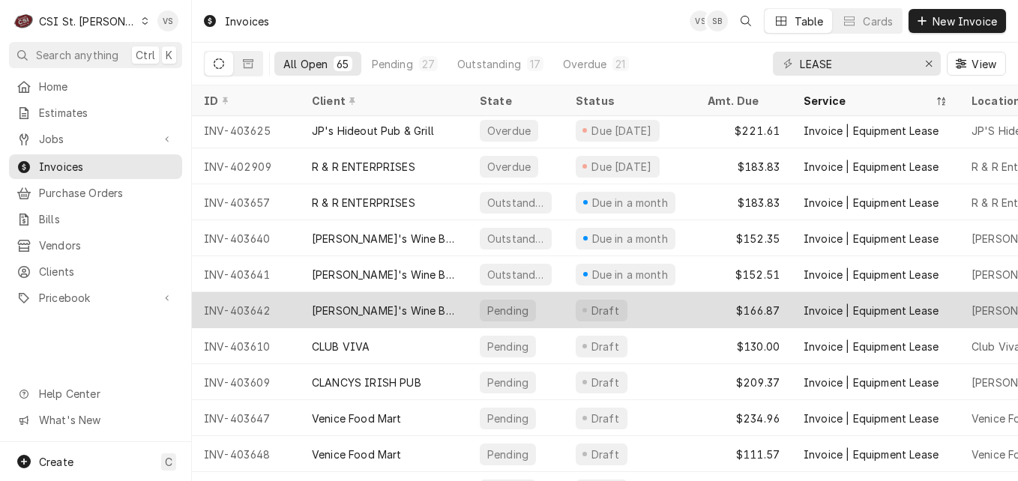
click at [440, 307] on div "Sasha's Wine Bar STL (ACH)" at bounding box center [384, 311] width 144 height 16
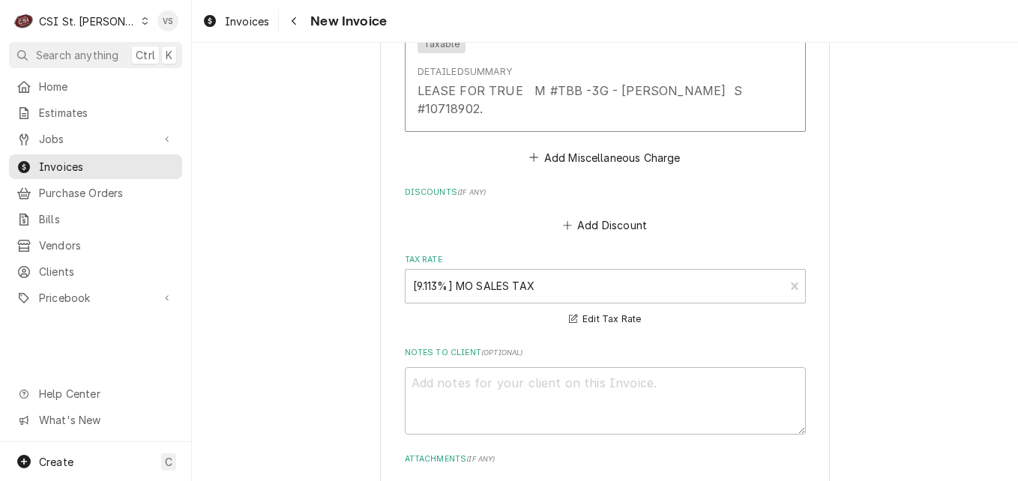
scroll to position [1817, 0]
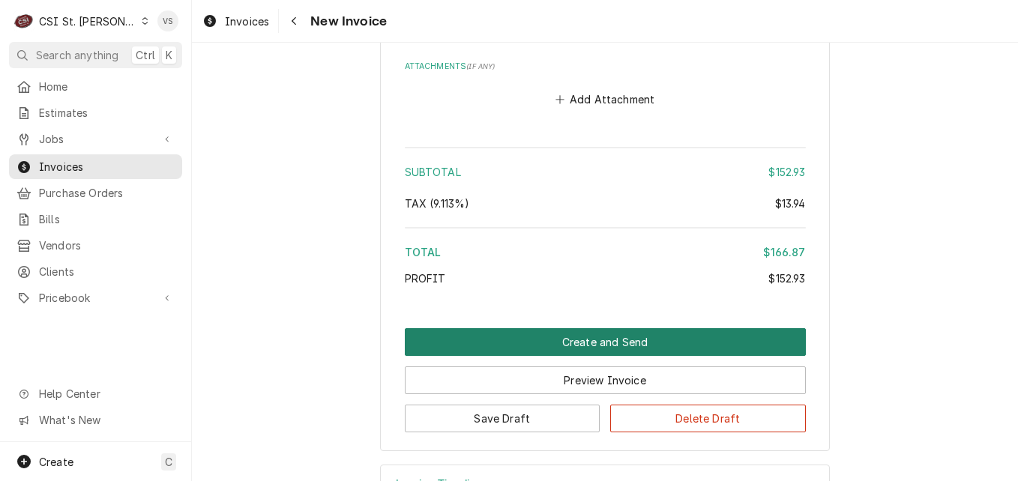
click at [502, 328] on button "Create and Send" at bounding box center [605, 342] width 401 height 28
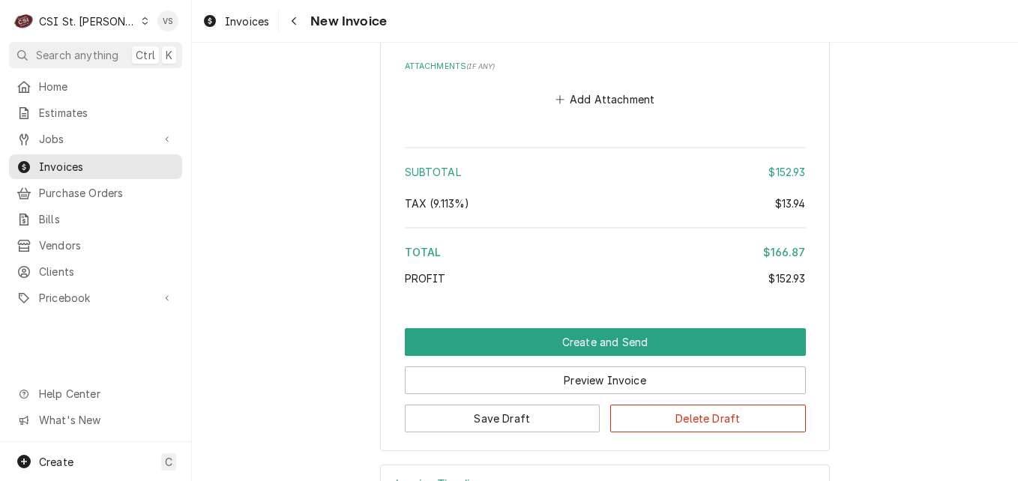
click at [508, 287] on div "Subtotal $152.93 Tax ( 9.113% ) $13.94 Total $166.87 Profit $152.93" at bounding box center [605, 219] width 401 height 155
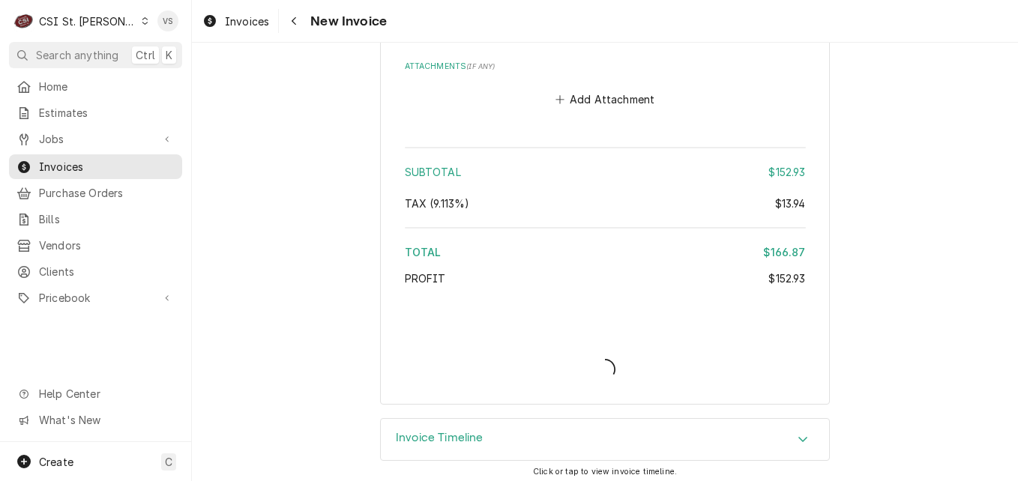
scroll to position [1771, 0]
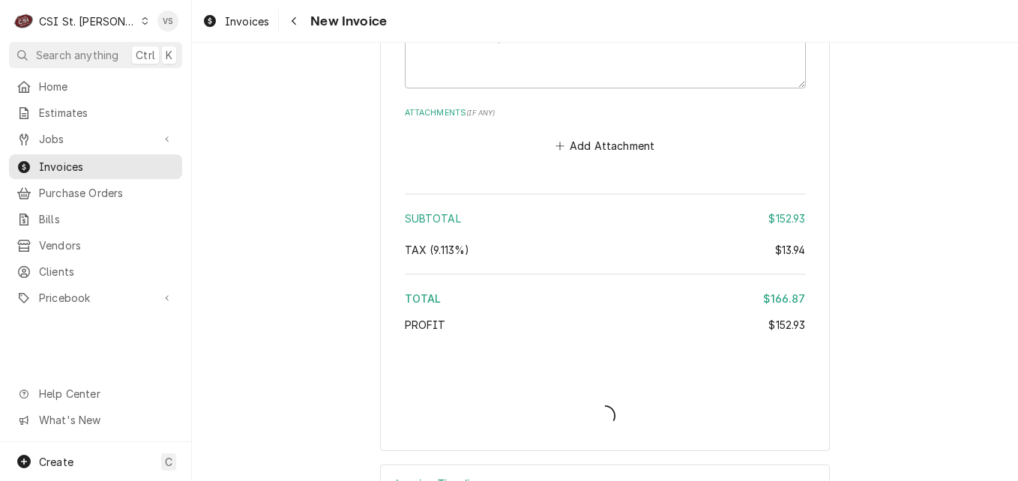
type textarea "x"
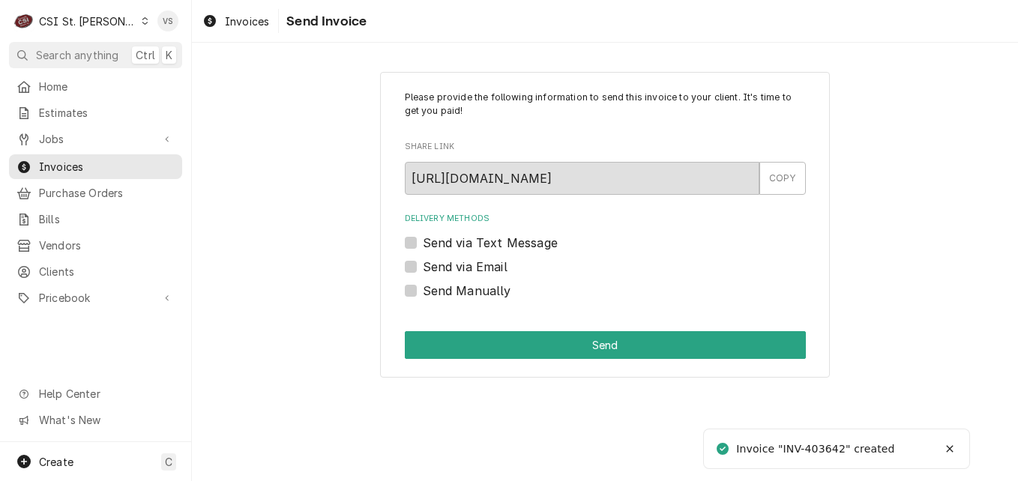
click at [421, 292] on div "Send Manually" at bounding box center [605, 291] width 401 height 18
click at [423, 292] on label "Send Manually" at bounding box center [467, 291] width 88 height 18
click at [423, 292] on input "Send Manually" at bounding box center [623, 298] width 401 height 33
checkbox input "true"
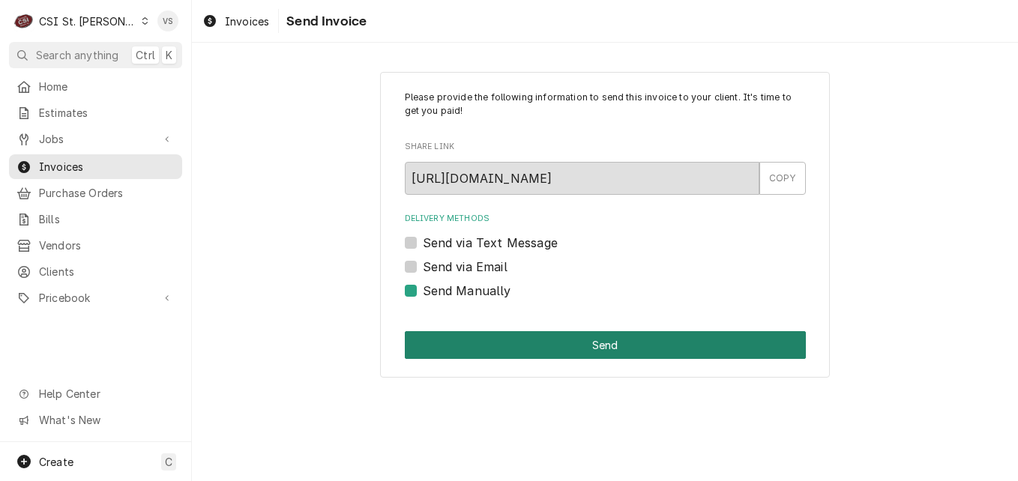
click at [479, 340] on button "Send" at bounding box center [605, 345] width 401 height 28
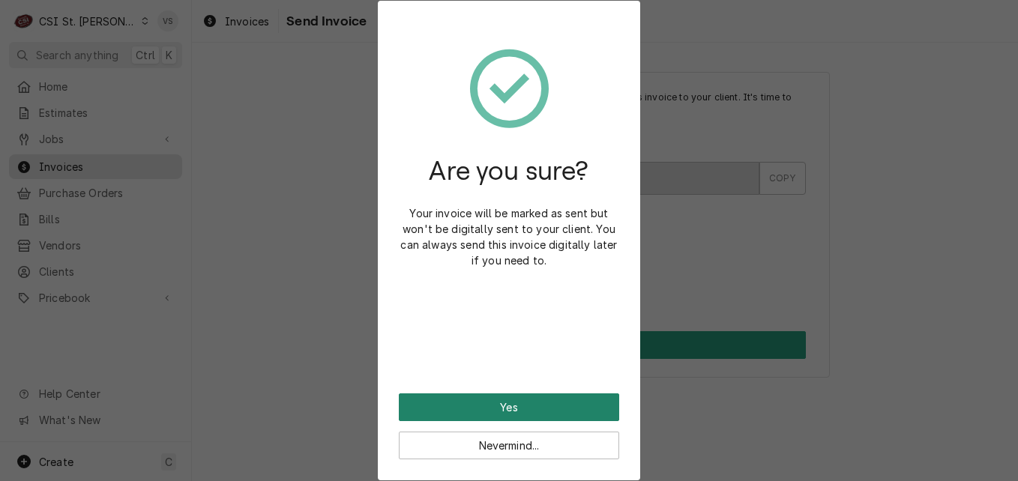
click at [481, 408] on button "Yes" at bounding box center [509, 408] width 220 height 28
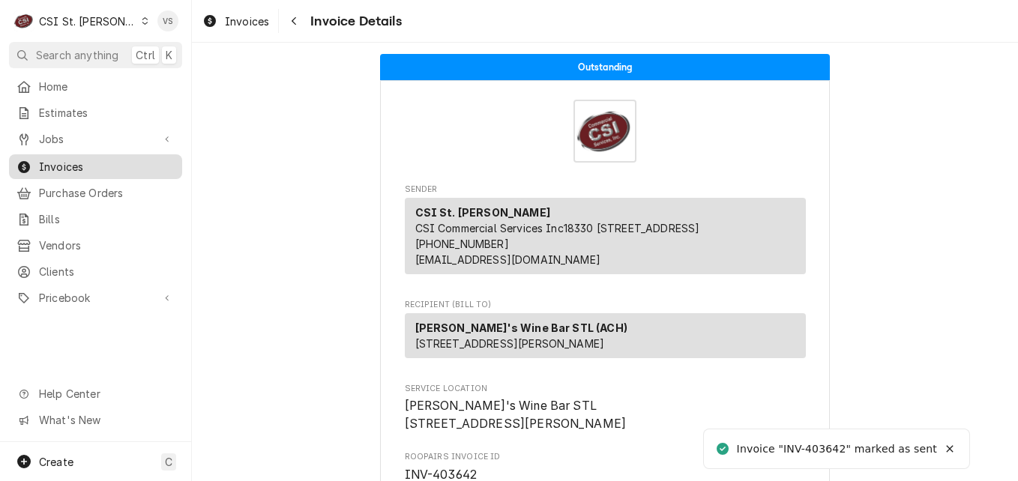
click at [120, 159] on span "Invoices" at bounding box center [107, 167] width 136 height 16
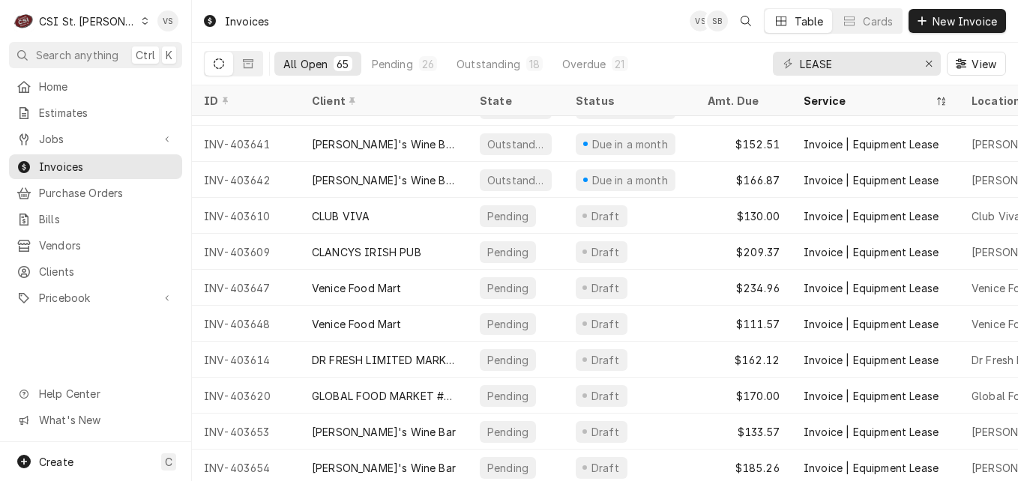
scroll to position [1299, 0]
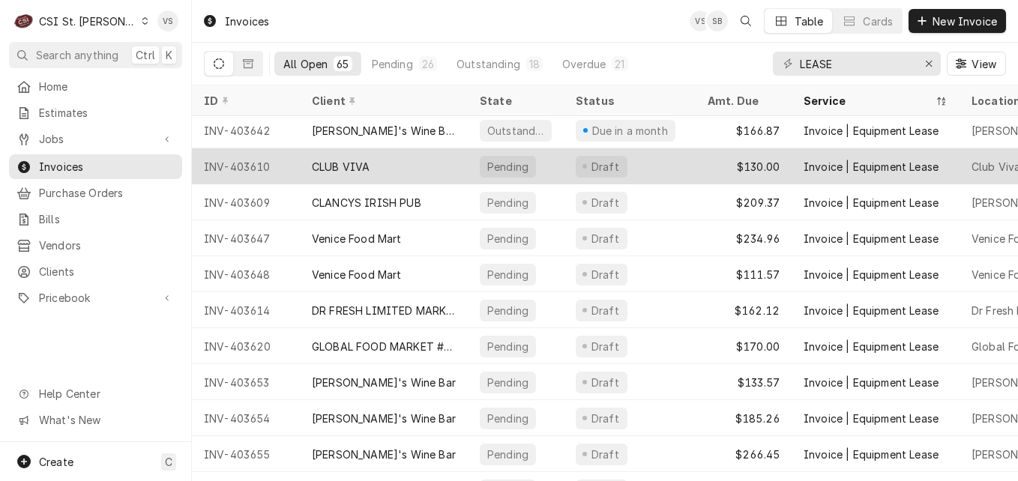
click at [419, 166] on div "CLUB VIVA" at bounding box center [384, 166] width 168 height 36
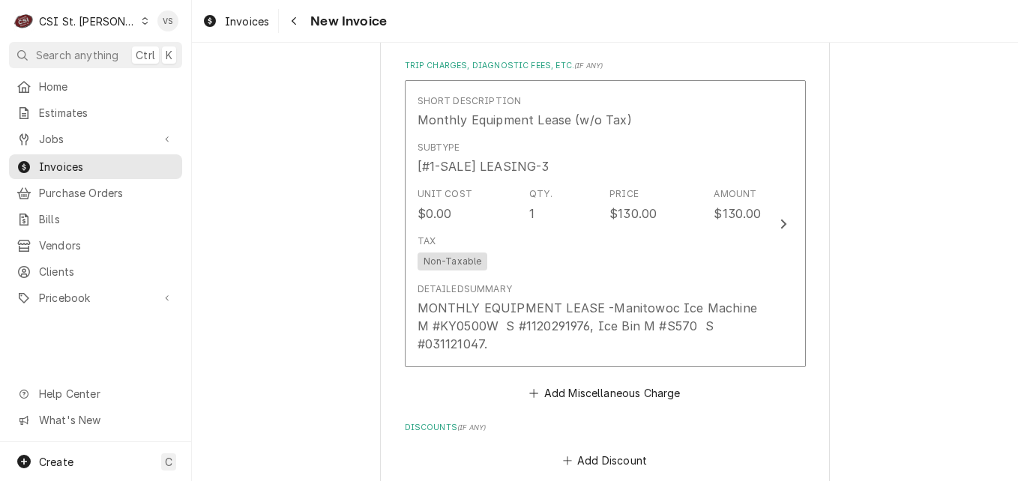
scroll to position [2164, 0]
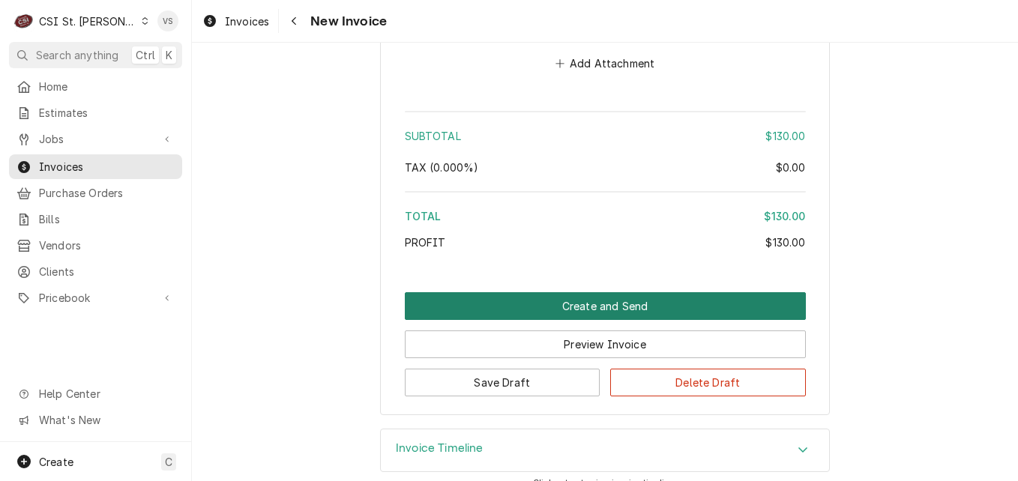
click at [507, 292] on button "Create and Send" at bounding box center [605, 306] width 401 height 28
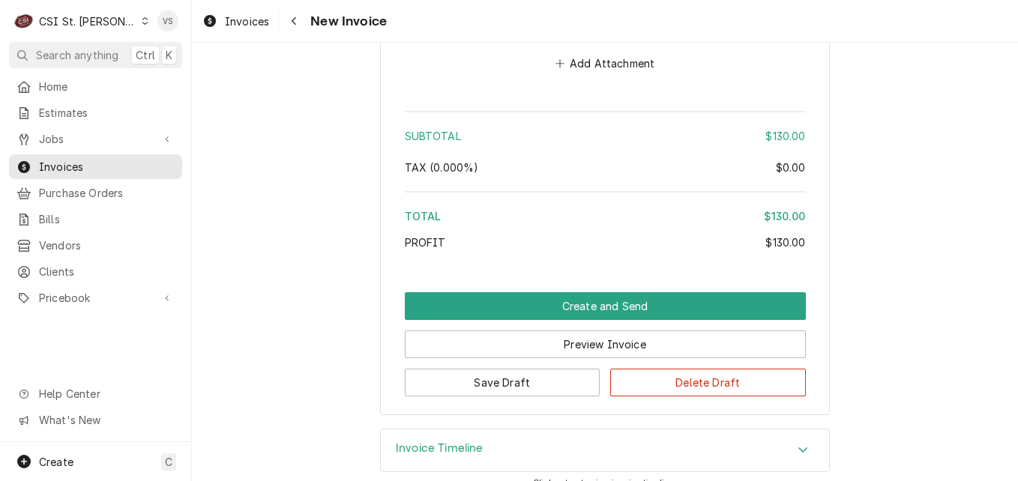
scroll to position [2117, 0]
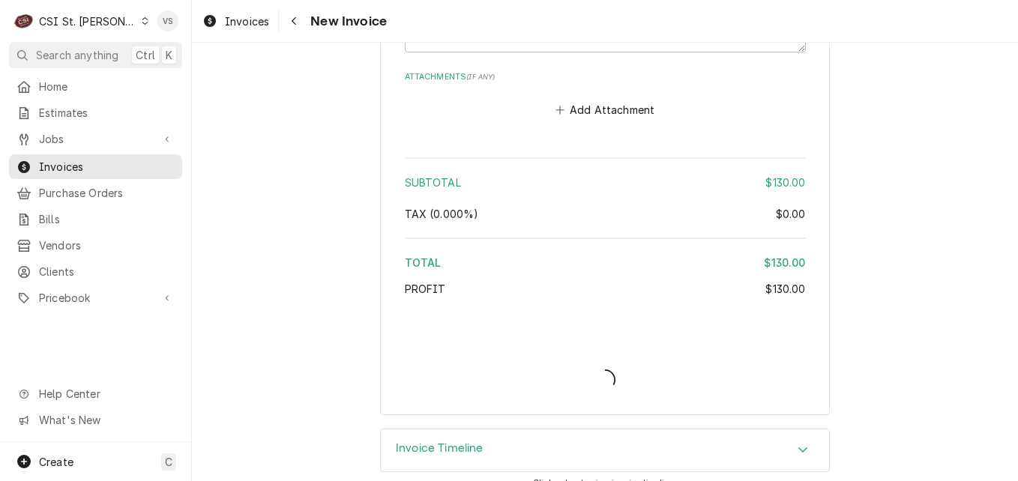
type textarea "x"
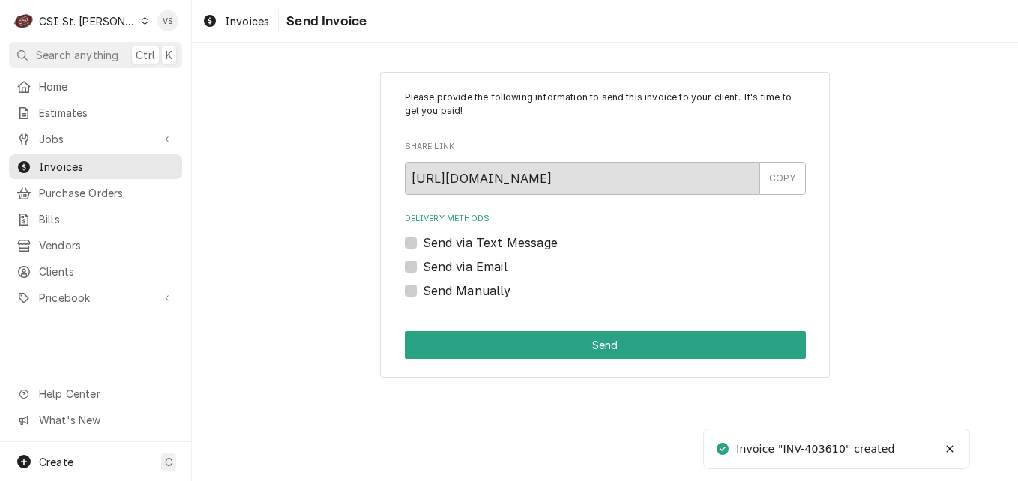
click at [423, 289] on label "Send Manually" at bounding box center [467, 291] width 88 height 18
click at [423, 289] on input "Send Manually" at bounding box center [623, 298] width 401 height 33
checkbox input "true"
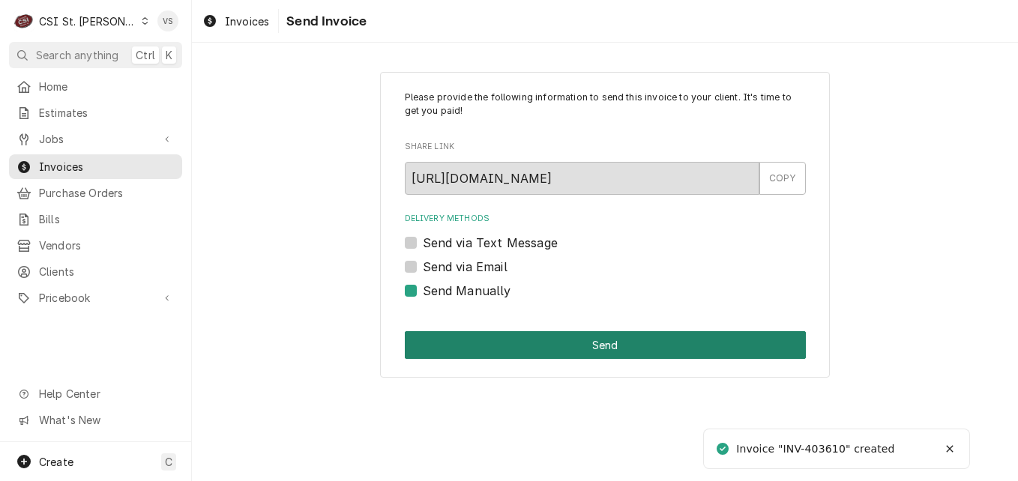
click at [459, 334] on button "Send" at bounding box center [605, 345] width 401 height 28
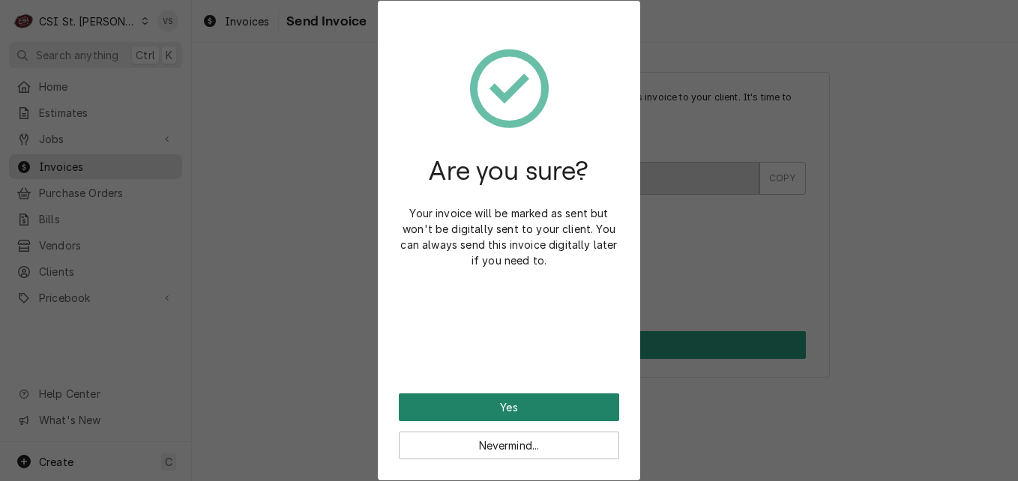
click at [475, 407] on button "Yes" at bounding box center [509, 408] width 220 height 28
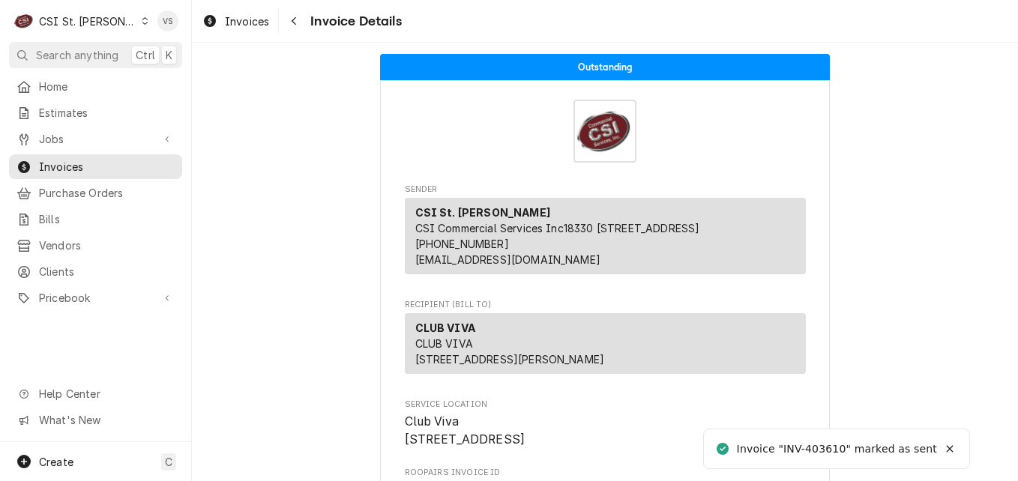
click at [109, 163] on span "Invoices" at bounding box center [107, 167] width 136 height 16
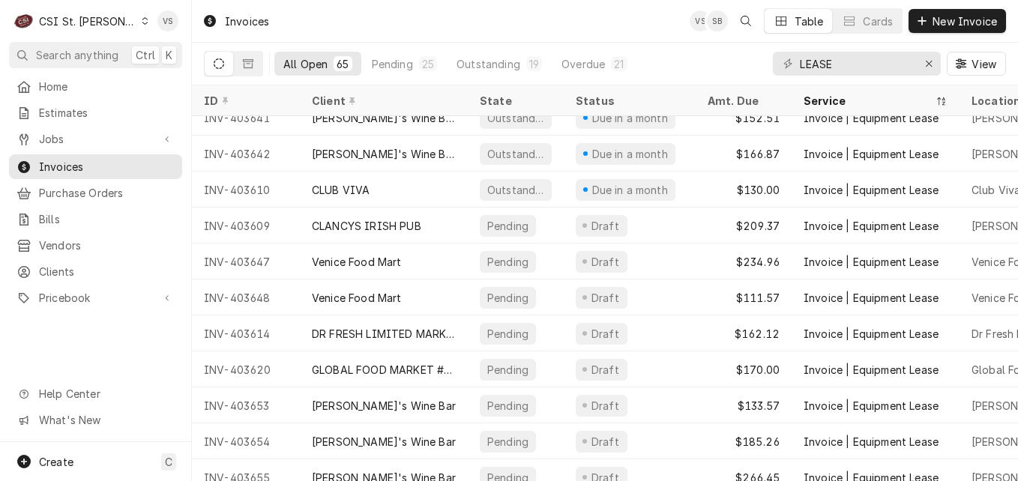
scroll to position [1335, 0]
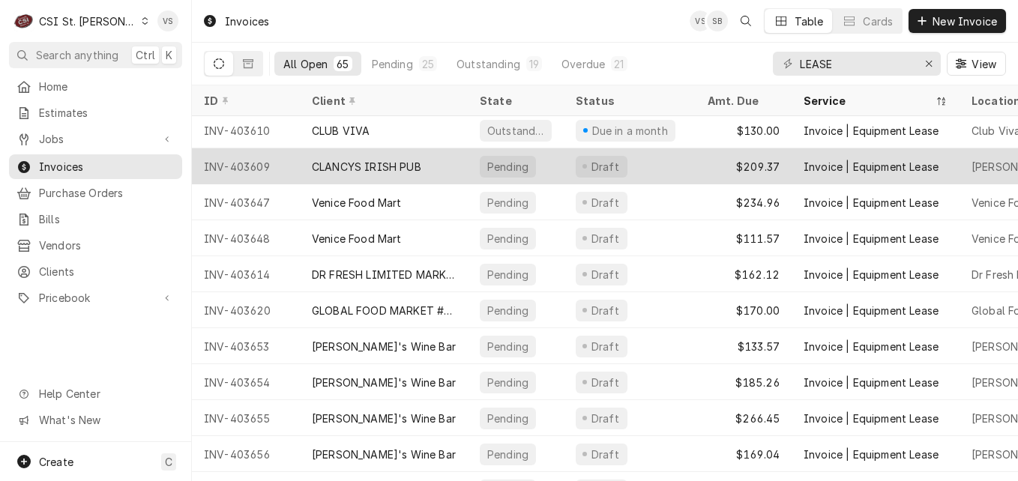
click at [382, 164] on div "CLANCYS IRISH PUB" at bounding box center [366, 167] width 109 height 16
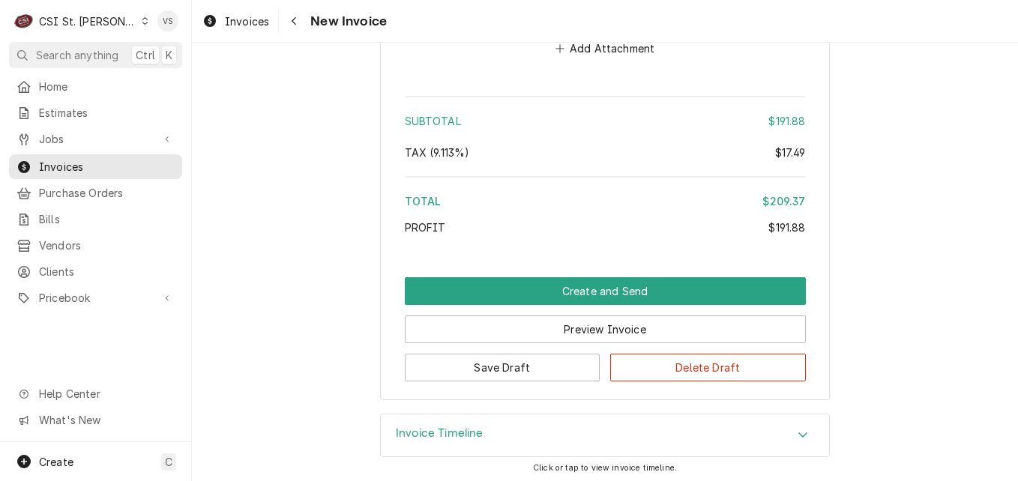
scroll to position [2236, 0]
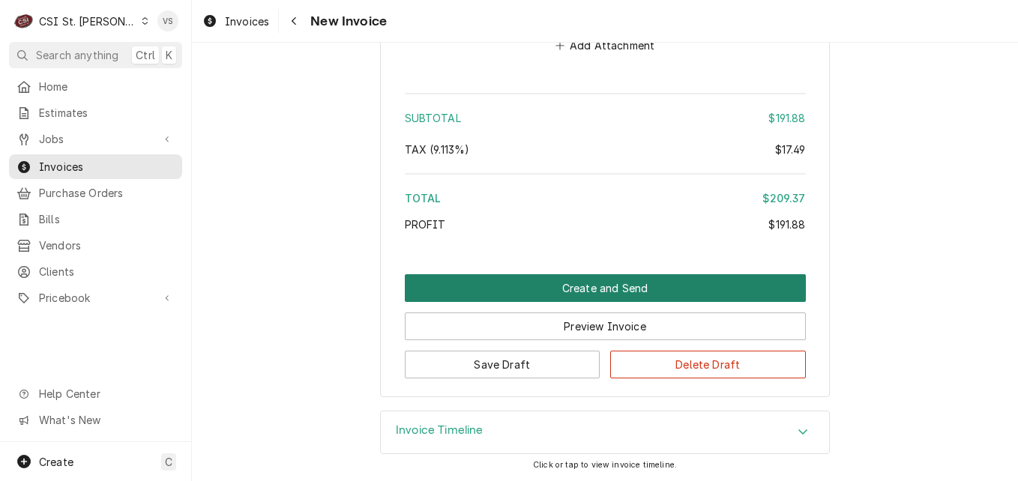
click at [615, 286] on button "Create and Send" at bounding box center [605, 288] width 401 height 28
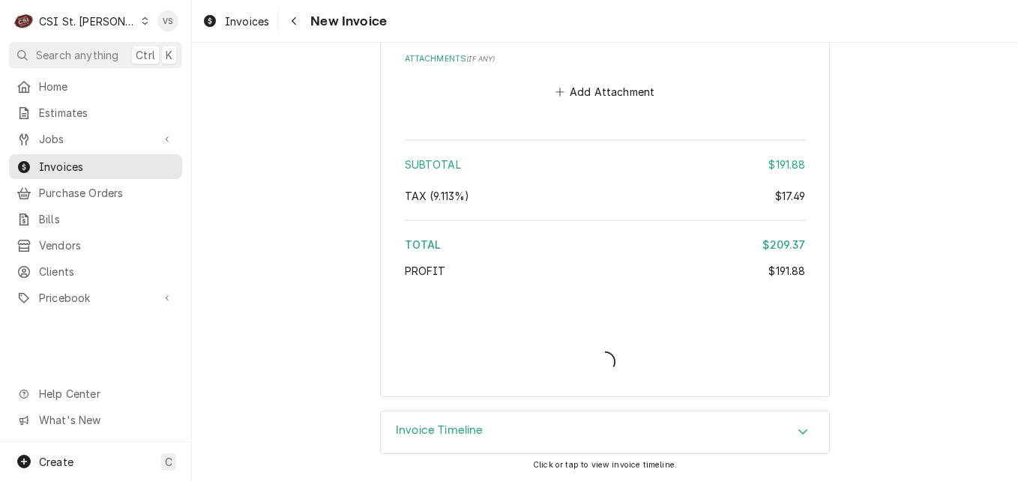
scroll to position [2189, 0]
type textarea "x"
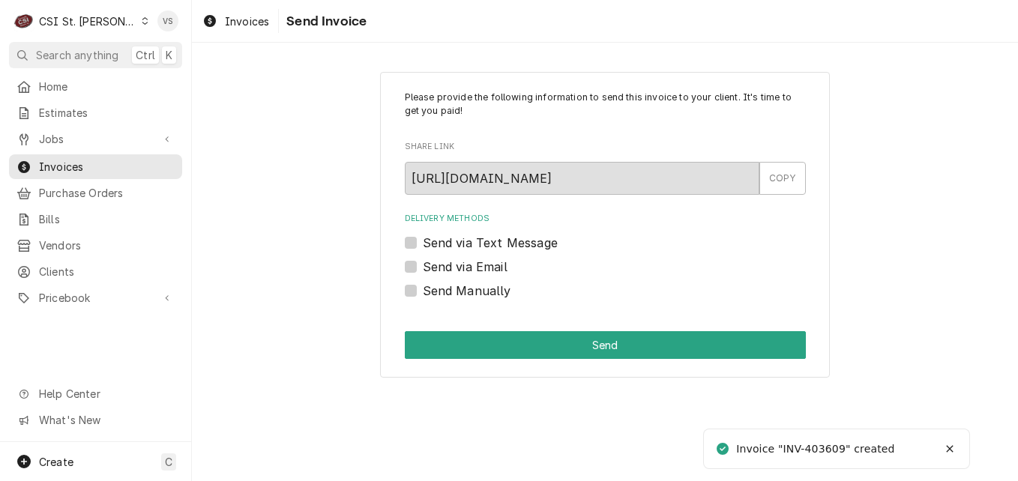
click at [423, 288] on label "Send Manually" at bounding box center [467, 291] width 88 height 18
click at [423, 288] on input "Send Manually" at bounding box center [623, 298] width 401 height 33
checkbox input "true"
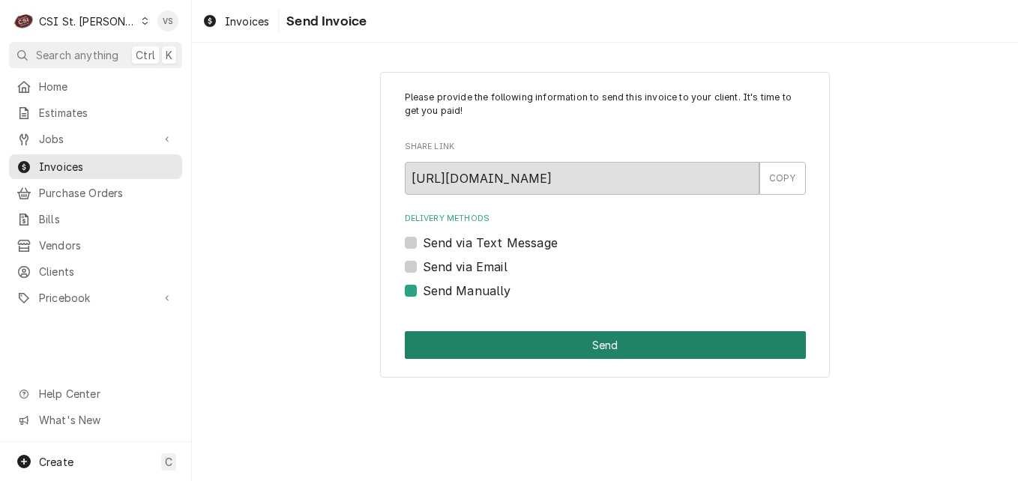
click at [475, 343] on button "Send" at bounding box center [605, 345] width 401 height 28
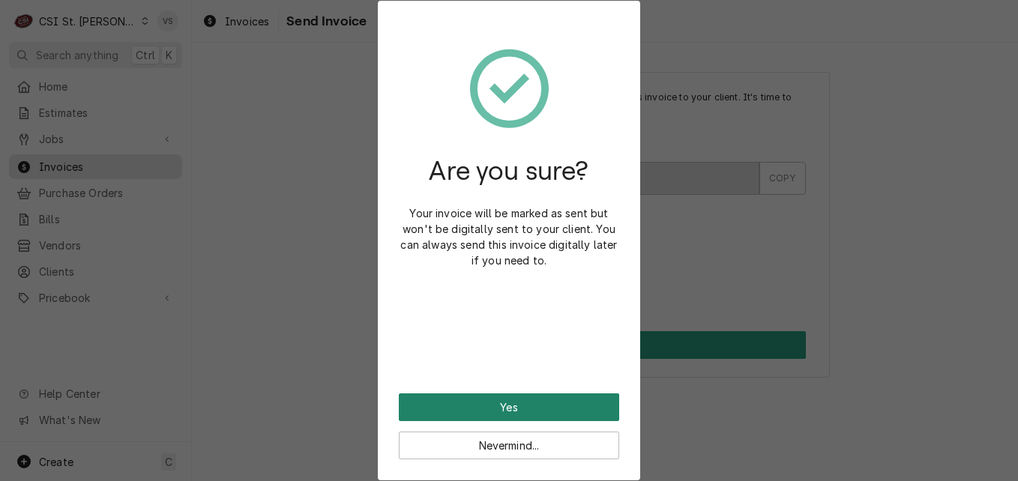
click at [449, 408] on button "Yes" at bounding box center [509, 408] width 220 height 28
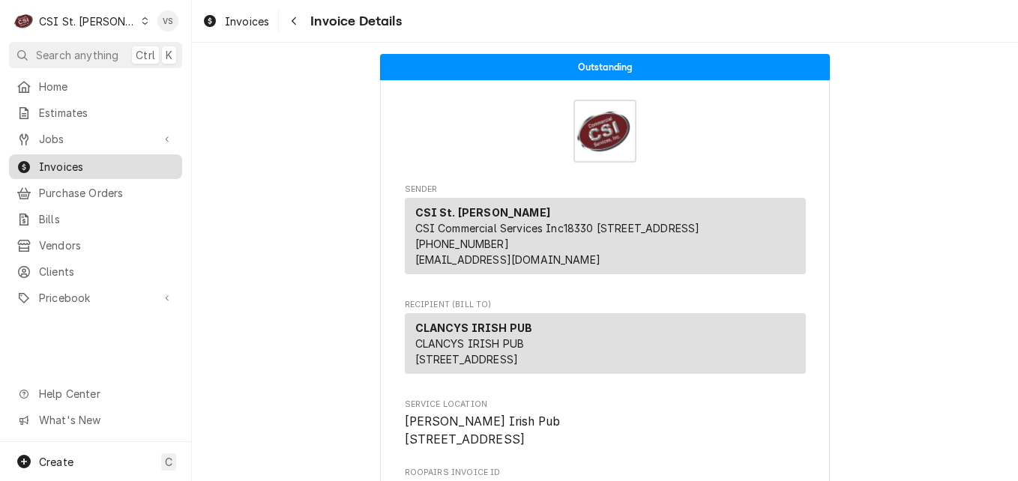
click at [93, 160] on span "Invoices" at bounding box center [107, 167] width 136 height 16
click at [73, 159] on span "Invoices" at bounding box center [107, 167] width 136 height 16
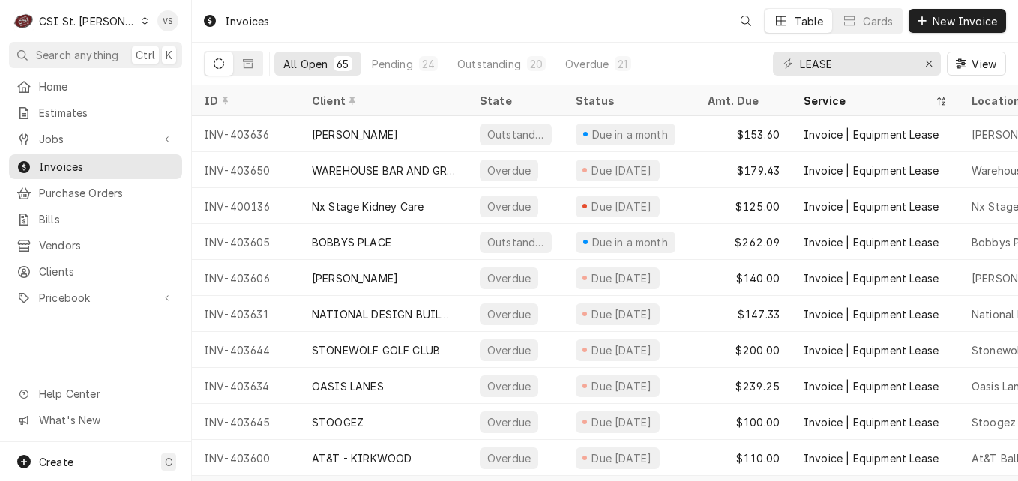
click at [127, 159] on span "Invoices" at bounding box center [107, 167] width 136 height 16
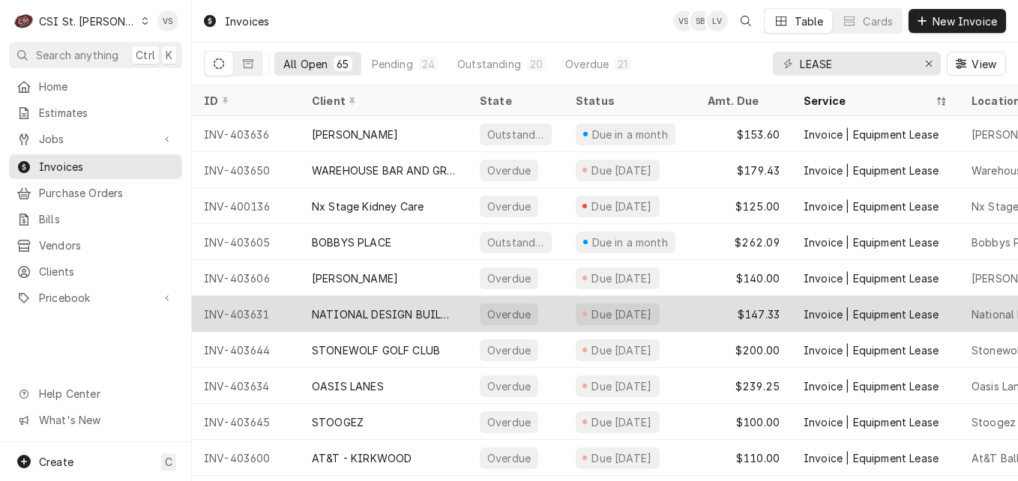
scroll to position [76, 0]
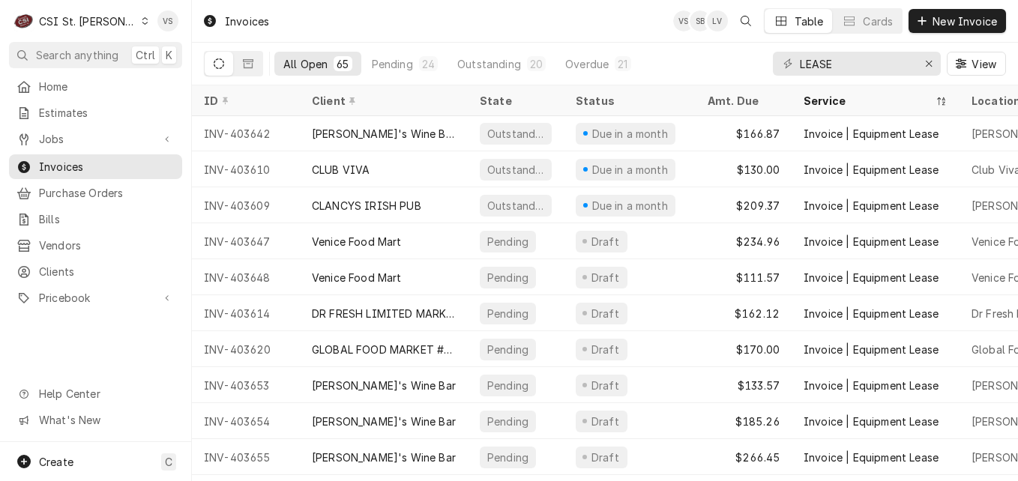
scroll to position [1182, 0]
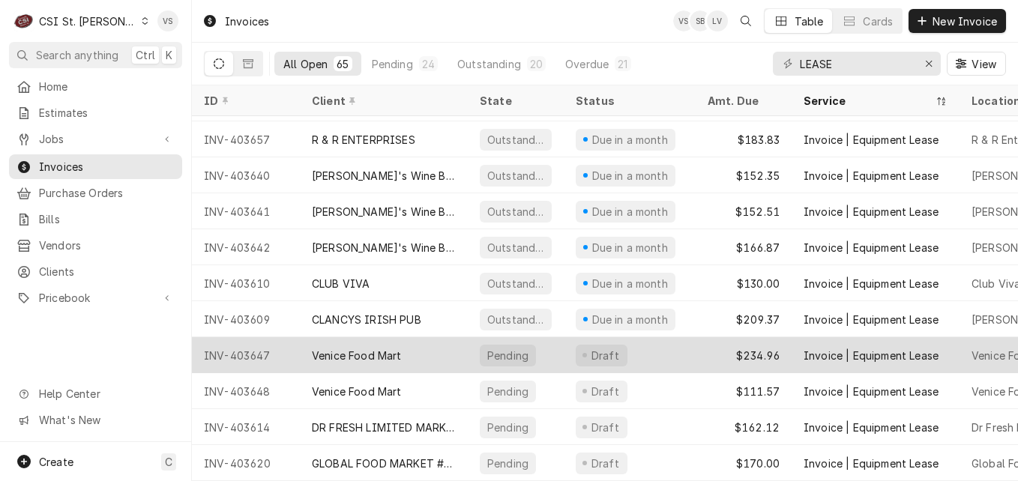
click at [421, 352] on div "Venice Food Mart" at bounding box center [384, 355] width 168 height 36
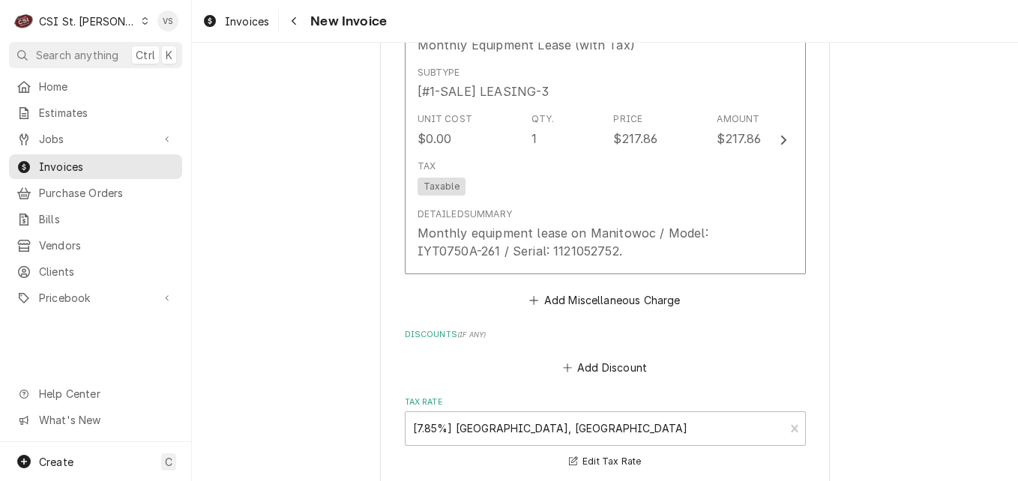
scroll to position [2164, 0]
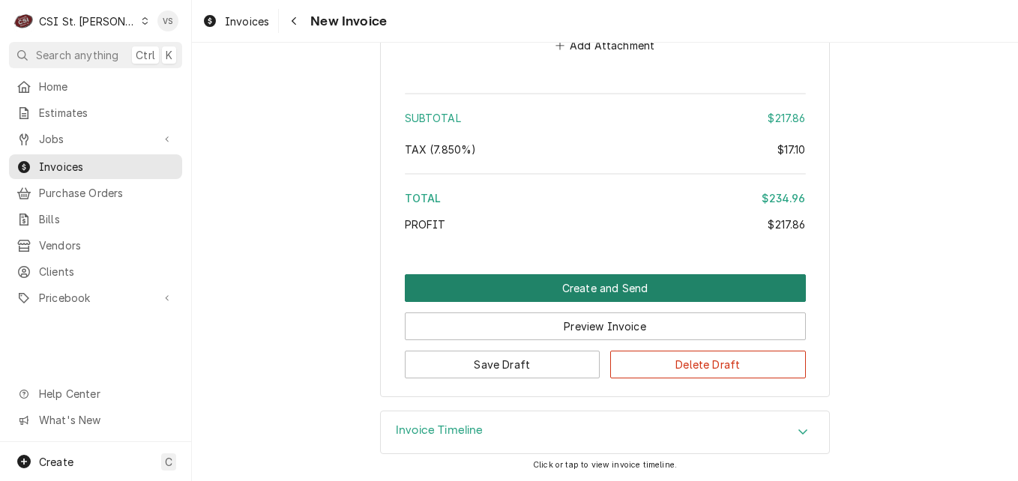
click at [490, 290] on button "Create and Send" at bounding box center [605, 288] width 401 height 28
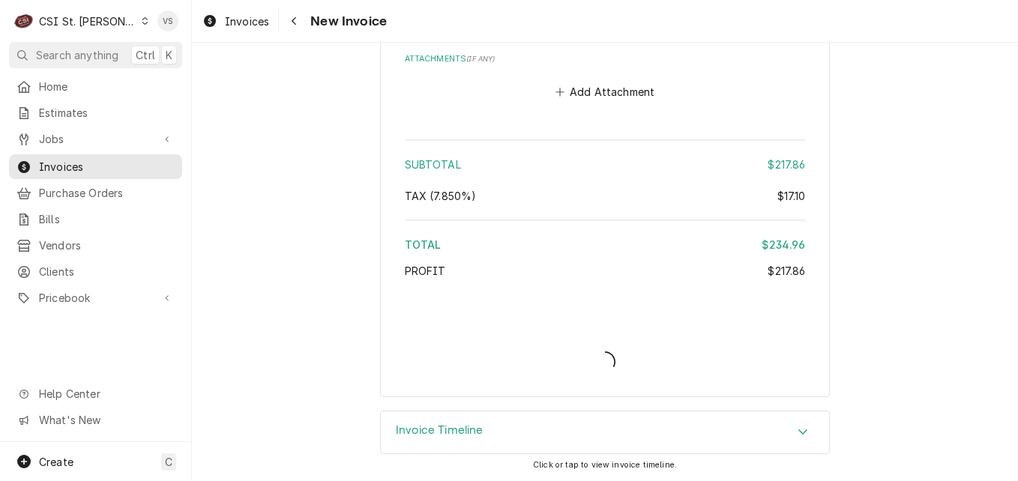
scroll to position [2117, 0]
type textarea "x"
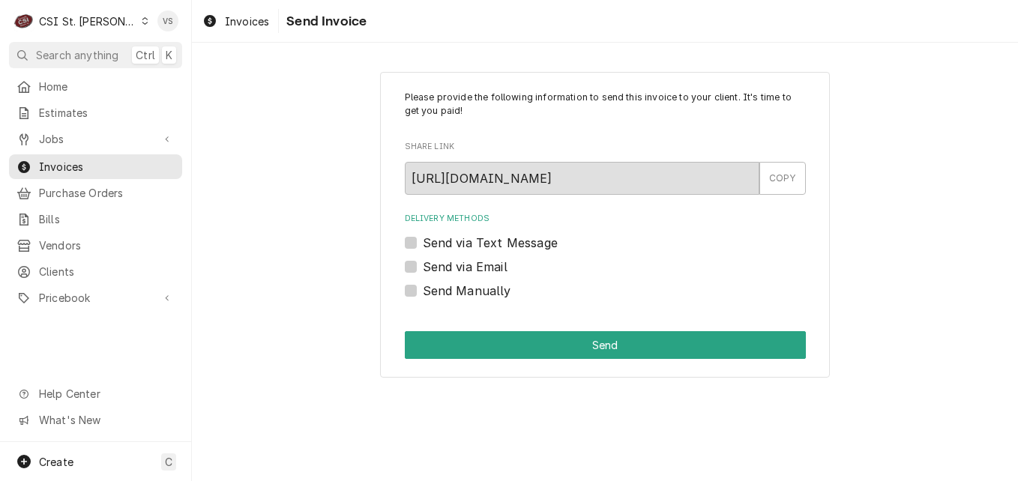
click at [423, 289] on label "Send Manually" at bounding box center [467, 291] width 88 height 18
click at [423, 289] on input "Send Manually" at bounding box center [623, 298] width 401 height 33
checkbox input "true"
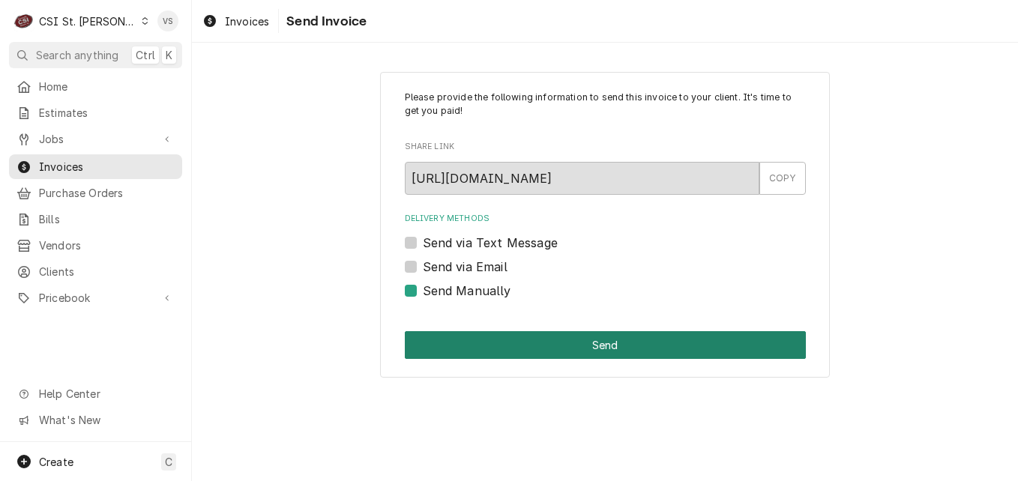
click at [469, 351] on button "Send" at bounding box center [605, 345] width 401 height 28
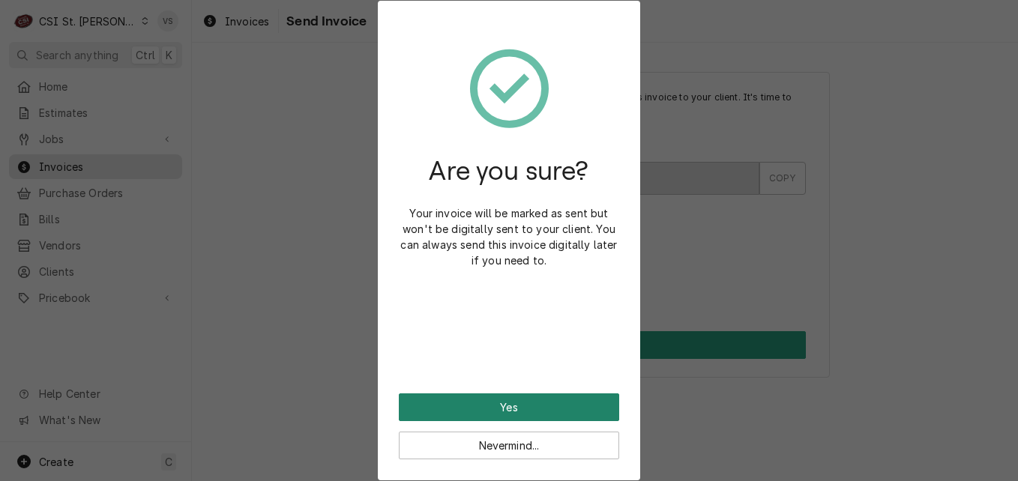
click at [479, 396] on button "Yes" at bounding box center [509, 408] width 220 height 28
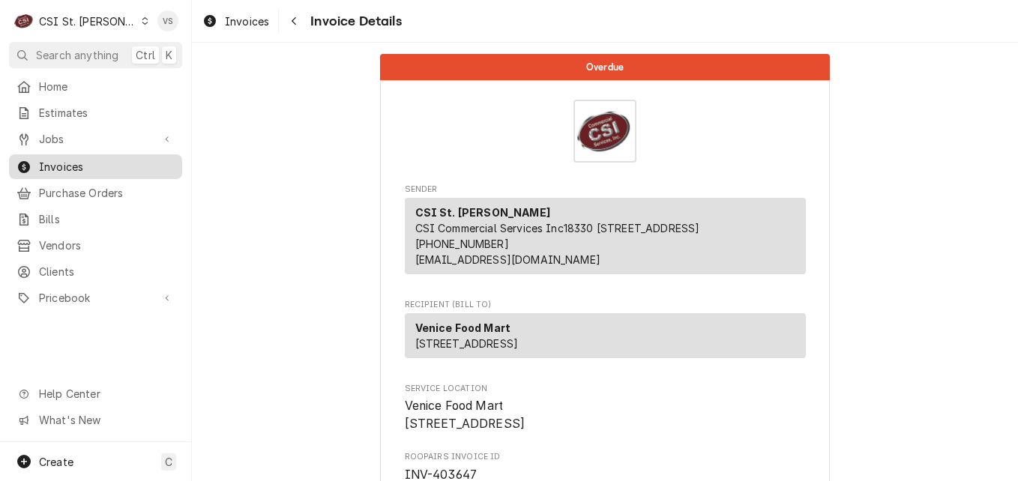
click at [123, 163] on span "Invoices" at bounding box center [107, 167] width 136 height 16
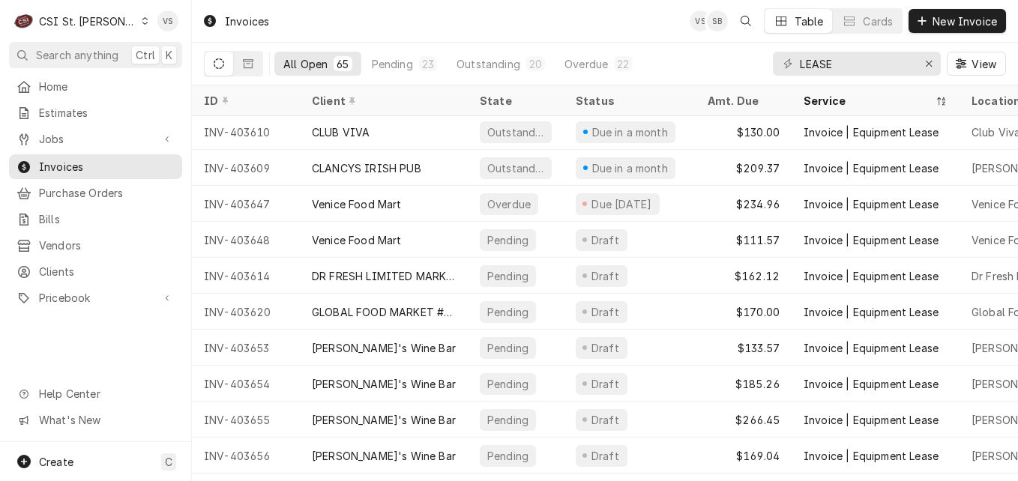
scroll to position [1335, 0]
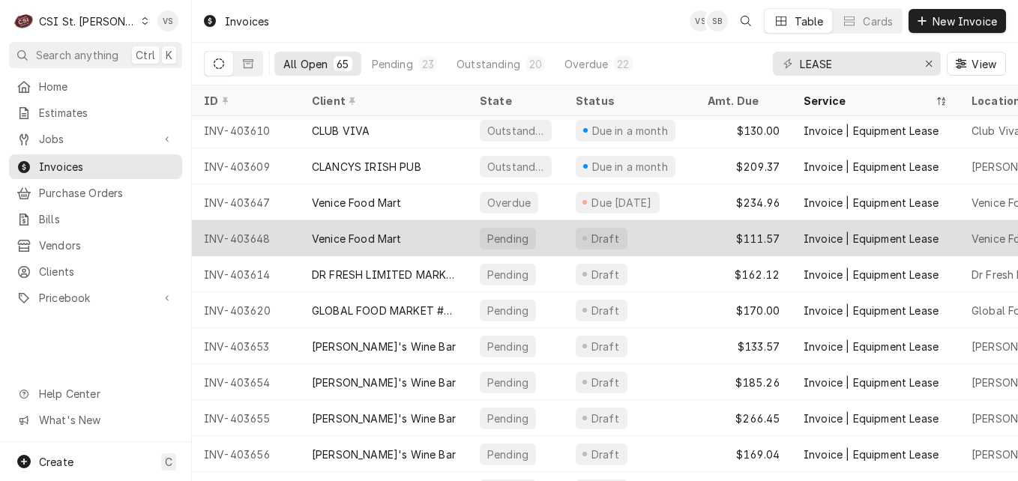
click at [397, 235] on div "Venice Food Mart" at bounding box center [357, 239] width 90 height 16
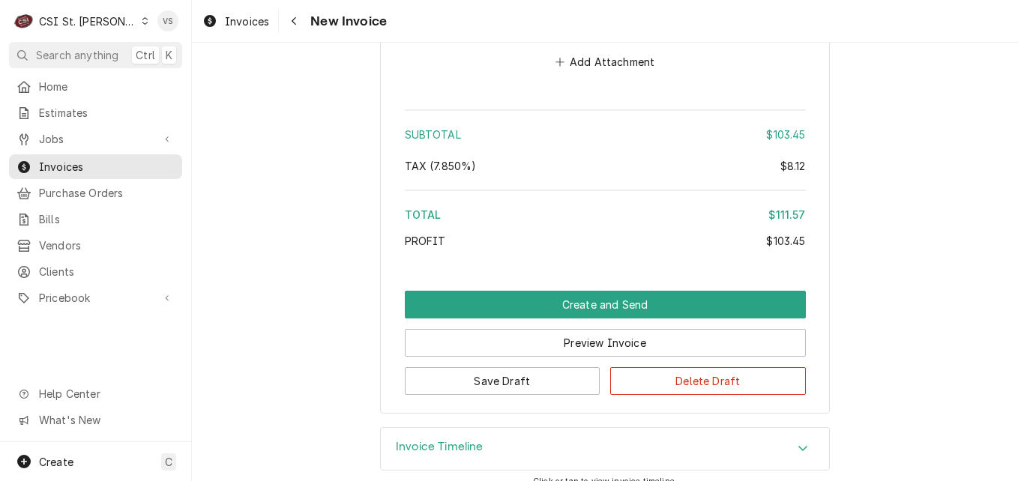
scroll to position [2146, 0]
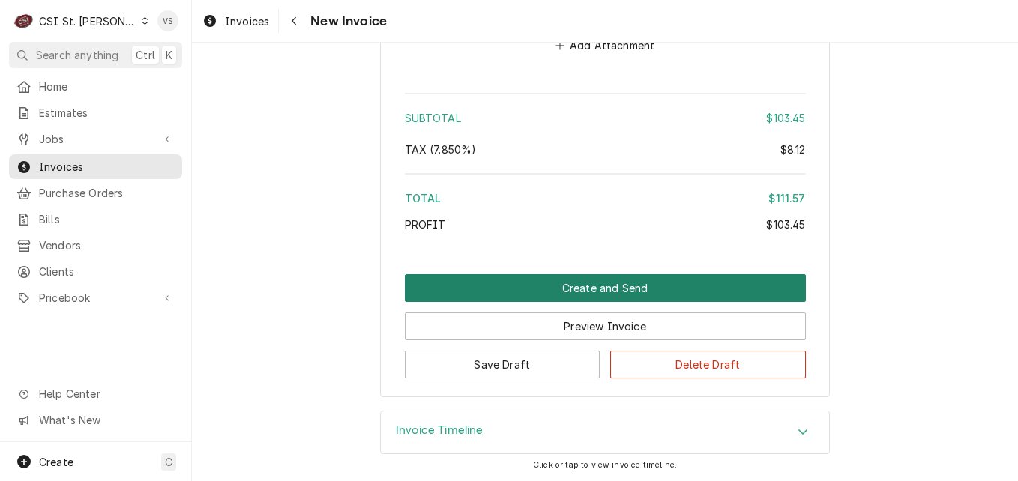
click at [554, 287] on button "Create and Send" at bounding box center [605, 288] width 401 height 28
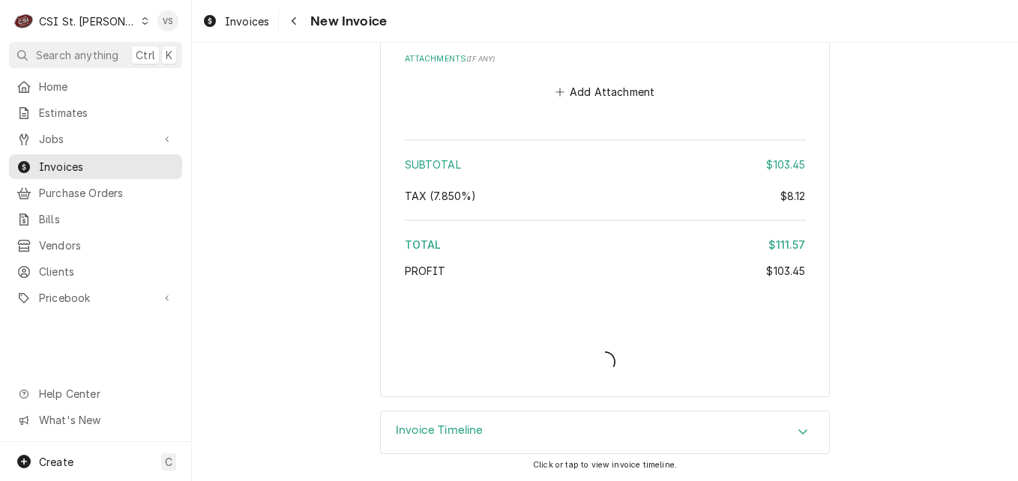
scroll to position [2099, 0]
type textarea "x"
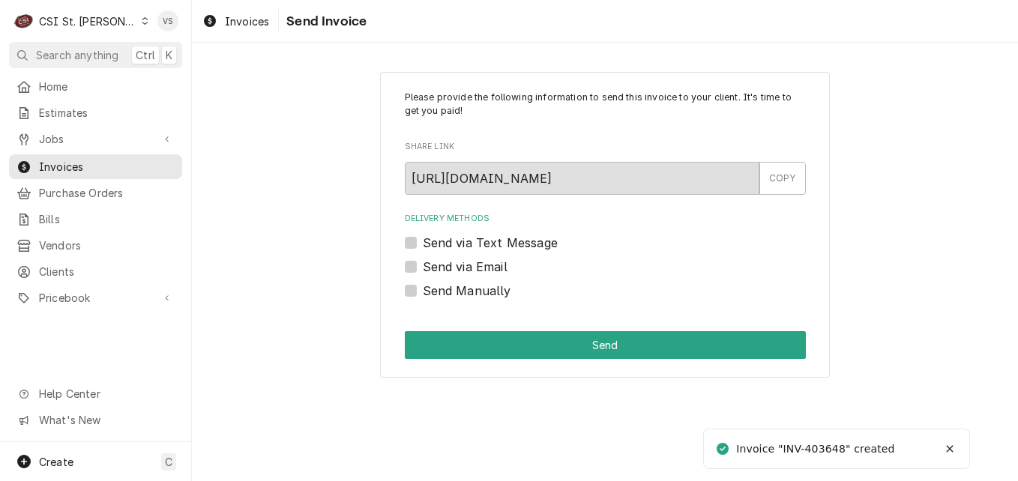
click at [423, 294] on label "Send Manually" at bounding box center [467, 291] width 88 height 18
click at [423, 294] on input "Send Manually" at bounding box center [623, 298] width 401 height 33
checkbox input "true"
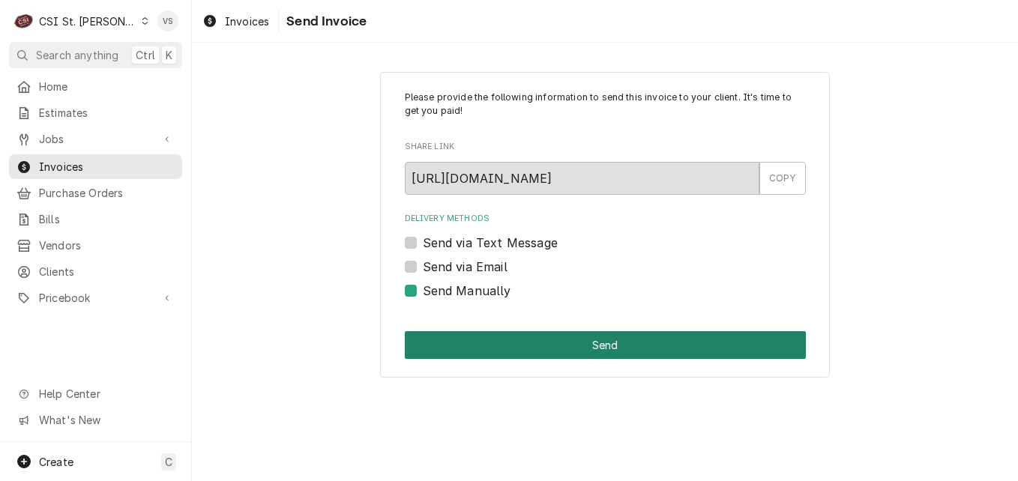
click at [443, 342] on button "Send" at bounding box center [605, 345] width 401 height 28
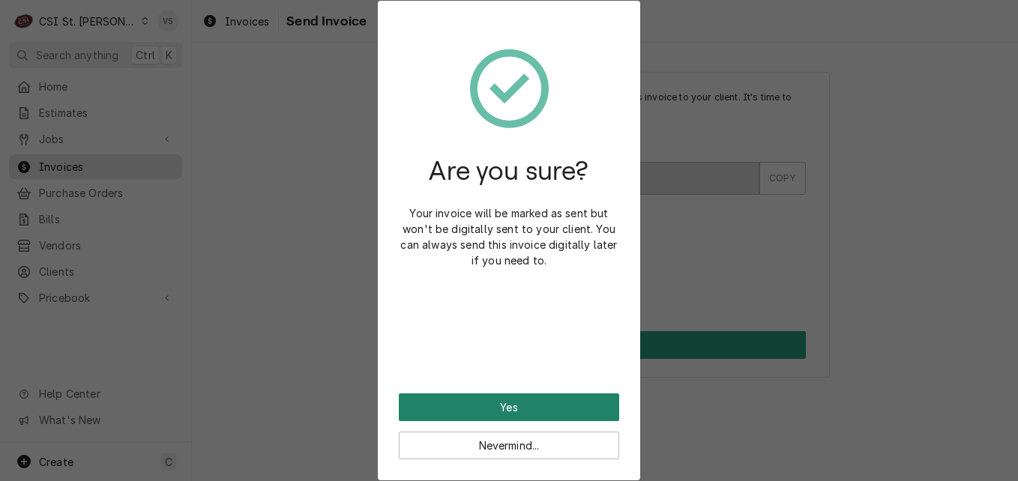
click at [451, 403] on button "Yes" at bounding box center [509, 408] width 220 height 28
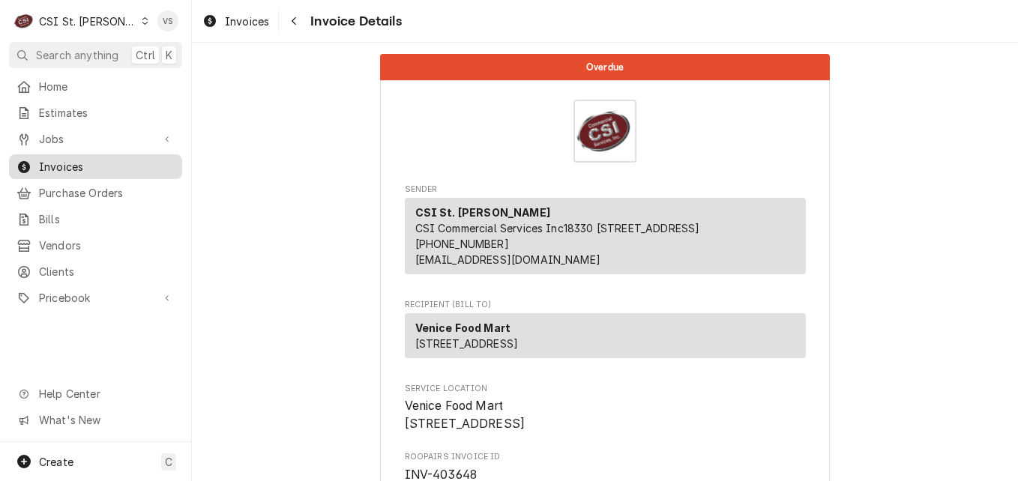
click at [103, 159] on span "Invoices" at bounding box center [107, 167] width 136 height 16
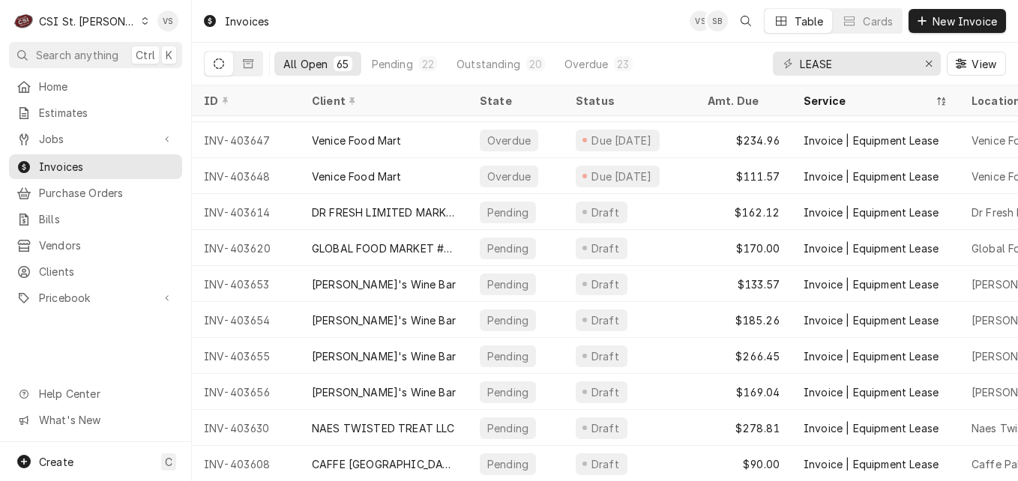
scroll to position [1413, 0]
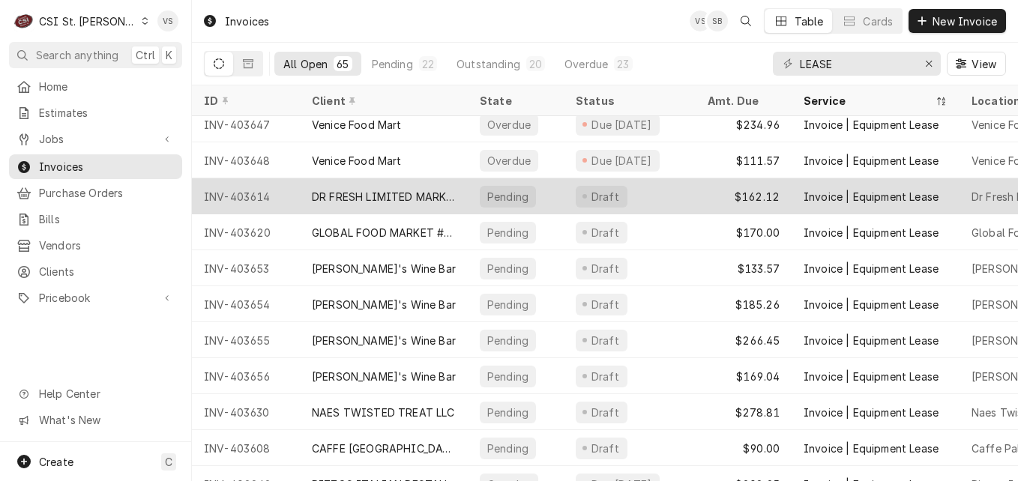
click at [418, 193] on div "DR FRESH LIMITED MARKET LLC" at bounding box center [384, 197] width 144 height 16
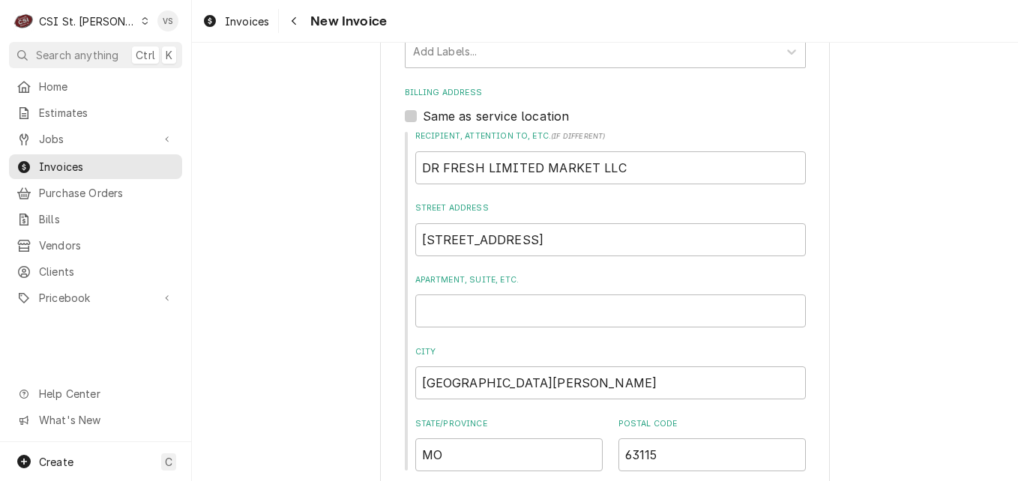
scroll to position [2182, 0]
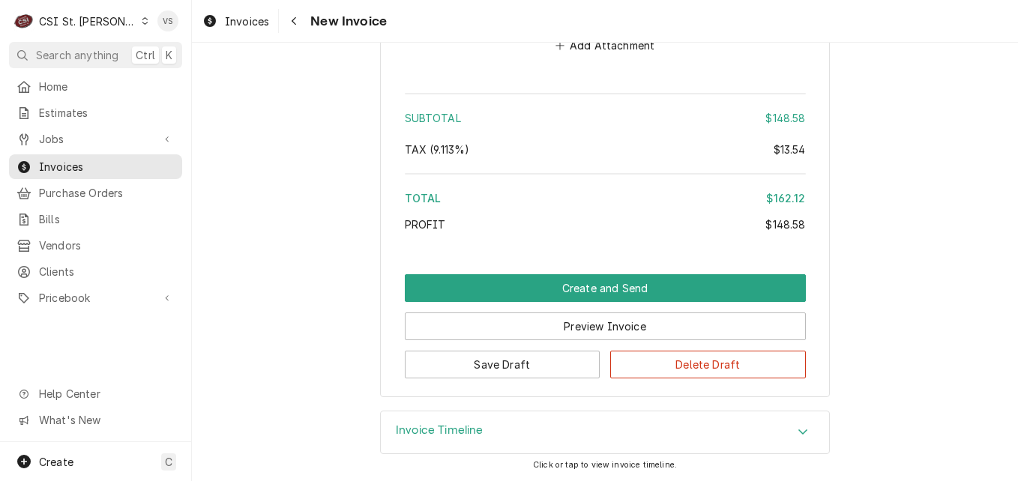
click at [571, 286] on button "Create and Send" at bounding box center [605, 288] width 401 height 28
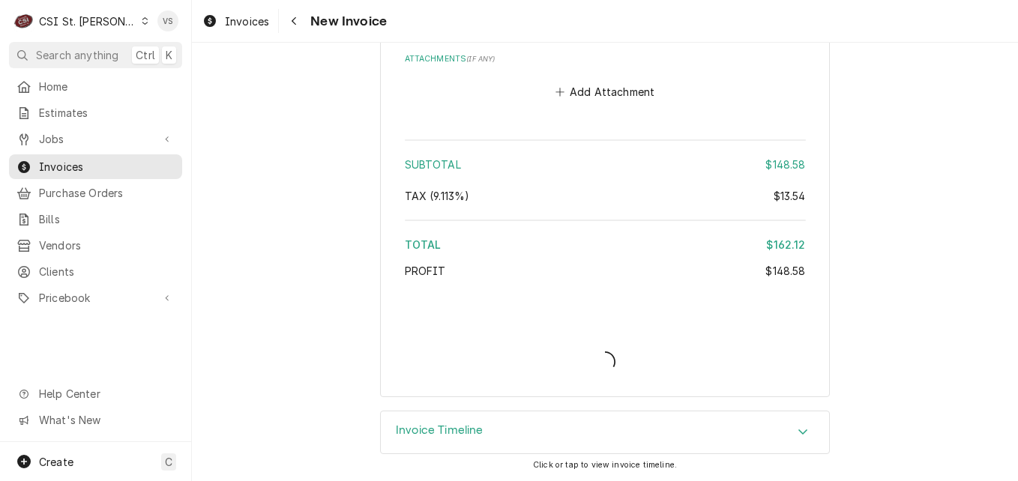
type textarea "x"
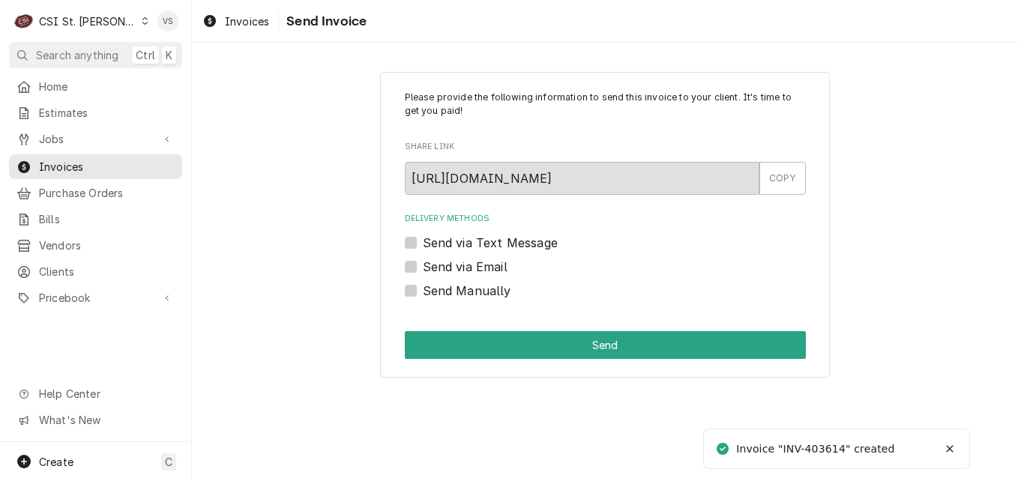
click at [423, 289] on label "Send Manually" at bounding box center [467, 291] width 88 height 18
click at [423, 289] on input "Send Manually" at bounding box center [623, 298] width 401 height 33
checkbox input "true"
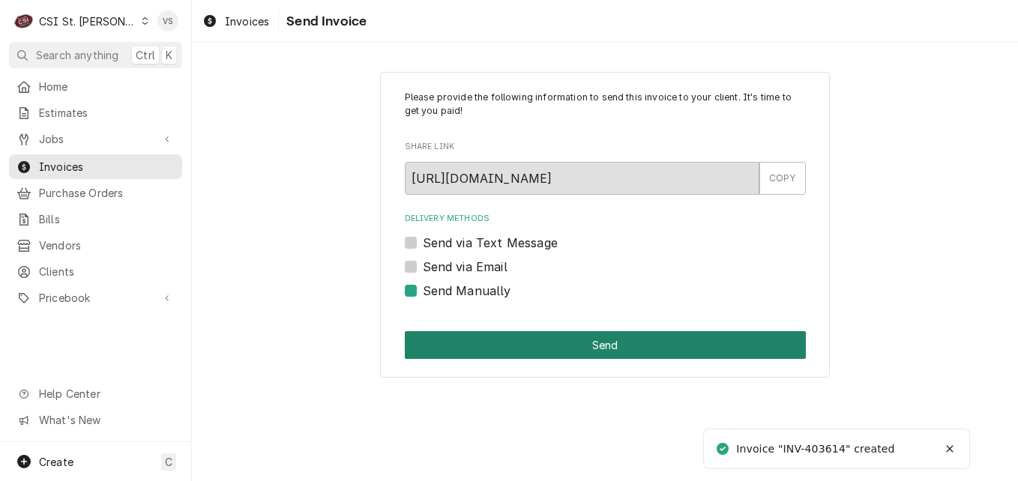
click at [476, 347] on button "Send" at bounding box center [605, 345] width 401 height 28
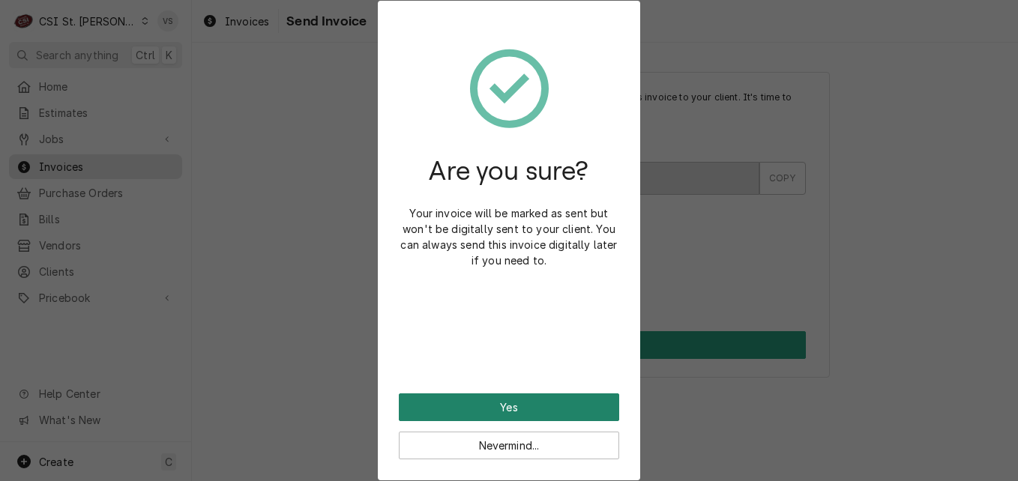
click at [549, 412] on button "Yes" at bounding box center [509, 408] width 220 height 28
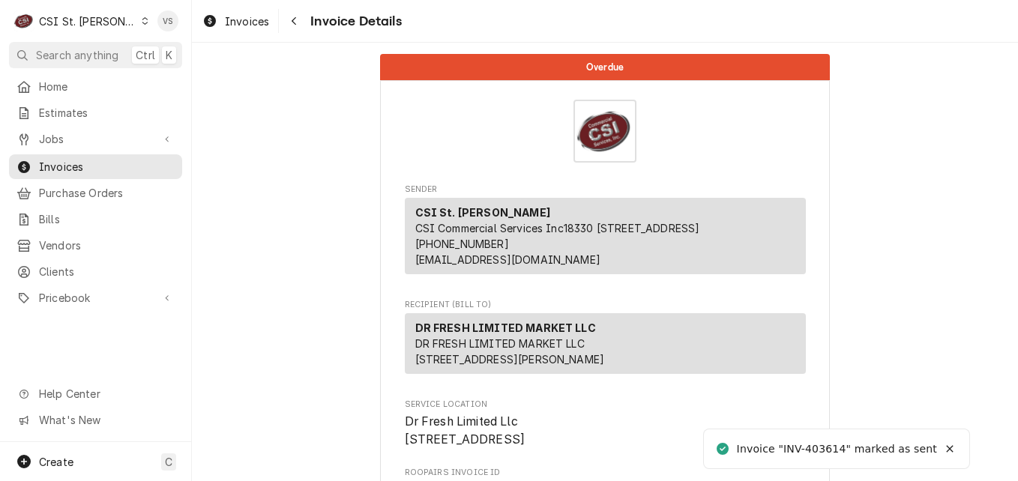
click at [95, 164] on span "Invoices" at bounding box center [107, 167] width 136 height 16
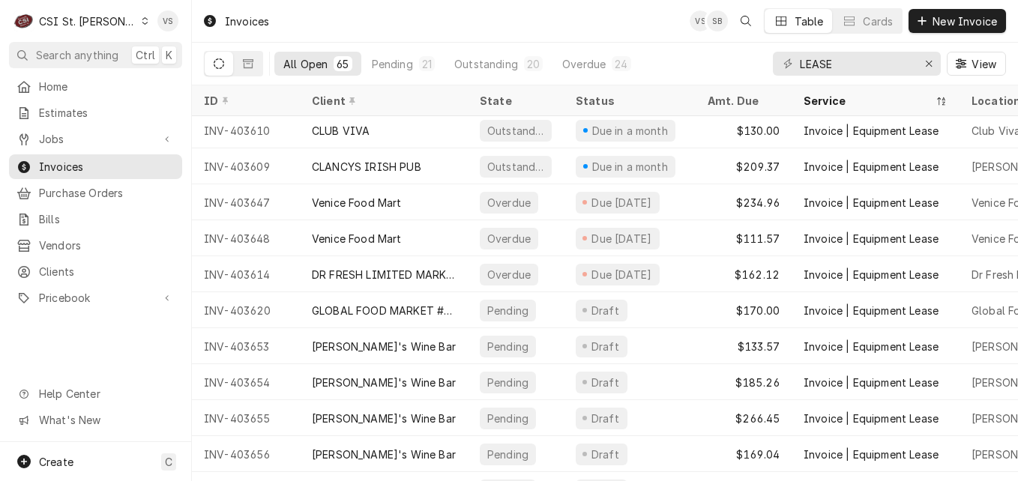
scroll to position [1410, 0]
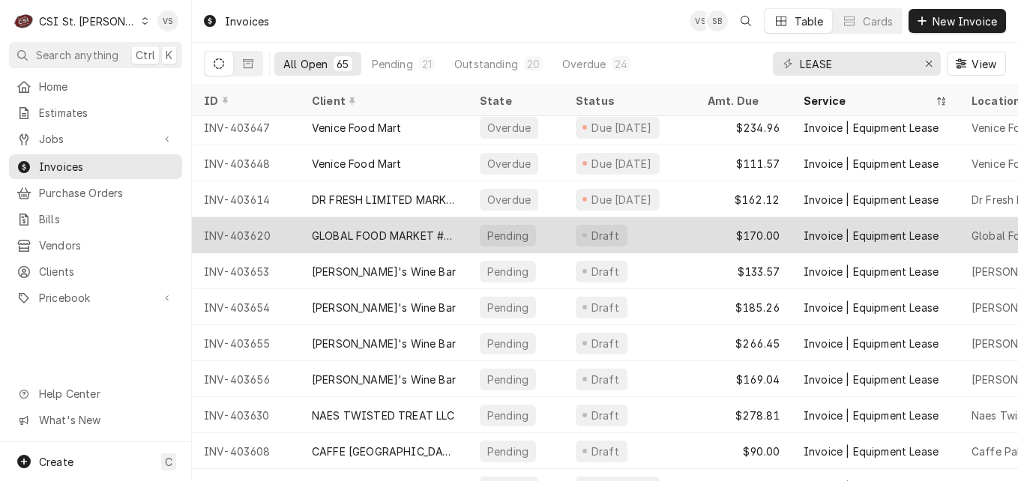
click at [389, 236] on div "GLOBAL FOOD MARKET #2 (ACH)" at bounding box center [384, 236] width 144 height 16
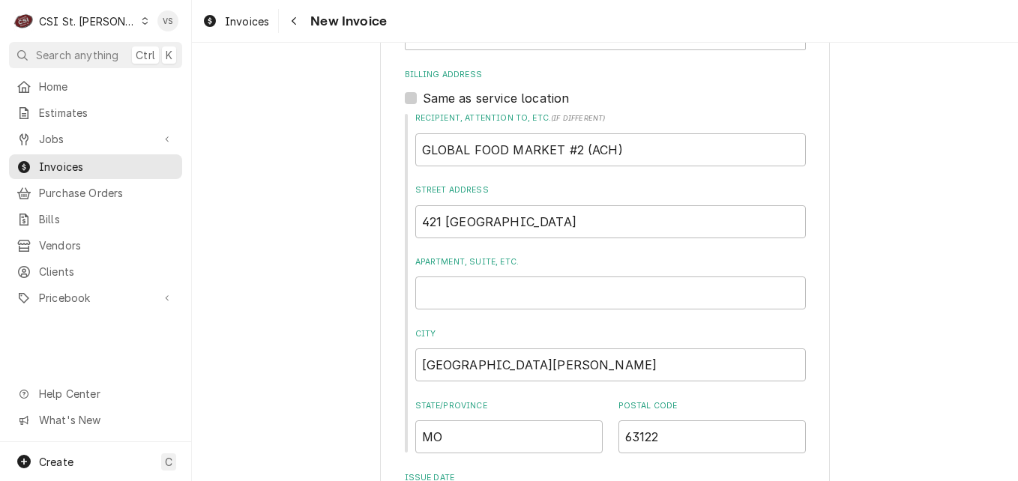
scroll to position [2164, 0]
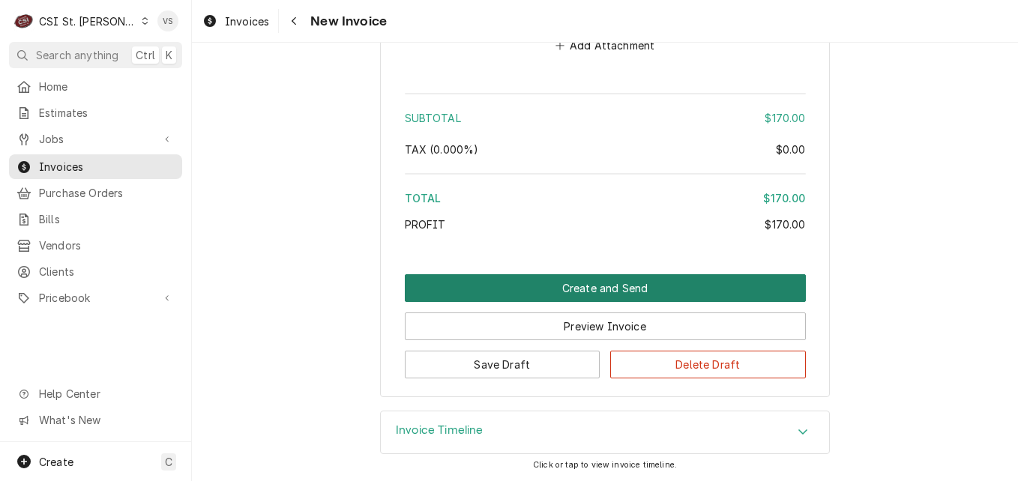
click at [591, 290] on button "Create and Send" at bounding box center [605, 288] width 401 height 28
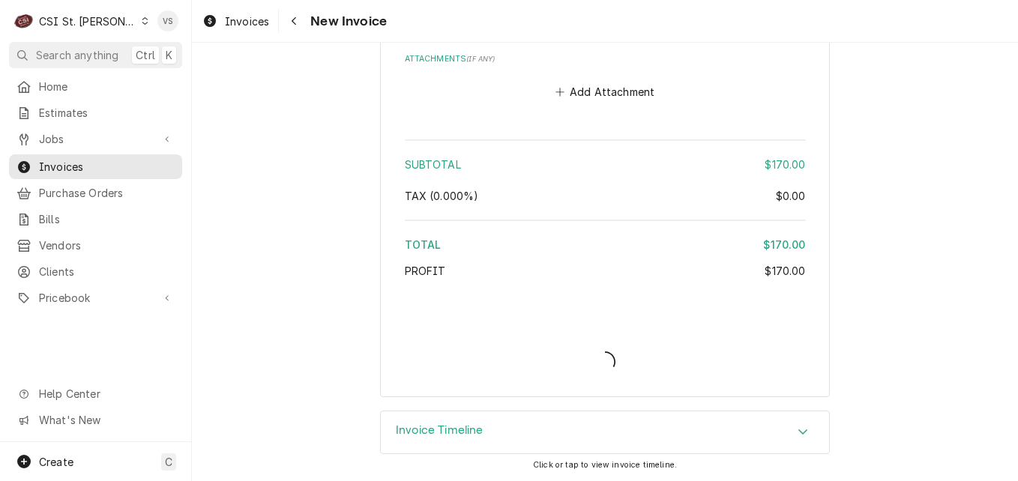
scroll to position [2117, 0]
type textarea "x"
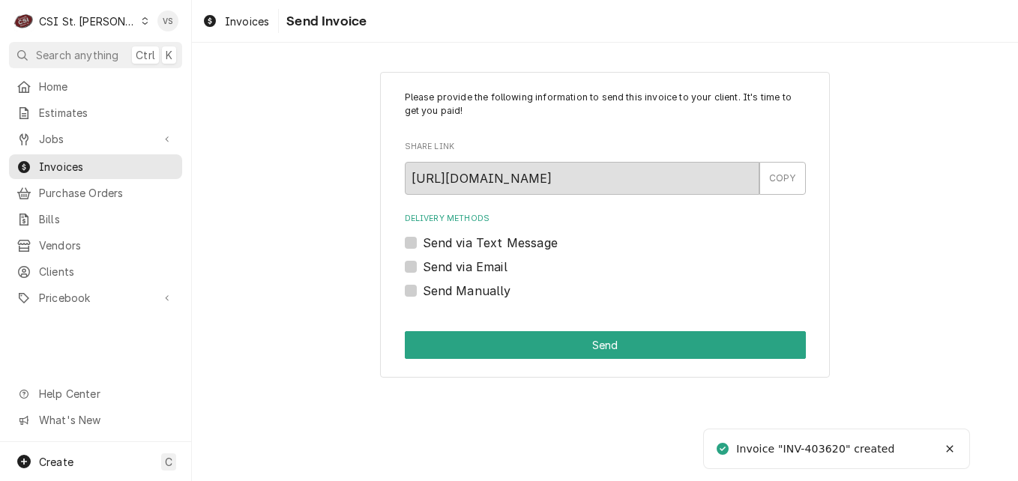
click at [423, 290] on label "Send Manually" at bounding box center [467, 291] width 88 height 18
click at [423, 290] on input "Send Manually" at bounding box center [623, 298] width 401 height 33
checkbox input "true"
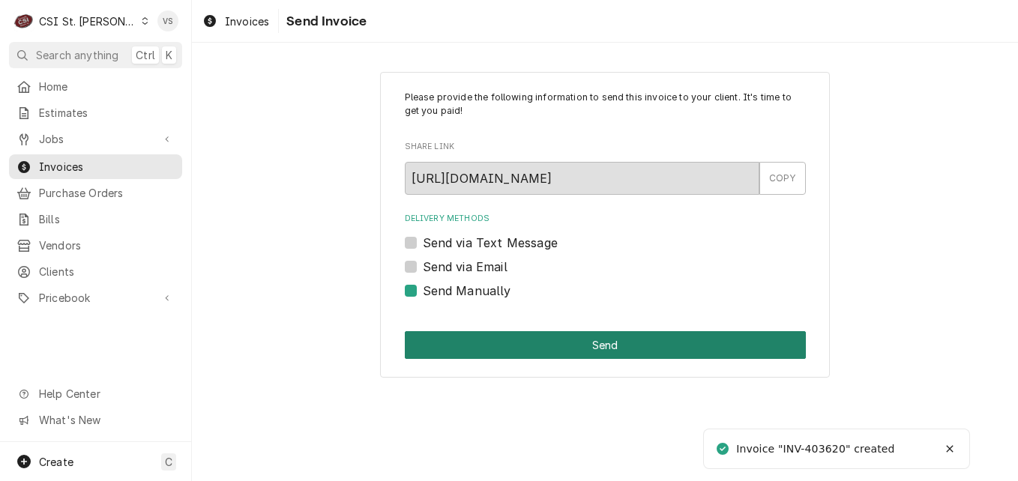
click at [496, 345] on button "Send" at bounding box center [605, 345] width 401 height 28
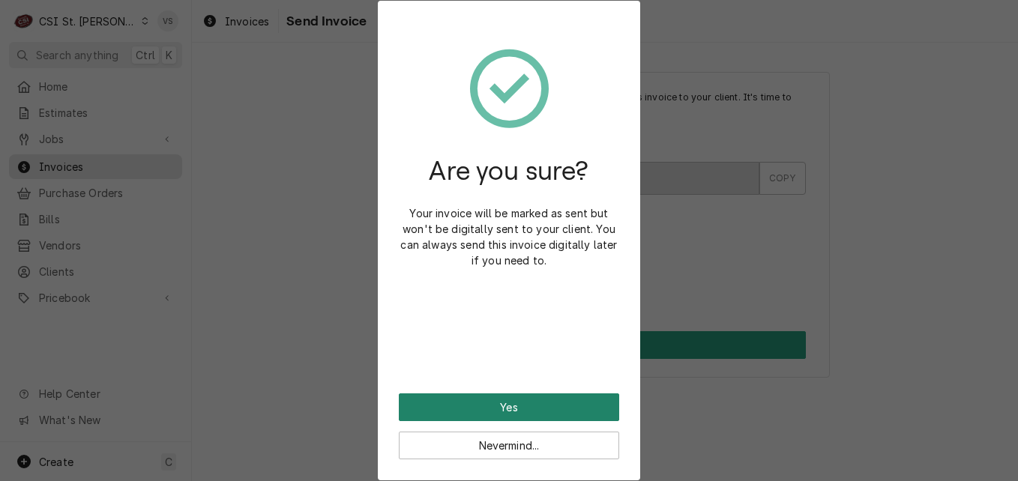
click at [502, 410] on button "Yes" at bounding box center [509, 408] width 220 height 28
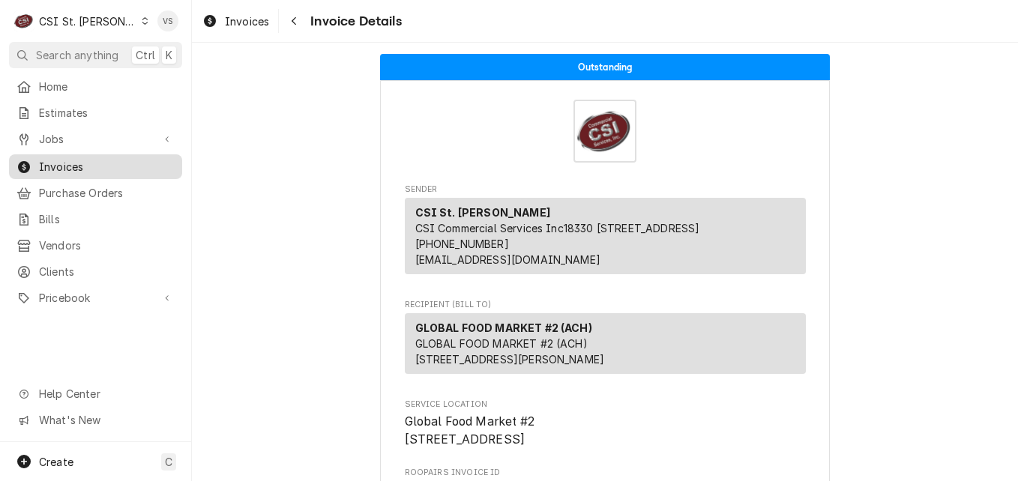
click at [104, 159] on span "Invoices" at bounding box center [107, 167] width 136 height 16
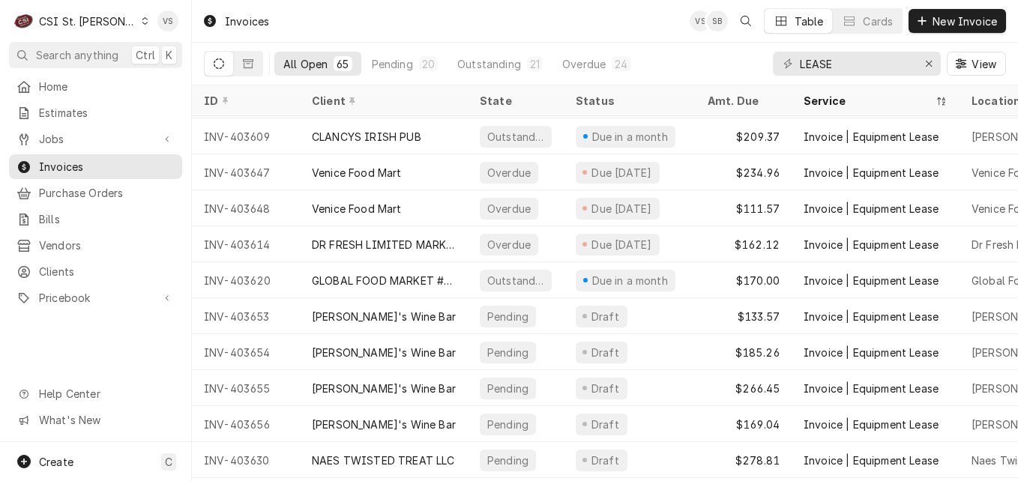
scroll to position [1371, 0]
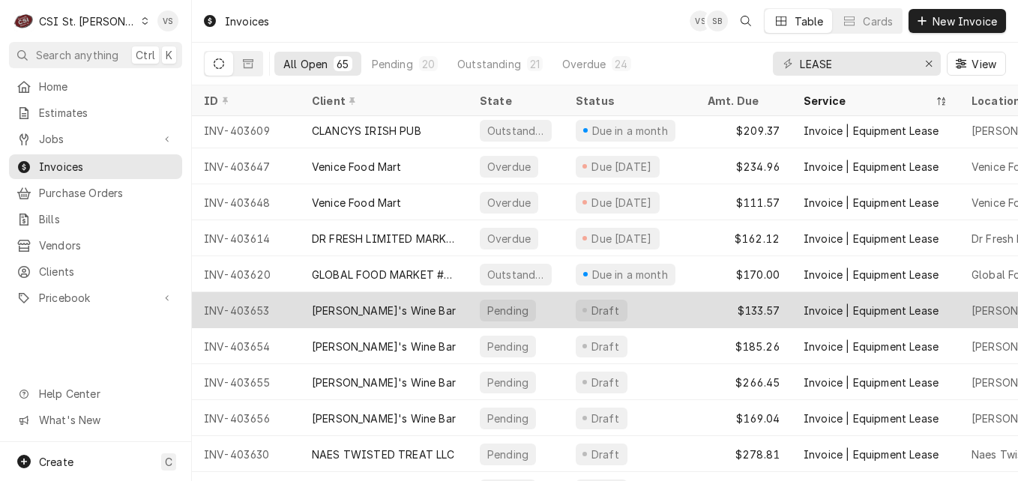
click at [443, 310] on div "[PERSON_NAME]'s Wine Bar" at bounding box center [384, 310] width 168 height 36
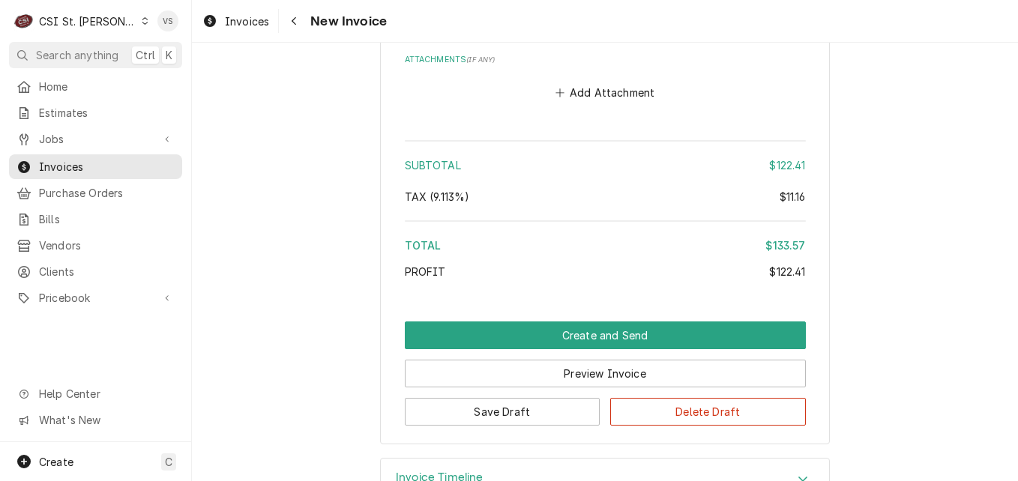
scroll to position [2092, 0]
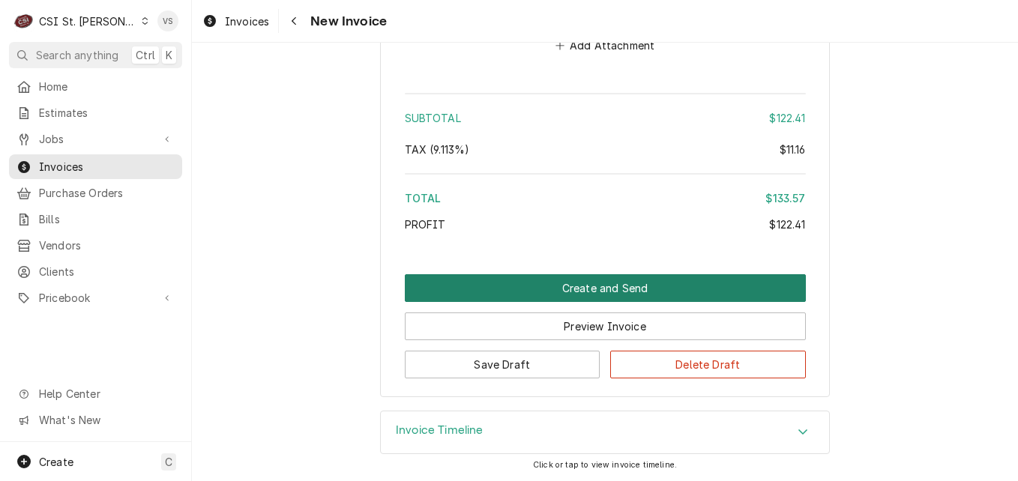
click at [556, 281] on button "Create and Send" at bounding box center [605, 288] width 401 height 28
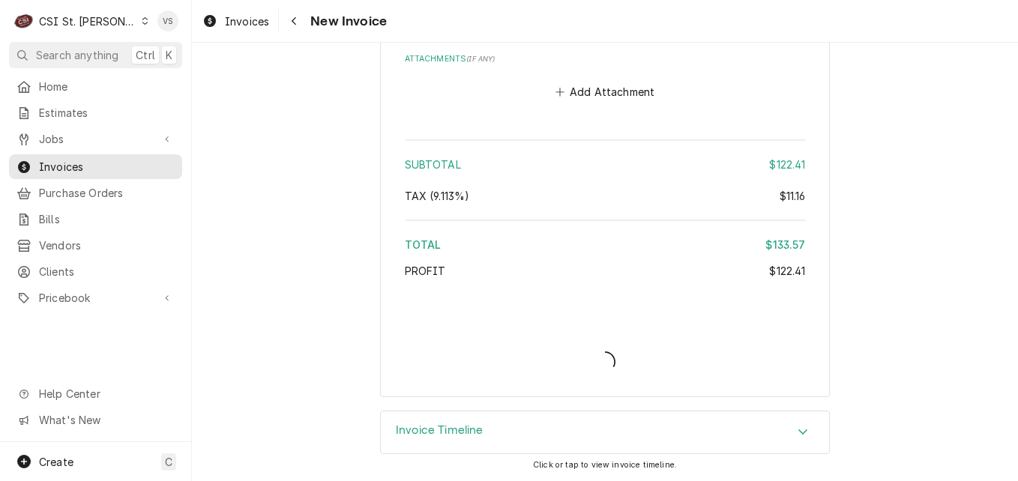
scroll to position [2045, 0]
type textarea "x"
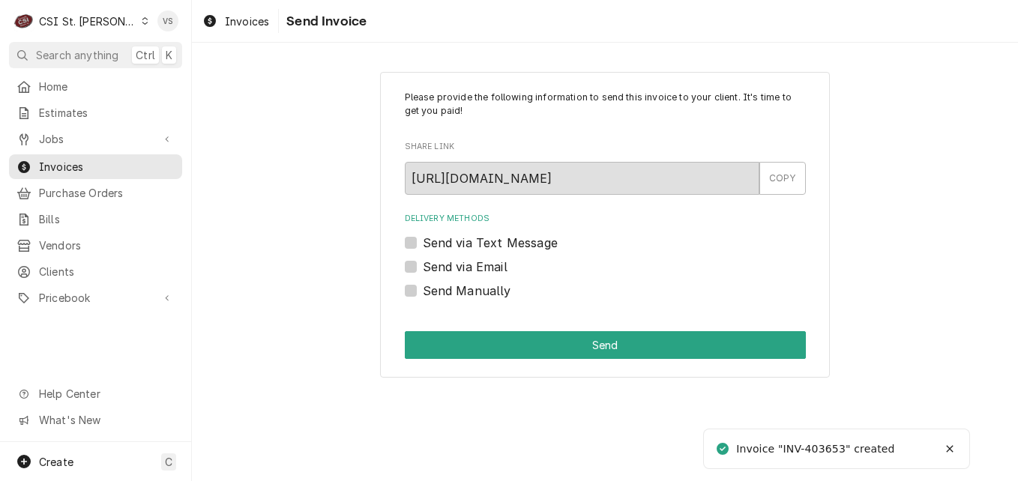
click at [423, 291] on label "Send Manually" at bounding box center [467, 291] width 88 height 18
click at [423, 291] on input "Send Manually" at bounding box center [623, 298] width 401 height 33
checkbox input "true"
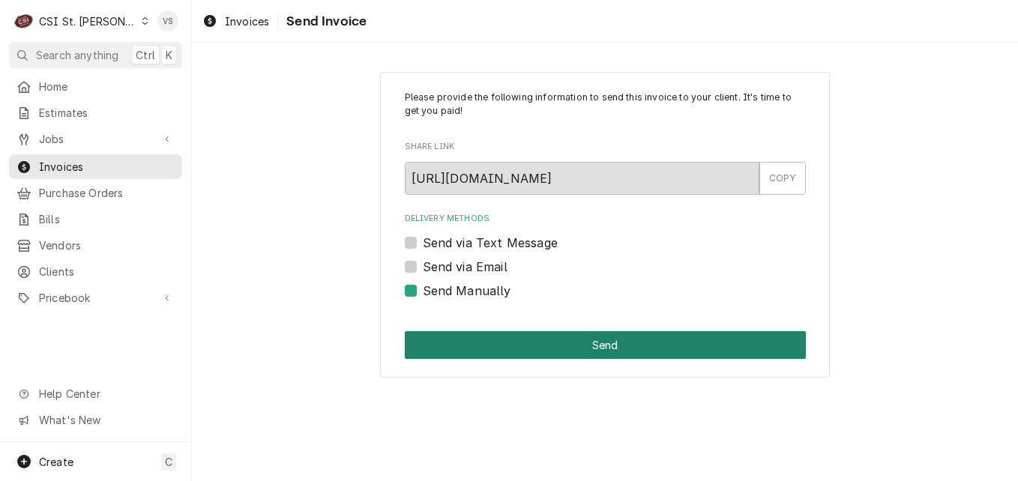
click at [445, 322] on div "Please provide the following information to send this invoice to your client. I…" at bounding box center [605, 225] width 450 height 307
click at [457, 342] on button "Send" at bounding box center [605, 345] width 401 height 28
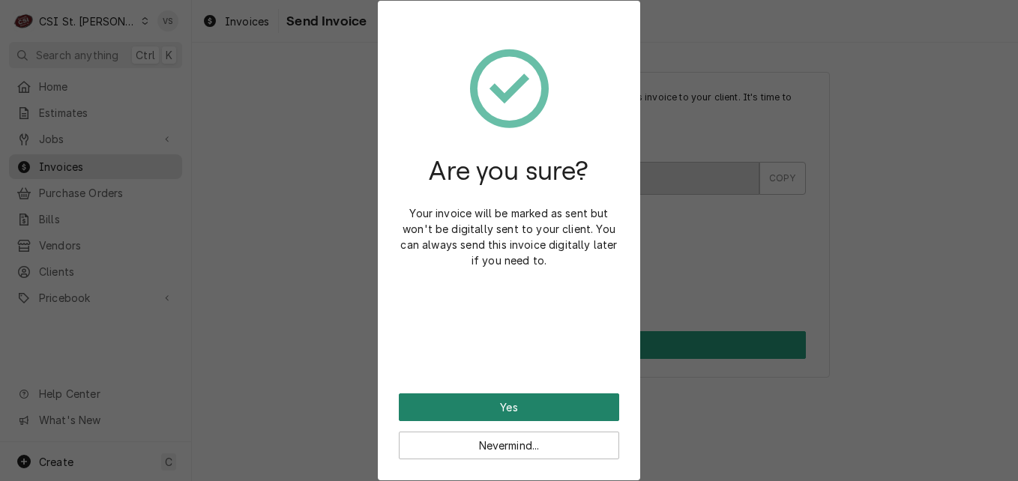
click at [472, 405] on button "Yes" at bounding box center [509, 408] width 220 height 28
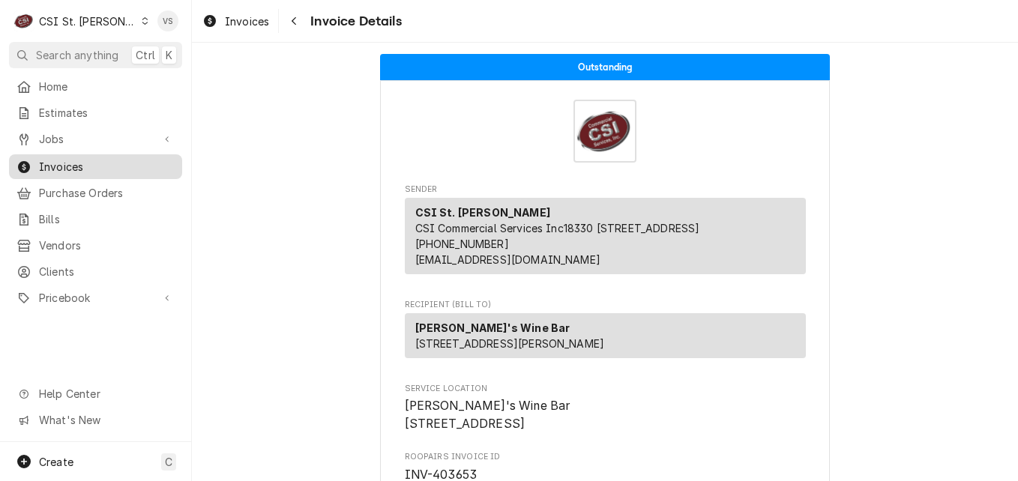
click at [80, 159] on span "Invoices" at bounding box center [107, 167] width 136 height 16
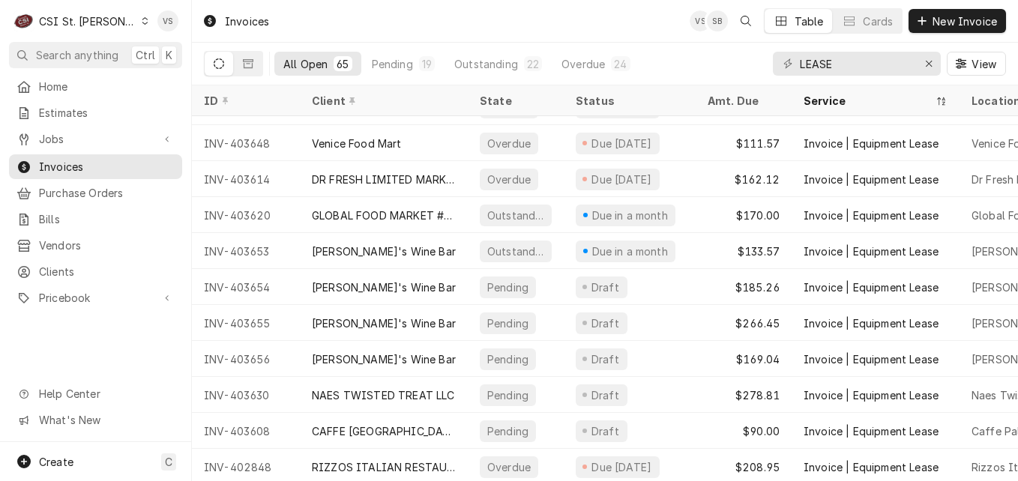
scroll to position [1443, 0]
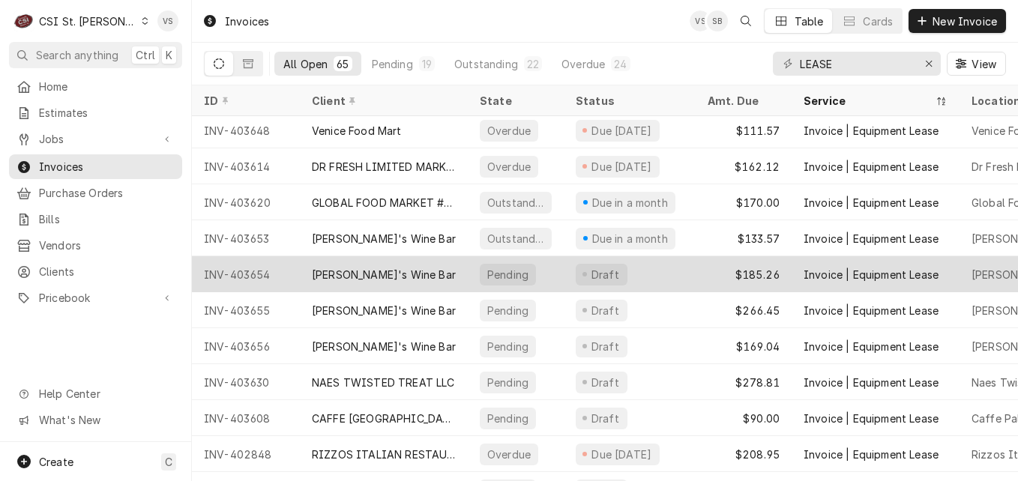
click at [427, 274] on div "[PERSON_NAME]'s Wine Bar" at bounding box center [384, 274] width 168 height 36
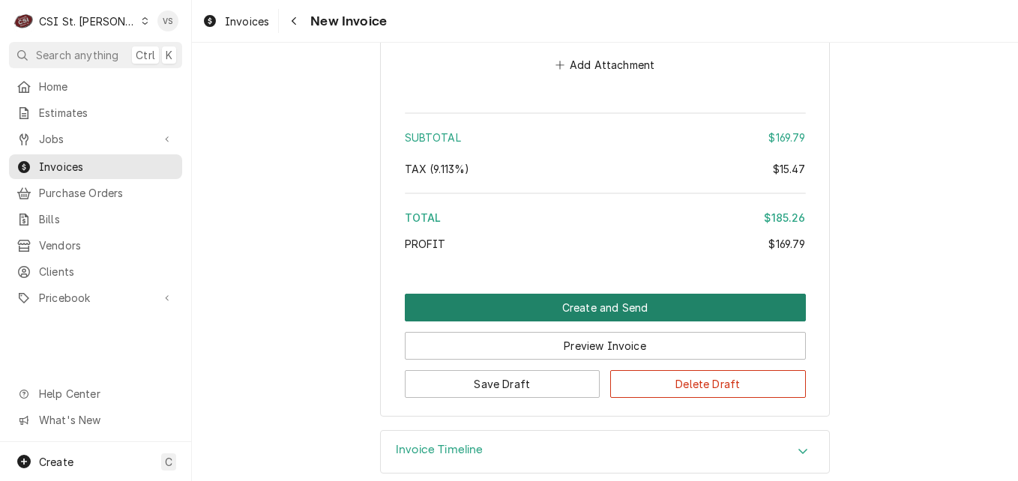
scroll to position [2092, 0]
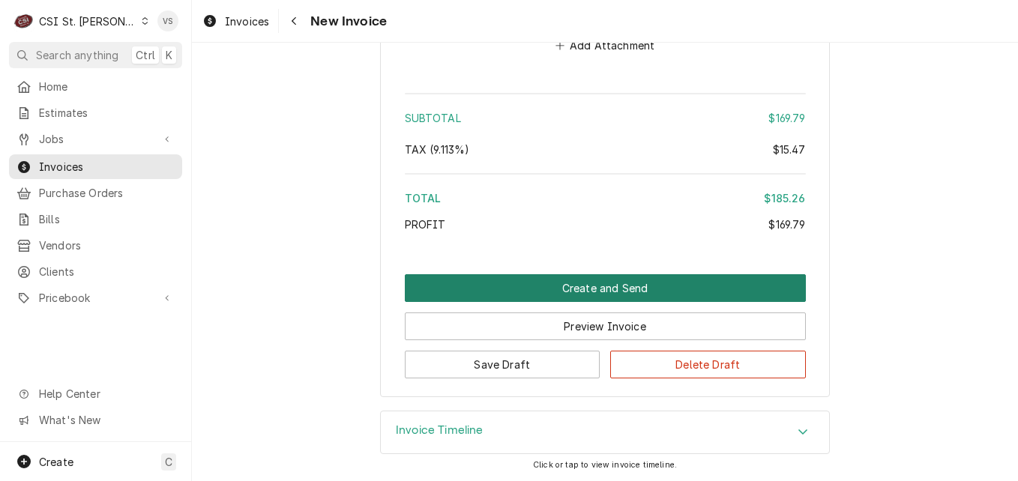
click at [529, 288] on button "Create and Send" at bounding box center [605, 288] width 401 height 28
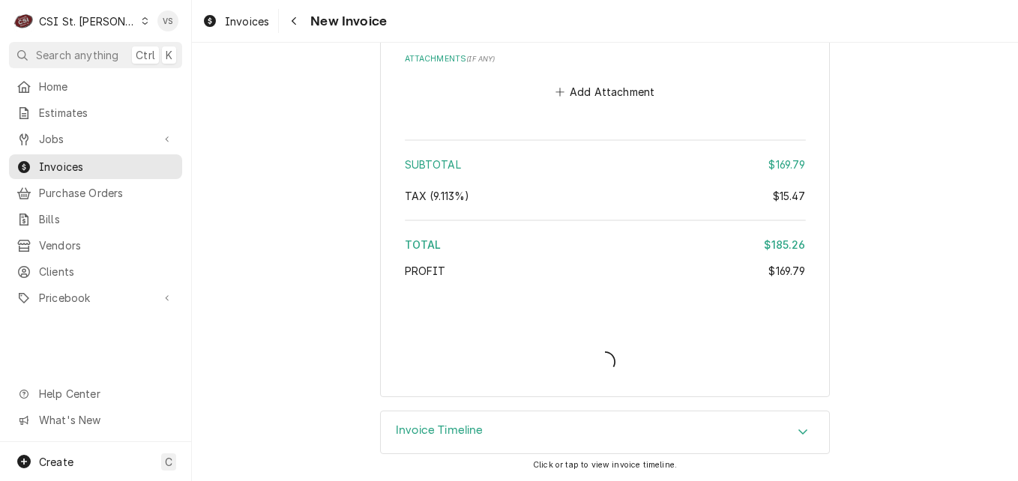
type textarea "x"
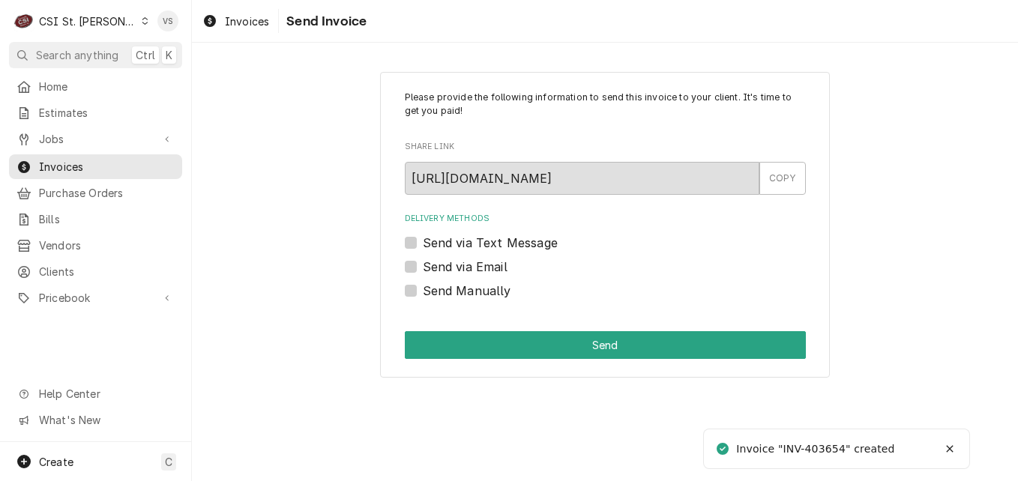
click at [423, 292] on label "Send Manually" at bounding box center [467, 291] width 88 height 18
click at [423, 292] on input "Send Manually" at bounding box center [623, 298] width 401 height 33
checkbox input "true"
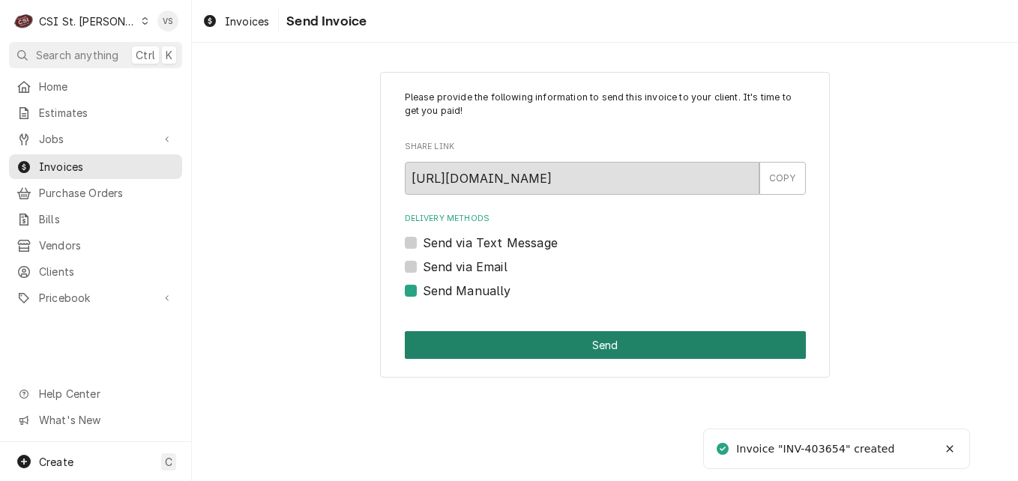
click at [508, 339] on button "Send" at bounding box center [605, 345] width 401 height 28
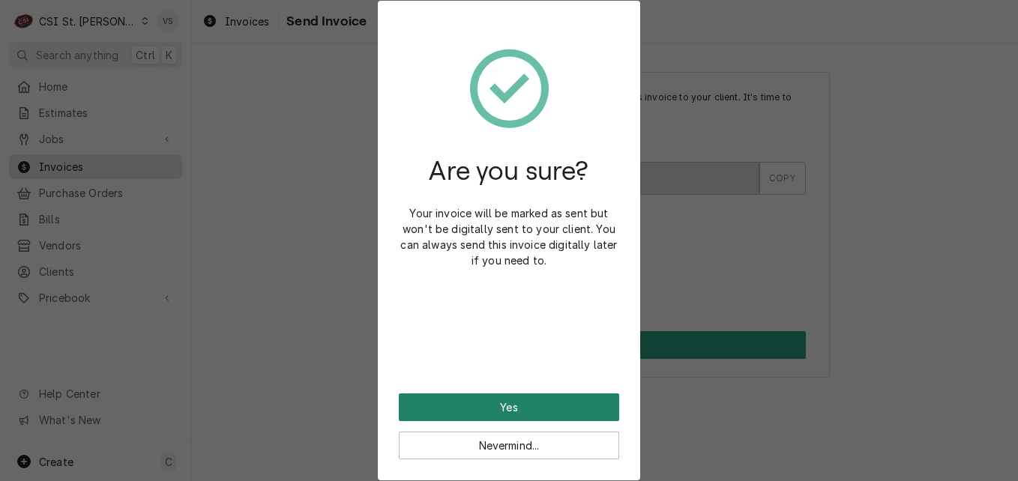
click at [486, 408] on button "Yes" at bounding box center [509, 408] width 220 height 28
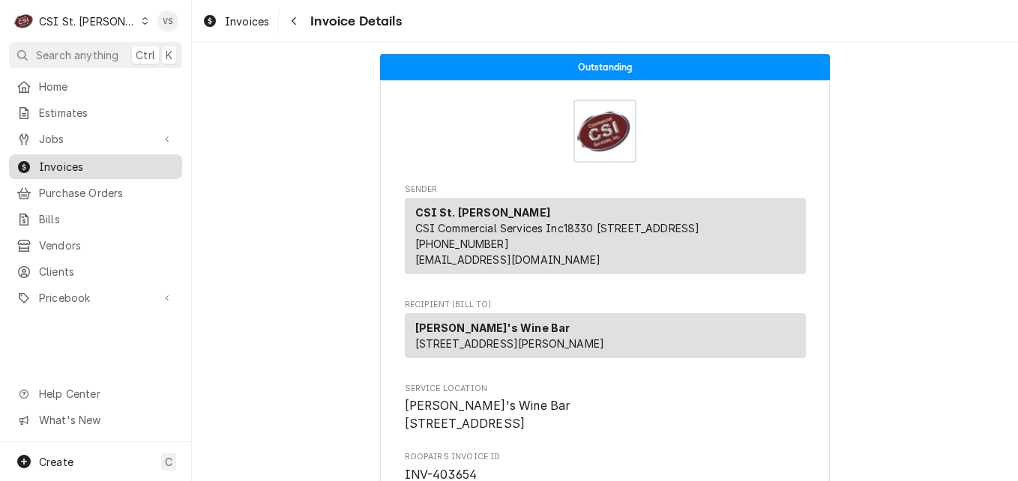
click at [90, 160] on span "Invoices" at bounding box center [107, 167] width 136 height 16
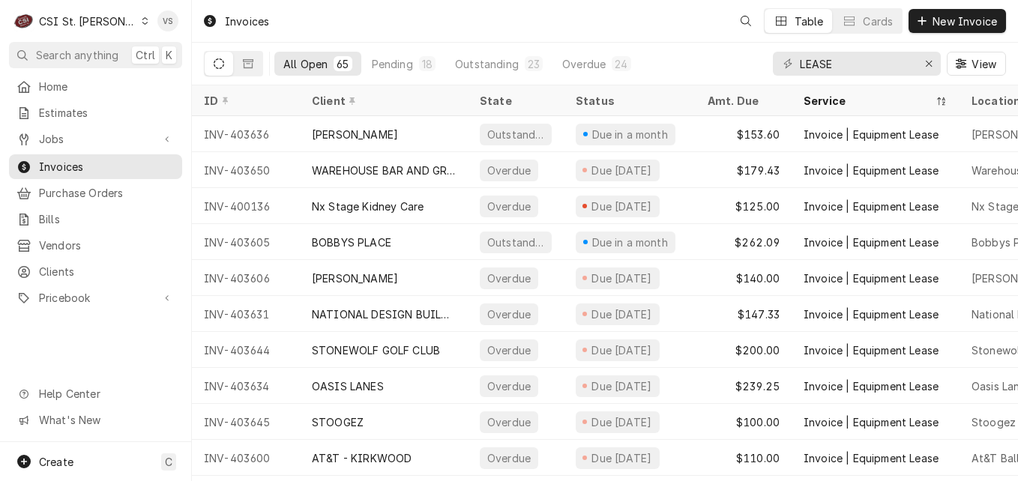
click at [85, 161] on span "Invoices" at bounding box center [107, 167] width 136 height 16
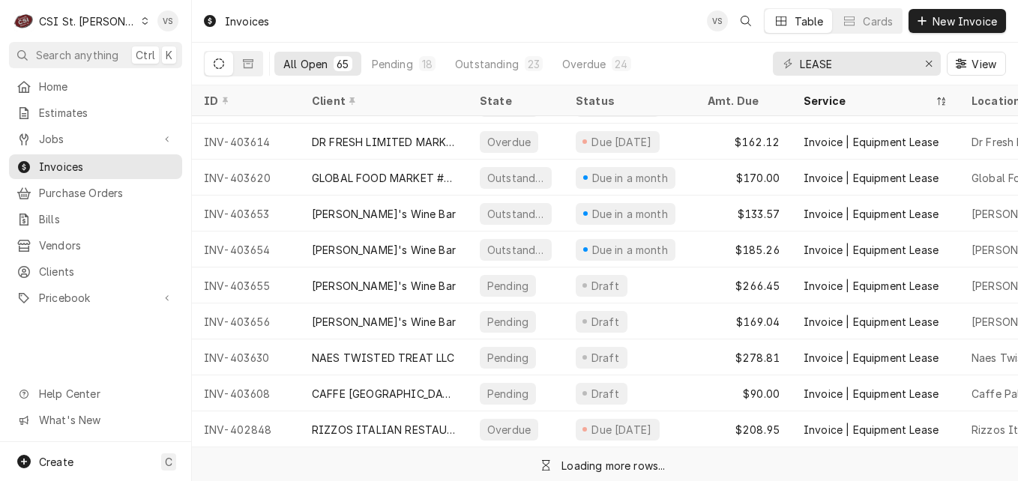
scroll to position [1479, 0]
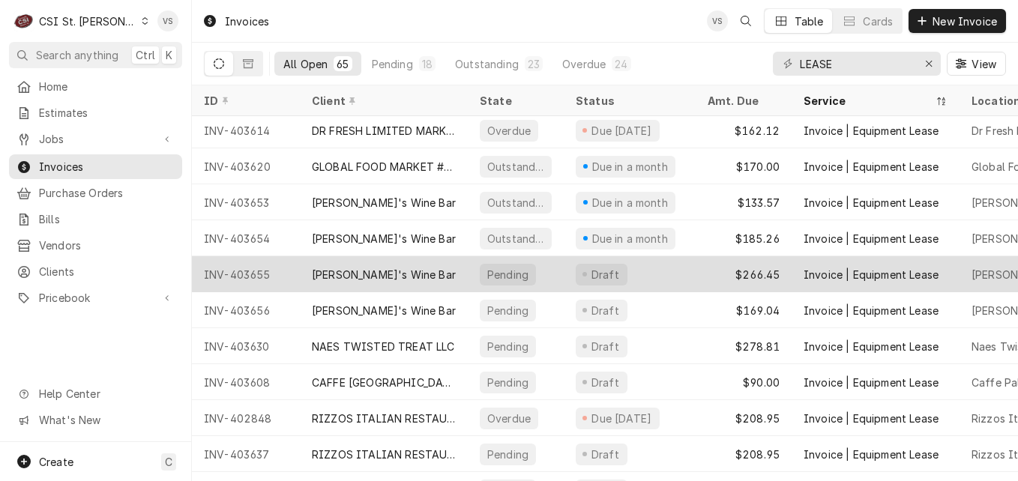
click at [433, 274] on div "Scarlett's Wine Bar" at bounding box center [384, 274] width 168 height 36
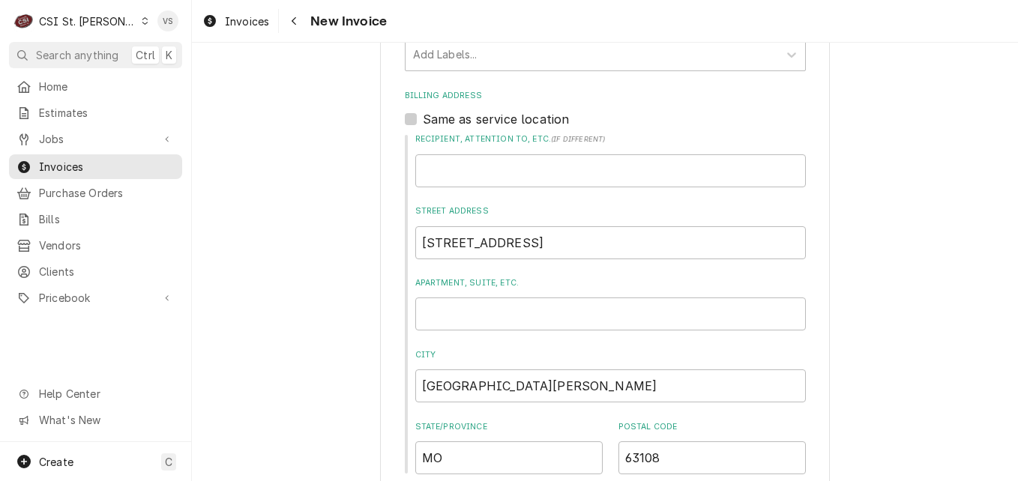
scroll to position [1949, 0]
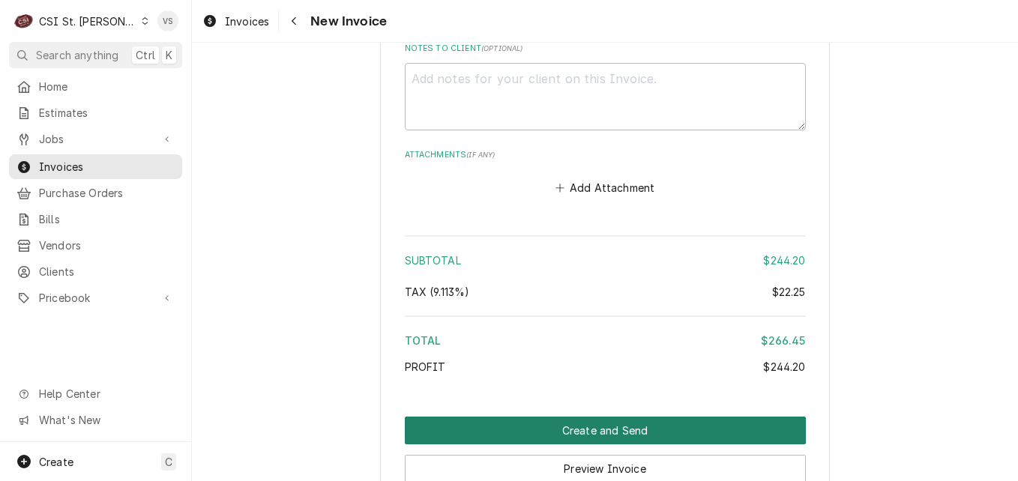
click at [533, 426] on button "Create and Send" at bounding box center [605, 431] width 401 height 28
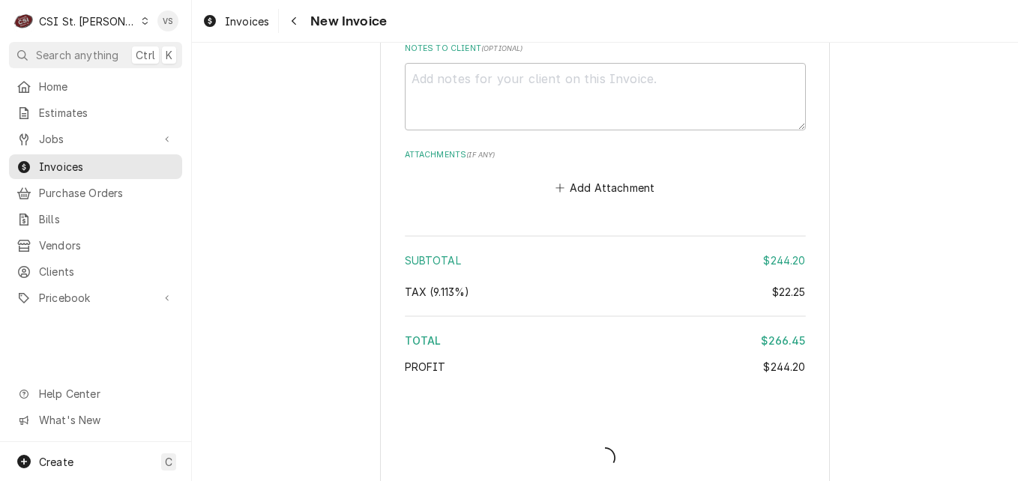
type textarea "x"
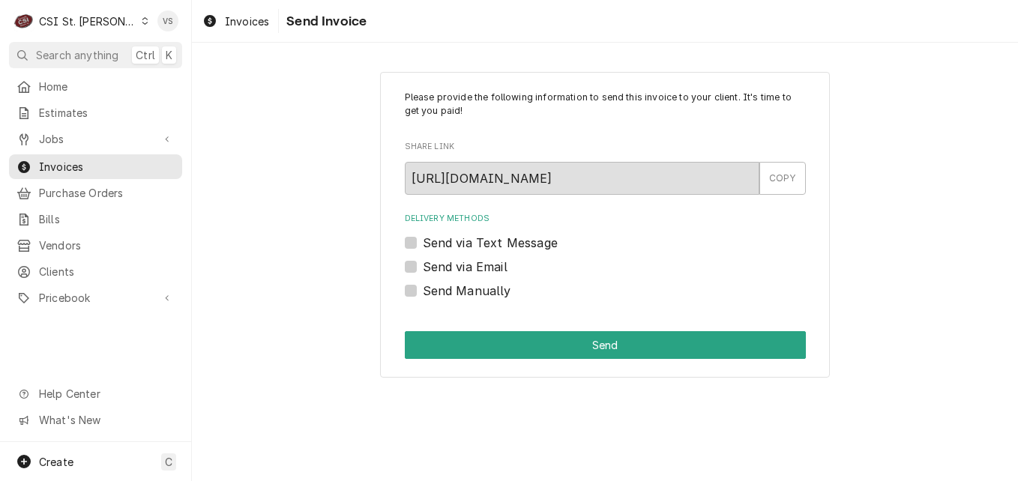
click at [423, 293] on label "Send Manually" at bounding box center [467, 291] width 88 height 18
click at [423, 293] on input "Send Manually" at bounding box center [623, 298] width 401 height 33
checkbox input "true"
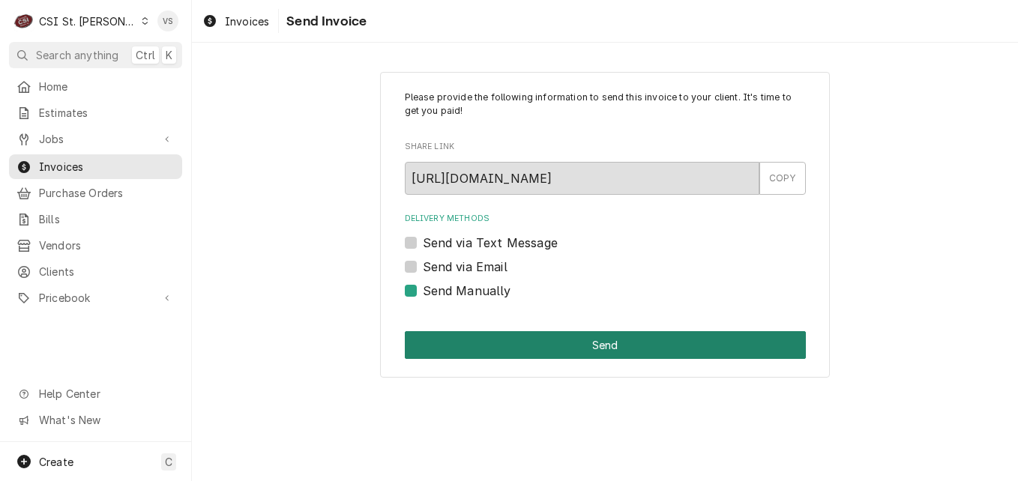
click at [517, 343] on button "Send" at bounding box center [605, 345] width 401 height 28
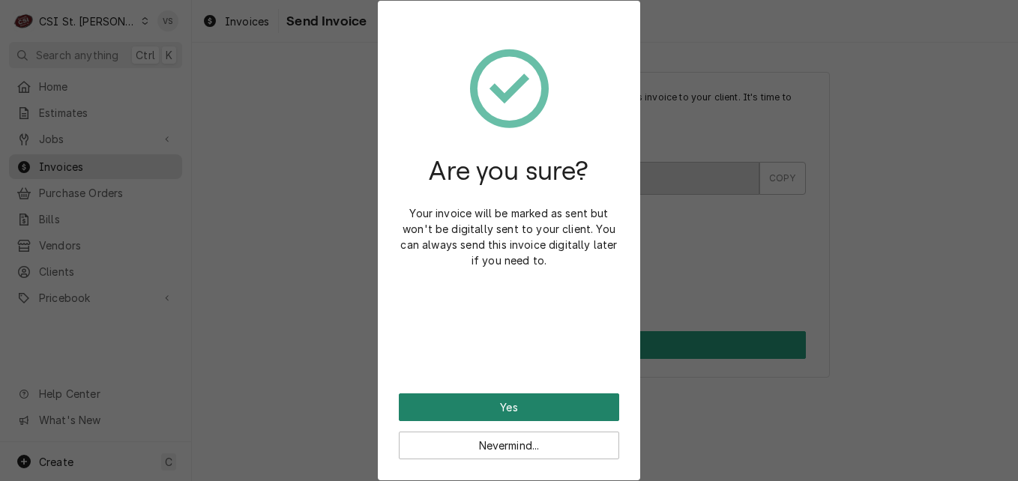
click at [528, 397] on button "Yes" at bounding box center [509, 408] width 220 height 28
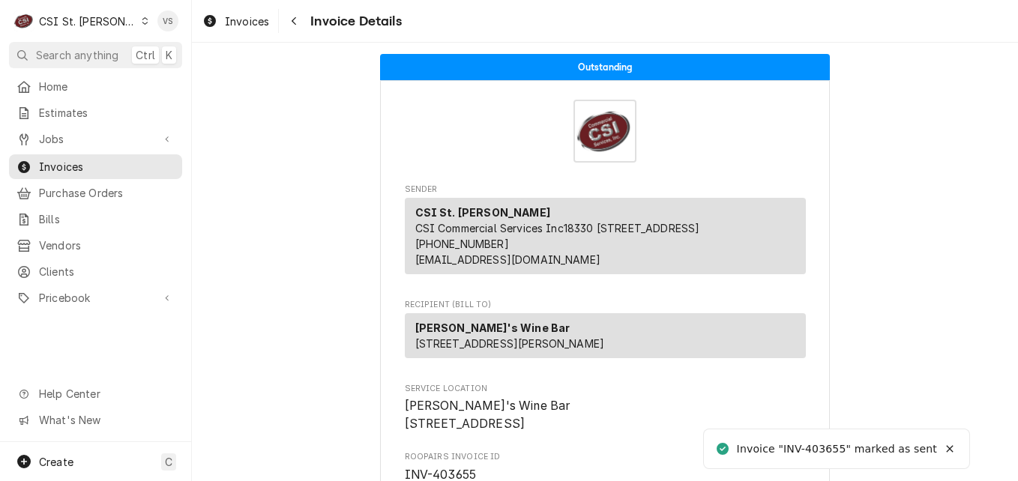
click at [74, 163] on span "Invoices" at bounding box center [107, 167] width 136 height 16
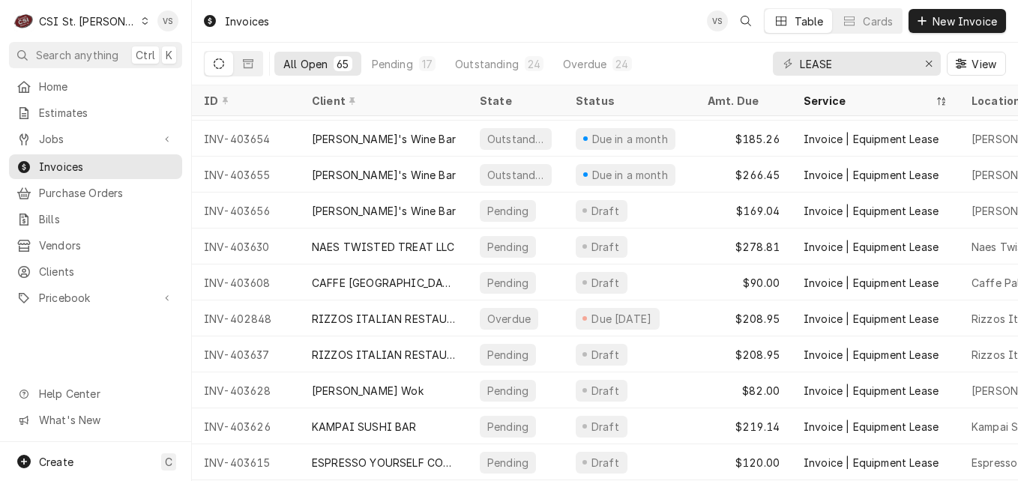
scroll to position [1587, 0]
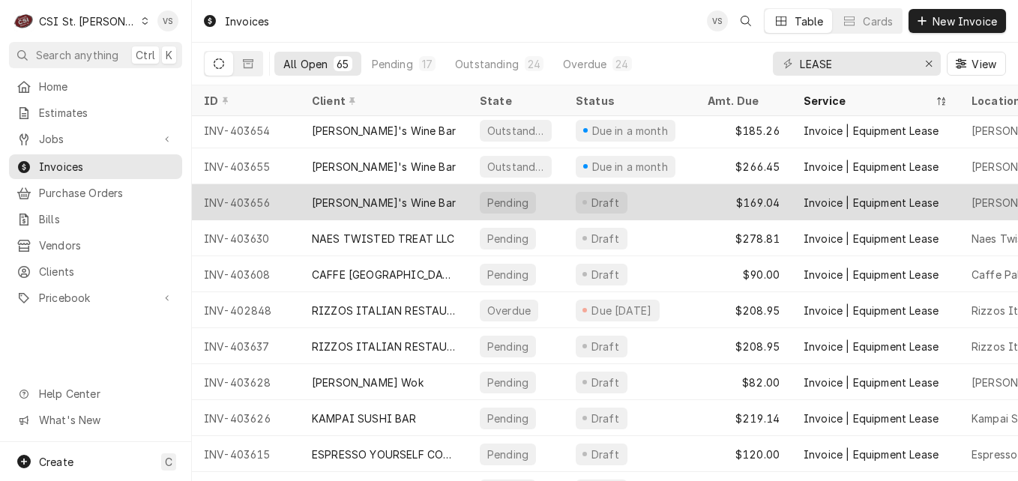
click at [419, 202] on div "Scarlett's Wine Bar" at bounding box center [384, 202] width 168 height 36
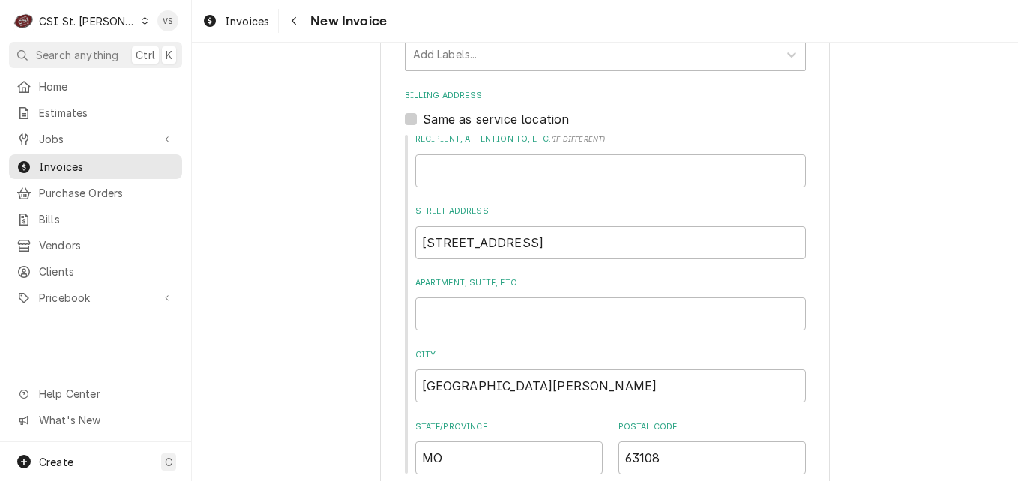
scroll to position [2092, 0]
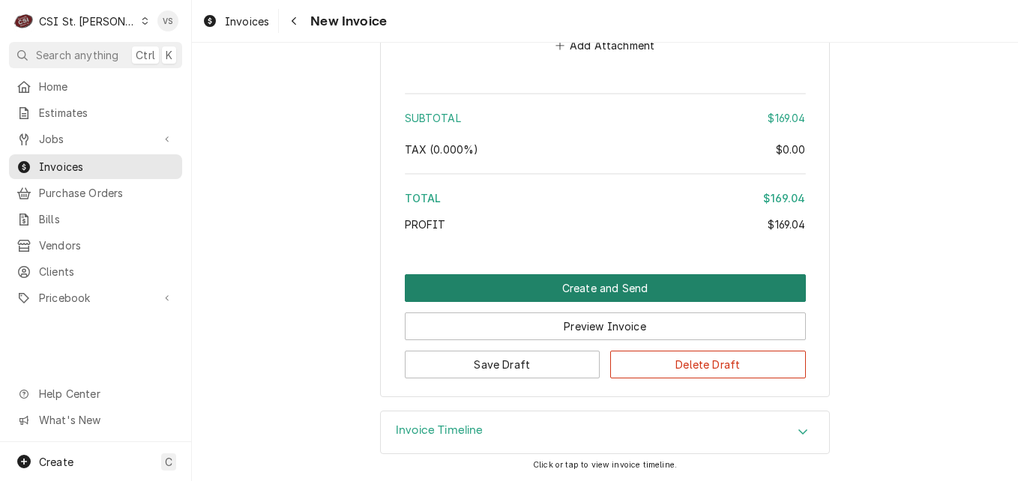
click at [514, 284] on button "Create and Send" at bounding box center [605, 288] width 401 height 28
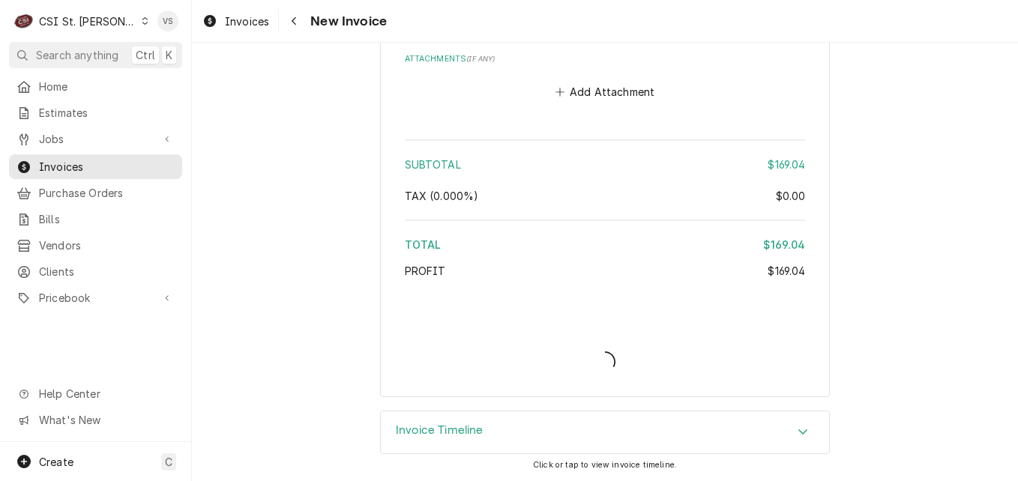
scroll to position [2045, 0]
type textarea "x"
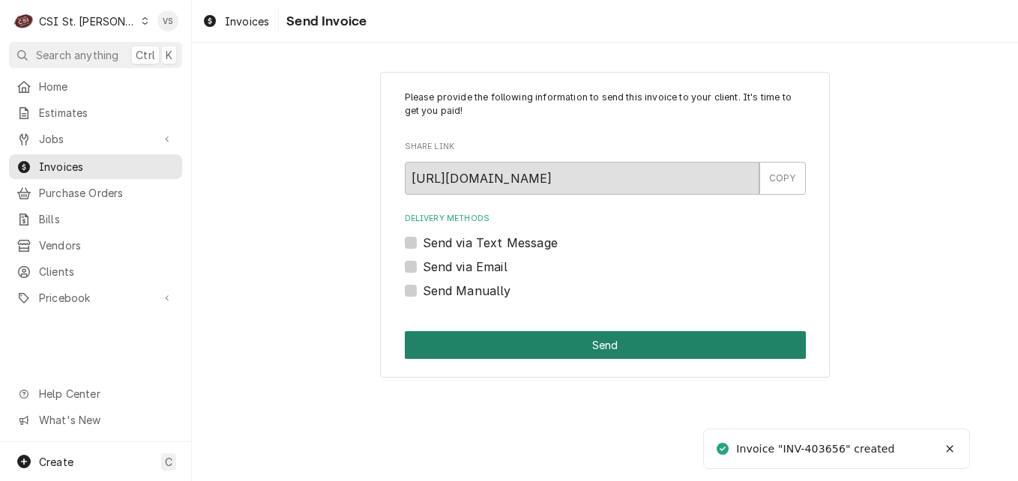
click at [423, 291] on label "Send Manually" at bounding box center [467, 291] width 88 height 18
click at [423, 291] on input "Send Manually" at bounding box center [623, 298] width 401 height 33
checkbox input "true"
click at [481, 342] on button "Send" at bounding box center [605, 345] width 401 height 28
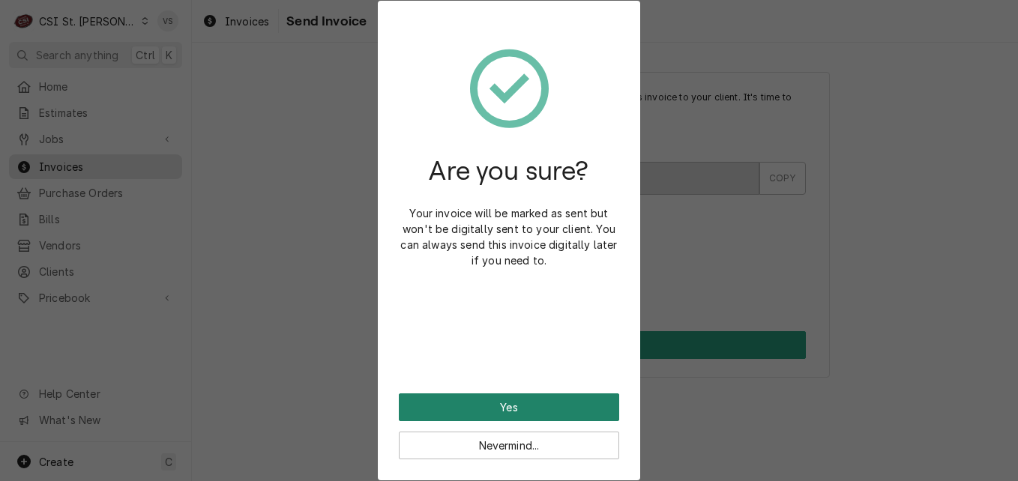
click at [480, 410] on button "Yes" at bounding box center [509, 408] width 220 height 28
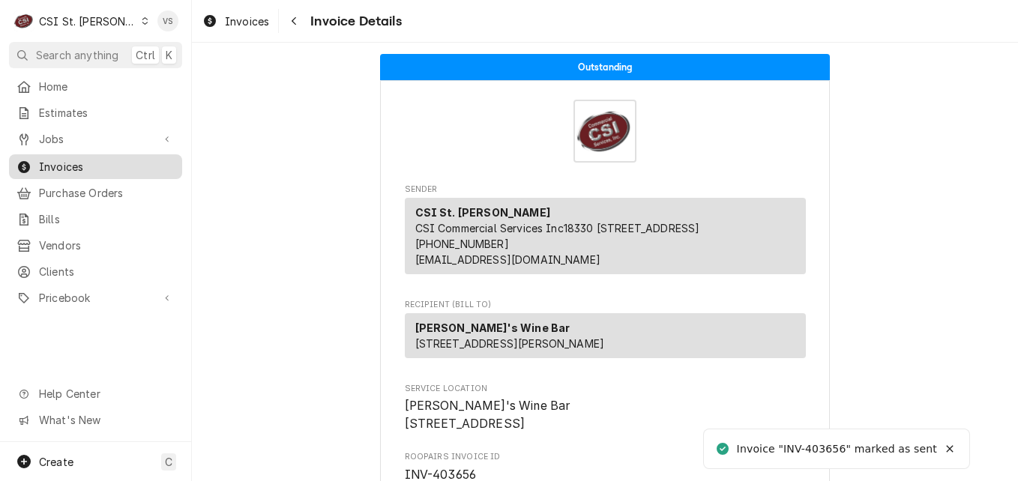
click at [123, 164] on span "Invoices" at bounding box center [107, 167] width 136 height 16
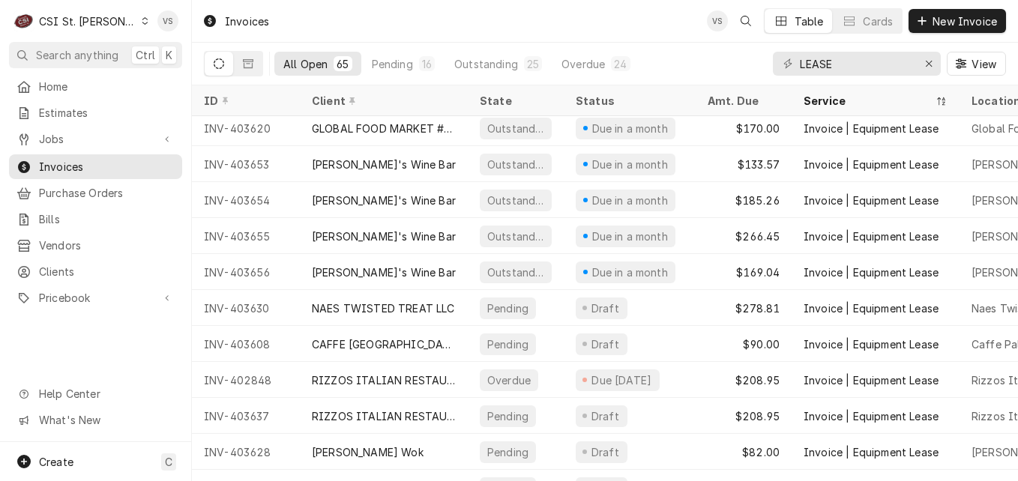
scroll to position [1554, 0]
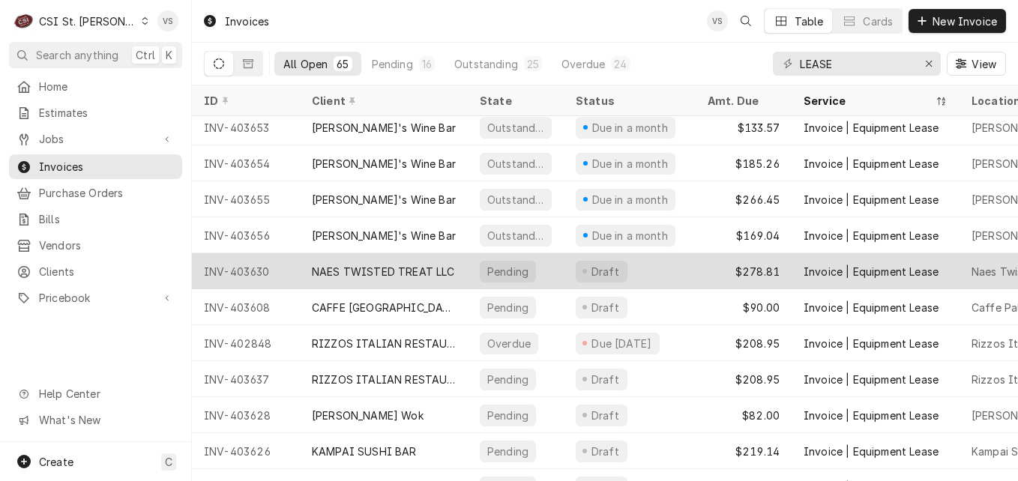
click at [385, 264] on div "NAES TWISTED TREAT LLC" at bounding box center [383, 272] width 143 height 16
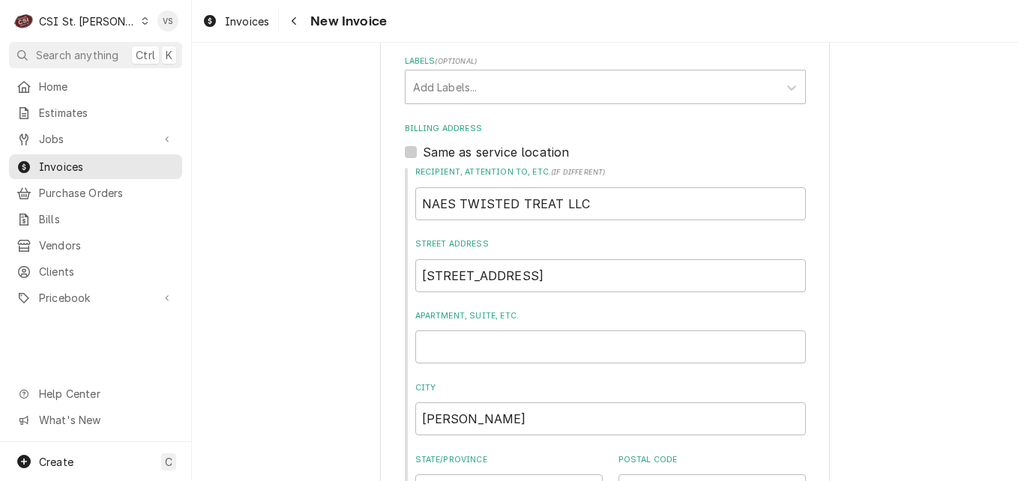
scroll to position [2200, 0]
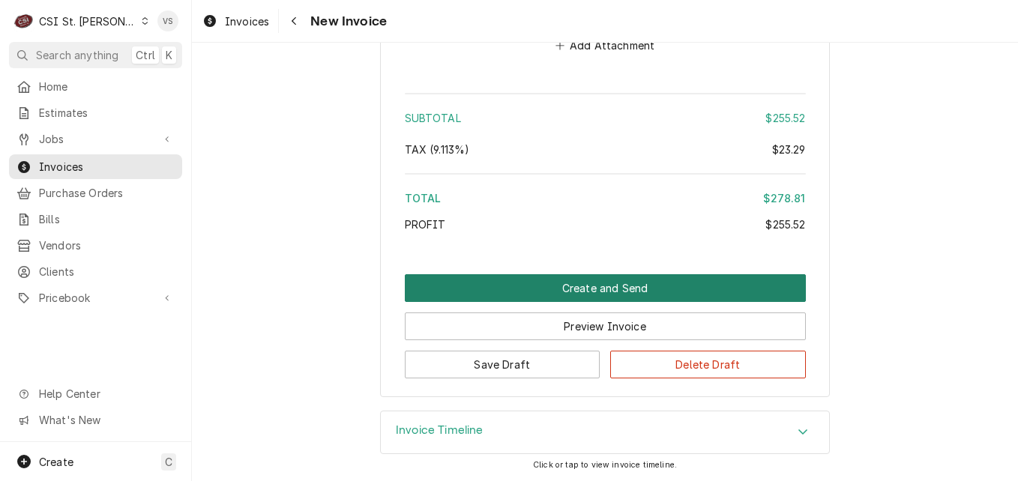
click at [546, 288] on button "Create and Send" at bounding box center [605, 288] width 401 height 28
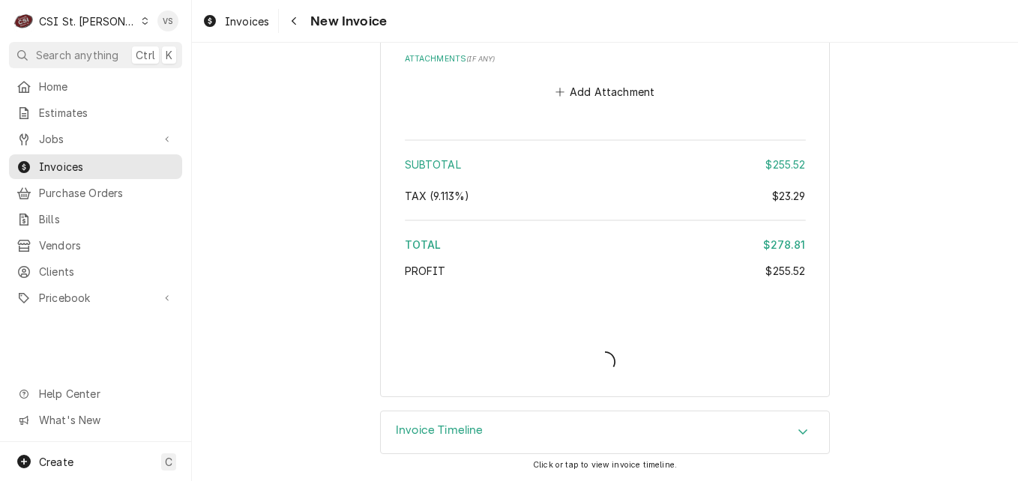
type textarea "x"
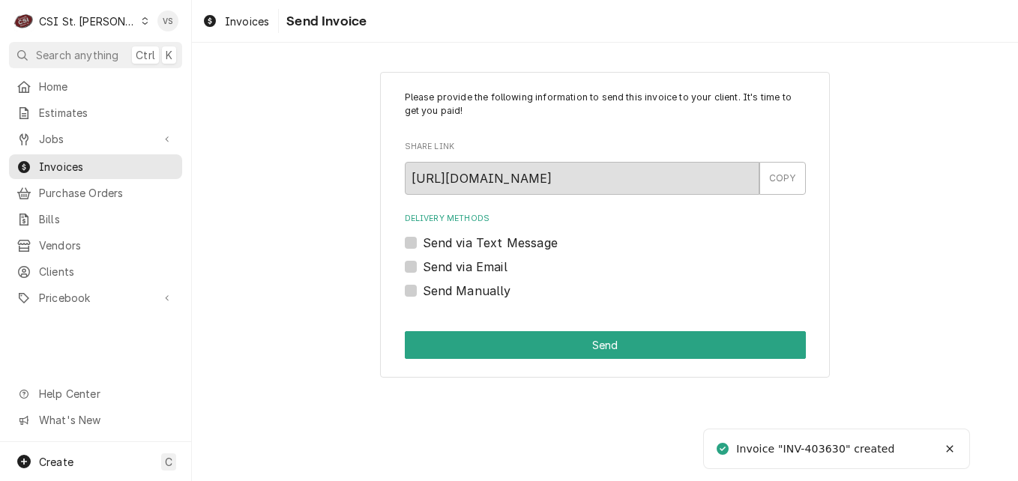
click at [423, 292] on label "Send Manually" at bounding box center [467, 291] width 88 height 18
click at [423, 292] on input "Send Manually" at bounding box center [623, 298] width 401 height 33
checkbox input "true"
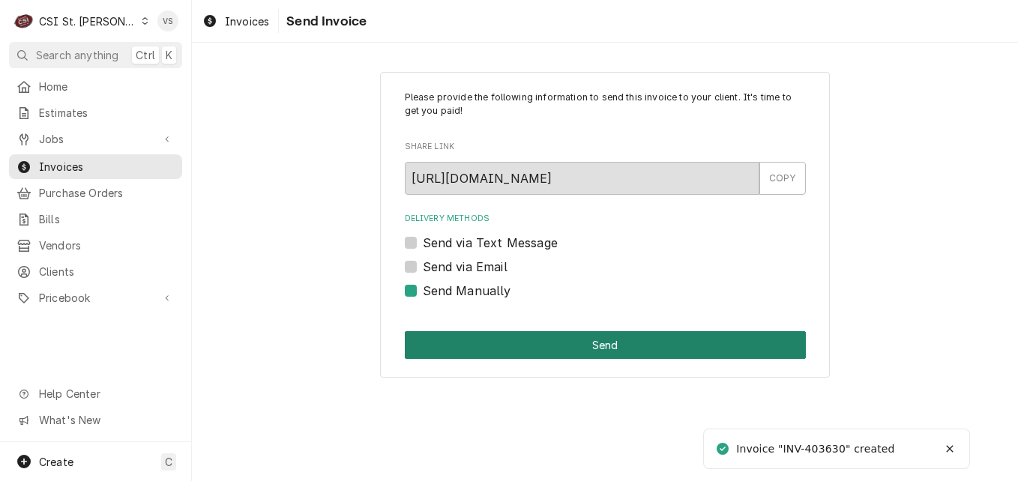
click at [473, 344] on button "Send" at bounding box center [605, 345] width 401 height 28
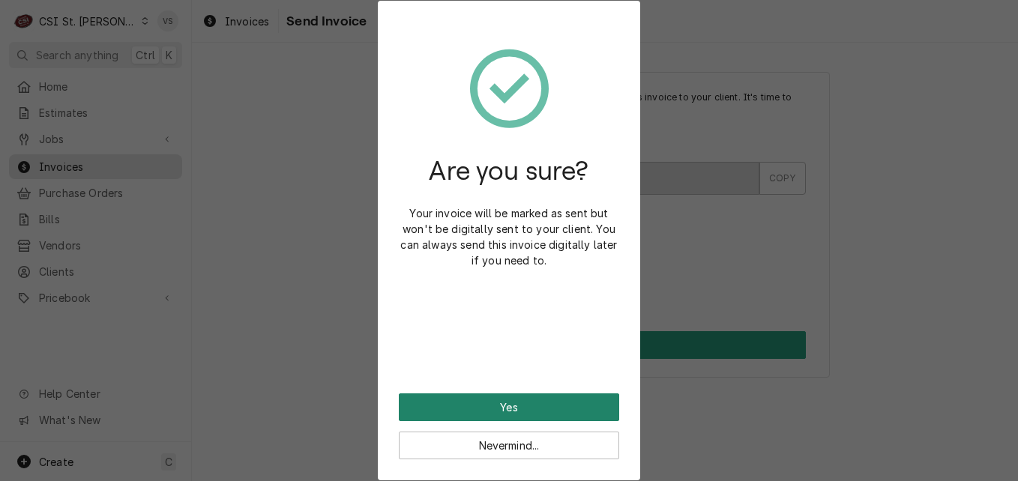
click at [469, 409] on button "Yes" at bounding box center [509, 408] width 220 height 28
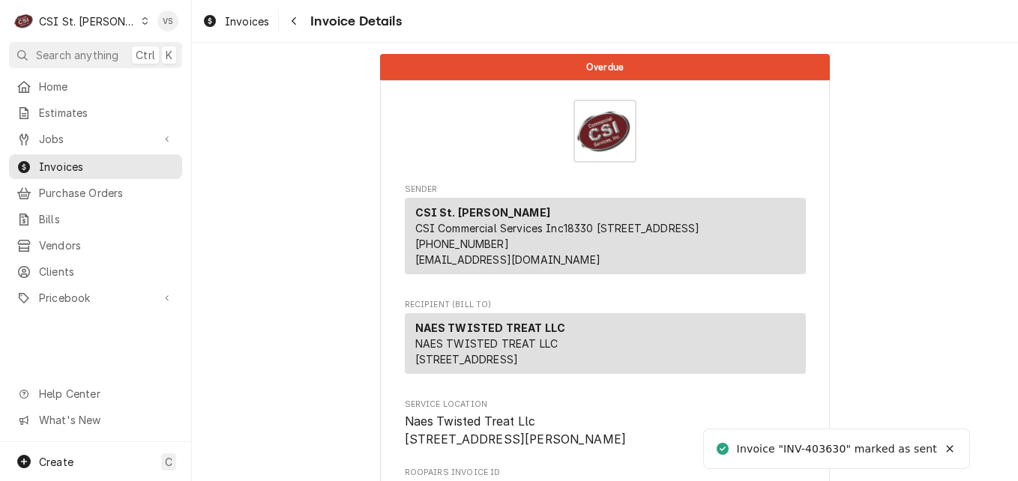
click at [88, 162] on span "Invoices" at bounding box center [107, 167] width 136 height 16
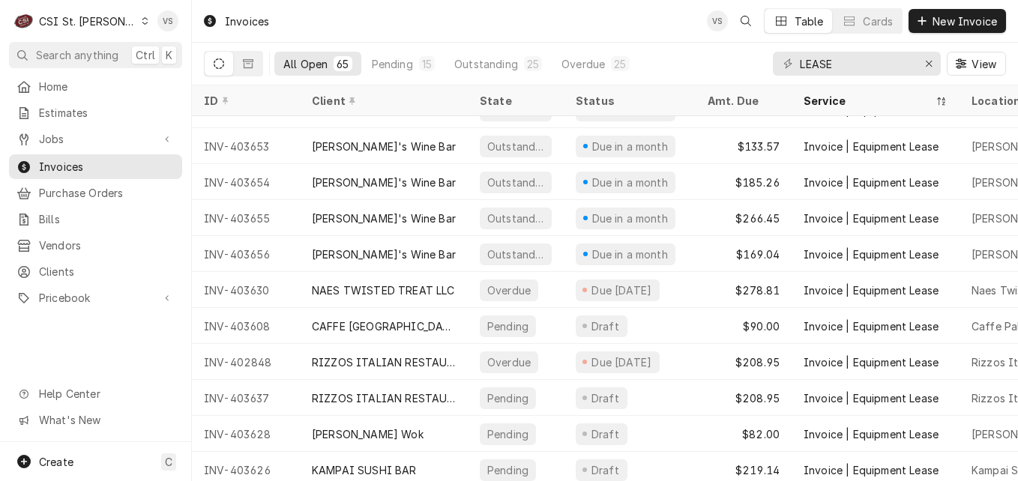
scroll to position [1551, 0]
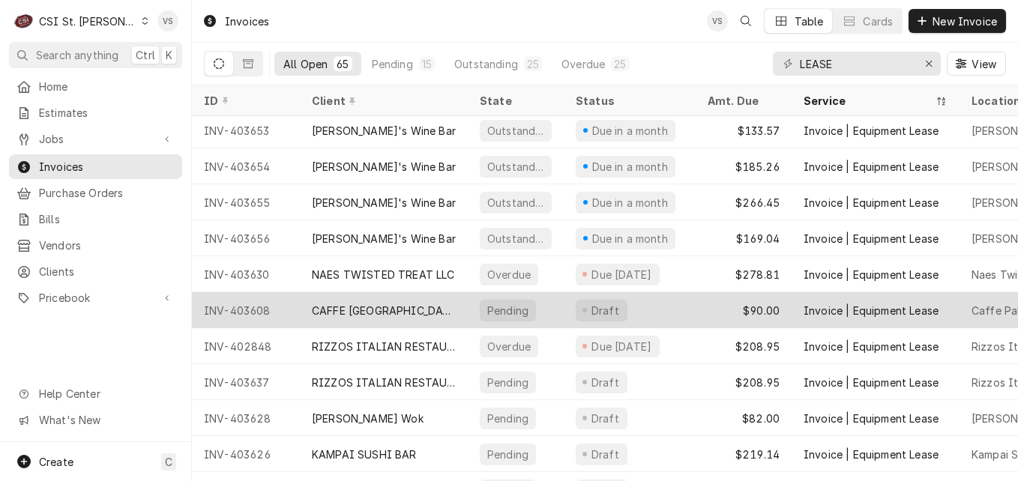
click at [381, 309] on div "CAFFE PALERMO" at bounding box center [384, 311] width 144 height 16
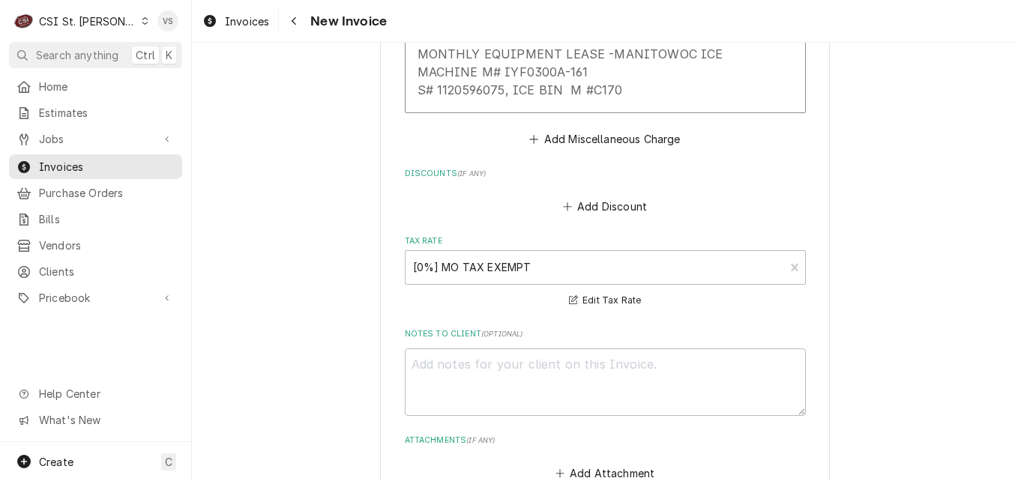
scroll to position [2099, 0]
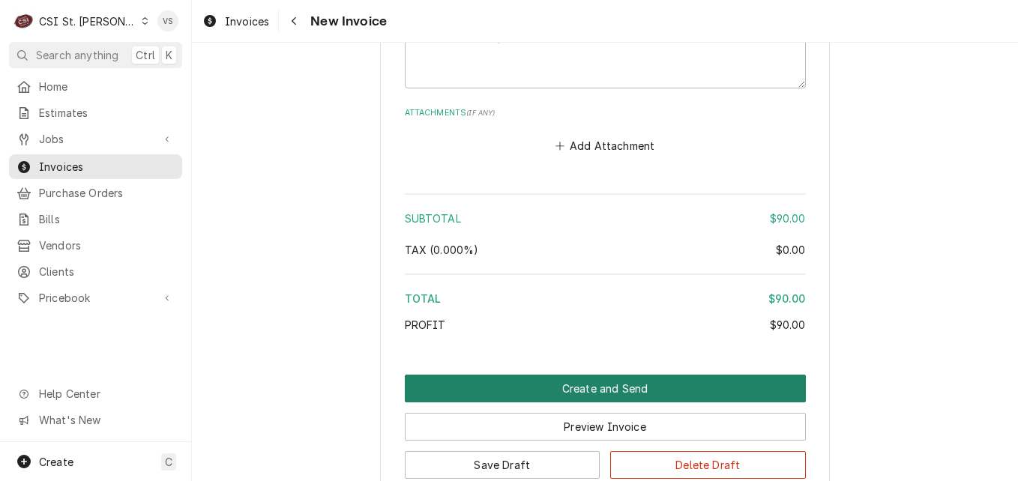
click at [578, 375] on button "Create and Send" at bounding box center [605, 389] width 401 height 28
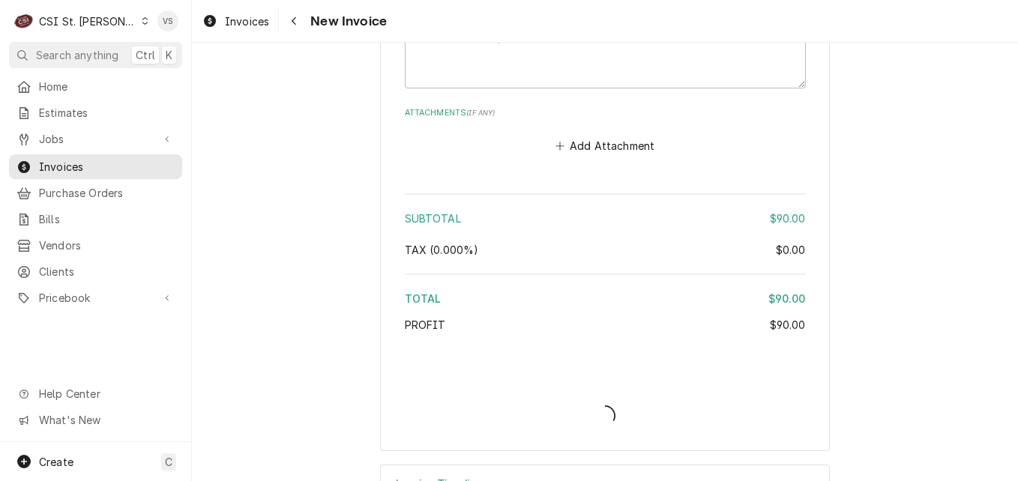
type textarea "x"
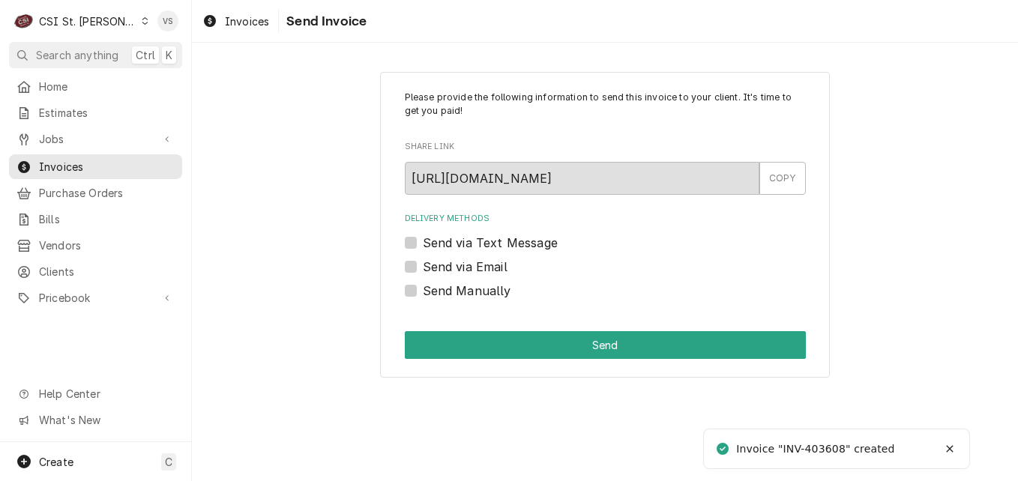
click at [423, 293] on label "Send Manually" at bounding box center [467, 291] width 88 height 18
click at [423, 293] on input "Send Manually" at bounding box center [623, 298] width 401 height 33
checkbox input "true"
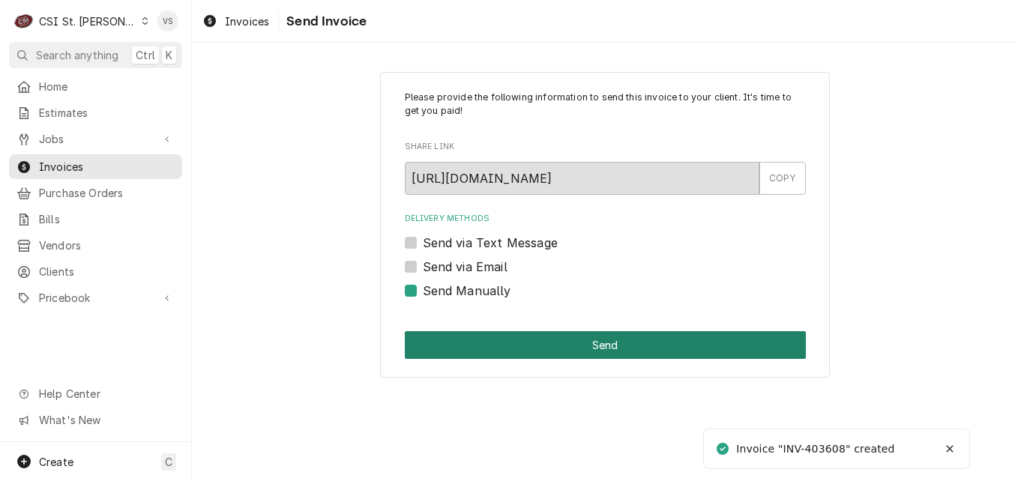
click at [481, 343] on button "Send" at bounding box center [605, 345] width 401 height 28
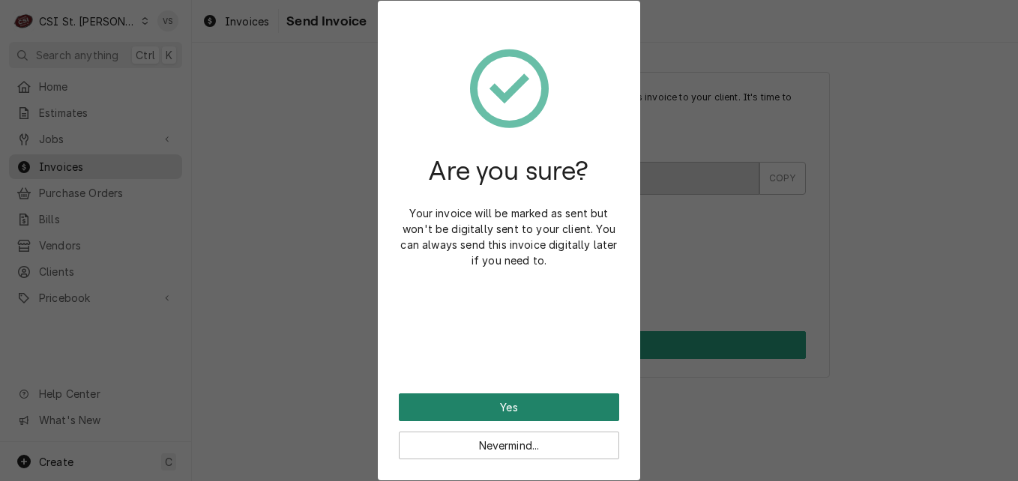
click at [510, 412] on button "Yes" at bounding box center [509, 408] width 220 height 28
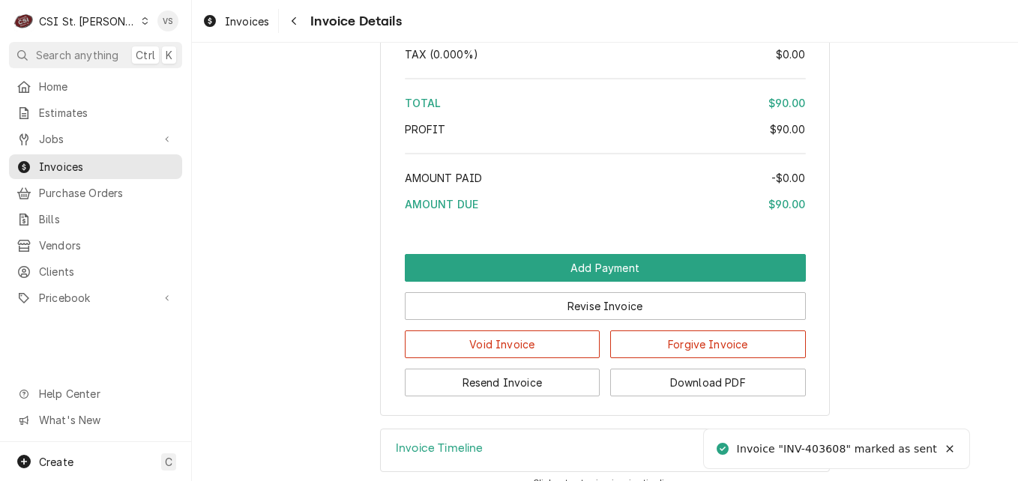
scroll to position [2167, 0]
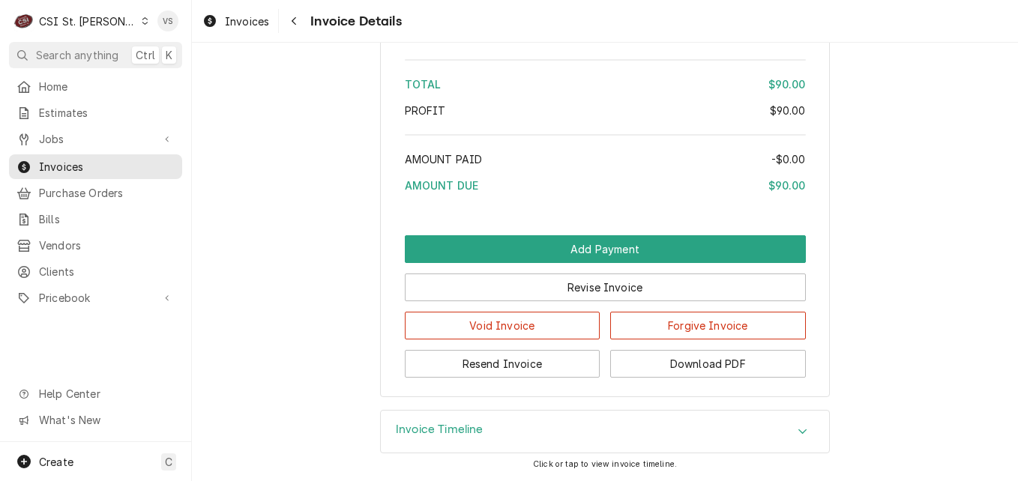
click at [658, 432] on div "Invoice Timeline" at bounding box center [605, 432] width 448 height 42
click at [640, 369] on button "Download PDF" at bounding box center [708, 364] width 196 height 28
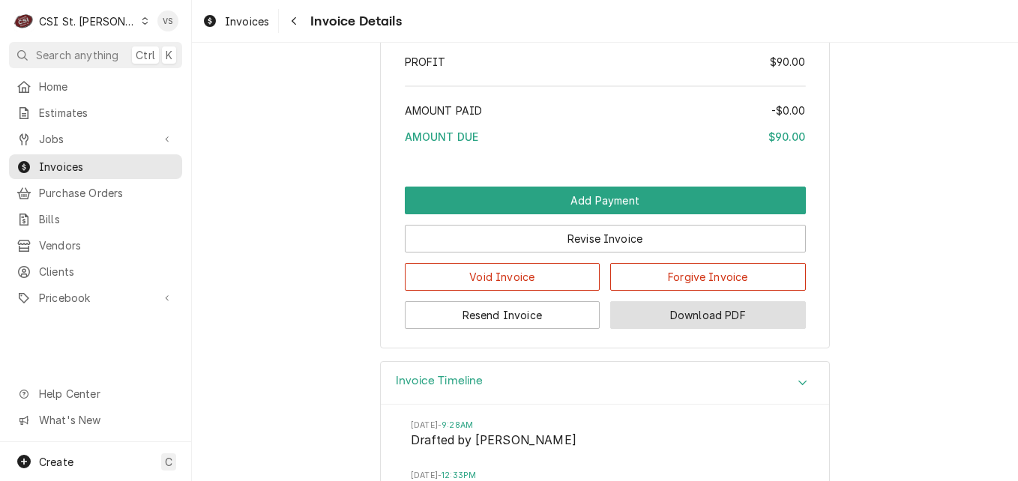
click at [655, 329] on button "Download PDF" at bounding box center [708, 315] width 196 height 28
click at [88, 160] on span "Invoices" at bounding box center [107, 167] width 136 height 16
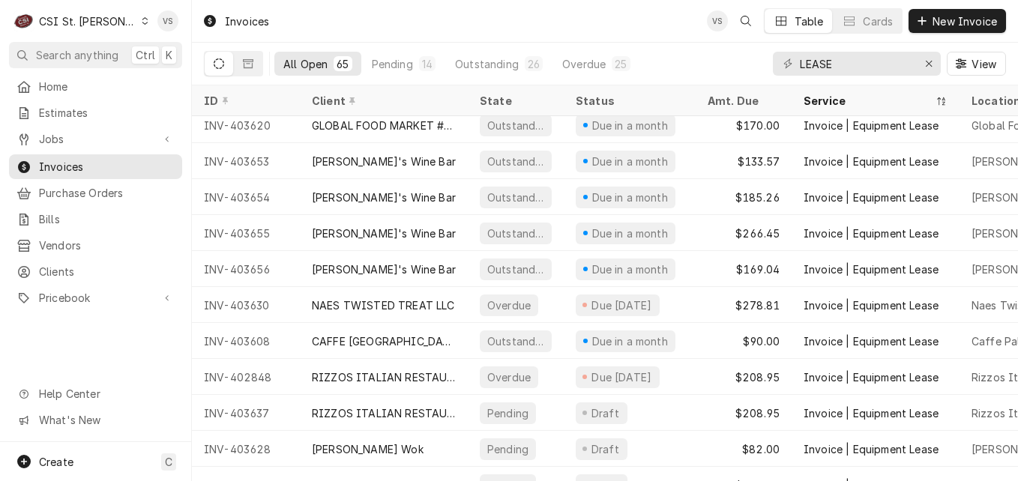
scroll to position [1551, 0]
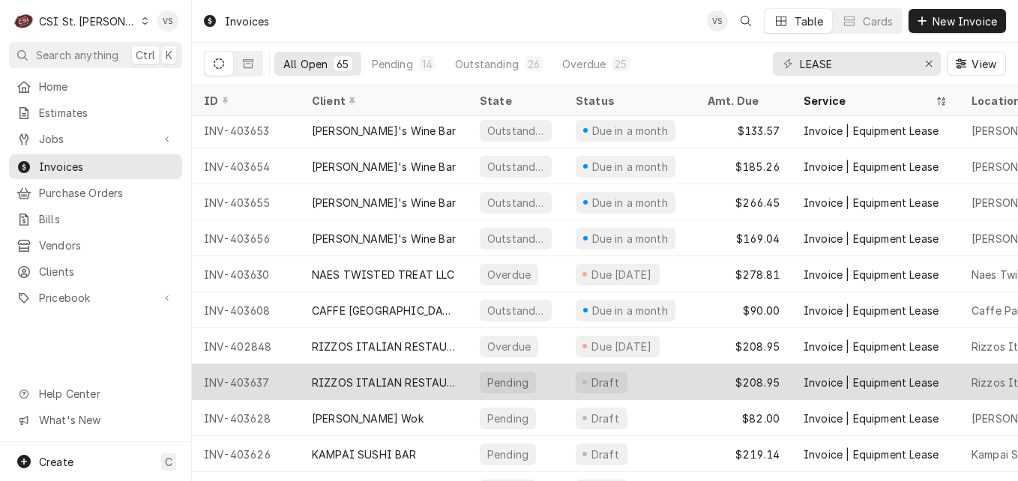
click at [443, 376] on div "RIZZOS ITALIAN RESTAURANT" at bounding box center [384, 383] width 144 height 16
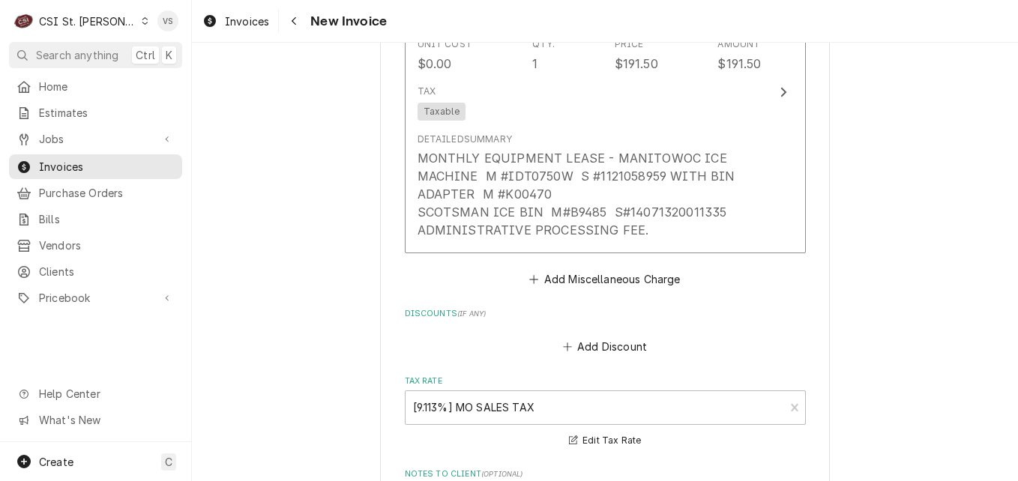
scroll to position [2218, 0]
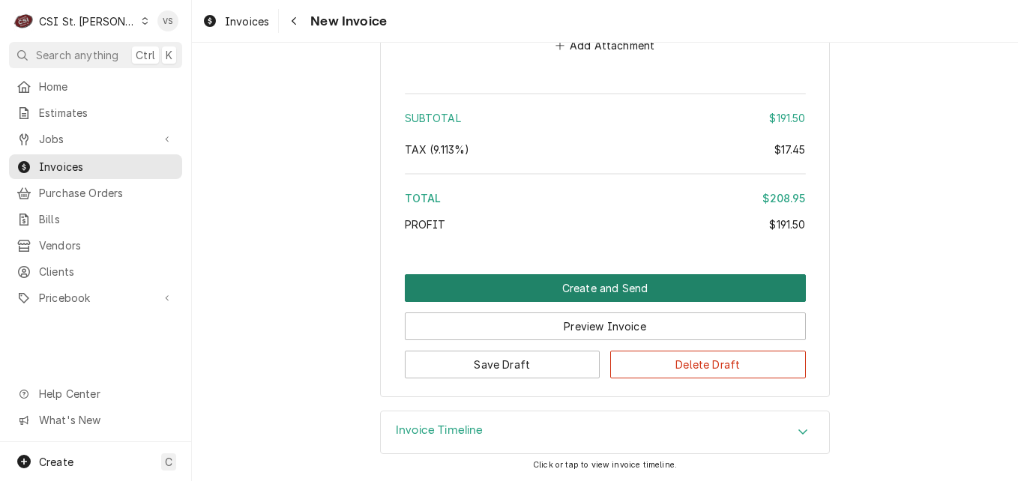
click at [587, 289] on button "Create and Send" at bounding box center [605, 288] width 401 height 28
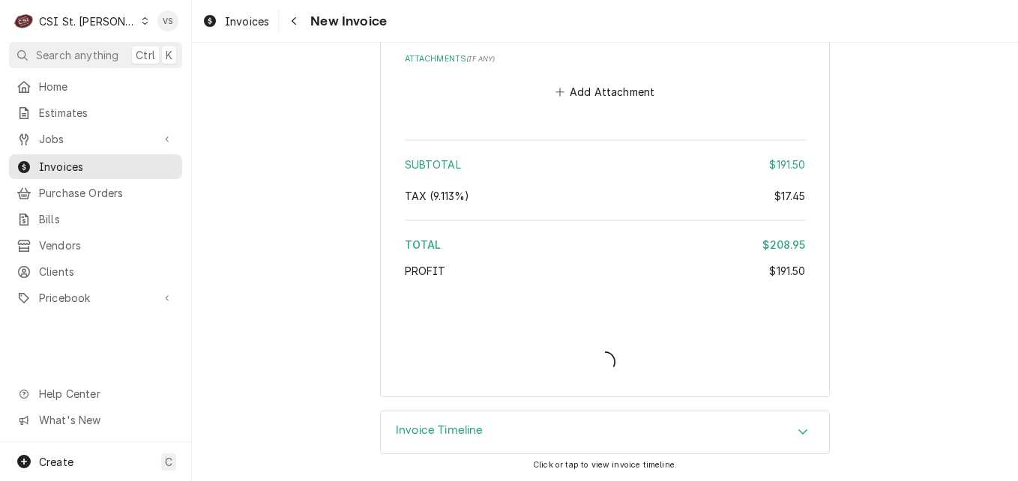
type textarea "x"
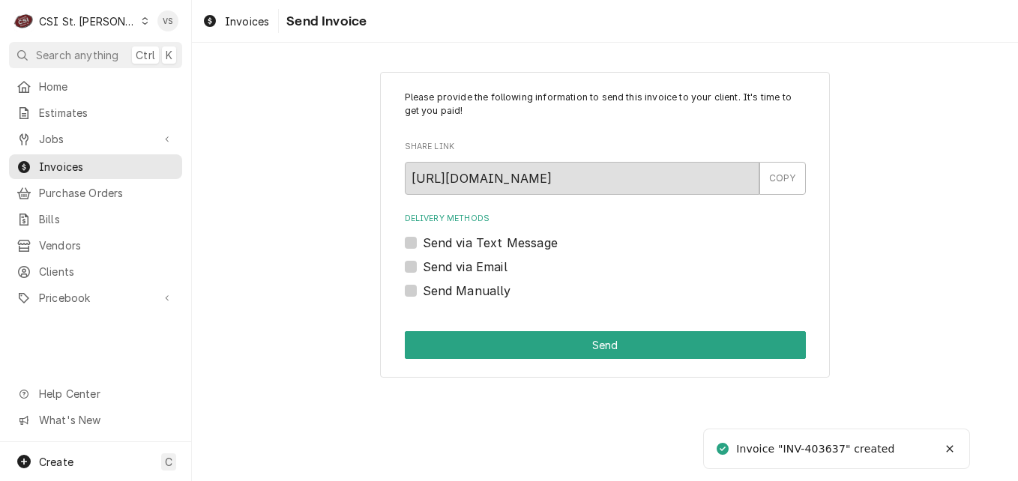
click at [423, 292] on label "Send Manually" at bounding box center [467, 291] width 88 height 18
click at [423, 292] on input "Send Manually" at bounding box center [623, 298] width 401 height 33
checkbox input "true"
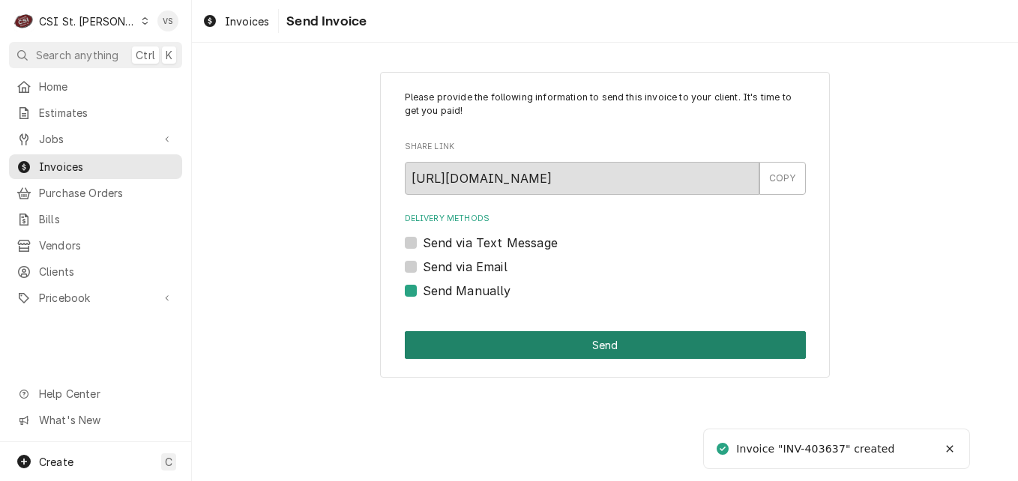
click at [502, 346] on button "Send" at bounding box center [605, 345] width 401 height 28
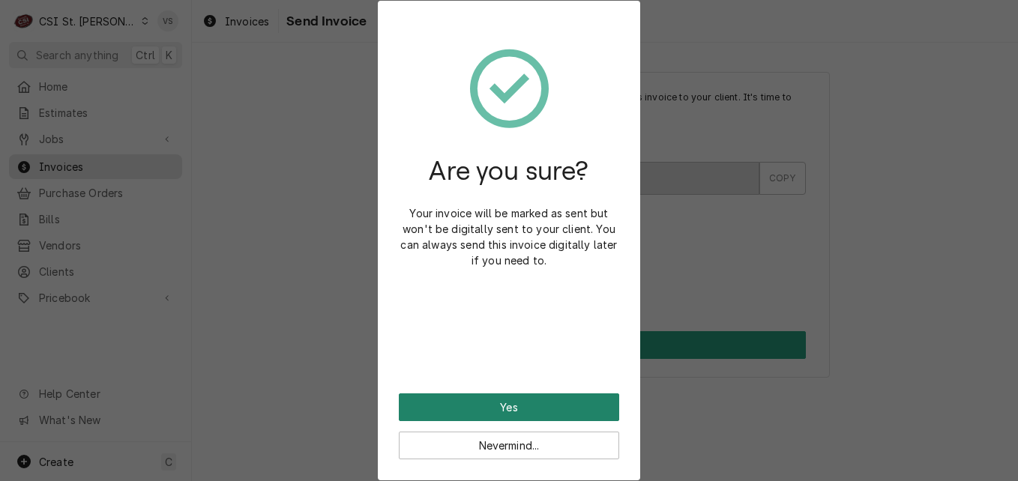
click at [521, 403] on button "Yes" at bounding box center [509, 408] width 220 height 28
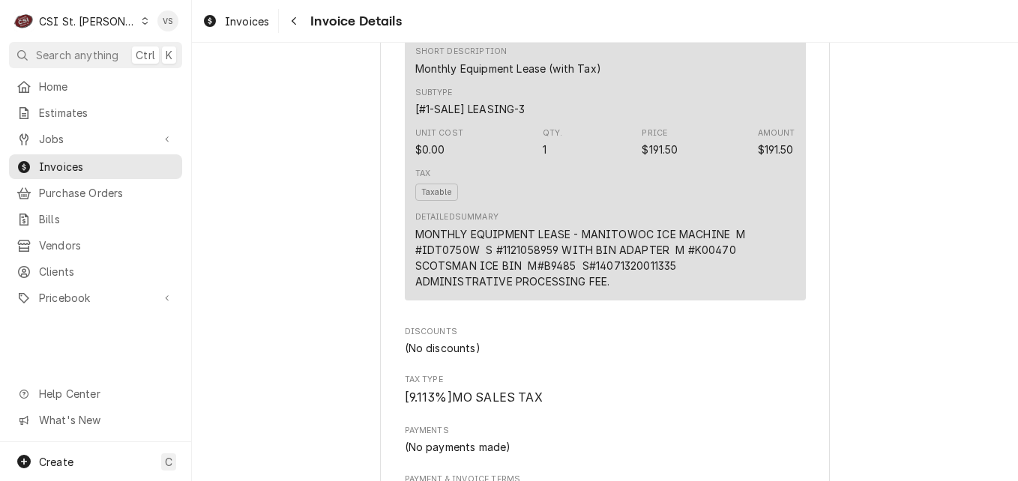
scroll to position [2183, 0]
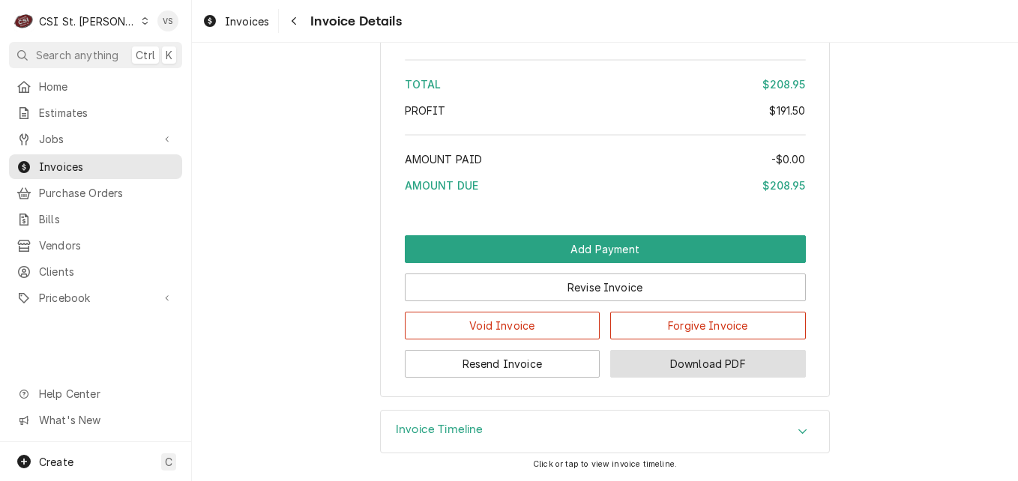
click at [661, 364] on button "Download PDF" at bounding box center [708, 364] width 196 height 28
click at [122, 164] on span "Invoices" at bounding box center [107, 167] width 136 height 16
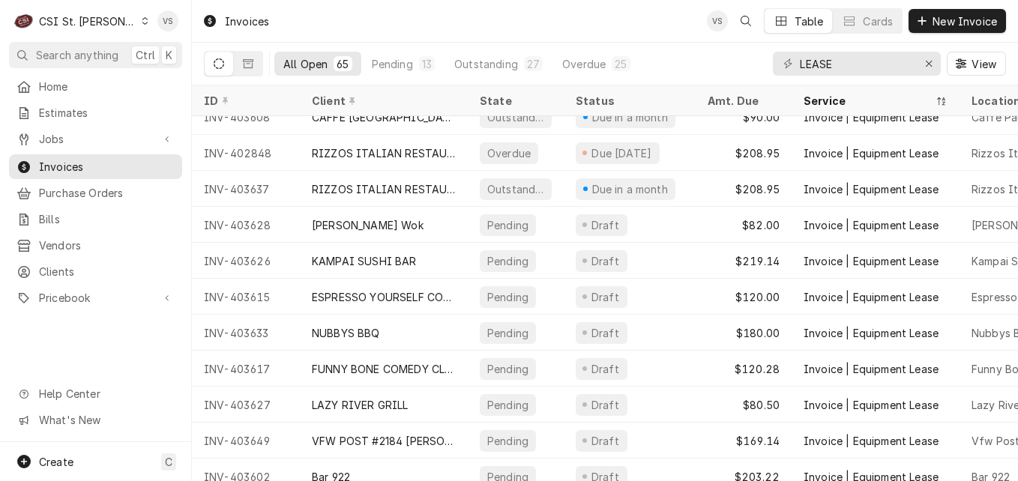
scroll to position [1767, 0]
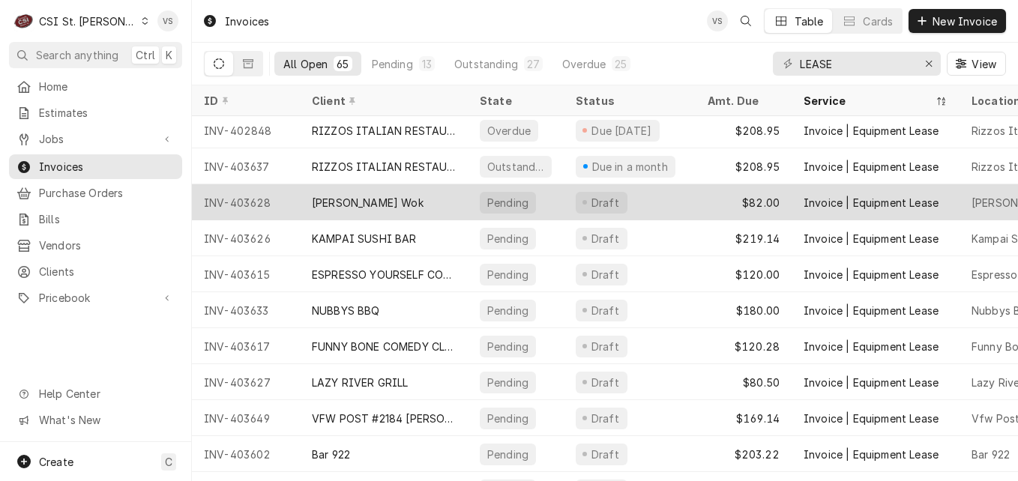
click at [409, 199] on div "[PERSON_NAME] Wok" at bounding box center [384, 202] width 168 height 36
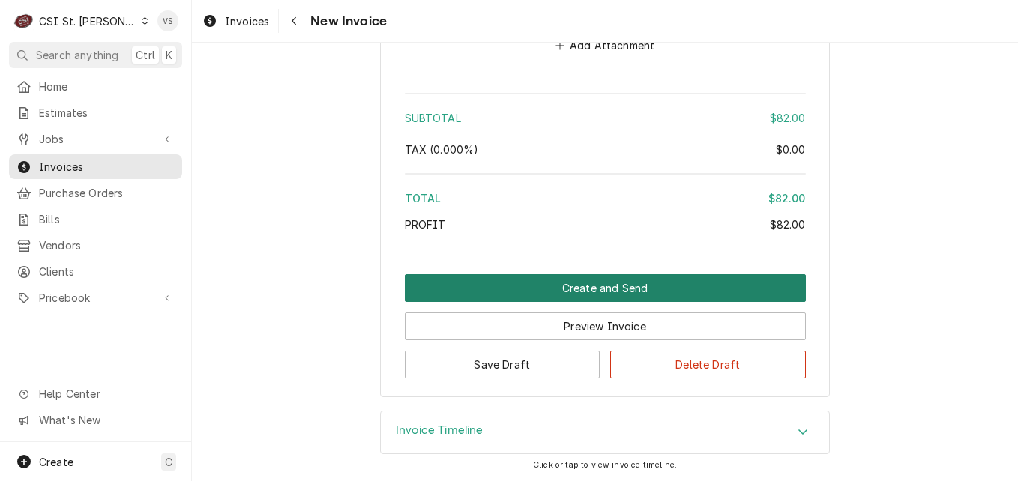
click at [582, 285] on button "Create and Send" at bounding box center [605, 288] width 401 height 28
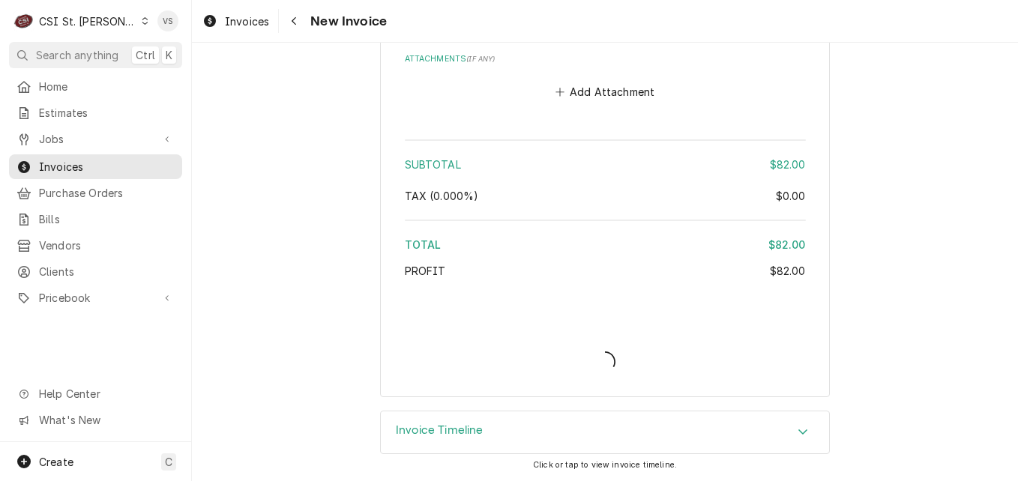
type textarea "x"
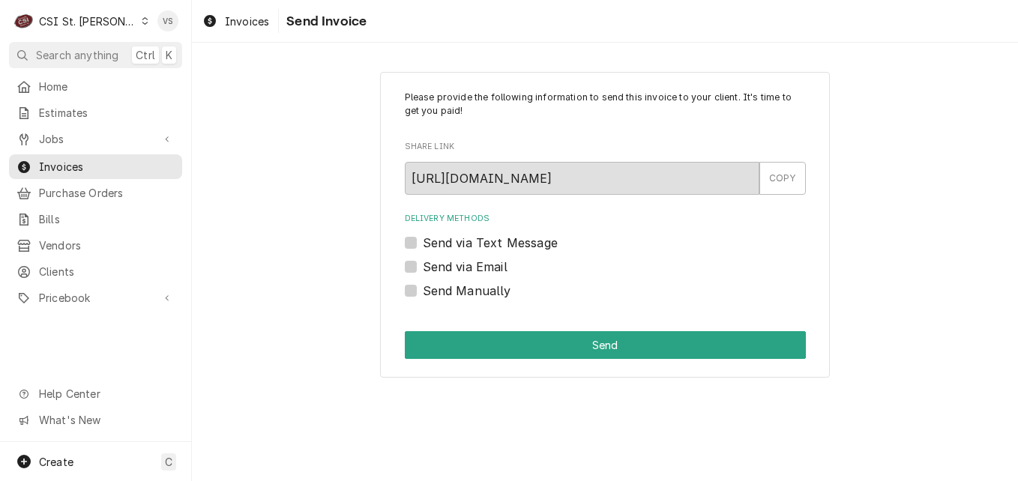
click at [423, 292] on label "Send Manually" at bounding box center [467, 291] width 88 height 18
click at [423, 292] on input "Send Manually" at bounding box center [623, 298] width 401 height 33
checkbox input "true"
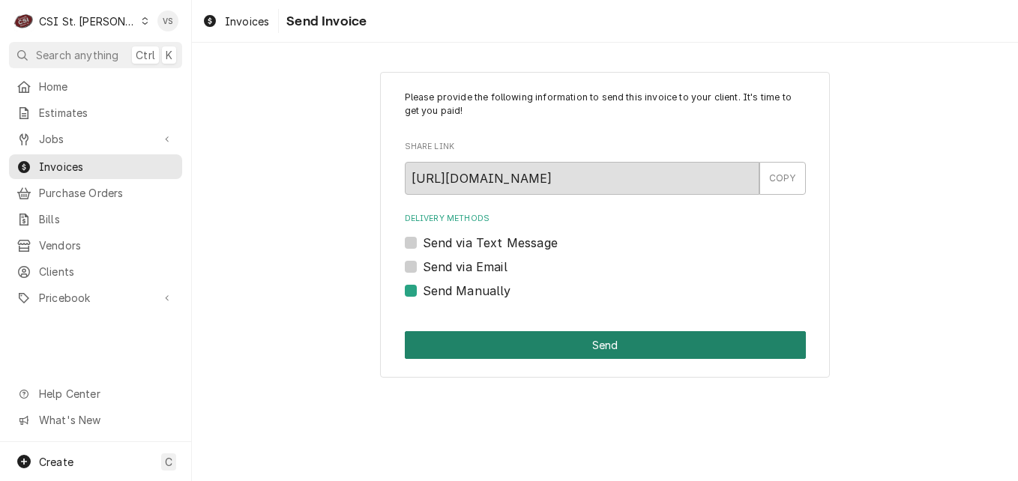
click at [481, 350] on button "Send" at bounding box center [605, 345] width 401 height 28
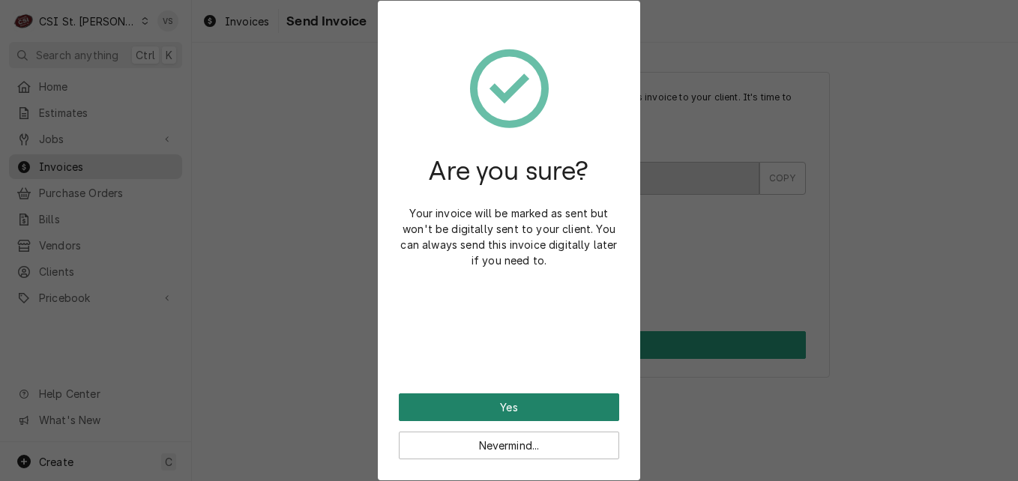
click at [487, 406] on button "Yes" at bounding box center [509, 408] width 220 height 28
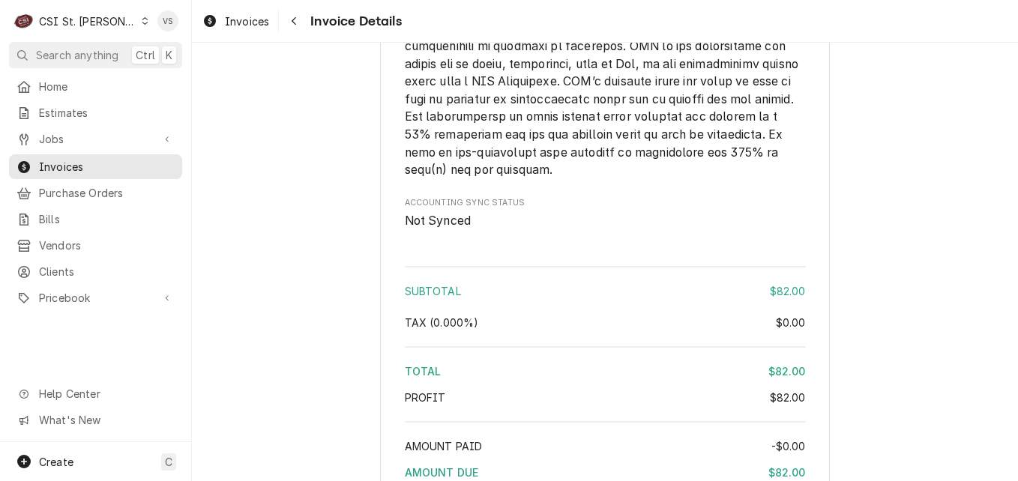
scroll to position [2135, 0]
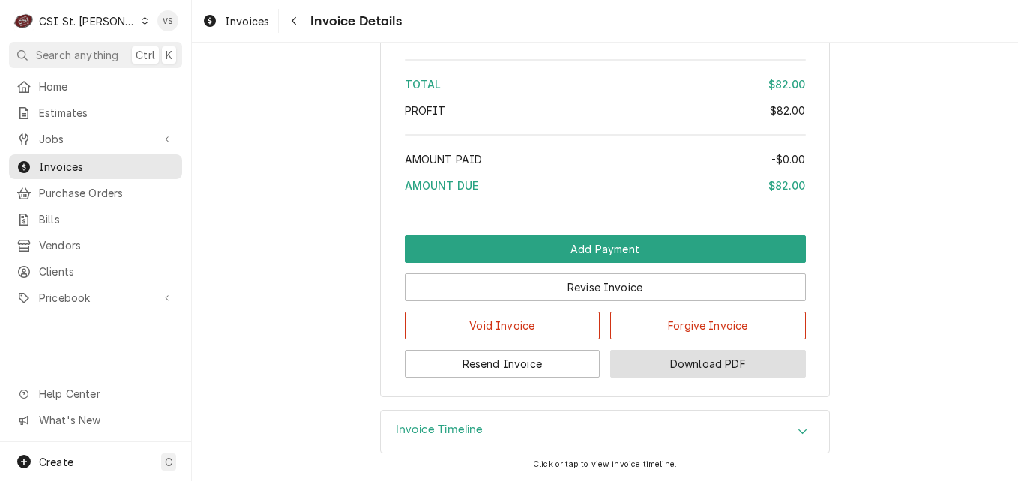
click at [682, 365] on button "Download PDF" at bounding box center [708, 364] width 196 height 28
click at [97, 161] on span "Invoices" at bounding box center [107, 167] width 136 height 16
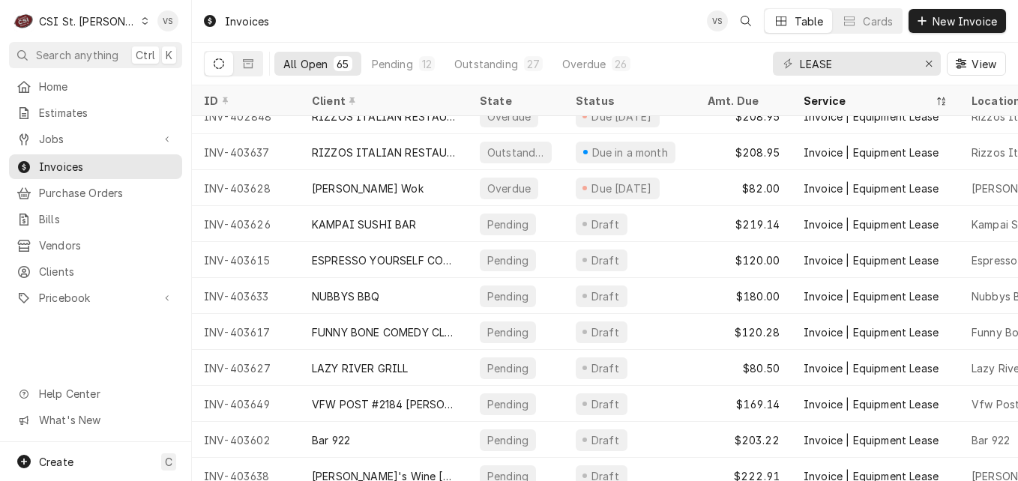
scroll to position [1803, 0]
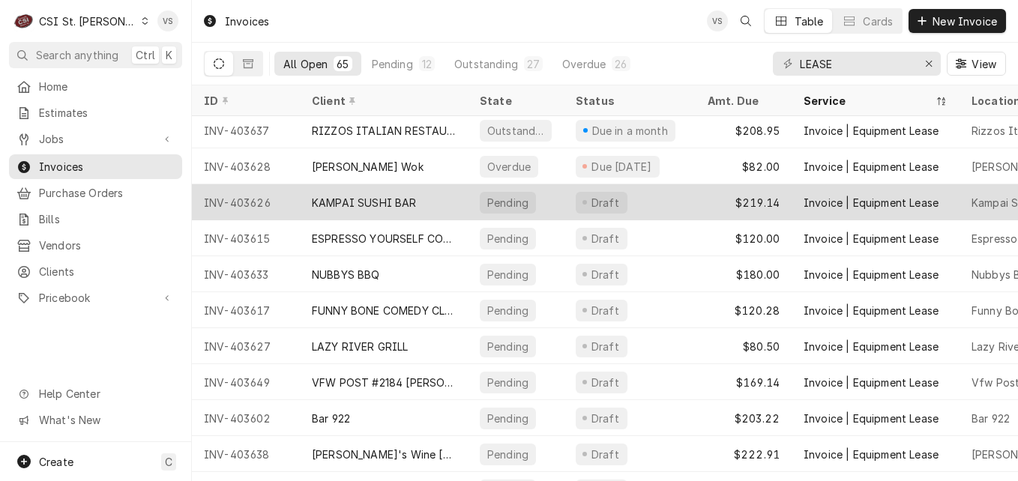
click at [412, 203] on div "KAMPAI SUSHI BAR" at bounding box center [364, 203] width 105 height 16
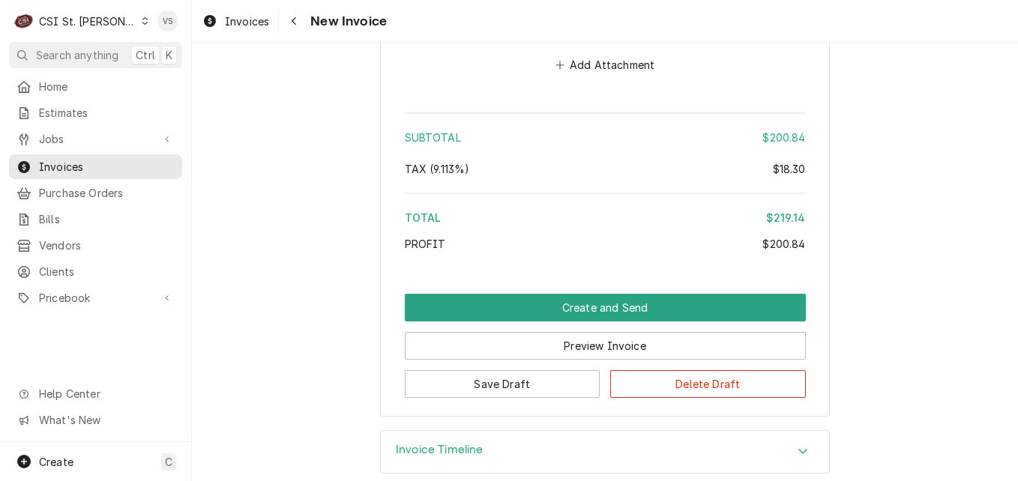
scroll to position [2344, 0]
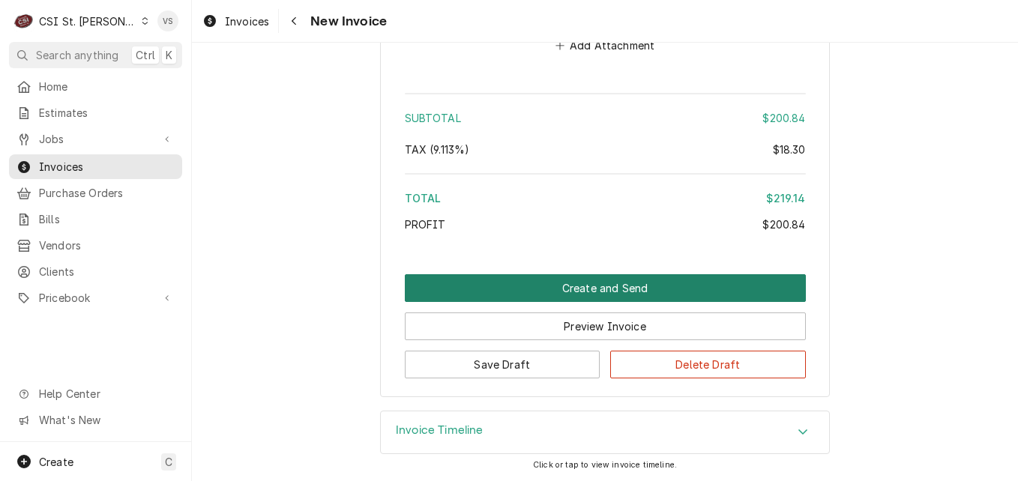
click at [580, 286] on button "Create and Send" at bounding box center [605, 288] width 401 height 28
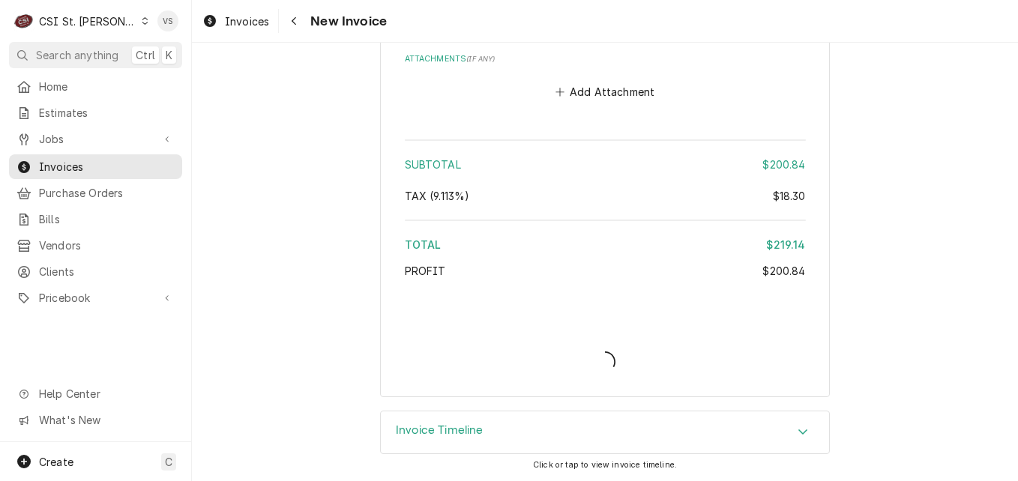
scroll to position [2297, 0]
type textarea "x"
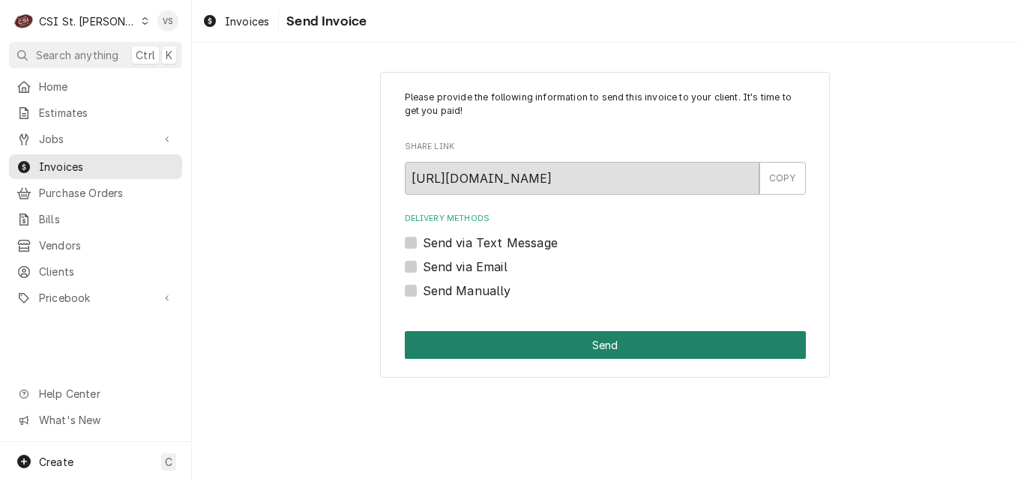
click at [423, 288] on label "Send Manually" at bounding box center [467, 291] width 88 height 18
click at [423, 288] on input "Send Manually" at bounding box center [623, 298] width 401 height 33
checkbox input "true"
click at [474, 346] on button "Send" at bounding box center [605, 345] width 401 height 28
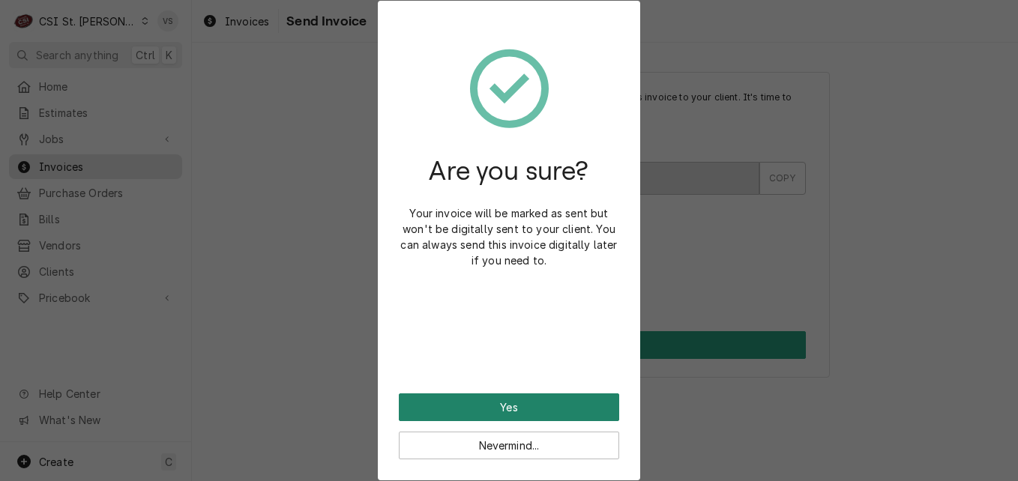
click at [481, 401] on button "Yes" at bounding box center [509, 408] width 220 height 28
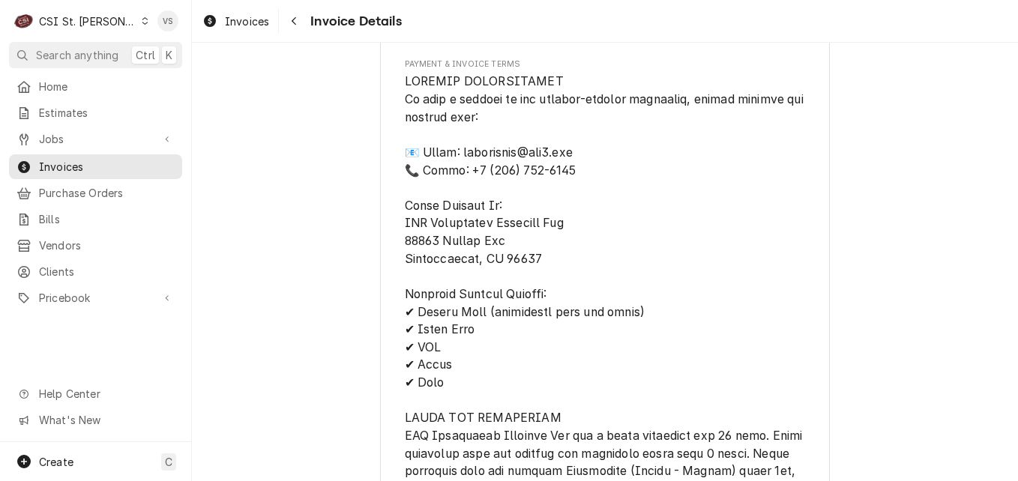
scroll to position [1275, 0]
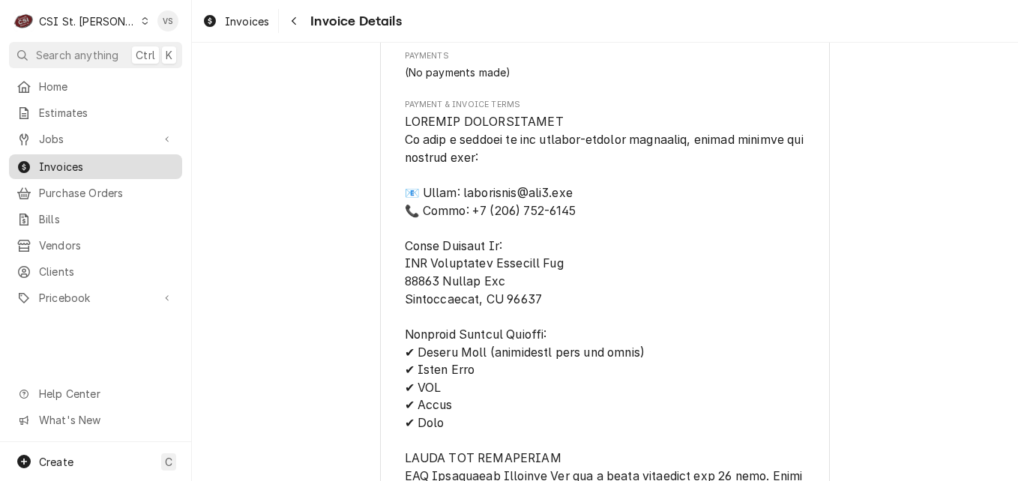
click at [68, 163] on span "Invoices" at bounding box center [107, 167] width 136 height 16
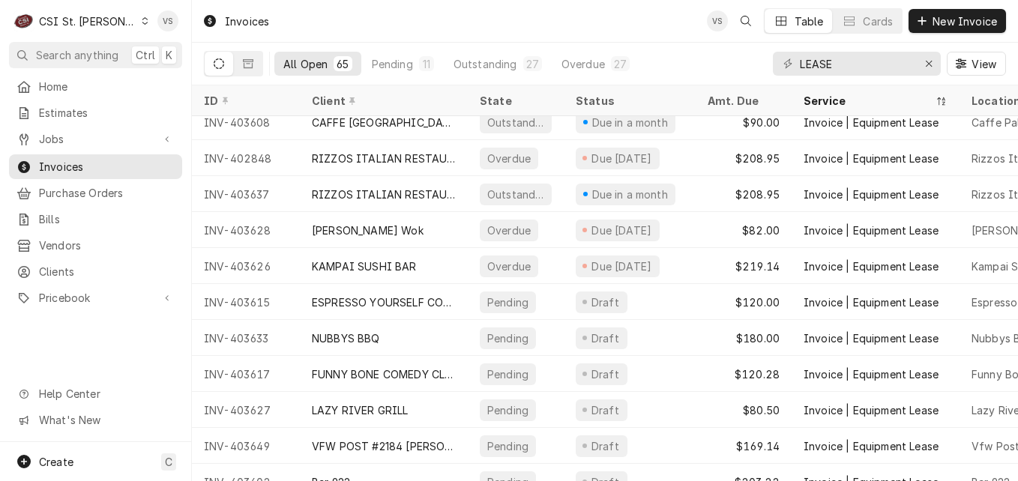
scroll to position [1767, 0]
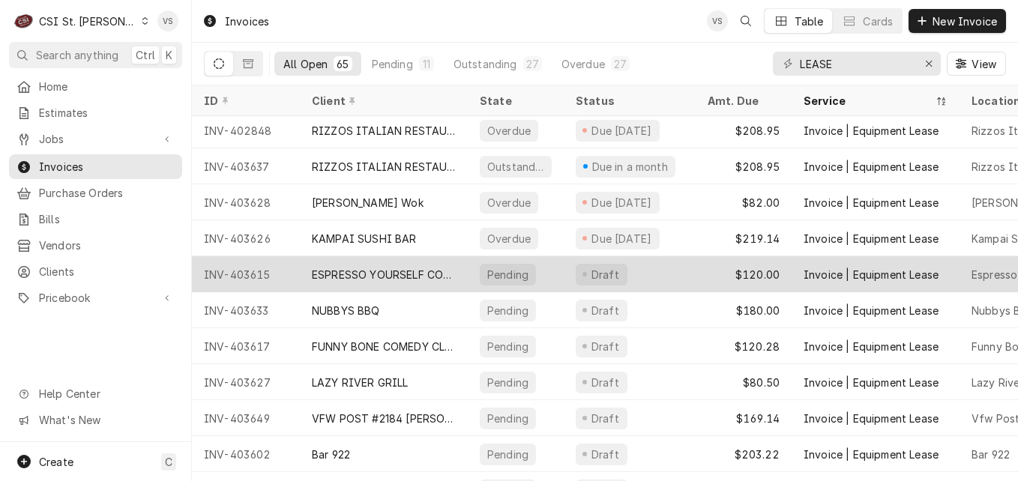
click at [373, 275] on div "ESPRESSO YOURSELF COFFEE & CAFE" at bounding box center [384, 275] width 144 height 16
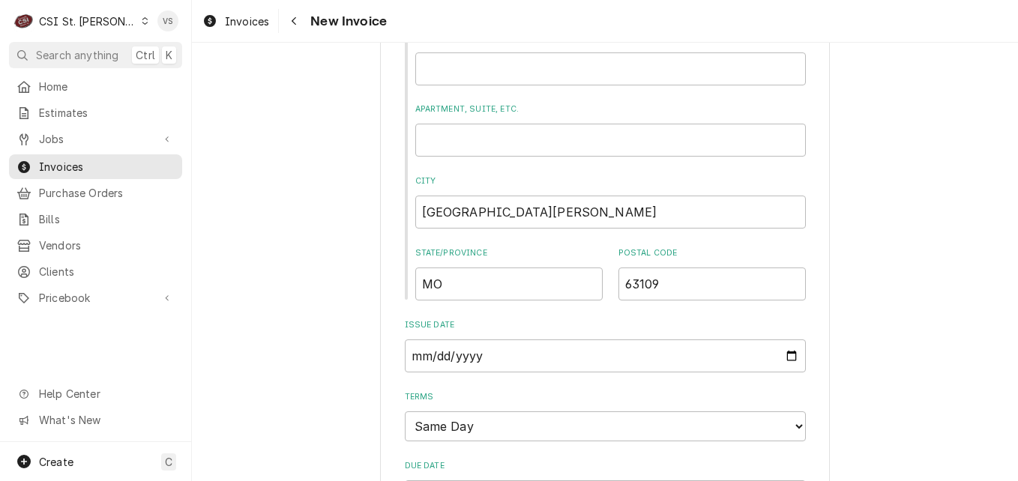
scroll to position [2218, 0]
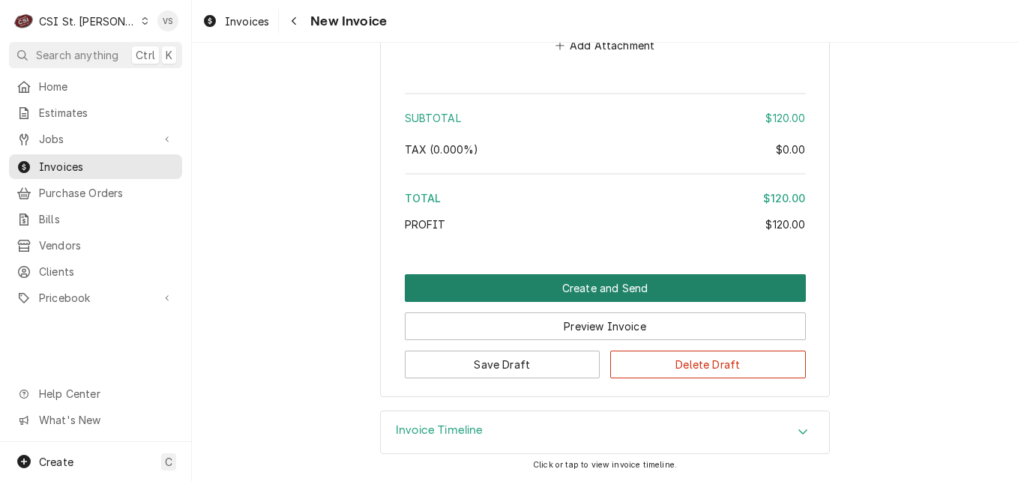
click at [548, 283] on button "Create and Send" at bounding box center [605, 288] width 401 height 28
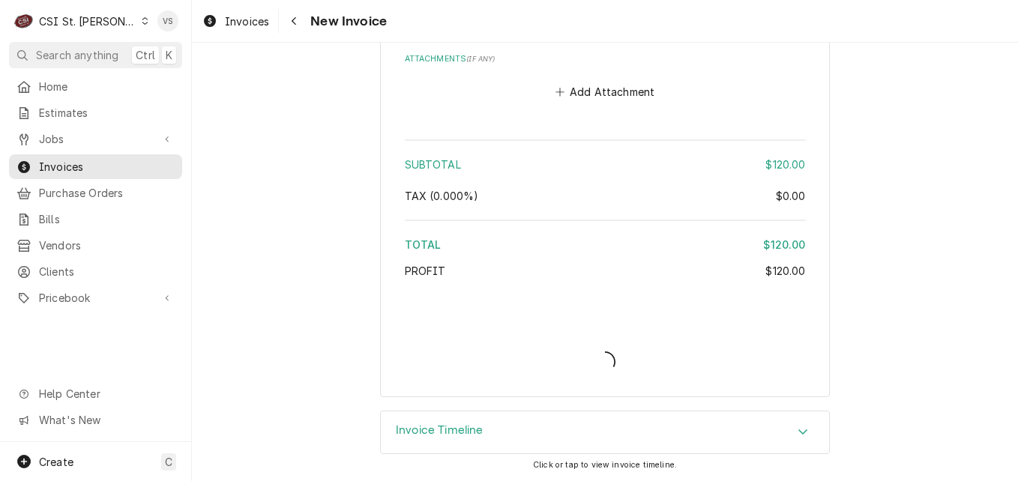
type textarea "x"
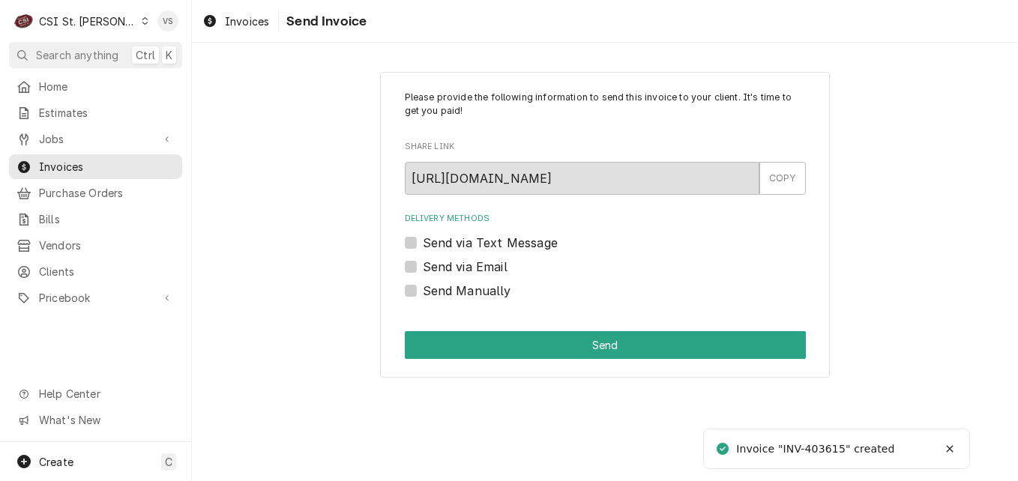
click at [423, 288] on label "Send Manually" at bounding box center [467, 291] width 88 height 18
click at [423, 288] on input "Send Manually" at bounding box center [623, 298] width 401 height 33
checkbox input "true"
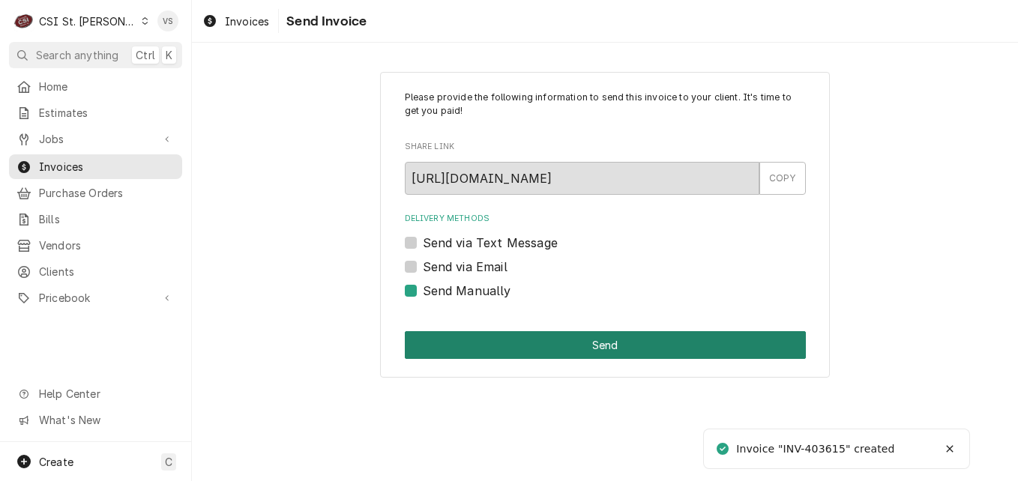
click at [444, 347] on button "Send" at bounding box center [605, 345] width 401 height 28
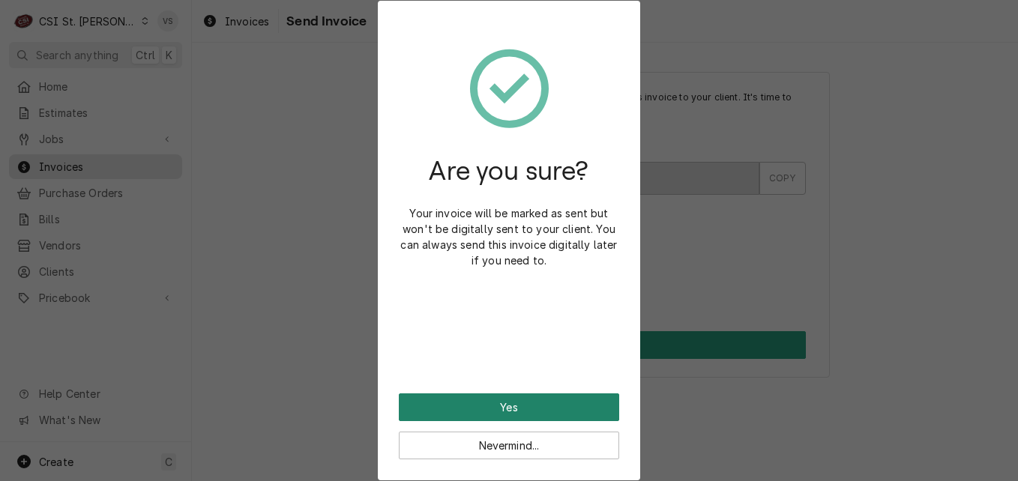
click at [478, 405] on button "Yes" at bounding box center [509, 408] width 220 height 28
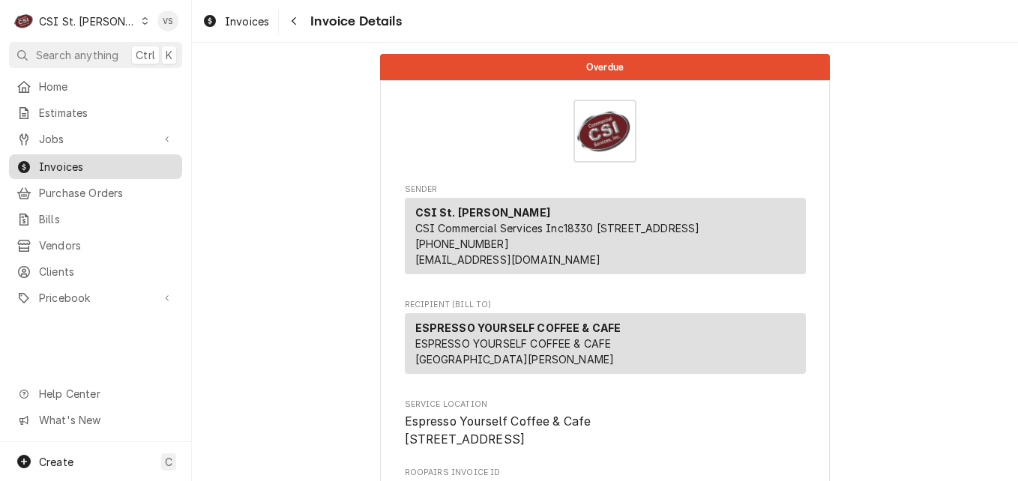
click at [84, 160] on span "Invoices" at bounding box center [107, 167] width 136 height 16
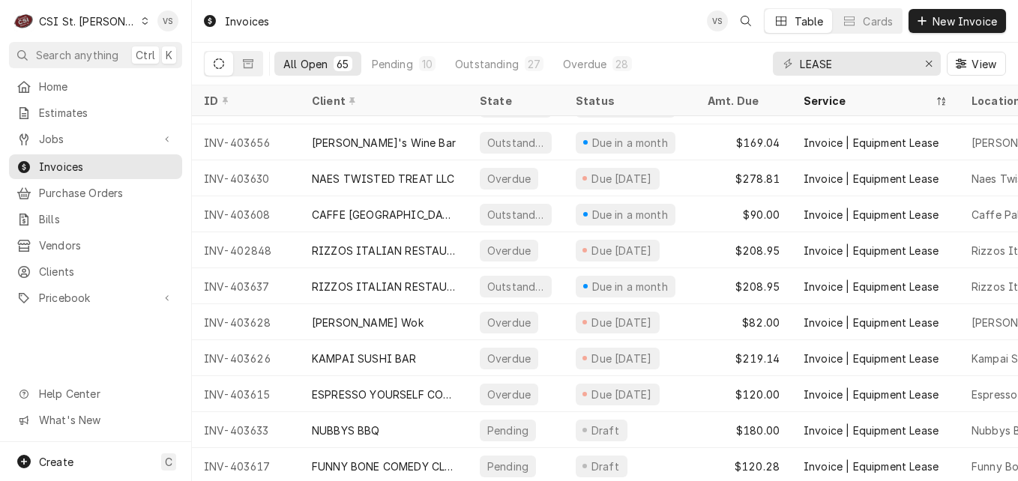
scroll to position [1722, 0]
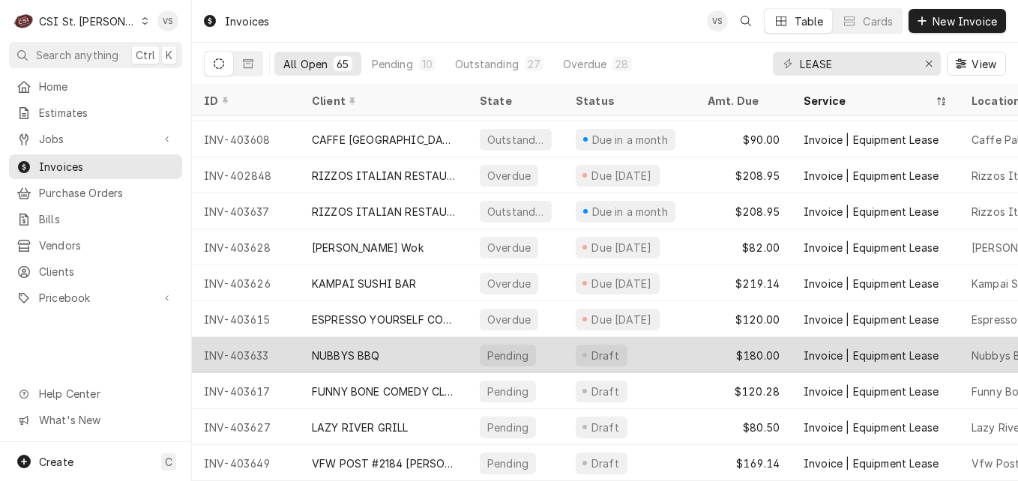
click at [402, 358] on div "NUBBYS BBQ" at bounding box center [384, 355] width 168 height 36
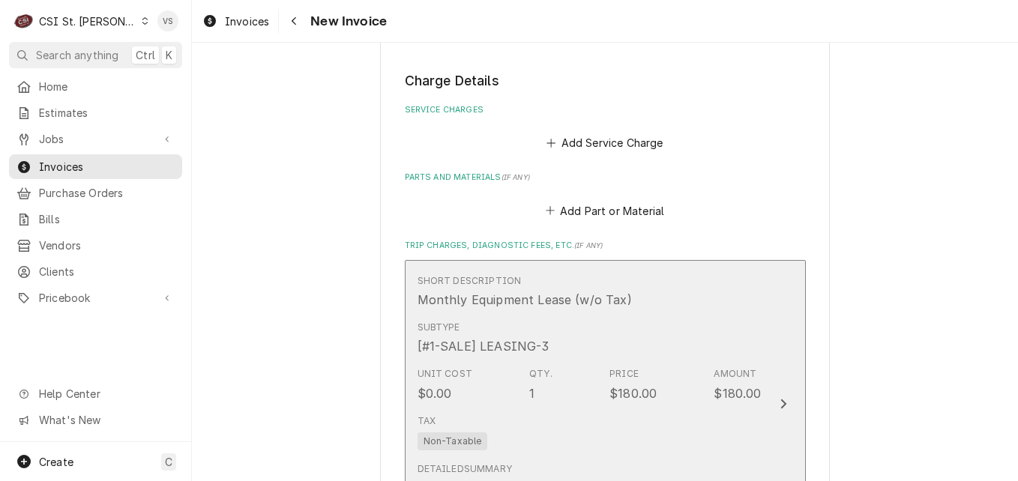
scroll to position [2344, 0]
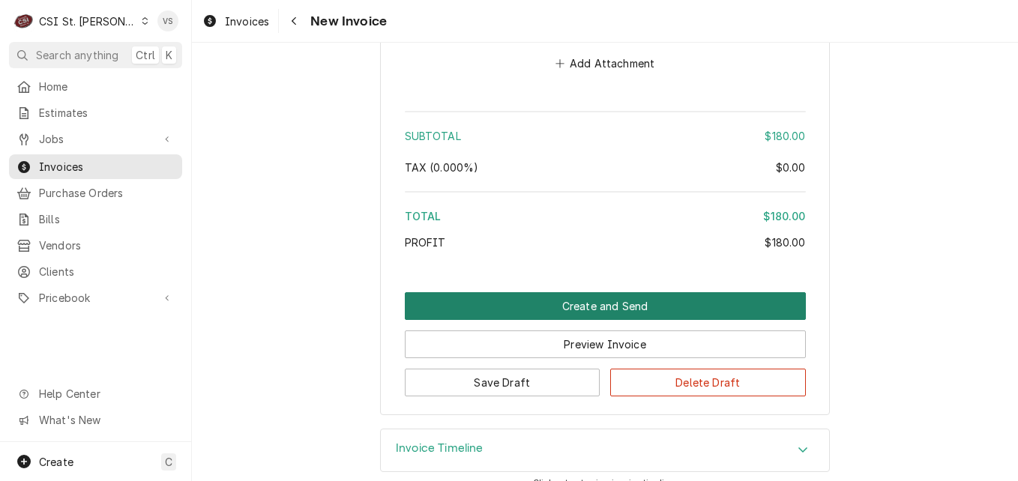
click at [558, 292] on button "Create and Send" at bounding box center [605, 306] width 401 height 28
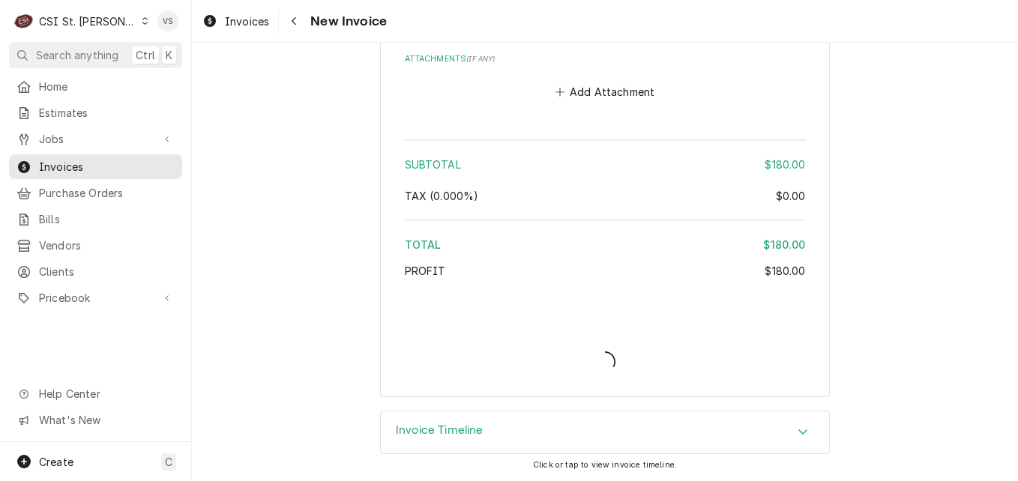
scroll to position [2297, 0]
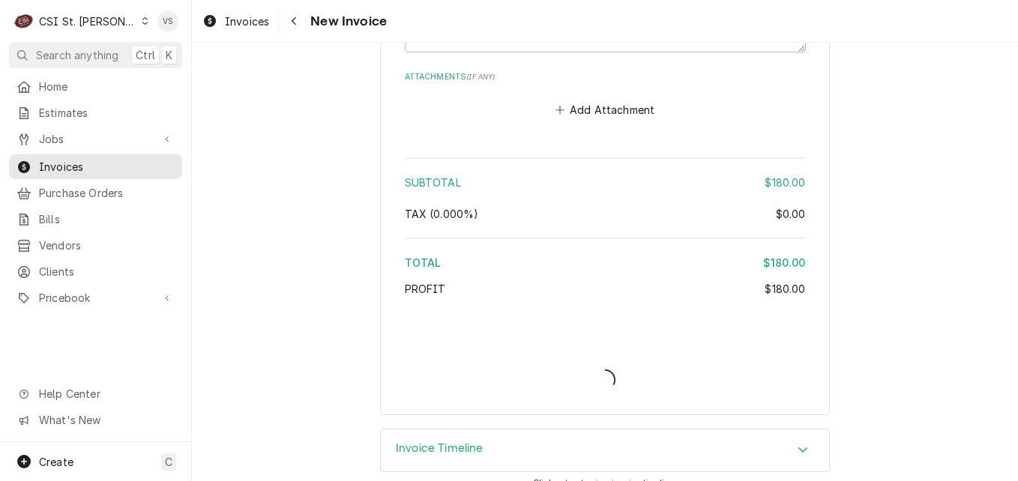
type textarea "x"
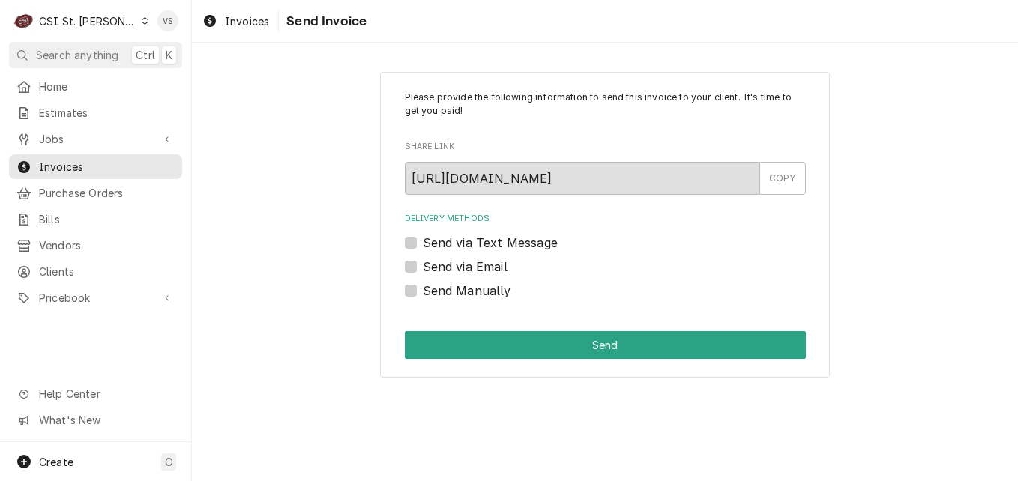
click at [423, 290] on label "Send Manually" at bounding box center [467, 291] width 88 height 18
click at [423, 290] on input "Send Manually" at bounding box center [623, 298] width 401 height 33
click at [423, 286] on label "Send Manually" at bounding box center [467, 291] width 88 height 18
click at [423, 286] on input "Send Manually" at bounding box center [623, 298] width 401 height 33
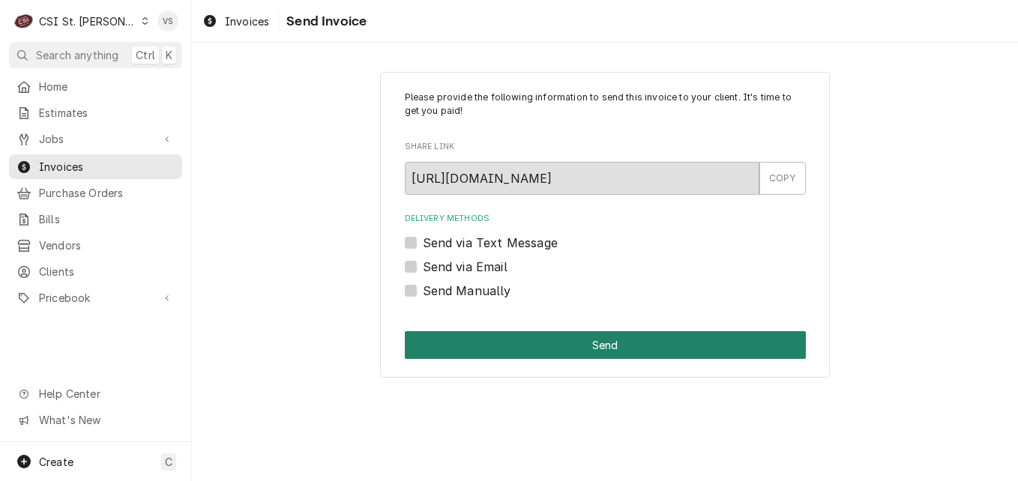
click at [423, 287] on label "Send Manually" at bounding box center [467, 291] width 88 height 18
click at [423, 287] on input "Send Manually" at bounding box center [623, 298] width 401 height 33
checkbox input "true"
click at [451, 338] on button "Send" at bounding box center [605, 345] width 401 height 28
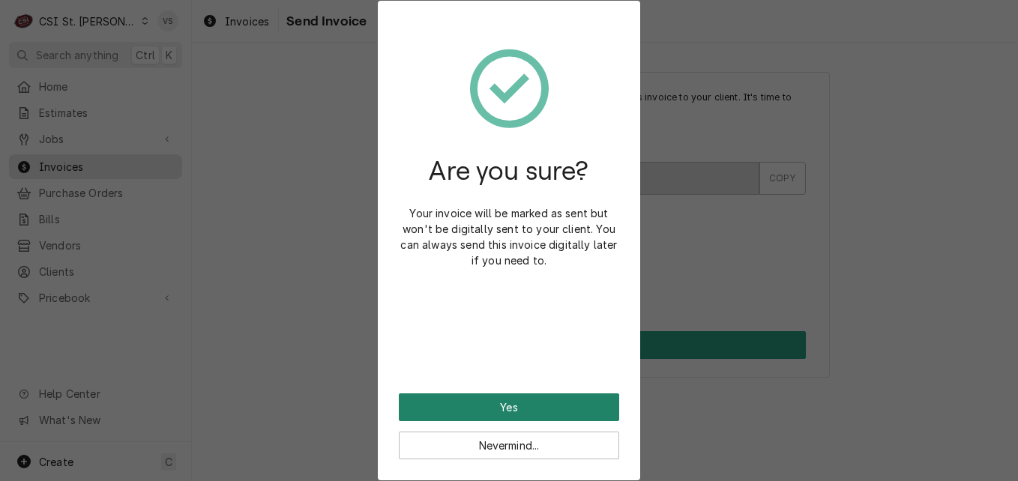
click at [450, 403] on button "Yes" at bounding box center [509, 408] width 220 height 28
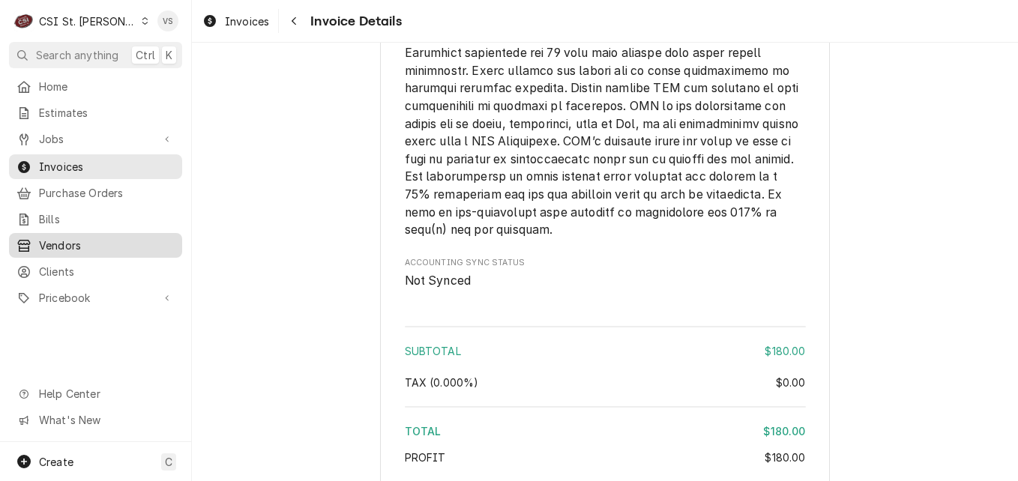
scroll to position [1724, 0]
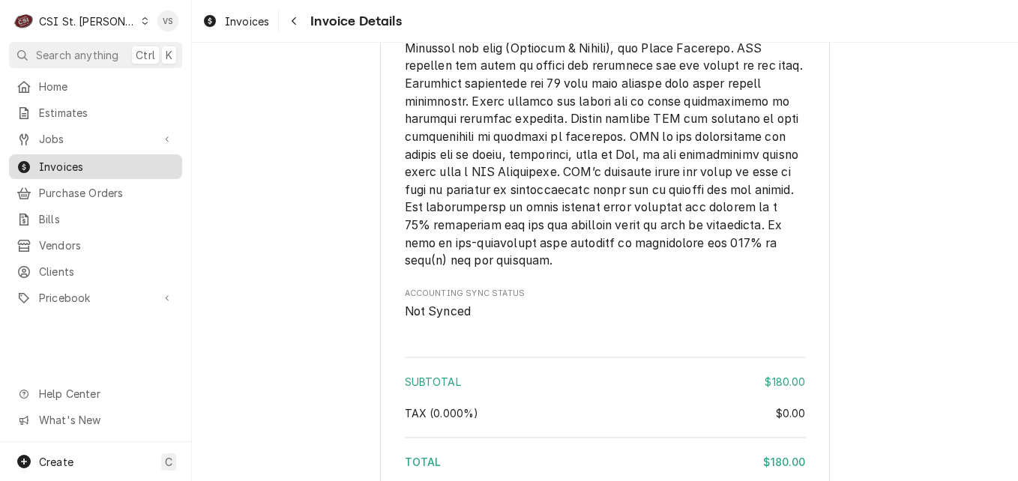
click at [60, 160] on span "Invoices" at bounding box center [107, 167] width 136 height 16
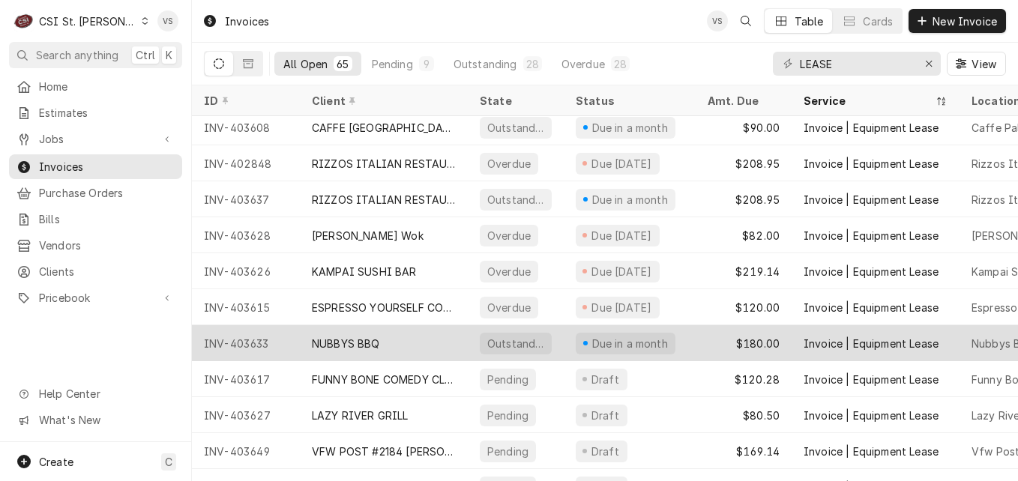
scroll to position [1809, 0]
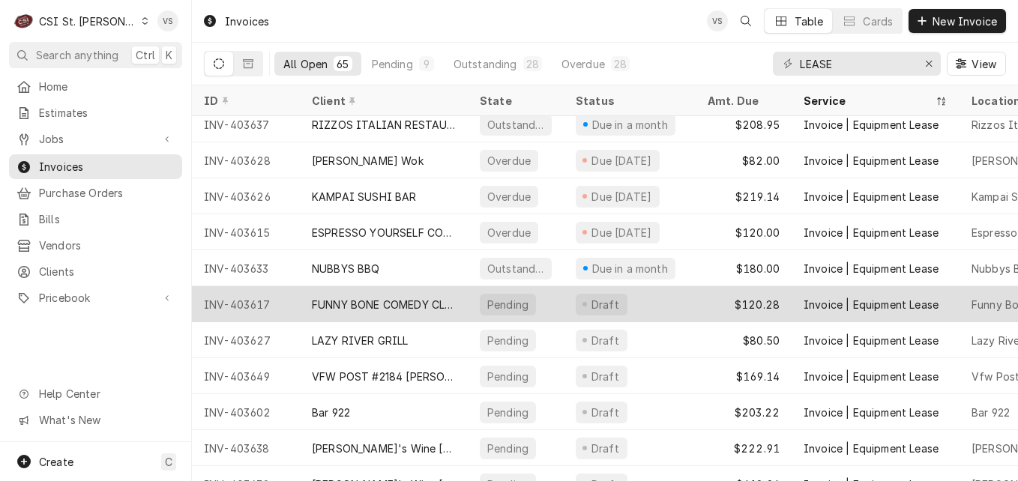
click at [369, 304] on div "FUNNY BONE COMEDY CLUB (ACH)" at bounding box center [384, 305] width 144 height 16
